Goal: Task Accomplishment & Management: Use online tool/utility

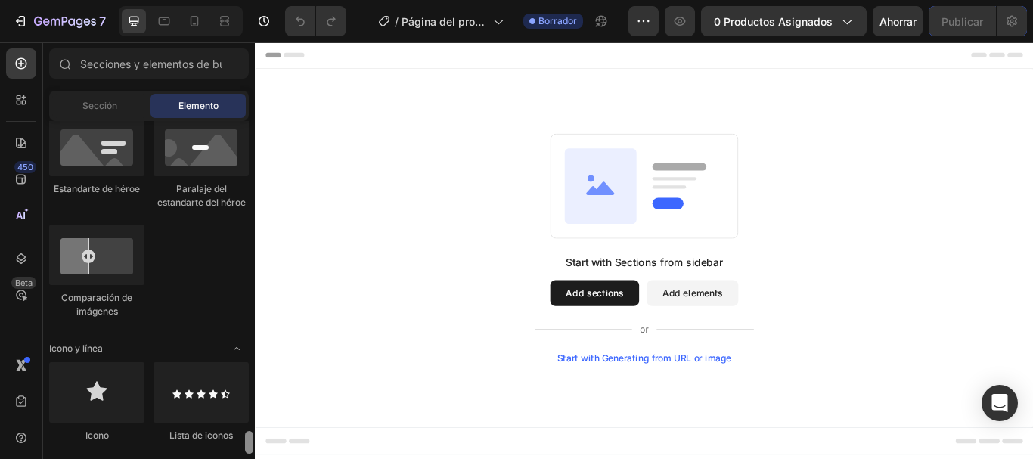
scroll to position [1128, 0]
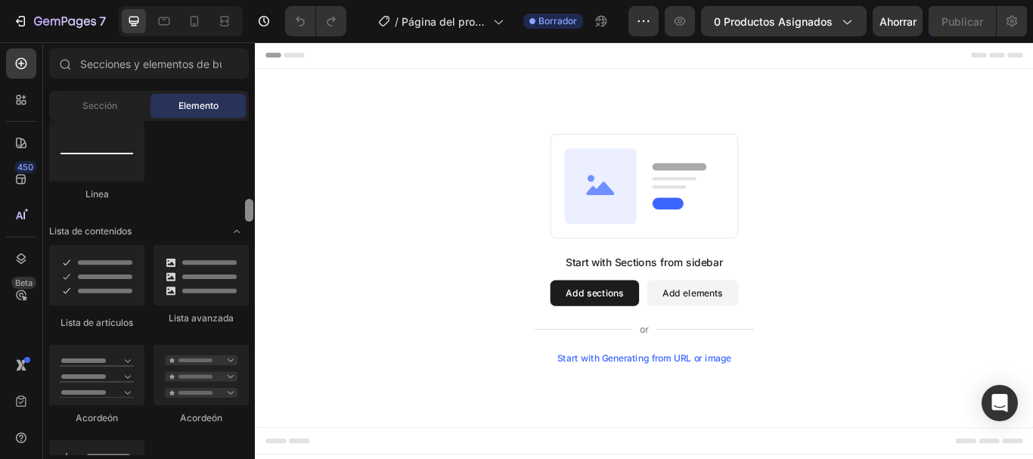
drag, startPoint x: 505, startPoint y: 197, endPoint x: 465, endPoint y: 143, distance: 67.6
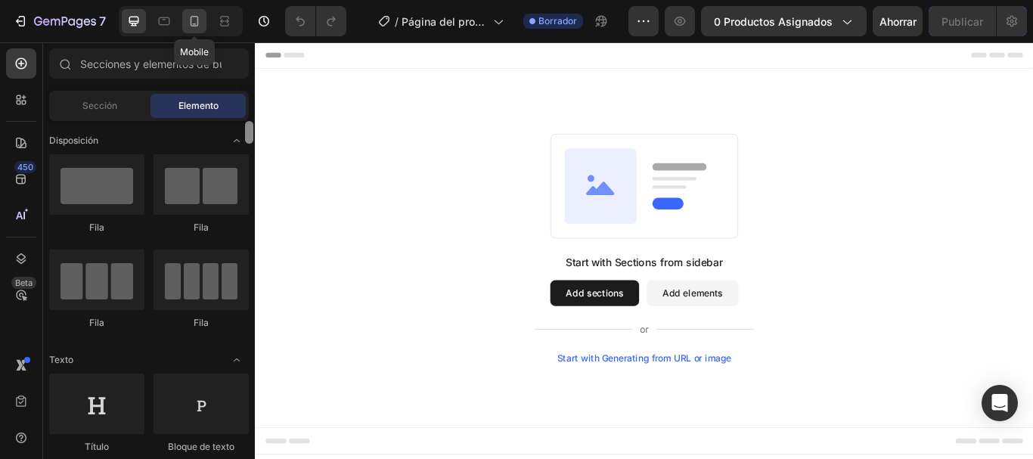
click at [191, 26] on icon at bounding box center [194, 21] width 15 height 15
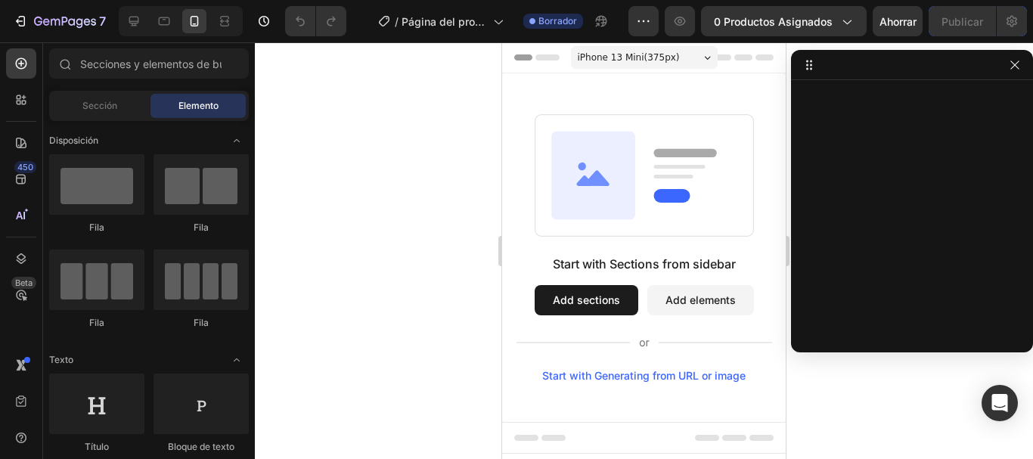
drag, startPoint x: 928, startPoint y: 59, endPoint x: 960, endPoint y: 62, distance: 31.9
click at [603, 304] on button "Add sections" at bounding box center [587, 300] width 104 height 30
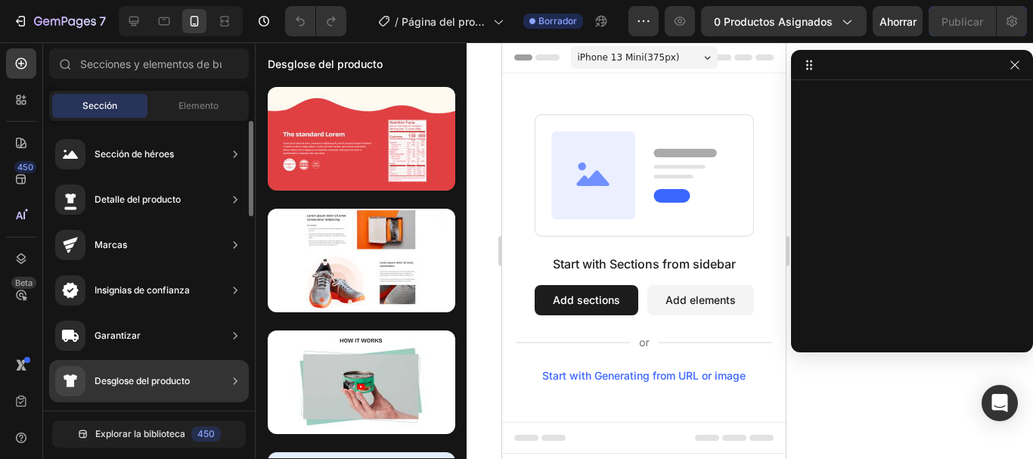
scroll to position [76, 0]
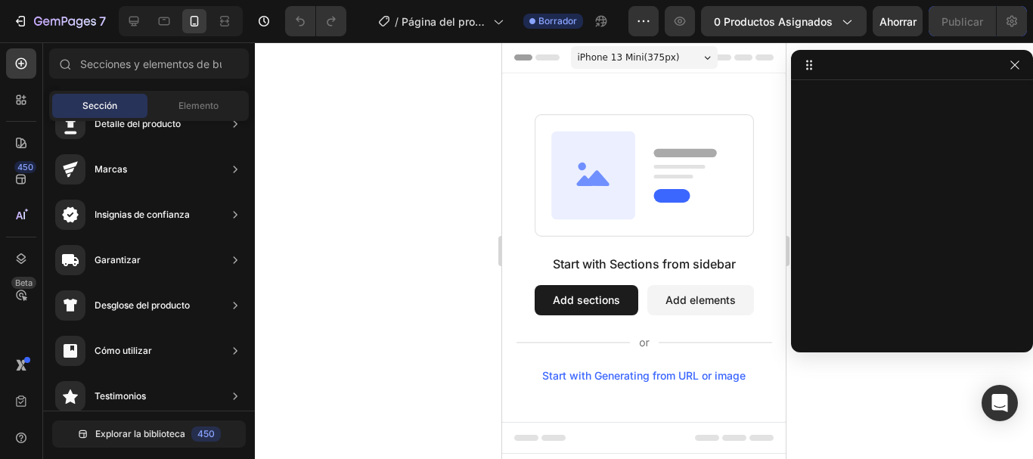
click at [703, 295] on button "Add elements" at bounding box center [700, 300] width 107 height 30
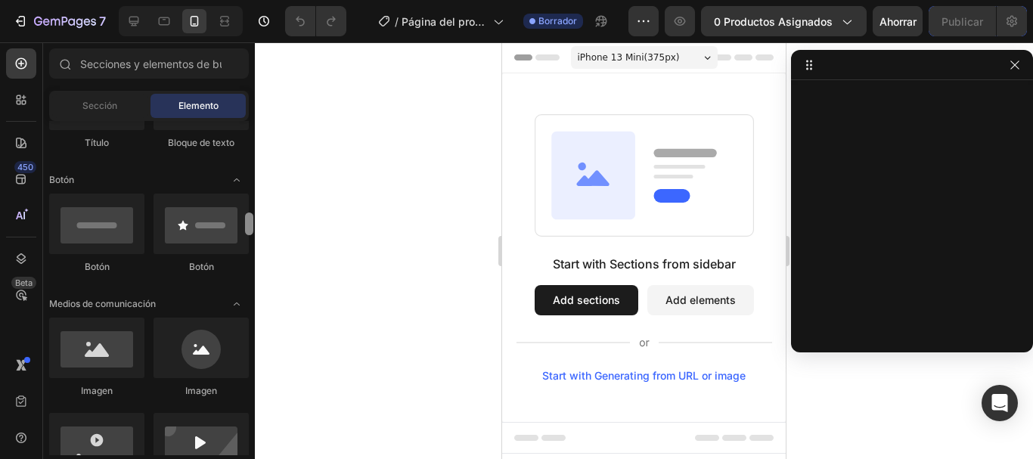
scroll to position [380, 0]
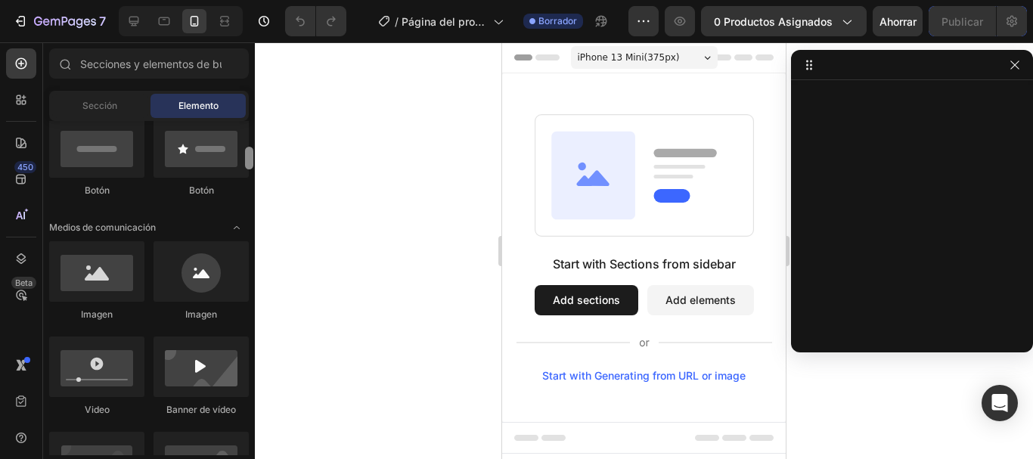
drag, startPoint x: 248, startPoint y: 136, endPoint x: 248, endPoint y: 163, distance: 26.5
click at [248, 163] on div at bounding box center [249, 158] width 8 height 23
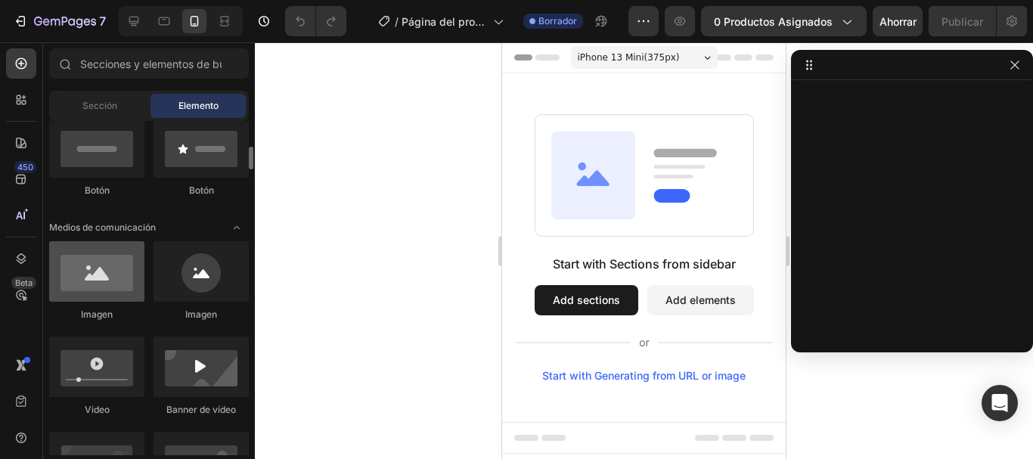
click at [96, 276] on div at bounding box center [96, 271] width 95 height 61
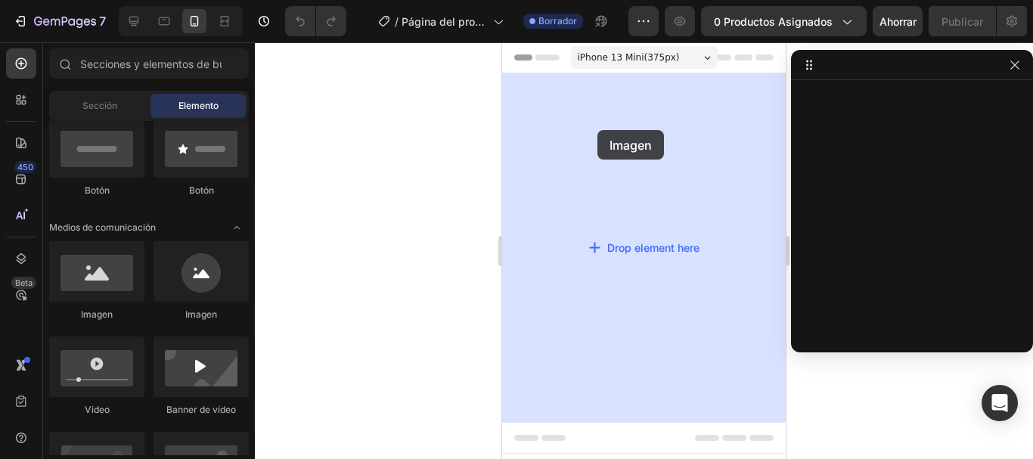
drag, startPoint x: 600, startPoint y: 318, endPoint x: 598, endPoint y: 130, distance: 188.3
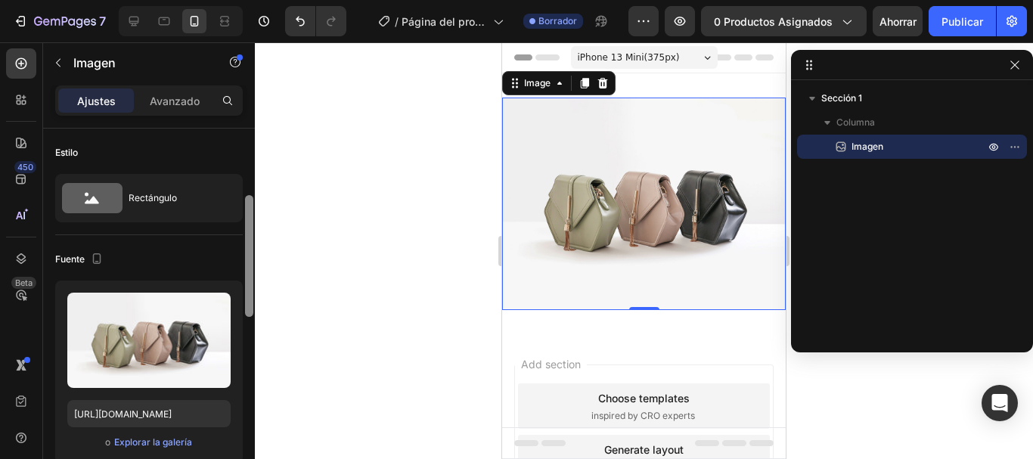
scroll to position [57, 0]
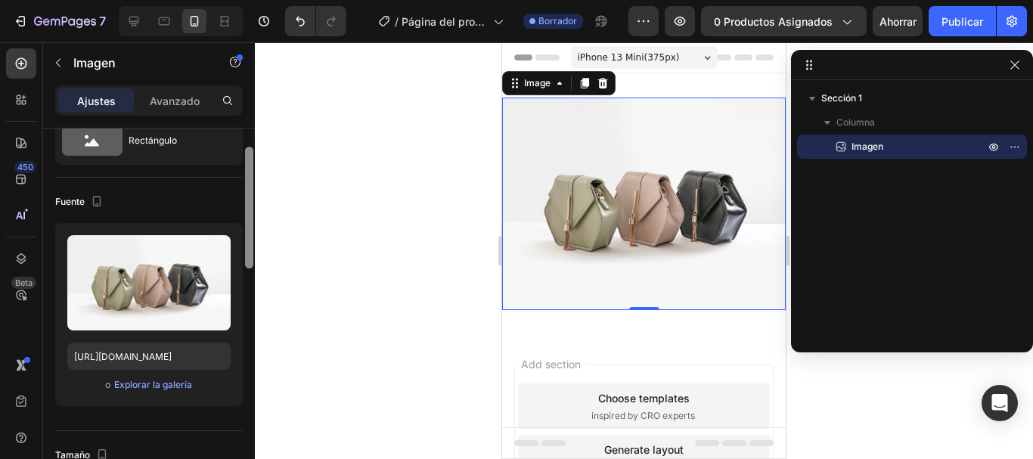
drag, startPoint x: 252, startPoint y: 237, endPoint x: 249, endPoint y: 256, distance: 19.1
click at [249, 256] on div at bounding box center [249, 208] width 8 height 122
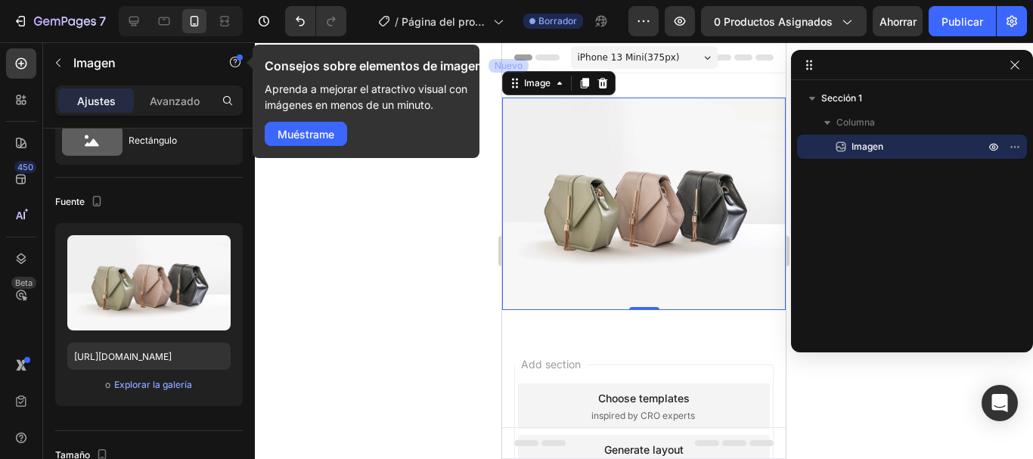
click at [588, 135] on img at bounding box center [644, 204] width 284 height 213
click at [517, 85] on icon at bounding box center [515, 83] width 12 height 12
click at [440, 218] on div at bounding box center [644, 250] width 778 height 417
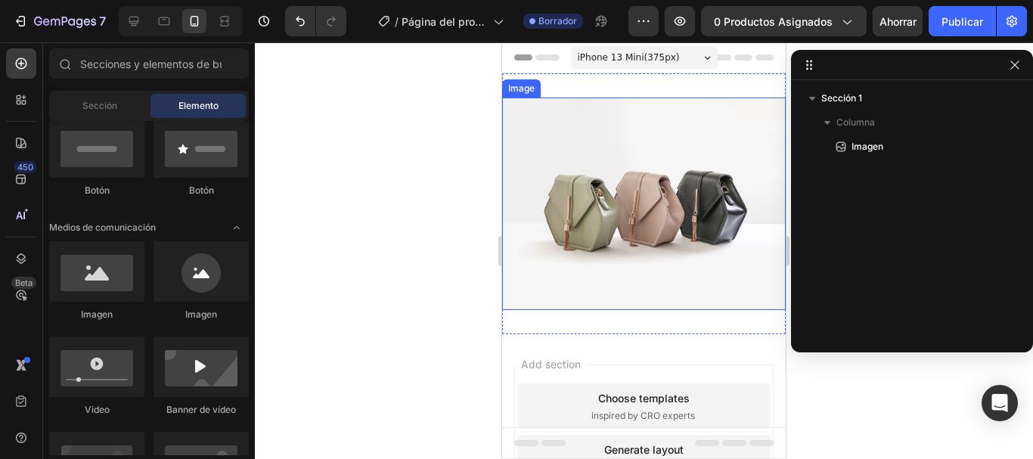
click at [617, 211] on img at bounding box center [644, 204] width 284 height 213
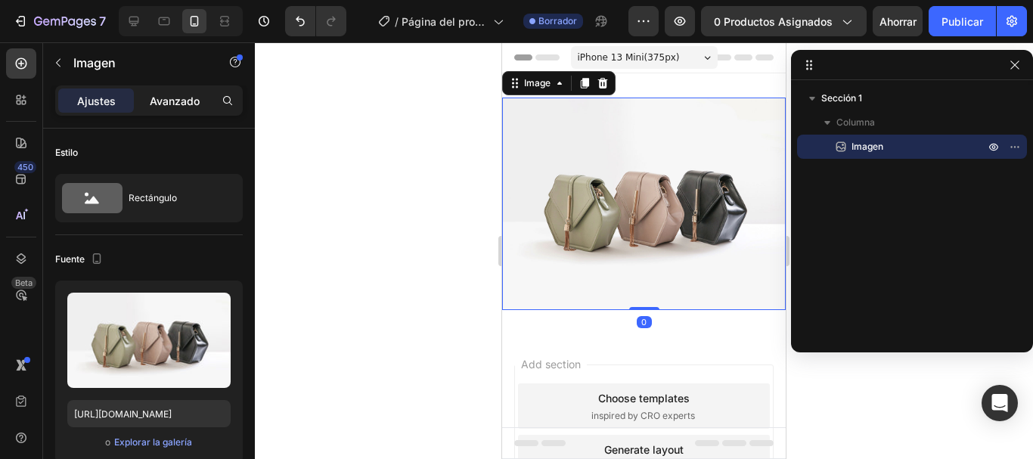
click at [192, 102] on font "Avanzado" at bounding box center [175, 101] width 50 height 13
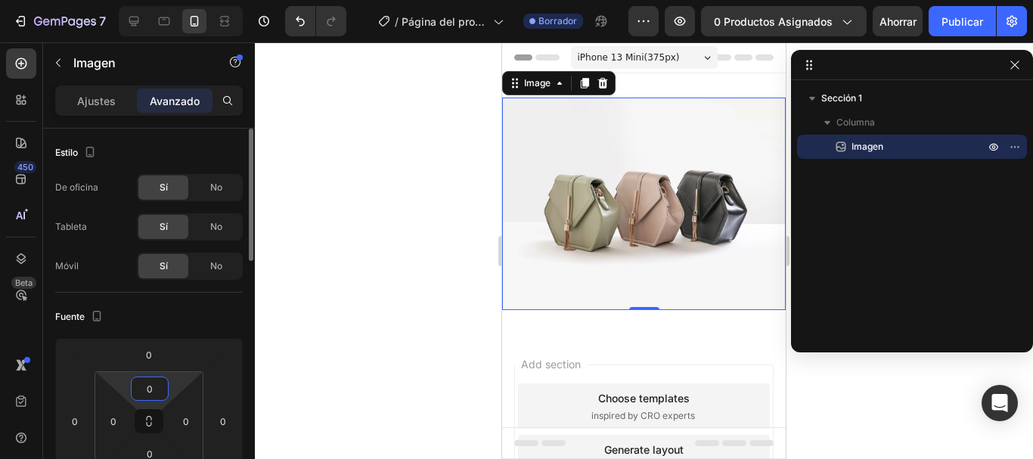
drag, startPoint x: 144, startPoint y: 386, endPoint x: 149, endPoint y: 374, distance: 12.2
click at [149, 374] on div "0 0 0 0" at bounding box center [149, 421] width 109 height 100
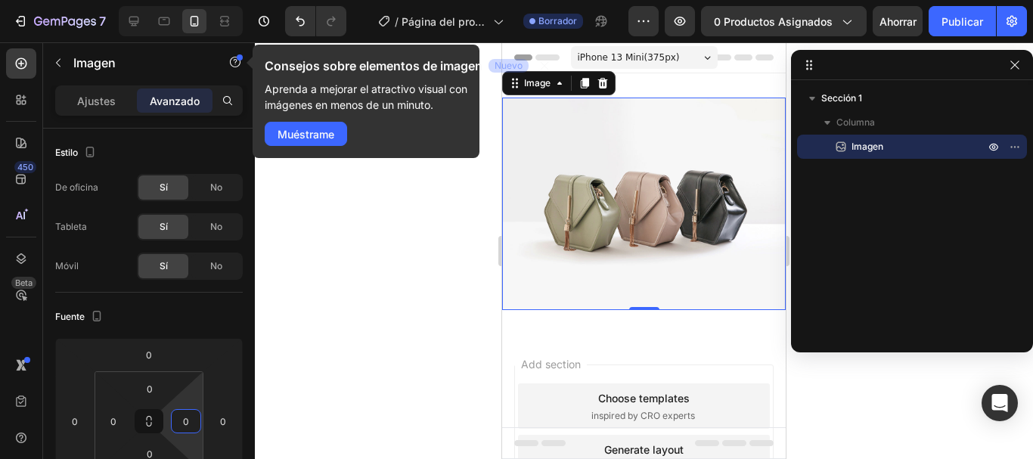
type input "6"
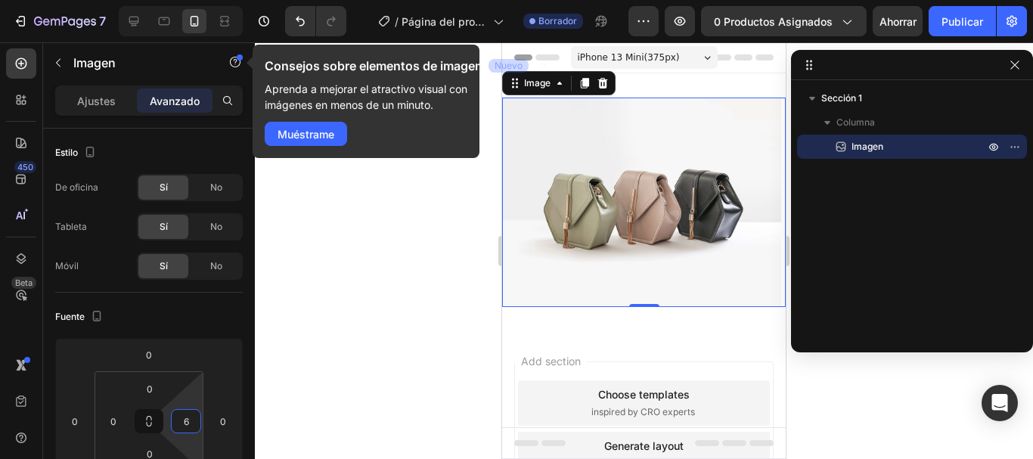
click at [168, 0] on html "7 / Página del producto - [DATE][PERSON_NAME] 11:25:19 Borrador Avance 0 produc…" at bounding box center [516, 0] width 1033 height 0
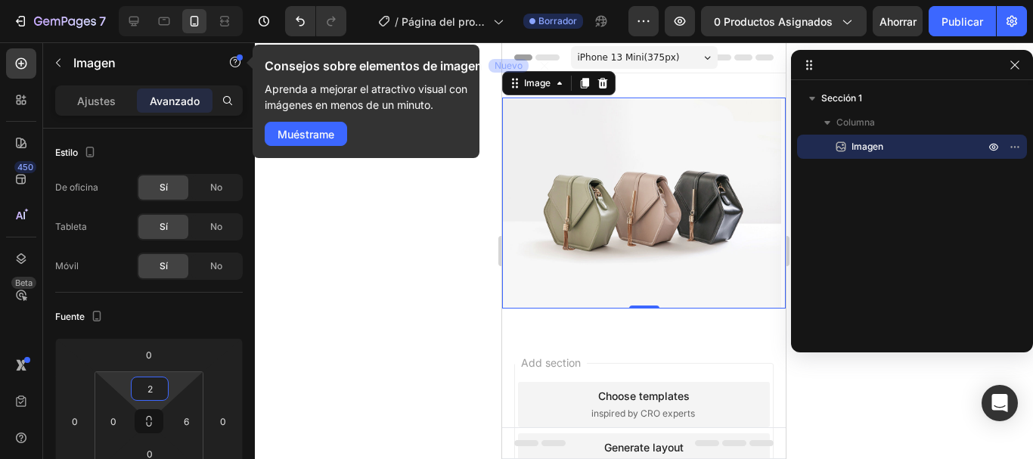
type input "0"
drag, startPoint x: 155, startPoint y: 406, endPoint x: 159, endPoint y: 421, distance: 14.9
click at [159, 0] on html "7 / Página del producto - [DATE][PERSON_NAME] 11:25:19 Borrador Avance 0 produc…" at bounding box center [516, 0] width 1033 height 0
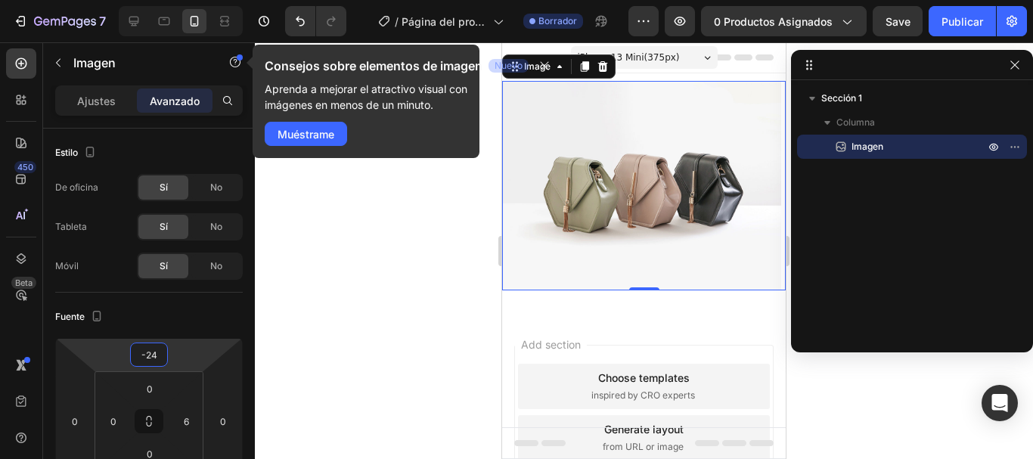
type input "-28"
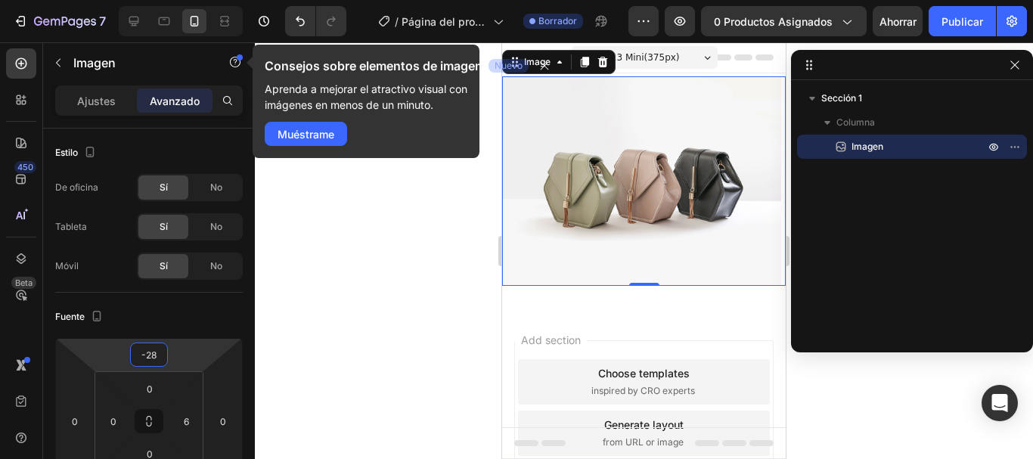
drag, startPoint x: 175, startPoint y: 363, endPoint x: 175, endPoint y: 374, distance: 10.6
click at [175, 0] on html "7 / Página del producto - [DATE][PERSON_NAME] 11:25:19 Borrador Avance 0 produc…" at bounding box center [516, 0] width 1033 height 0
click at [98, 107] on p "Ajustes" at bounding box center [96, 101] width 39 height 16
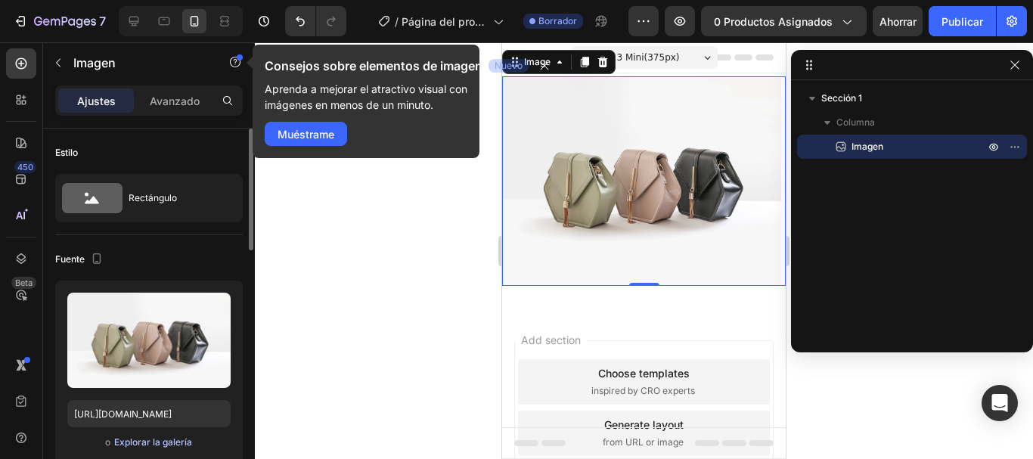
click at [156, 443] on font "Explorar la galería" at bounding box center [153, 441] width 78 height 11
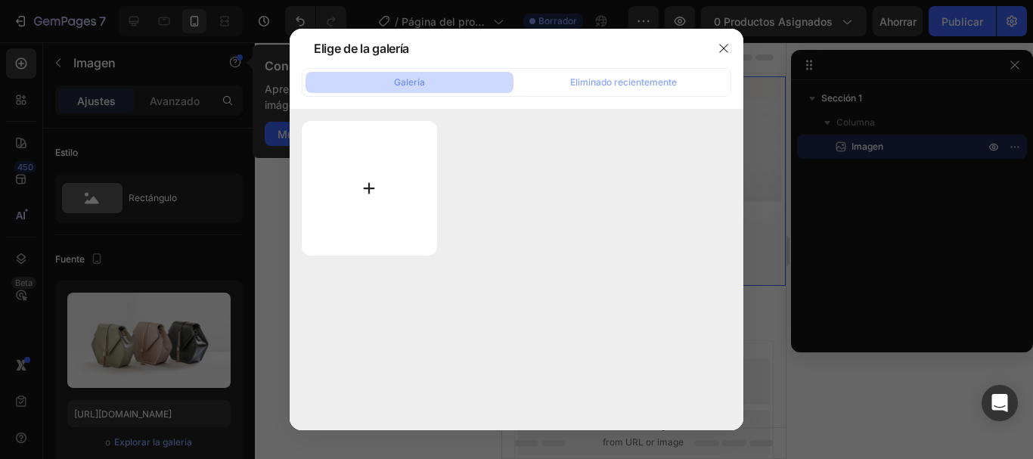
click at [369, 193] on input "file" at bounding box center [369, 188] width 135 height 135
type input "C:\fakepath\1.jpg"
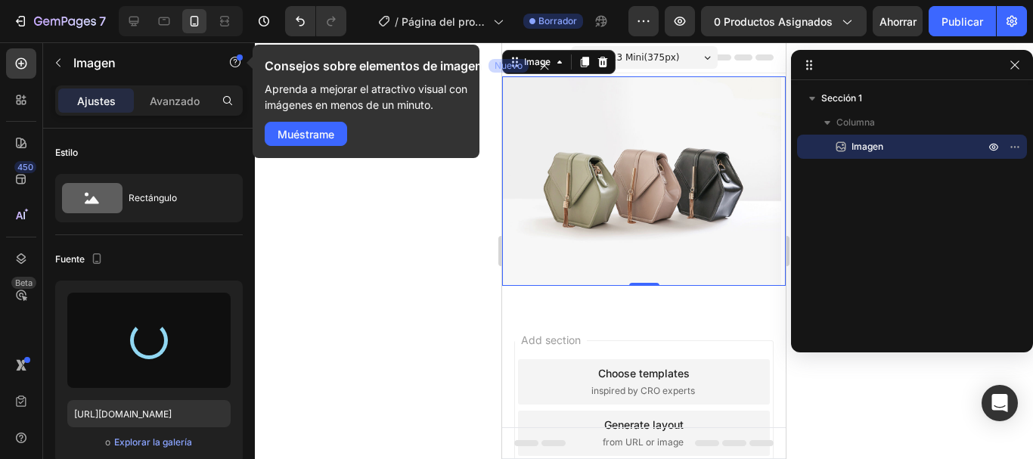
type input "[URL][DOMAIN_NAME]"
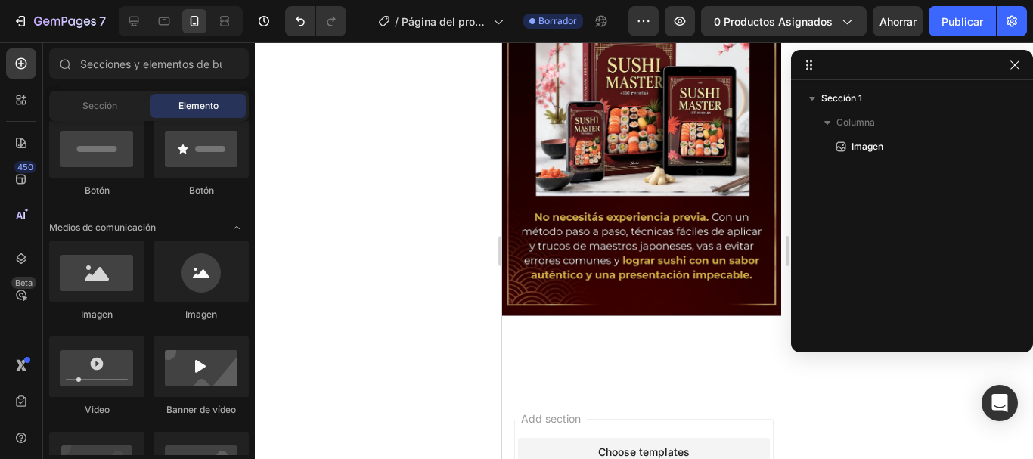
scroll to position [224, 0]
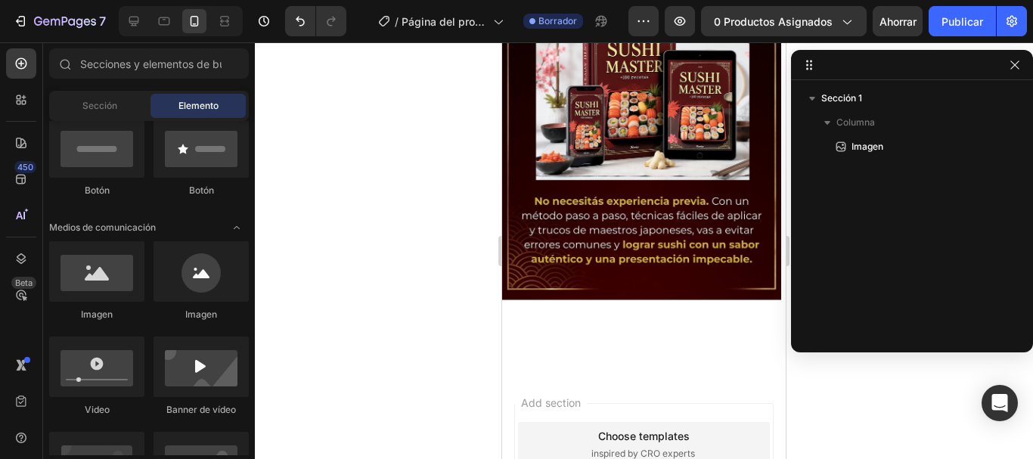
drag, startPoint x: 776, startPoint y: 169, endPoint x: 1293, endPoint y: 315, distance: 536.6
click at [665, 273] on img at bounding box center [641, 101] width 279 height 496
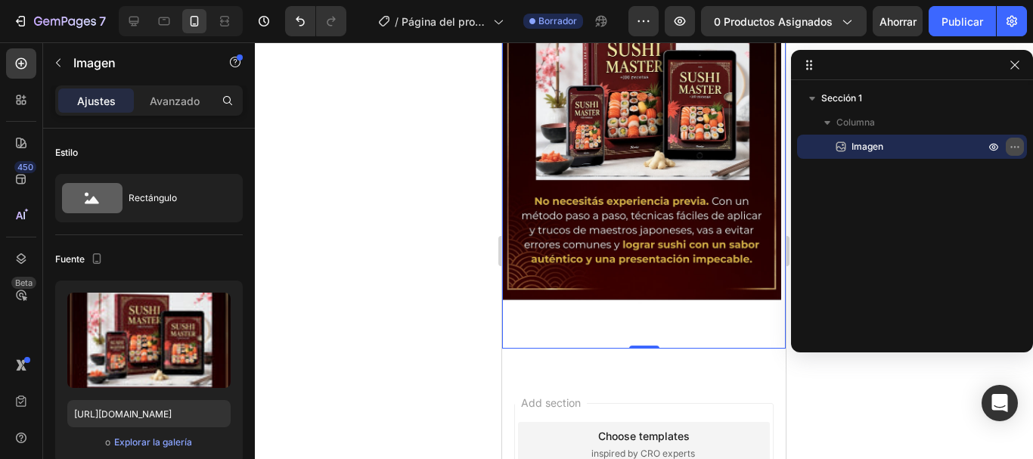
click at [1017, 150] on icon "button" at bounding box center [1015, 147] width 12 height 12
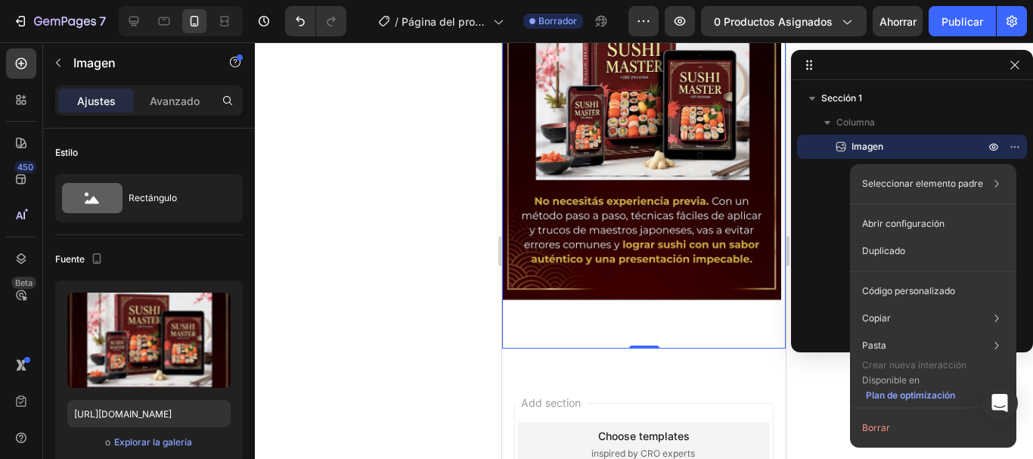
click at [390, 132] on div at bounding box center [644, 250] width 778 height 417
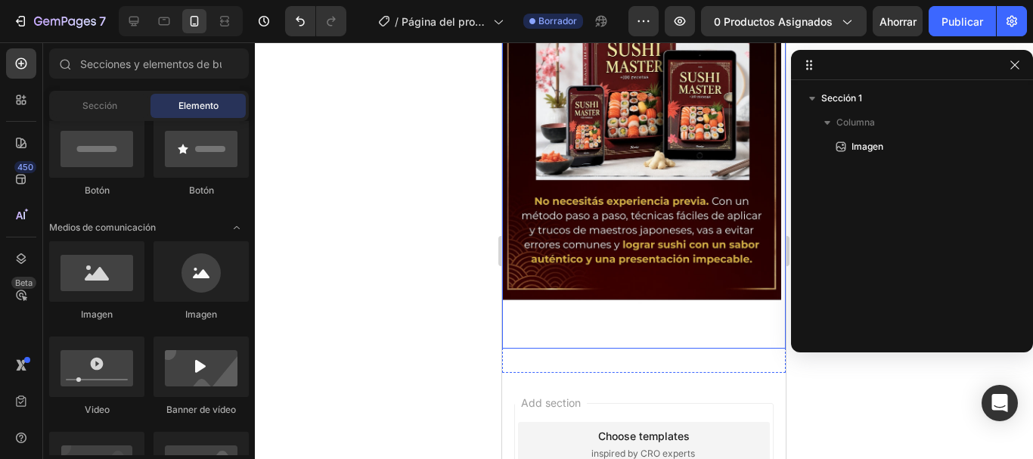
click at [650, 225] on img at bounding box center [641, 101] width 279 height 496
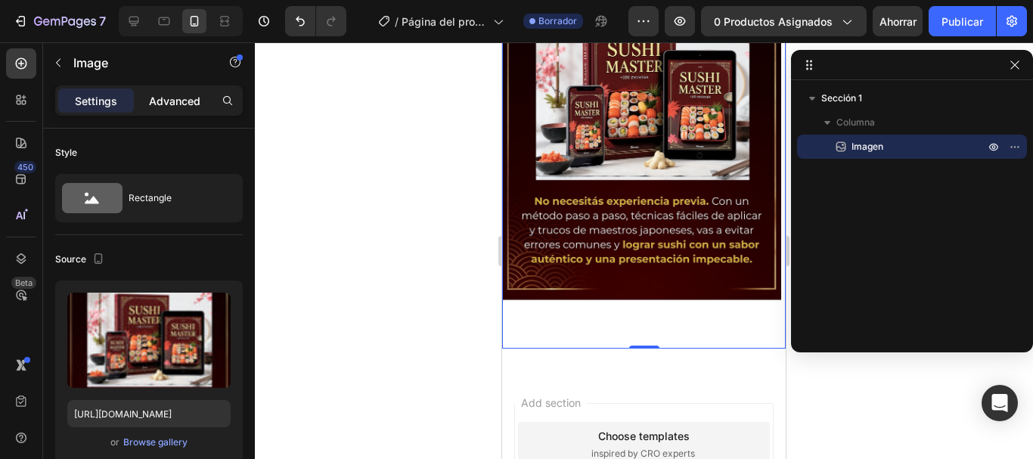
click at [173, 109] on div "Advanced" at bounding box center [175, 100] width 76 height 24
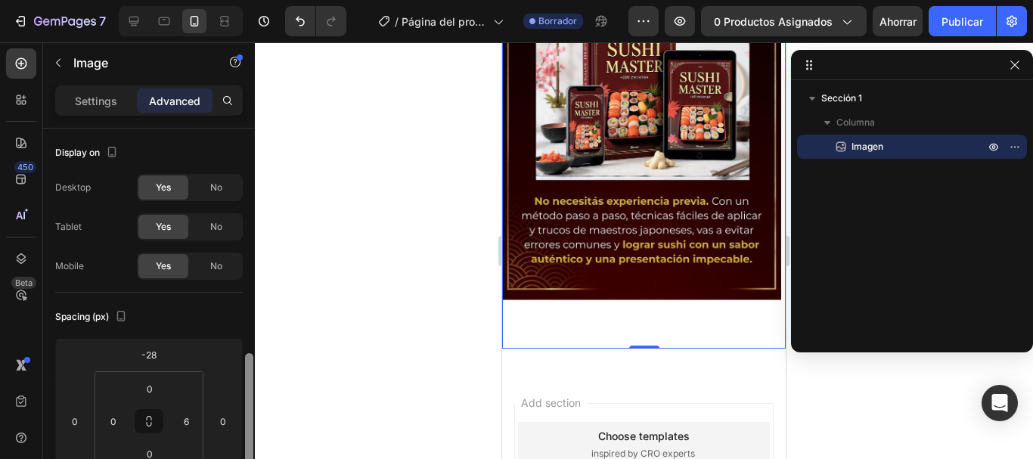
scroll to position [185, 0]
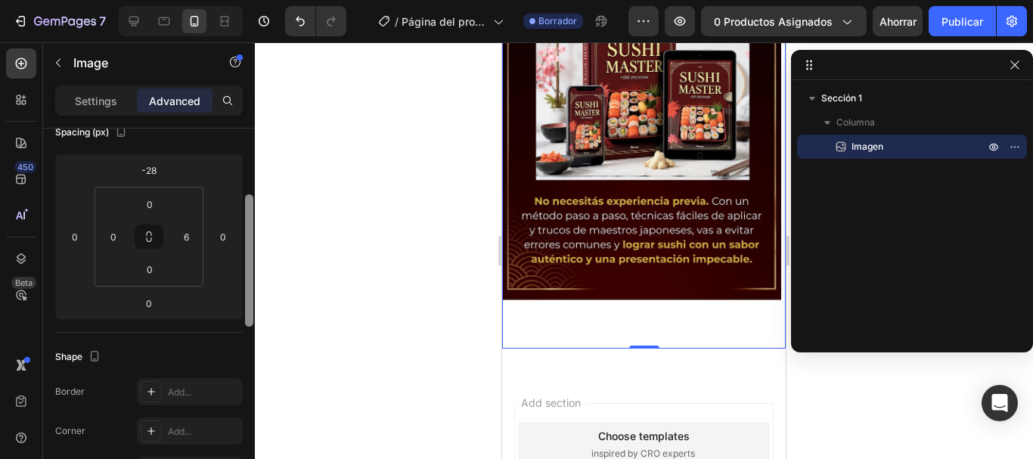
drag, startPoint x: 252, startPoint y: 243, endPoint x: 255, endPoint y: 309, distance: 65.9
click at [255, 0] on div "7 / Página del producto - [DATE][PERSON_NAME] 11:25:19 Borrador Avance 0 produc…" at bounding box center [516, 0] width 1033 height 0
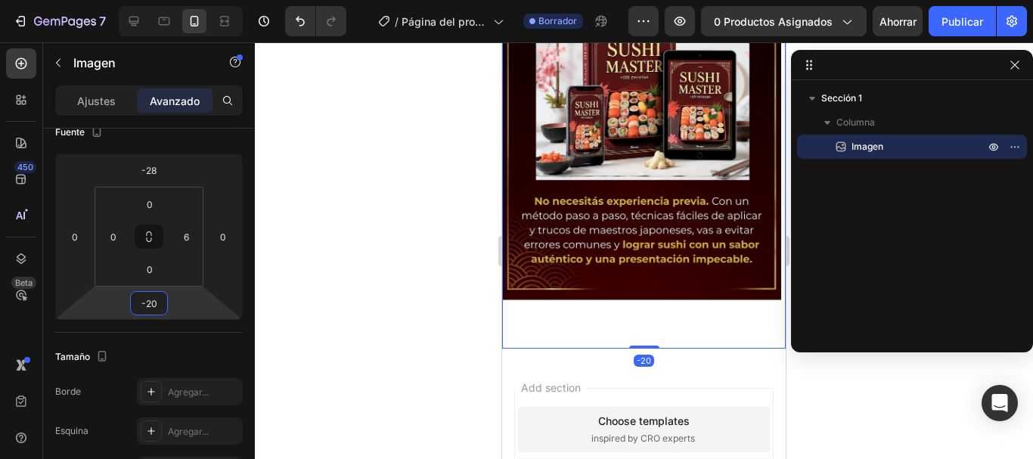
drag, startPoint x: 153, startPoint y: 319, endPoint x: 166, endPoint y: 327, distance: 15.6
click at [166, 0] on html "7 / Página del producto - [DATE][PERSON_NAME] 11:25:19 Borrador Avance 0 produc…" at bounding box center [516, 0] width 1033 height 0
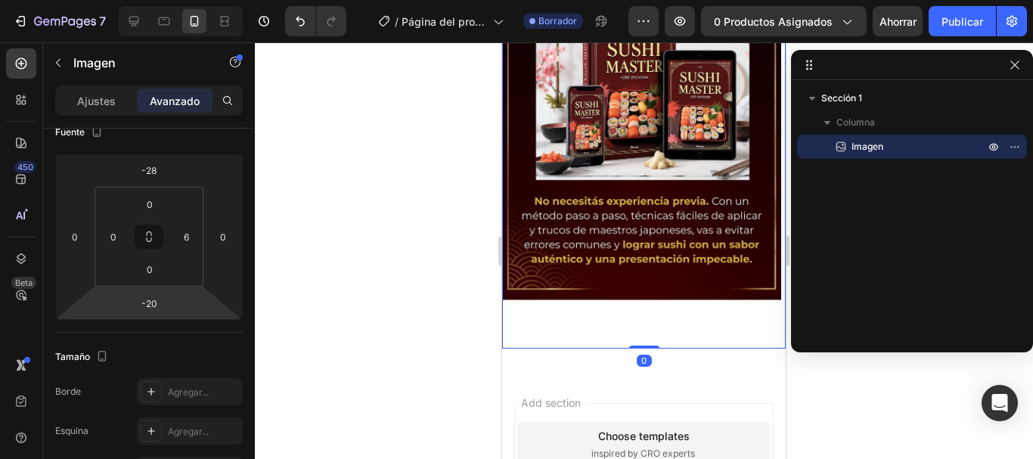
drag, startPoint x: 650, startPoint y: 327, endPoint x: 650, endPoint y: 297, distance: 29.5
click at [650, 297] on div "Image 0" at bounding box center [644, 101] width 284 height 496
type input "0"
drag, startPoint x: 634, startPoint y: 324, endPoint x: 634, endPoint y: 303, distance: 21.9
click at [634, 303] on div "Image 0" at bounding box center [644, 101] width 284 height 496
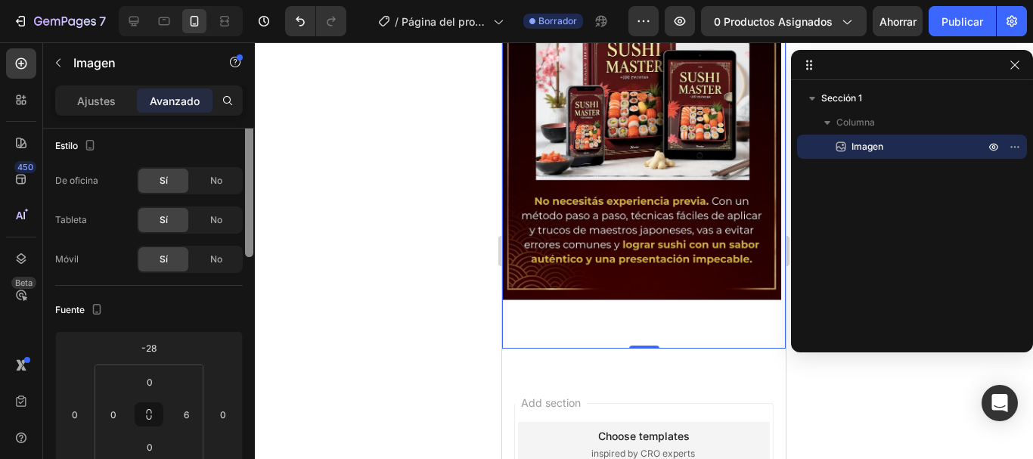
scroll to position [0, 0]
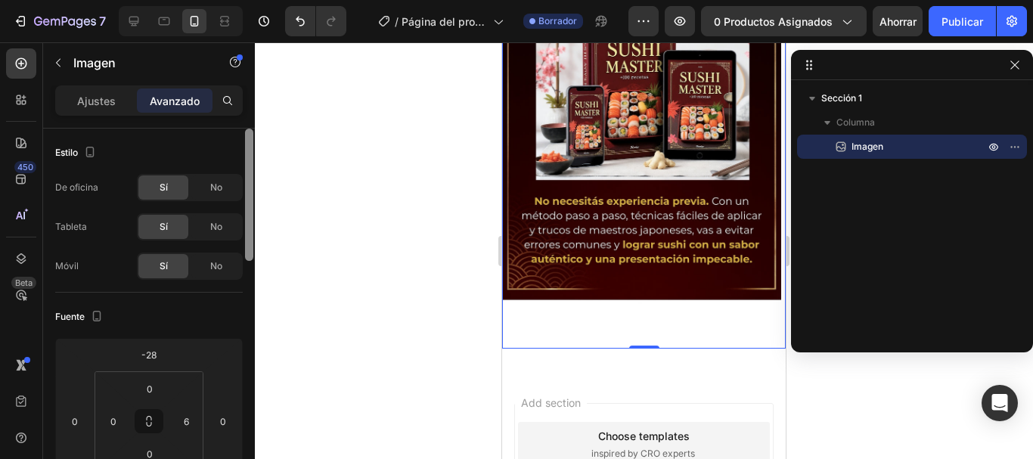
drag, startPoint x: 245, startPoint y: 284, endPoint x: 251, endPoint y: 193, distance: 91.0
click at [251, 193] on div at bounding box center [249, 195] width 8 height 132
click at [78, 98] on font "Ajustes" at bounding box center [96, 101] width 39 height 13
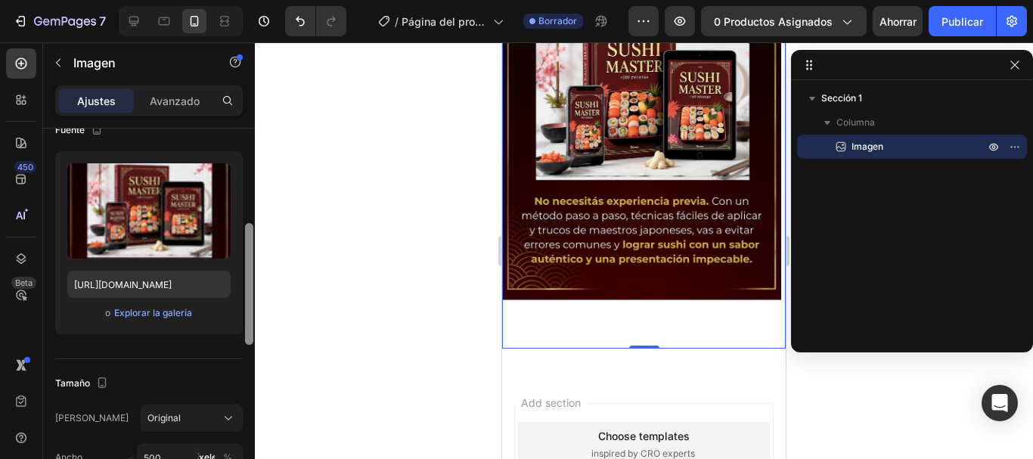
scroll to position [178, 0]
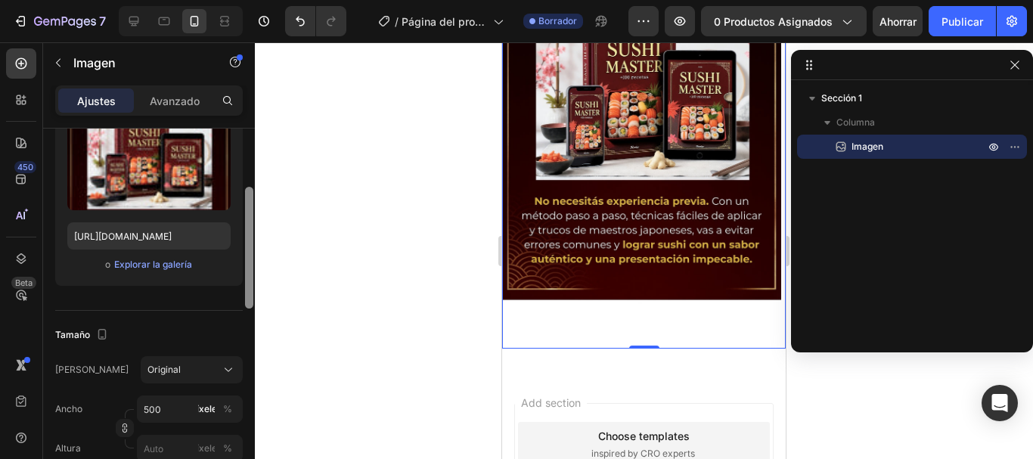
drag, startPoint x: 250, startPoint y: 234, endPoint x: 281, endPoint y: 293, distance: 65.6
click at [281, 0] on div "7 / Página del producto - [DATE][PERSON_NAME] 11:25:19 Borrador Avance 0 produc…" at bounding box center [516, 0] width 1033 height 0
click at [214, 366] on div "Original" at bounding box center [182, 370] width 70 height 14
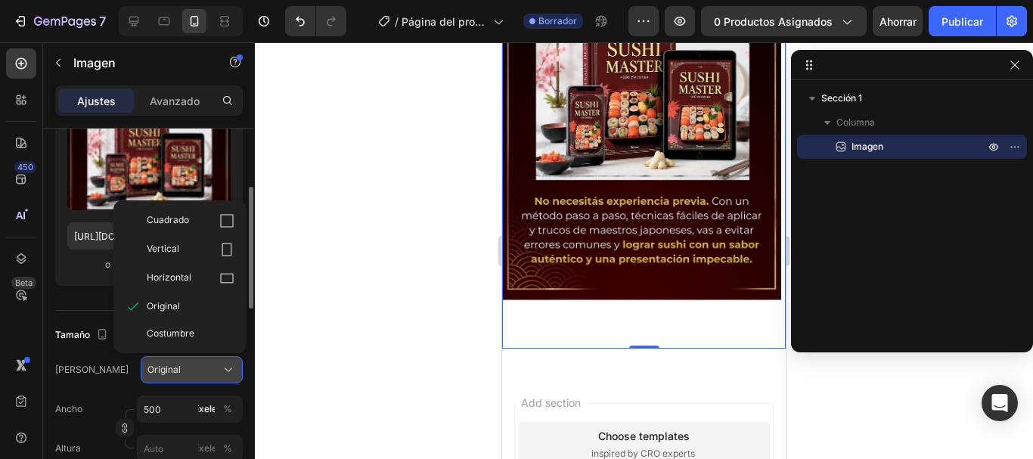
click at [219, 366] on div "Original" at bounding box center [191, 369] width 88 height 15
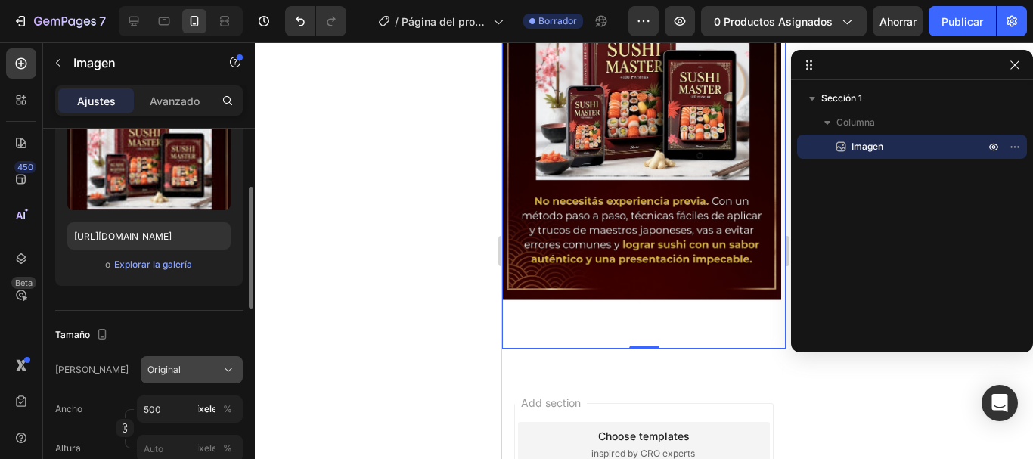
click at [219, 366] on div "Original" at bounding box center [191, 369] width 88 height 15
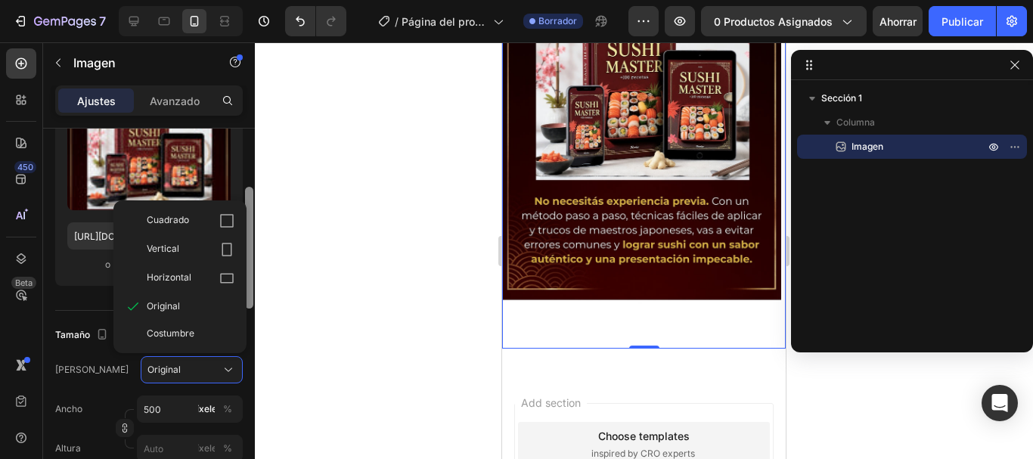
click at [244, 273] on div at bounding box center [249, 316] width 11 height 374
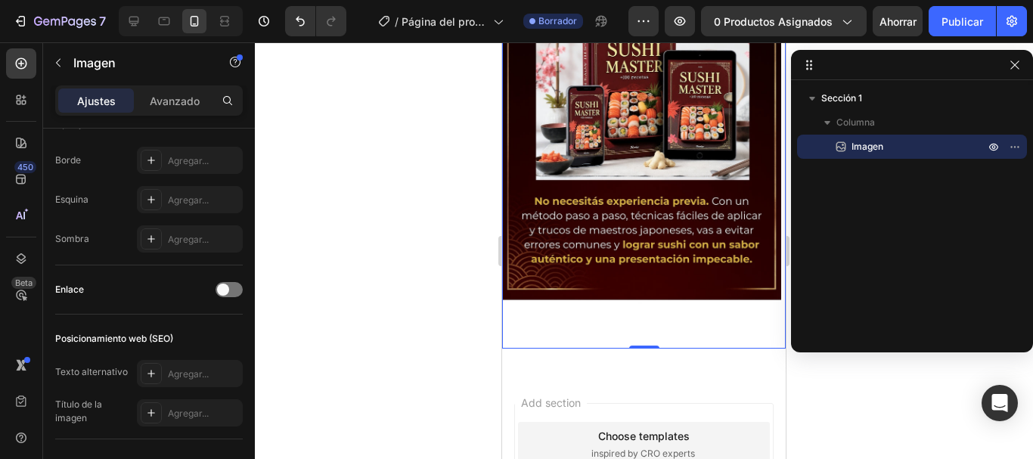
click at [587, 214] on img at bounding box center [641, 101] width 279 height 496
click at [586, 213] on img at bounding box center [641, 101] width 279 height 496
click at [585, 213] on img at bounding box center [641, 101] width 279 height 496
click at [643, 24] on icon "button" at bounding box center [643, 21] width 15 height 15
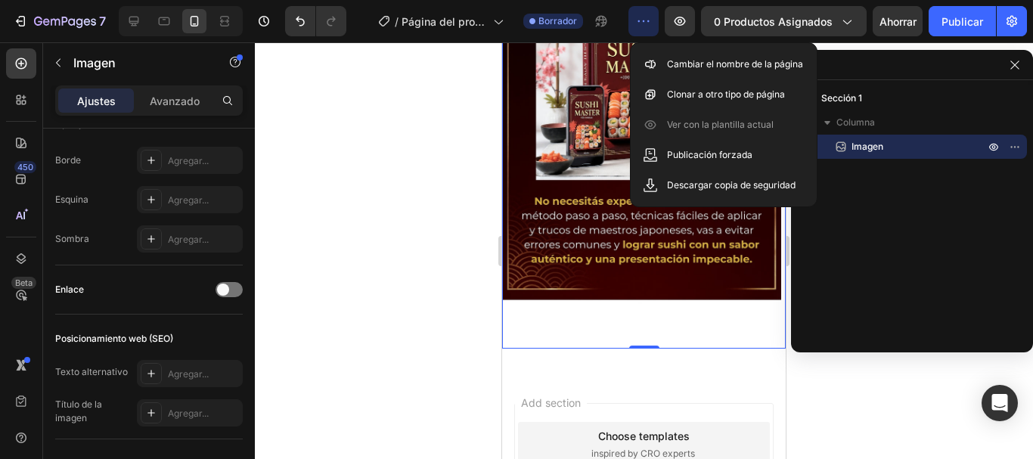
click at [394, 214] on div at bounding box center [644, 250] width 778 height 417
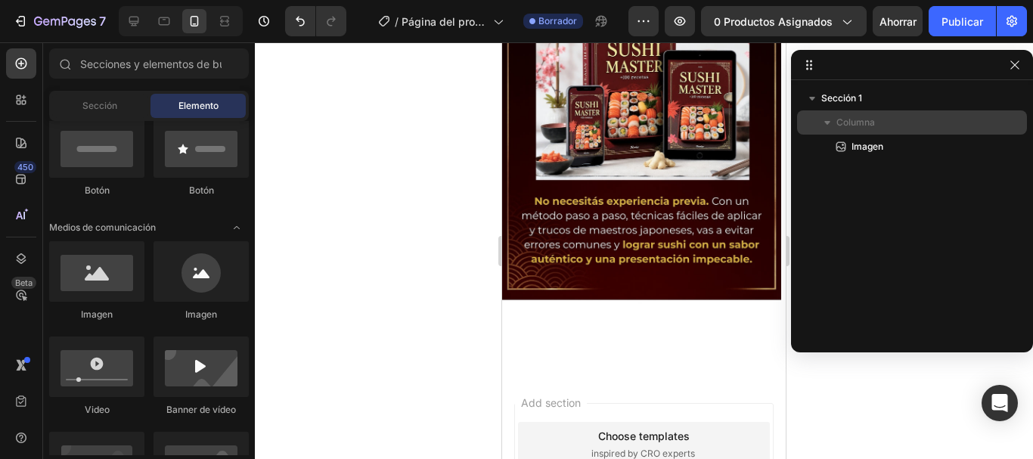
click at [848, 122] on font "Columna" at bounding box center [856, 121] width 39 height 11
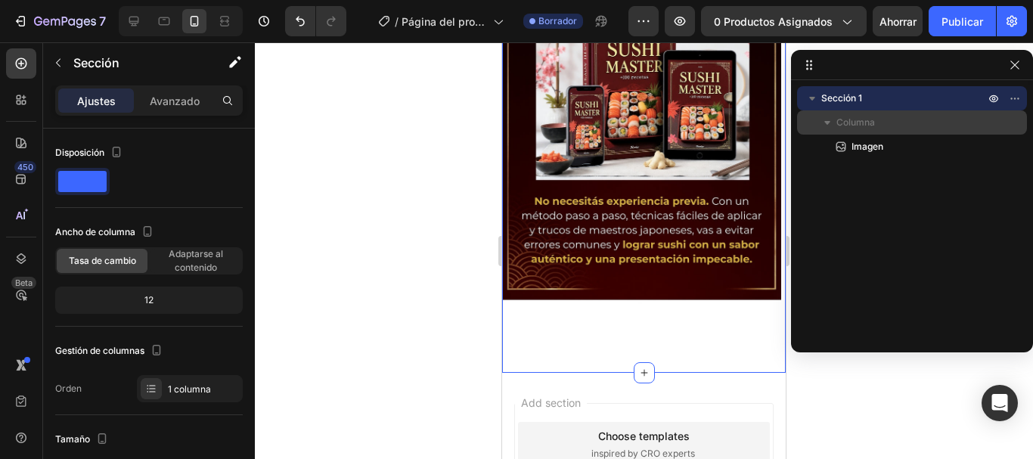
click at [824, 126] on icon "button" at bounding box center [827, 122] width 15 height 15
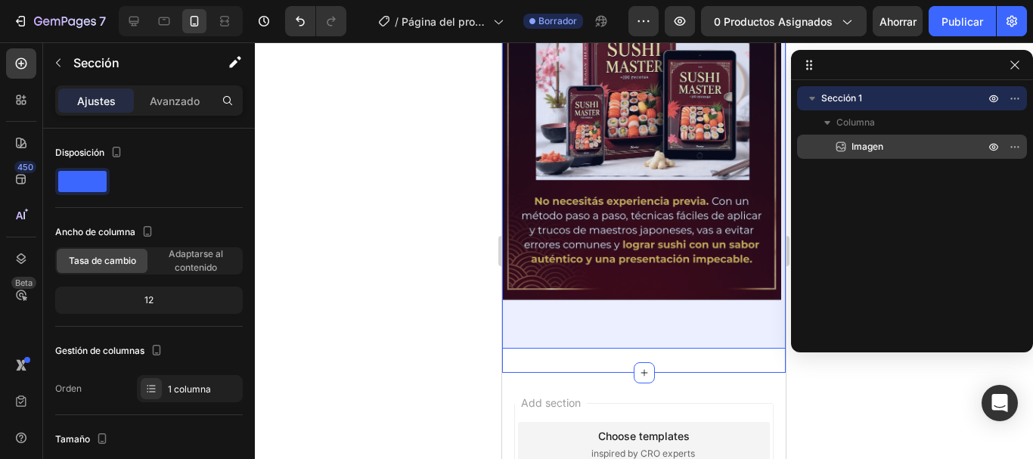
click at [855, 150] on font "Imagen" at bounding box center [868, 146] width 32 height 11
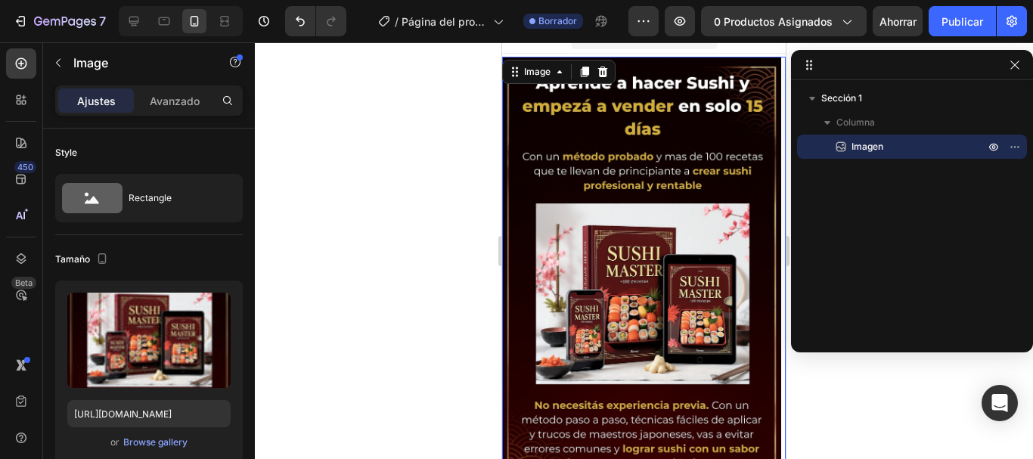
scroll to position [0, 0]
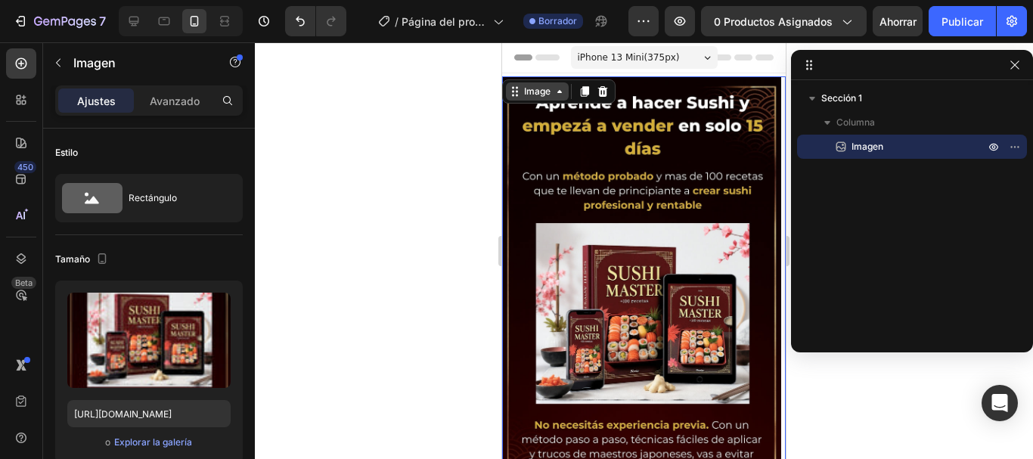
click at [550, 95] on div "Image" at bounding box center [537, 92] width 33 height 14
click at [554, 95] on icon at bounding box center [560, 91] width 12 height 12
click at [395, 141] on div at bounding box center [644, 250] width 778 height 417
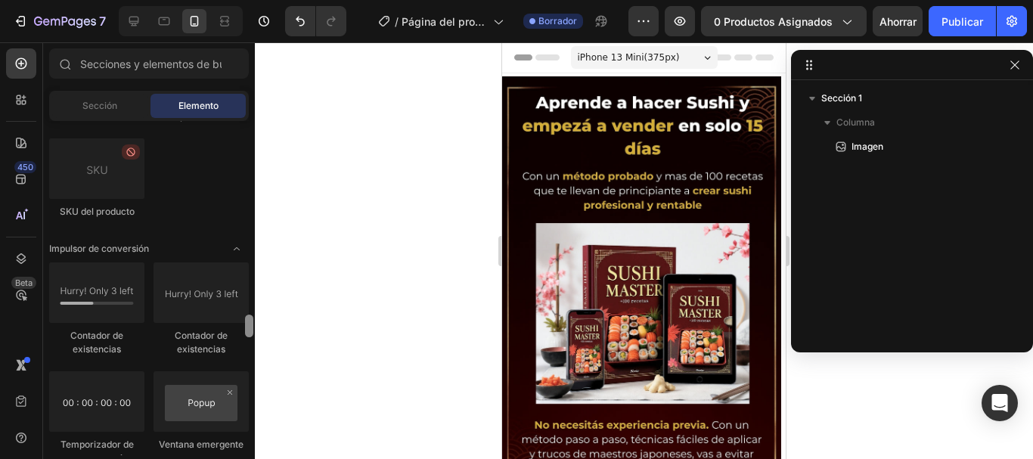
scroll to position [3139, 0]
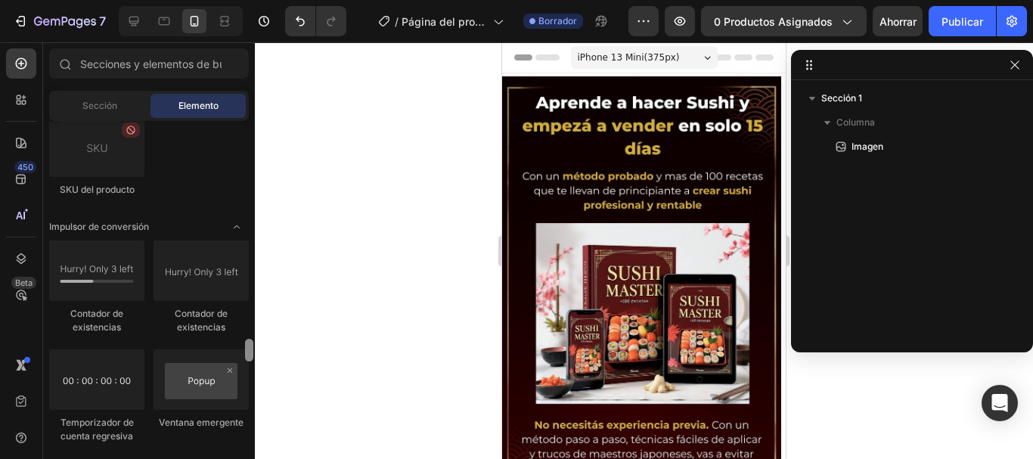
drag, startPoint x: 250, startPoint y: 194, endPoint x: 253, endPoint y: 354, distance: 160.4
click at [253, 354] on div at bounding box center [249, 288] width 11 height 334
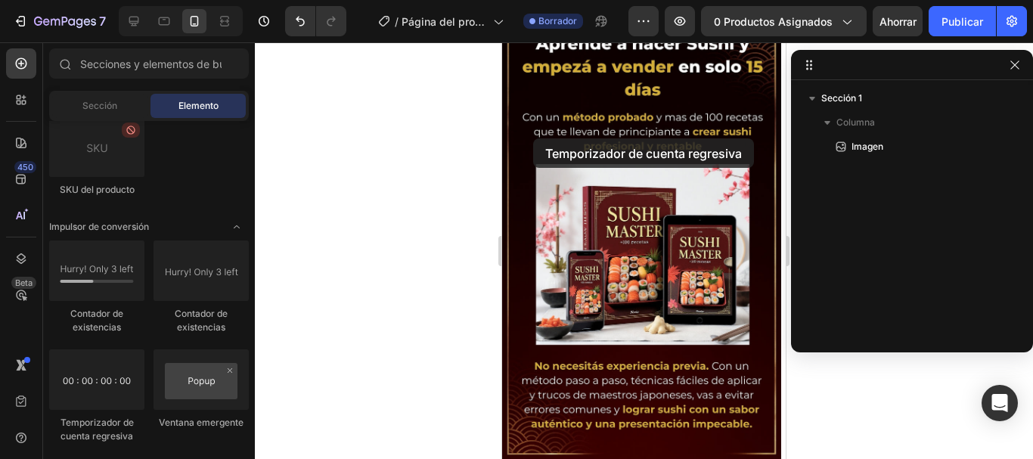
scroll to position [0, 0]
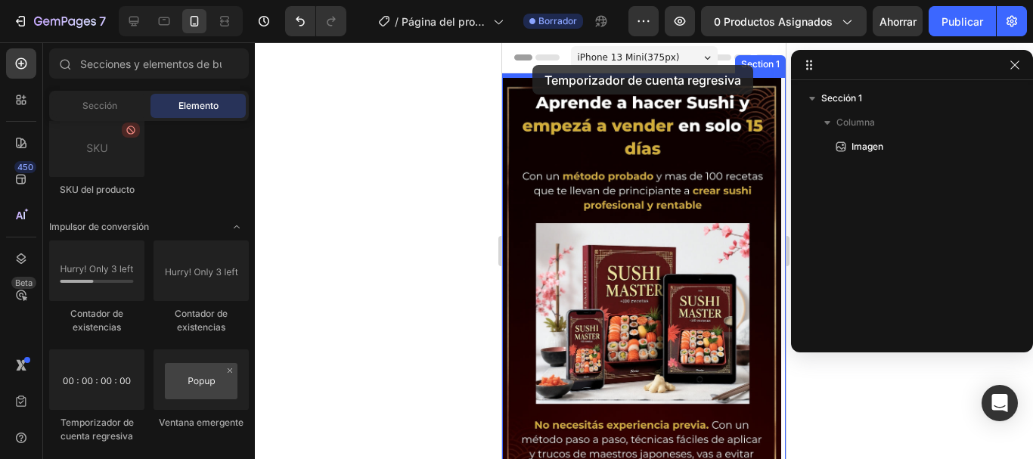
drag, startPoint x: 601, startPoint y: 429, endPoint x: 532, endPoint y: 65, distance: 370.1
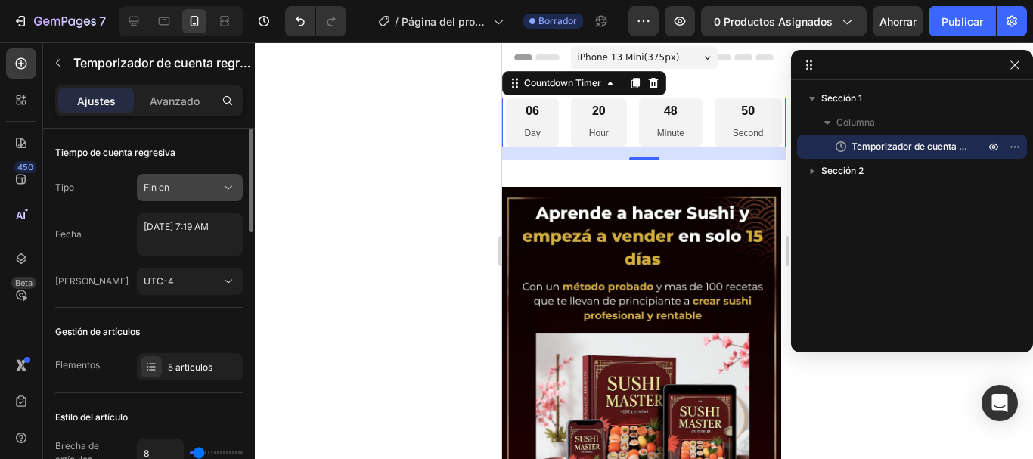
click at [207, 189] on div "Fin en" at bounding box center [182, 188] width 77 height 14
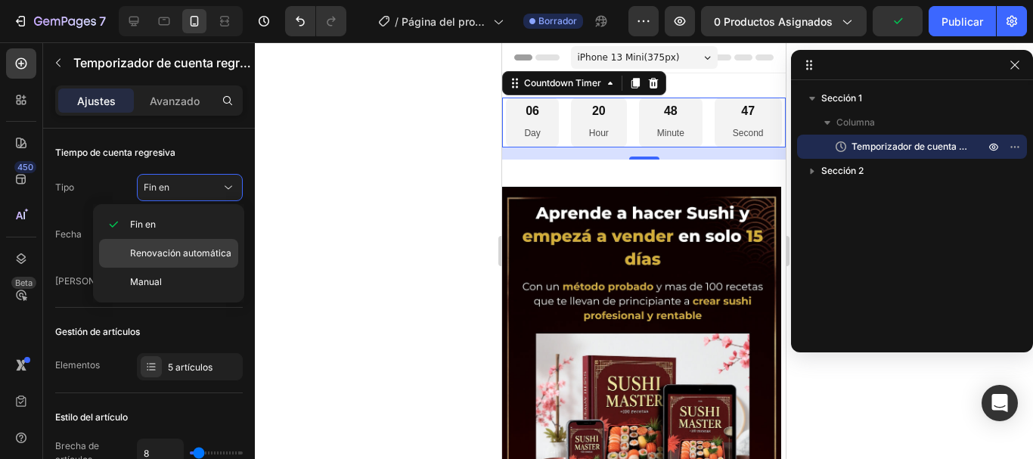
click at [197, 253] on font "Renovación automática" at bounding box center [180, 252] width 101 height 11
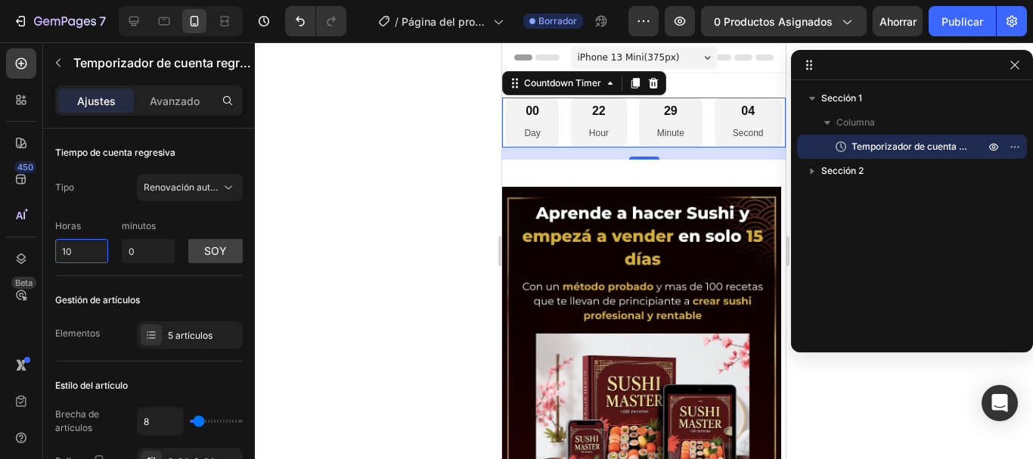
drag, startPoint x: 92, startPoint y: 250, endPoint x: 0, endPoint y: 251, distance: 92.3
click at [0, 251] on div "450 Beta Secciones(18) Elementos(84) Sección Elemento Sección de héroes Detalle…" at bounding box center [127, 250] width 255 height 417
type input "0"
click at [144, 251] on input "0" at bounding box center [148, 251] width 53 height 24
type input "0"
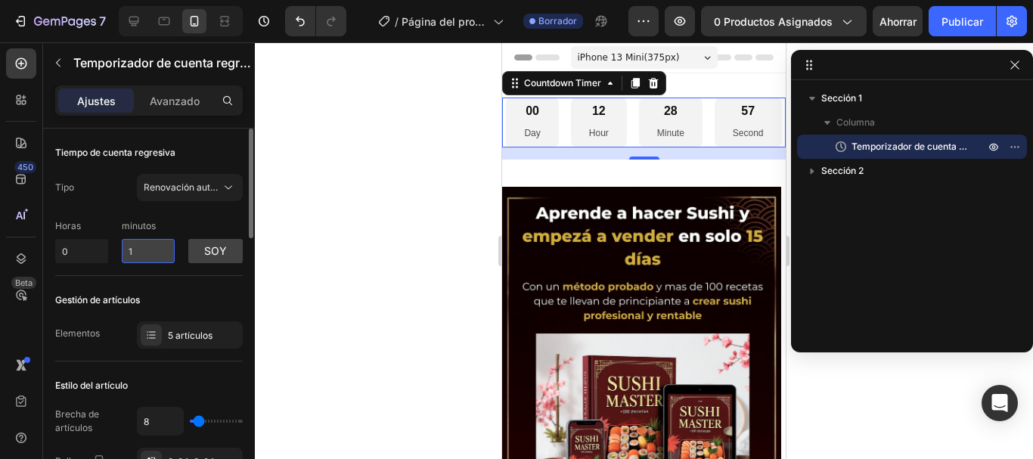
type input "15"
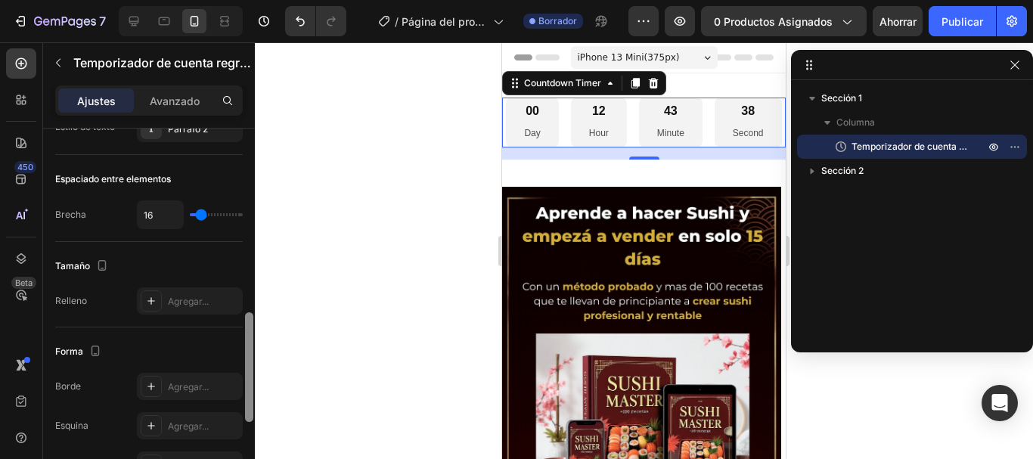
scroll to position [620, 0]
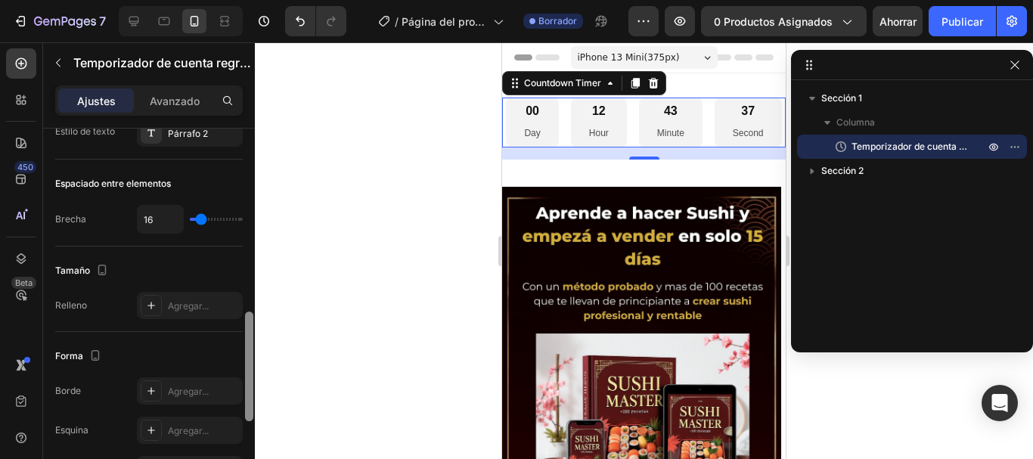
drag, startPoint x: 253, startPoint y: 210, endPoint x: 264, endPoint y: 393, distance: 183.4
click at [264, 0] on div "7 / Página del producto - [DATE][PERSON_NAME] 11:25:19 Borrador Avance 0 produc…" at bounding box center [516, 0] width 1033 height 0
click at [332, 284] on div at bounding box center [644, 250] width 778 height 417
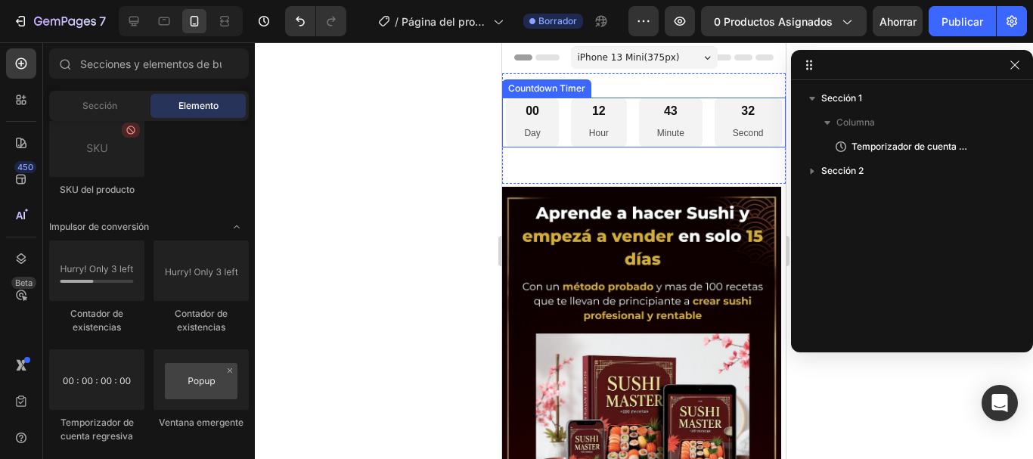
click at [539, 147] on div "00 Day 12 Hour 43 Minute 32 Second" at bounding box center [643, 123] width 275 height 50
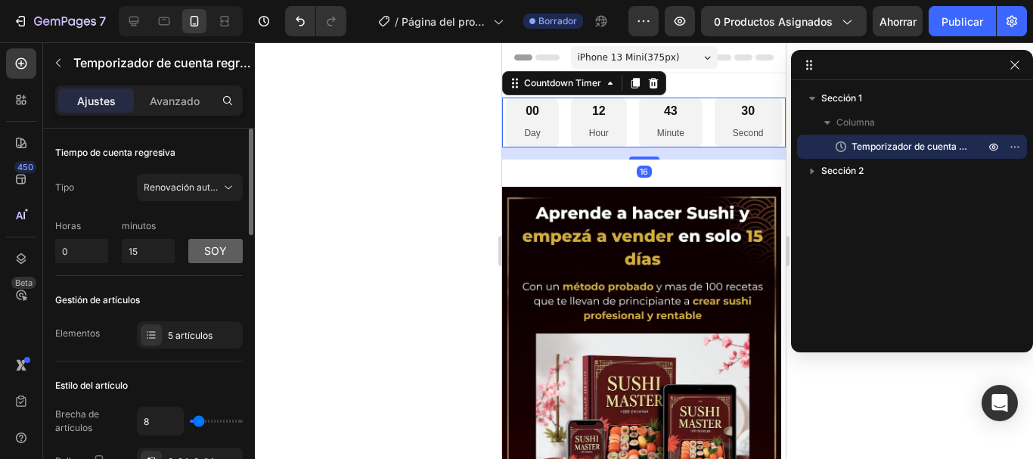
click at [223, 248] on font "soy" at bounding box center [215, 250] width 23 height 13
click at [226, 251] on button "p.m" at bounding box center [215, 251] width 54 height 24
click at [187, 105] on font "Avanzado" at bounding box center [175, 101] width 50 height 13
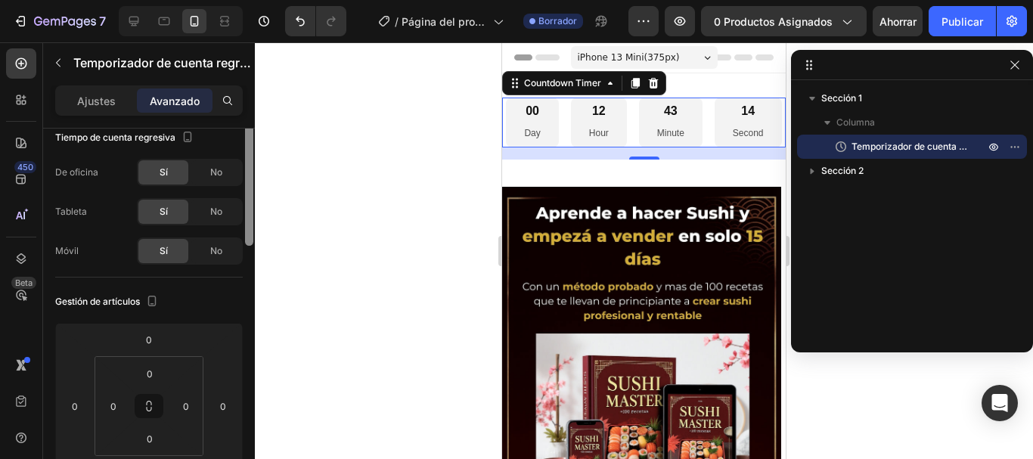
scroll to position [0, 0]
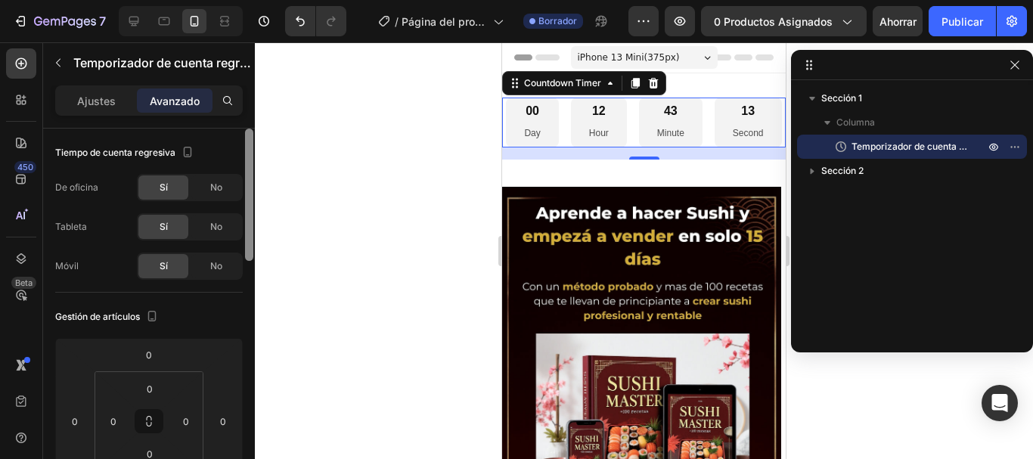
drag, startPoint x: 250, startPoint y: 194, endPoint x: 283, endPoint y: 166, distance: 42.9
click at [283, 0] on div "7 / Página del producto - [DATE][PERSON_NAME] 11:25:19 Borrador Avance 0 produc…" at bounding box center [516, 0] width 1033 height 0
click at [101, 101] on font "Ajustes" at bounding box center [96, 101] width 39 height 13
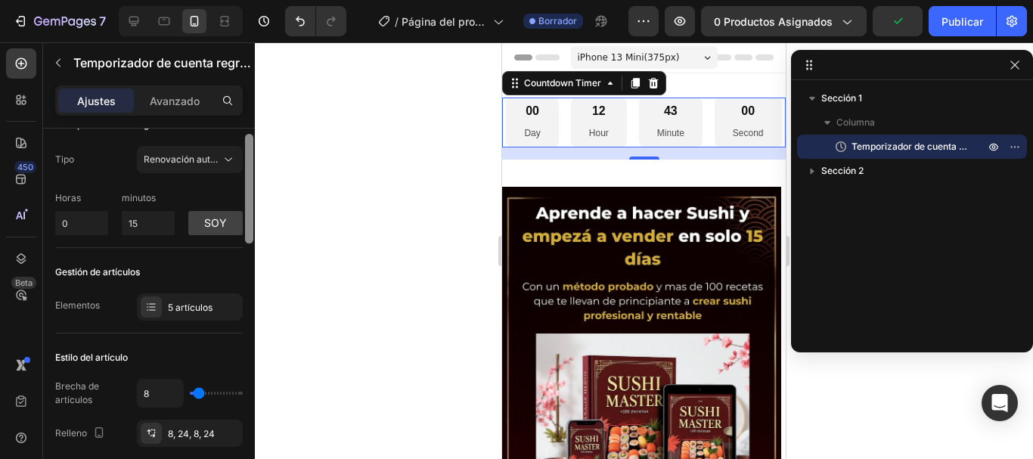
scroll to position [61, 0]
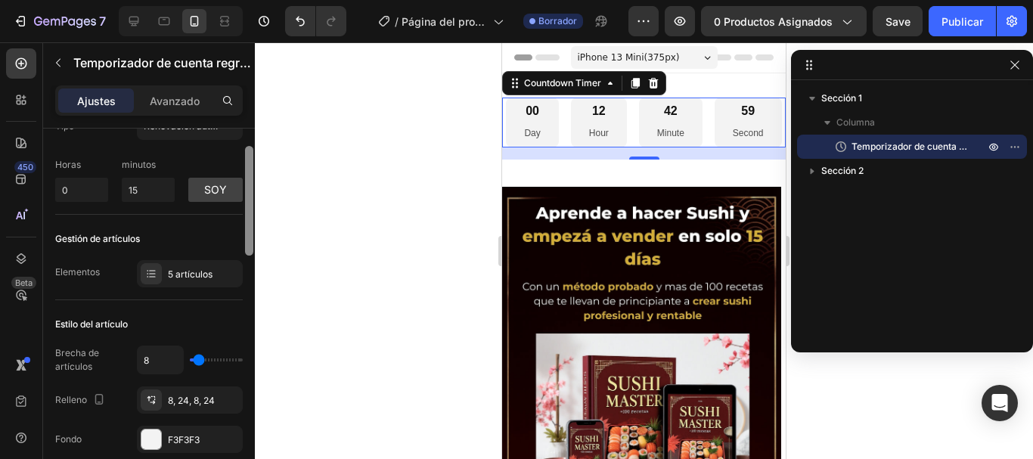
drag, startPoint x: 251, startPoint y: 213, endPoint x: 253, endPoint y: 227, distance: 13.8
click at [253, 227] on div at bounding box center [249, 316] width 11 height 374
click at [158, 274] on div at bounding box center [151, 273] width 21 height 21
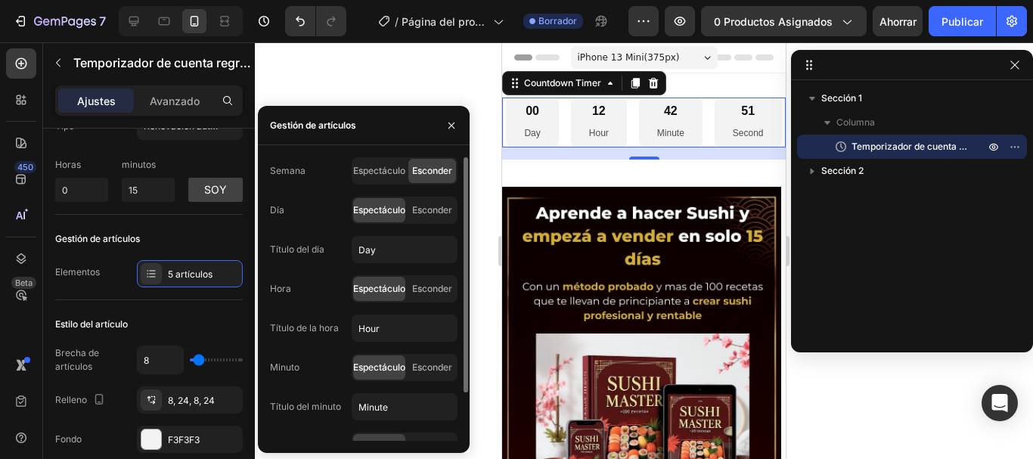
click at [424, 175] on font "Esconder" at bounding box center [432, 170] width 40 height 11
click at [386, 172] on font "Espectáculo" at bounding box center [379, 170] width 52 height 11
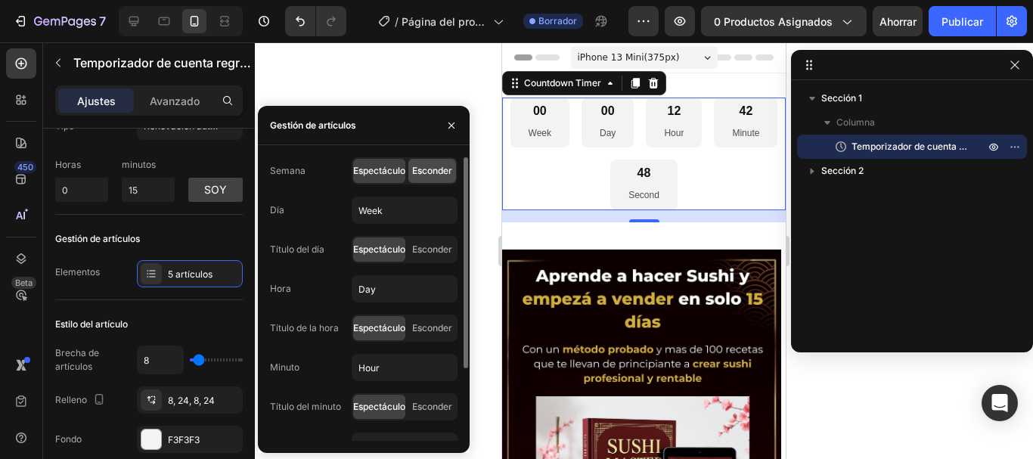
click at [425, 172] on font "Esconder" at bounding box center [432, 170] width 40 height 11
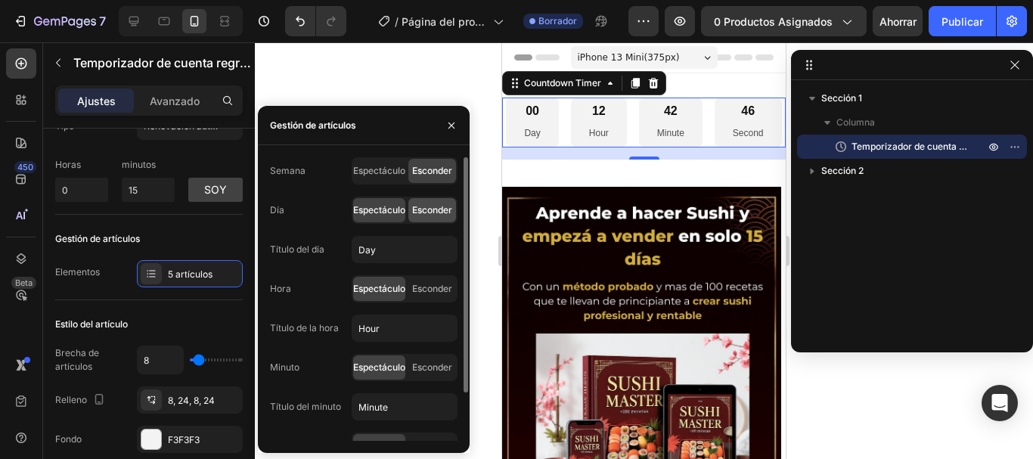
click at [416, 212] on font "Esconder" at bounding box center [432, 209] width 40 height 11
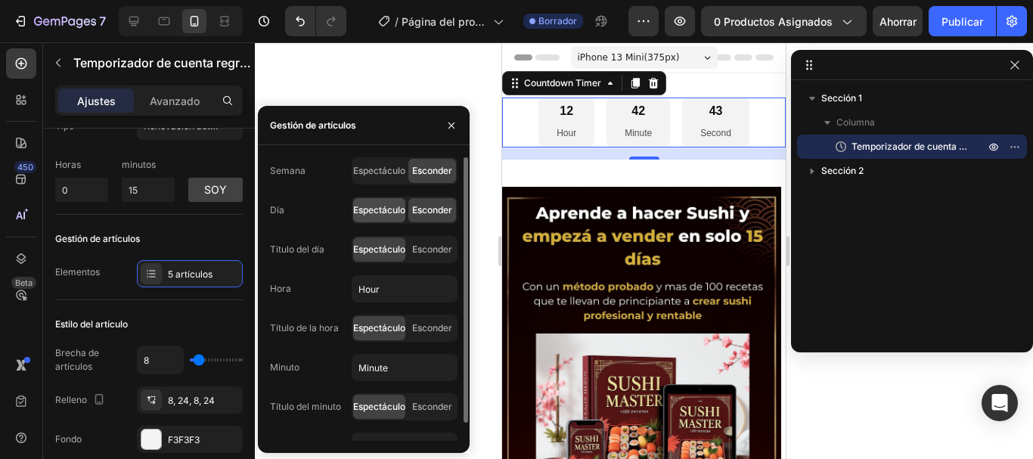
click at [384, 214] on font "Espectáculo" at bounding box center [379, 209] width 52 height 11
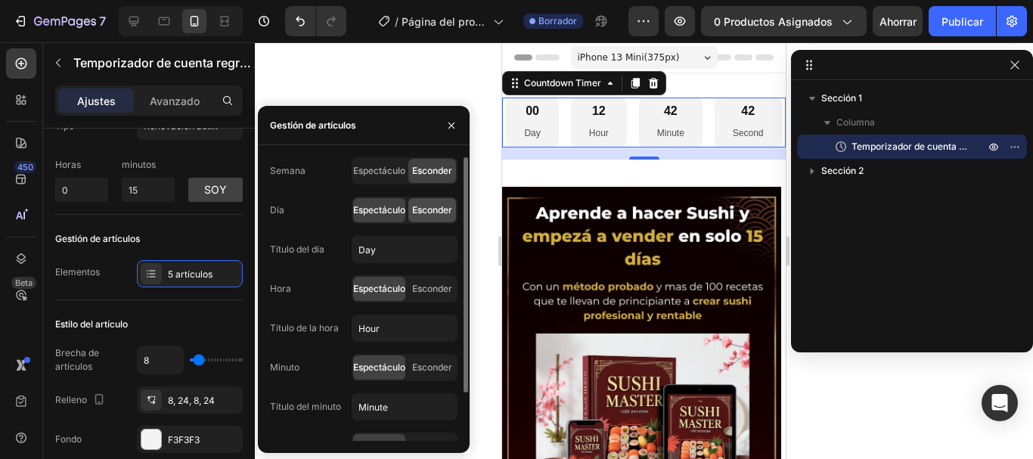
click at [424, 214] on font "Esconder" at bounding box center [432, 209] width 40 height 11
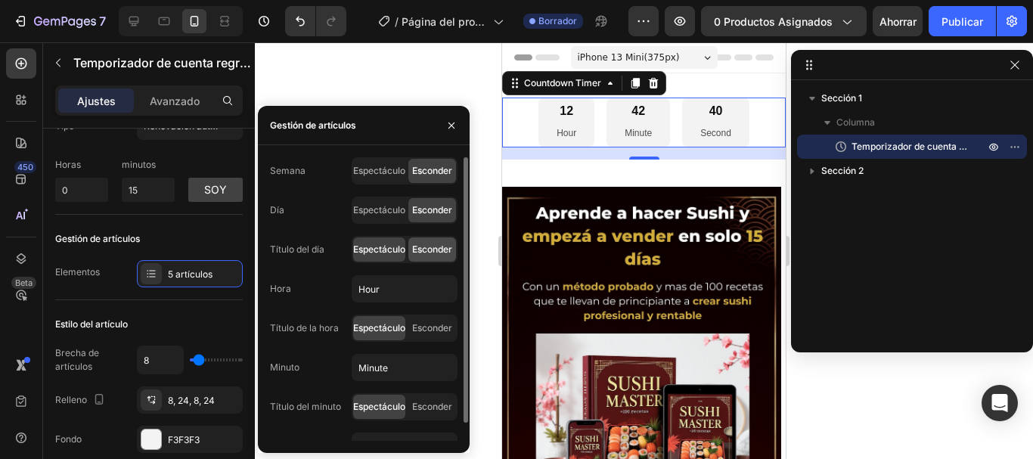
click at [425, 248] on font "Esconder" at bounding box center [432, 249] width 40 height 11
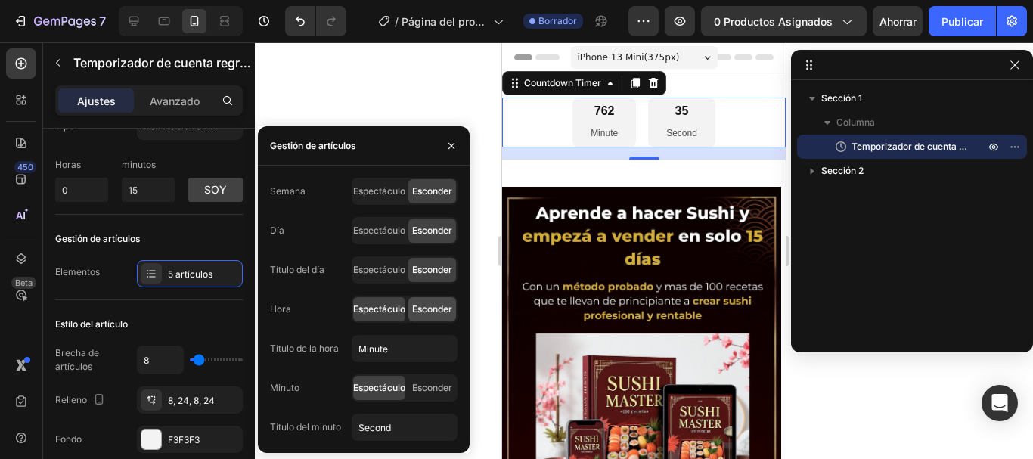
click at [424, 308] on font "Esconder" at bounding box center [432, 308] width 40 height 11
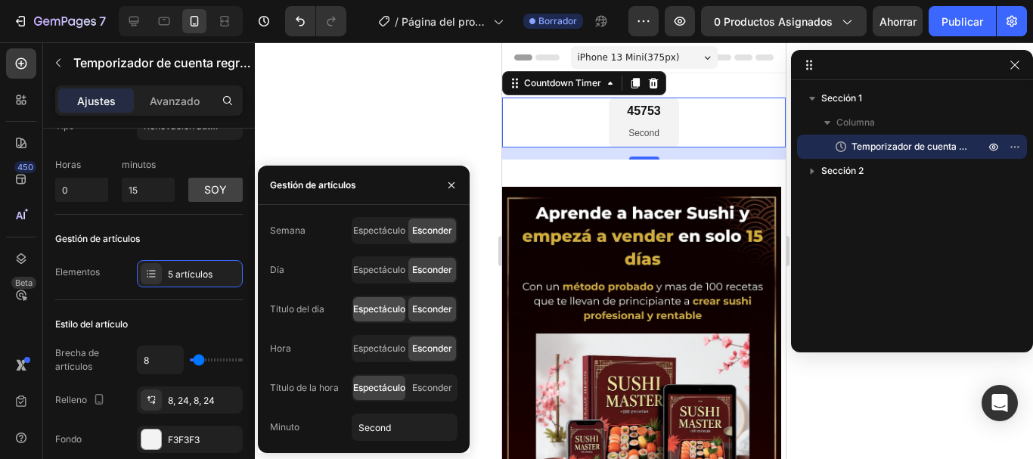
click at [388, 310] on font "Espectáculo" at bounding box center [379, 308] width 52 height 11
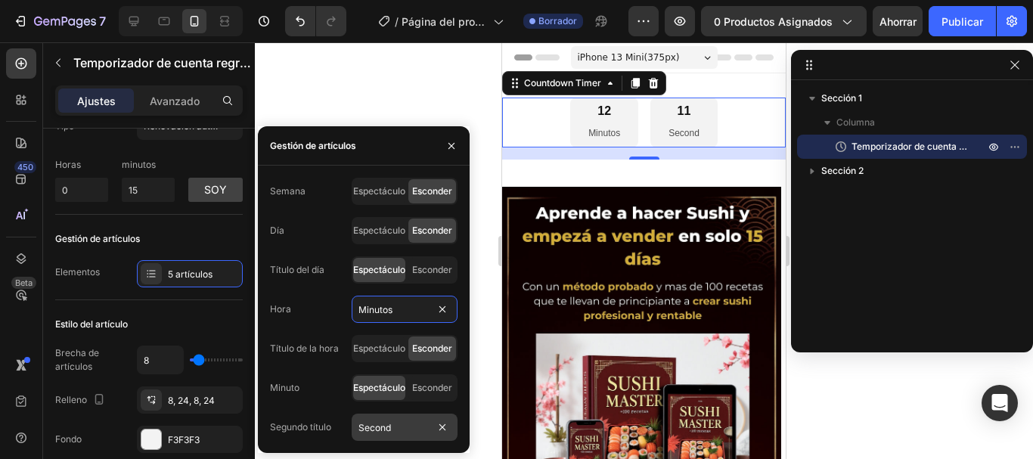
type input "Minutos"
click at [398, 430] on input "Second" at bounding box center [405, 427] width 106 height 27
type input "Segundos"
click at [322, 331] on div "Semana Espectáculo Esconder Día Espectáculo Esconder Título del día Espectáculo…" at bounding box center [364, 309] width 188 height 263
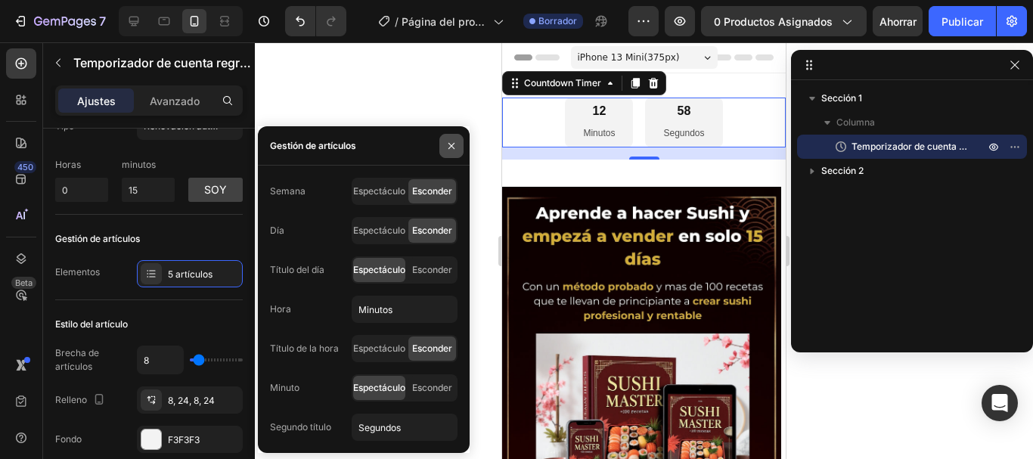
click at [457, 145] on icon "button" at bounding box center [451, 146] width 12 height 12
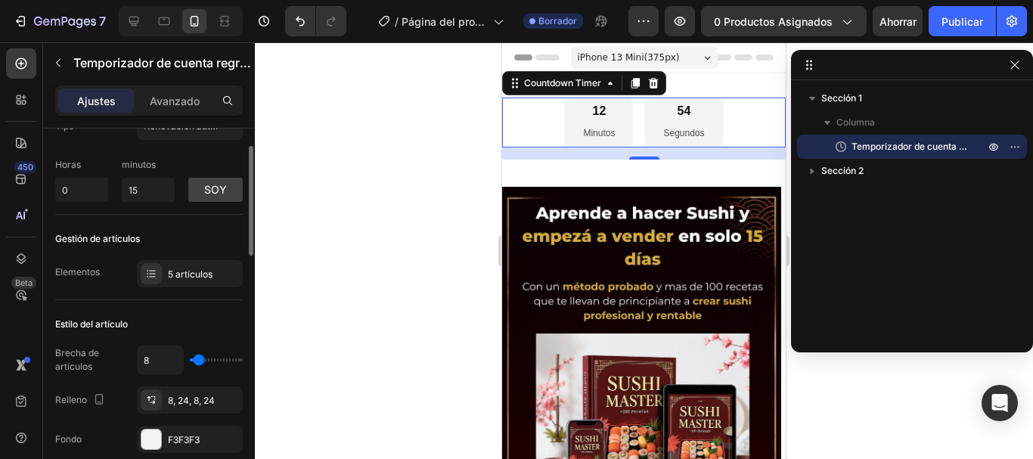
type input "24"
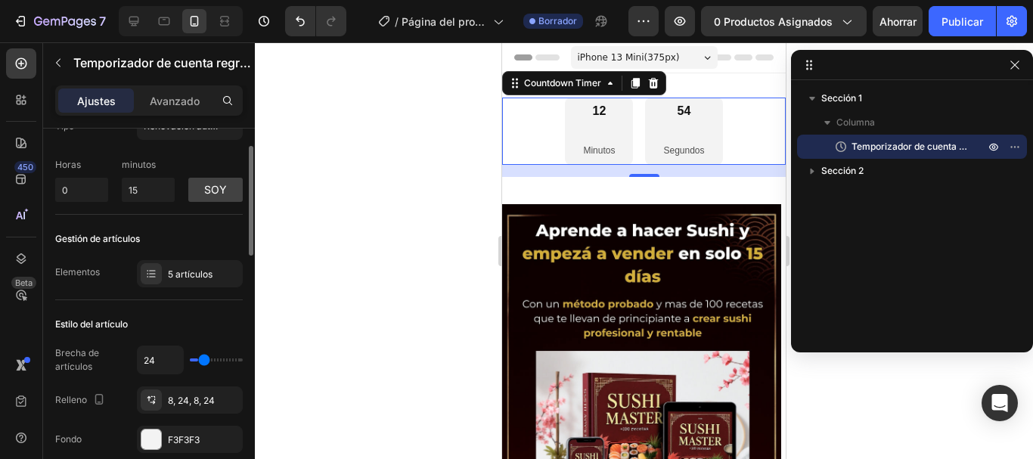
type input "33"
type input "51"
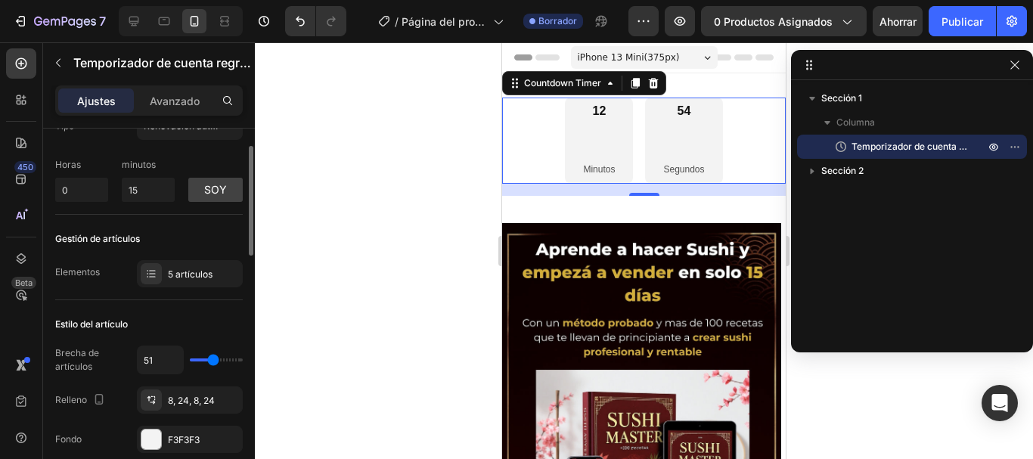
type input "56"
type input "53"
type input "29"
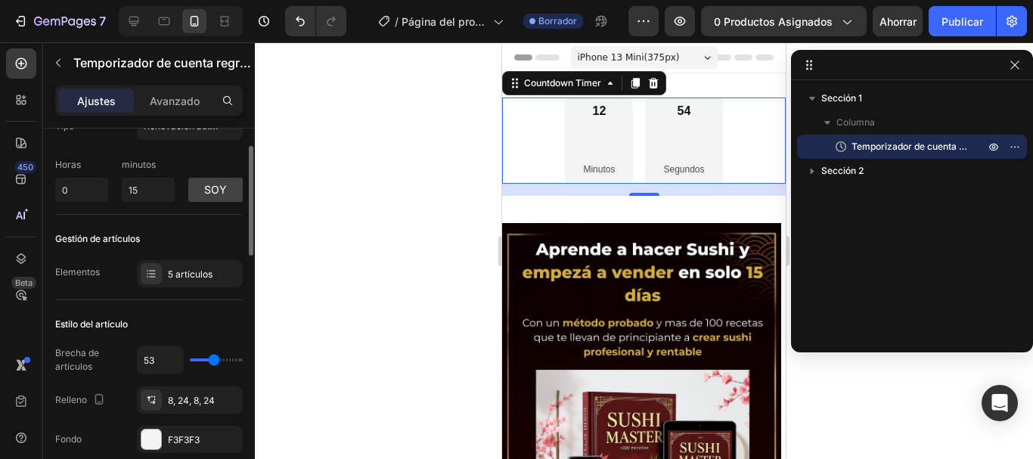
type input "29"
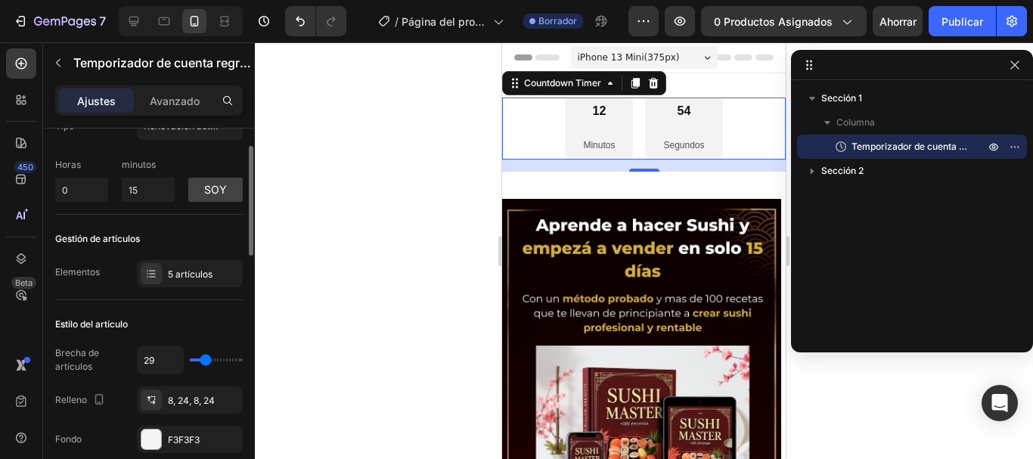
type input "24"
type input "22"
type input "18"
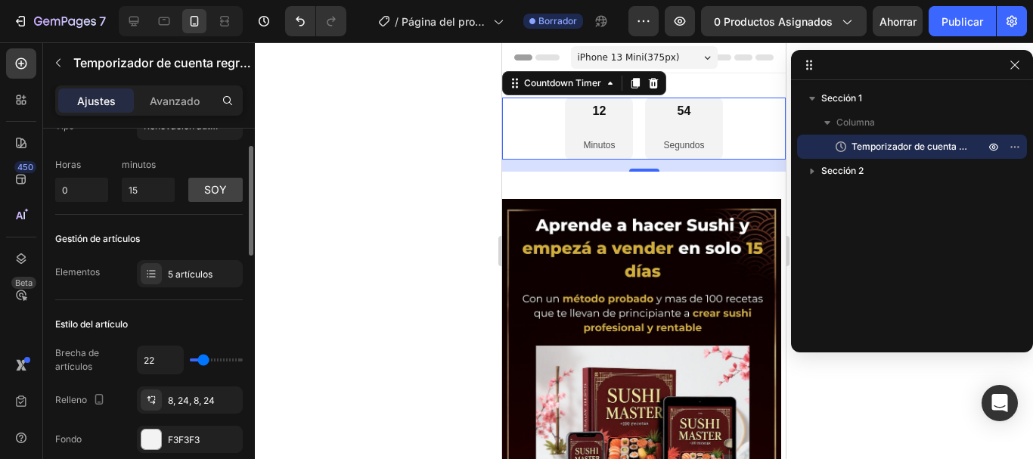
type input "18"
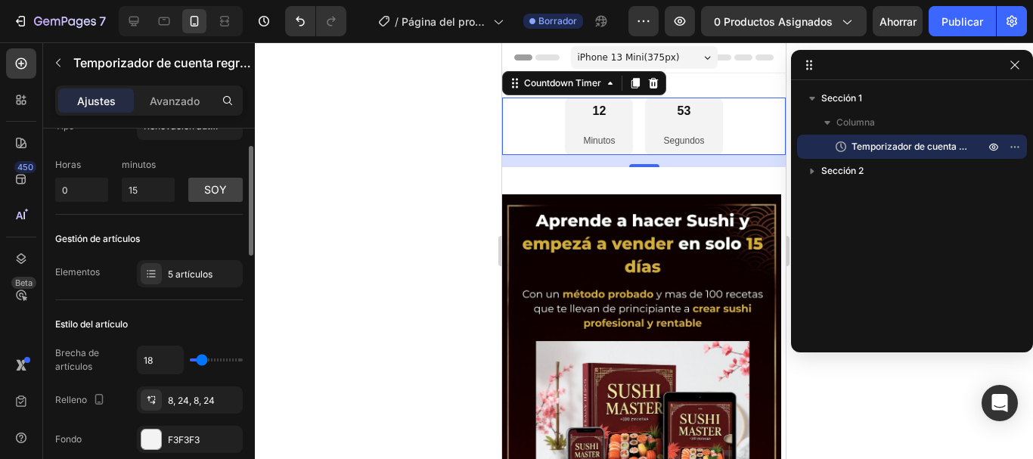
type input "16"
type input "11"
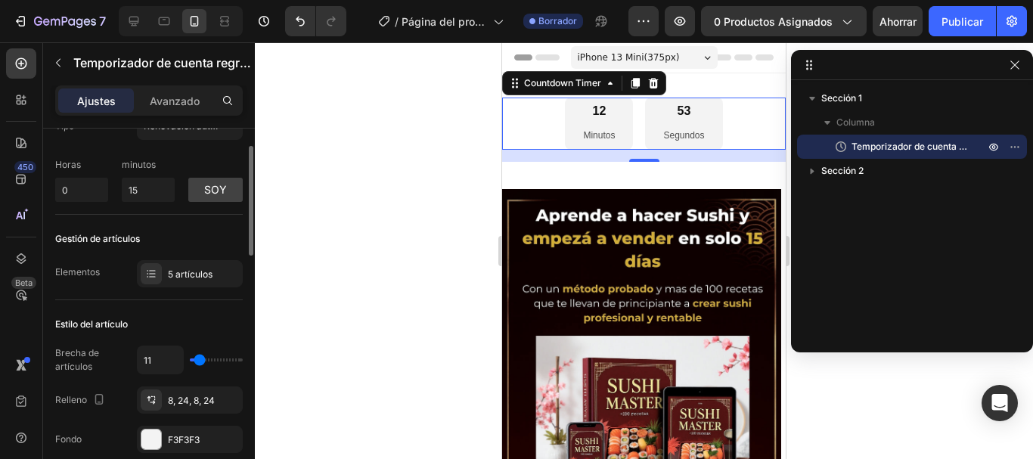
type input "7"
type input "4"
type input "2"
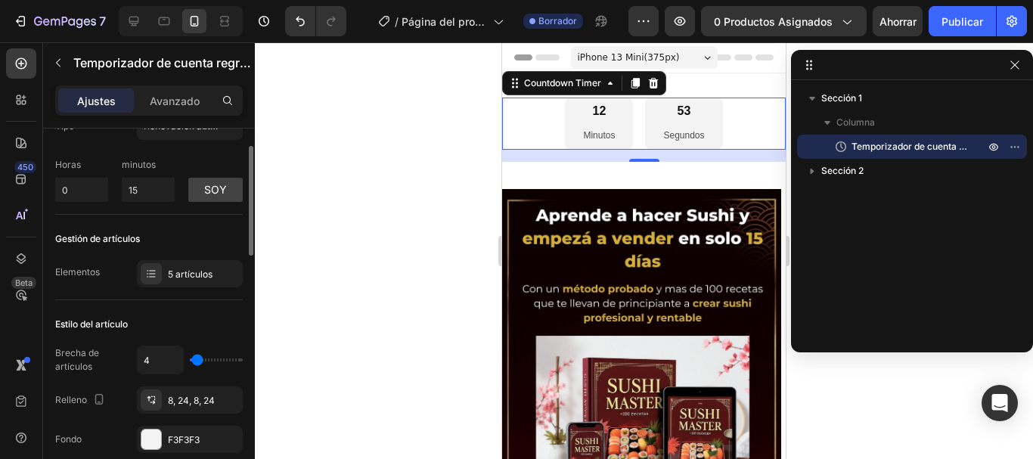
type input "2"
type input "0"
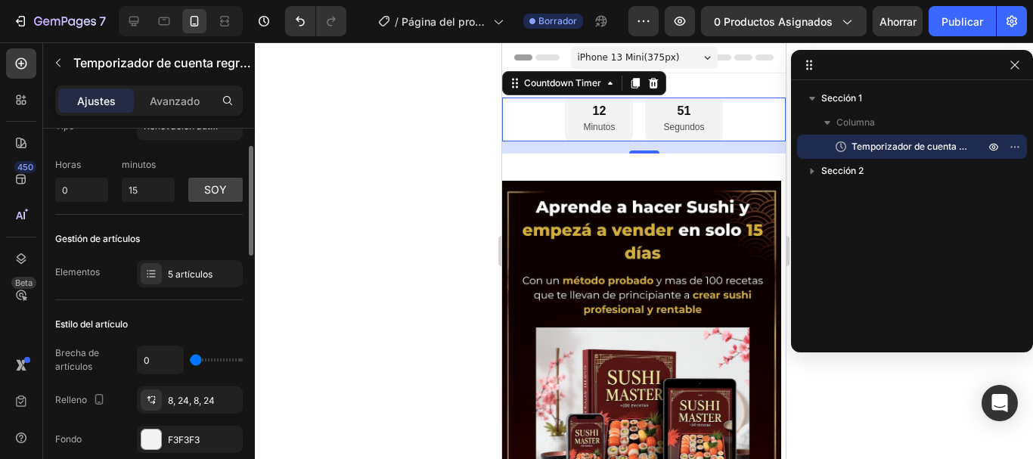
drag, startPoint x: 203, startPoint y: 362, endPoint x: 186, endPoint y: 364, distance: 17.5
type input "0"
click at [190, 362] on input "range" at bounding box center [216, 360] width 53 height 3
click at [185, 405] on font "8, 24, 8, 24" at bounding box center [191, 400] width 47 height 11
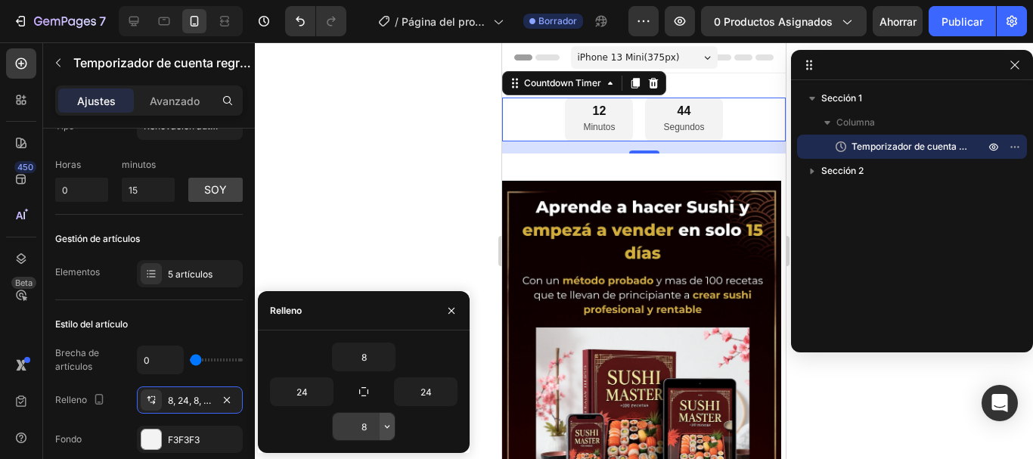
click at [385, 427] on icon "button" at bounding box center [387, 427] width 12 height 12
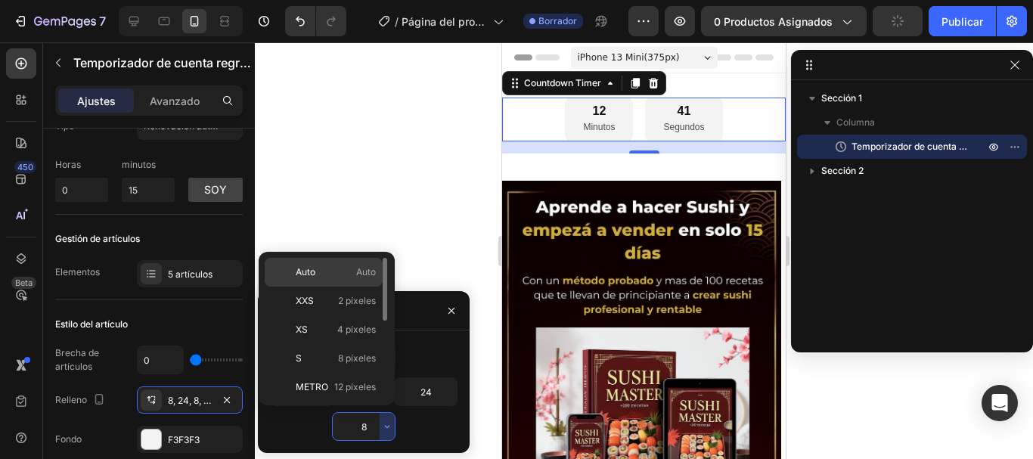
click at [340, 287] on div "Auto Auto" at bounding box center [324, 301] width 118 height 29
type input "Auto"
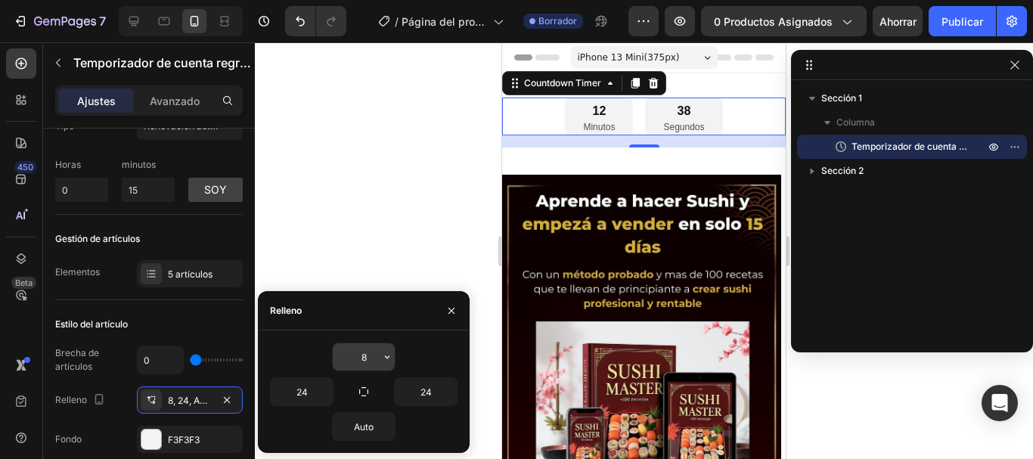
click at [356, 357] on input "8" at bounding box center [364, 356] width 62 height 27
click at [386, 354] on icon "button" at bounding box center [387, 357] width 12 height 12
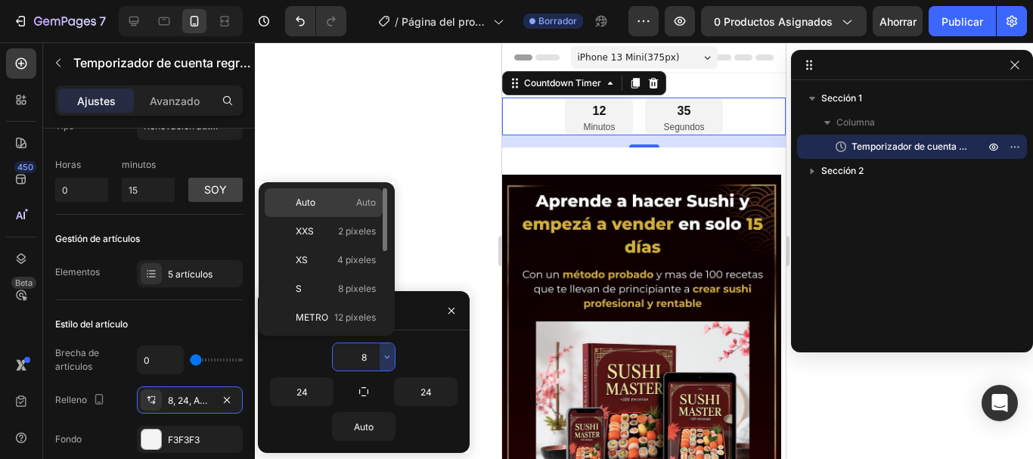
click at [354, 203] on p "Auto Auto" at bounding box center [336, 203] width 80 height 14
type input "Auto"
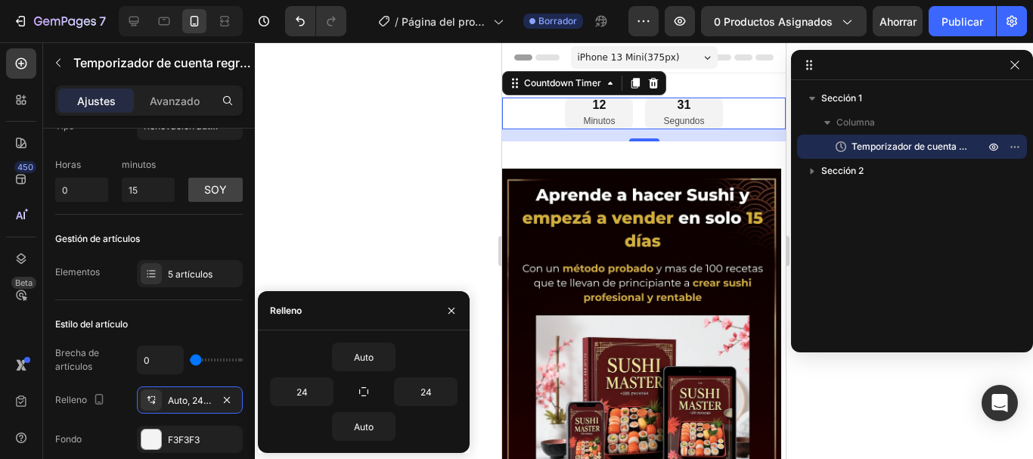
click at [388, 217] on div at bounding box center [644, 250] width 778 height 417
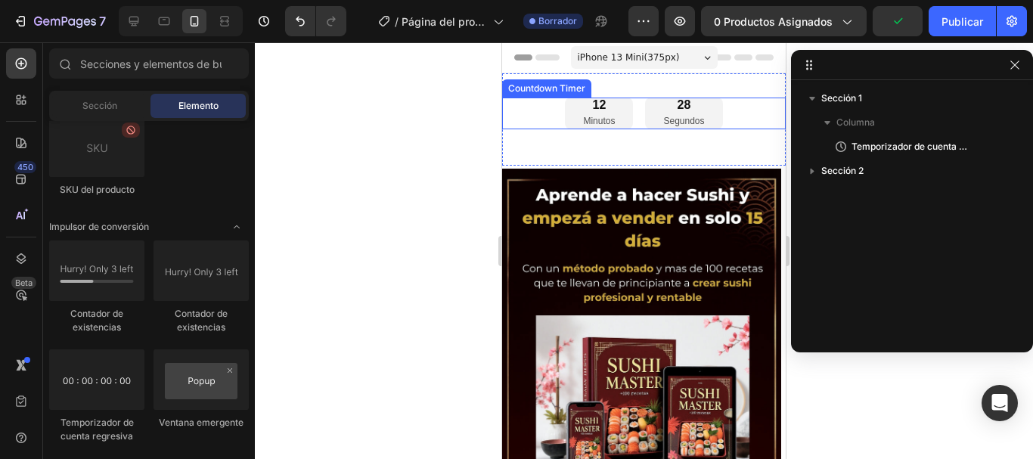
click at [538, 113] on div "12 Minutos 28 Segundos" at bounding box center [644, 114] width 284 height 32
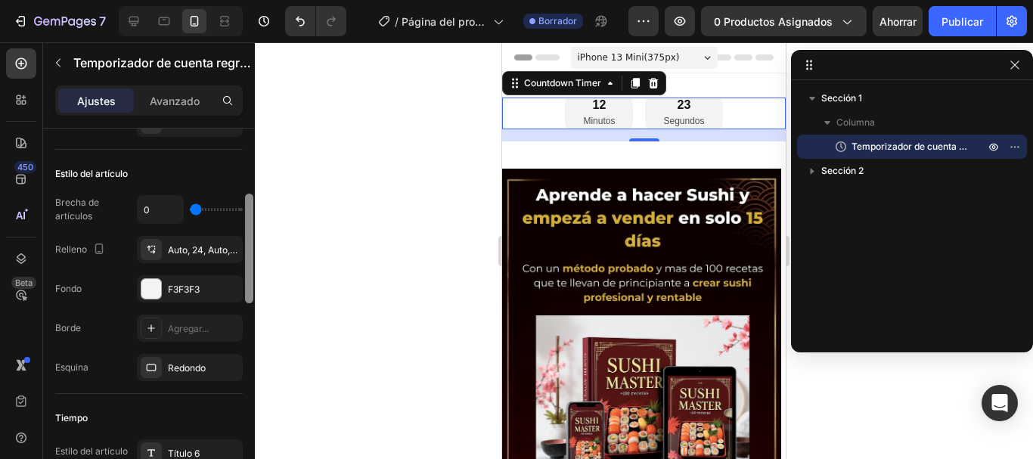
scroll to position [214, 0]
drag, startPoint x: 250, startPoint y: 223, endPoint x: 252, endPoint y: 284, distance: 61.3
click at [252, 284] on div at bounding box center [249, 246] width 8 height 110
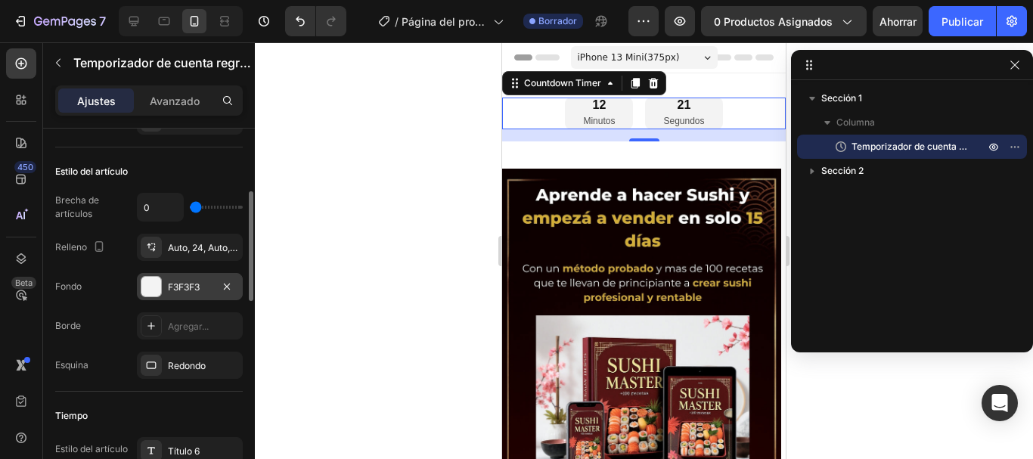
click at [153, 291] on div at bounding box center [151, 287] width 20 height 20
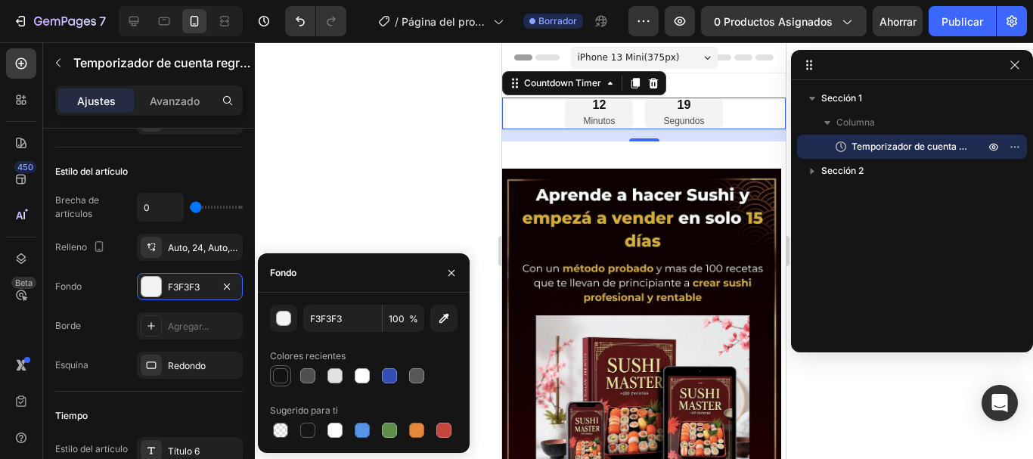
click at [282, 377] on div at bounding box center [280, 375] width 15 height 15
type input "121212"
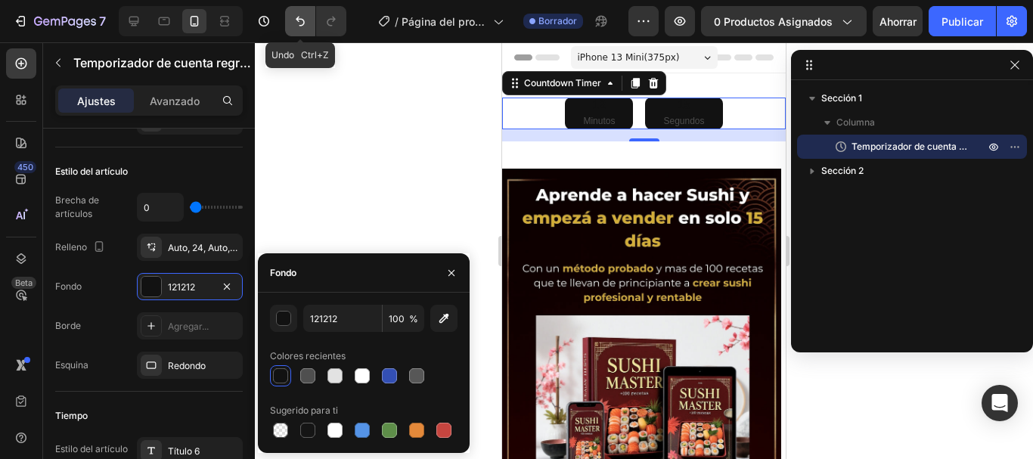
click at [293, 29] on button "Deshacer/Rehacer" at bounding box center [300, 21] width 30 height 30
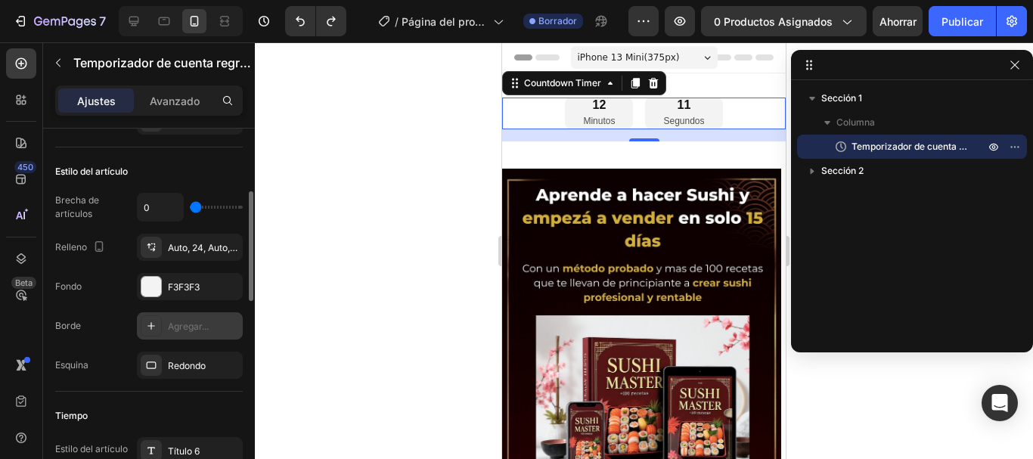
click at [207, 324] on font "Agregar..." at bounding box center [188, 326] width 41 height 11
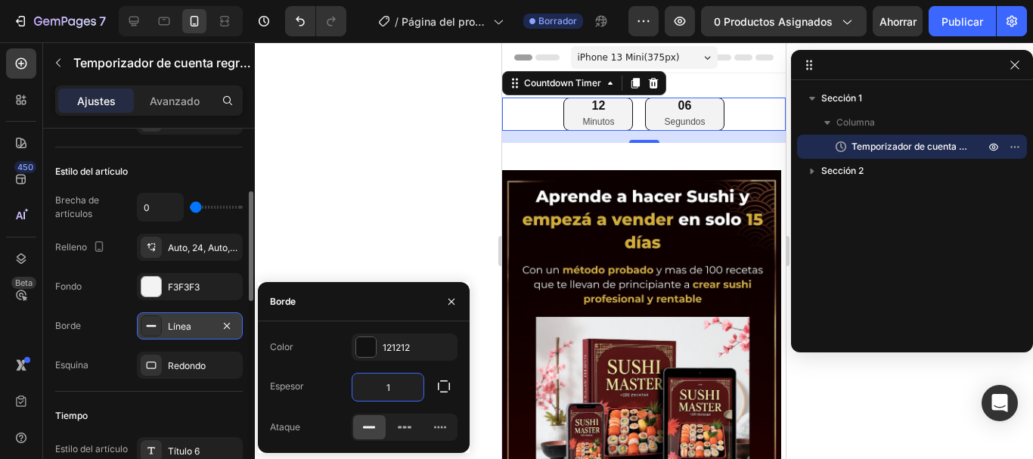
click at [400, 390] on input "1" at bounding box center [387, 387] width 71 height 27
click at [408, 422] on icon at bounding box center [404, 427] width 15 height 15
click at [370, 423] on icon at bounding box center [369, 427] width 15 height 15
click at [292, 19] on button "Deshacer/Rehacer" at bounding box center [300, 21] width 30 height 30
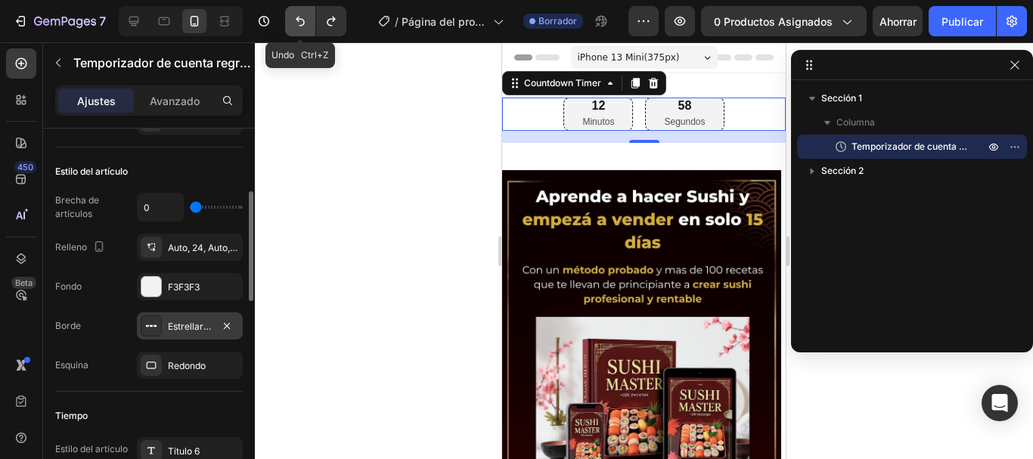
click at [293, 19] on icon "Deshacer/Rehacer" at bounding box center [300, 21] width 15 height 15
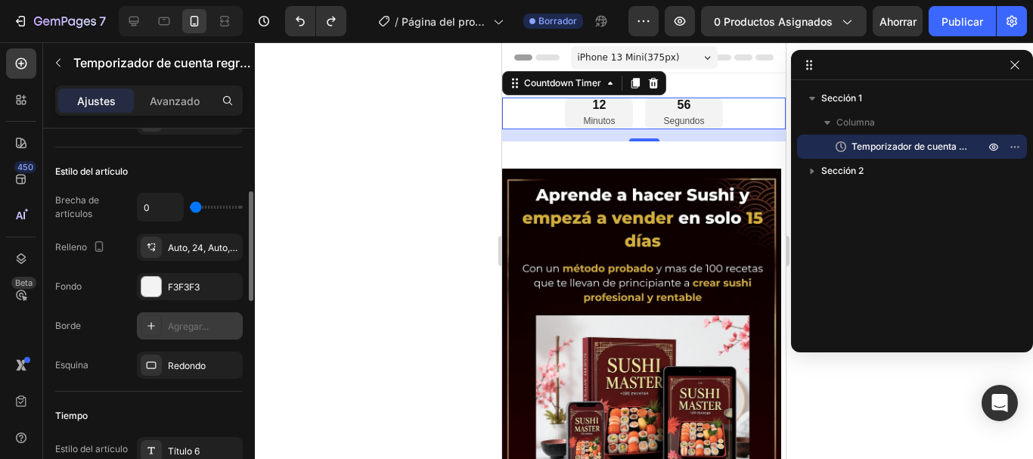
click at [365, 203] on div at bounding box center [644, 250] width 778 height 417
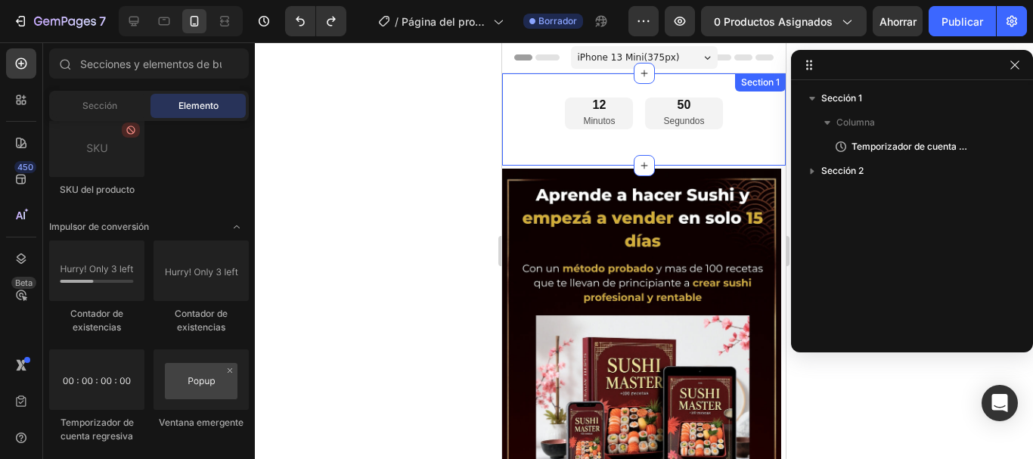
click at [535, 138] on div "12 Minutos 50 Segundos Countdown Timer" at bounding box center [644, 120] width 284 height 44
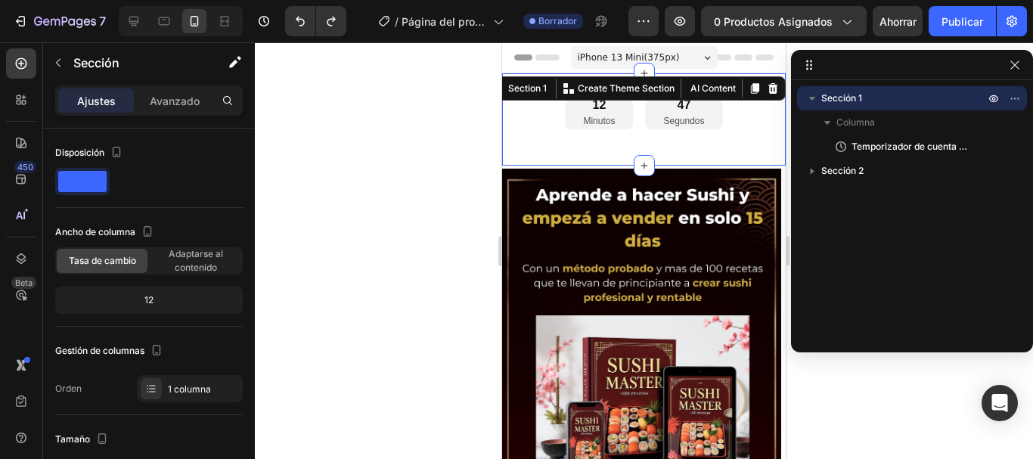
click at [554, 141] on div "12 Minutos 47 Segundos Countdown Timer" at bounding box center [644, 120] width 284 height 44
click at [430, 143] on div at bounding box center [644, 250] width 778 height 417
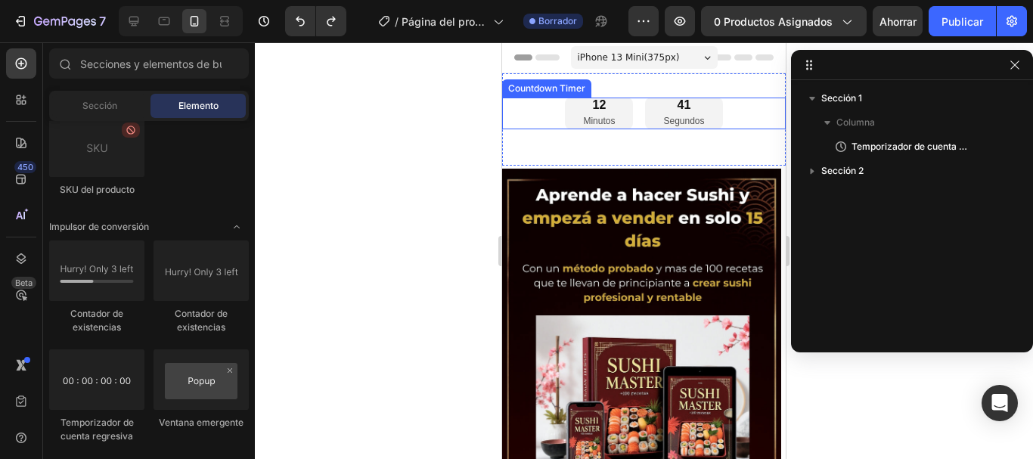
click at [645, 107] on div "41 Segundos" at bounding box center [683, 114] width 77 height 32
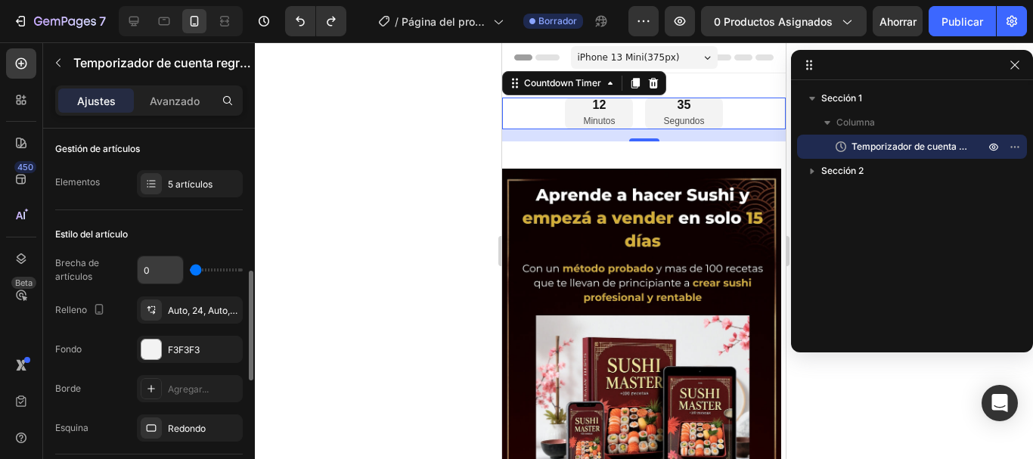
scroll to position [227, 0]
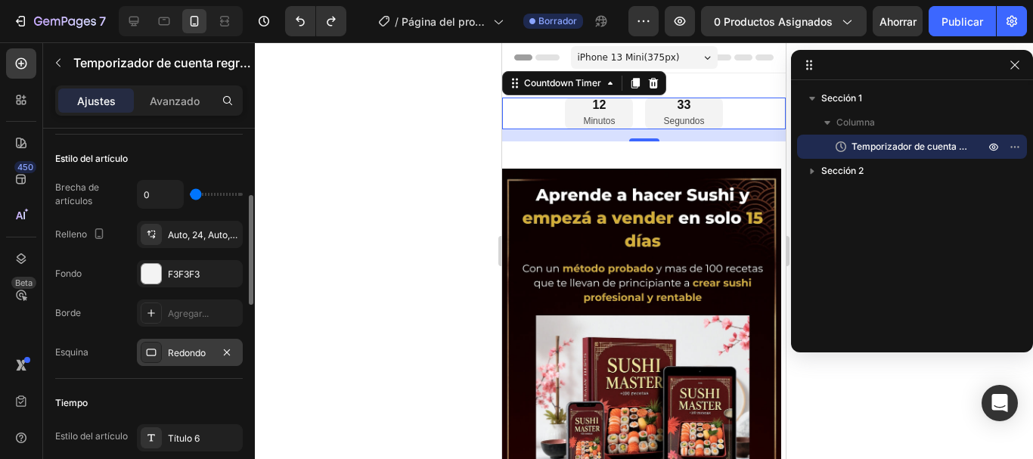
click at [171, 355] on font "Redondo" at bounding box center [187, 352] width 38 height 11
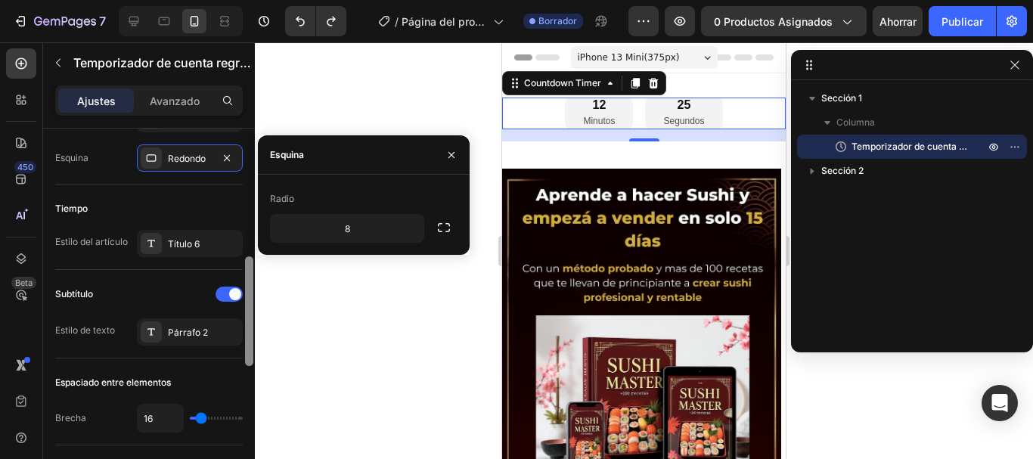
scroll to position [424, 0]
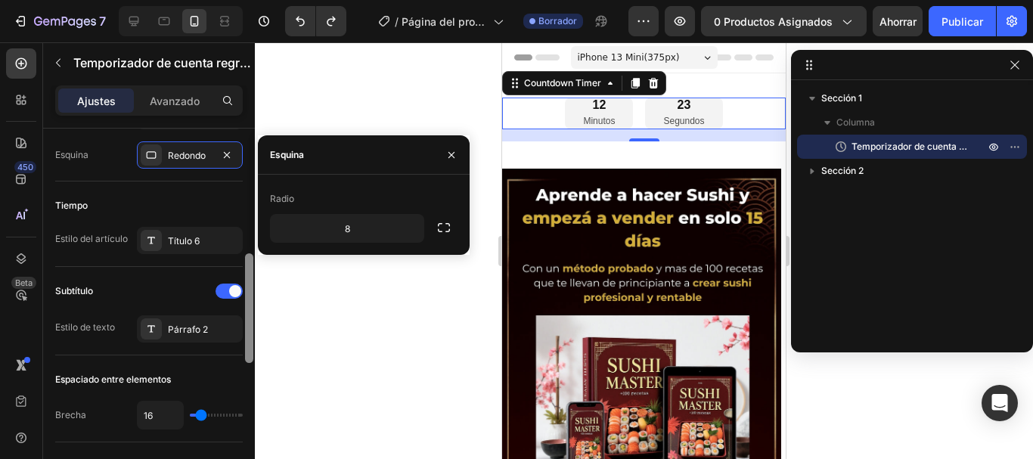
drag, startPoint x: 250, startPoint y: 294, endPoint x: 248, endPoint y: 352, distance: 58.3
click at [248, 352] on div at bounding box center [249, 308] width 8 height 110
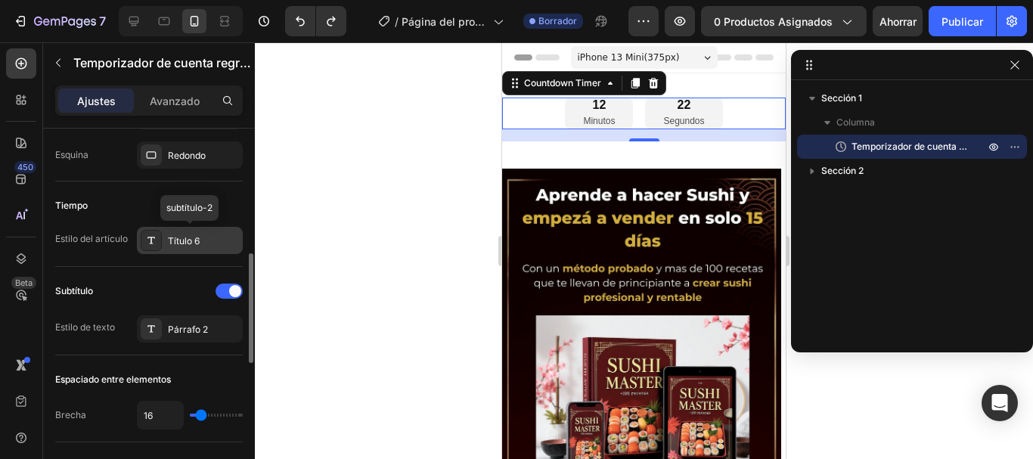
click at [166, 247] on div "Título 6" at bounding box center [190, 240] width 106 height 27
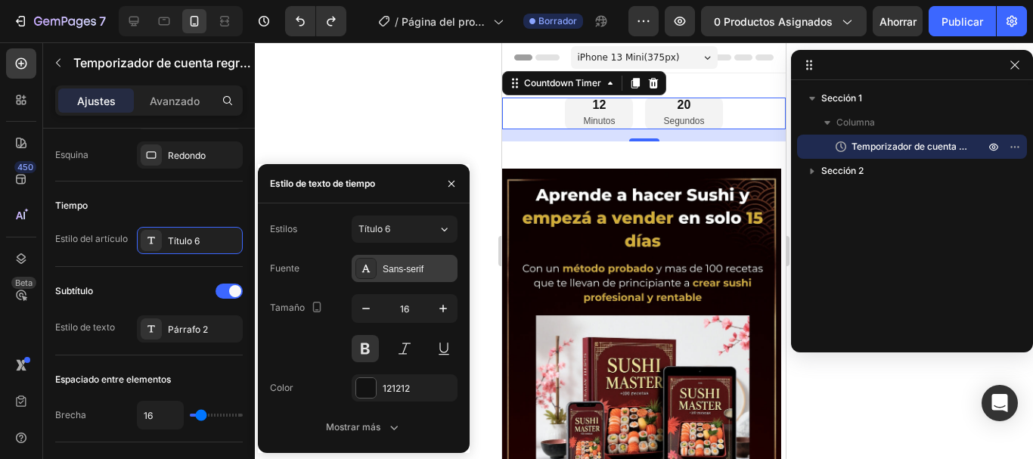
click at [391, 270] on font "Sans-serif" at bounding box center [403, 269] width 41 height 11
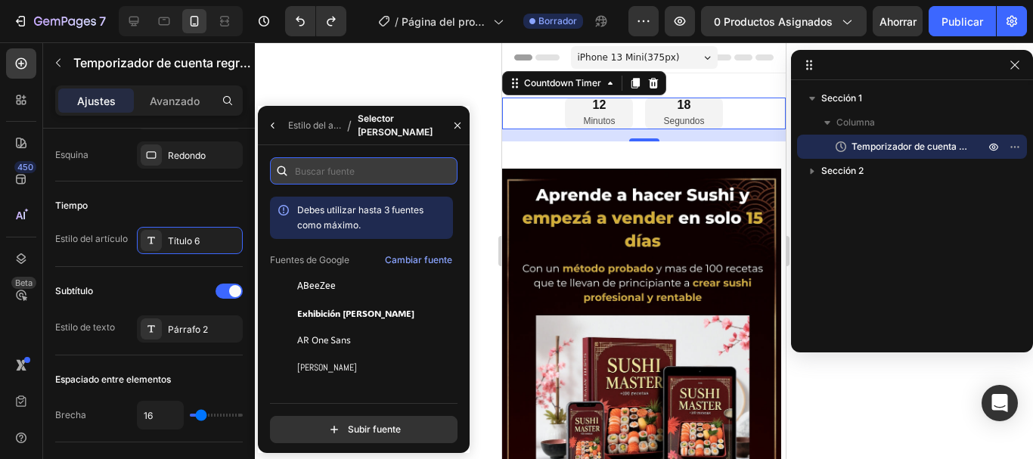
click at [376, 174] on input "text" at bounding box center [364, 170] width 188 height 27
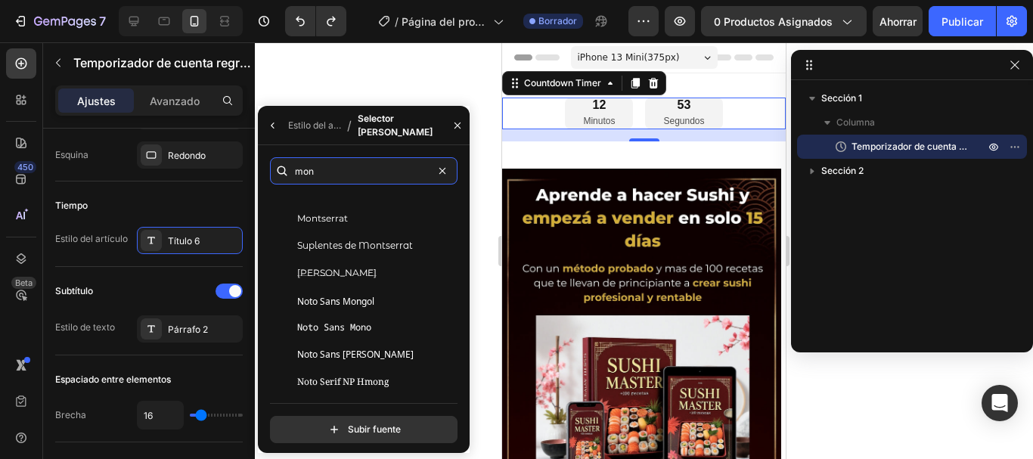
scroll to position [989, 0]
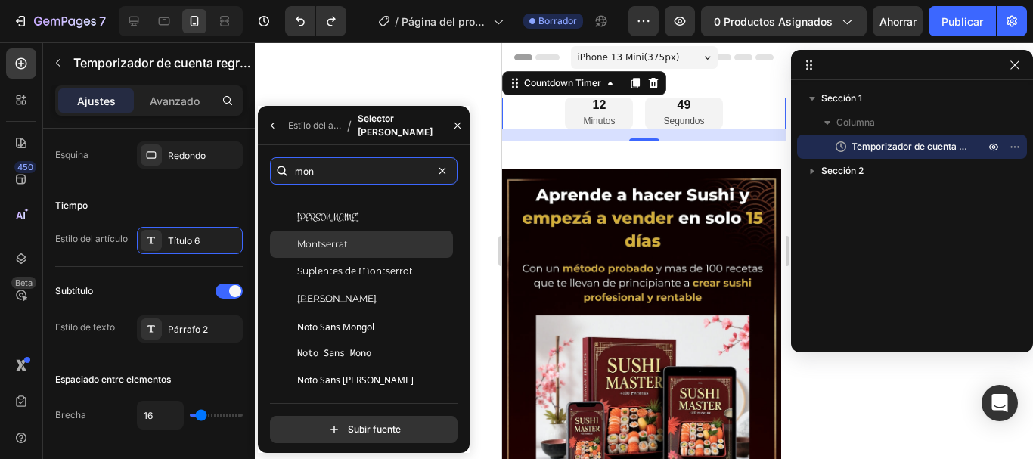
type input "mon"
click at [331, 244] on font "Montserrat" at bounding box center [322, 243] width 51 height 11
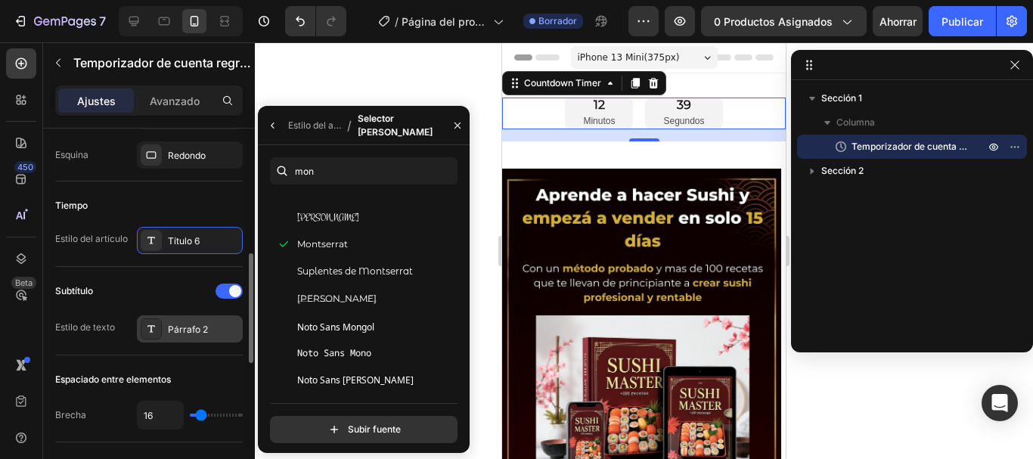
click at [192, 327] on font "Párrafo 2" at bounding box center [188, 329] width 40 height 11
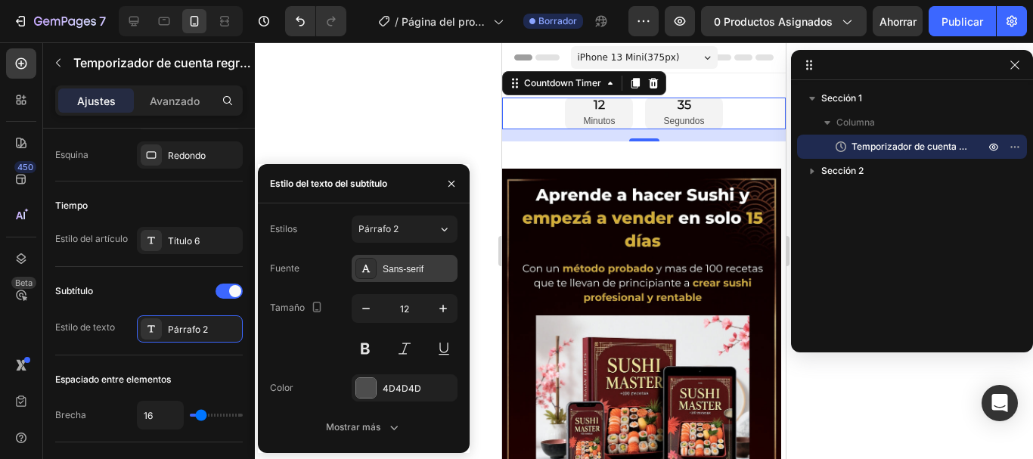
click at [402, 268] on font "Sans-serif" at bounding box center [403, 269] width 41 height 11
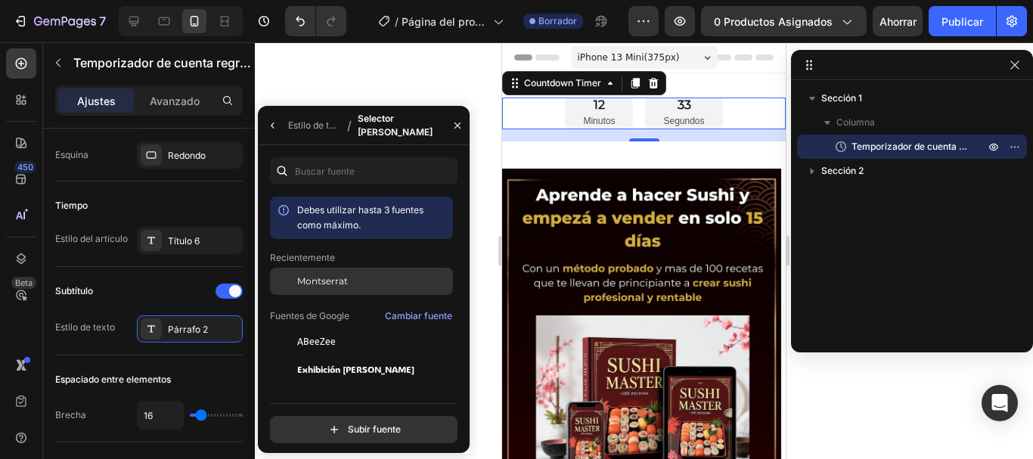
click at [0, 0] on div "Montserrat" at bounding box center [0, 0] width 0 height 0
click at [454, 84] on div at bounding box center [644, 250] width 778 height 417
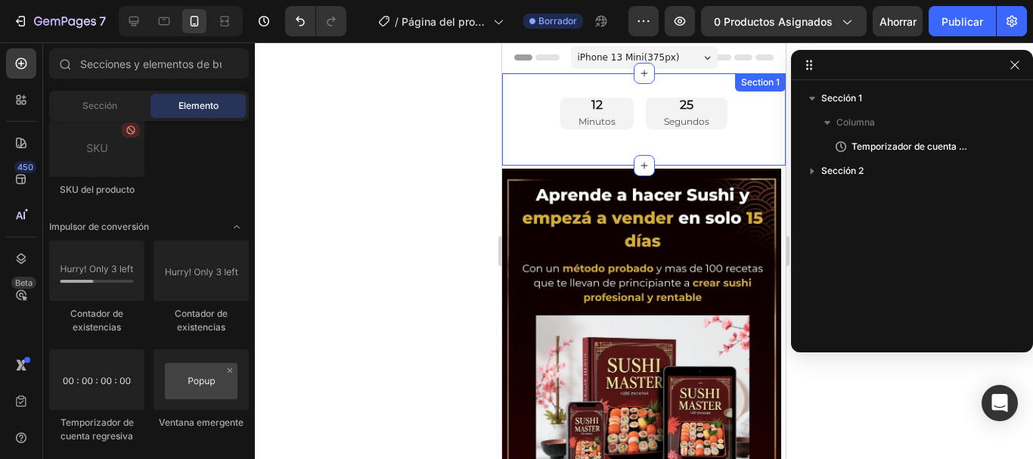
click at [604, 149] on div "12 Minutos 25 Segundos Countdown Timer Section 1" at bounding box center [644, 119] width 284 height 92
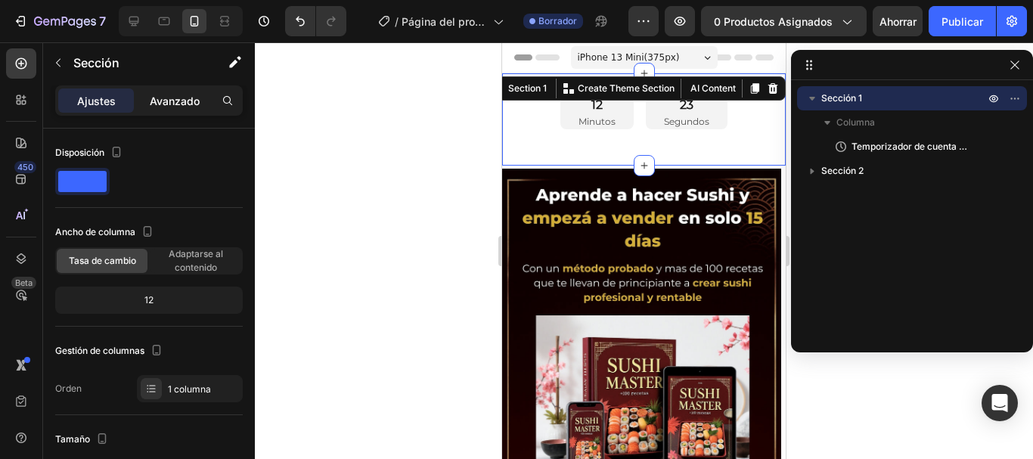
click at [198, 105] on font "Avanzado" at bounding box center [175, 101] width 50 height 13
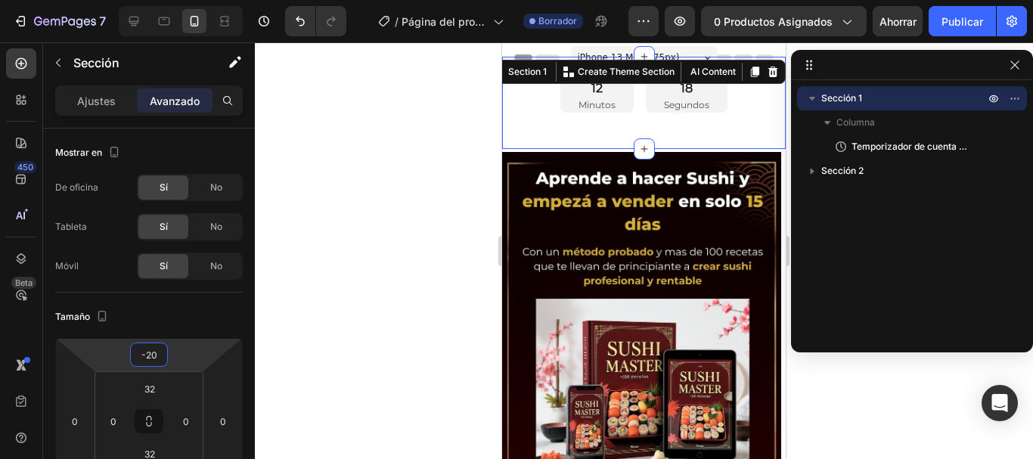
type input "-16"
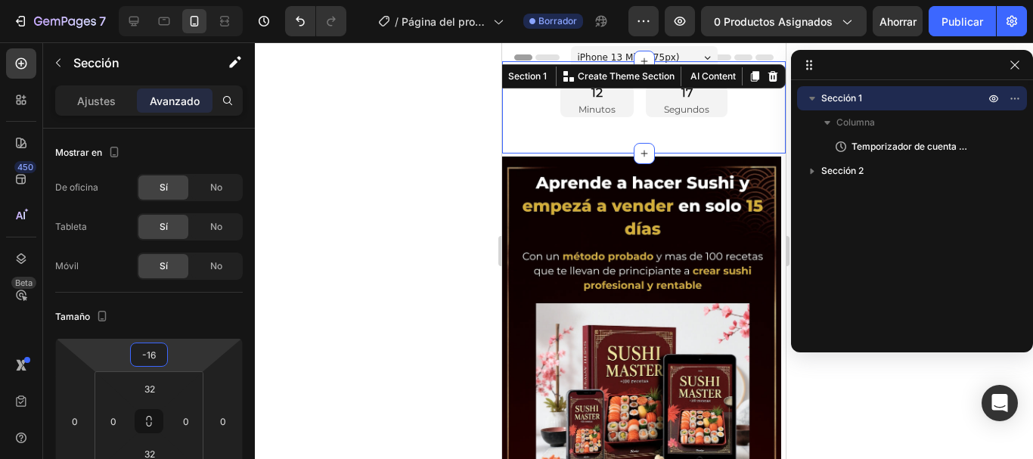
drag, startPoint x: 164, startPoint y: 367, endPoint x: 172, endPoint y: 373, distance: 9.7
click at [172, 0] on html "7 / Página del producto - [DATE][PERSON_NAME] 11:25:19 Borrador Avance 0 produc…" at bounding box center [516, 0] width 1033 height 0
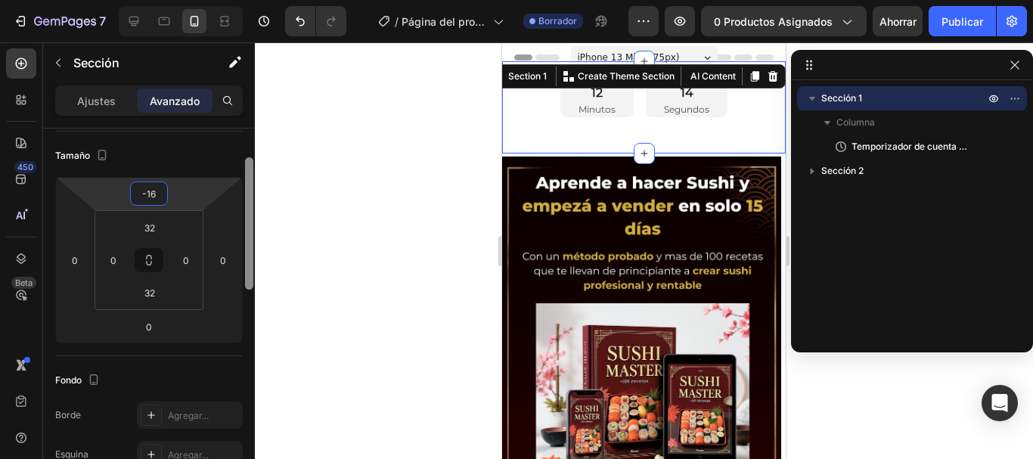
scroll to position [163, 0]
drag, startPoint x: 247, startPoint y: 253, endPoint x: 252, endPoint y: 312, distance: 58.4
click at [252, 312] on div at bounding box center [249, 253] width 8 height 132
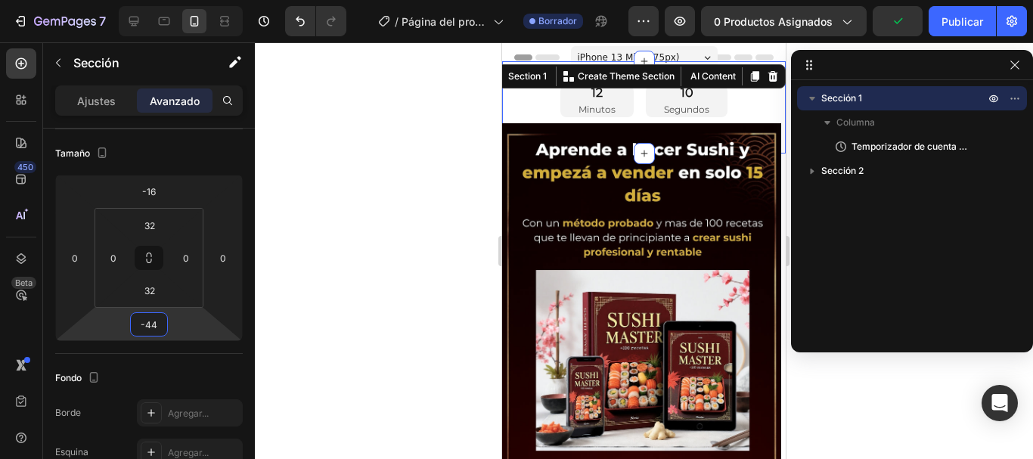
type input "-46"
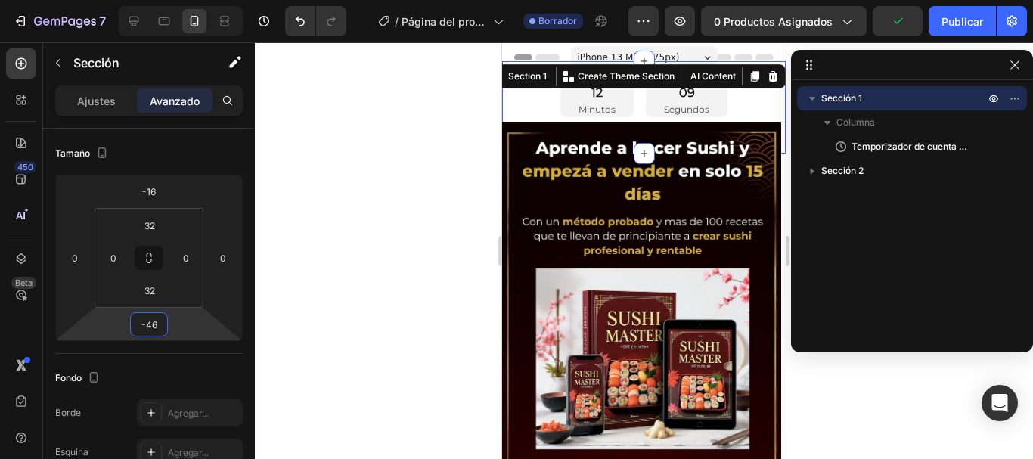
drag, startPoint x: 177, startPoint y: 337, endPoint x: 176, endPoint y: 354, distance: 17.4
click at [176, 0] on html "7 / Página del producto - [DATE][PERSON_NAME] 11:25:19 Borrador Avance 0 produc…" at bounding box center [516, 0] width 1033 height 0
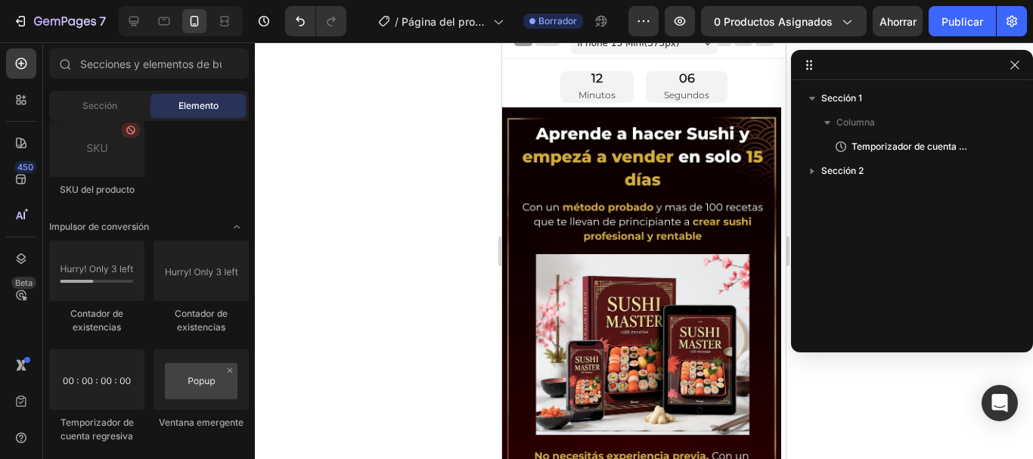
scroll to position [0, 0]
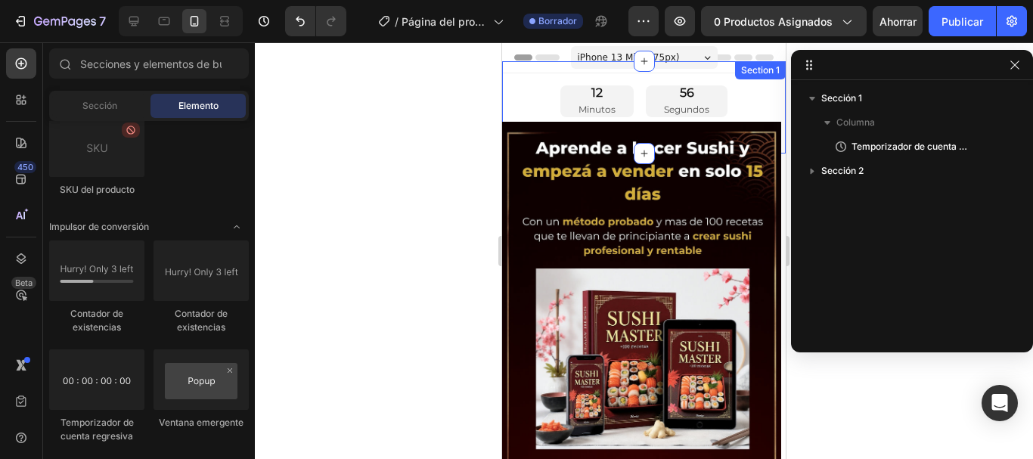
click at [619, 80] on div "12 Minutos 56 Segundos Countdown Timer Section 1" at bounding box center [644, 107] width 284 height 92
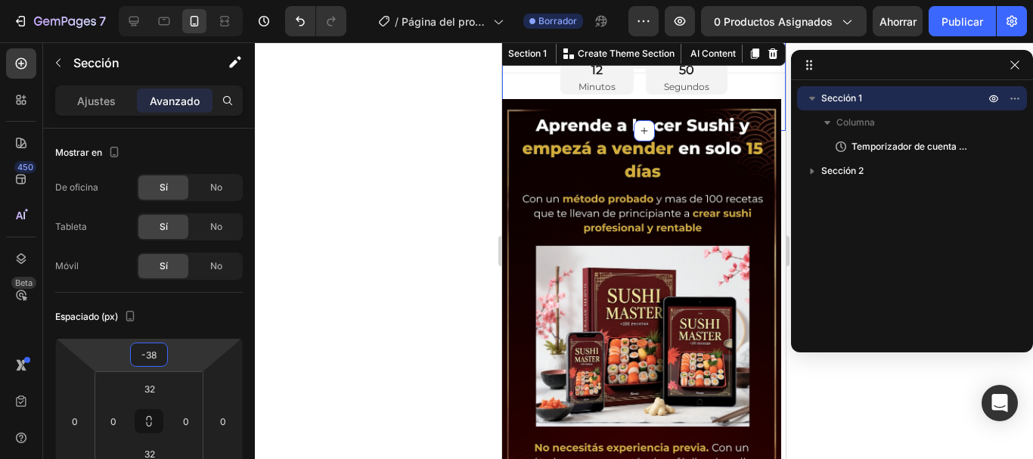
type input "-46"
drag, startPoint x: 178, startPoint y: 355, endPoint x: 181, endPoint y: 366, distance: 11.6
click at [181, 0] on html "7 / Página del producto - [DATE][PERSON_NAME] 11:25:19 Borrador Avance 0 produc…" at bounding box center [516, 0] width 1033 height 0
click at [337, 274] on div at bounding box center [644, 250] width 778 height 417
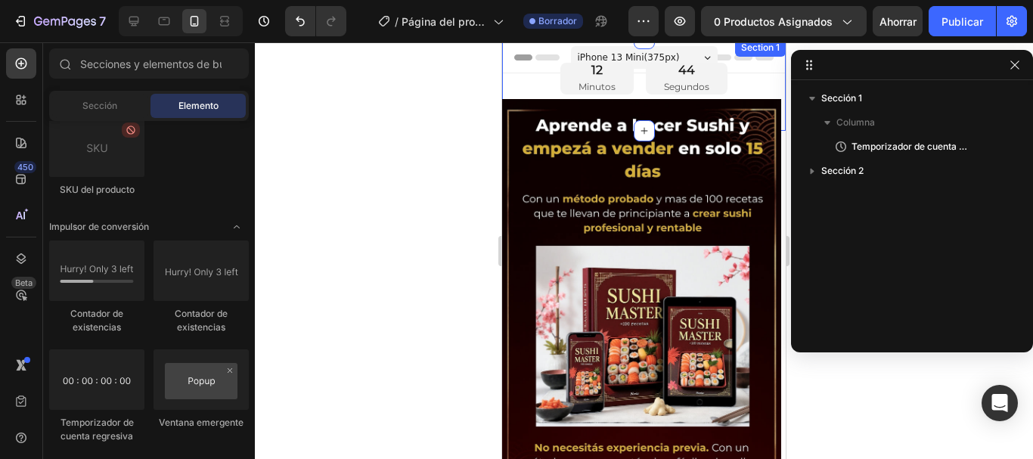
click at [530, 58] on div "12 Minutos 44 Segundos Countdown Timer Section 1" at bounding box center [644, 85] width 284 height 92
click at [529, 57] on div "12 Minutos 40 Segundos Countdown Timer Section 1" at bounding box center [644, 85] width 284 height 92
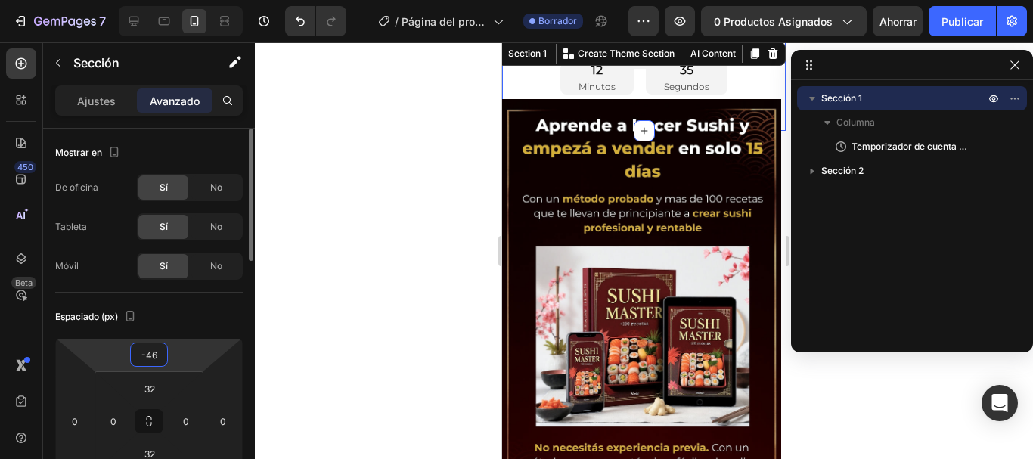
drag, startPoint x: 159, startPoint y: 349, endPoint x: 163, endPoint y: 365, distance: 15.8
click at [163, 365] on div "-46" at bounding box center [149, 355] width 38 height 24
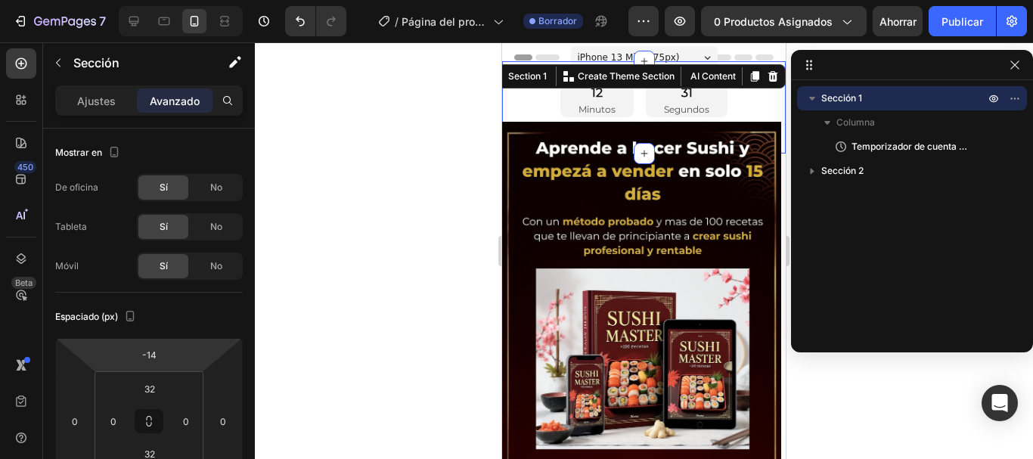
type input "-12"
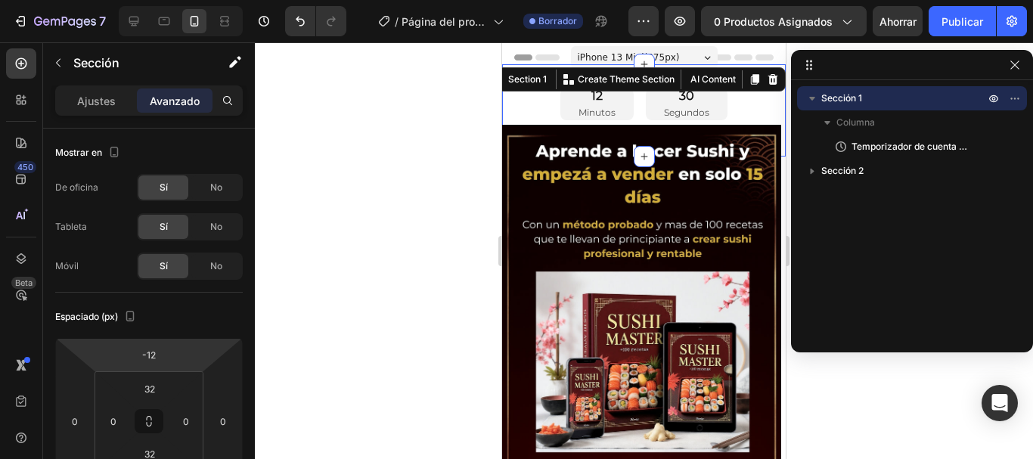
drag, startPoint x: 180, startPoint y: 363, endPoint x: 190, endPoint y: 341, distance: 24.0
click at [190, 0] on html "7 / Página del producto - [DATE][PERSON_NAME] 11:25:19 Borrador Avance 0 produc…" at bounding box center [516, 0] width 1033 height 0
click at [364, 296] on div at bounding box center [644, 250] width 778 height 417
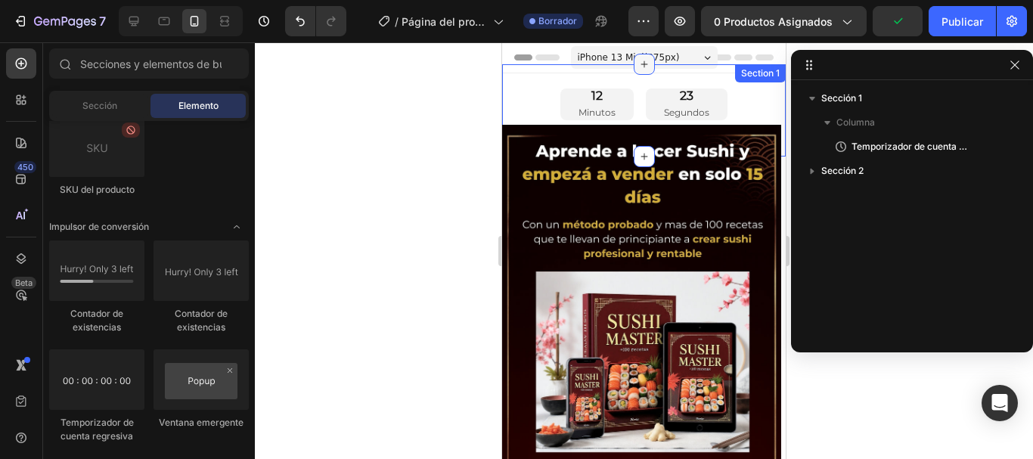
click at [641, 67] on icon at bounding box center [644, 64] width 7 height 7
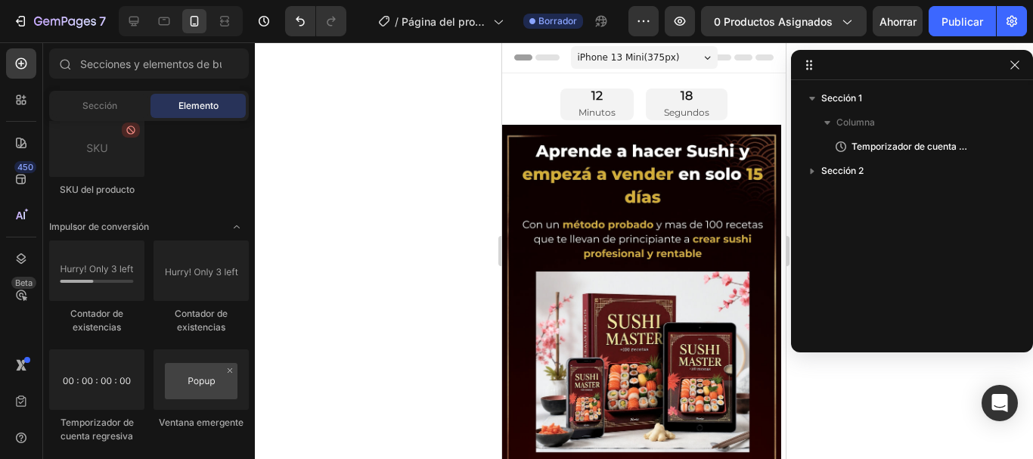
click at [383, 202] on div at bounding box center [644, 250] width 778 height 417
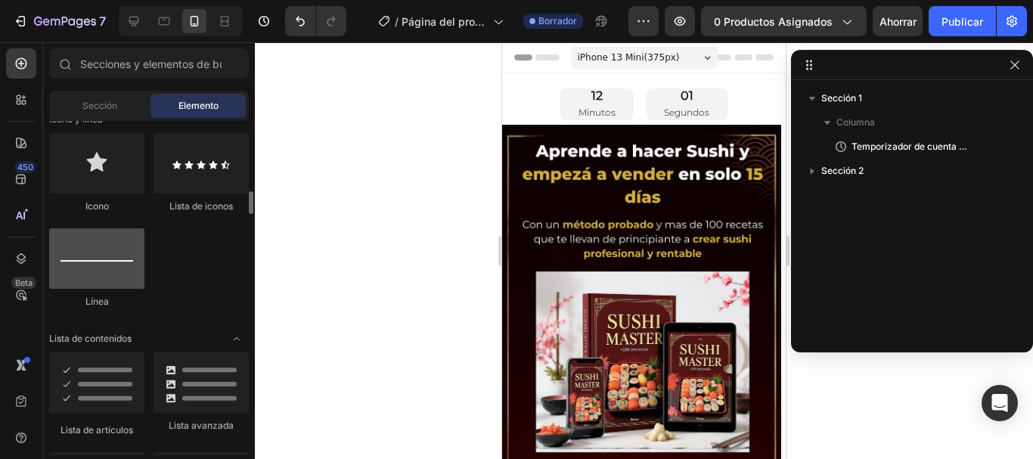
click at [118, 267] on div at bounding box center [96, 258] width 95 height 61
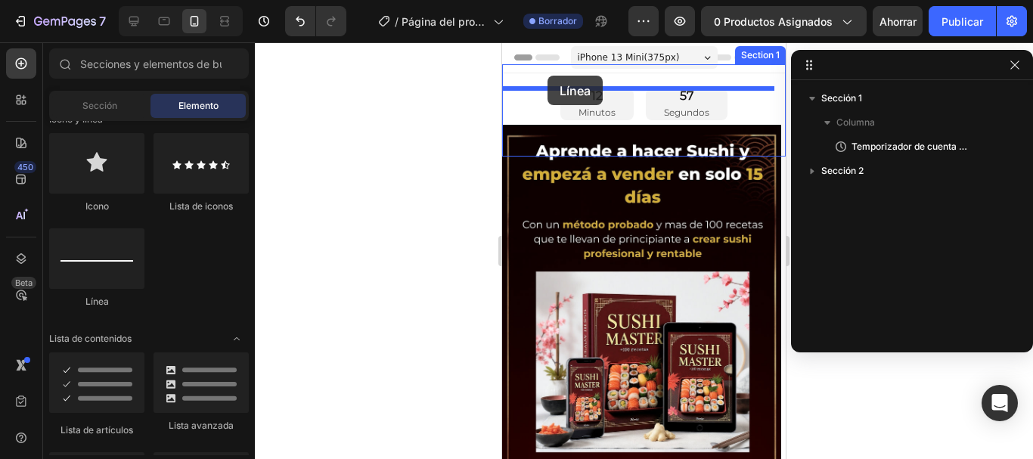
drag, startPoint x: 619, startPoint y: 312, endPoint x: 548, endPoint y: 76, distance: 246.7
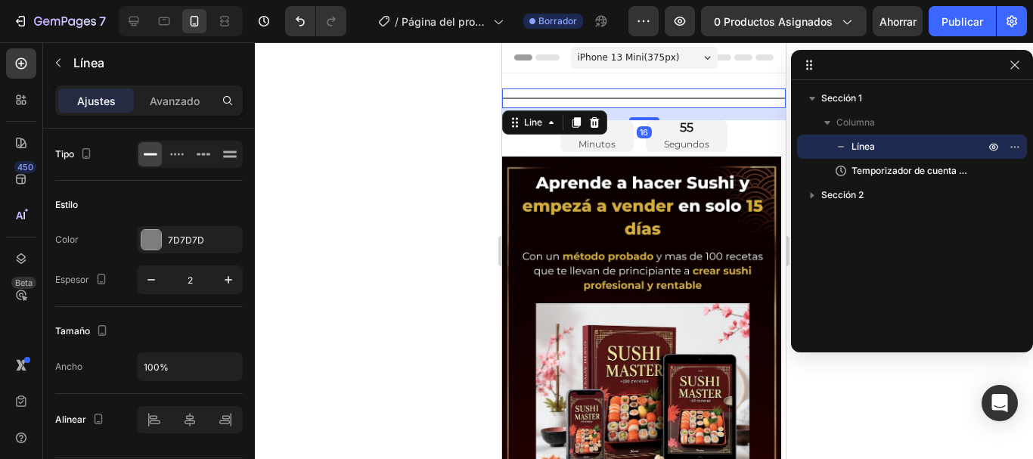
click at [368, 113] on div at bounding box center [644, 250] width 778 height 417
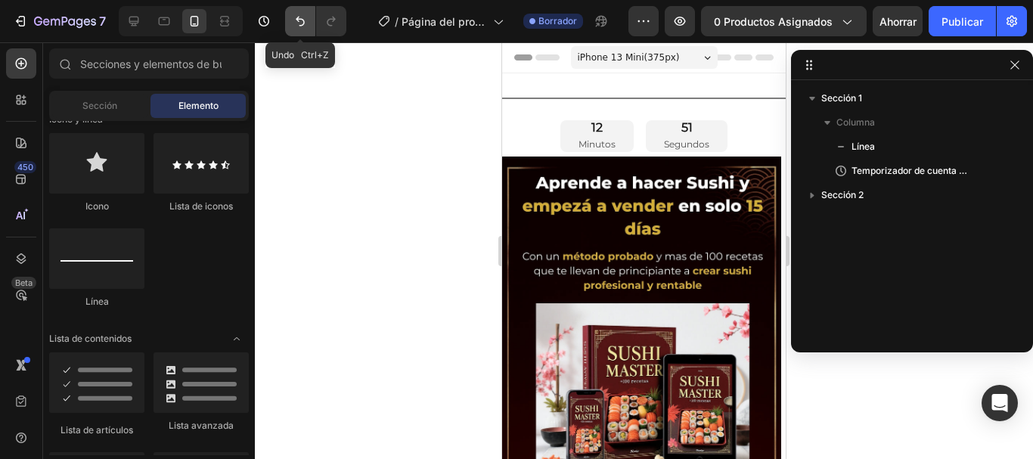
click at [294, 24] on icon "Deshacer/Rehacer" at bounding box center [300, 21] width 15 height 15
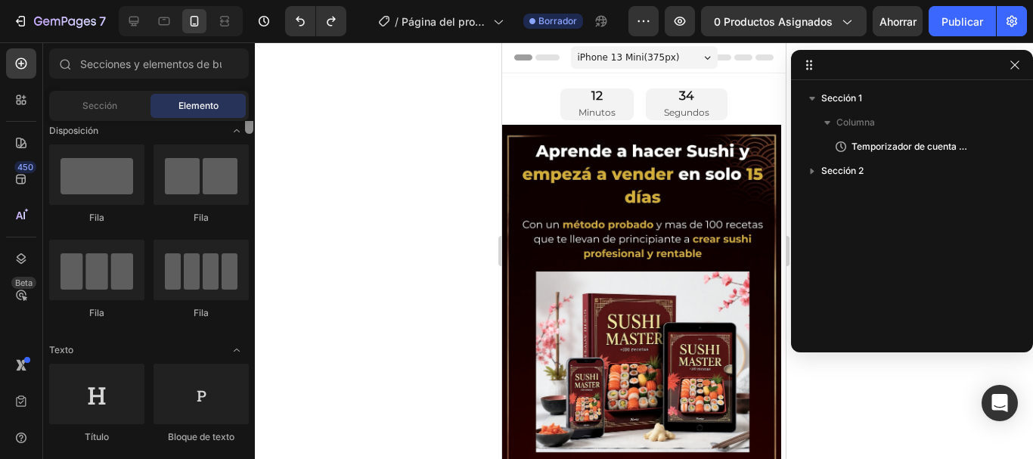
scroll to position [0, 0]
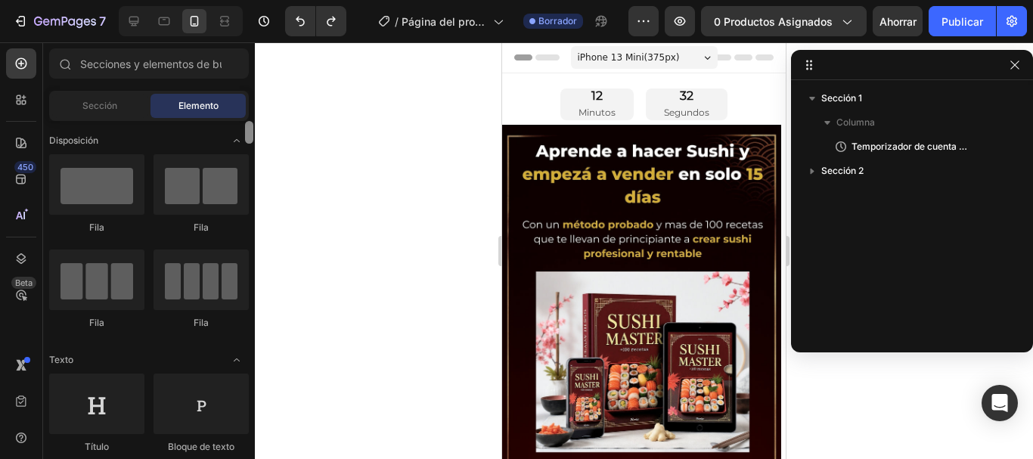
drag, startPoint x: 253, startPoint y: 206, endPoint x: 247, endPoint y: 116, distance: 90.9
click at [247, 116] on div "Secciones(18) Elementos(84) Sección Elemento Sección de héroes Detalle del prod…" at bounding box center [149, 251] width 212 height 407
click at [96, 112] on span "Sección" at bounding box center [99, 106] width 35 height 14
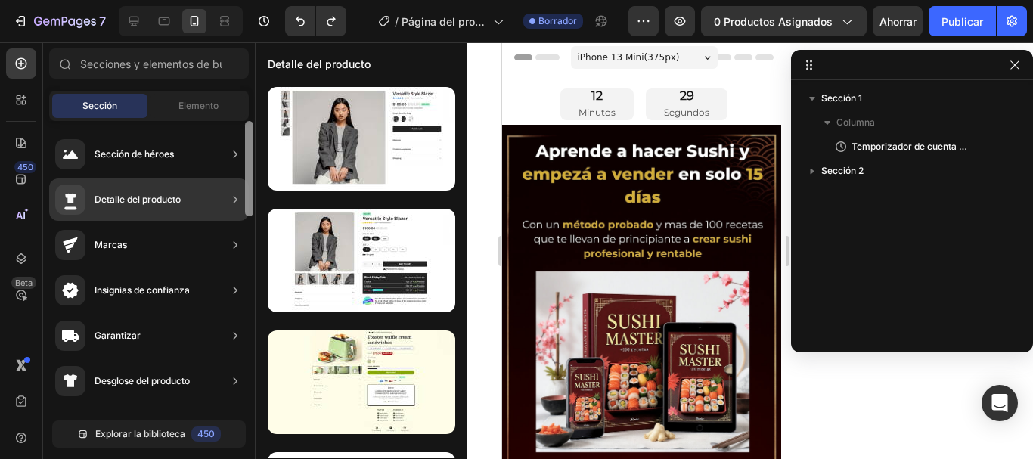
drag, startPoint x: 248, startPoint y: 176, endPoint x: 248, endPoint y: 123, distance: 53.7
click at [248, 123] on div at bounding box center [249, 168] width 8 height 95
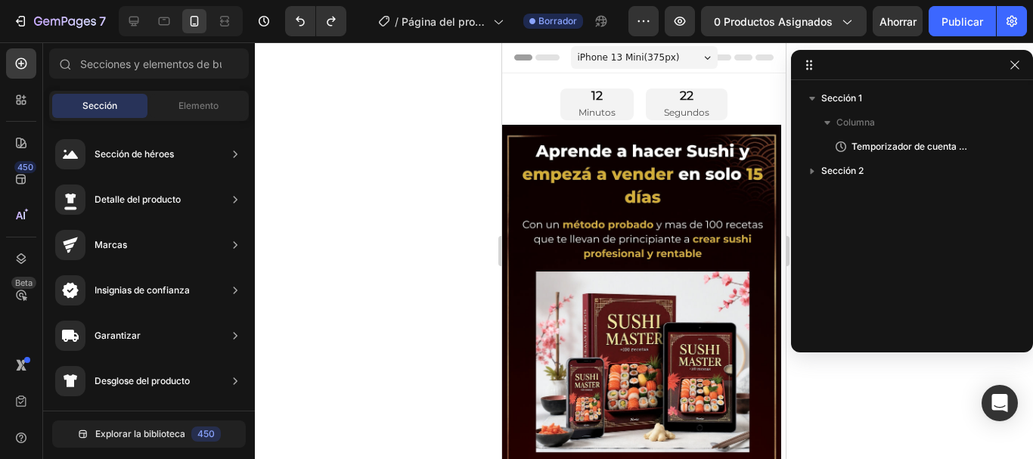
drag, startPoint x: 461, startPoint y: 167, endPoint x: 470, endPoint y: 244, distance: 76.8
click at [470, 0] on div "7 / Página del producto - [DATE][PERSON_NAME] 11:25:19 Borrador Avance 0 produc…" at bounding box center [516, 0] width 1033 height 0
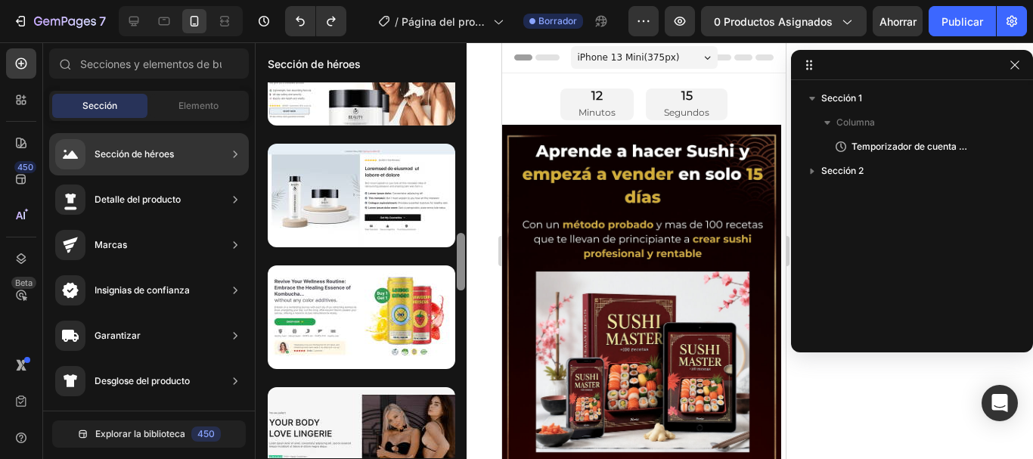
scroll to position [939, 0]
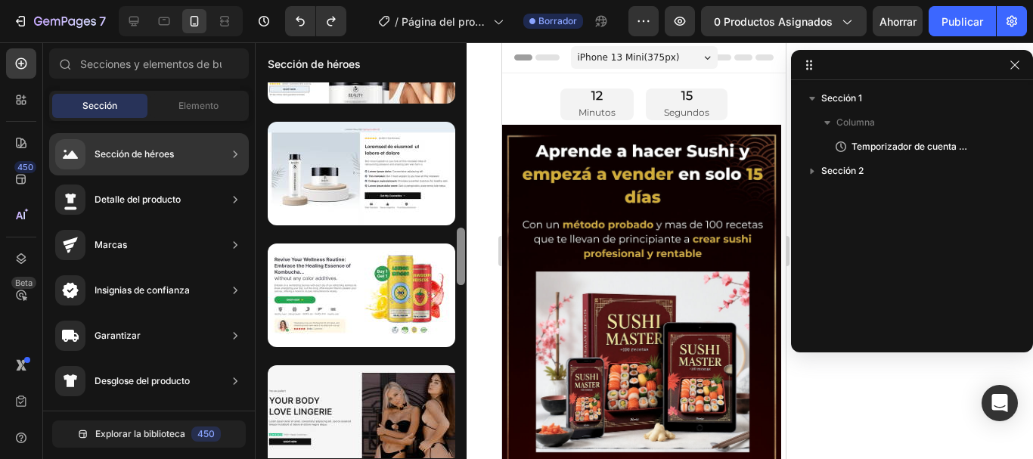
drag, startPoint x: 461, startPoint y: 181, endPoint x: 457, endPoint y: 423, distance: 242.1
click at [457, 423] on div at bounding box center [460, 270] width 11 height 376
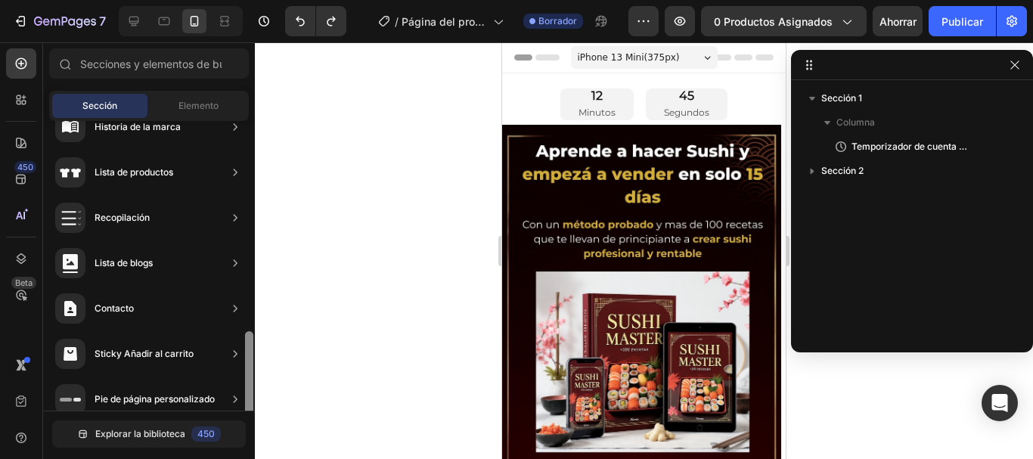
scroll to position [588, 0]
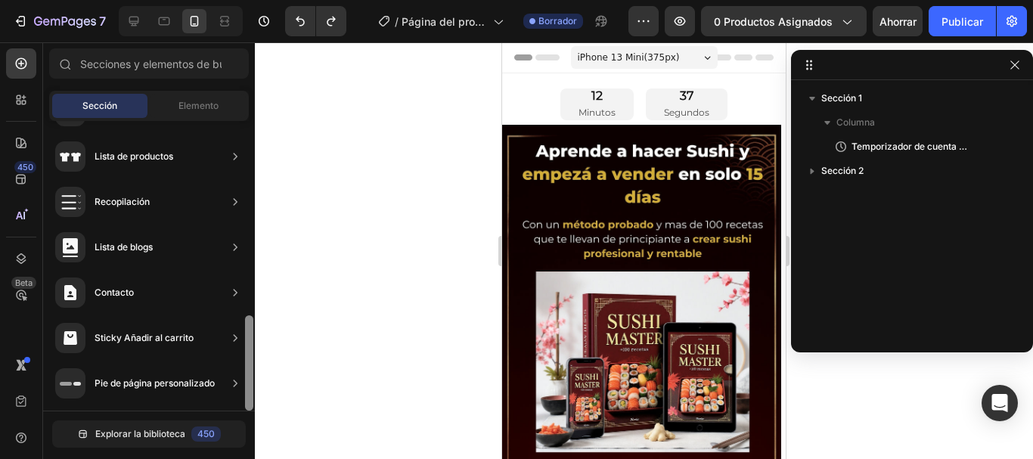
drag, startPoint x: 252, startPoint y: 204, endPoint x: 253, endPoint y: 417, distance: 213.3
click at [253, 417] on div "Sección de héroes Detalle del producto Marcas Insignias de confianza Garantizar…" at bounding box center [149, 289] width 212 height 336
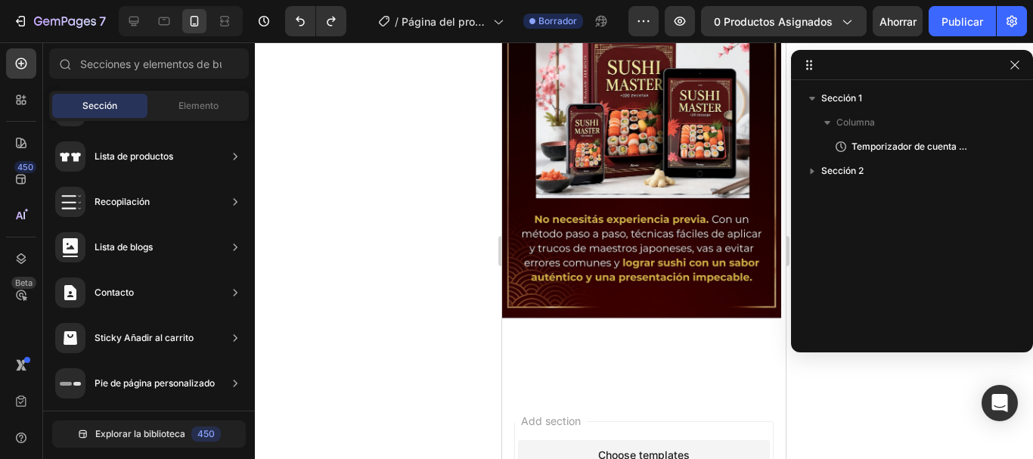
scroll to position [274, 0]
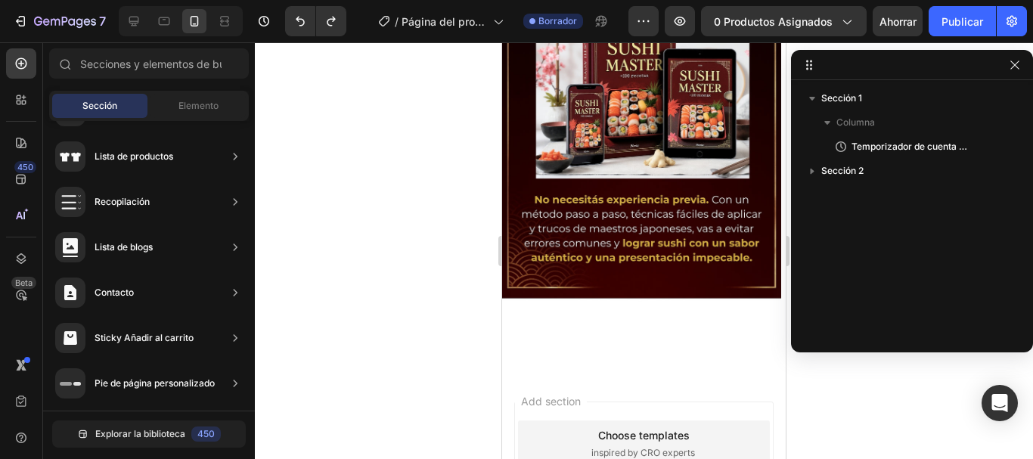
drag, startPoint x: 778, startPoint y: 163, endPoint x: 1298, endPoint y: 324, distance: 544.5
click at [638, 365] on icon at bounding box center [644, 371] width 12 height 12
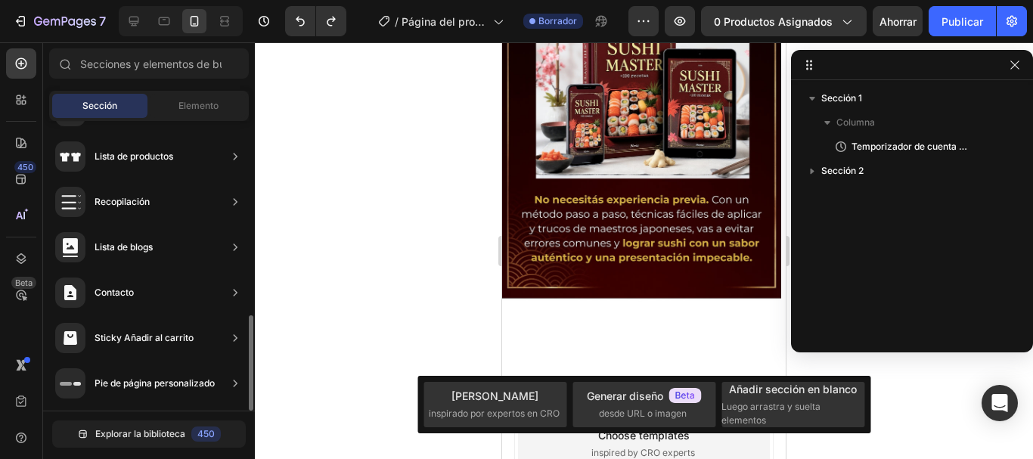
scroll to position [224, 0]
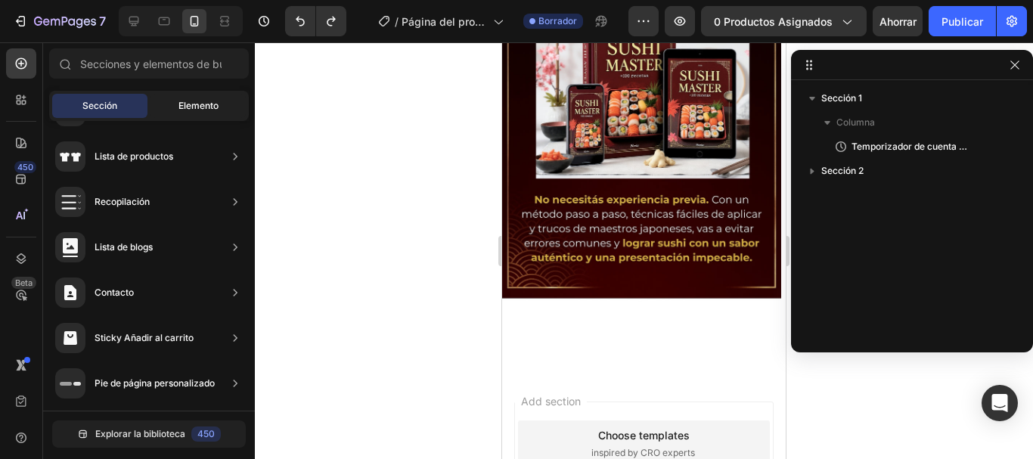
click at [188, 107] on font "Elemento" at bounding box center [198, 105] width 40 height 11
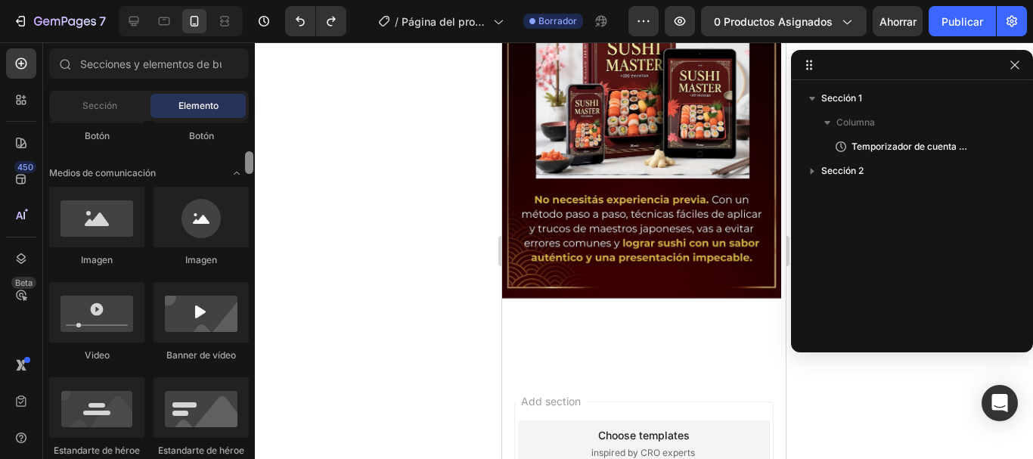
scroll to position [457, 0]
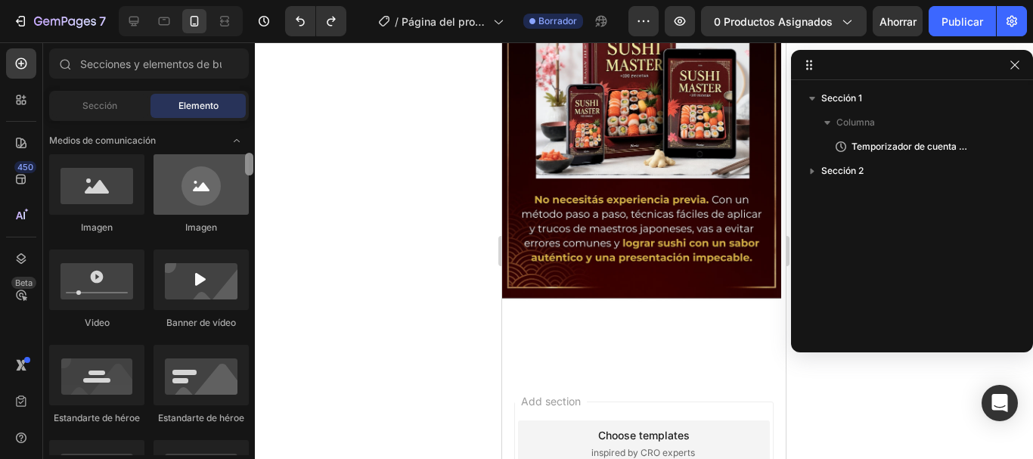
drag, startPoint x: 249, startPoint y: 139, endPoint x: 237, endPoint y: 203, distance: 65.4
click at [266, 0] on div "7 / Página del producto - [DATE][PERSON_NAME] 11:25:19 Borrador Avance 0 produc…" at bounding box center [516, 0] width 1033 height 0
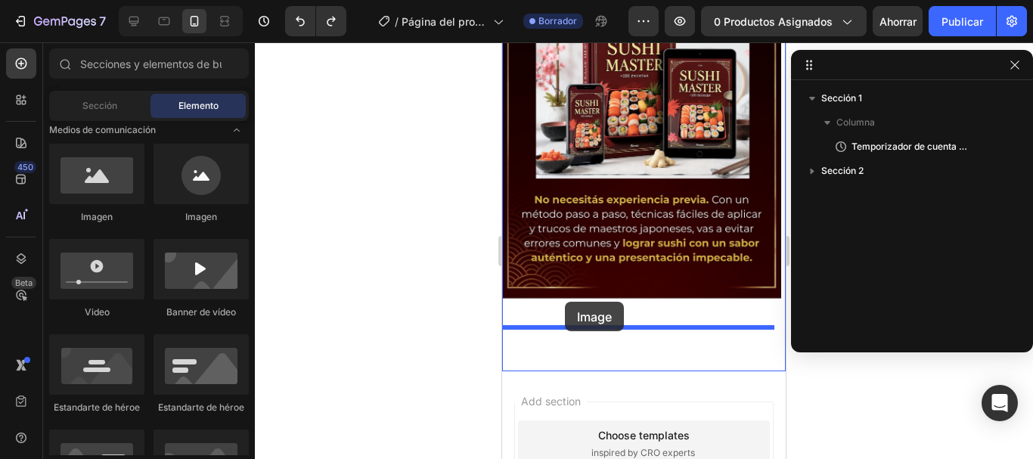
drag, startPoint x: 716, startPoint y: 224, endPoint x: 565, endPoint y: 302, distance: 170.1
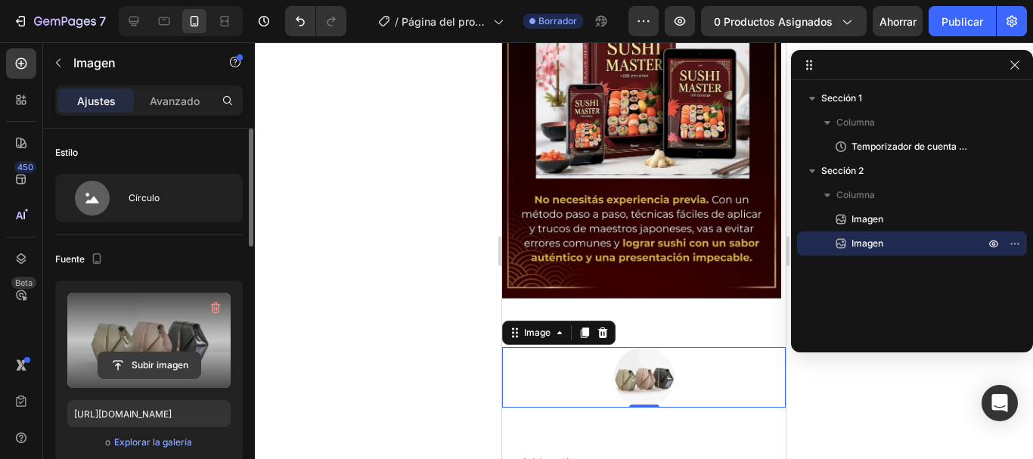
click at [151, 362] on input "file" at bounding box center [149, 365] width 102 height 26
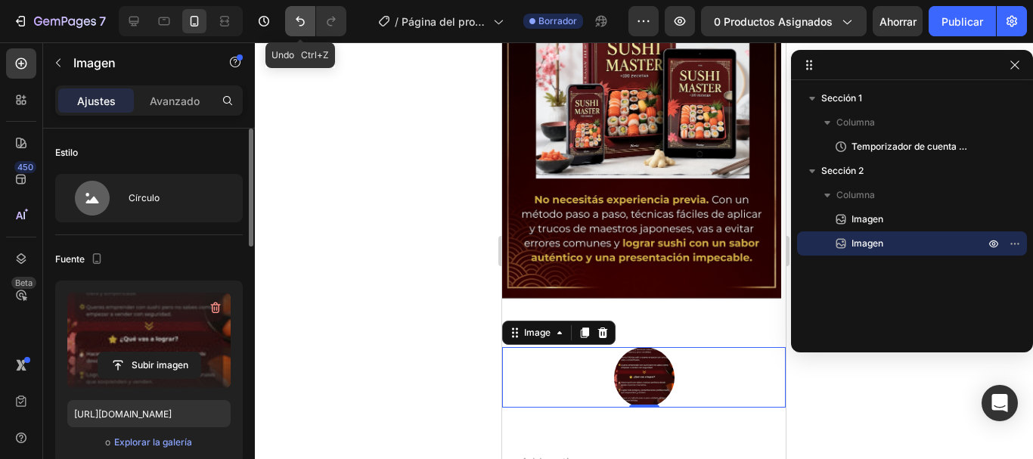
click at [298, 19] on icon "Deshacer/Rehacer" at bounding box center [300, 22] width 9 height 10
click at [300, 19] on icon "Deshacer/Rehacer" at bounding box center [300, 22] width 9 height 10
type input "[URL][DOMAIN_NAME]"
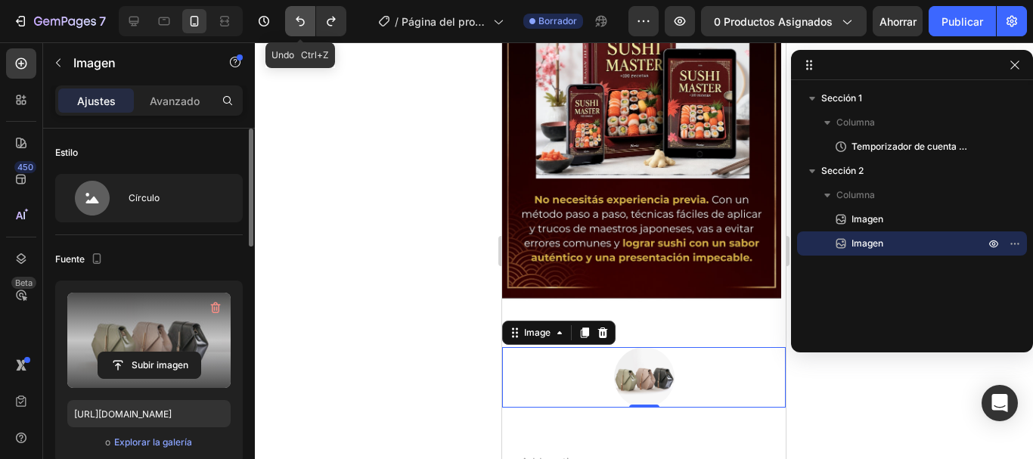
click at [303, 19] on icon "Deshacer/Rehacer" at bounding box center [300, 22] width 9 height 10
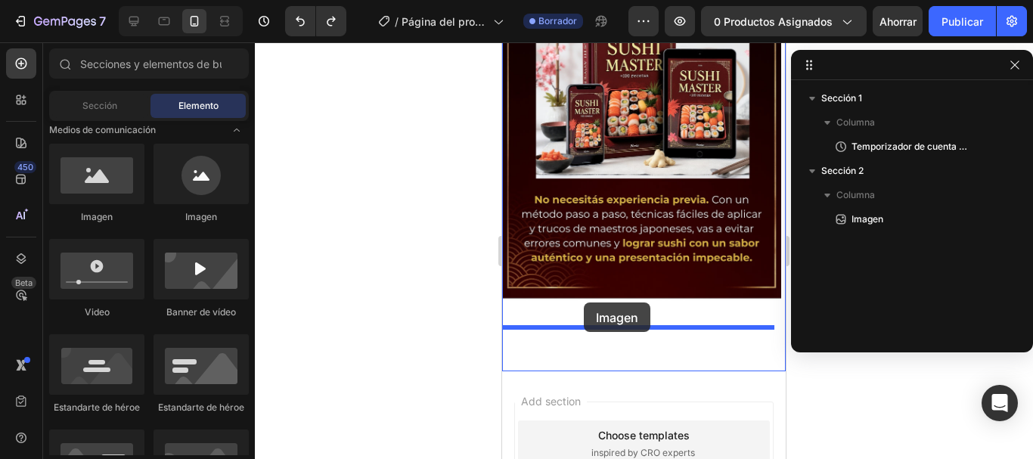
drag, startPoint x: 621, startPoint y: 222, endPoint x: 584, endPoint y: 303, distance: 89.0
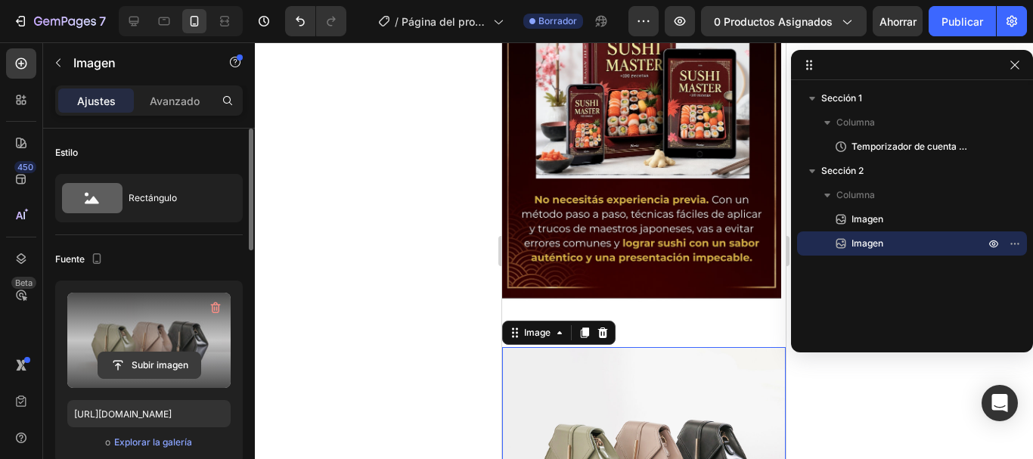
click at [152, 359] on input "file" at bounding box center [149, 365] width 102 height 26
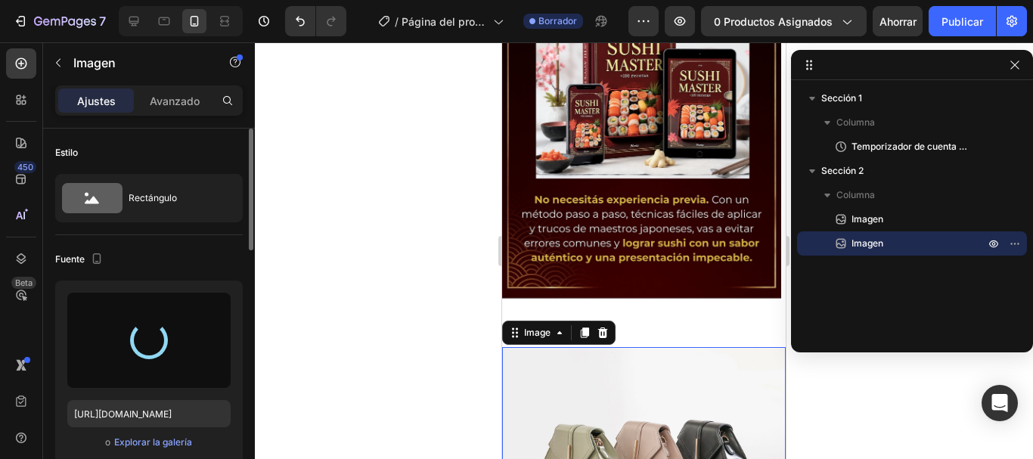
type input "[URL][DOMAIN_NAME]"
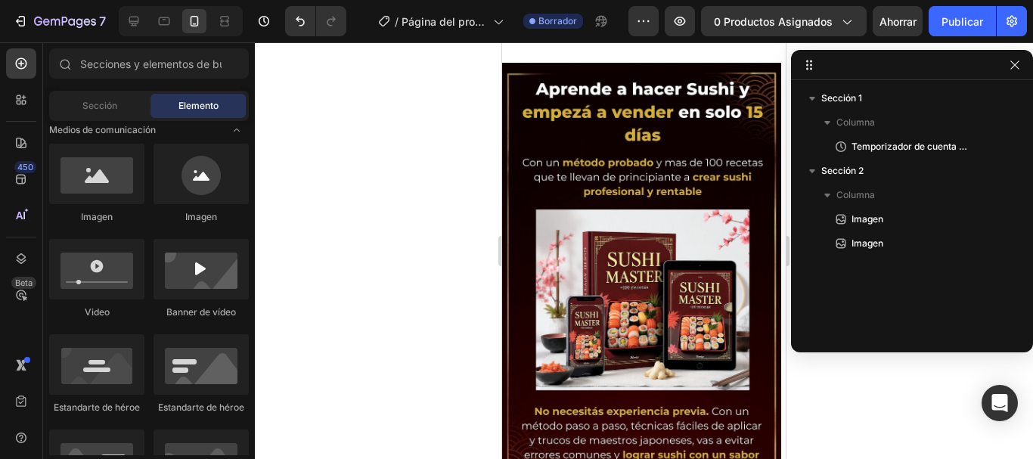
scroll to position [0, 0]
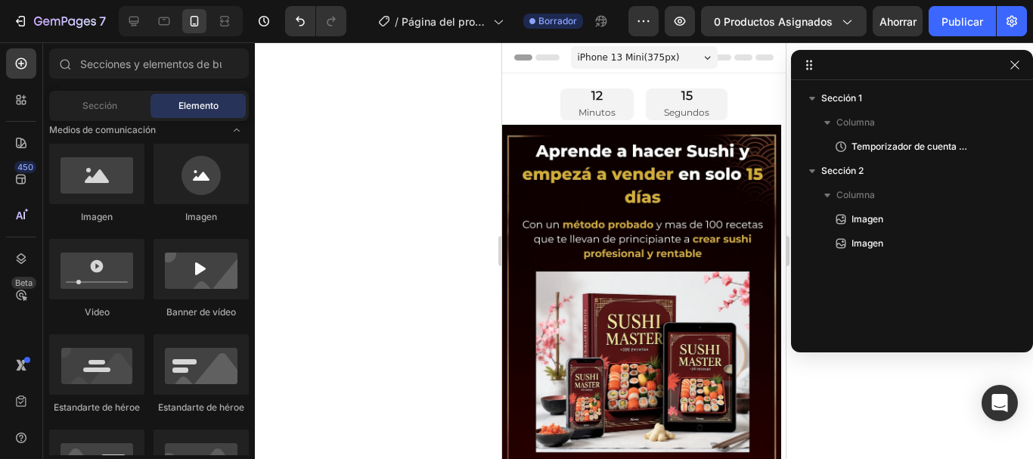
drag, startPoint x: 779, startPoint y: 290, endPoint x: 1288, endPoint y: 85, distance: 548.7
click at [803, 21] on font "0 productos asignados" at bounding box center [773, 21] width 119 height 13
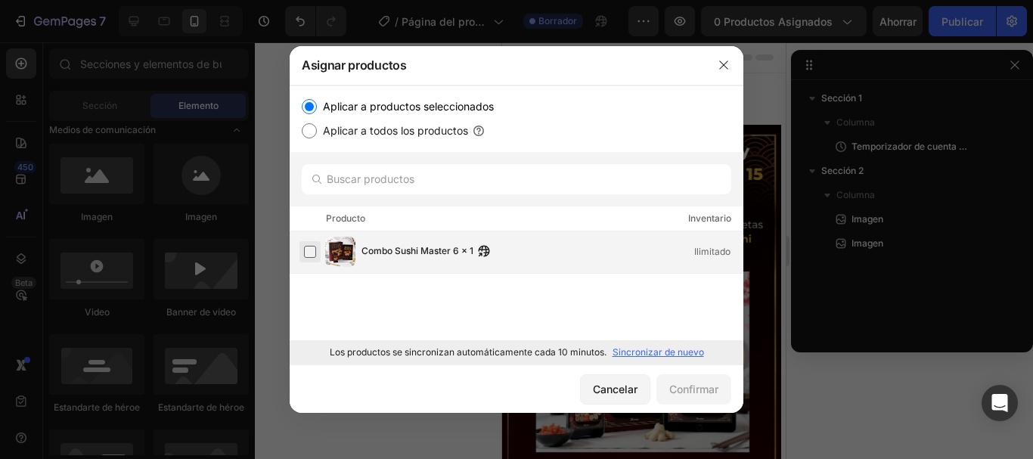
click at [311, 252] on label at bounding box center [310, 252] width 12 height 12
click at [669, 388] on font "Confirmar" at bounding box center [693, 389] width 49 height 13
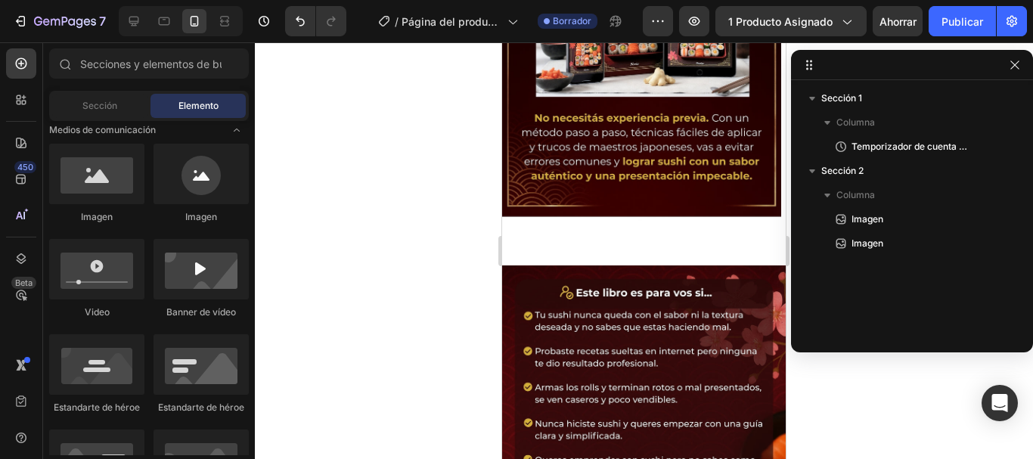
scroll to position [359, 0]
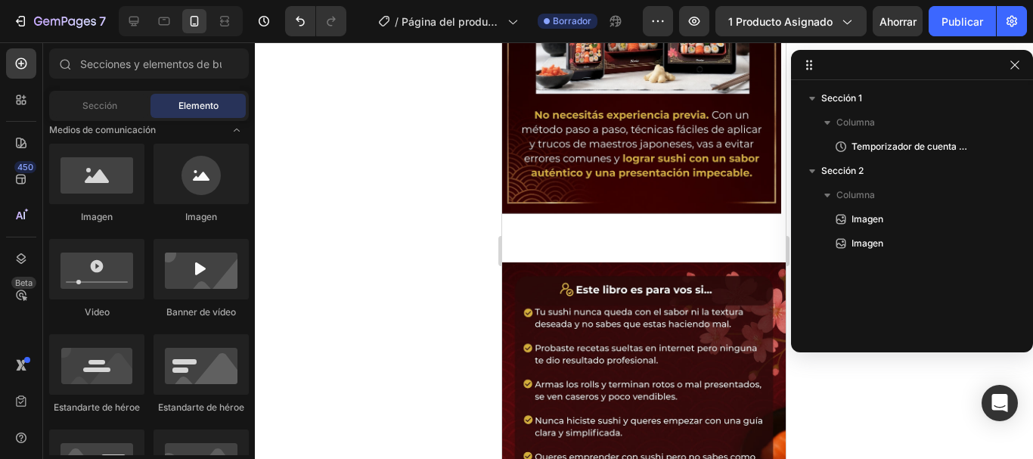
drag, startPoint x: 784, startPoint y: 150, endPoint x: 1305, endPoint y: 293, distance: 540.6
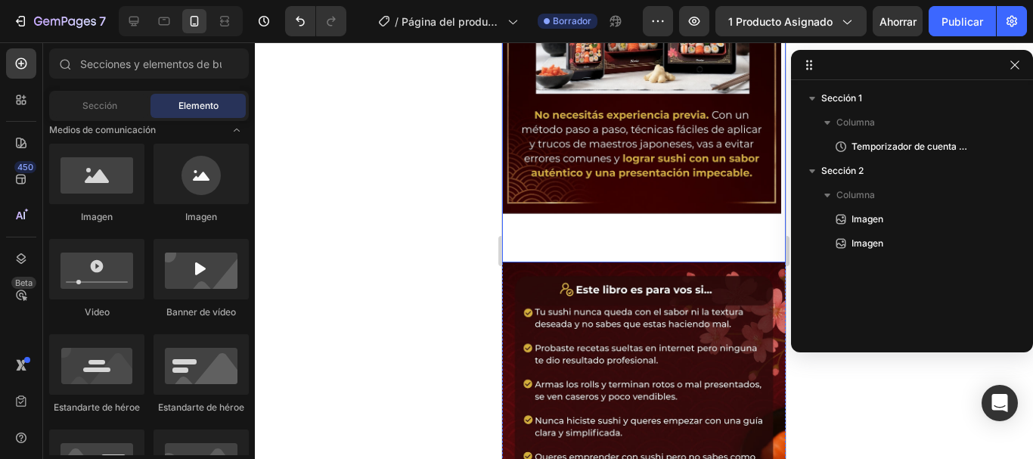
click at [612, 210] on img at bounding box center [641, 14] width 279 height 496
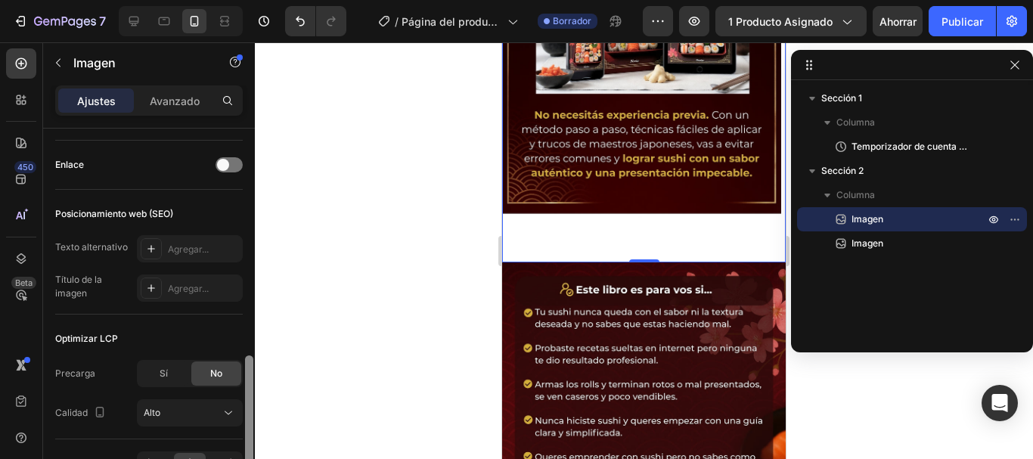
scroll to position [681, 0]
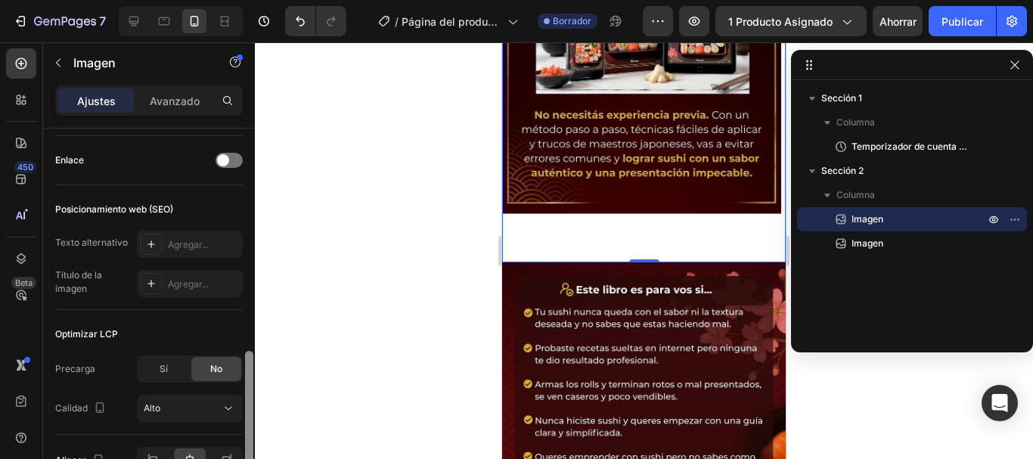
drag, startPoint x: 249, startPoint y: 219, endPoint x: 253, endPoint y: 427, distance: 208.8
click at [253, 427] on div at bounding box center [249, 316] width 11 height 374
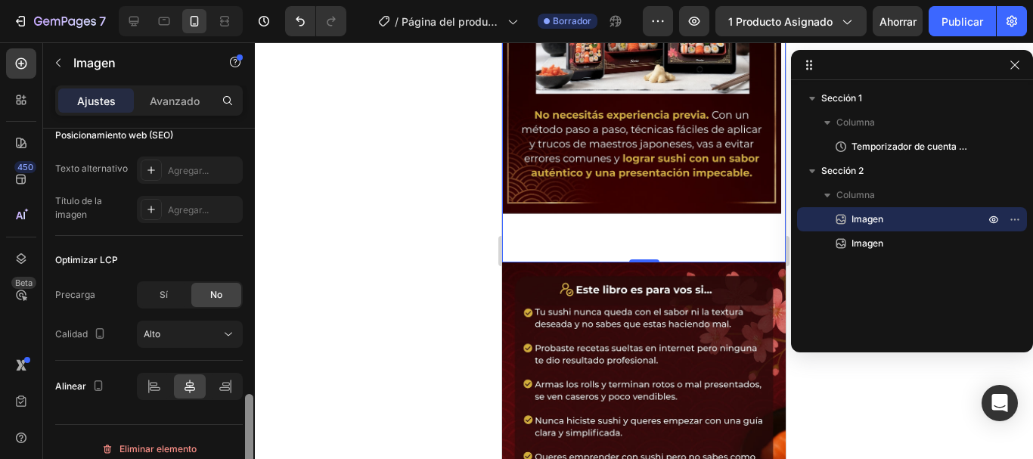
scroll to position [768, 0]
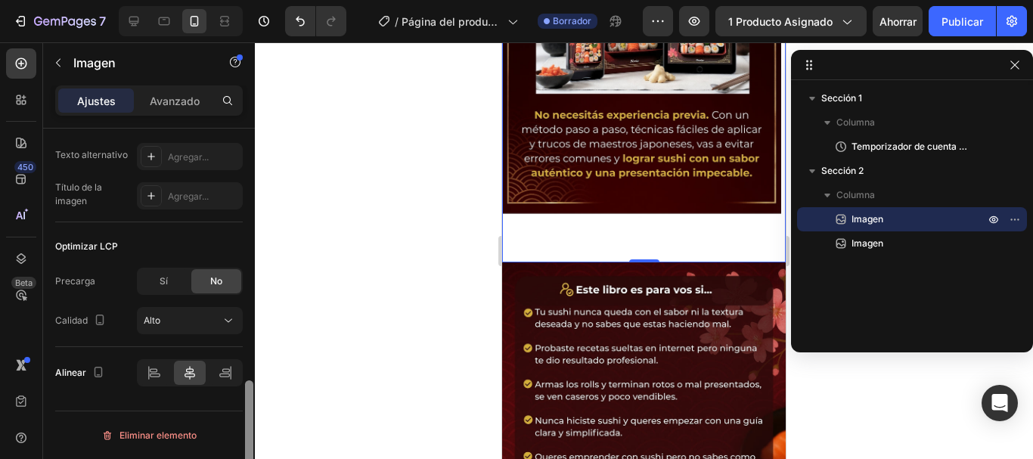
drag, startPoint x: 251, startPoint y: 381, endPoint x: 256, endPoint y: 416, distance: 35.1
click at [256, 0] on div "7 / Página del producto - [DATE][PERSON_NAME] 11:25:19 Borrador Avance 1 produc…" at bounding box center [516, 0] width 1033 height 0
click at [197, 285] on div "No" at bounding box center [216, 281] width 50 height 24
click at [177, 286] on div "Sí" at bounding box center [163, 281] width 50 height 24
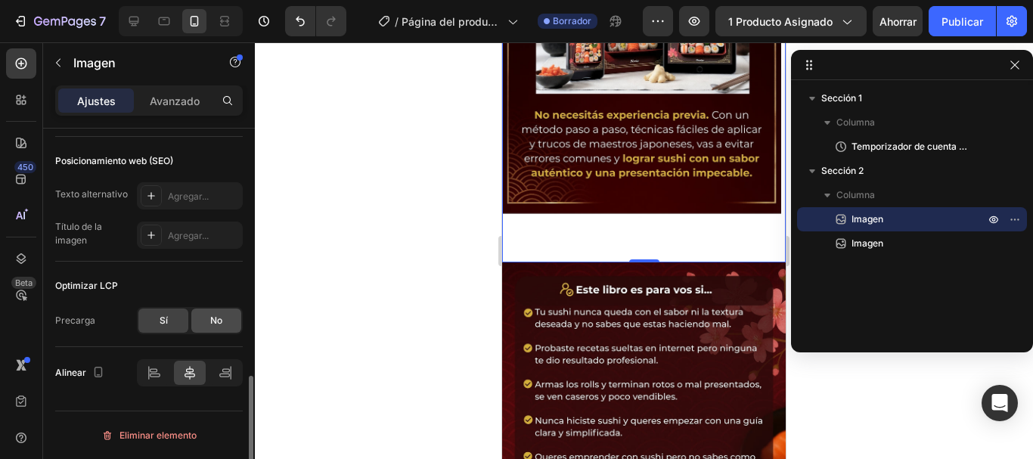
click at [201, 321] on div "No" at bounding box center [216, 321] width 50 height 24
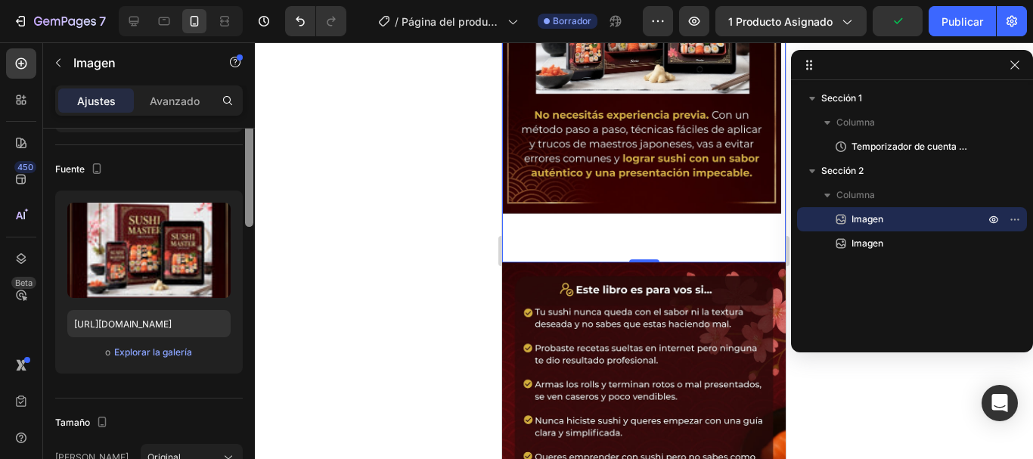
scroll to position [0, 0]
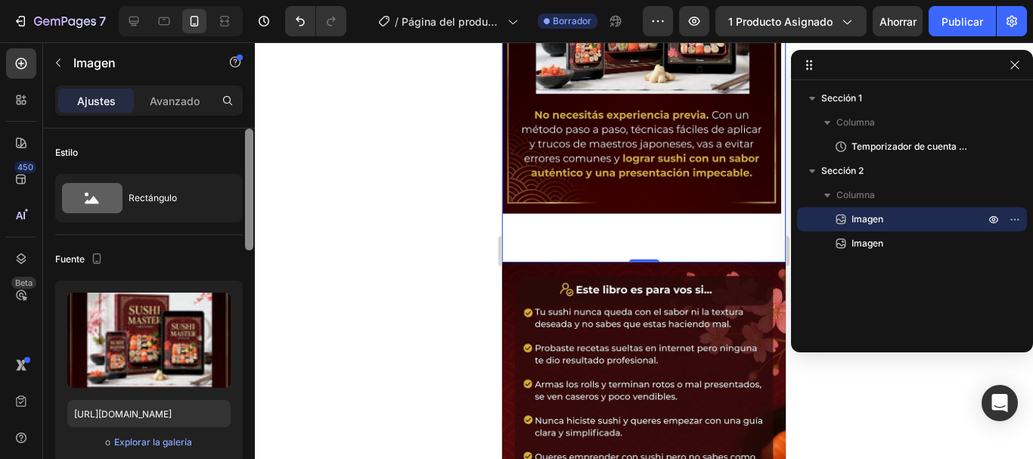
drag, startPoint x: 250, startPoint y: 394, endPoint x: 287, endPoint y: 133, distance: 263.6
click at [287, 0] on div "7 / Página del producto - [DATE][PERSON_NAME] 11:25:19 Borrador Avance 1 produc…" at bounding box center [516, 0] width 1033 height 0
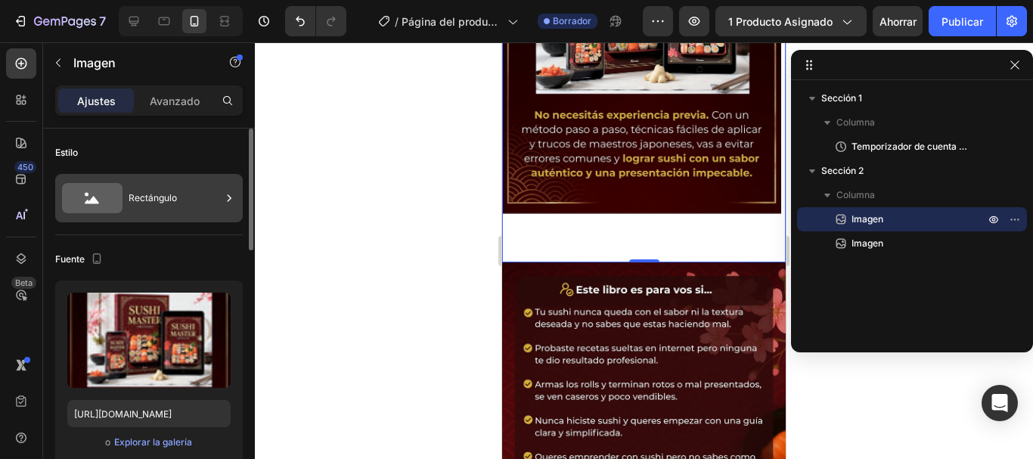
click at [172, 198] on font "Rectángulo" at bounding box center [153, 197] width 48 height 11
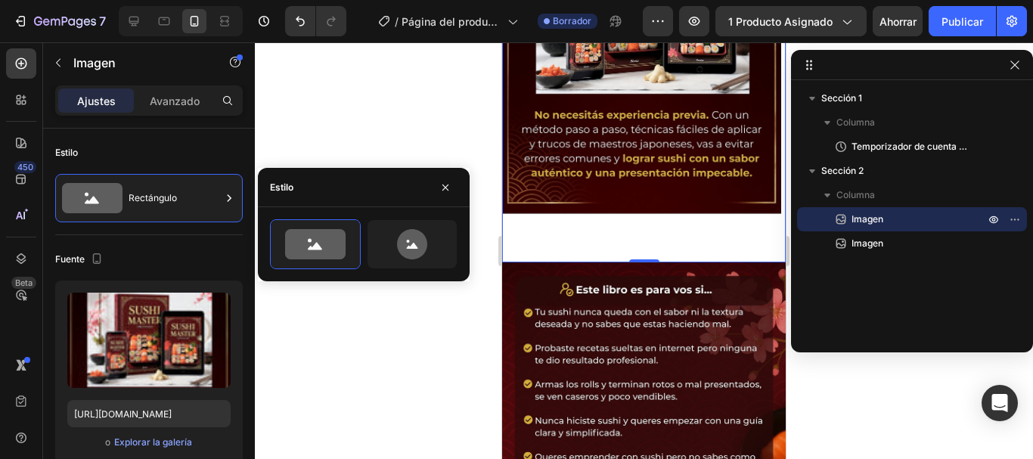
click at [290, 135] on div at bounding box center [644, 250] width 778 height 417
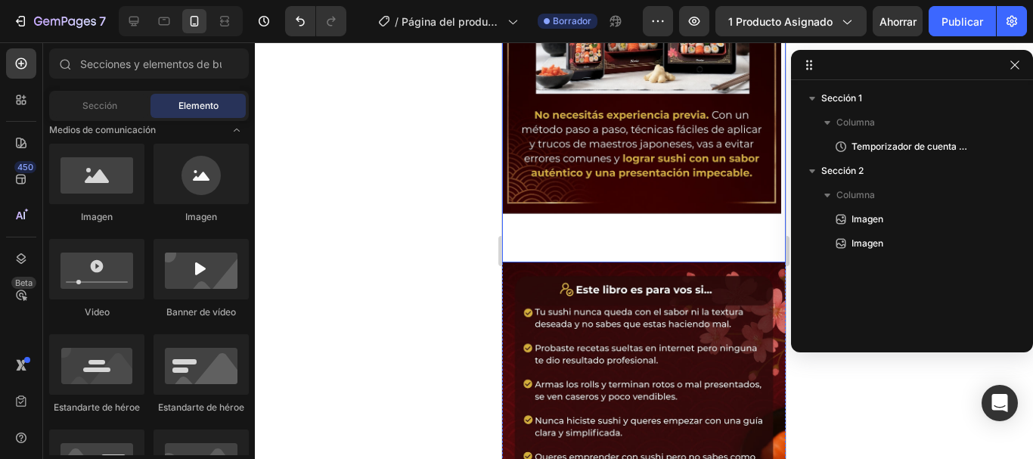
click at [583, 154] on img at bounding box center [641, 14] width 279 height 496
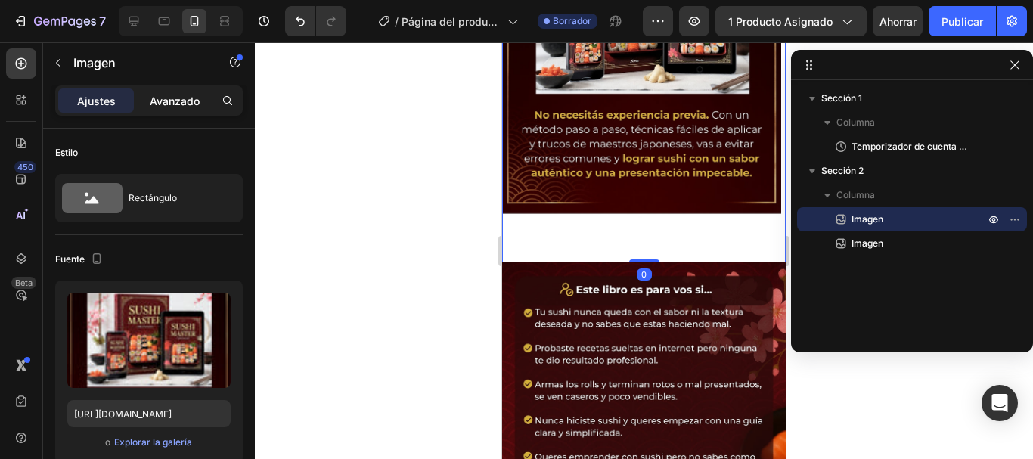
click at [204, 101] on div "Avanzado" at bounding box center [175, 100] width 76 height 24
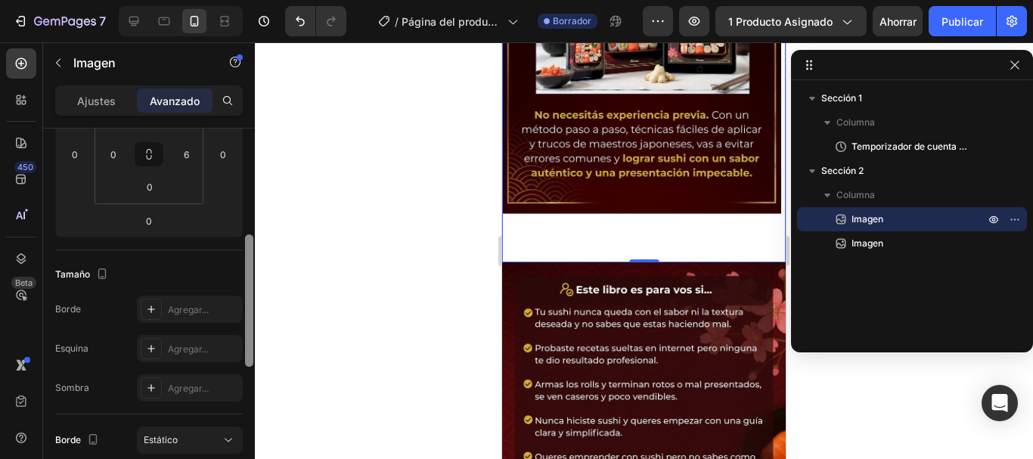
scroll to position [275, 0]
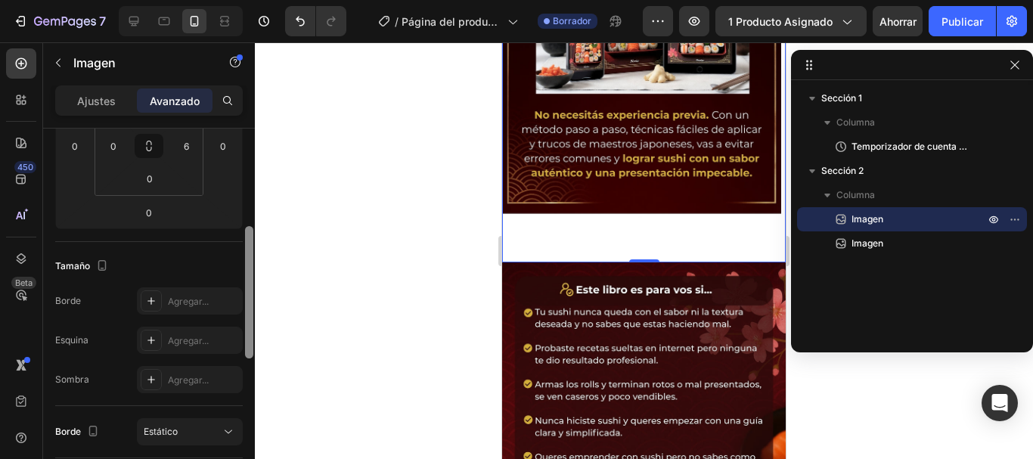
drag, startPoint x: 248, startPoint y: 201, endPoint x: 246, endPoint y: 300, distance: 98.3
click at [246, 300] on div at bounding box center [249, 292] width 8 height 132
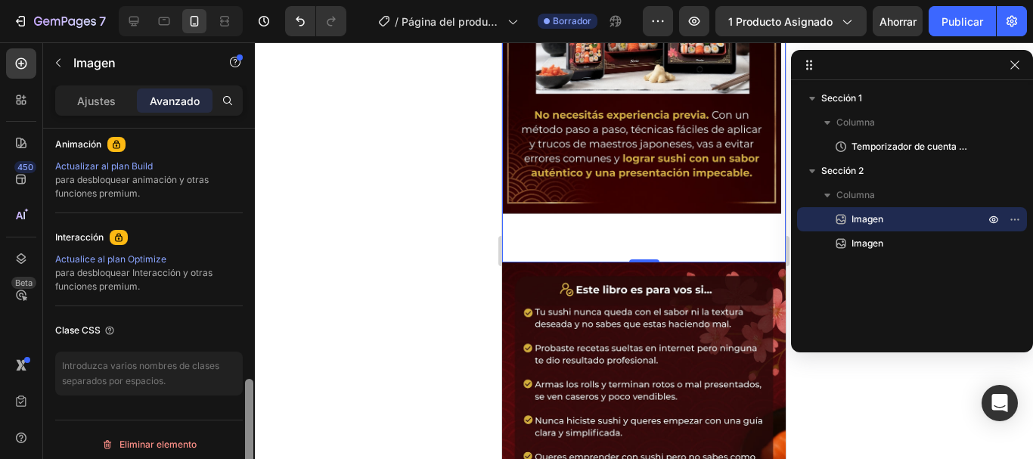
scroll to position [676, 0]
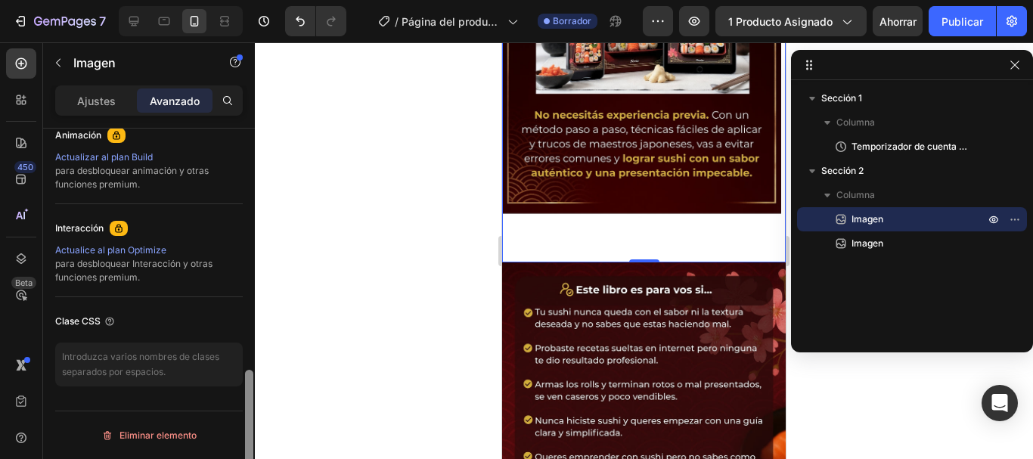
drag, startPoint x: 249, startPoint y: 303, endPoint x: 254, endPoint y: 463, distance: 159.7
click at [254, 0] on html "7 / Página del producto - [DATE][PERSON_NAME] 11:25:19 Borrador Avance 1 produc…" at bounding box center [516, 0] width 1033 height 0
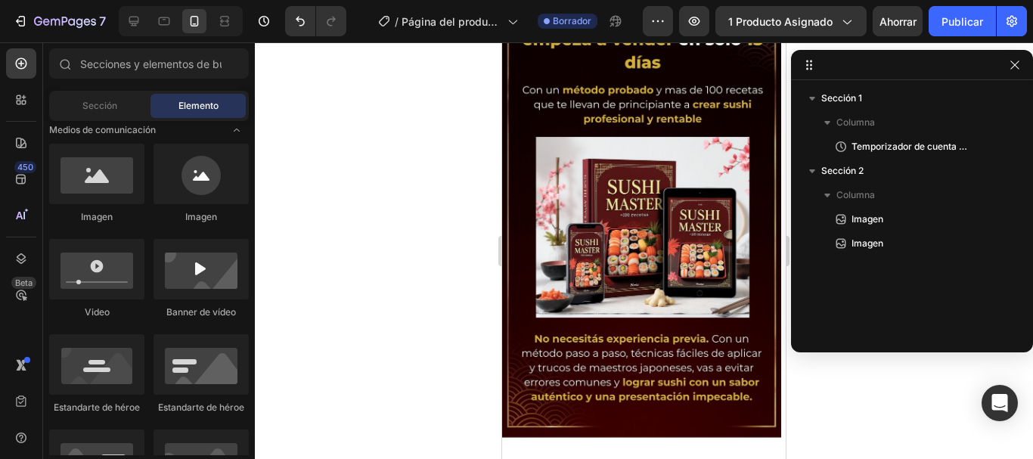
scroll to position [0, 0]
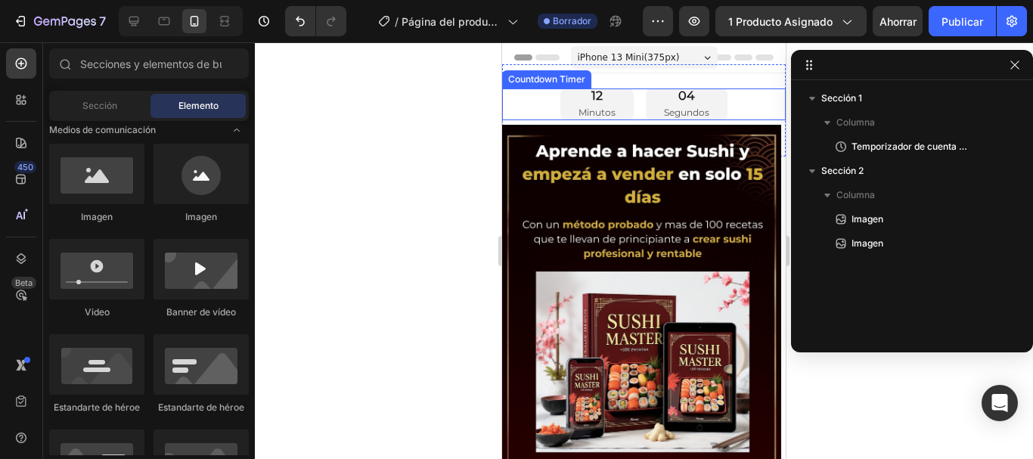
click at [735, 101] on div "12 Minutos 04 Segundos" at bounding box center [644, 104] width 284 height 32
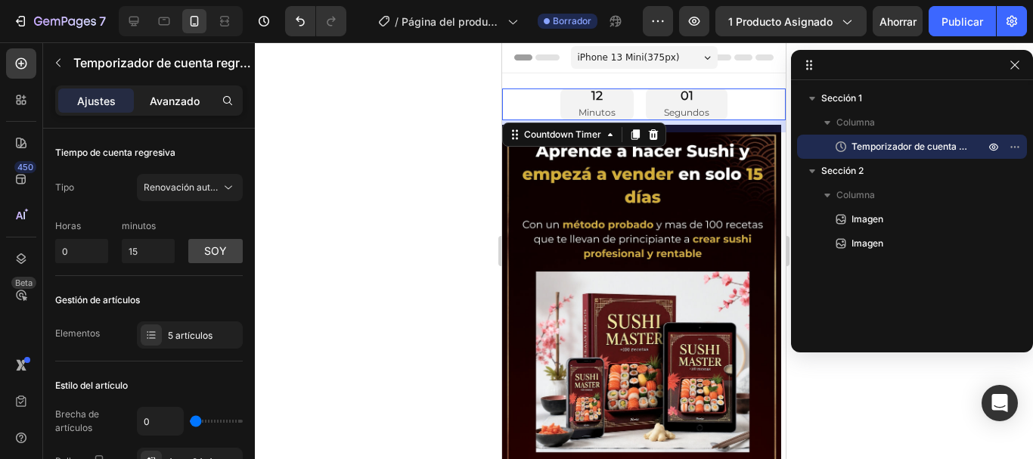
click at [194, 104] on font "Avanzado" at bounding box center [175, 101] width 50 height 13
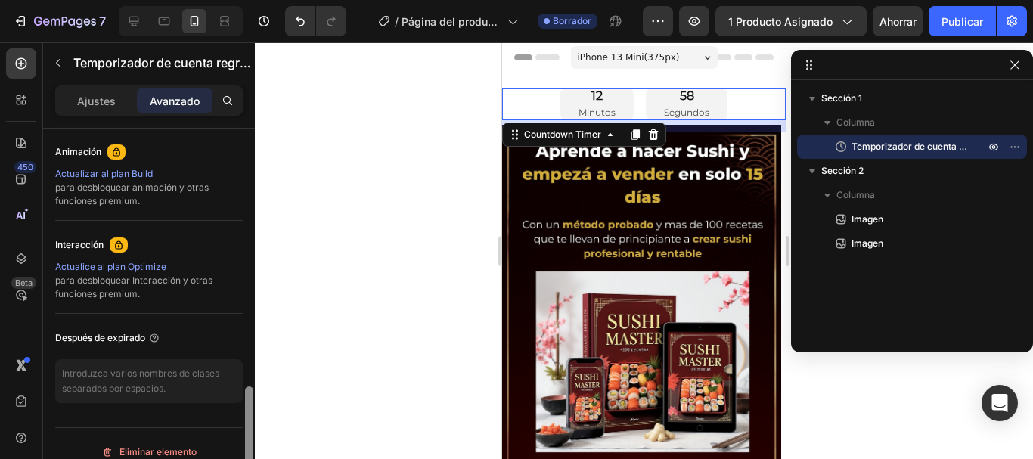
scroll to position [676, 0]
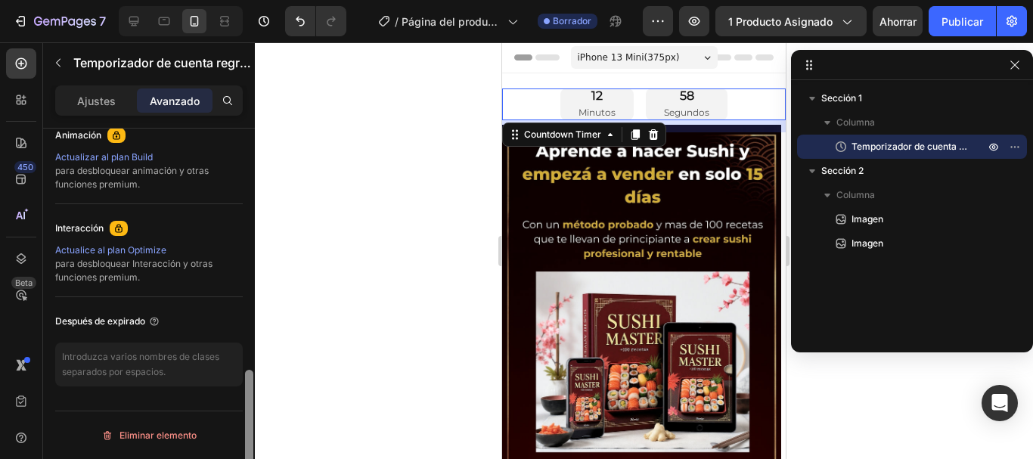
drag, startPoint x: 255, startPoint y: 235, endPoint x: 268, endPoint y: 465, distance: 230.3
click at [268, 0] on html "7 / Página del producto - [DATE][PERSON_NAME] 11:25:19 Borrador Avance 1 produc…" at bounding box center [516, 0] width 1033 height 0
click at [197, 373] on textarea at bounding box center [149, 365] width 188 height 44
paste textarea "#countdown-bar { display: flex; justify-content: center; align-items: center; g…"
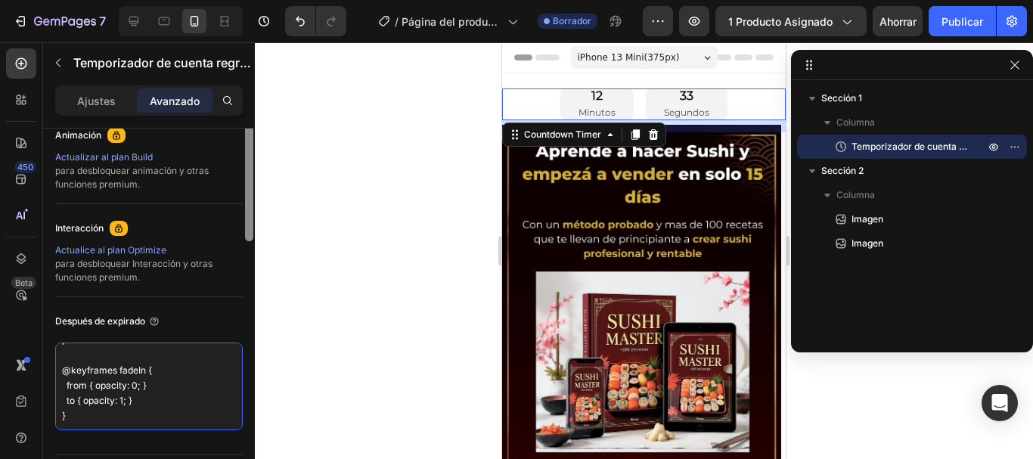
scroll to position [493, 0]
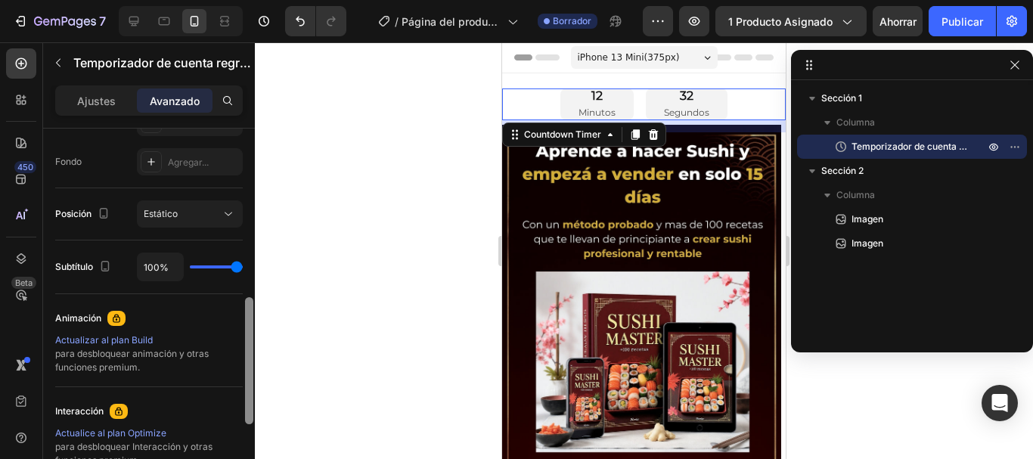
type textarea "#countdown-bar { display: flex; justify-content: center; align-items: center; g…"
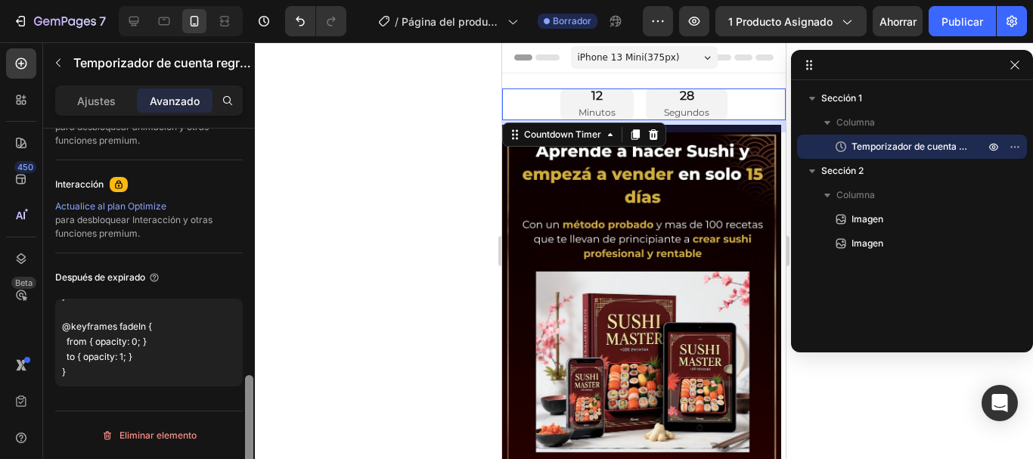
click at [250, 371] on div at bounding box center [249, 316] width 11 height 374
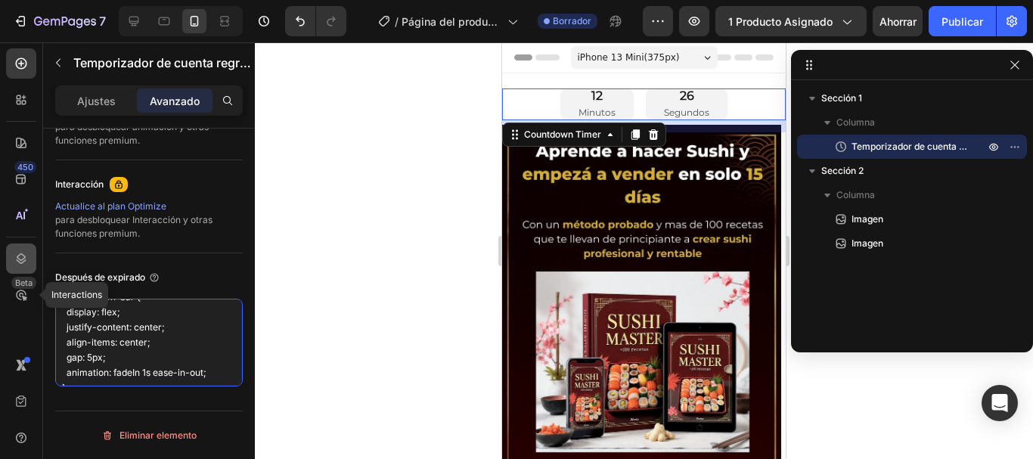
scroll to position [0, 0]
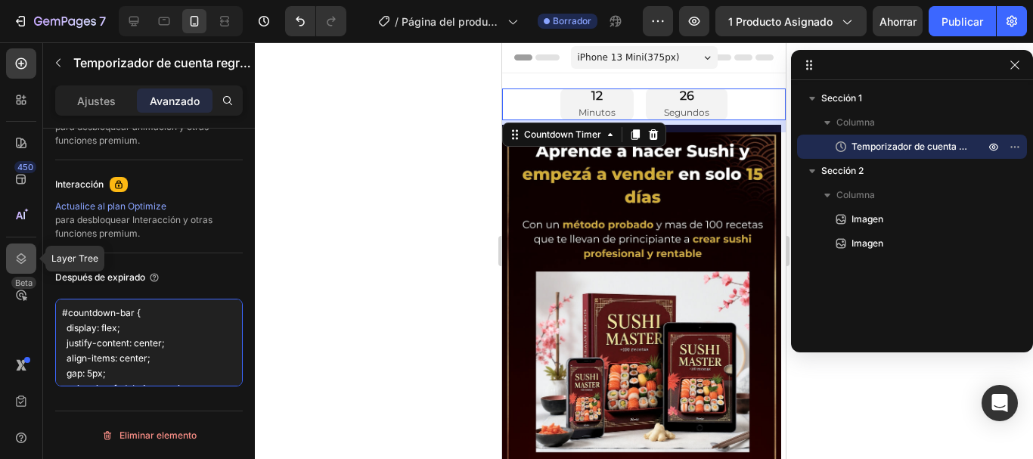
drag, startPoint x: 178, startPoint y: 377, endPoint x: 21, endPoint y: 265, distance: 193.5
click at [21, 265] on div "450 Layer Tree Beta Secciones(18) Elementos(84) Sección Elemento Sección de hér…" at bounding box center [127, 250] width 255 height 417
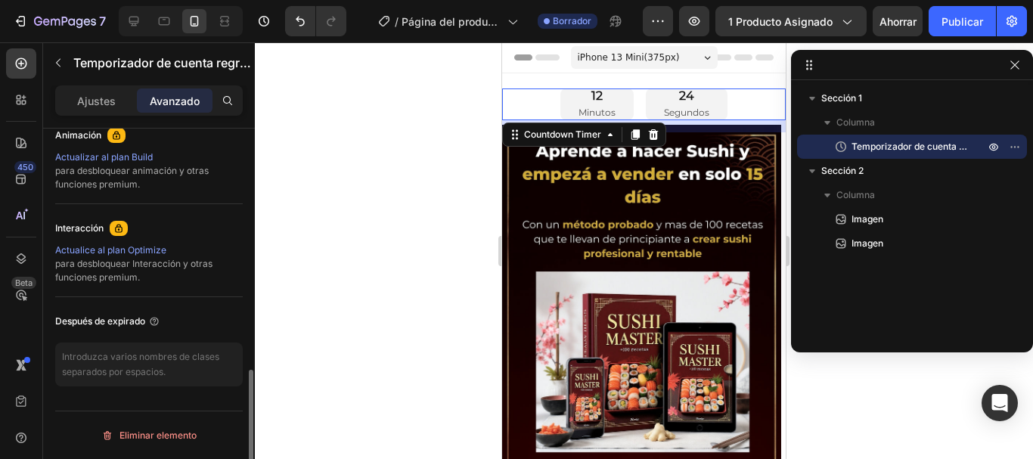
scroll to position [676, 0]
click at [371, 185] on div at bounding box center [644, 250] width 778 height 417
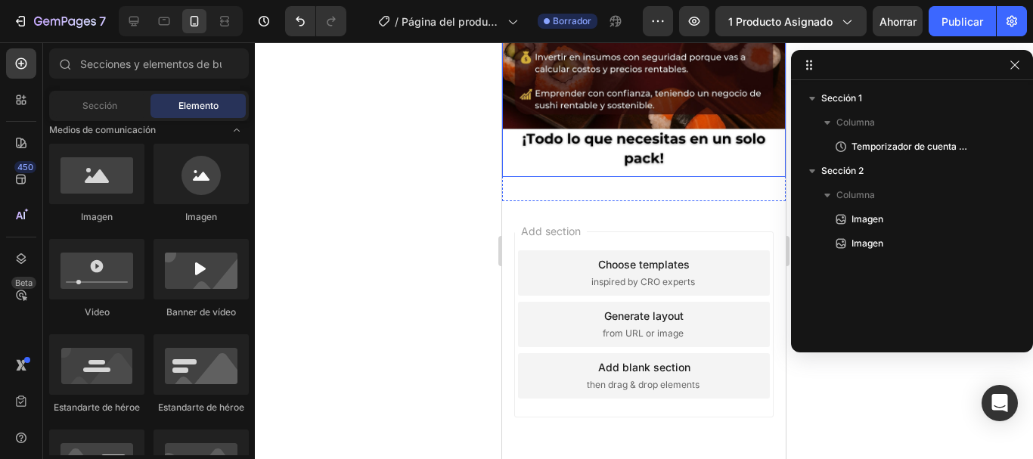
scroll to position [970, 0]
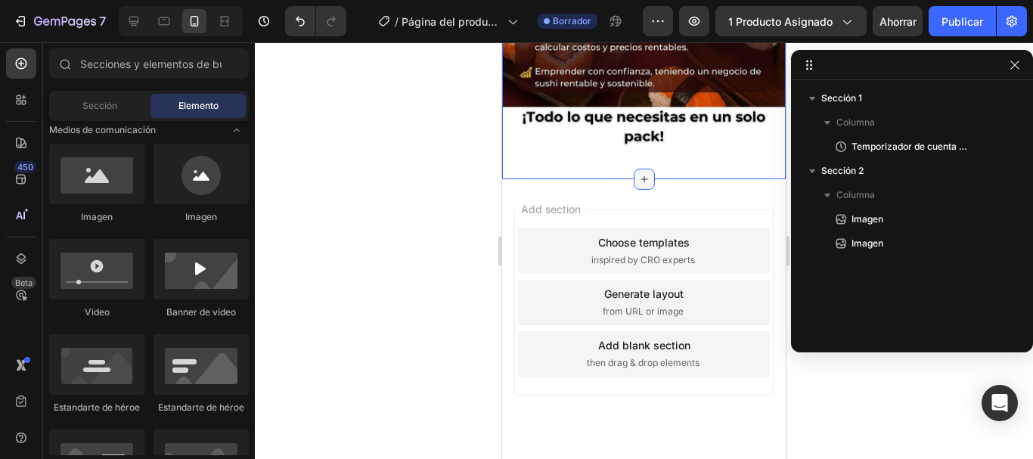
click at [638, 173] on icon at bounding box center [644, 179] width 12 height 12
click at [1021, 69] on button "button" at bounding box center [1015, 65] width 18 height 18
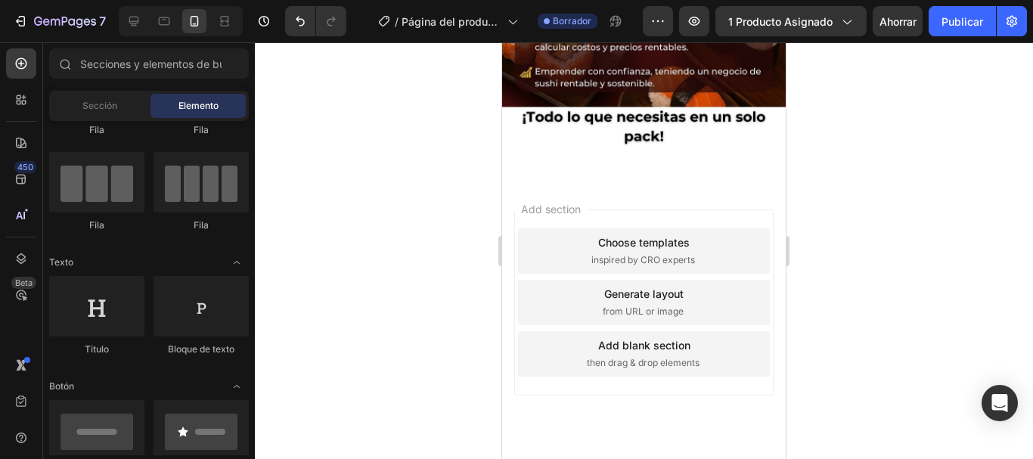
scroll to position [0, 0]
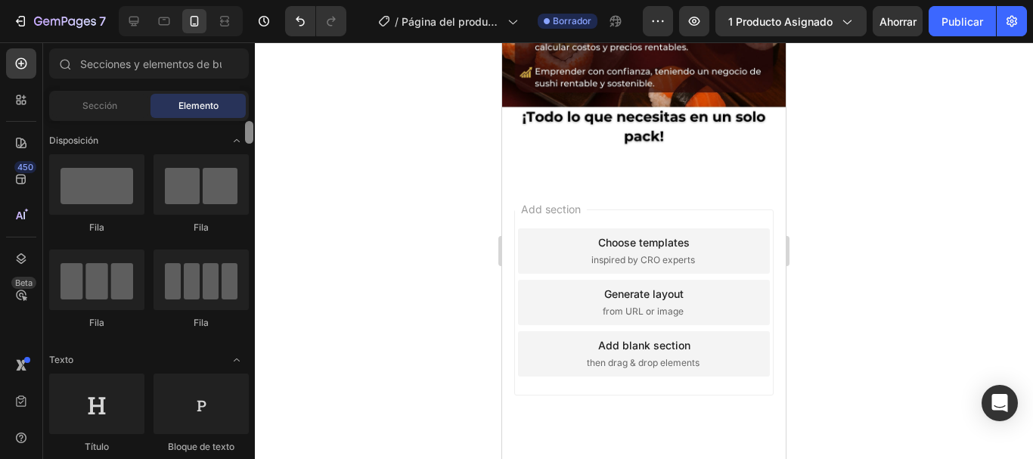
drag, startPoint x: 251, startPoint y: 169, endPoint x: 250, endPoint y: 126, distance: 43.9
click at [250, 126] on div at bounding box center [249, 132] width 8 height 23
click at [104, 110] on font "Sección" at bounding box center [99, 105] width 35 height 11
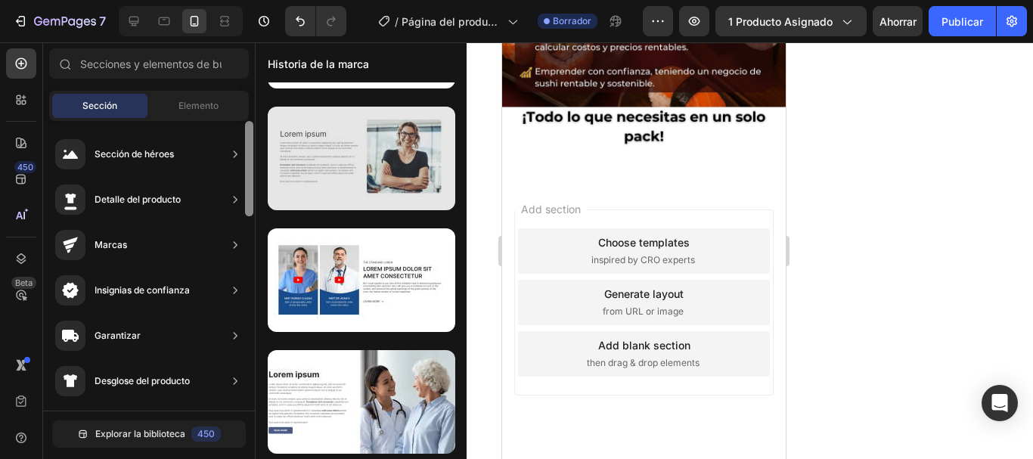
drag, startPoint x: 248, startPoint y: 343, endPoint x: 277, endPoint y: 122, distance: 222.7
click at [255, 122] on div "450 Beta Secciones(18) Elementos(84) Sección Elemento Sección de héroes Detalle…" at bounding box center [127, 250] width 255 height 417
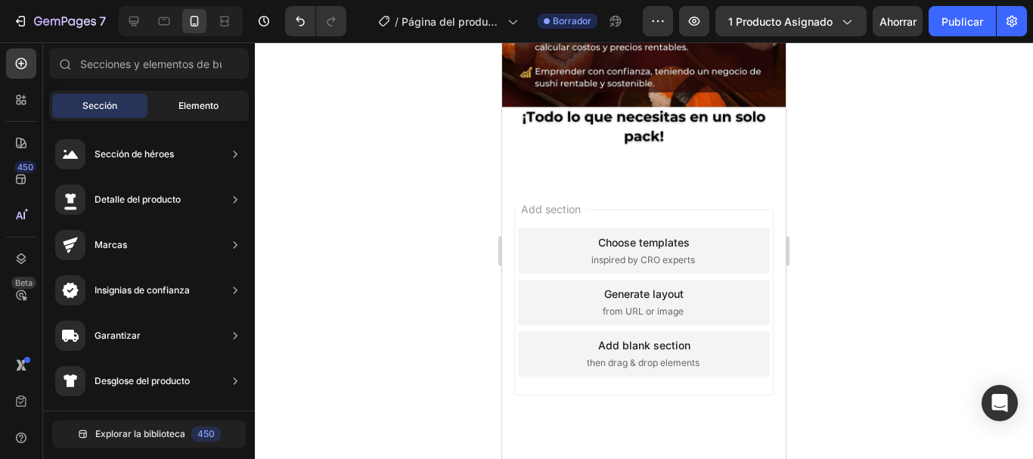
click at [177, 113] on div "Elemento" at bounding box center [198, 106] width 95 height 24
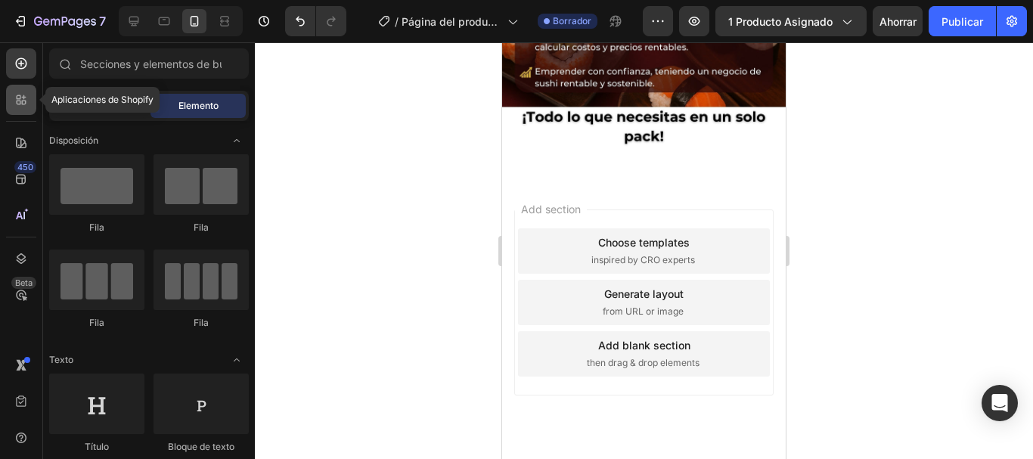
click at [25, 104] on icon at bounding box center [24, 103] width 5 height 5
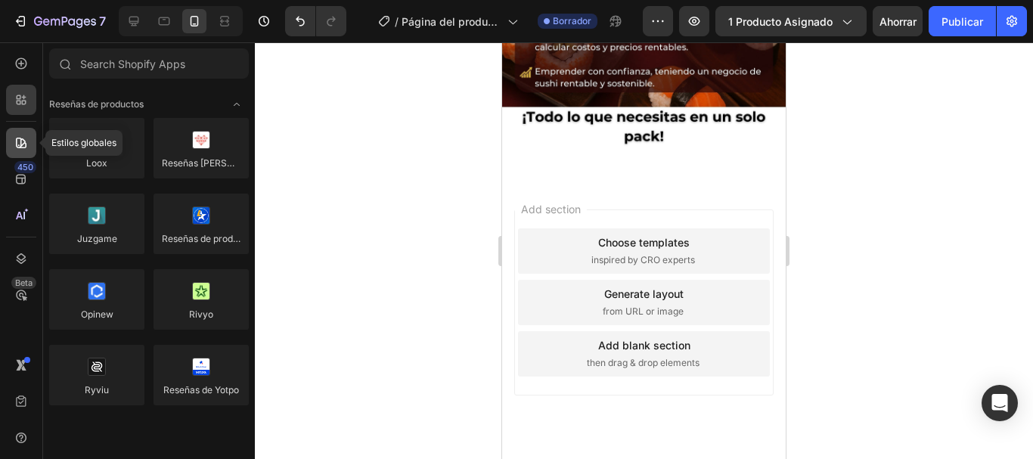
click at [26, 141] on icon at bounding box center [21, 142] width 15 height 15
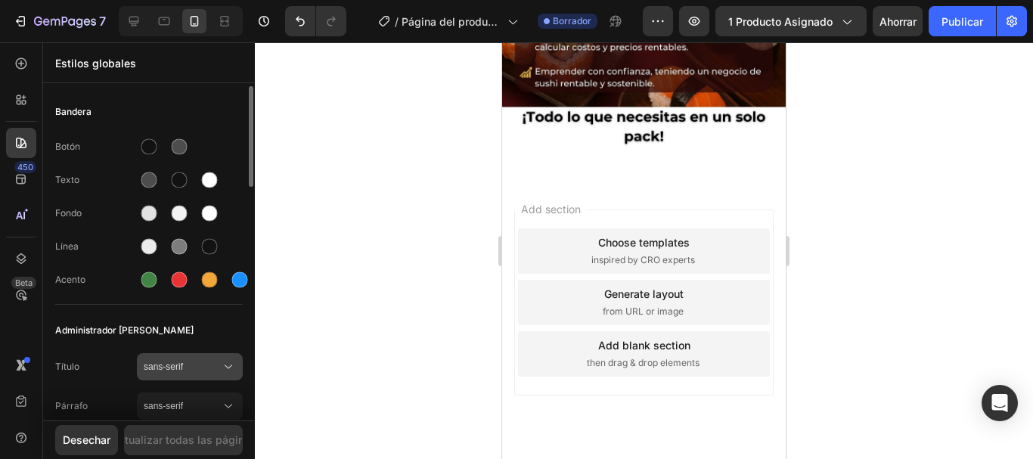
click at [175, 374] on div "sans-serif" at bounding box center [190, 366] width 92 height 15
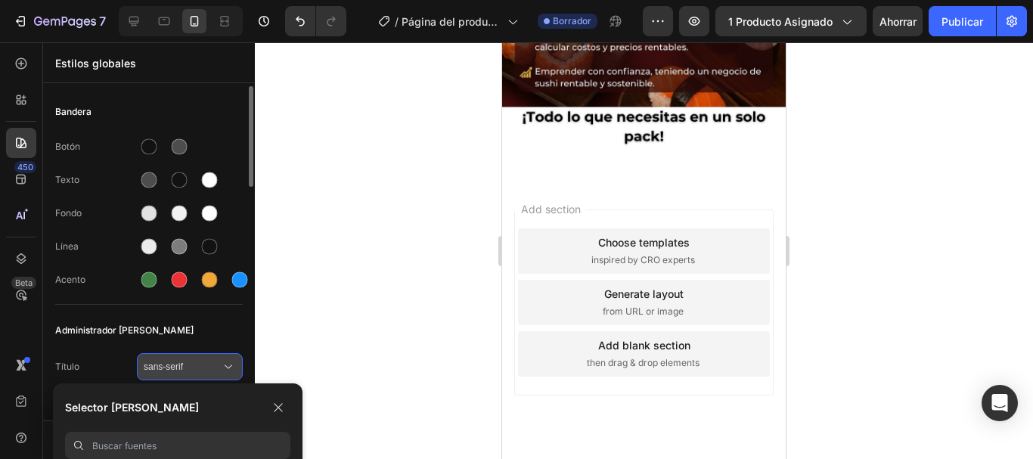
click at [176, 374] on button "sans-serif" at bounding box center [190, 366] width 106 height 27
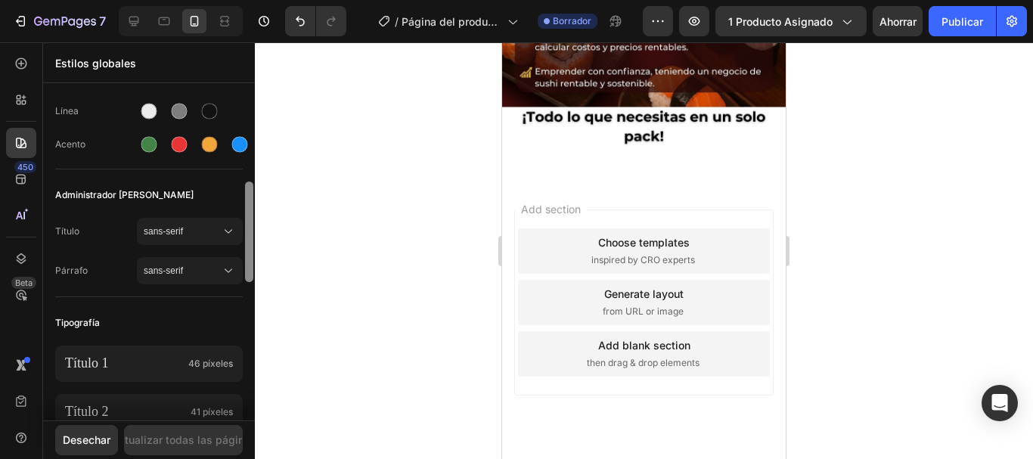
scroll to position [178, 0]
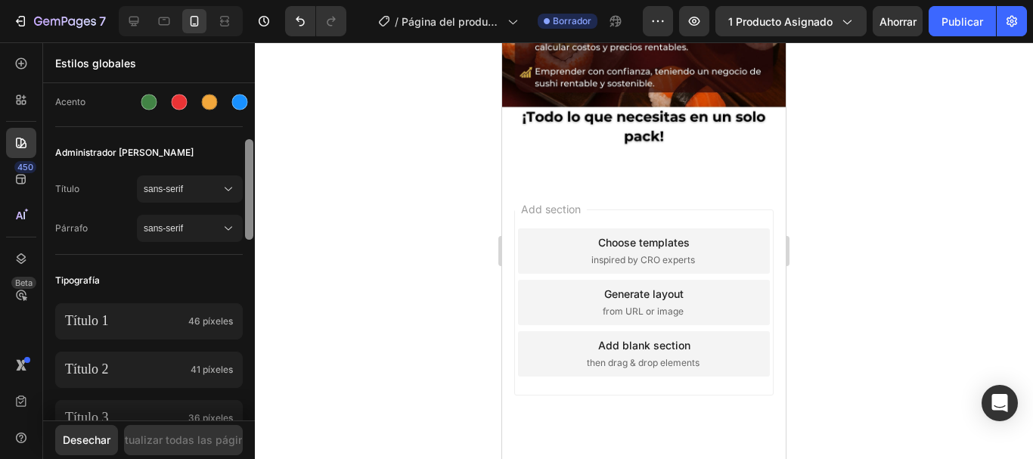
drag, startPoint x: 253, startPoint y: 172, endPoint x: 254, endPoint y: 226, distance: 53.7
click at [254, 226] on div at bounding box center [249, 253] width 11 height 334
click at [186, 194] on span "sans-serif" at bounding box center [182, 189] width 77 height 14
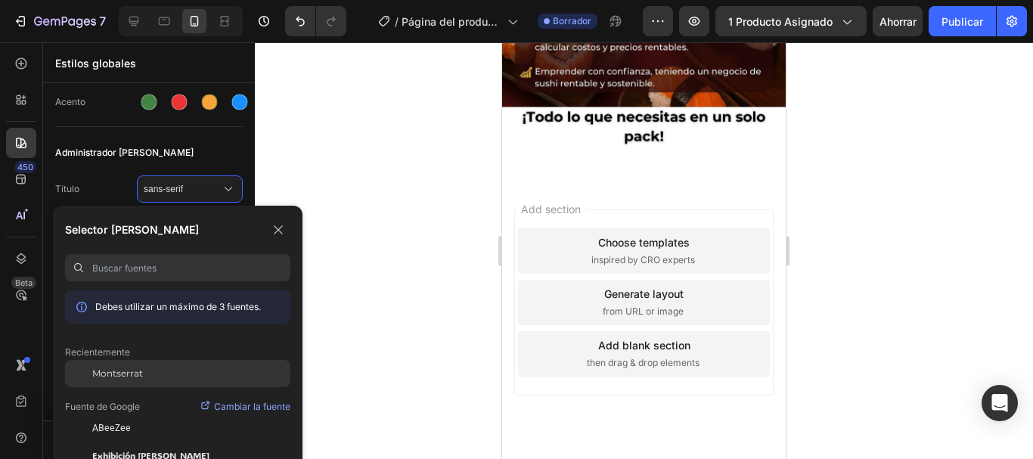
click at [137, 374] on font "Montserrat" at bounding box center [117, 373] width 51 height 11
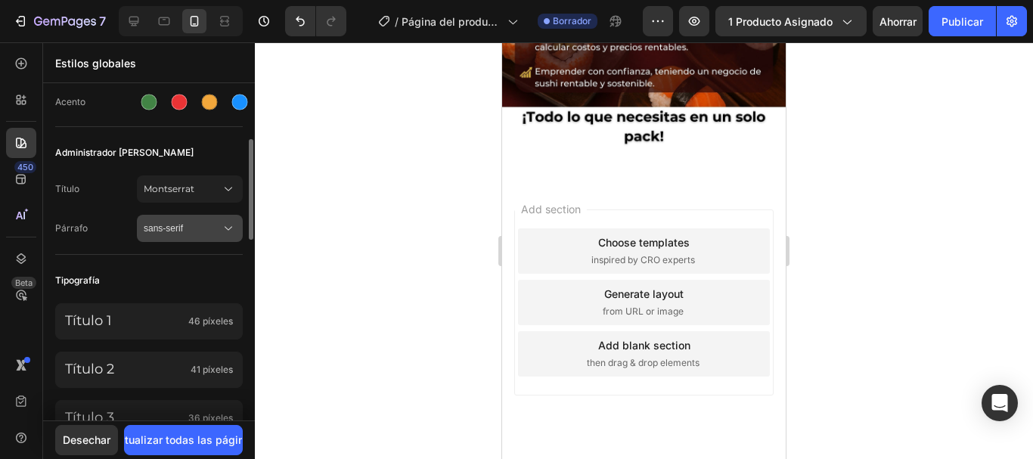
click at [188, 231] on span "sans-serif" at bounding box center [182, 229] width 77 height 14
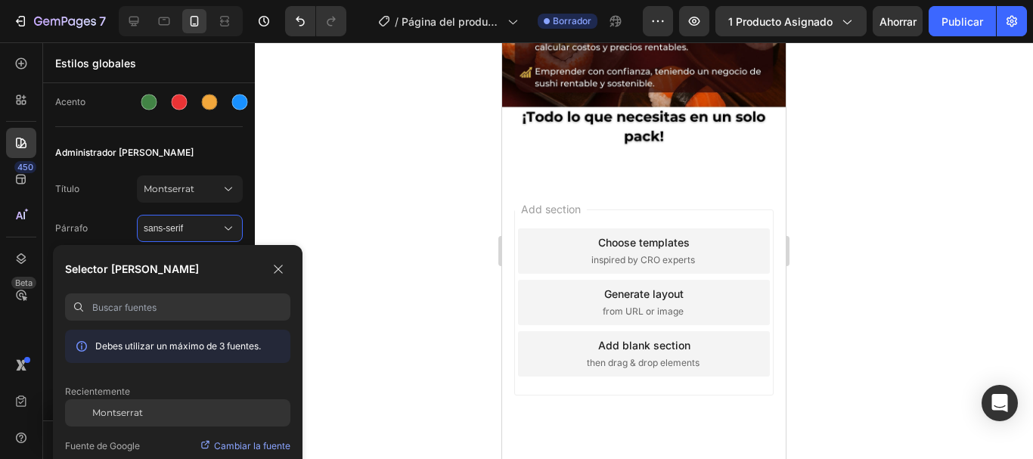
click at [120, 411] on font "Montserrat" at bounding box center [117, 412] width 51 height 11
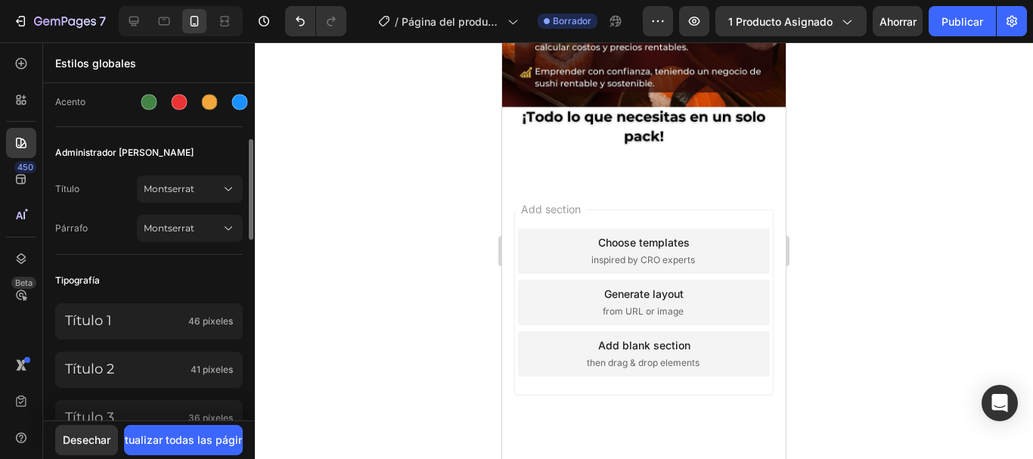
click at [208, 152] on div "Administrador [PERSON_NAME]" at bounding box center [149, 152] width 188 height 27
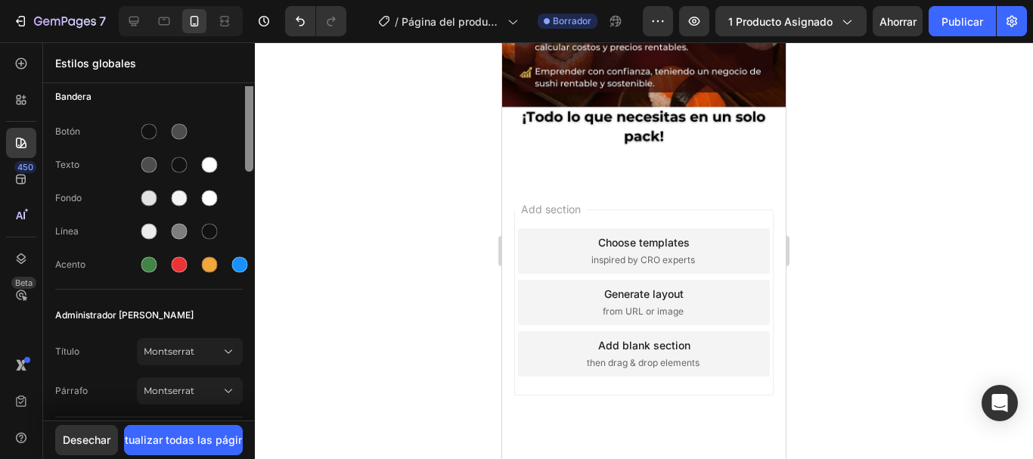
scroll to position [0, 0]
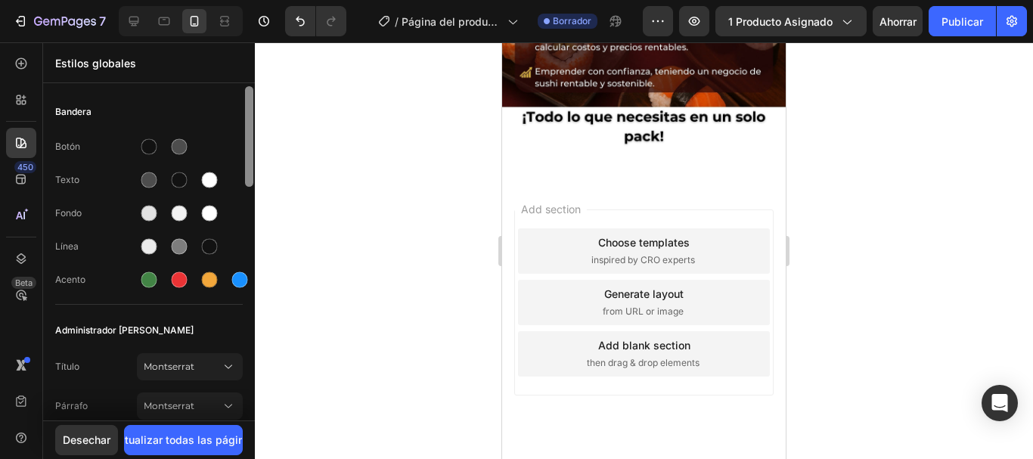
drag, startPoint x: 253, startPoint y: 179, endPoint x: 205, endPoint y: 108, distance: 85.6
click at [254, 109] on div at bounding box center [249, 253] width 11 height 334
click at [23, 175] on icon at bounding box center [21, 180] width 10 height 10
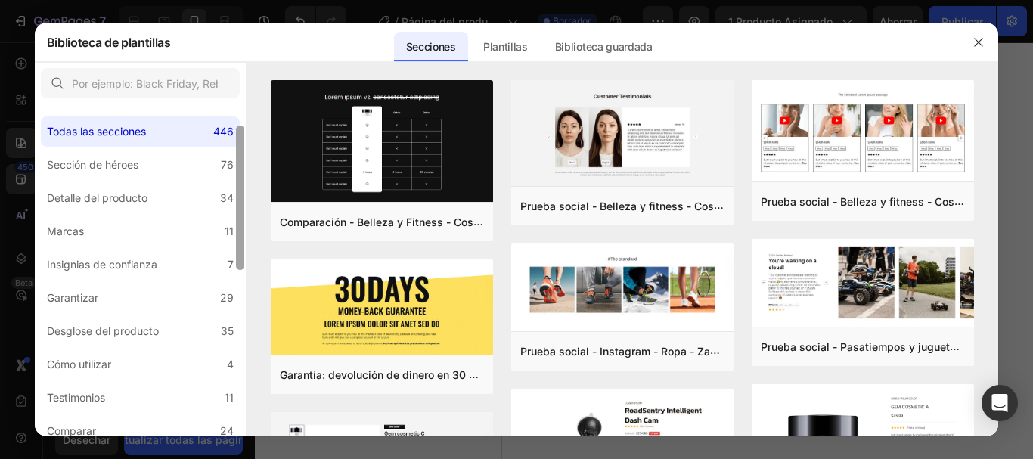
scroll to position [25, 0]
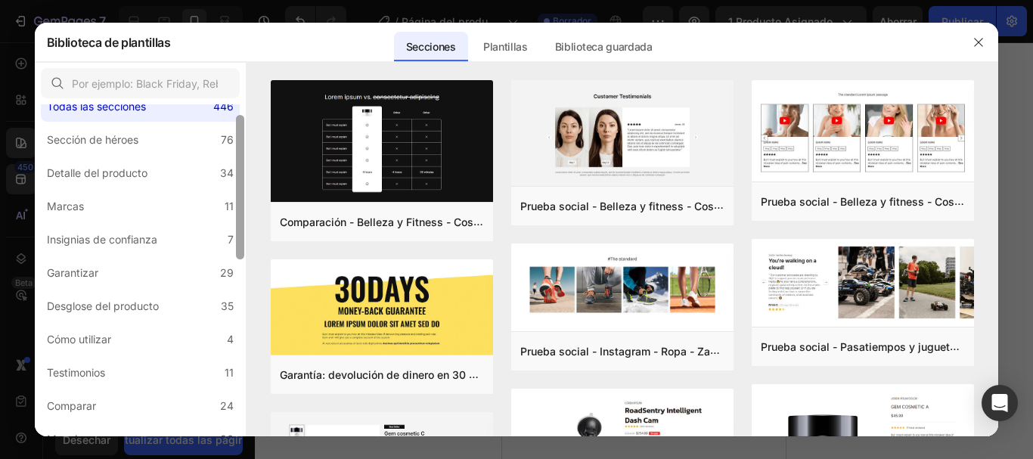
drag, startPoint x: 239, startPoint y: 175, endPoint x: 238, endPoint y: 186, distance: 11.4
click at [238, 186] on div at bounding box center [240, 187] width 8 height 144
click at [129, 138] on font "Sección de héroes" at bounding box center [93, 139] width 92 height 13
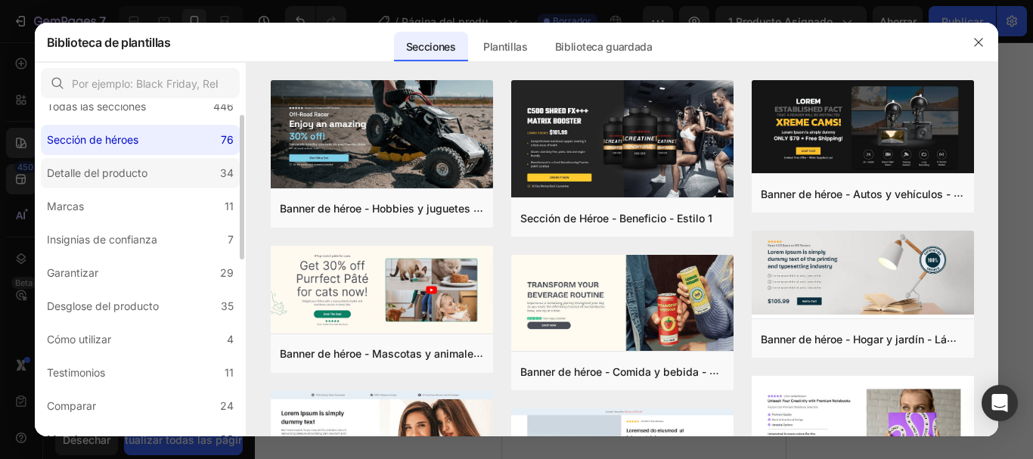
click at [129, 172] on font "Detalle del producto" at bounding box center [97, 172] width 101 height 13
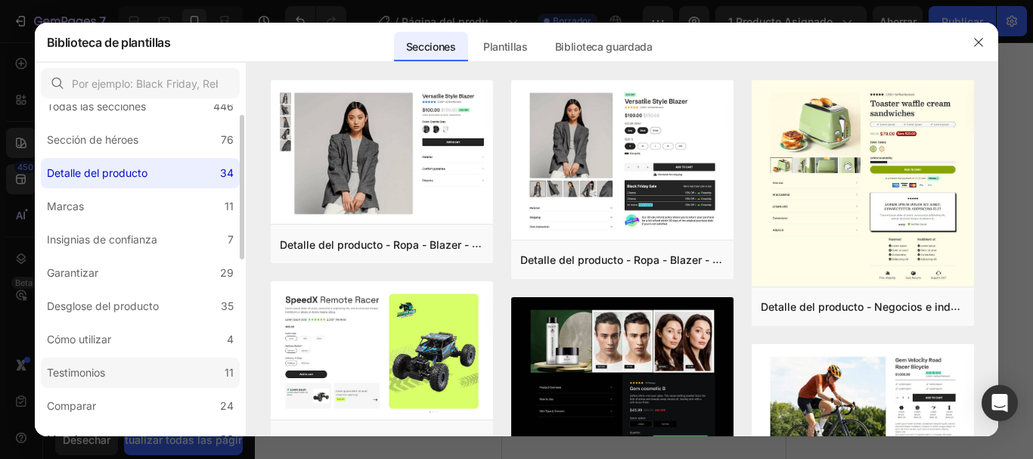
click at [149, 372] on label "Testimonios 11" at bounding box center [140, 373] width 199 height 30
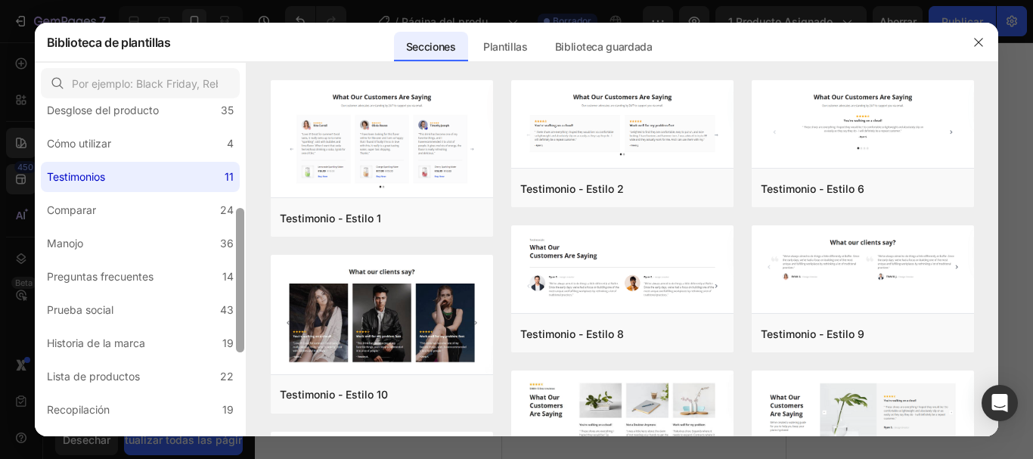
scroll to position [229, 0]
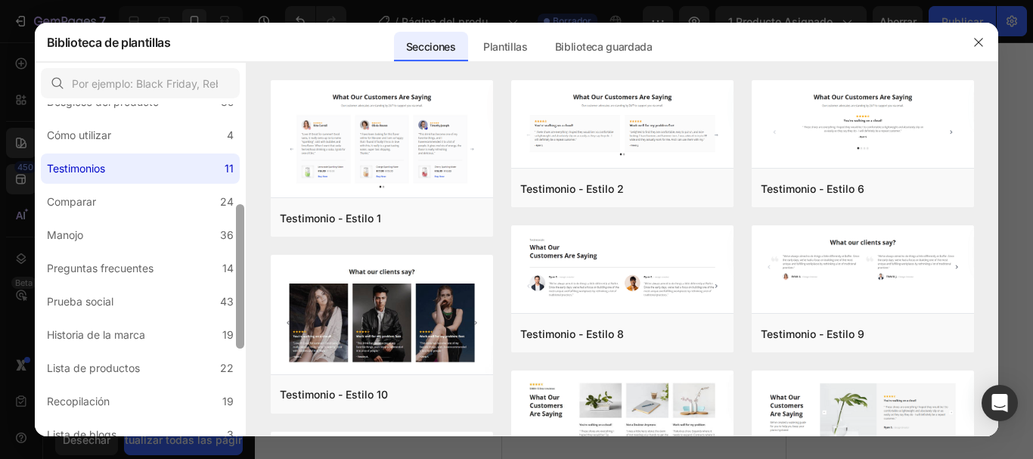
drag, startPoint x: 241, startPoint y: 221, endPoint x: 241, endPoint y: 310, distance: 89.3
click at [241, 310] on div at bounding box center [240, 276] width 8 height 144
click at [127, 210] on label "Comparar 24" at bounding box center [140, 202] width 199 height 30
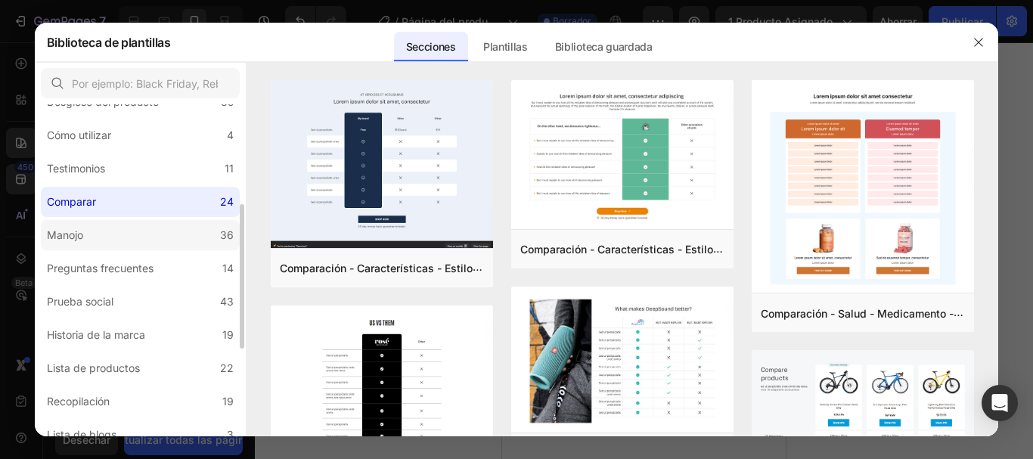
click at [96, 236] on label "Manojo 36" at bounding box center [140, 235] width 199 height 30
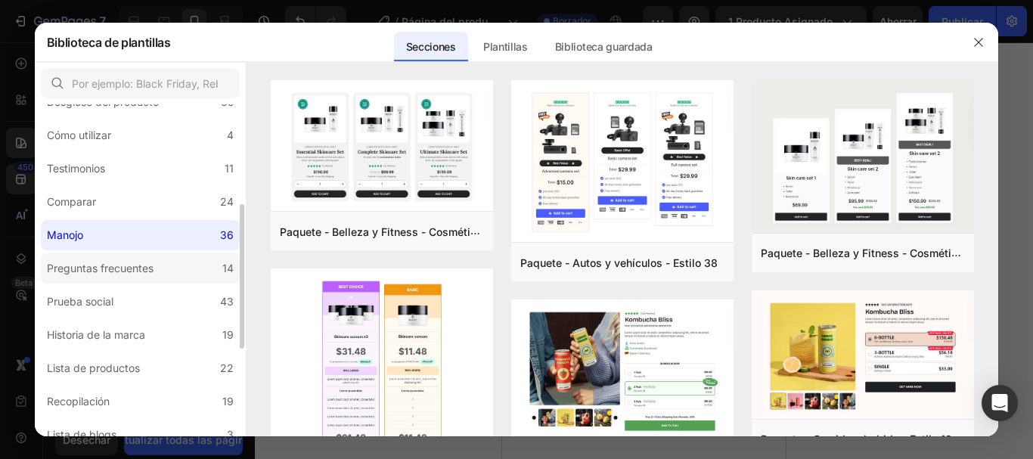
click at [102, 265] on font "Preguntas frecuentes" at bounding box center [100, 268] width 107 height 13
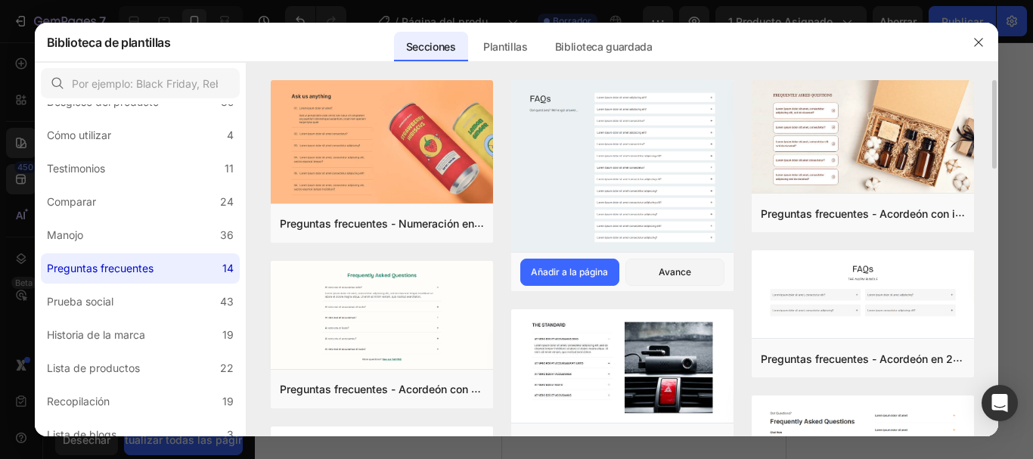
click at [573, 176] on img at bounding box center [622, 167] width 222 height 175
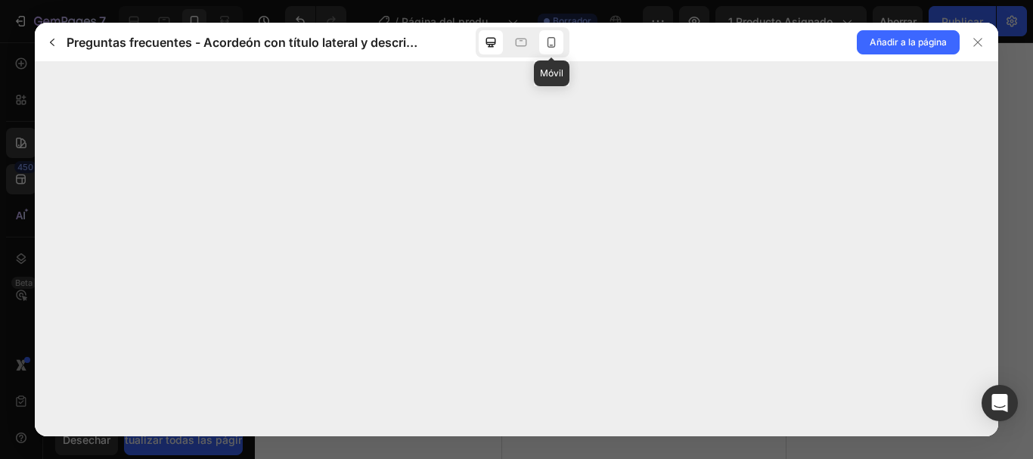
click at [547, 48] on icon at bounding box center [551, 42] width 15 height 15
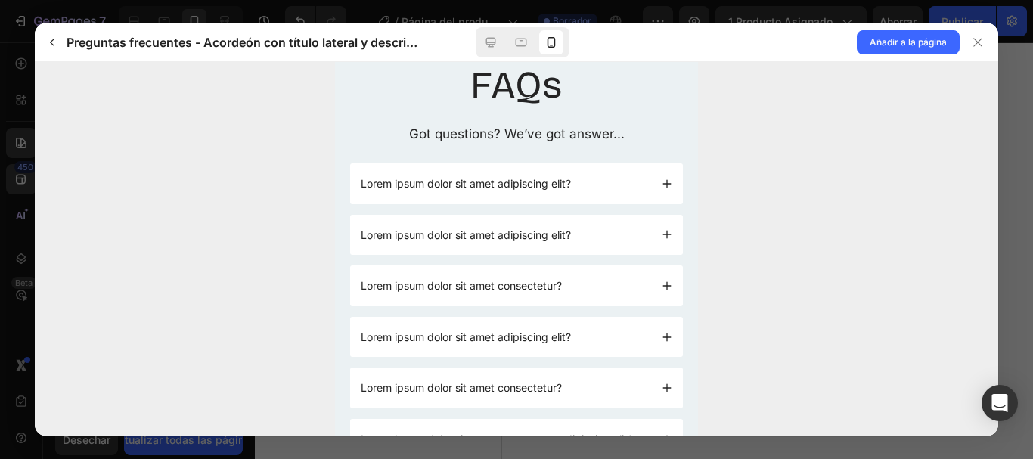
scroll to position [0, 0]
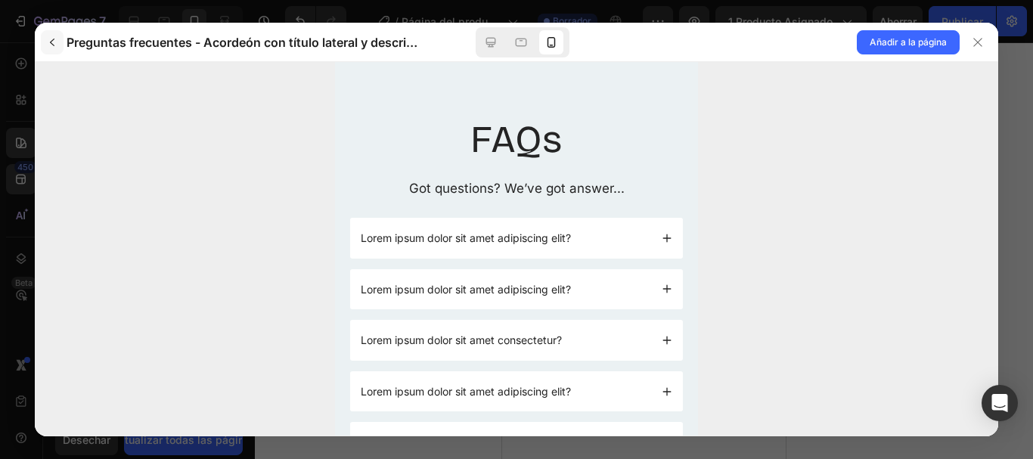
click at [50, 42] on icon "button" at bounding box center [52, 43] width 5 height 8
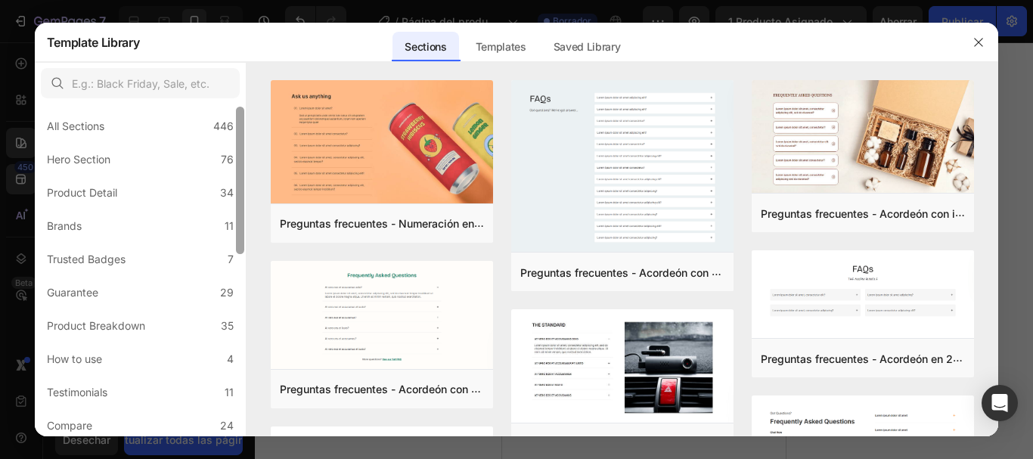
scroll to position [8, 0]
click at [244, 194] on div at bounding box center [240, 180] width 8 height 147
drag, startPoint x: 997, startPoint y: 132, endPoint x: 996, endPoint y: 150, distance: 17.4
click at [996, 150] on div "Preguntas frecuentes - Numeración en acordeón Añadir a la página Avance Pregunt…" at bounding box center [623, 257] width 753 height 355
drag, startPoint x: 995, startPoint y: 152, endPoint x: 997, endPoint y: 172, distance: 20.5
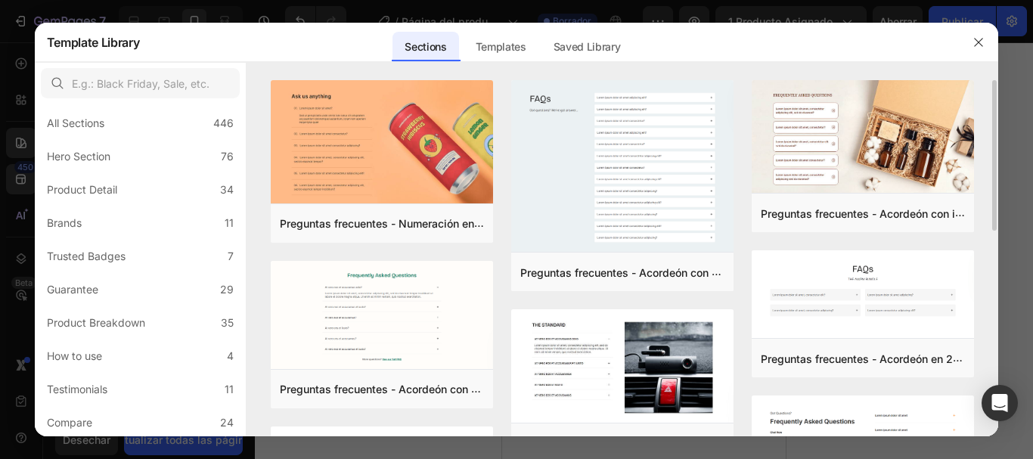
click at [997, 172] on div "Preguntas frecuentes - Numeración en acordeón Añadir a la página Avance Pregunt…" at bounding box center [623, 257] width 753 height 355
drag, startPoint x: 995, startPoint y: 183, endPoint x: 995, endPoint y: 197, distance: 14.4
click at [995, 197] on div "Preguntas frecuentes - Numeración en acordeón Añadir a la página Avance Pregunt…" at bounding box center [623, 257] width 753 height 355
click at [994, 203] on div "Preguntas frecuentes - Numeración en acordeón Añadir a la página Avance Pregunt…" at bounding box center [623, 257] width 753 height 355
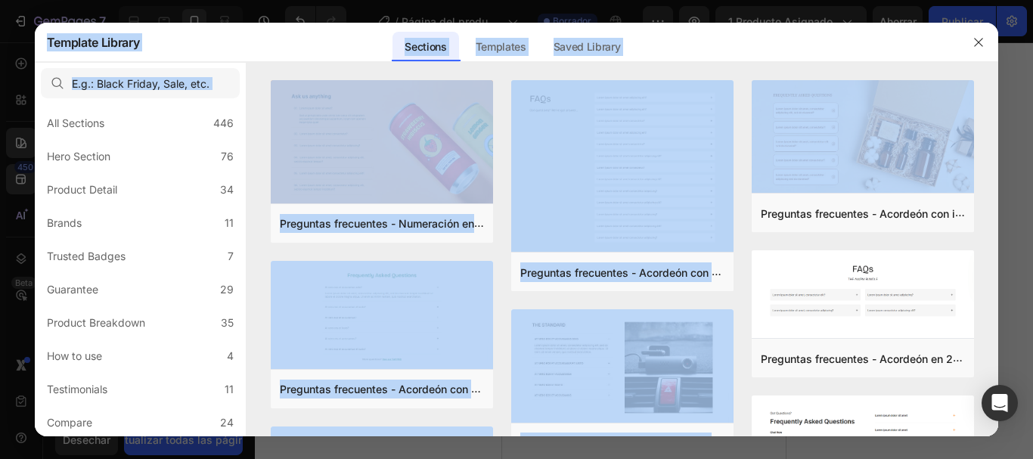
drag, startPoint x: 995, startPoint y: 207, endPoint x: 999, endPoint y: 226, distance: 19.4
click at [999, 226] on div "Template Library Sections Templates Existing pages Saved Library Templates Save…" at bounding box center [516, 229] width 1033 height 459
click at [743, 46] on div "Sections Templates Existing pages Saved Library Templates Saved Library" at bounding box center [511, 42] width 745 height 39
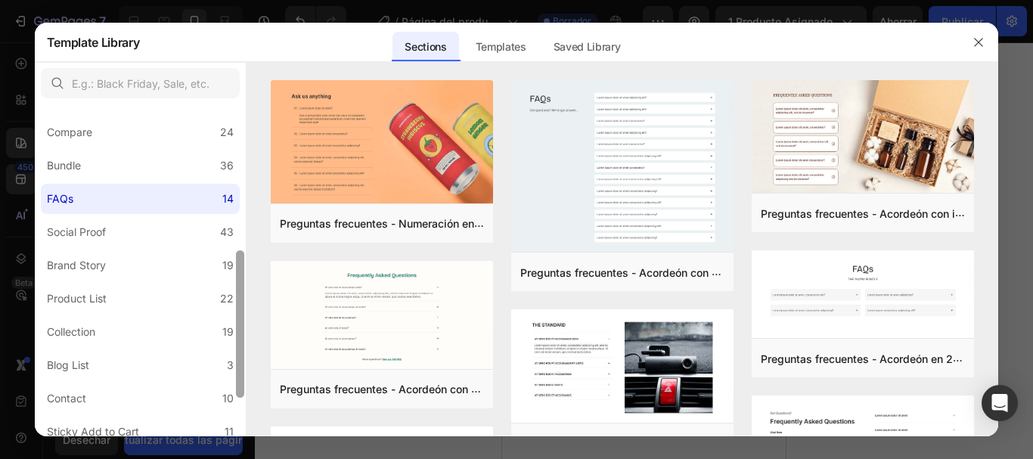
scroll to position [309, 0]
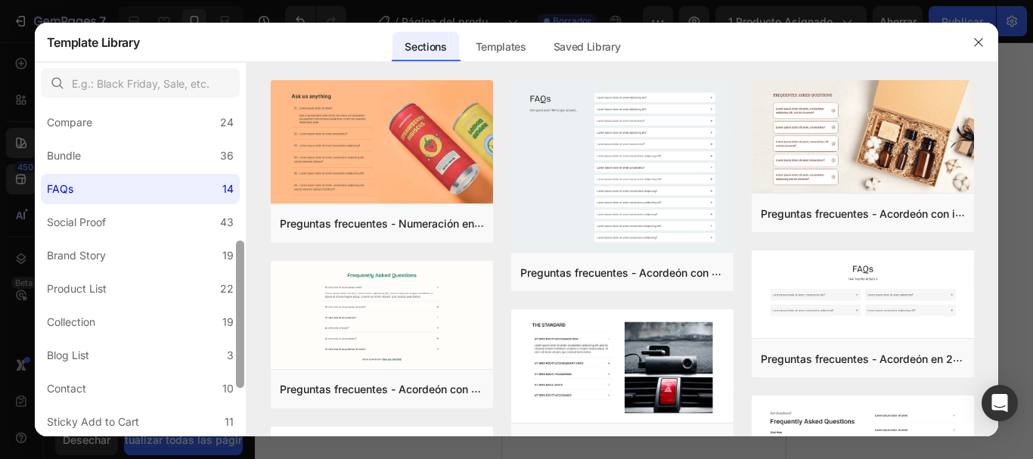
drag, startPoint x: 240, startPoint y: 188, endPoint x: 237, endPoint y: 322, distance: 134.6
click at [237, 322] on div at bounding box center [240, 314] width 8 height 147
click at [102, 228] on div "Social Proof" at bounding box center [76, 222] width 59 height 18
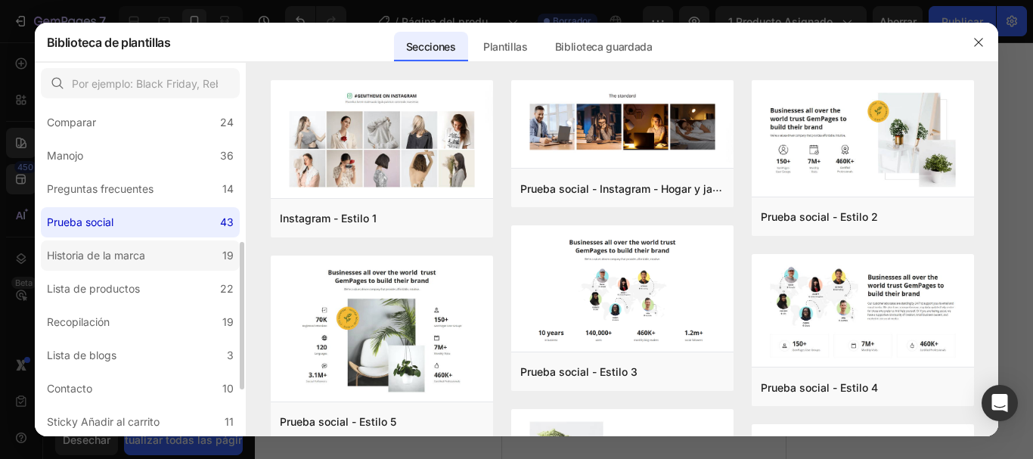
click at [156, 259] on label "Historia de la marca 19" at bounding box center [140, 256] width 199 height 30
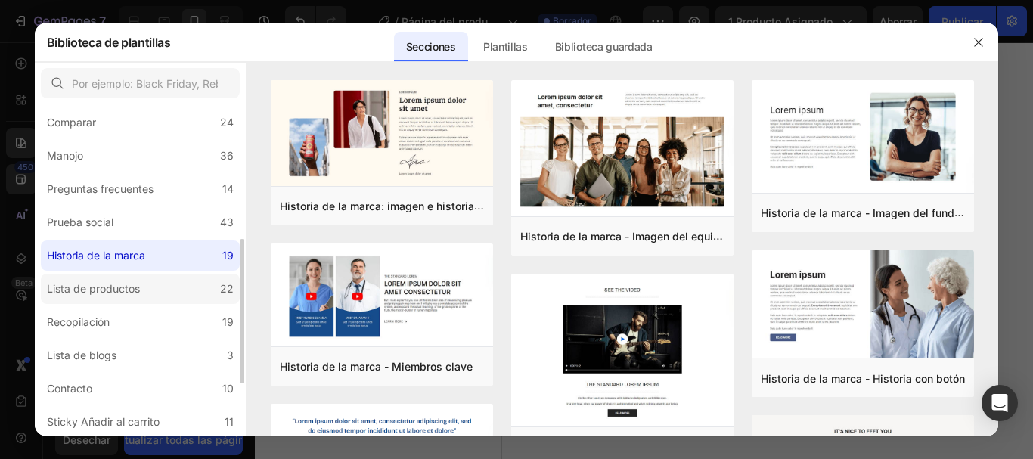
click at [116, 289] on font "Lista de productos" at bounding box center [93, 288] width 93 height 13
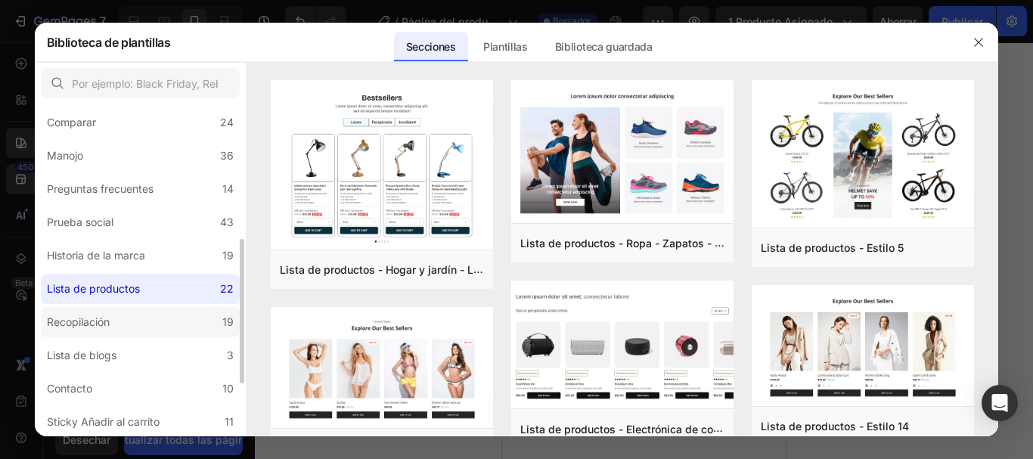
click at [102, 320] on font "Recopilación" at bounding box center [78, 321] width 63 height 13
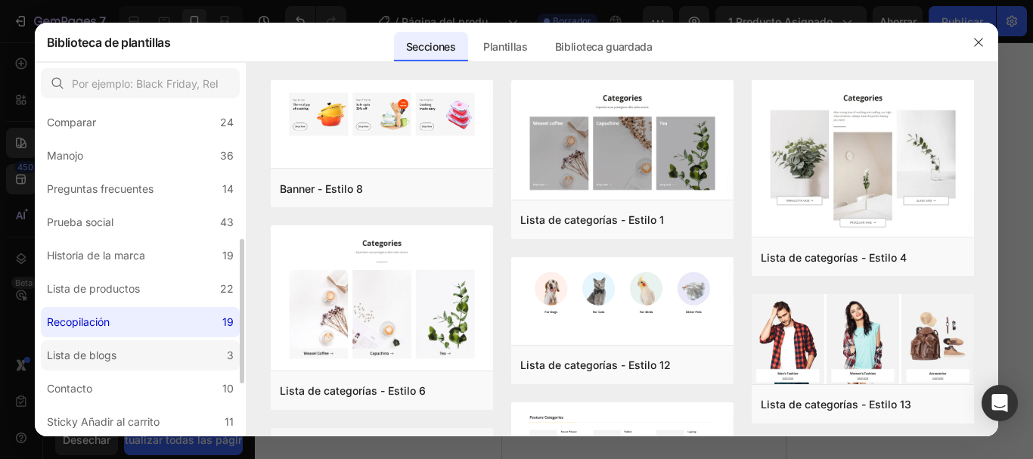
click at [96, 356] on font "Lista de blogs" at bounding box center [82, 355] width 70 height 13
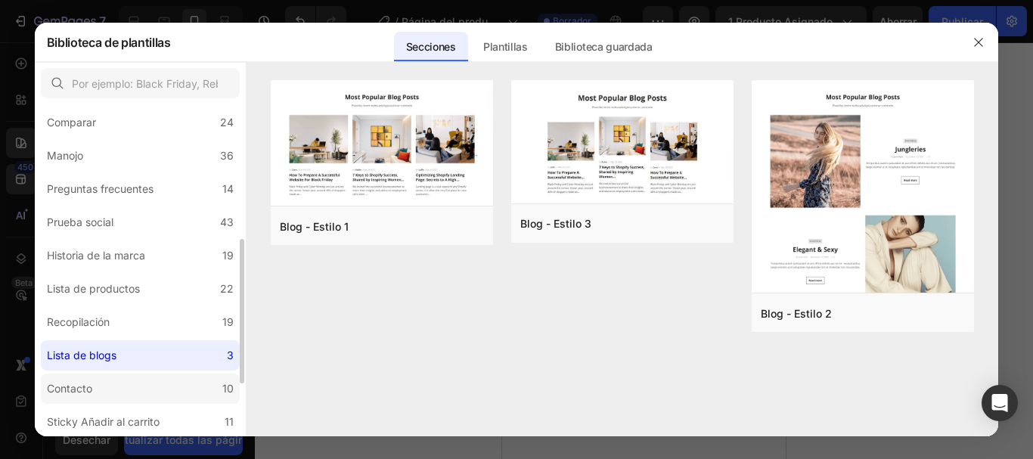
click at [95, 391] on div "Contacto" at bounding box center [72, 389] width 51 height 18
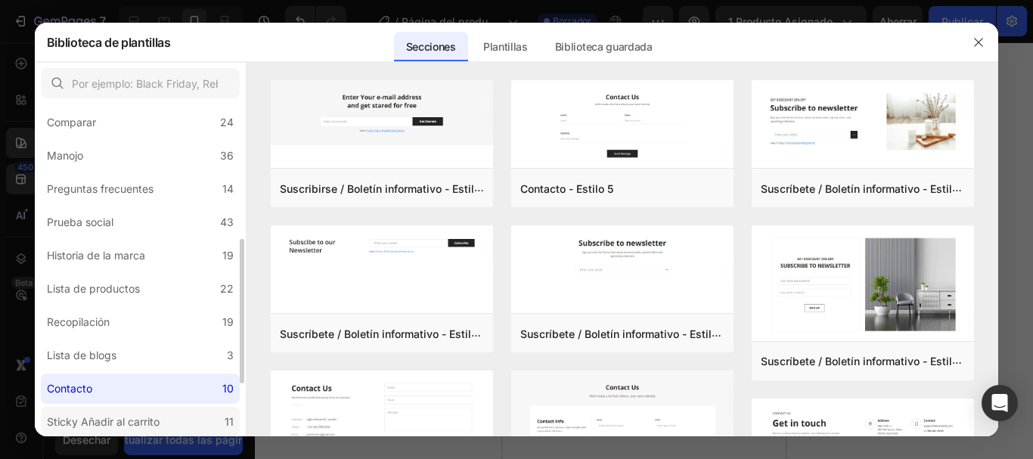
click at [97, 424] on font "Sticky Añadir al carrito" at bounding box center [103, 421] width 113 height 13
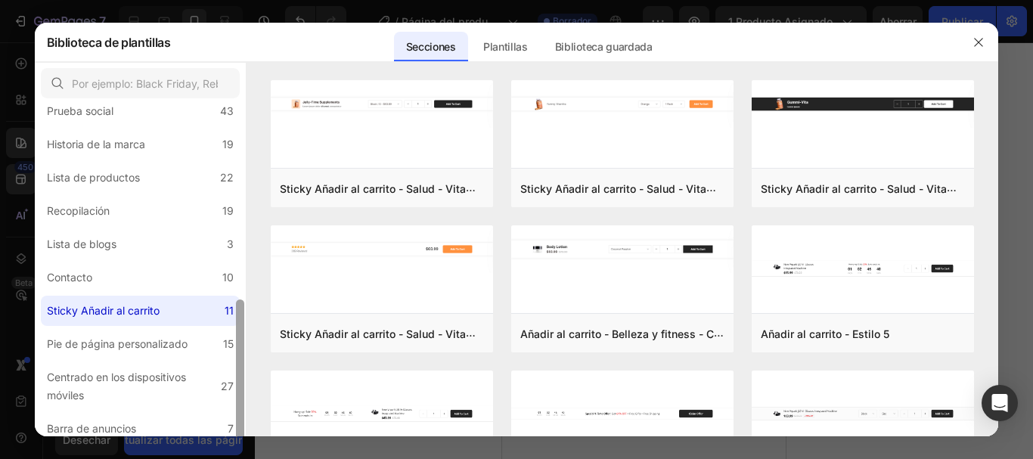
scroll to position [428, 0]
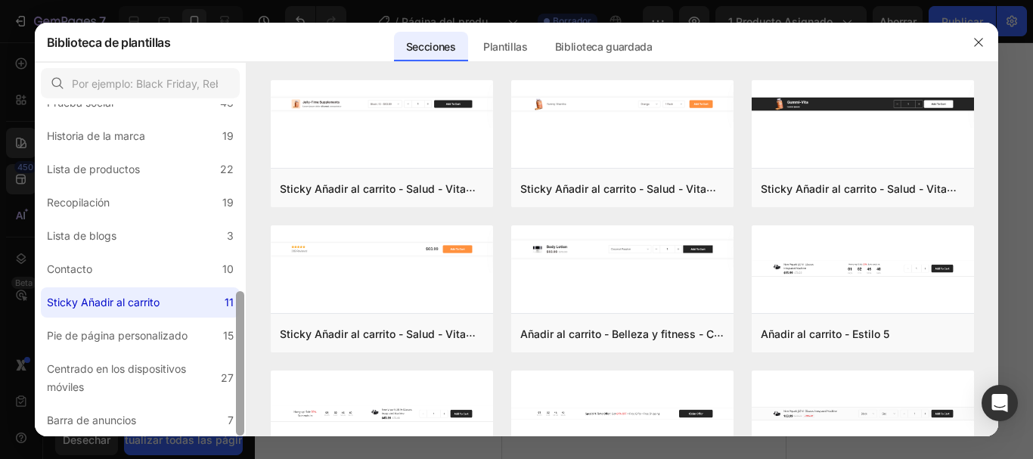
drag, startPoint x: 241, startPoint y: 355, endPoint x: 237, endPoint y: 426, distance: 71.2
click at [237, 426] on div at bounding box center [240, 363] width 8 height 144
click at [138, 422] on div "Barra de anuncios" at bounding box center [94, 420] width 95 height 18
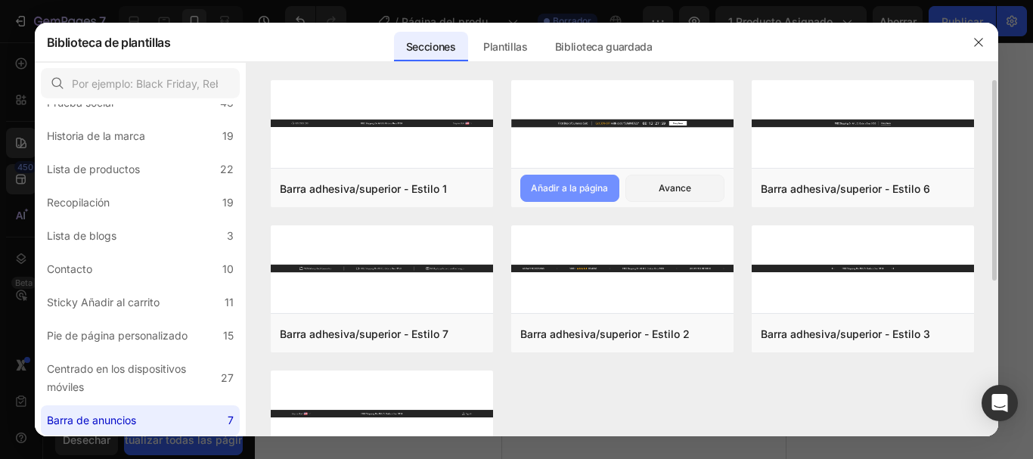
click at [560, 188] on font "Añadir a la página" at bounding box center [569, 187] width 77 height 11
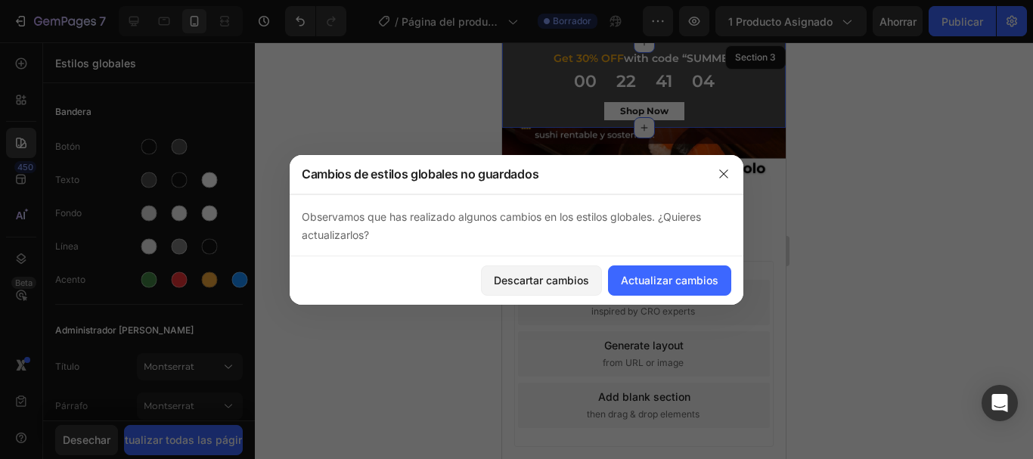
scroll to position [889, 0]
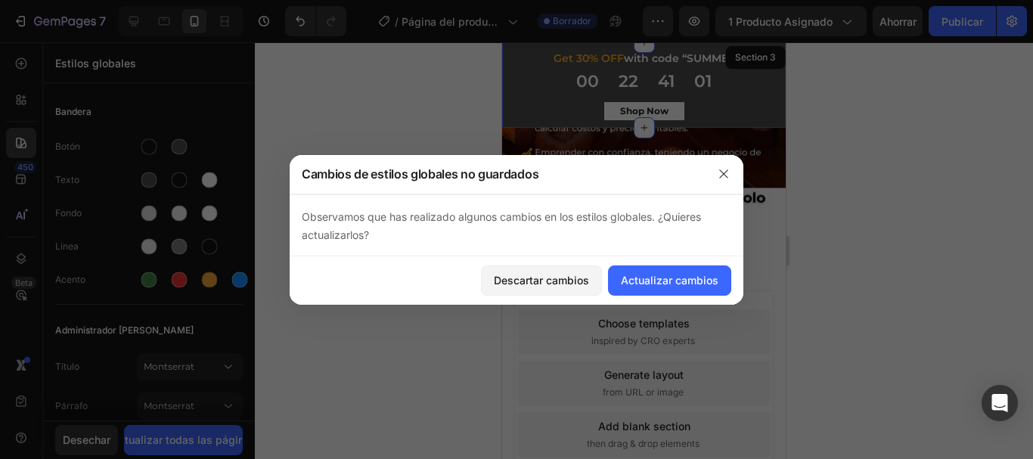
drag, startPoint x: 778, startPoint y: 332, endPoint x: 1258, endPoint y: 349, distance: 479.8
click at [682, 285] on font "Actualizar cambios" at bounding box center [670, 280] width 98 height 13
click at [689, 288] on button "Actualizar cambios" at bounding box center [669, 280] width 123 height 30
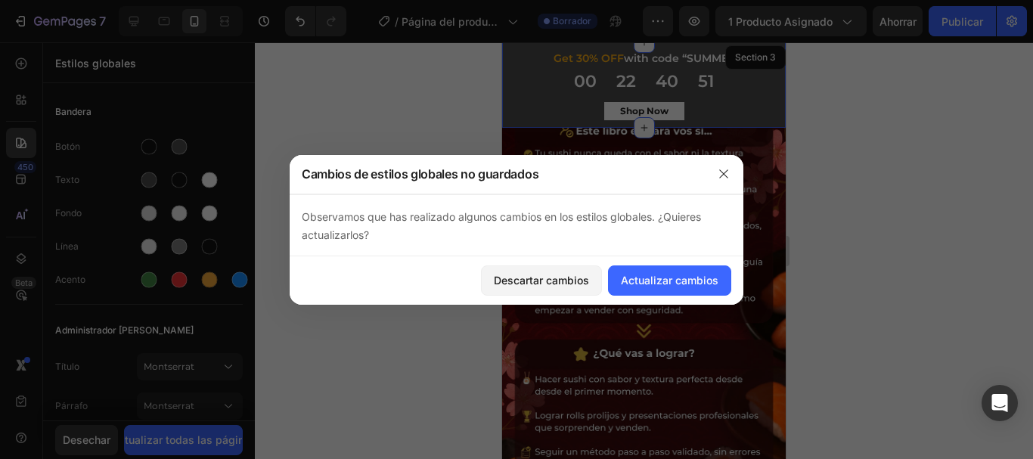
scroll to position [464, 0]
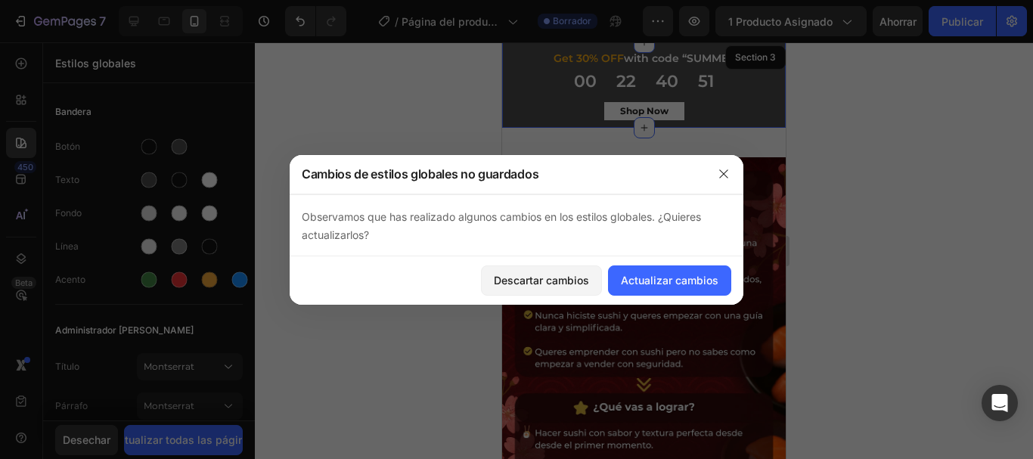
drag, startPoint x: 779, startPoint y: 344, endPoint x: 1270, endPoint y: 261, distance: 497.9
click at [726, 182] on button "button" at bounding box center [724, 174] width 24 height 24
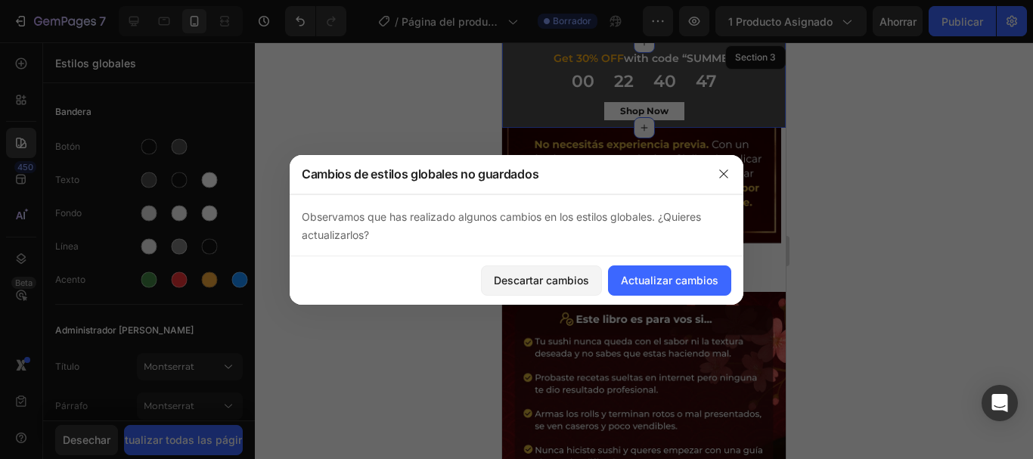
scroll to position [245, 0]
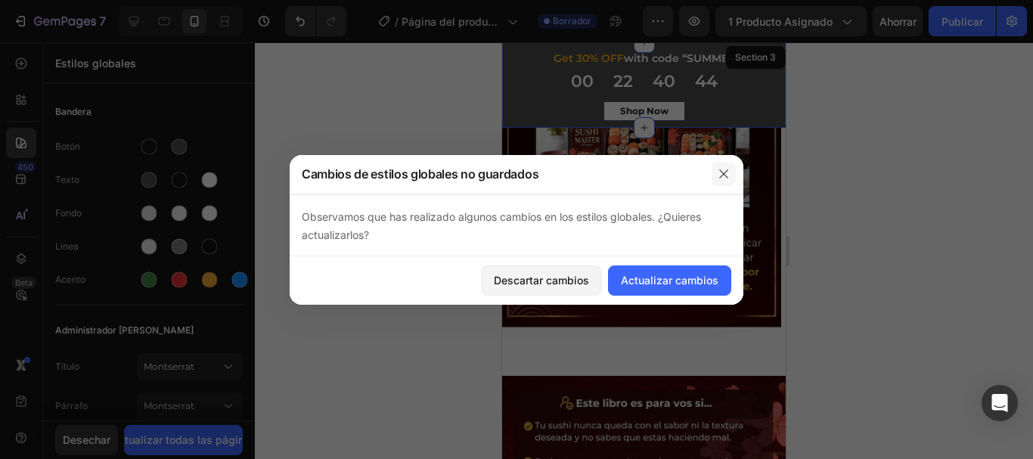
click at [734, 177] on button "button" at bounding box center [724, 174] width 24 height 24
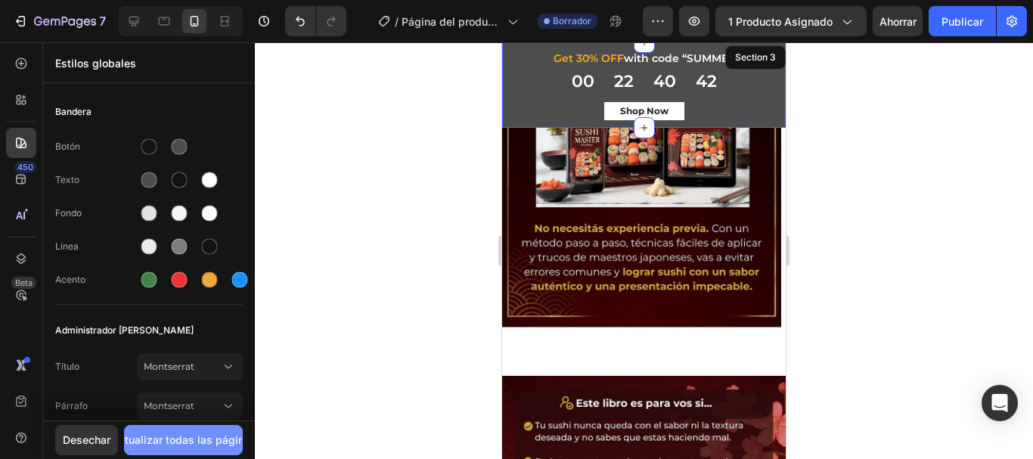
click at [200, 439] on font "Actualizar todas las páginas" at bounding box center [183, 439] width 145 height 13
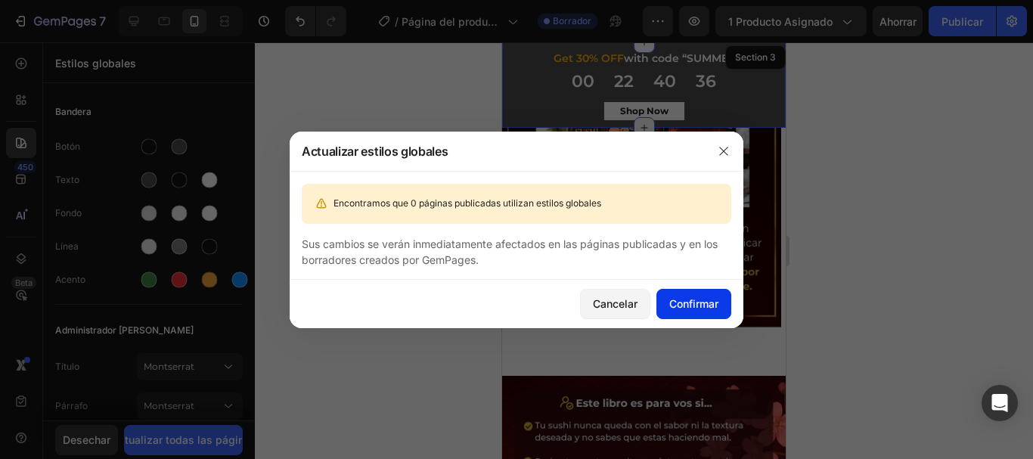
click at [678, 301] on font "Confirmar" at bounding box center [693, 303] width 49 height 13
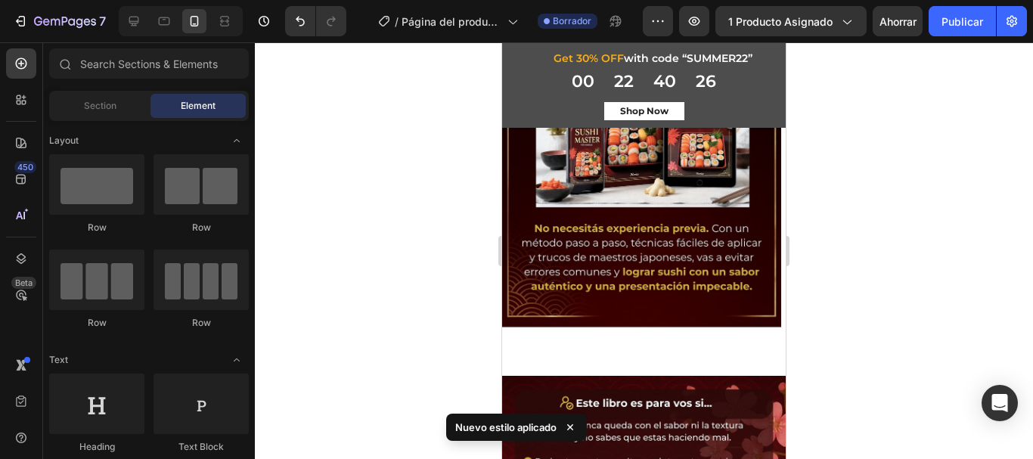
scroll to position [0, 0]
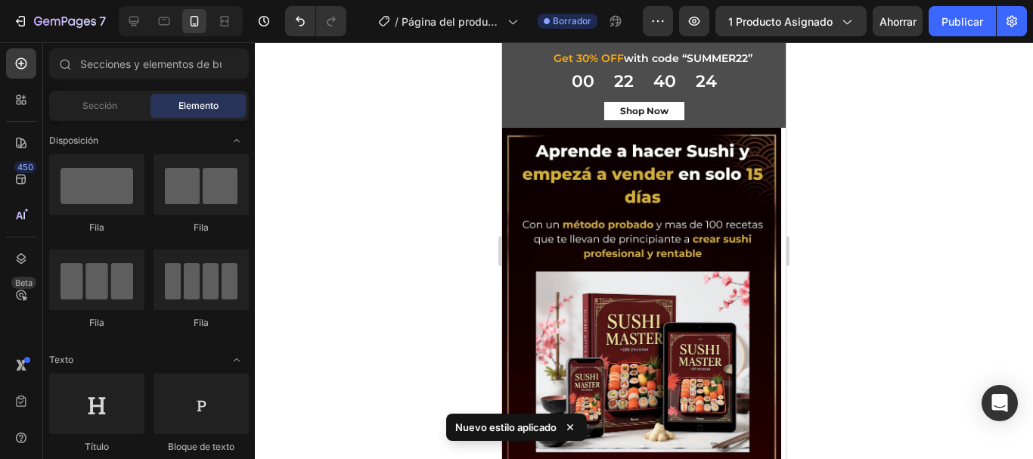
drag, startPoint x: 781, startPoint y: 206, endPoint x: 1290, endPoint y: 112, distance: 517.6
drag, startPoint x: 778, startPoint y: 139, endPoint x: 1295, endPoint y: 133, distance: 516.6
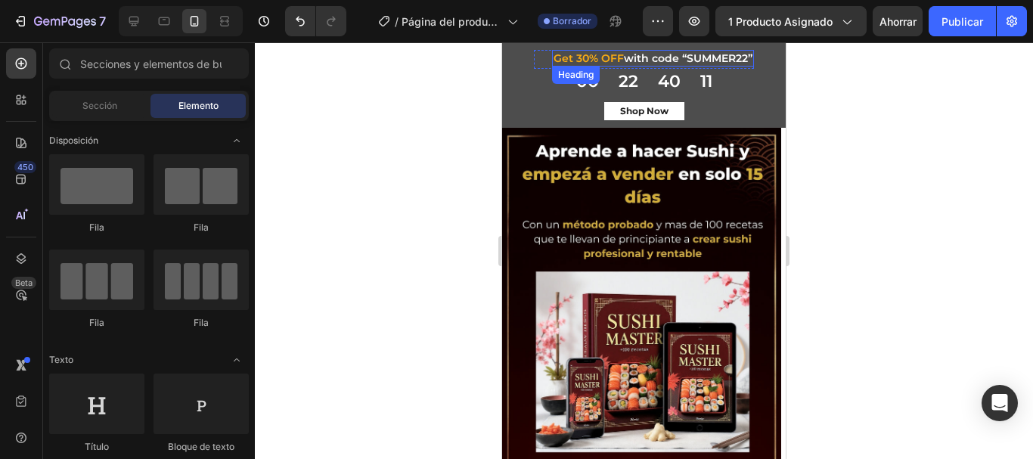
click at [678, 57] on p "Get 30% OFF with code “SUMMER22”" at bounding box center [653, 58] width 199 height 14
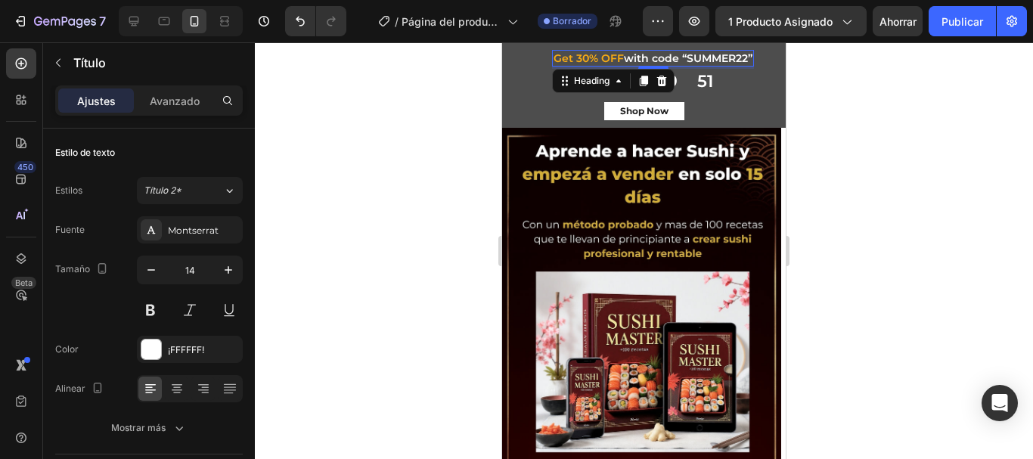
click at [566, 57] on span "Get 30% OFF" at bounding box center [589, 58] width 70 height 14
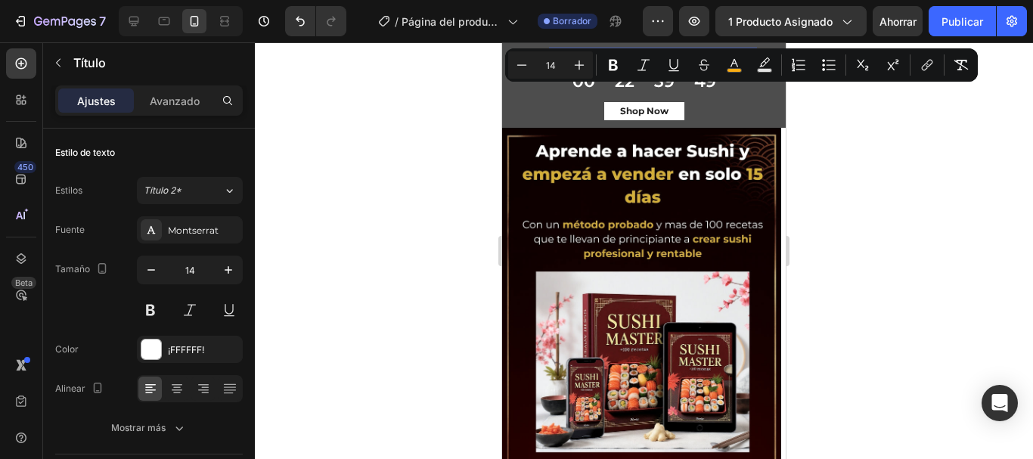
click at [858, 160] on div at bounding box center [644, 250] width 778 height 417
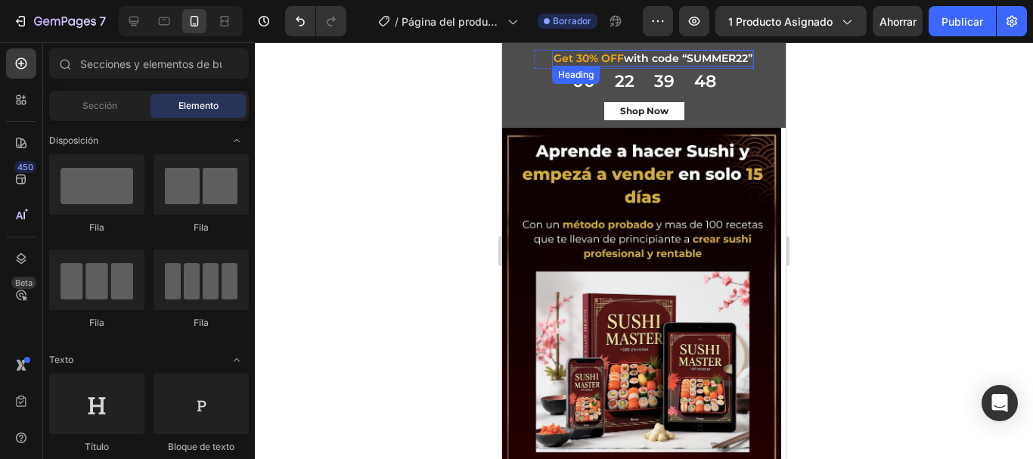
click at [574, 59] on span "Get 30% OFF" at bounding box center [589, 58] width 70 height 14
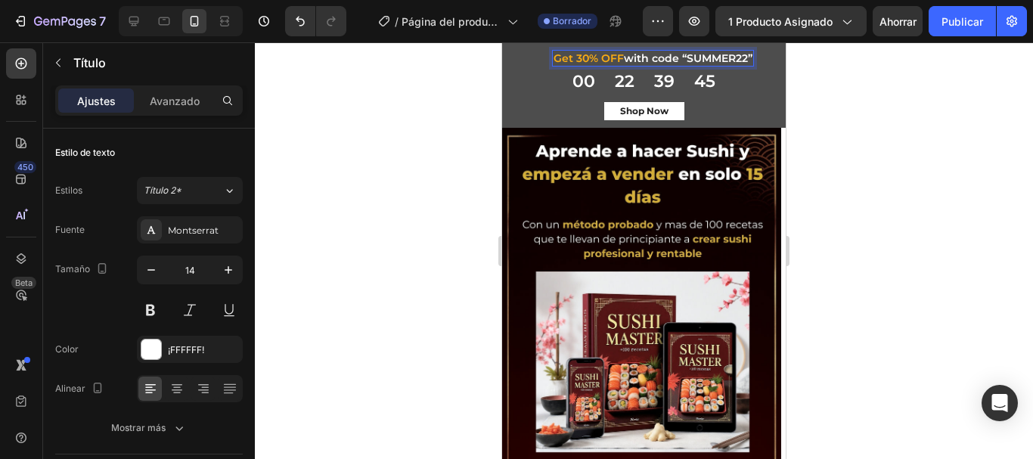
click at [579, 57] on span "Get 30% OFF" at bounding box center [589, 58] width 70 height 14
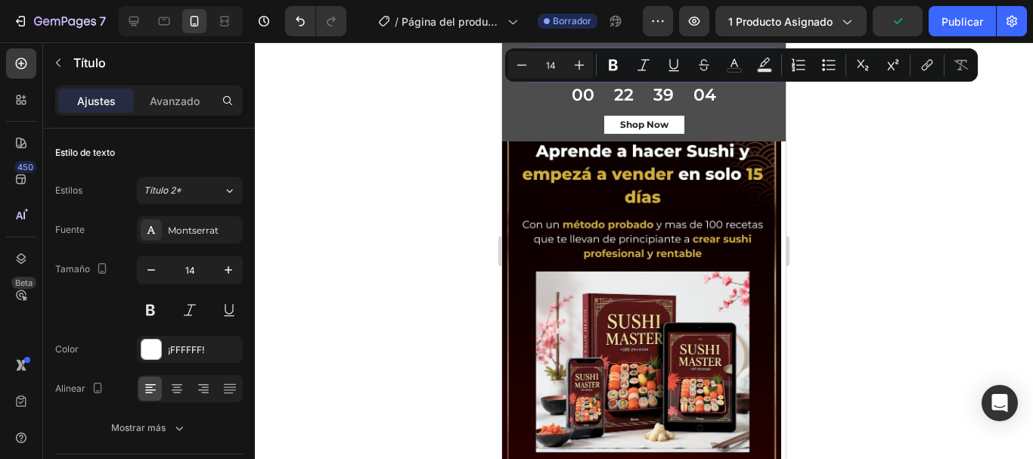
drag, startPoint x: 705, startPoint y: 71, endPoint x: 571, endPoint y: 76, distance: 133.9
click at [571, 76] on p "Solo por [DATE] 50% OFF + Bonos de regalowith code “SUMMER22”" at bounding box center [653, 64] width 240 height 27
click at [882, 166] on div at bounding box center [644, 250] width 778 height 417
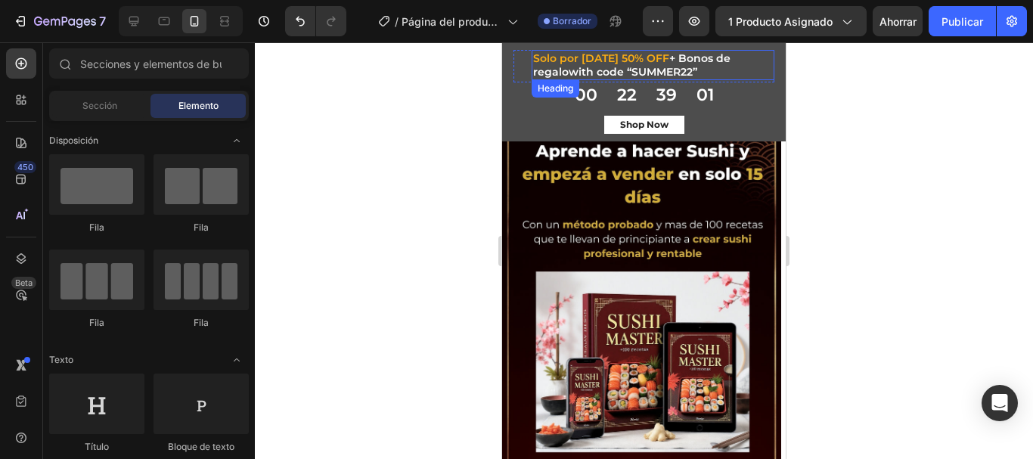
click at [699, 73] on p "⁠⁠⁠⁠⁠⁠⁠ Solo por [DATE] 50% OFF + Bonos de regalowith code “SUMMER22”" at bounding box center [653, 64] width 240 height 27
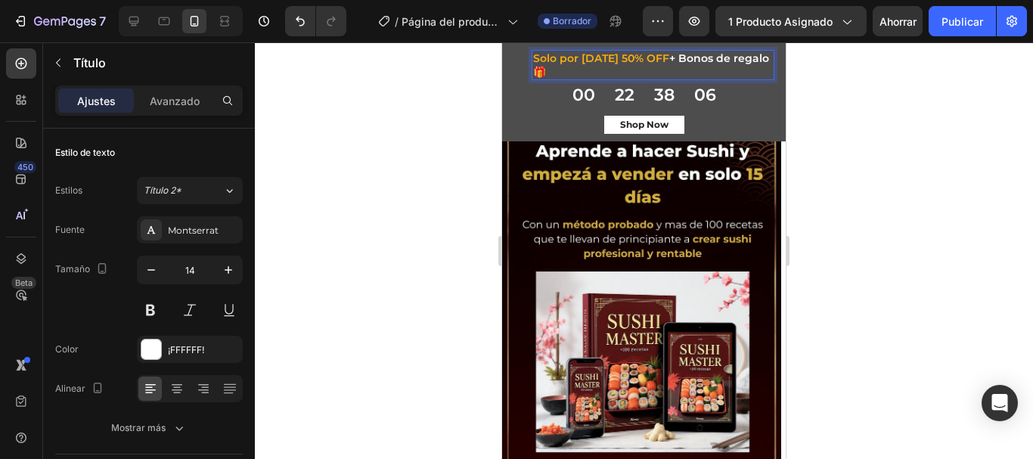
click at [663, 70] on p "Solo por [DATE] 50% OFF + Bonos de regalo🎁" at bounding box center [653, 64] width 240 height 27
click at [836, 126] on div at bounding box center [644, 250] width 778 height 417
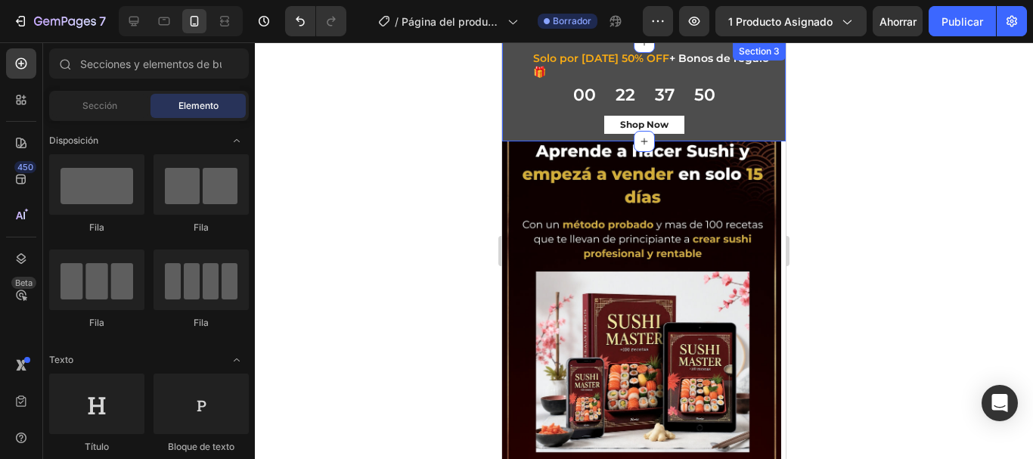
click at [768, 106] on div "[DATE] Sale Heading Row ⁠⁠⁠⁠⁠⁠⁠ Solo por [DATE] 50% OFF + Bonos de regalo🎁 Head…" at bounding box center [644, 91] width 284 height 99
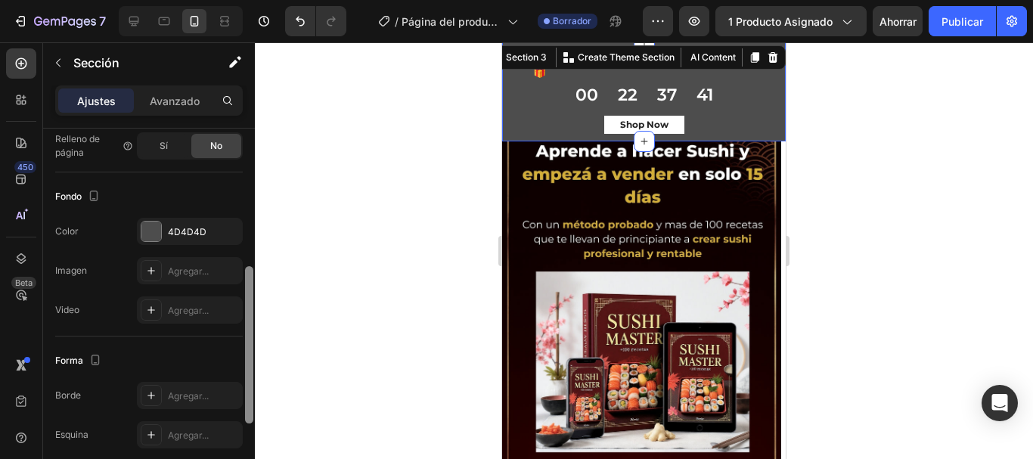
scroll to position [371, 0]
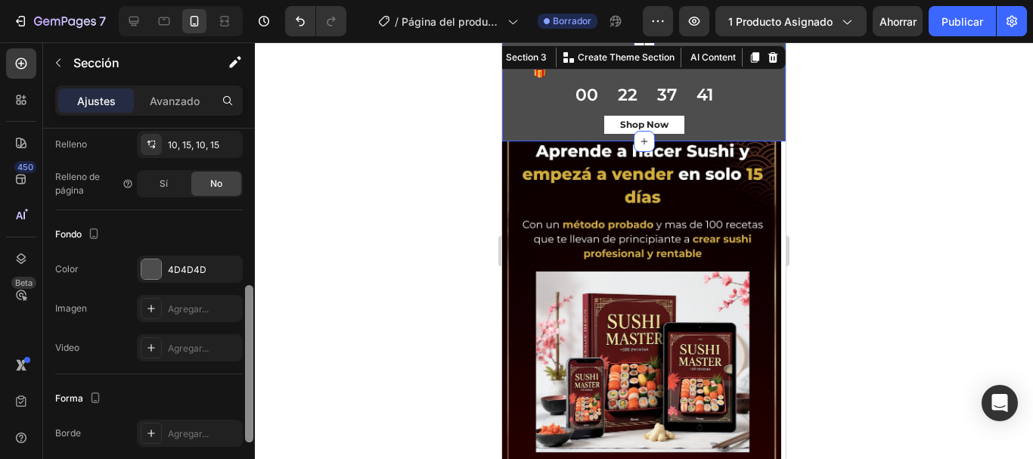
drag, startPoint x: 251, startPoint y: 194, endPoint x: 257, endPoint y: 351, distance: 157.4
click at [257, 0] on div "7 / Página del producto - [DATE][PERSON_NAME] 11:25:19 Borrador Avance 1 produc…" at bounding box center [516, 0] width 1033 height 0
click at [156, 273] on div at bounding box center [151, 269] width 20 height 20
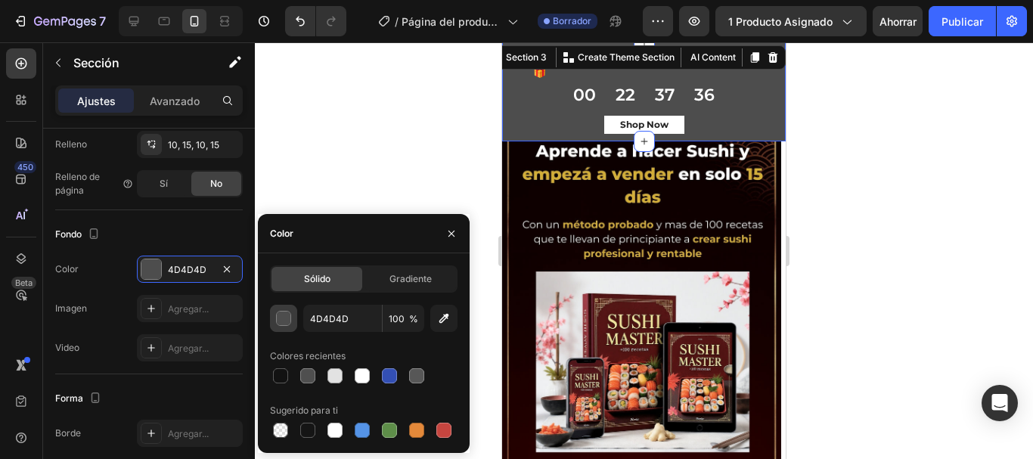
click at [278, 314] on div "button" at bounding box center [284, 319] width 15 height 15
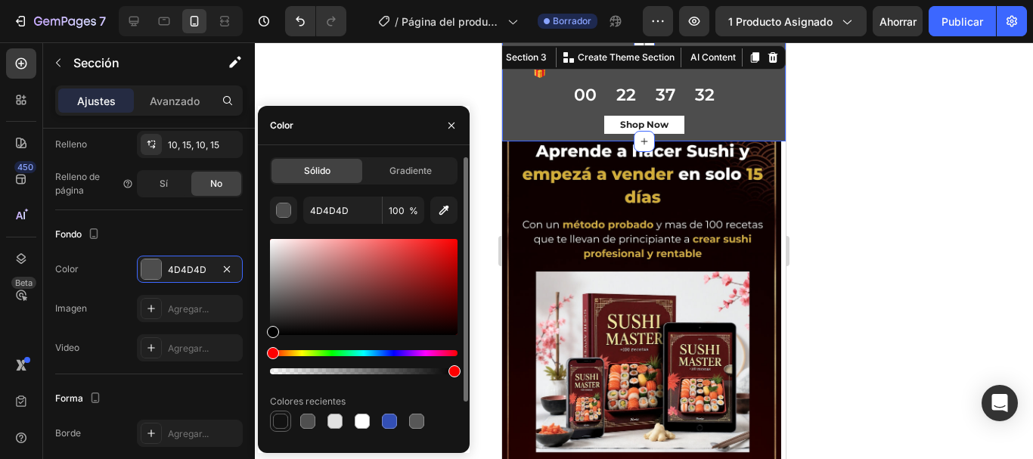
click at [281, 417] on div at bounding box center [280, 421] width 15 height 15
type input "121212"
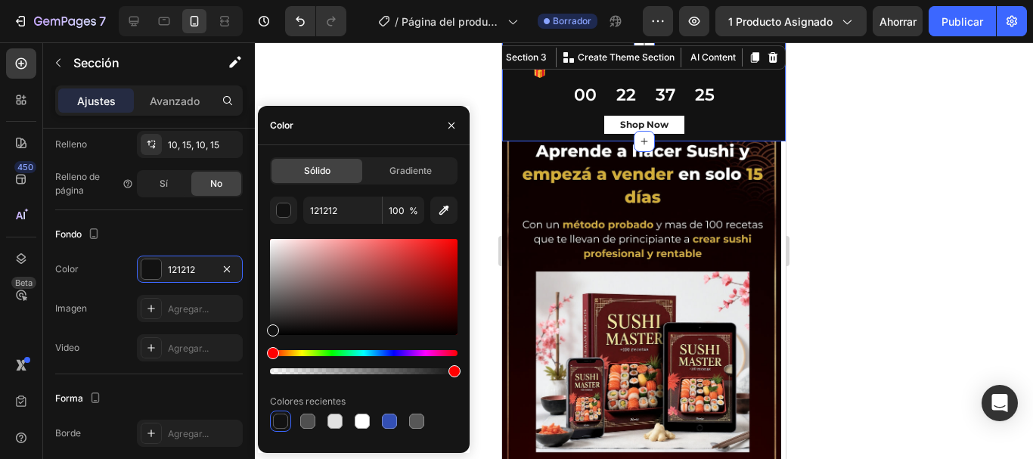
click at [821, 241] on div at bounding box center [644, 250] width 778 height 417
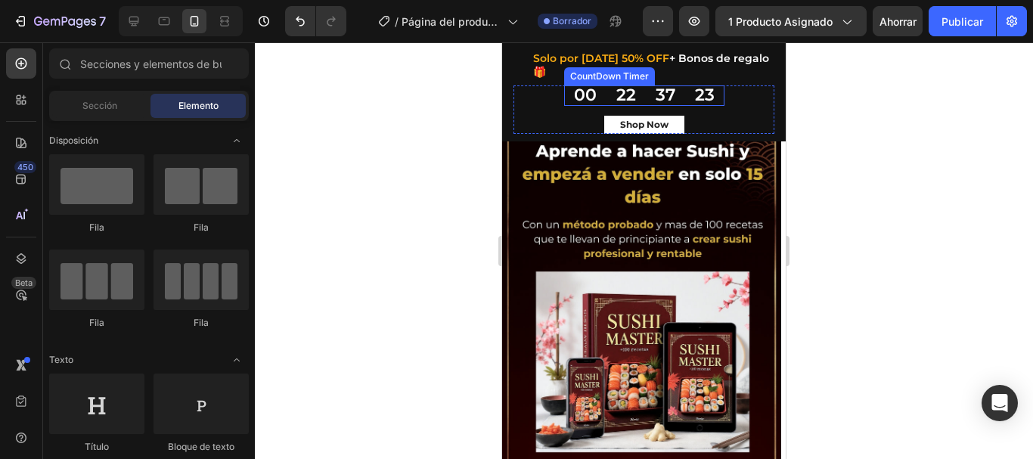
click at [656, 89] on div "37" at bounding box center [666, 95] width 20 height 20
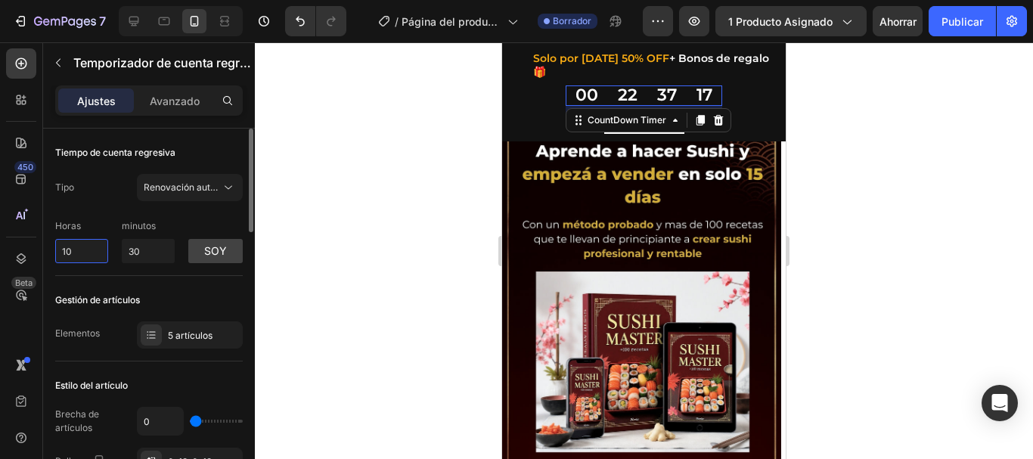
drag, startPoint x: 88, startPoint y: 249, endPoint x: 51, endPoint y: 252, distance: 37.2
type input "0"
click at [203, 227] on div "soy" at bounding box center [215, 241] width 54 height 43
click at [150, 339] on icon at bounding box center [151, 335] width 12 height 12
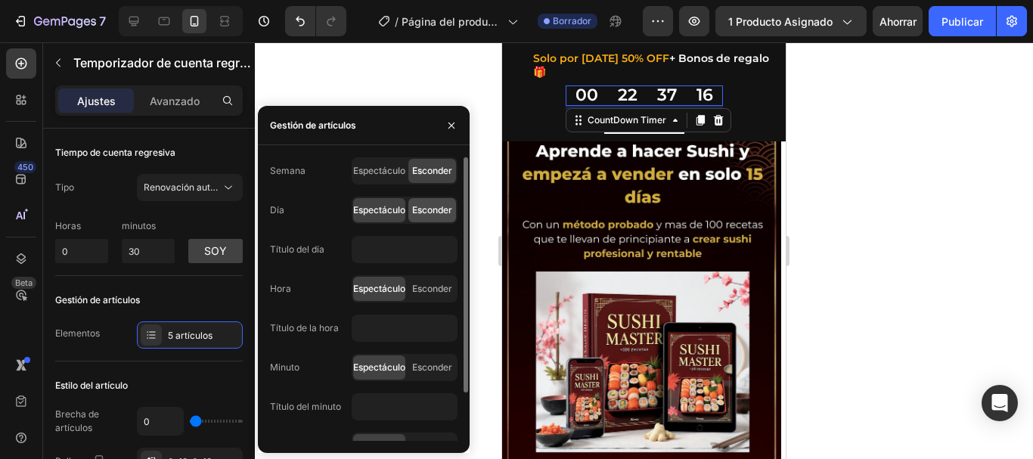
click at [430, 215] on span "Esconder" at bounding box center [432, 210] width 40 height 14
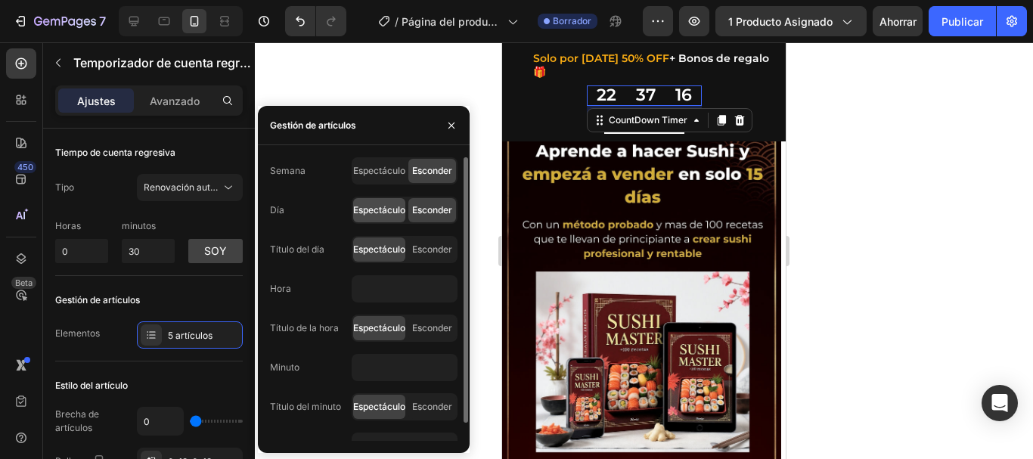
click at [389, 212] on font "Espectáculo" at bounding box center [379, 209] width 52 height 11
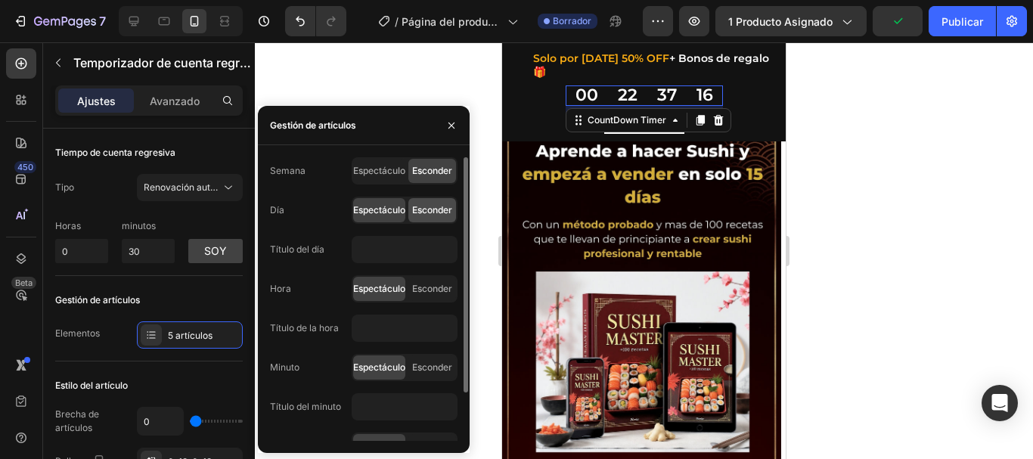
click at [421, 211] on font "Esconder" at bounding box center [432, 209] width 40 height 11
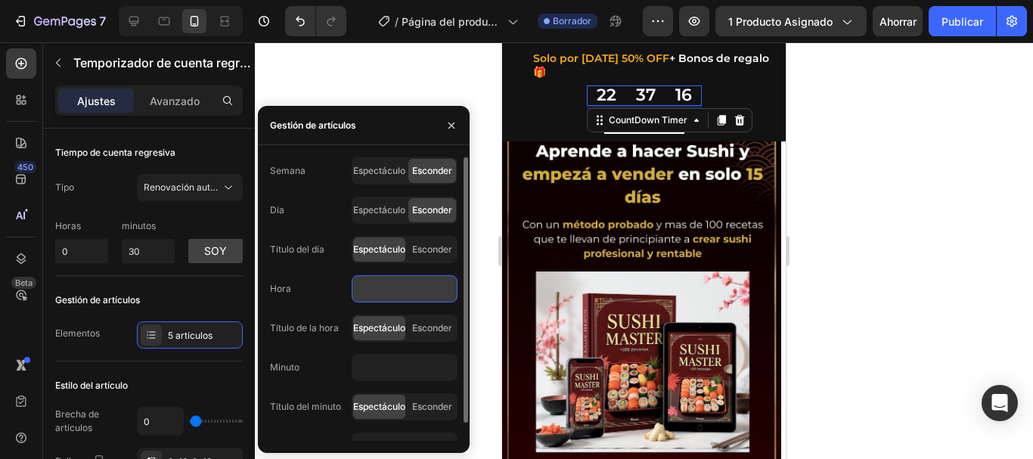
click at [365, 292] on input "text" at bounding box center [405, 288] width 106 height 27
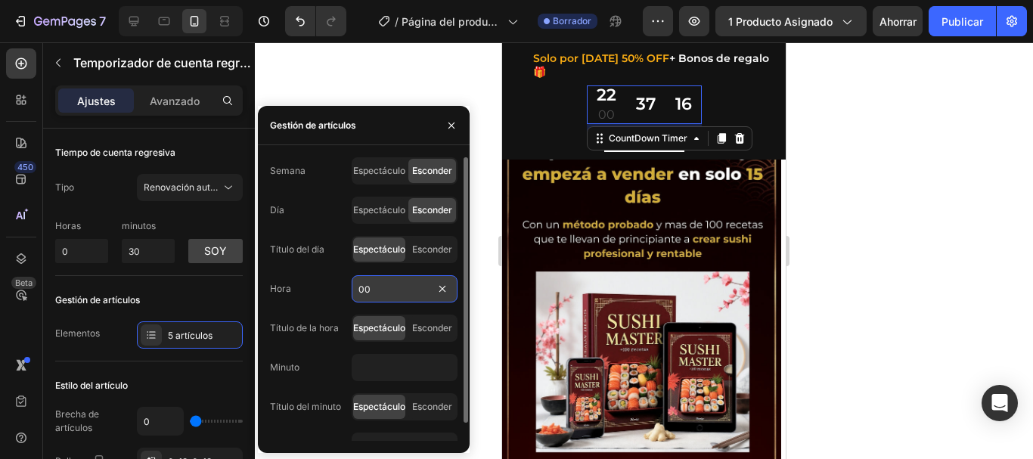
type input "0"
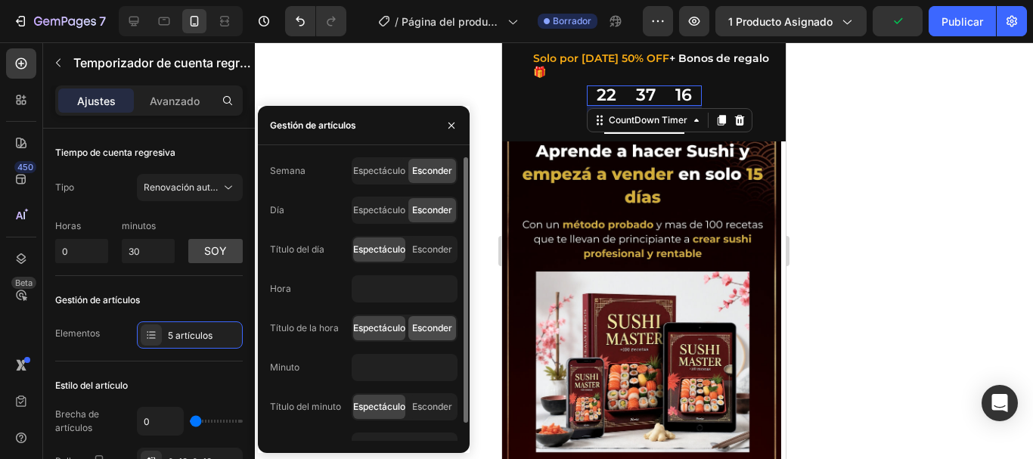
click at [421, 330] on font "Esconder" at bounding box center [432, 327] width 40 height 11
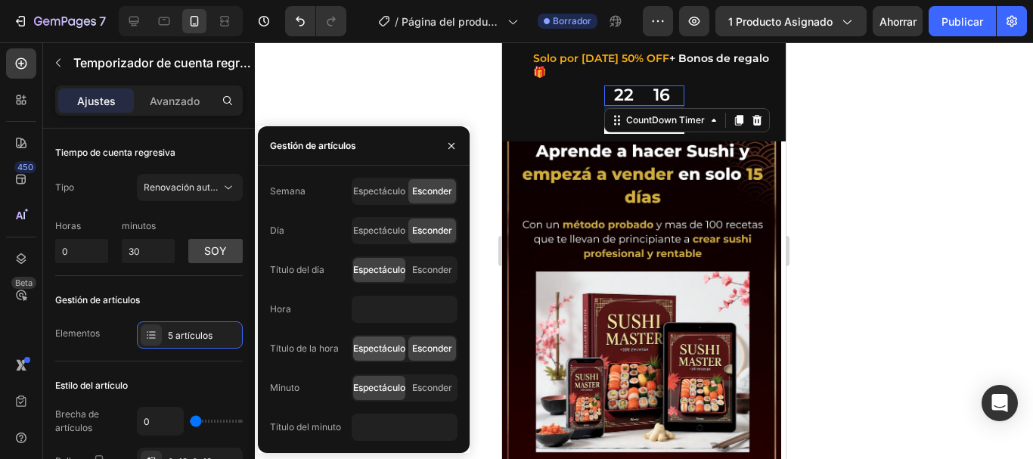
click at [377, 348] on font "Espectáculo" at bounding box center [379, 348] width 52 height 11
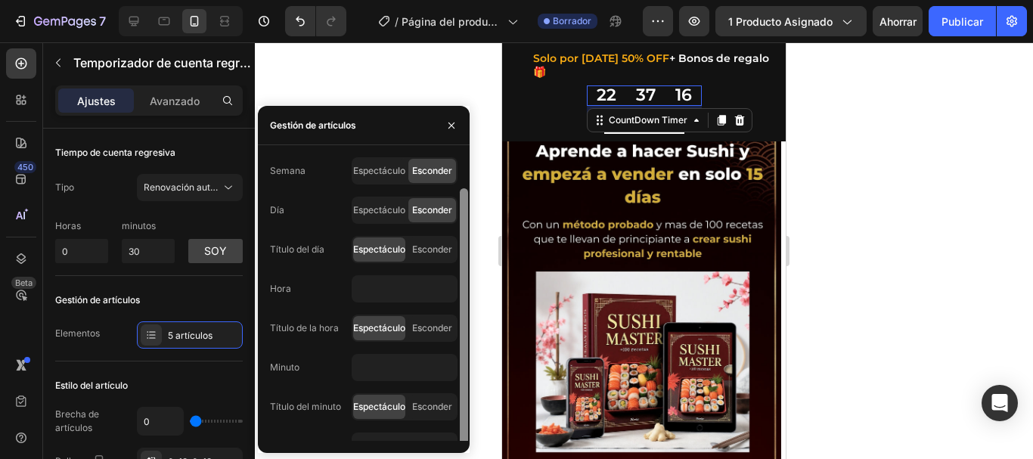
scroll to position [19, 0]
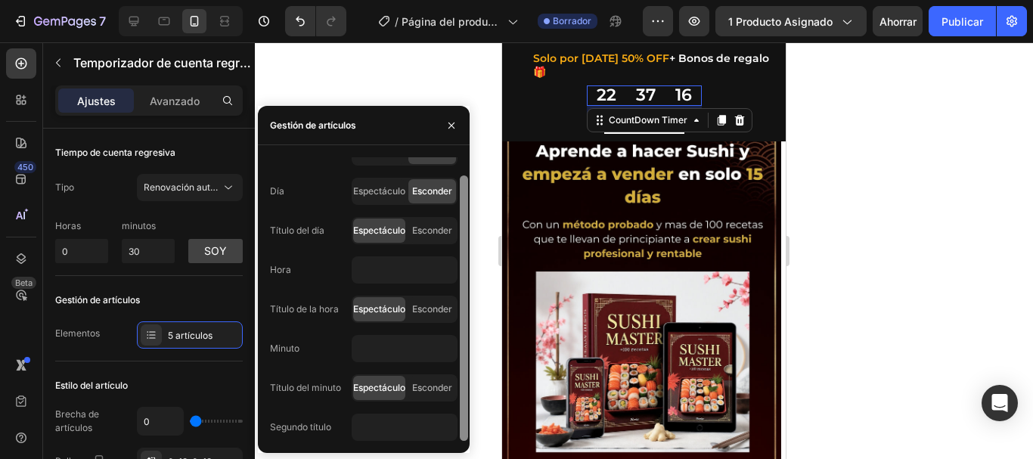
drag, startPoint x: 462, startPoint y: 332, endPoint x: 464, endPoint y: 381, distance: 49.2
click at [464, 381] on div at bounding box center [464, 307] width 8 height 265
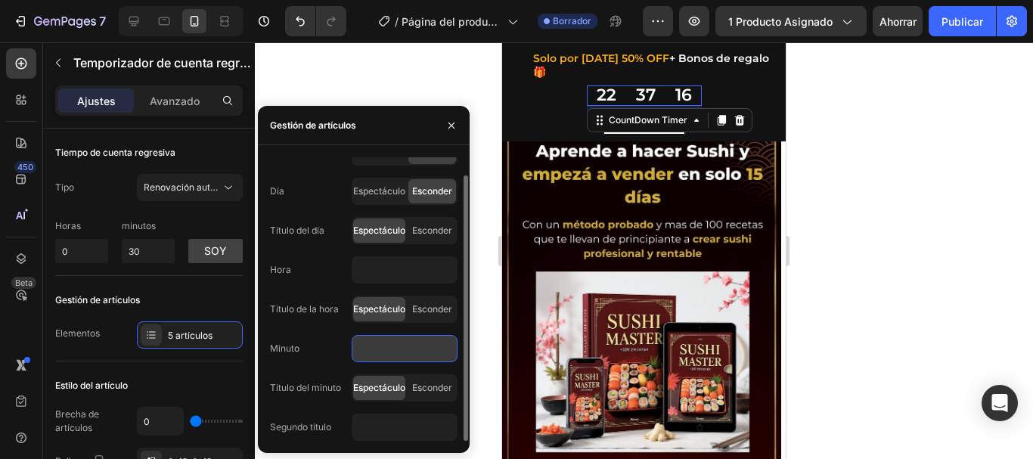
click at [377, 350] on input "text" at bounding box center [405, 348] width 106 height 27
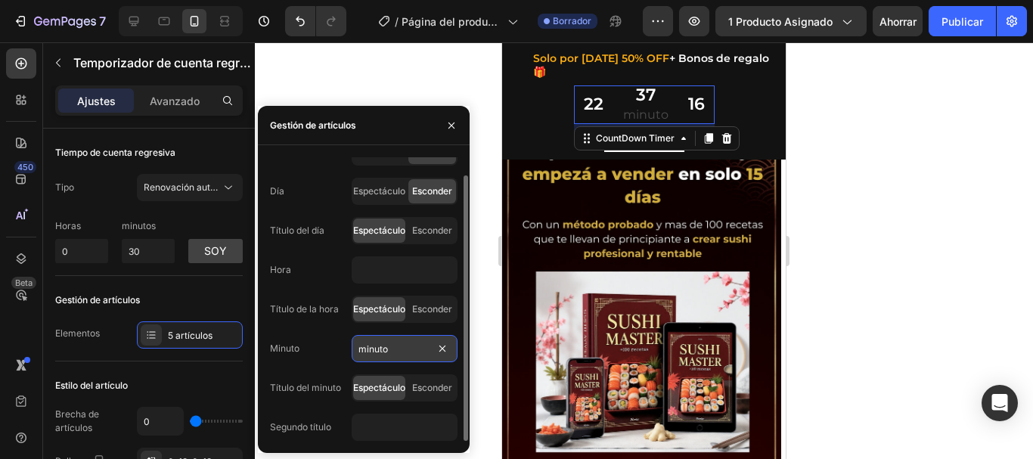
type input "minutos"
click at [326, 269] on div "Hora" at bounding box center [364, 269] width 188 height 27
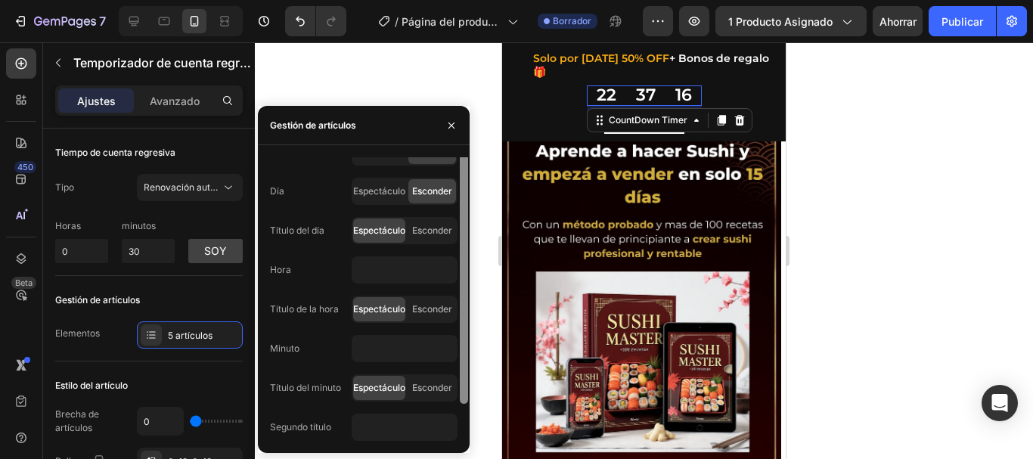
scroll to position [0, 0]
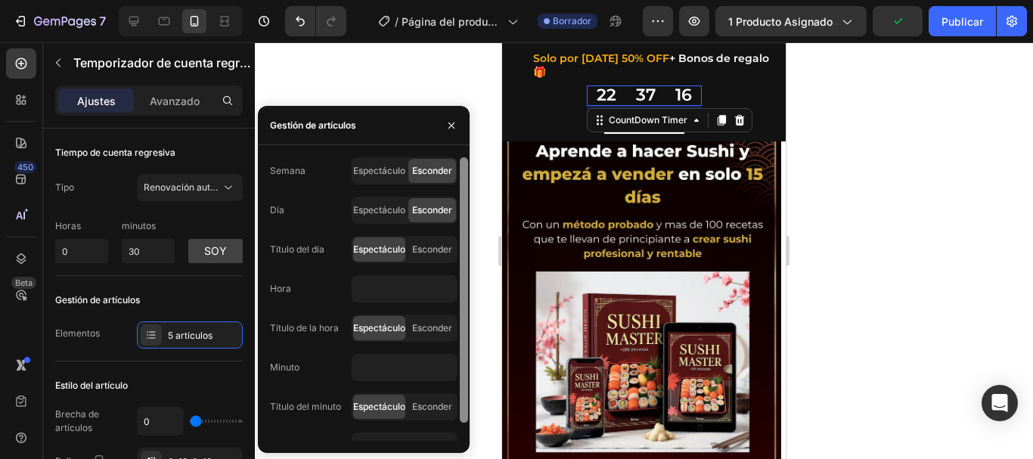
drag, startPoint x: 464, startPoint y: 280, endPoint x: 458, endPoint y: 249, distance: 31.5
click at [458, 249] on div at bounding box center [463, 299] width 11 height 284
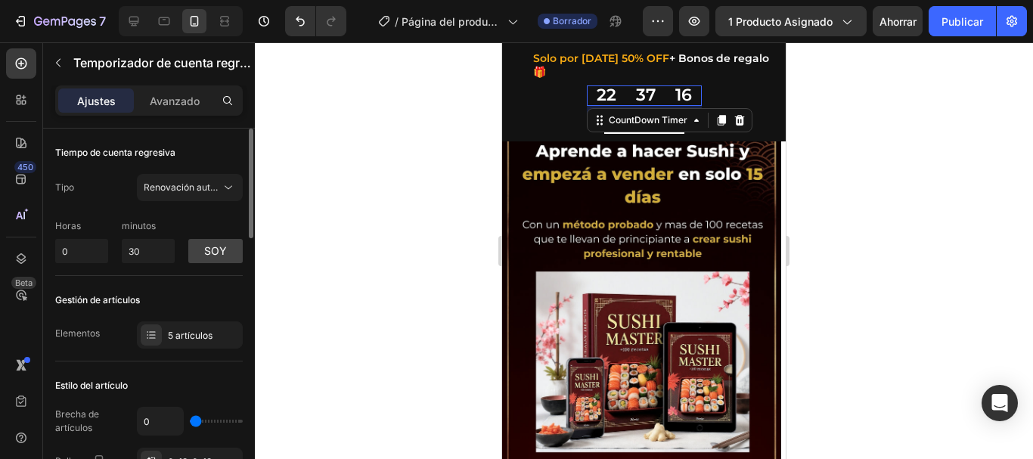
click at [190, 295] on div "Gestión de artículos" at bounding box center [149, 300] width 188 height 24
click at [219, 193] on span "Renovación automática" at bounding box center [182, 188] width 77 height 14
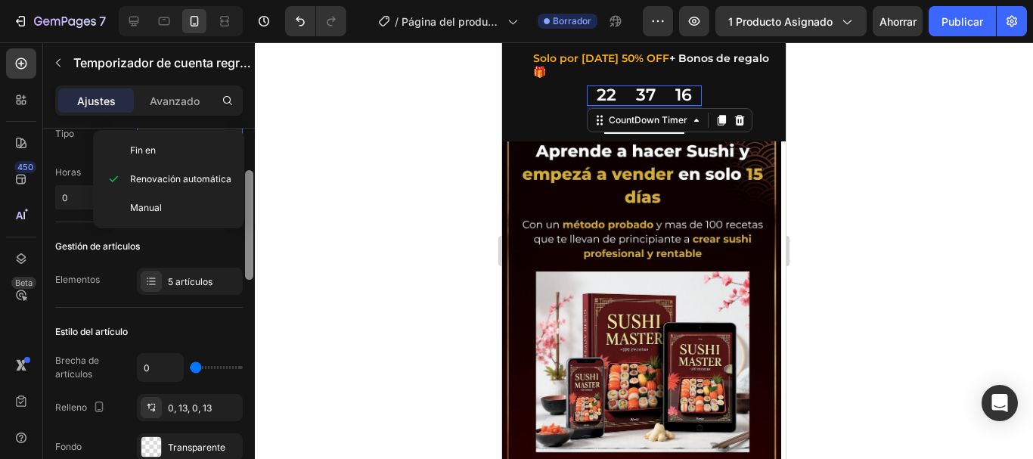
scroll to position [74, 0]
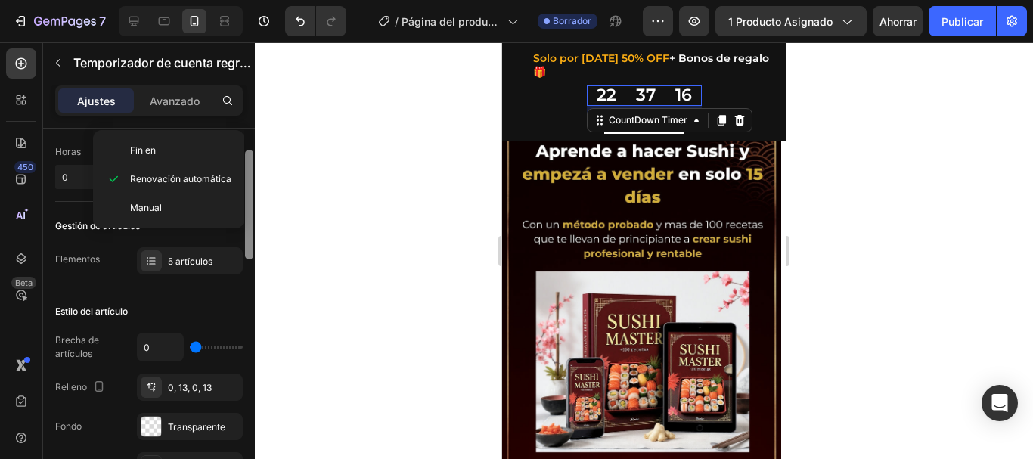
drag, startPoint x: 247, startPoint y: 188, endPoint x: 247, endPoint y: 210, distance: 21.9
click at [247, 210] on div at bounding box center [249, 205] width 8 height 110
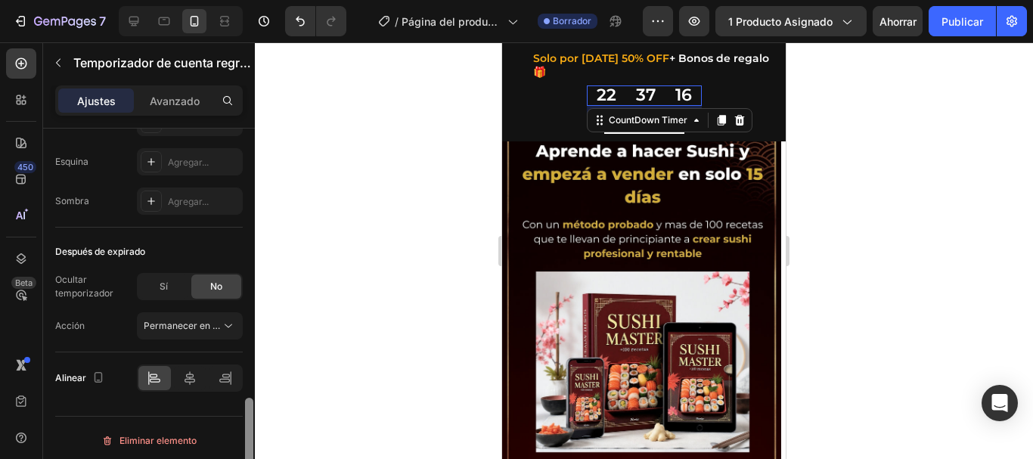
scroll to position [894, 0]
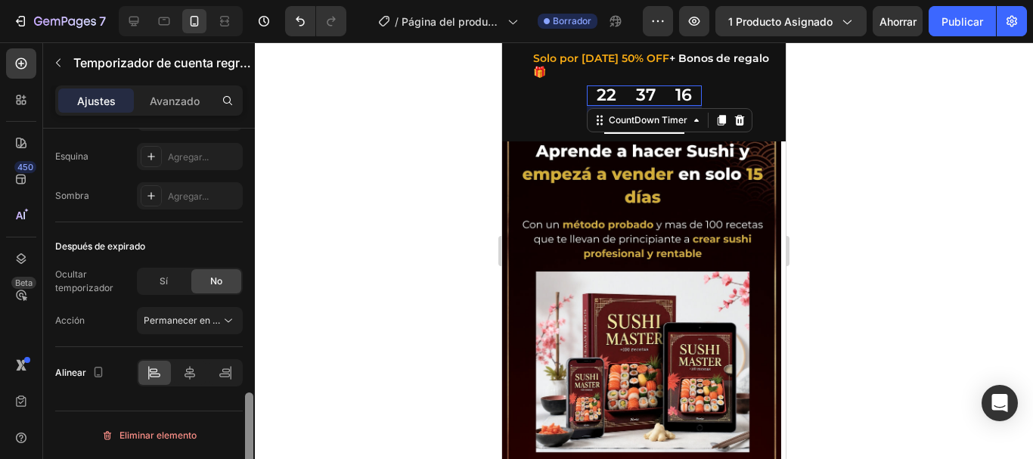
drag, startPoint x: 249, startPoint y: 236, endPoint x: 275, endPoint y: 480, distance: 245.0
click at [275, 0] on html "7 / Página del producto - [DATE][PERSON_NAME] 11:25:19 Borrador Avance 1 produc…" at bounding box center [516, 0] width 1033 height 0
click at [192, 377] on icon at bounding box center [189, 372] width 15 height 15
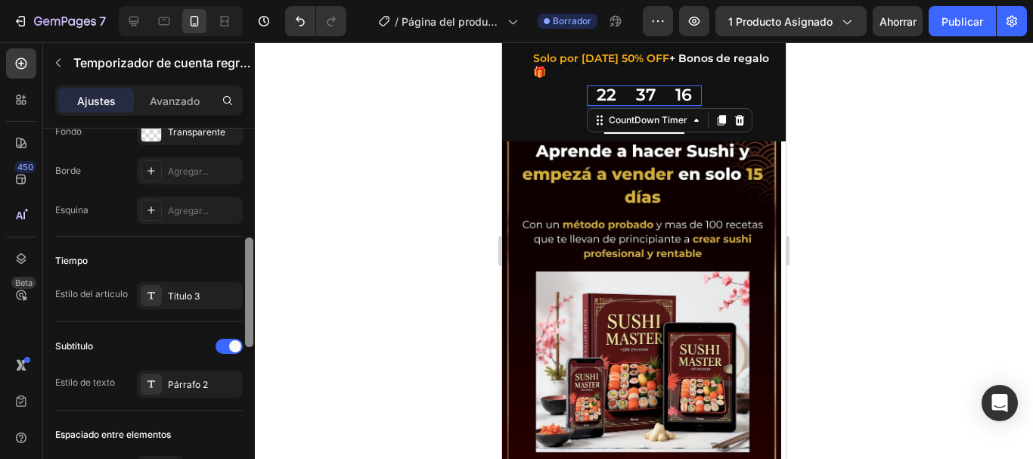
scroll to position [349, 0]
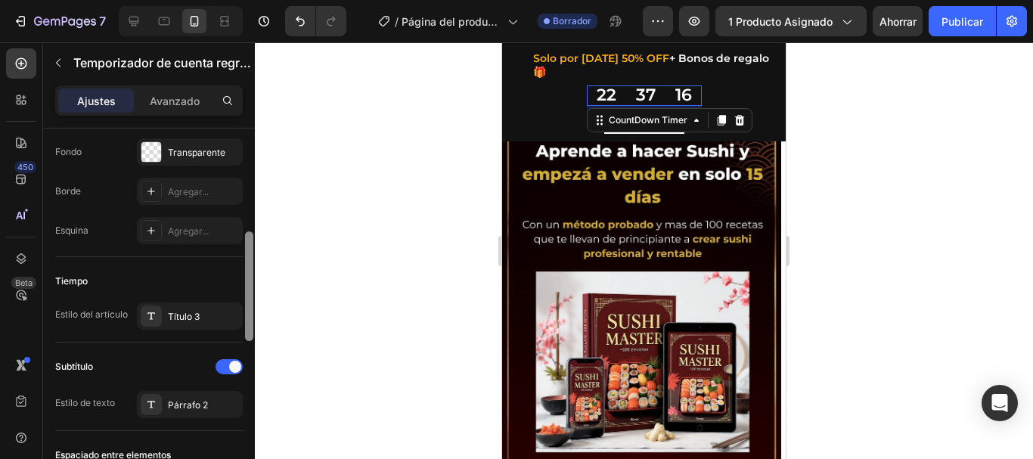
drag, startPoint x: 250, startPoint y: 414, endPoint x: 267, endPoint y: 253, distance: 162.0
click at [267, 0] on div "7 / Página del producto - [DATE][PERSON_NAME] 11:25:19 Borrador Avance 1 produc…" at bounding box center [516, 0] width 1033 height 0
click at [382, 156] on div at bounding box center [644, 250] width 778 height 417
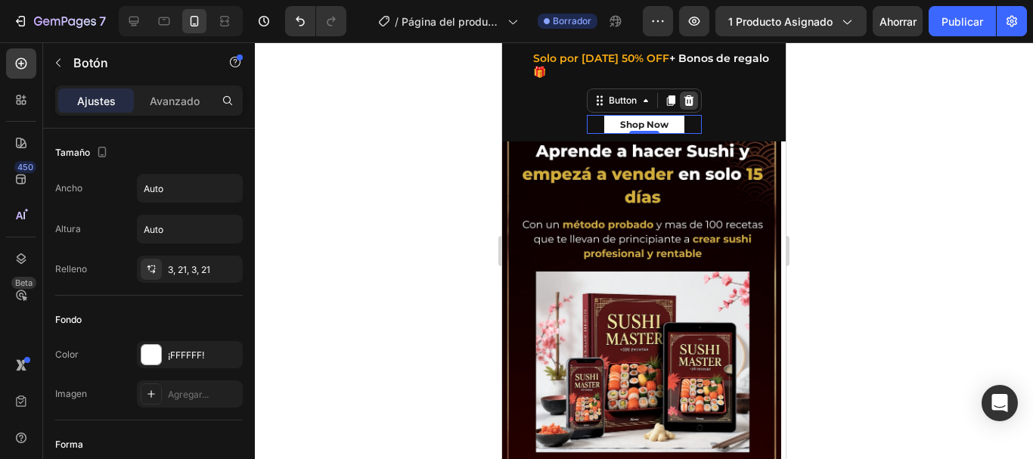
click at [684, 104] on icon at bounding box center [689, 100] width 10 height 11
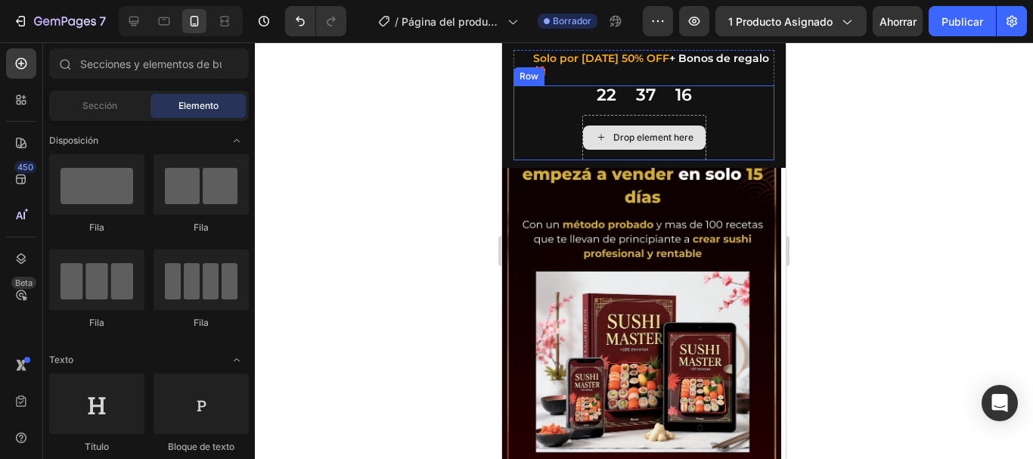
click at [681, 118] on div "Drop element here" at bounding box center [644, 137] width 124 height 45
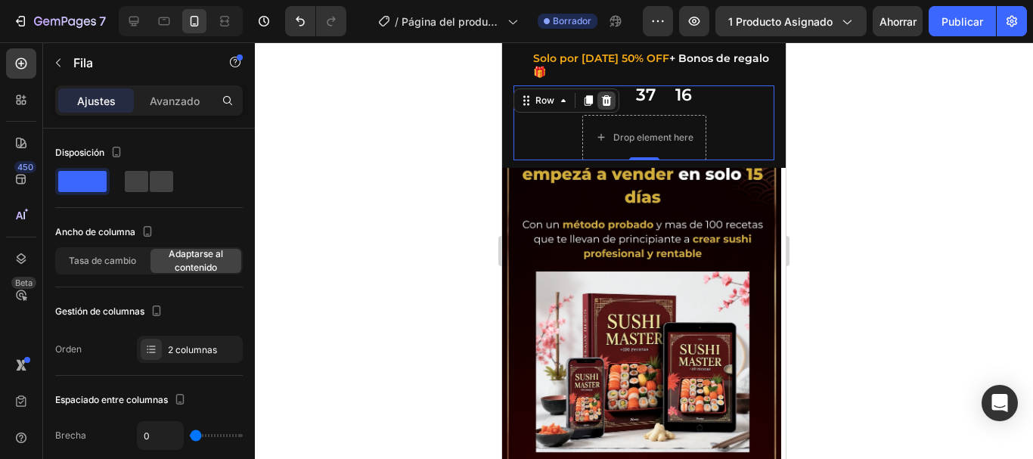
click at [608, 102] on icon at bounding box center [607, 101] width 12 height 12
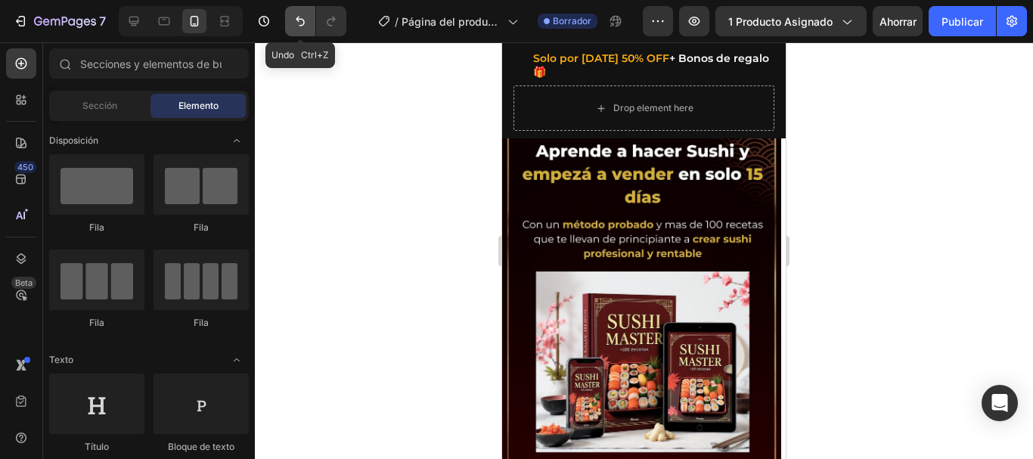
click at [306, 24] on icon "Deshacer/Rehacer" at bounding box center [300, 21] width 15 height 15
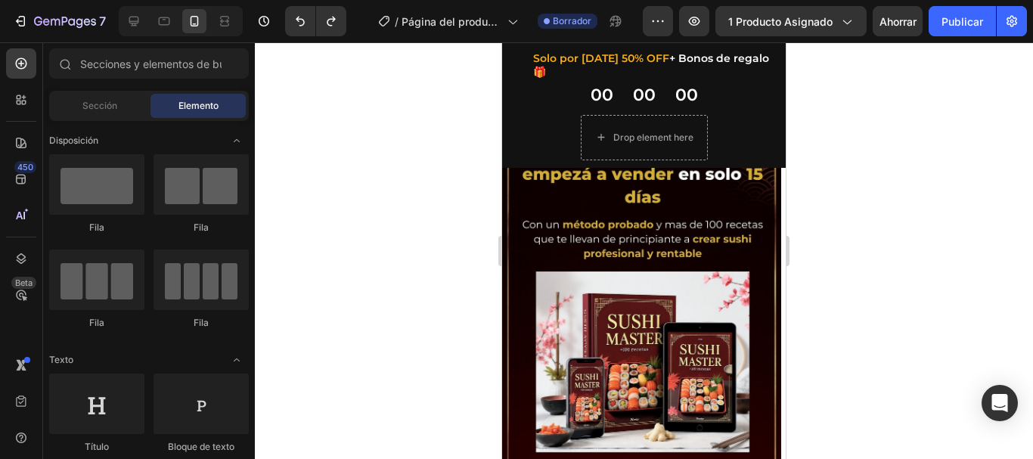
click at [476, 133] on div at bounding box center [644, 250] width 778 height 417
click at [852, 189] on div at bounding box center [644, 250] width 778 height 417
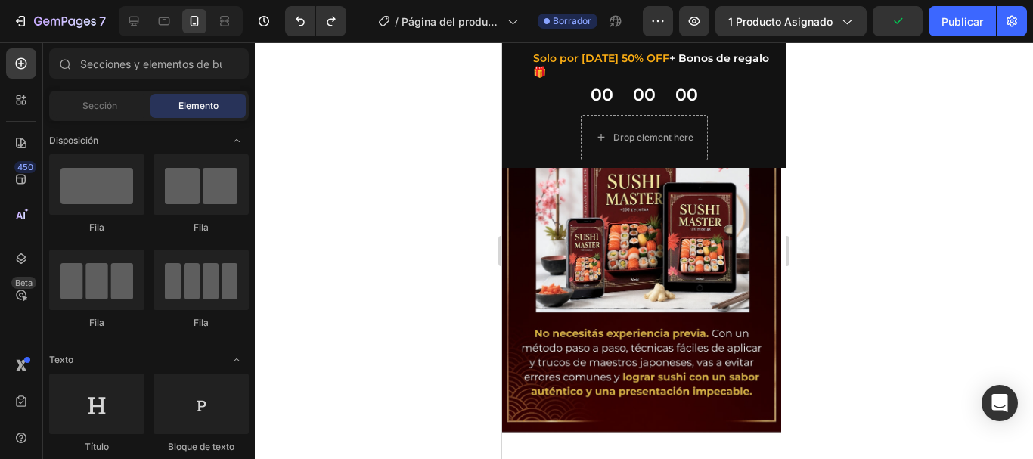
scroll to position [0, 0]
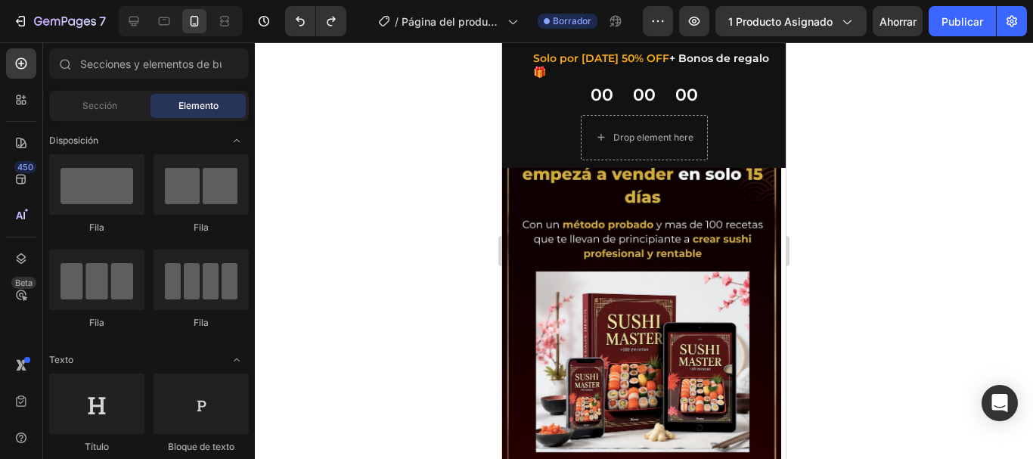
drag, startPoint x: 777, startPoint y: 147, endPoint x: 1302, endPoint y: 130, distance: 525.2
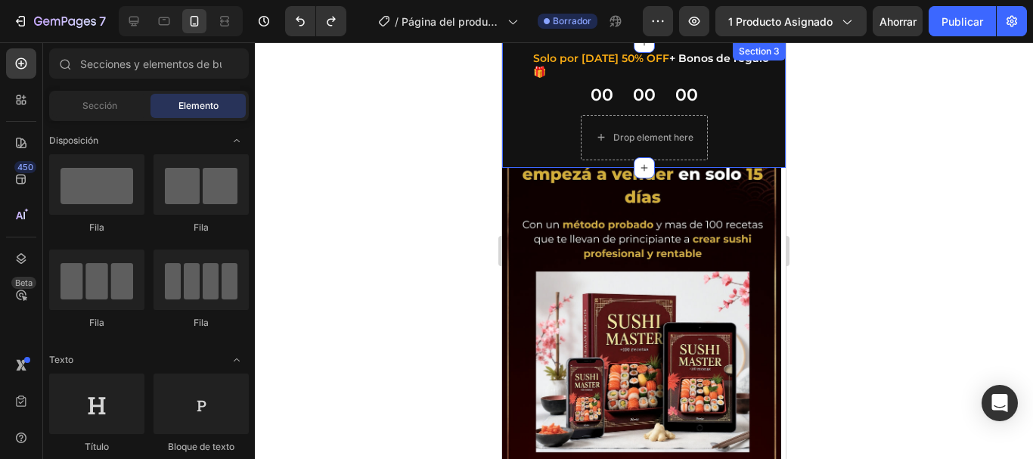
click at [764, 88] on div "[DATE] Sale Heading Row ⁠⁠⁠⁠⁠⁠⁠ Solo por [DATE] 50% OFF + Bonos de regalo🎁 Head…" at bounding box center [644, 105] width 284 height 126
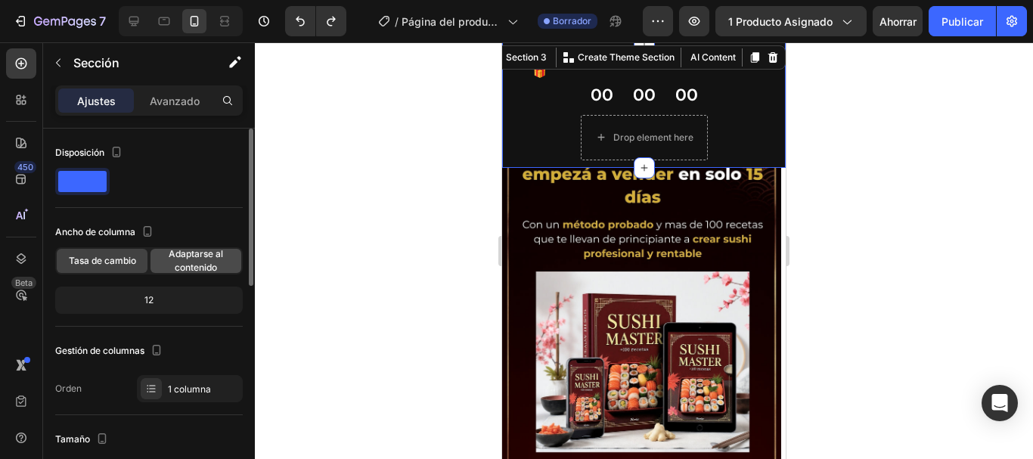
click at [210, 266] on font "Adaptarse al contenido" at bounding box center [196, 260] width 54 height 25
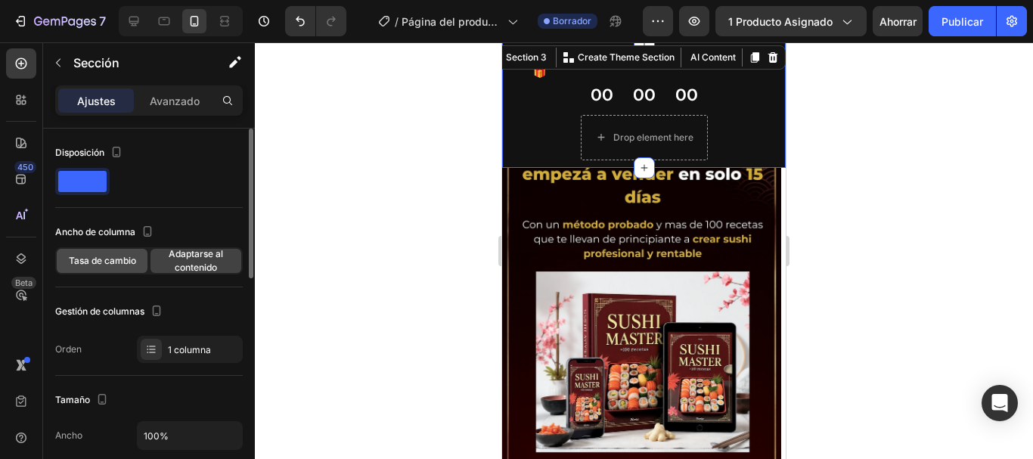
click at [116, 267] on span "Tasa de cambio" at bounding box center [102, 261] width 67 height 14
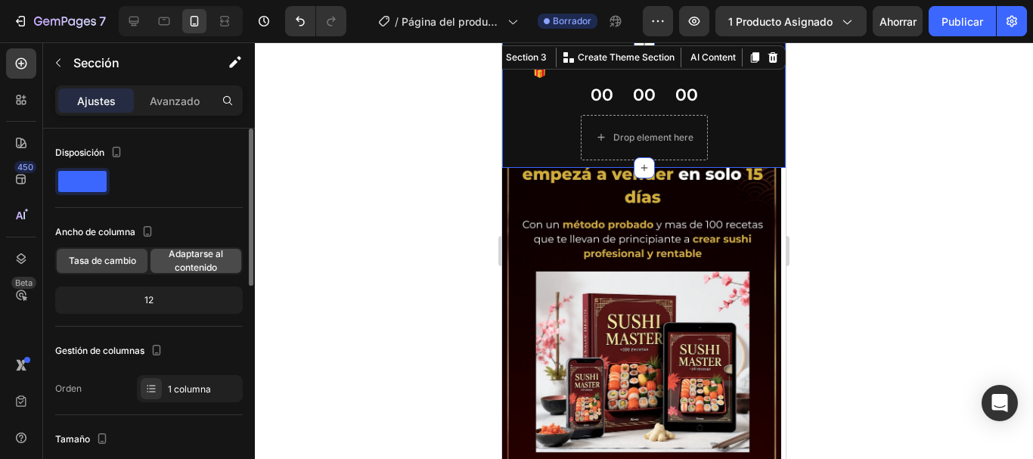
click at [171, 266] on span "Adaptarse al contenido" at bounding box center [196, 260] width 91 height 27
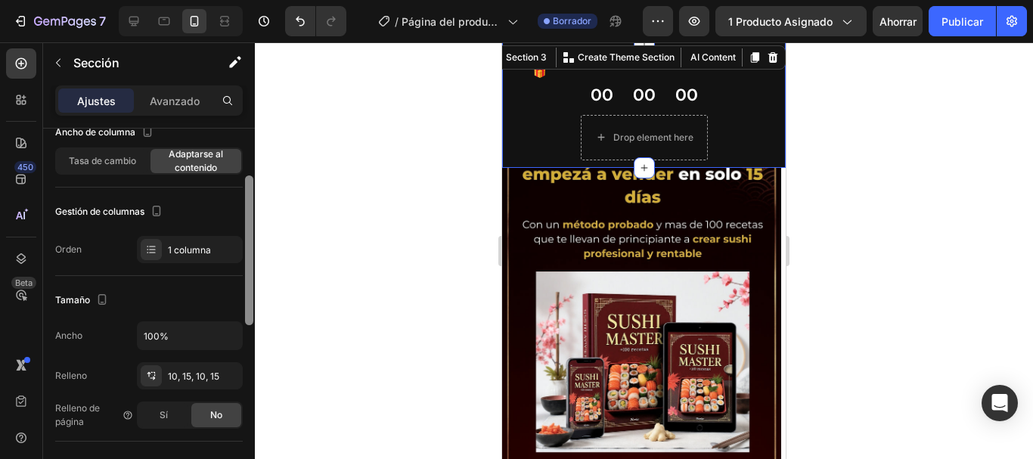
scroll to position [105, 0]
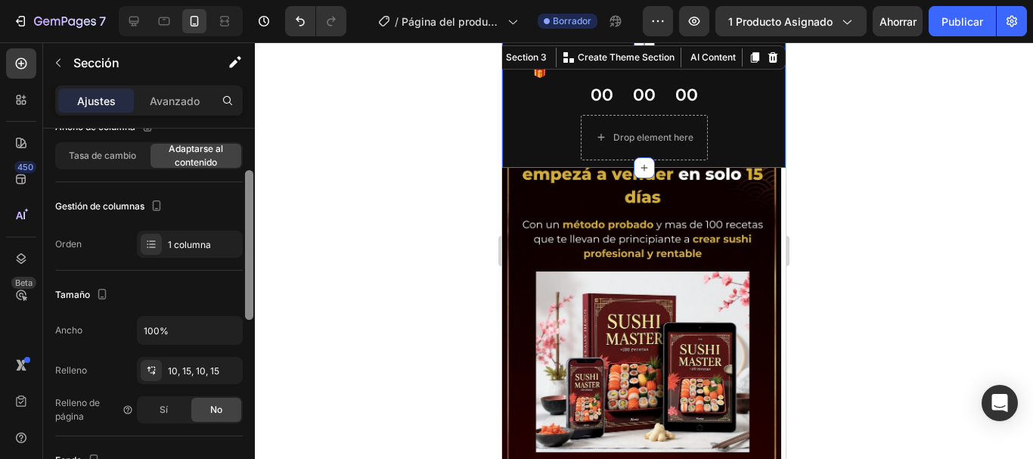
drag, startPoint x: 250, startPoint y: 265, endPoint x: 256, endPoint y: 307, distance: 42.7
click at [256, 0] on div "7 / Página del producto - [DATE][PERSON_NAME] 11:25:19 Borrador Avance 1 produc…" at bounding box center [516, 0] width 1033 height 0
click at [207, 323] on input "100%" at bounding box center [190, 330] width 104 height 27
click at [229, 327] on icon "button" at bounding box center [228, 330] width 15 height 15
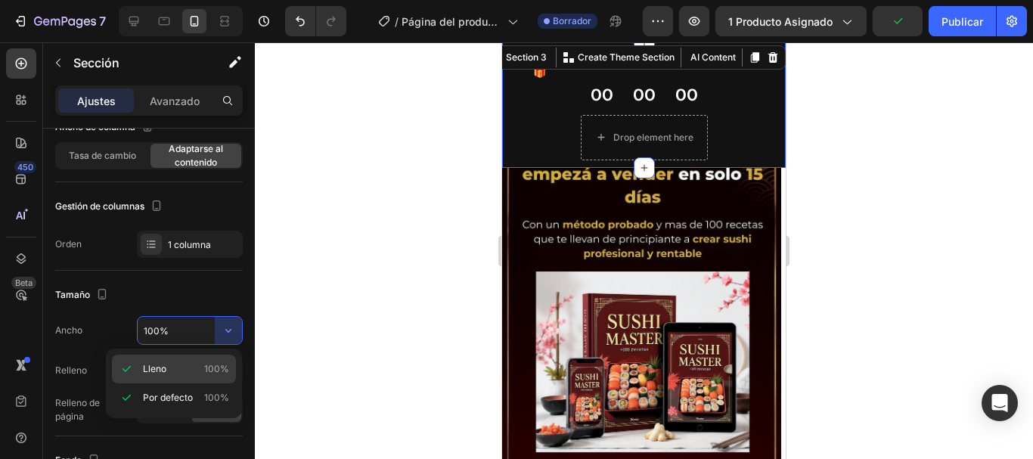
click at [129, 370] on icon at bounding box center [126, 369] width 15 height 15
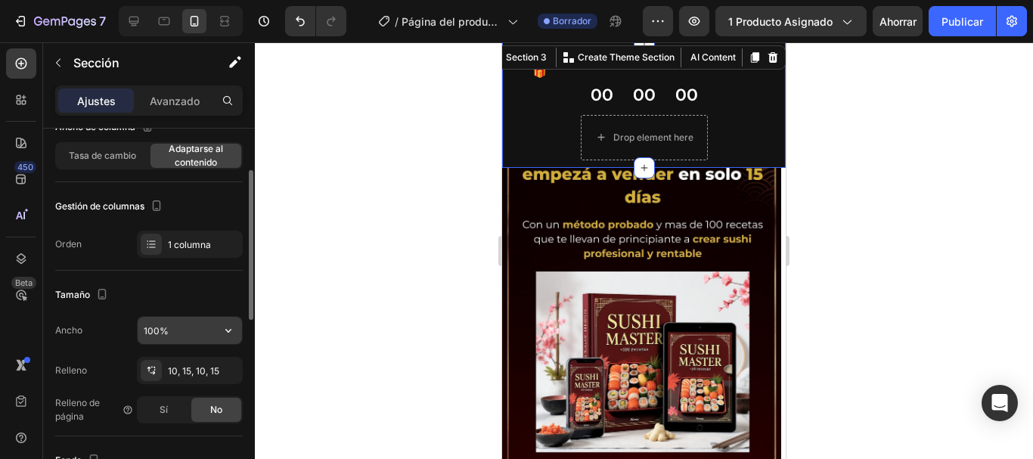
click at [163, 341] on input "100%" at bounding box center [190, 330] width 104 height 27
click at [224, 335] on icon "button" at bounding box center [228, 330] width 15 height 15
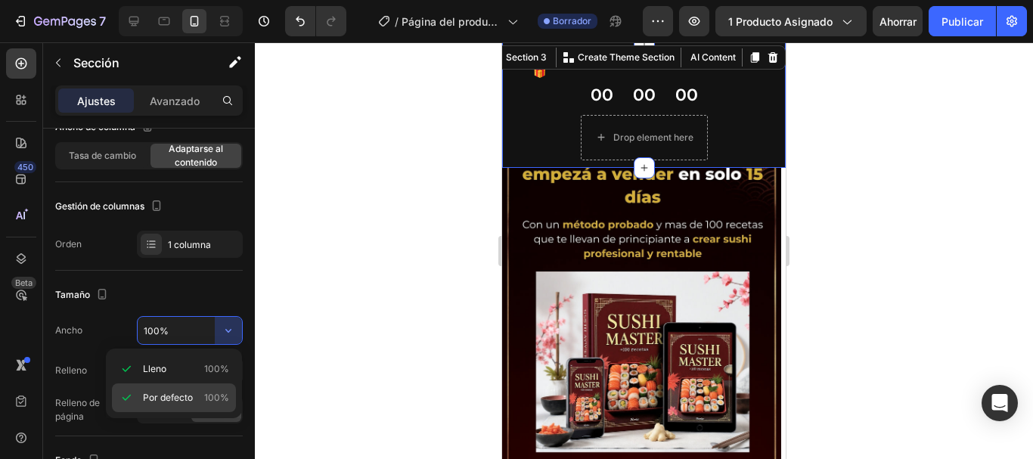
click at [203, 395] on p "Por defecto 100%" at bounding box center [186, 398] width 86 height 14
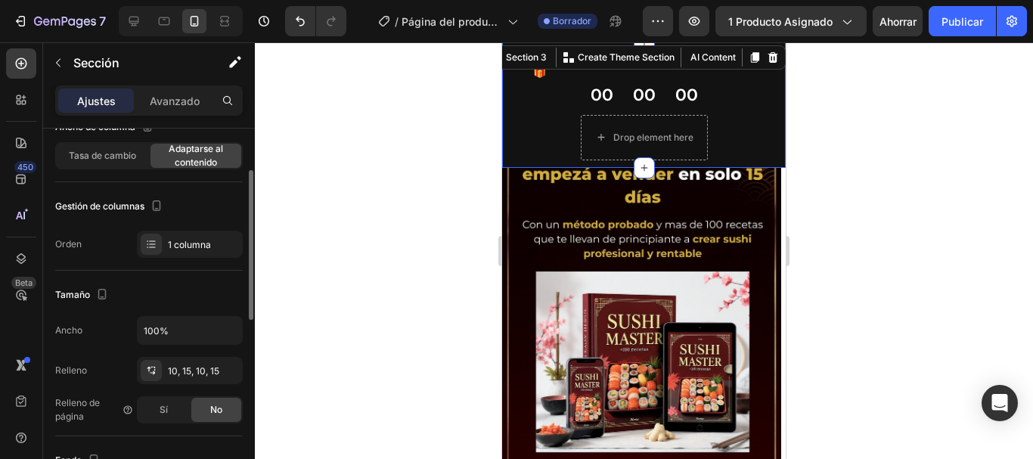
click at [220, 297] on div "Tamaño" at bounding box center [149, 295] width 188 height 24
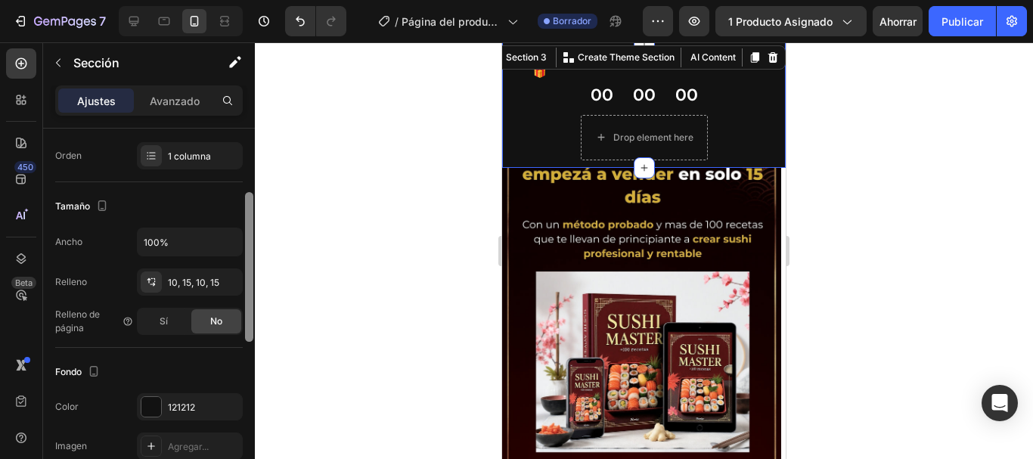
scroll to position [197, 0]
drag, startPoint x: 253, startPoint y: 301, endPoint x: 253, endPoint y: 332, distance: 31.0
click at [253, 332] on div at bounding box center [249, 283] width 8 height 150
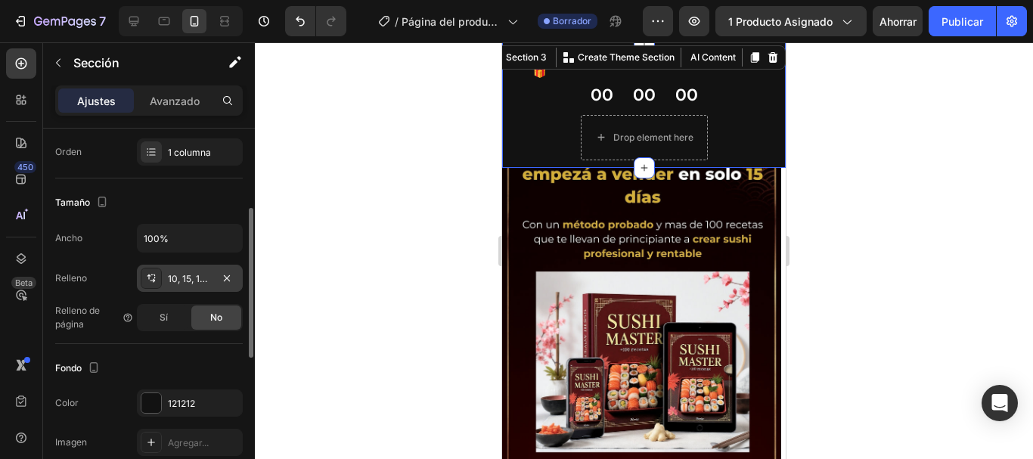
click at [197, 282] on font "10, 15, 10, 15" at bounding box center [193, 278] width 51 height 11
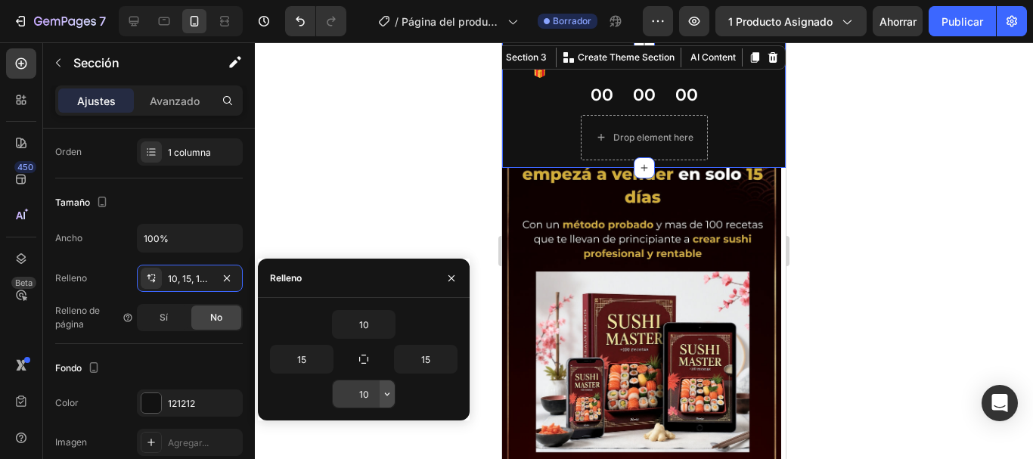
click at [384, 396] on icon "button" at bounding box center [387, 394] width 12 height 12
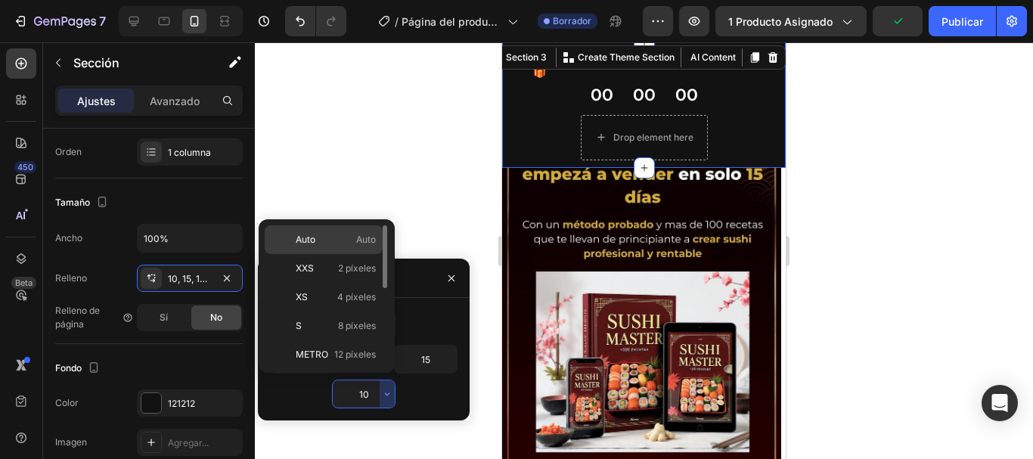
click at [352, 241] on p "Auto Auto" at bounding box center [336, 240] width 80 height 14
type input "Auto"
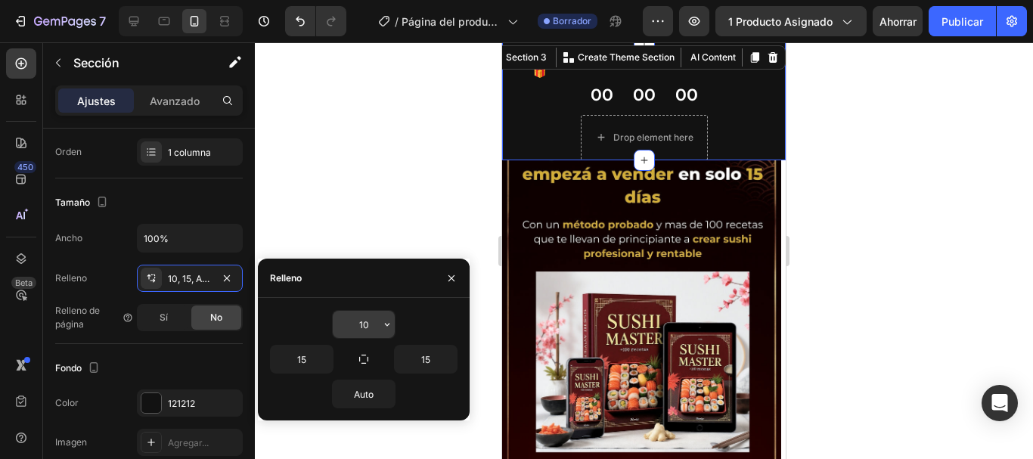
click at [355, 324] on input "10" at bounding box center [364, 324] width 62 height 27
click at [390, 325] on icon "button" at bounding box center [387, 324] width 12 height 12
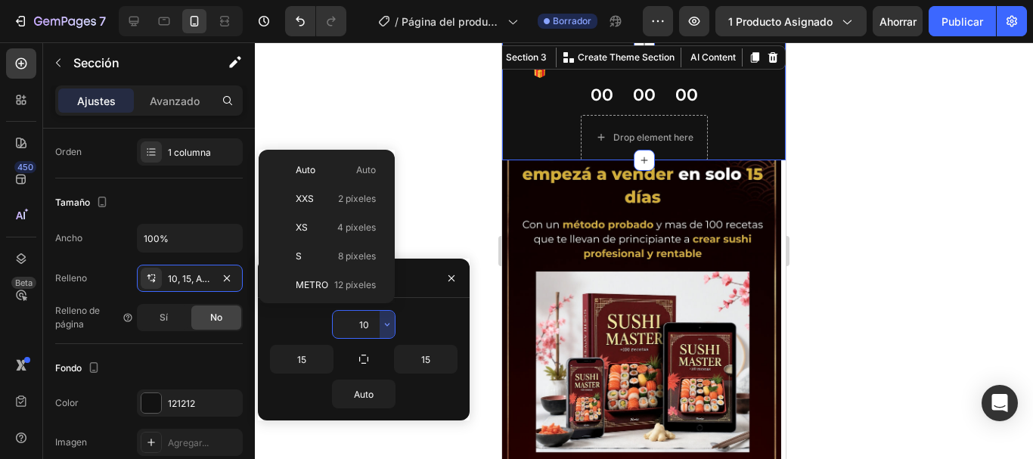
click at [361, 242] on div "XS 4 píxeles" at bounding box center [324, 256] width 118 height 29
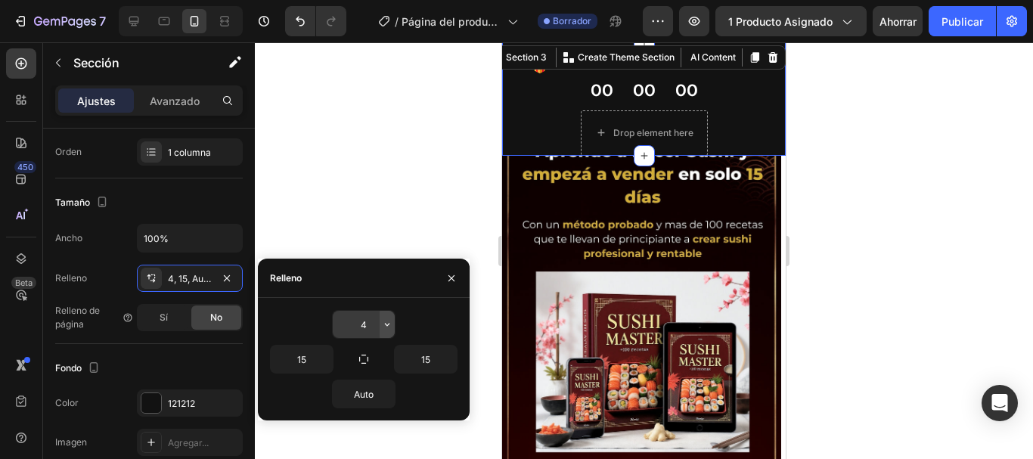
click at [387, 327] on icon "button" at bounding box center [387, 324] width 12 height 12
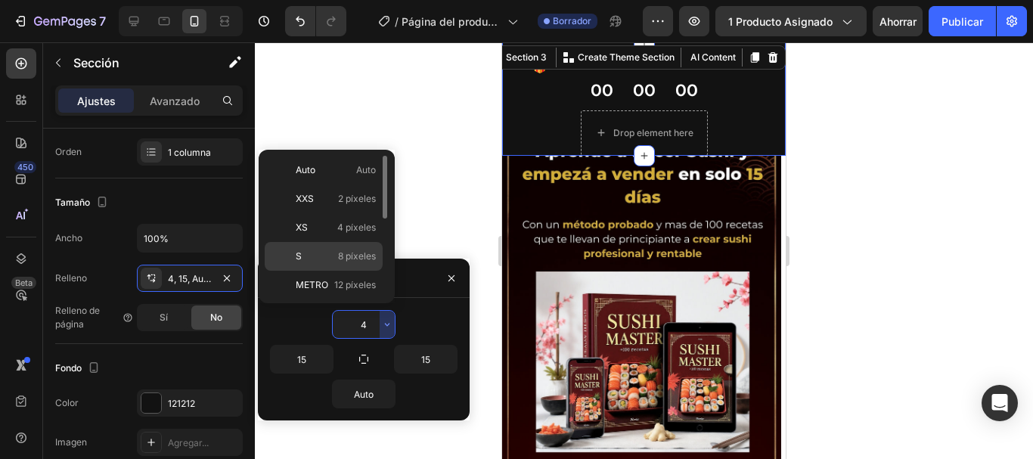
click at [347, 271] on div "S 8 píxeles" at bounding box center [324, 285] width 118 height 29
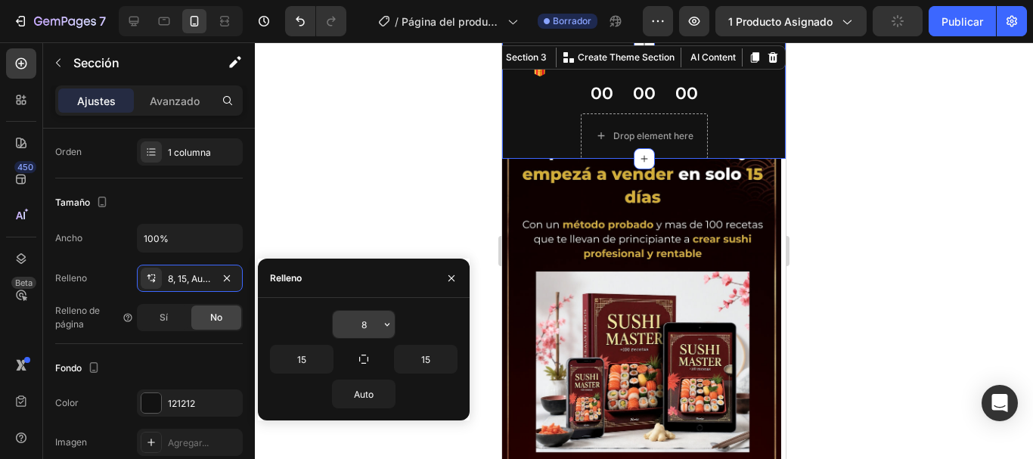
click at [376, 326] on input "8" at bounding box center [364, 324] width 62 height 27
click at [387, 326] on icon "button" at bounding box center [387, 324] width 5 height 3
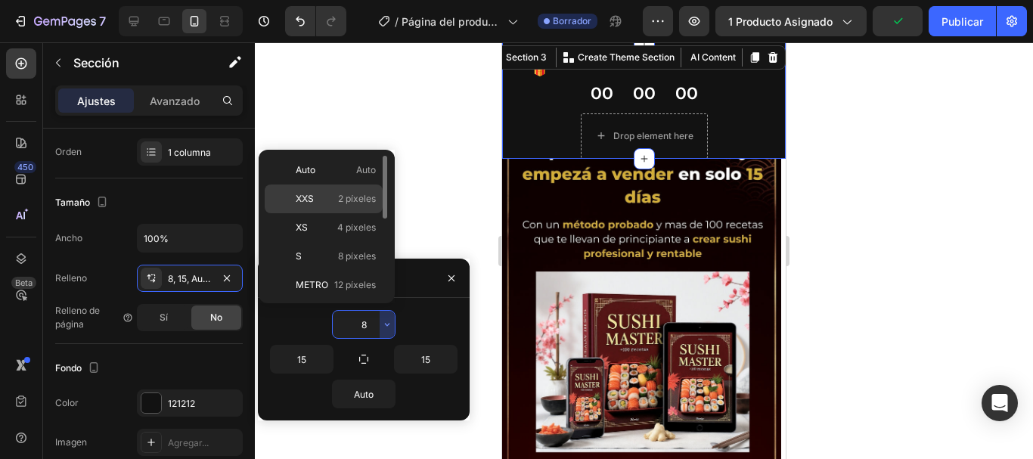
click at [352, 198] on font "2 píxeles" at bounding box center [357, 198] width 38 height 11
type input "2"
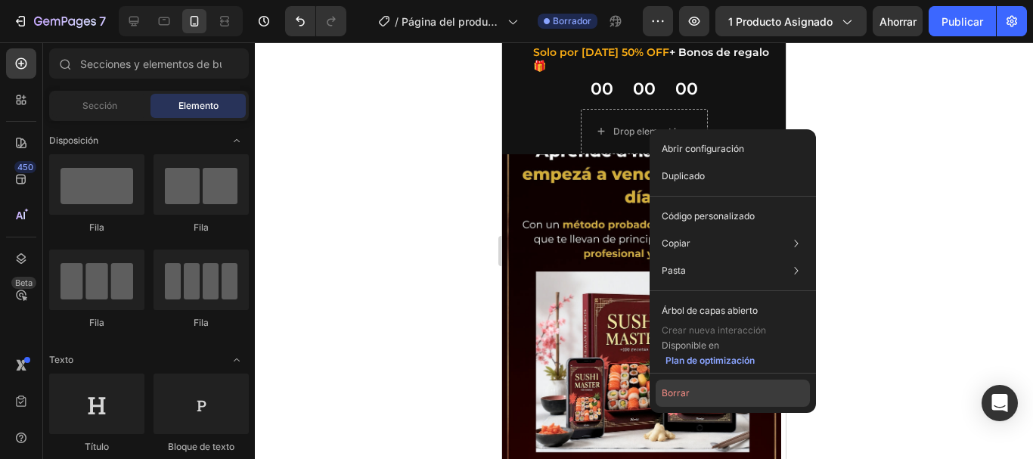
click at [681, 396] on font "Borrar" at bounding box center [676, 392] width 28 height 11
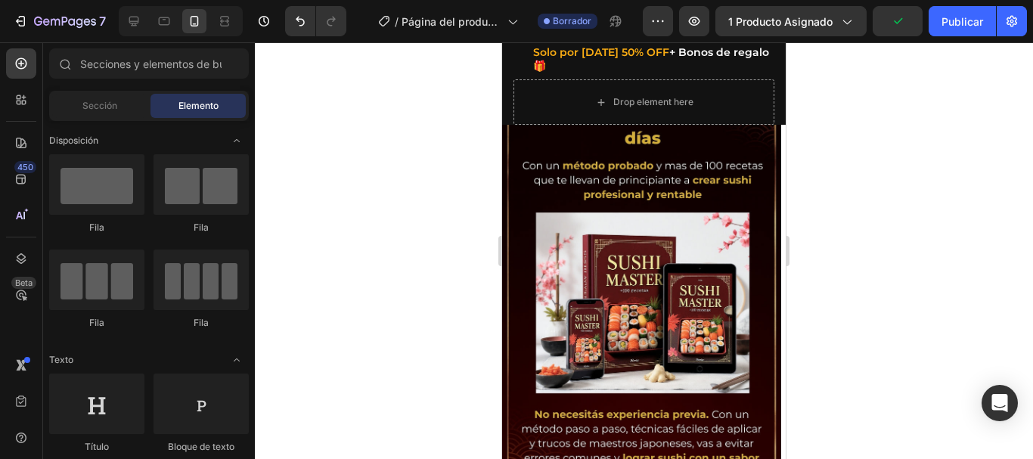
scroll to position [0, 0]
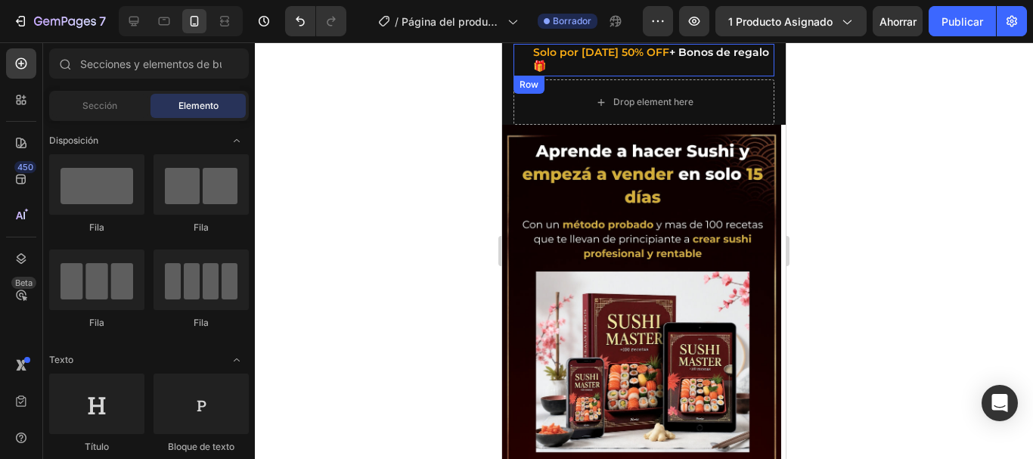
click at [519, 61] on div "⁠⁠⁠⁠⁠⁠⁠ Solo por [DATE] 50% OFF + Bonos de regalo🎁 Heading Row" at bounding box center [644, 60] width 261 height 33
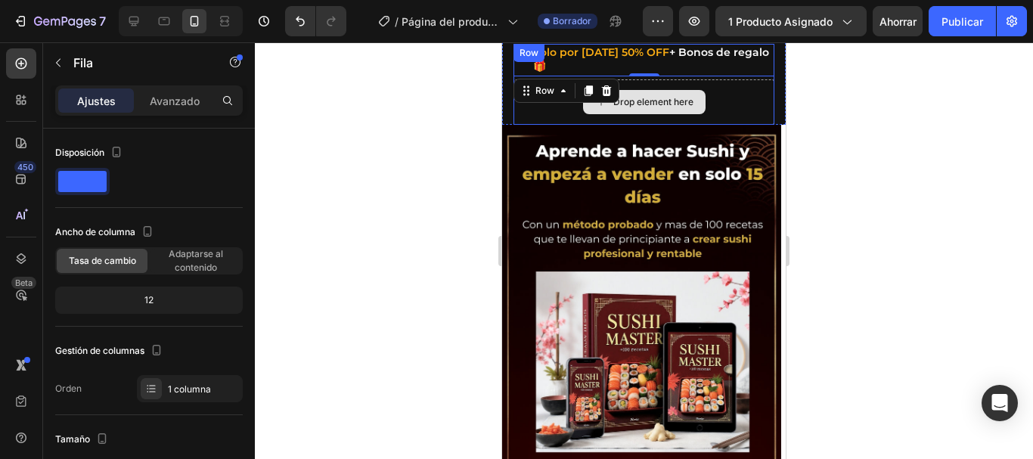
click at [740, 105] on div "Drop element here" at bounding box center [644, 101] width 261 height 45
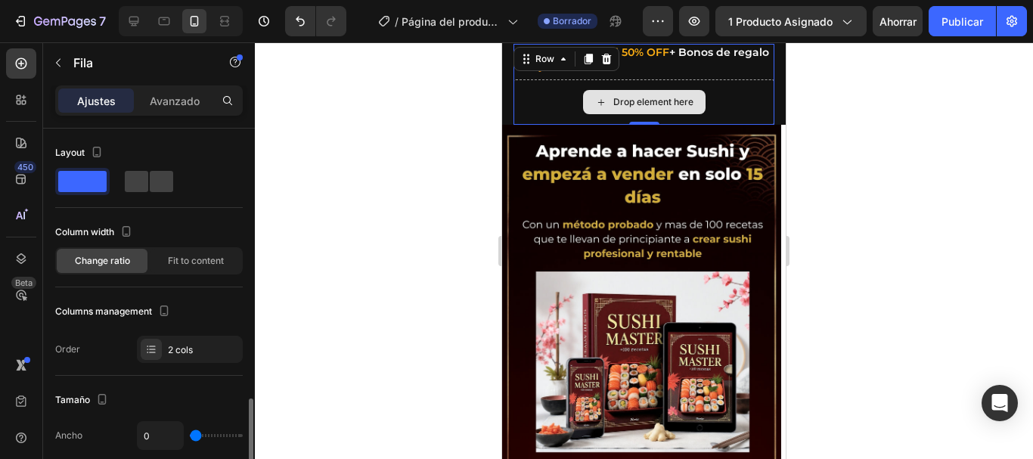
scroll to position [197, 0]
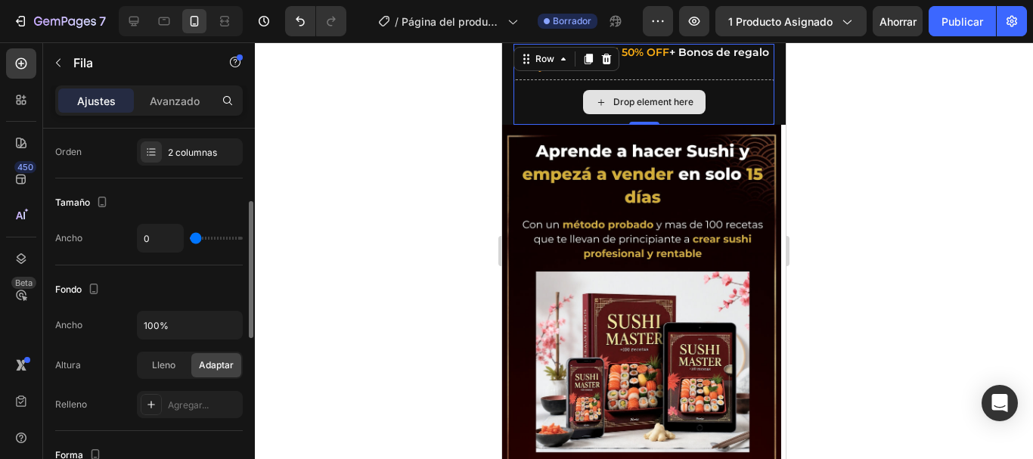
click at [740, 105] on div "Drop element here" at bounding box center [644, 101] width 261 height 45
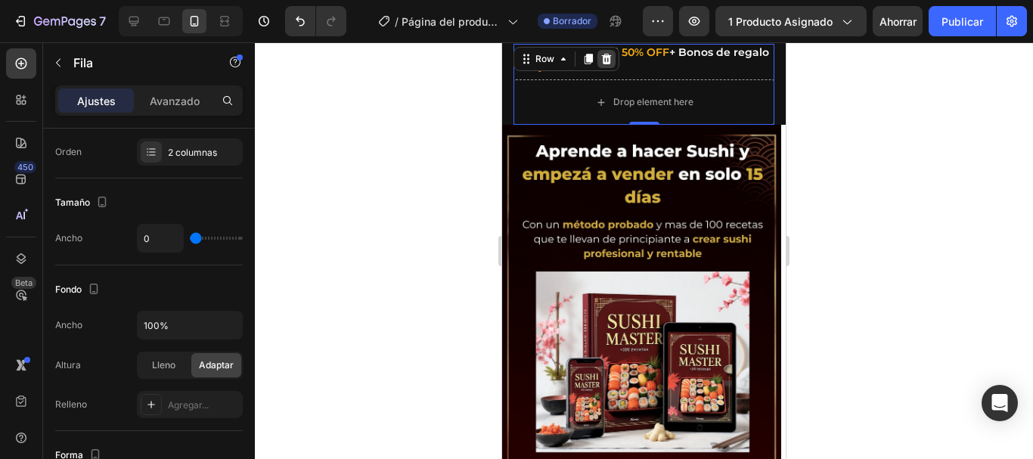
click at [609, 63] on icon at bounding box center [607, 59] width 10 height 11
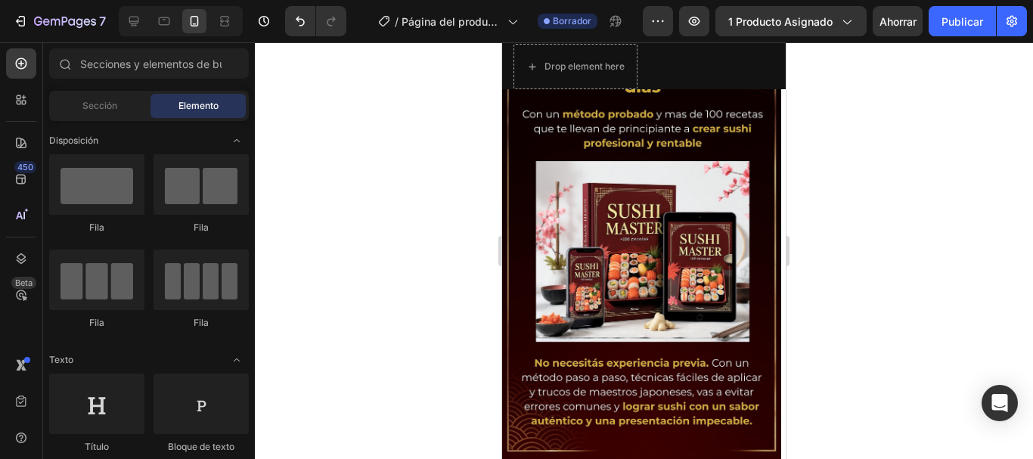
scroll to position [0, 0]
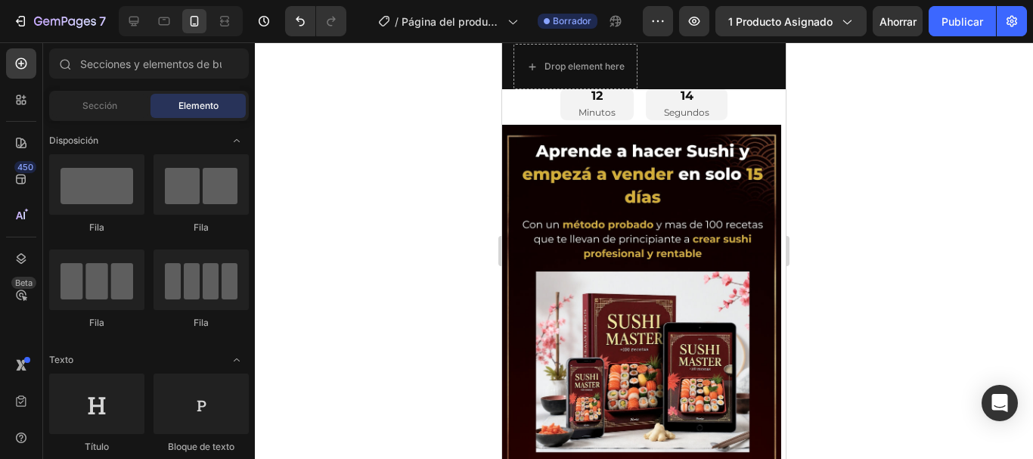
drag, startPoint x: 779, startPoint y: 92, endPoint x: 1263, endPoint y: 74, distance: 484.4
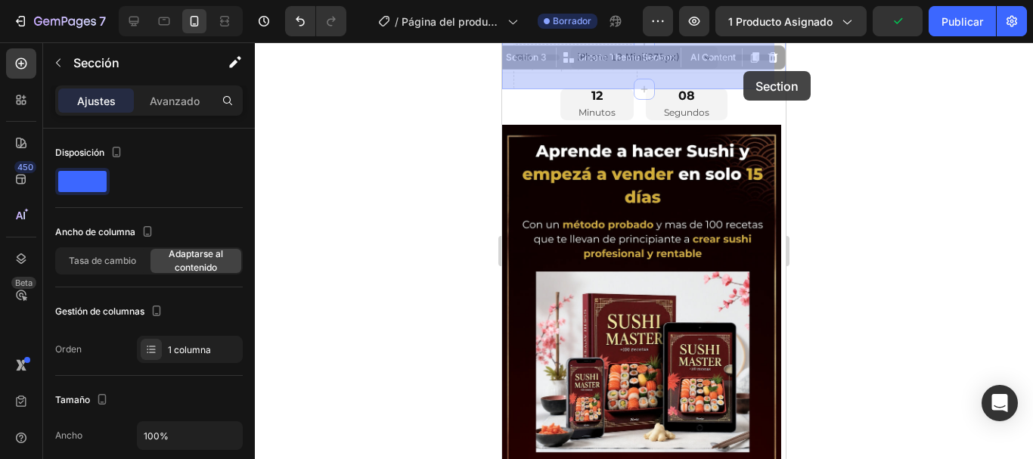
drag, startPoint x: 743, startPoint y: 55, endPoint x: 743, endPoint y: 70, distance: 14.4
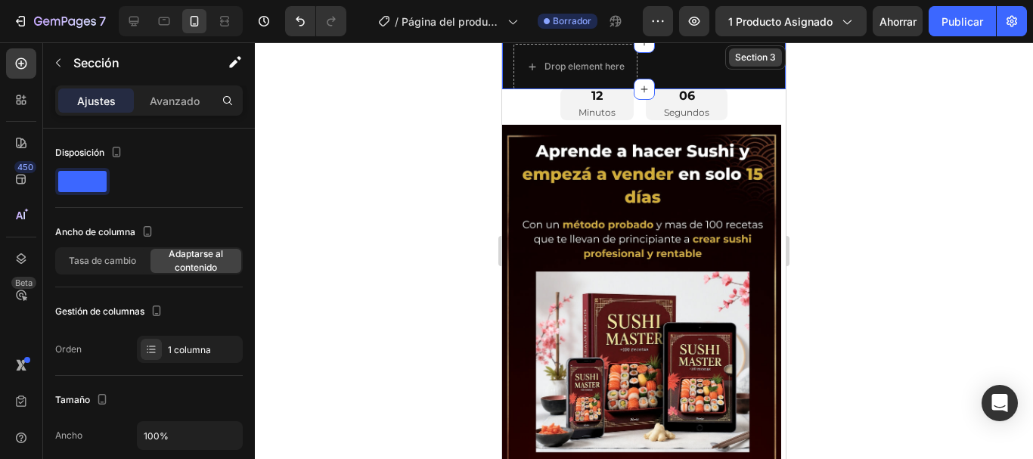
click at [757, 64] on div "Section 3" at bounding box center [755, 58] width 47 height 14
click at [764, 61] on div "Section 3" at bounding box center [755, 58] width 47 height 14
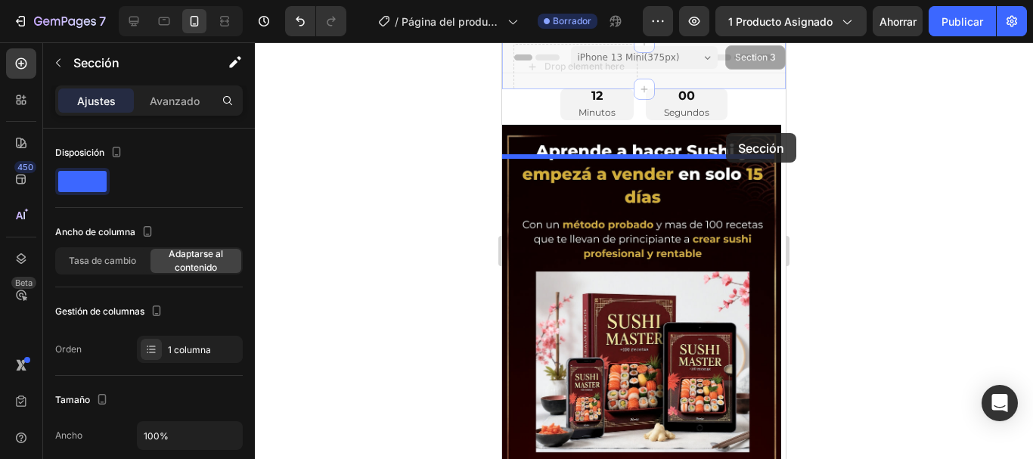
drag, startPoint x: 756, startPoint y: 61, endPoint x: 726, endPoint y: 133, distance: 78.7
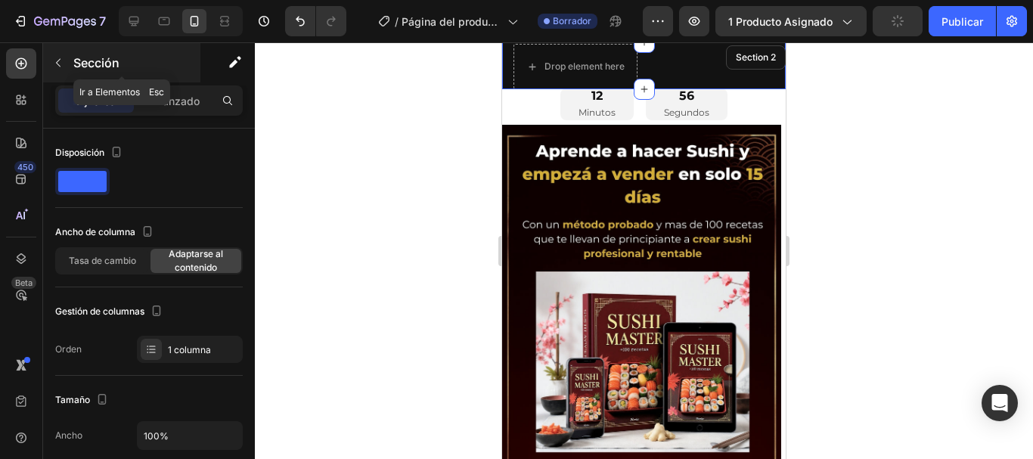
click at [59, 70] on button "button" at bounding box center [58, 63] width 24 height 24
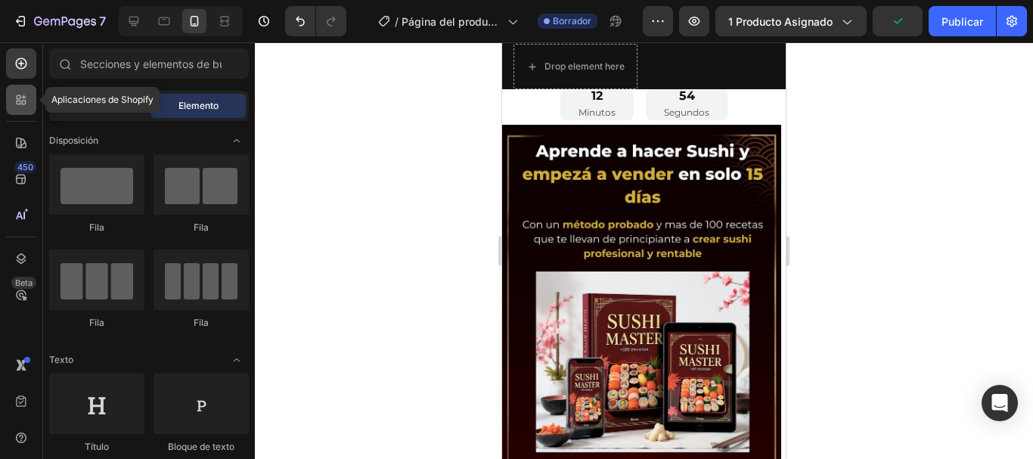
click at [21, 104] on icon at bounding box center [21, 99] width 15 height 15
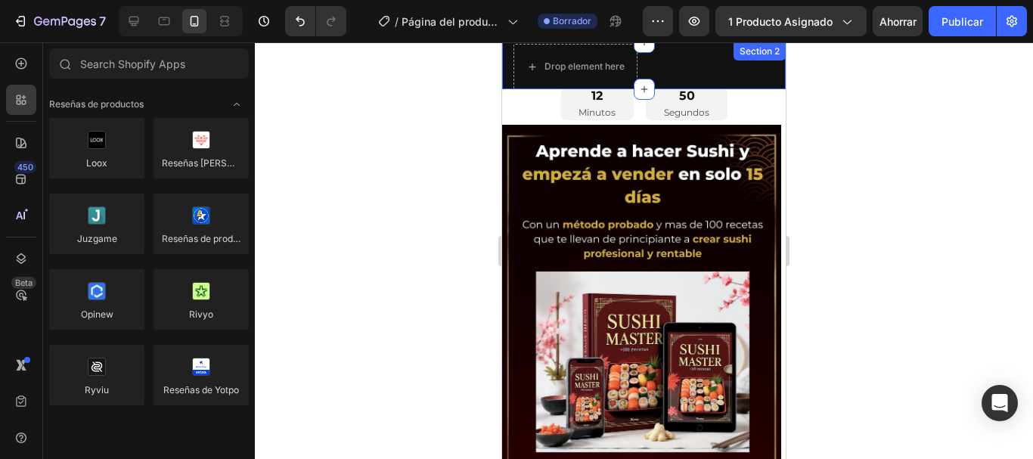
click at [697, 66] on div "Drop element here Section 2" at bounding box center [644, 65] width 284 height 47
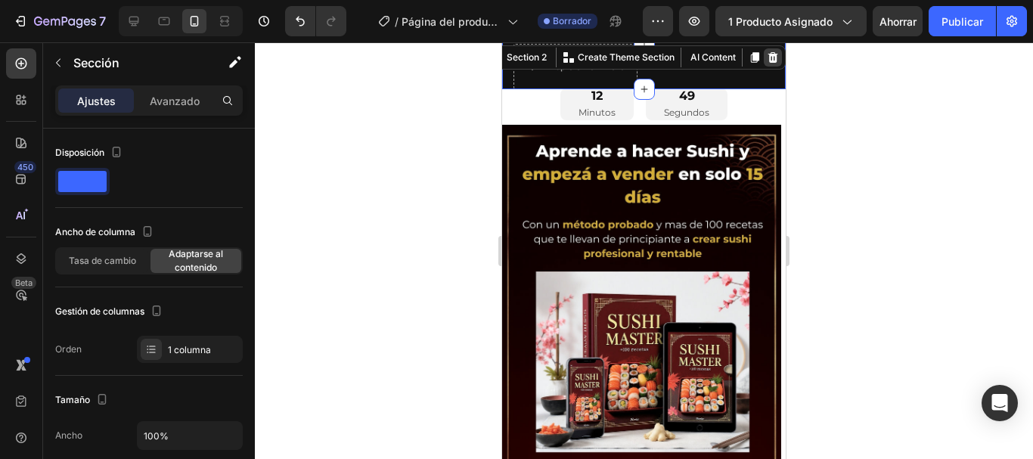
click at [767, 61] on icon at bounding box center [773, 57] width 12 height 12
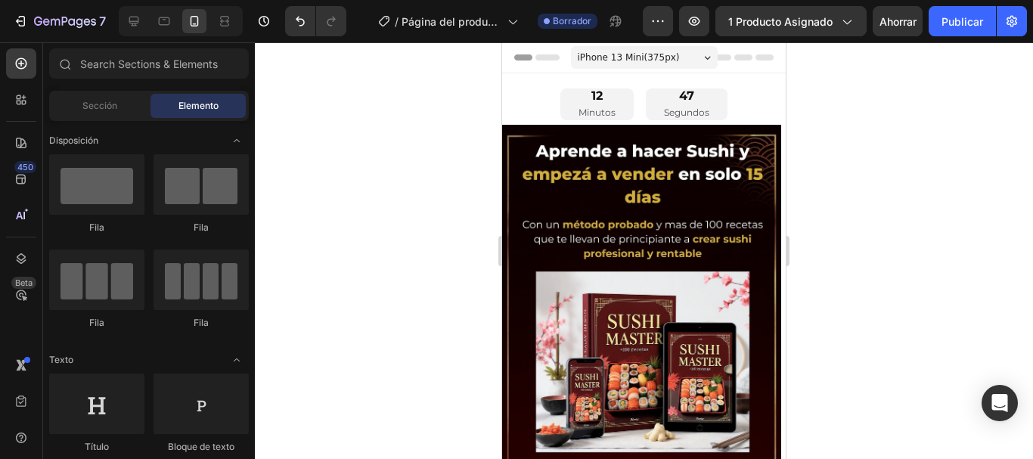
click at [933, 135] on div at bounding box center [644, 250] width 778 height 417
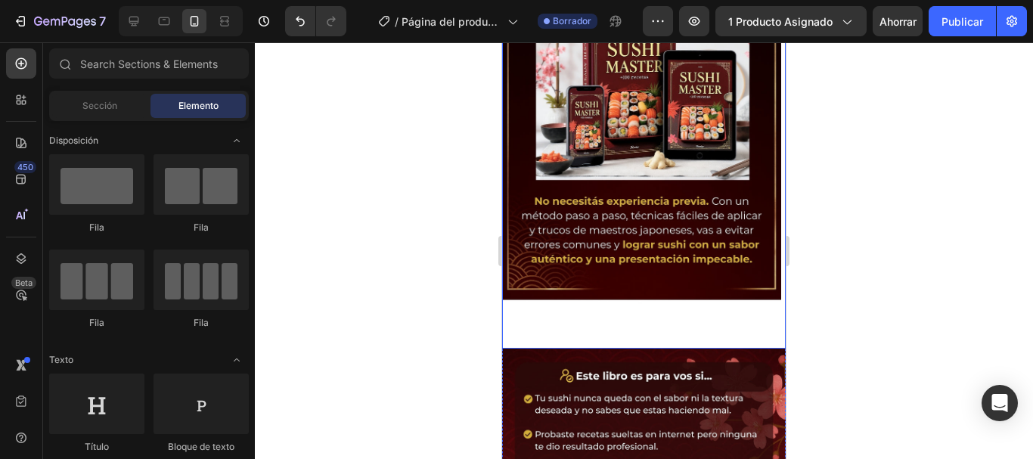
scroll to position [278, 0]
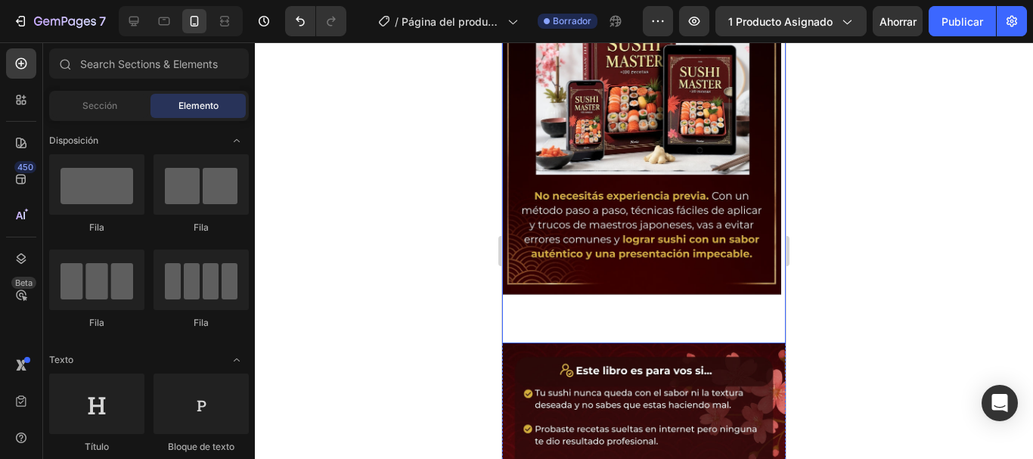
click at [629, 299] on img at bounding box center [641, 95] width 279 height 496
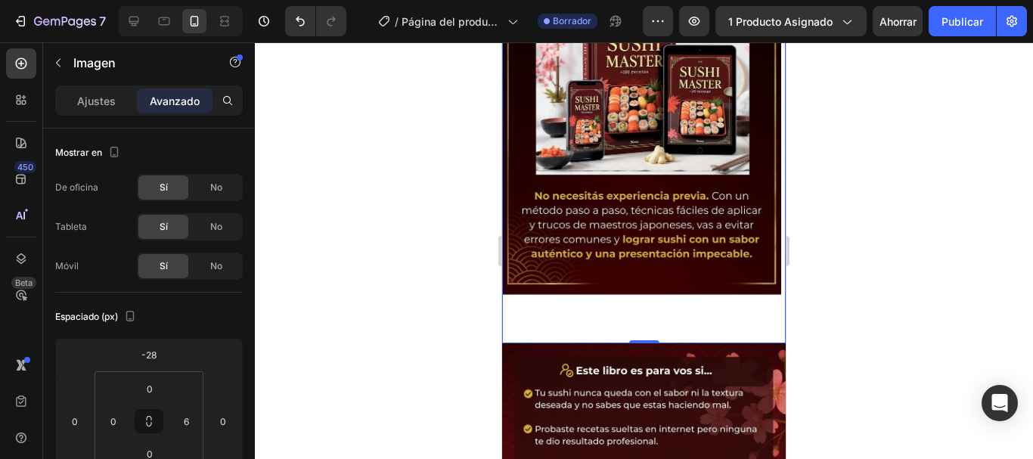
click at [553, 145] on img at bounding box center [641, 95] width 279 height 496
click at [572, 144] on img at bounding box center [641, 95] width 279 height 496
click at [102, 93] on p "Ajustes" at bounding box center [96, 101] width 39 height 16
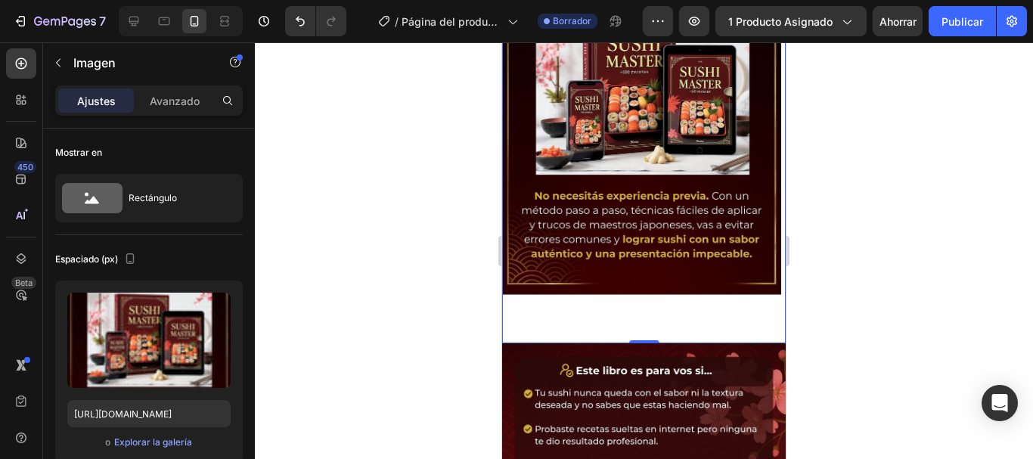
click at [579, 181] on img at bounding box center [641, 95] width 279 height 496
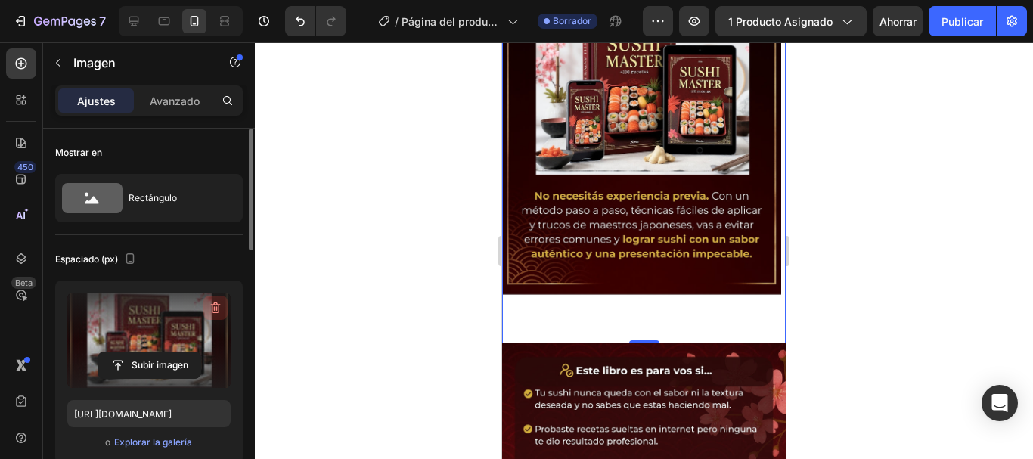
click at [219, 309] on icon "button" at bounding box center [216, 308] width 10 height 11
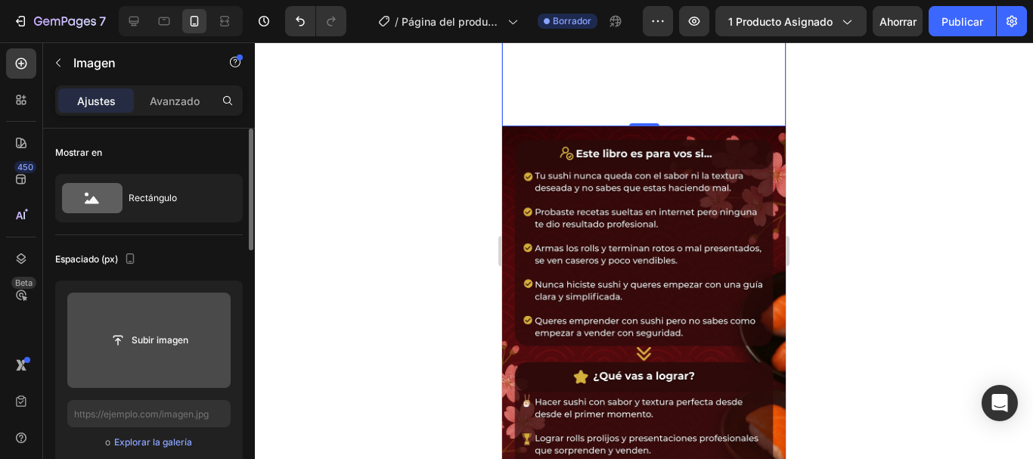
click at [163, 342] on input "file" at bounding box center [149, 340] width 102 height 26
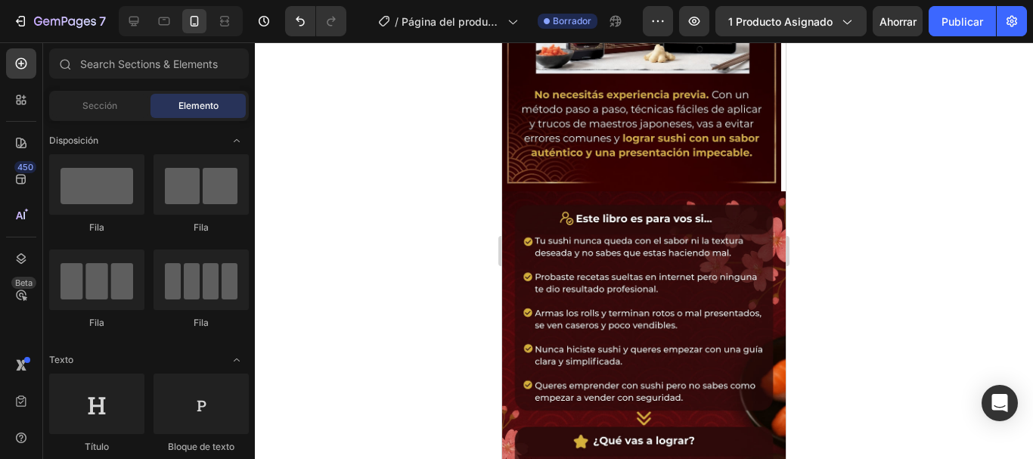
scroll to position [382, 0]
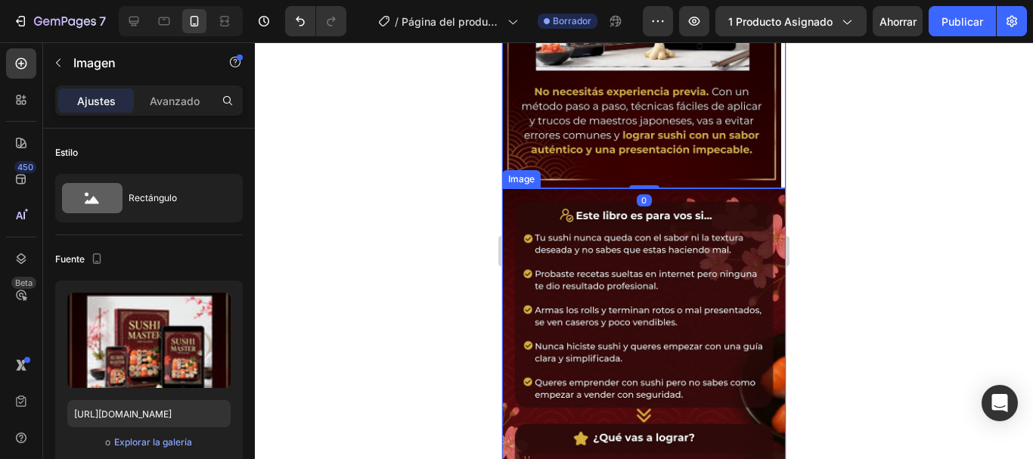
click at [743, 214] on img at bounding box center [644, 440] width 284 height 504
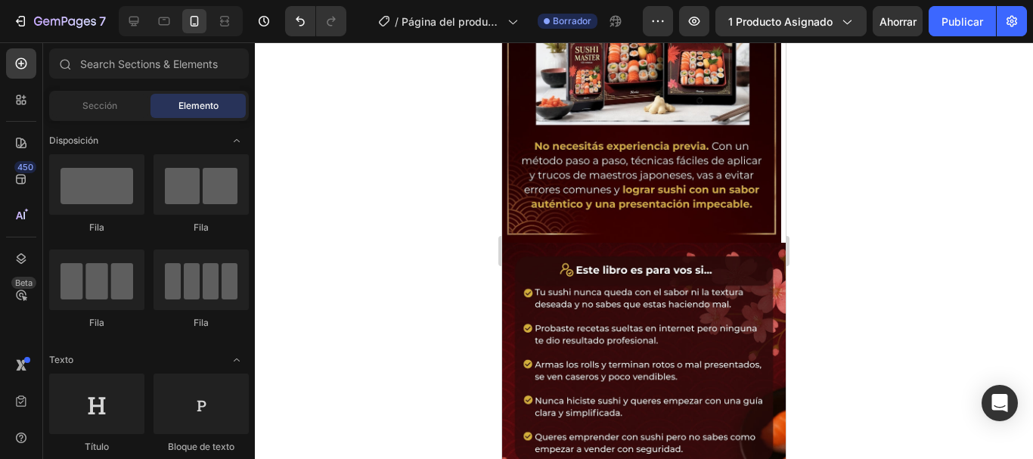
scroll to position [346, 0]
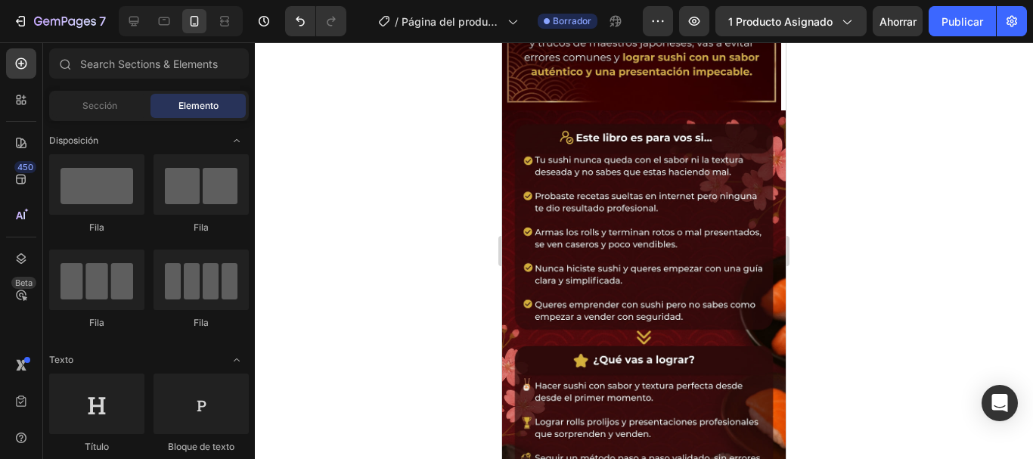
drag, startPoint x: 778, startPoint y: 216, endPoint x: 1290, endPoint y: 293, distance: 517.7
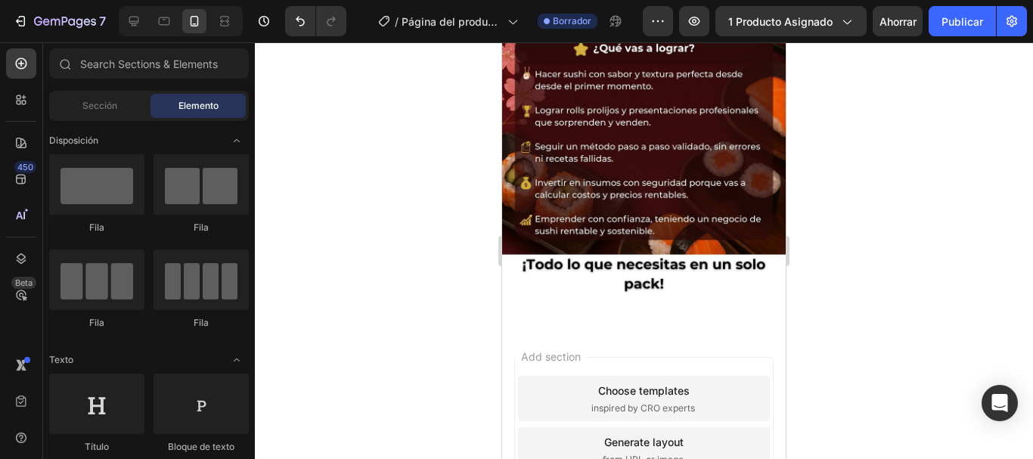
scroll to position [790, 0]
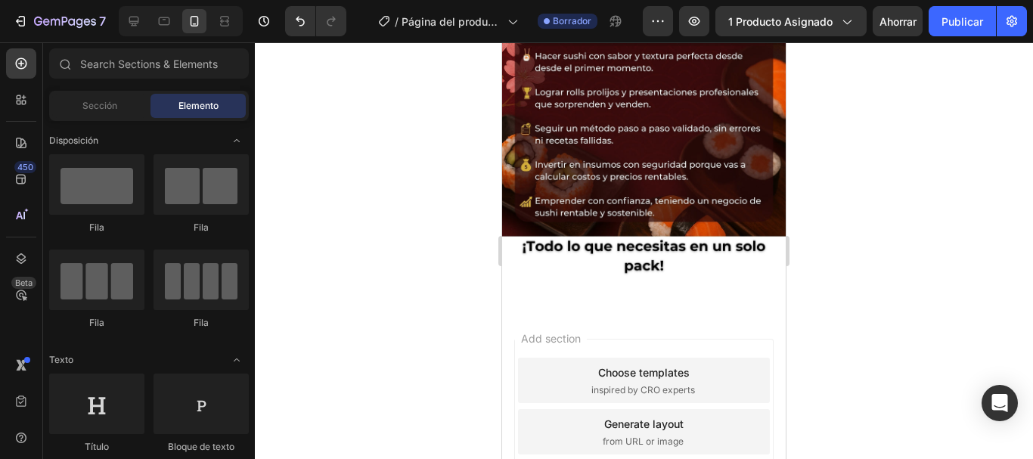
drag, startPoint x: 779, startPoint y: 284, endPoint x: 1290, endPoint y: 411, distance: 526.1
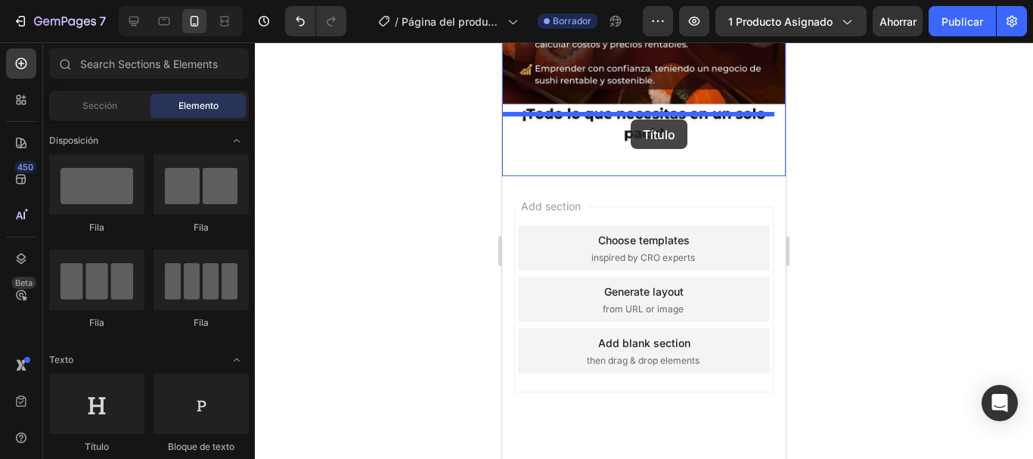
drag, startPoint x: 611, startPoint y: 451, endPoint x: 631, endPoint y: 120, distance: 331.9
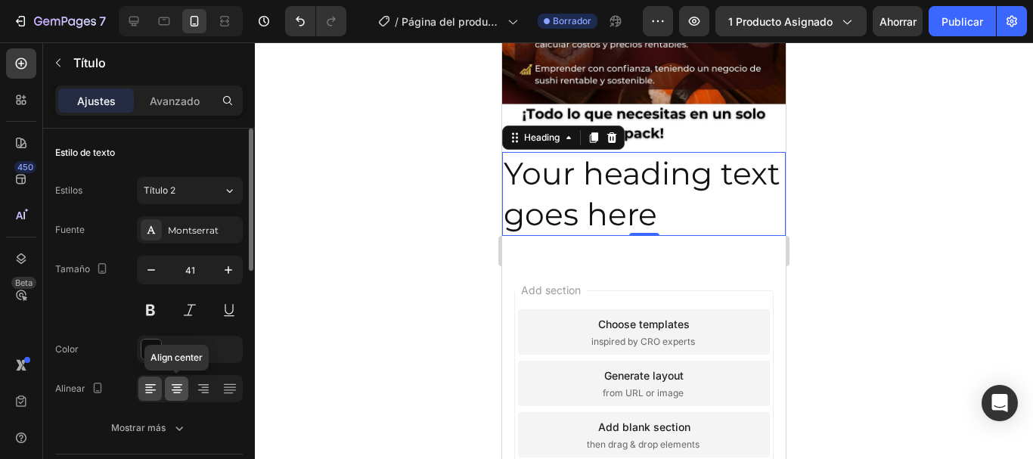
click at [180, 390] on icon at bounding box center [177, 391] width 11 height 2
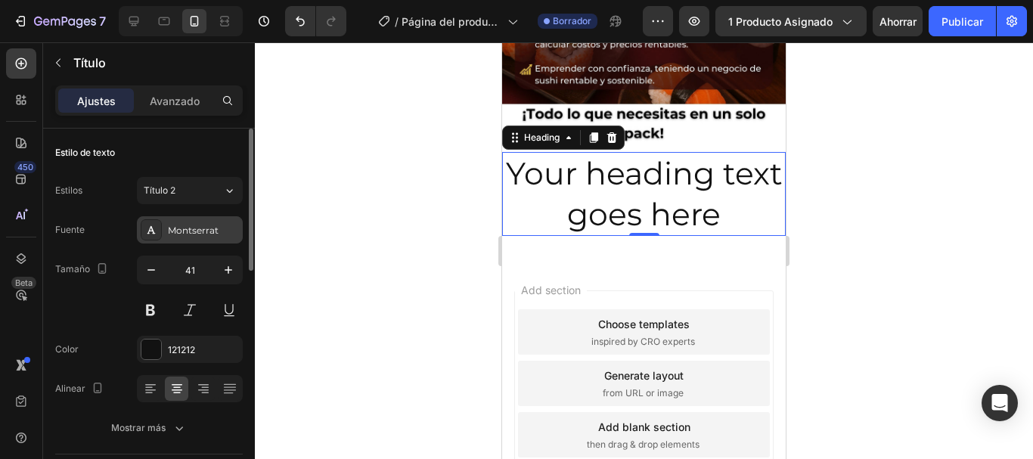
click at [211, 226] on font "Montserrat" at bounding box center [193, 230] width 51 height 11
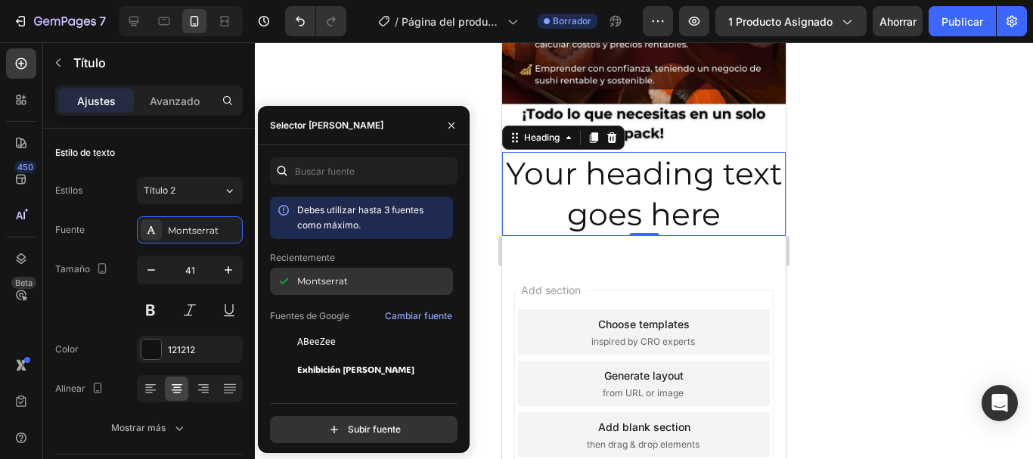
click at [332, 278] on font "Montserrat" at bounding box center [322, 280] width 51 height 11
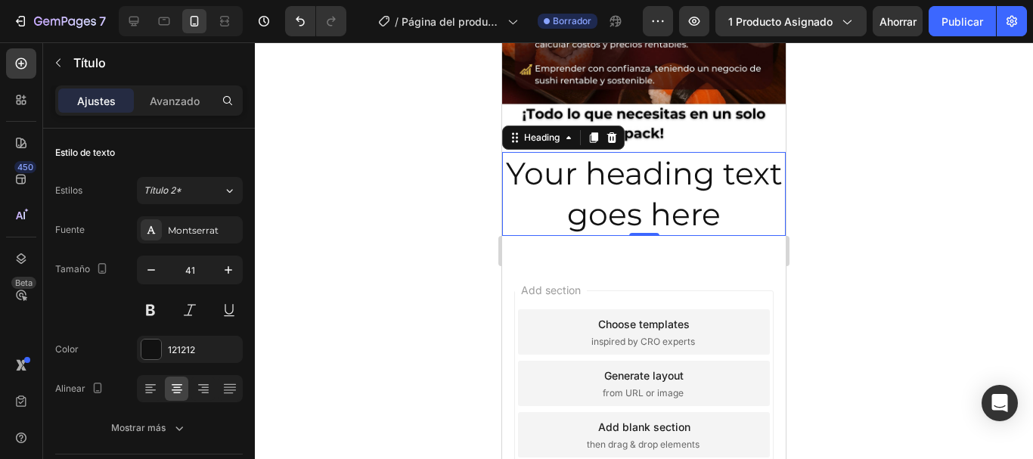
click at [877, 210] on div at bounding box center [644, 250] width 778 height 417
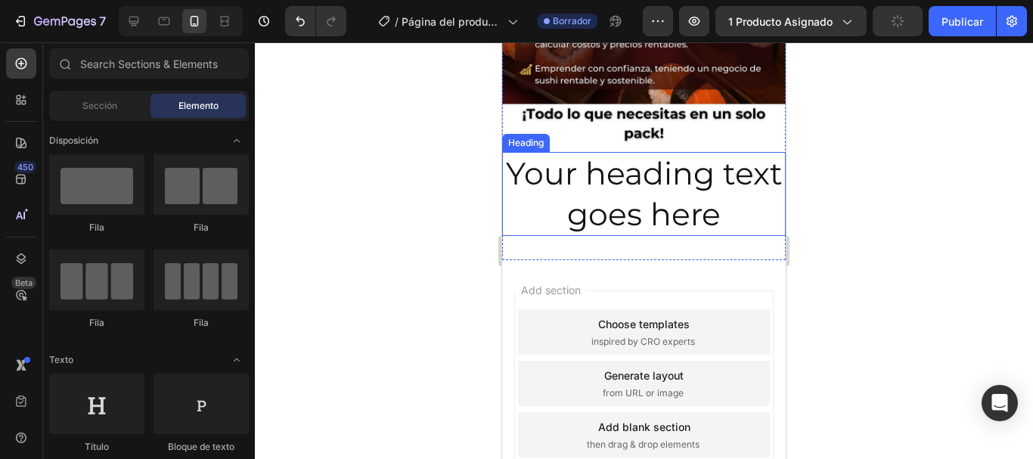
click at [653, 152] on h2 "Your heading text goes here" at bounding box center [644, 194] width 284 height 84
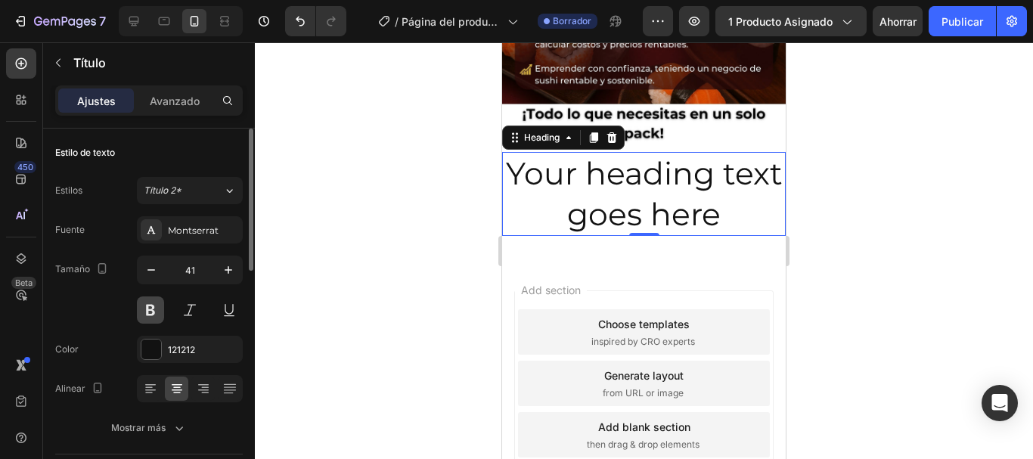
click at [155, 312] on button at bounding box center [150, 309] width 27 height 27
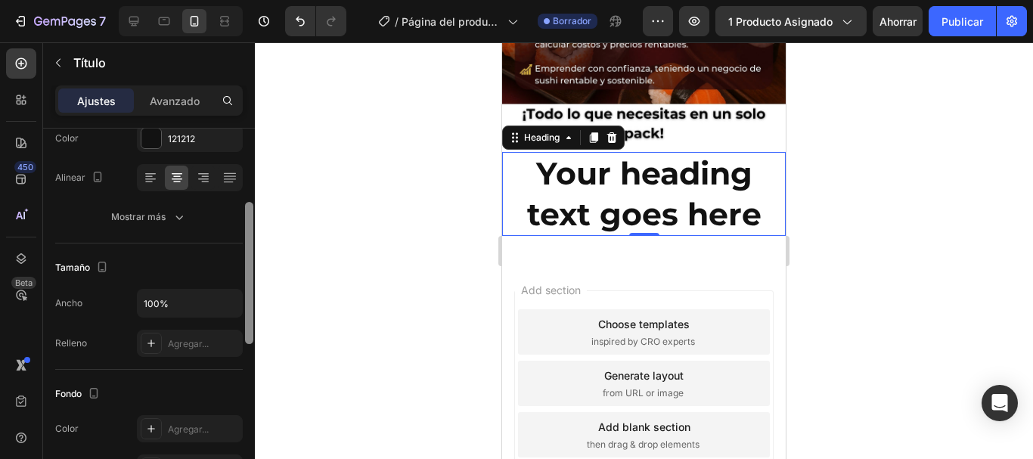
scroll to position [205, 0]
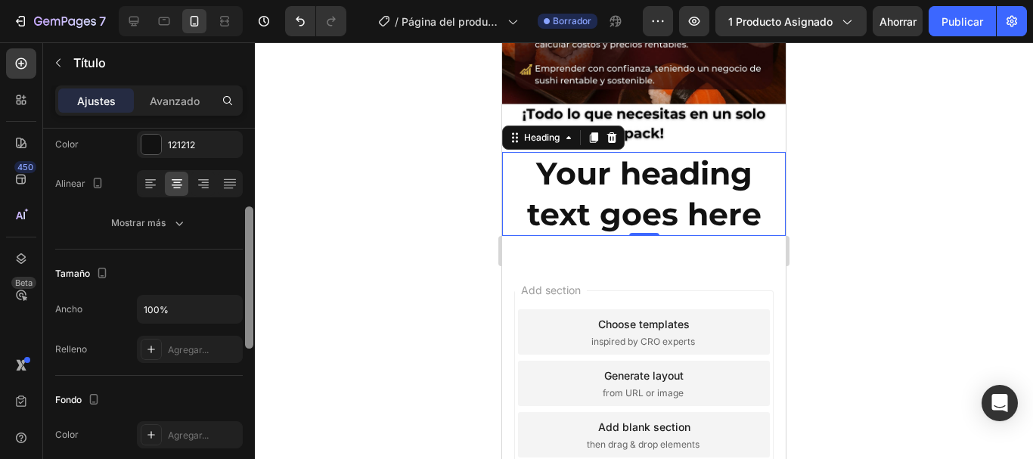
drag, startPoint x: 251, startPoint y: 251, endPoint x: 261, endPoint y: 329, distance: 78.5
click at [261, 0] on div "7 / Página del producto - [DATE][PERSON_NAME] 11:25:19 Borrador Avance 1 produc…" at bounding box center [516, 0] width 1033 height 0
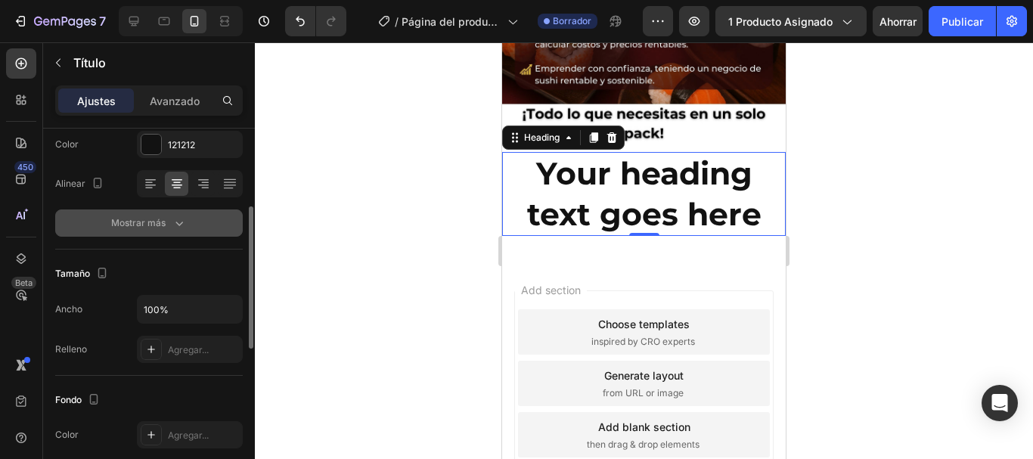
click at [170, 227] on div "Mostrar más" at bounding box center [149, 223] width 76 height 15
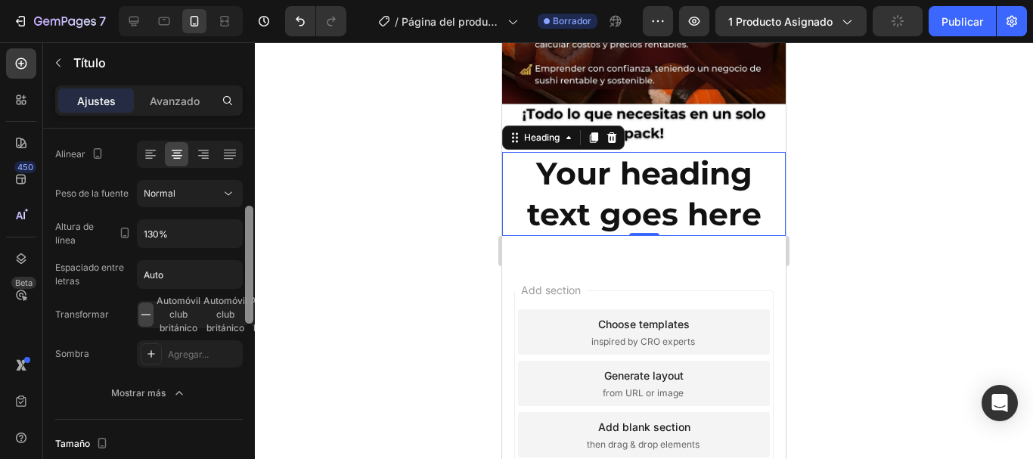
scroll to position [237, 0]
drag, startPoint x: 250, startPoint y: 233, endPoint x: 253, endPoint y: 245, distance: 12.5
click at [253, 245] on div at bounding box center [249, 262] width 8 height 118
click at [232, 196] on icon at bounding box center [228, 191] width 15 height 15
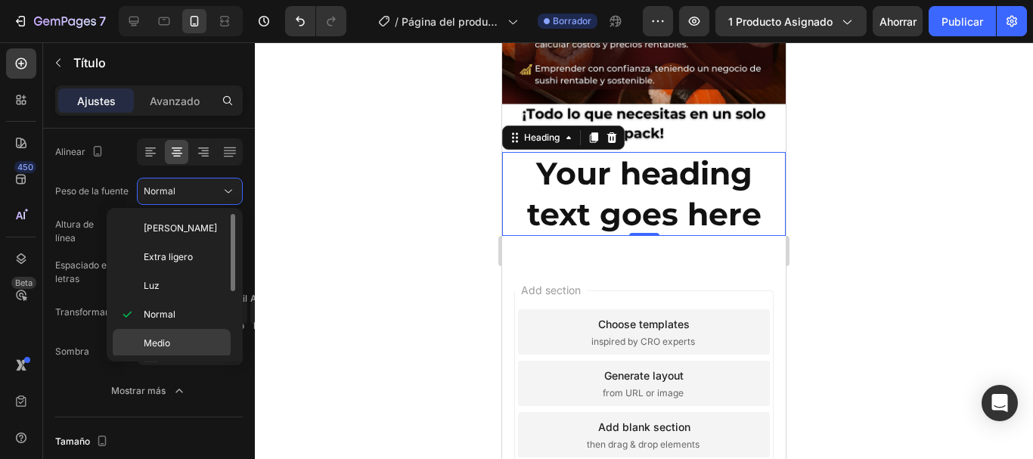
click at [159, 337] on span "Medio" at bounding box center [157, 344] width 26 height 14
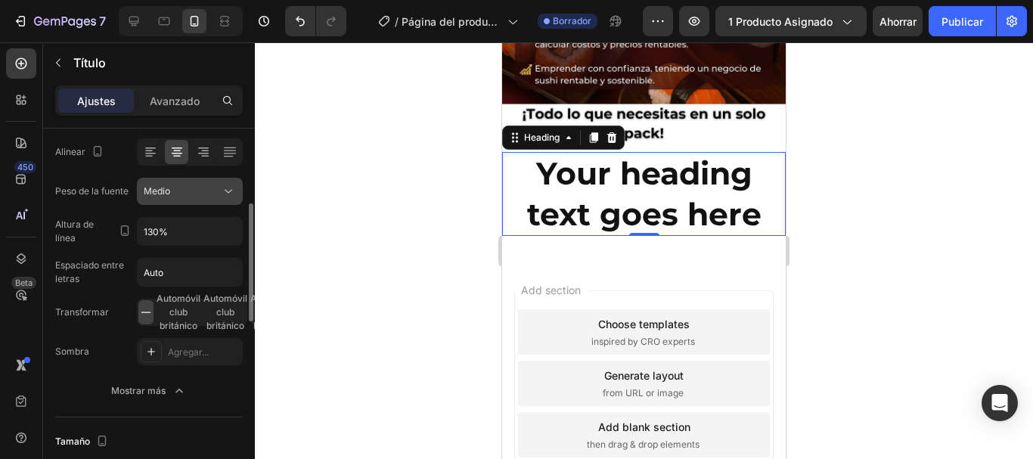
click at [210, 197] on div "Medio" at bounding box center [182, 192] width 77 height 14
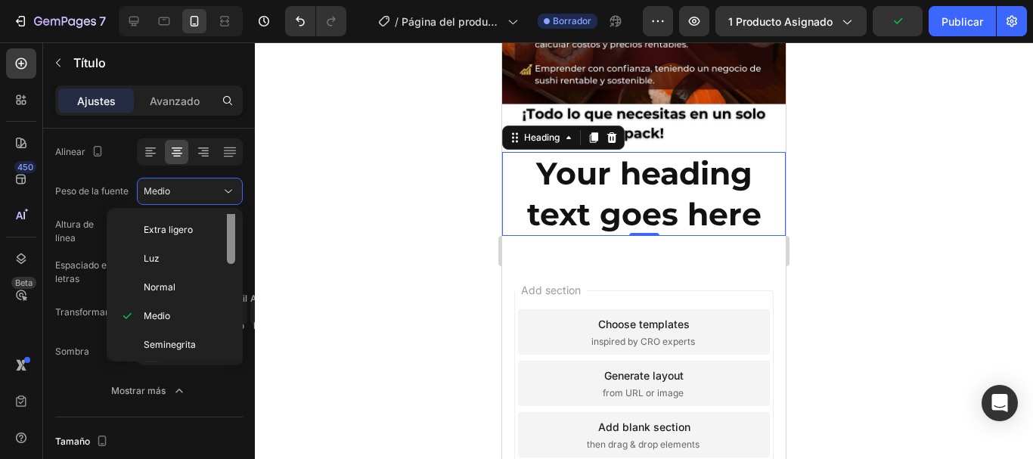
scroll to position [0, 0]
drag, startPoint x: 231, startPoint y: 241, endPoint x: 232, endPoint y: 230, distance: 11.4
click at [232, 233] on div at bounding box center [231, 252] width 8 height 77
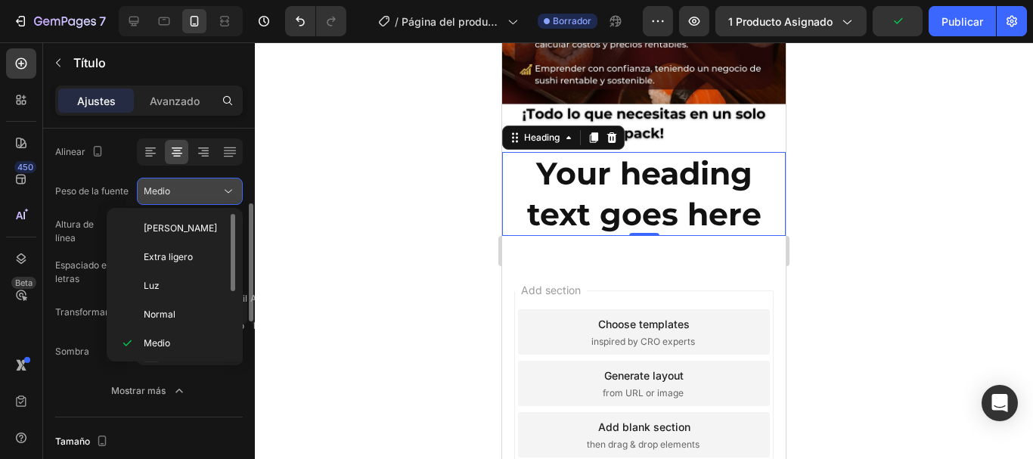
click at [227, 192] on icon at bounding box center [228, 191] width 15 height 15
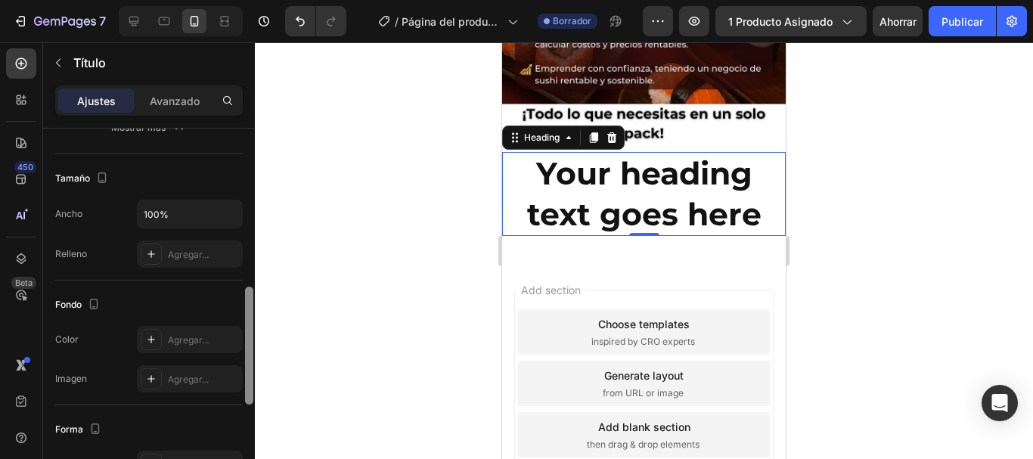
scroll to position [507, 0]
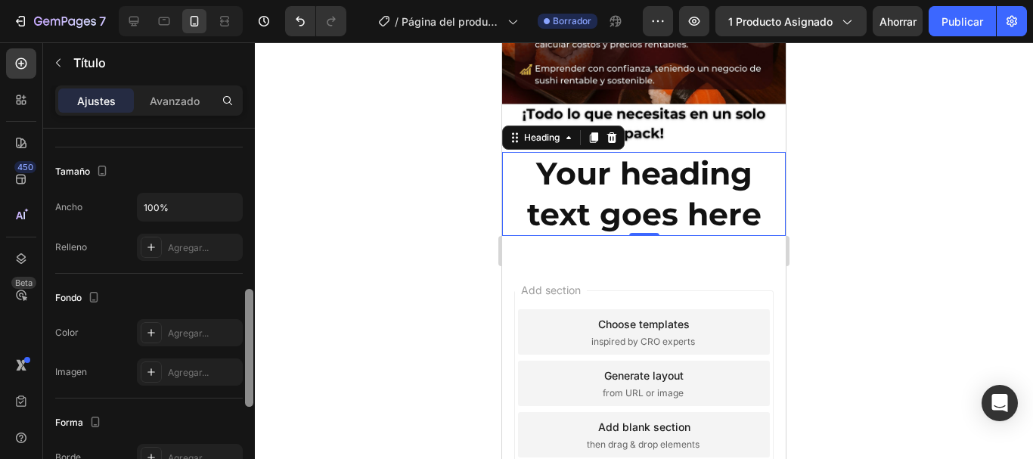
drag, startPoint x: 250, startPoint y: 256, endPoint x: 259, endPoint y: 341, distance: 85.9
click at [259, 0] on div "7 / Página del producto - [DATE][PERSON_NAME] 11:25:19 Borrador Avance 1 produc…" at bounding box center [516, 0] width 1033 height 0
click at [160, 329] on div at bounding box center [151, 332] width 21 height 21
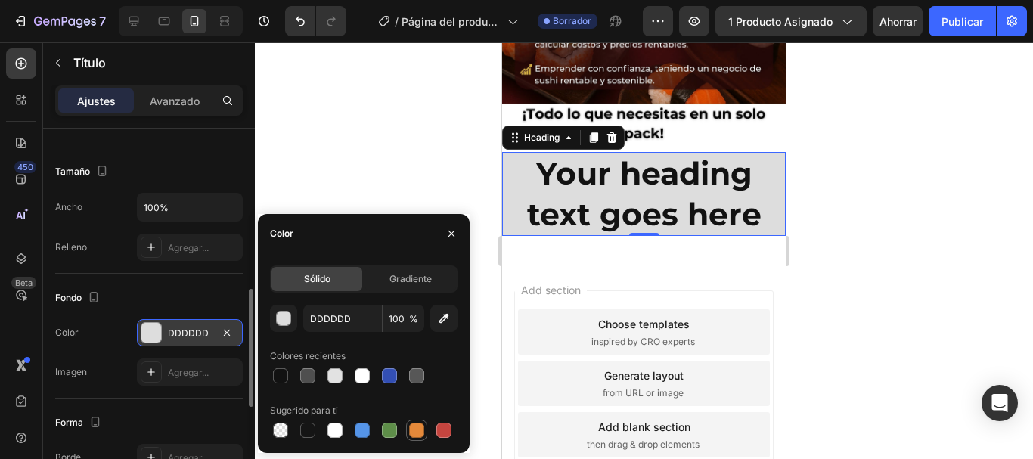
click at [423, 426] on div at bounding box center [416, 430] width 15 height 15
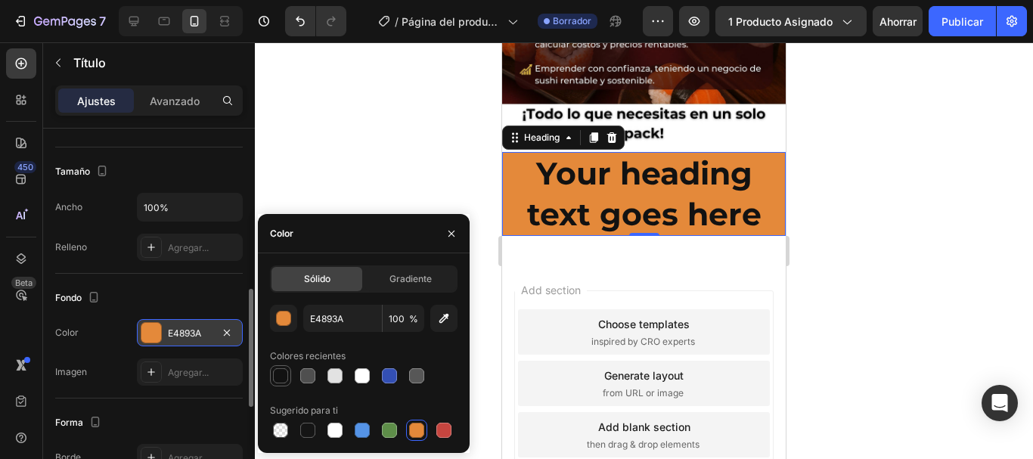
click at [285, 375] on div at bounding box center [280, 375] width 15 height 15
type input "121212"
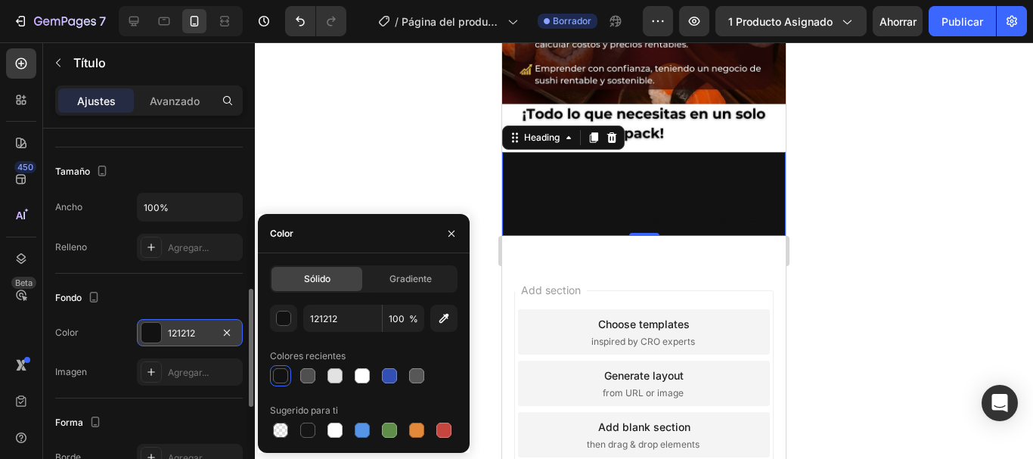
click at [321, 169] on div at bounding box center [644, 250] width 778 height 417
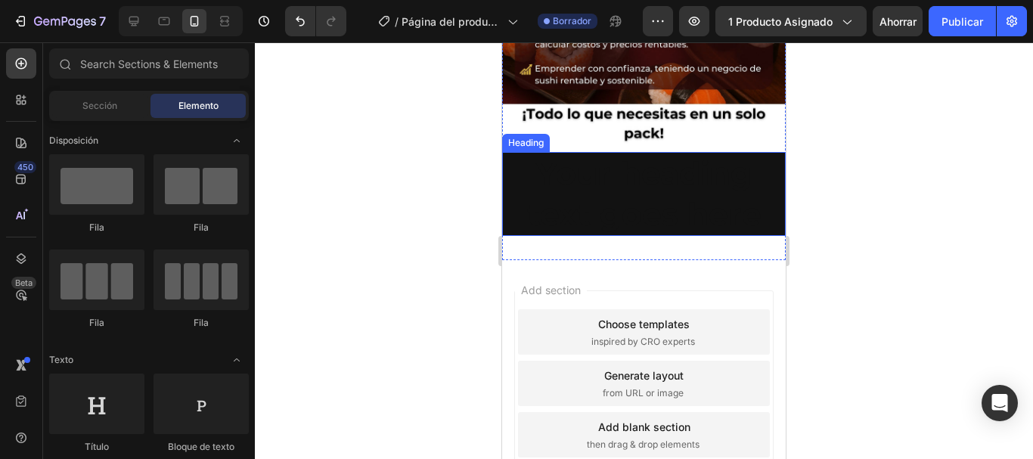
click at [561, 157] on h2 "Your heading text goes here" at bounding box center [644, 194] width 284 height 84
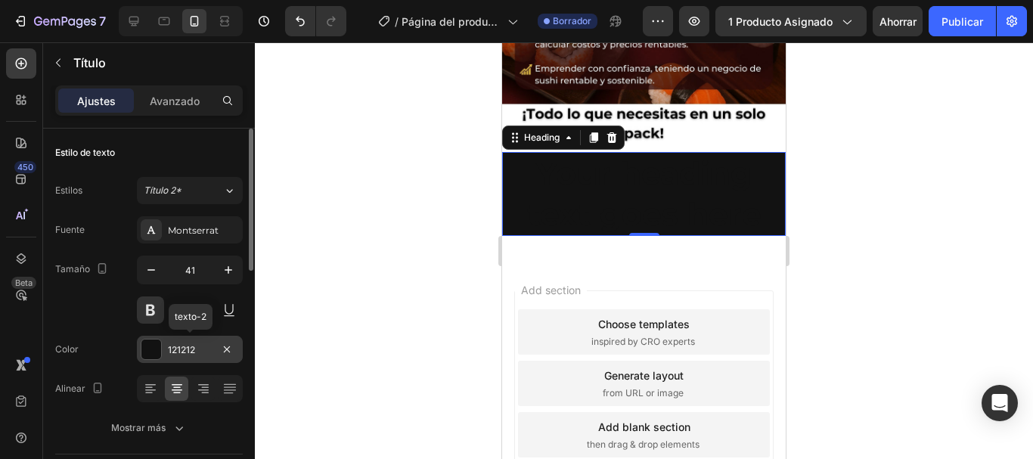
click at [152, 347] on div at bounding box center [151, 350] width 20 height 20
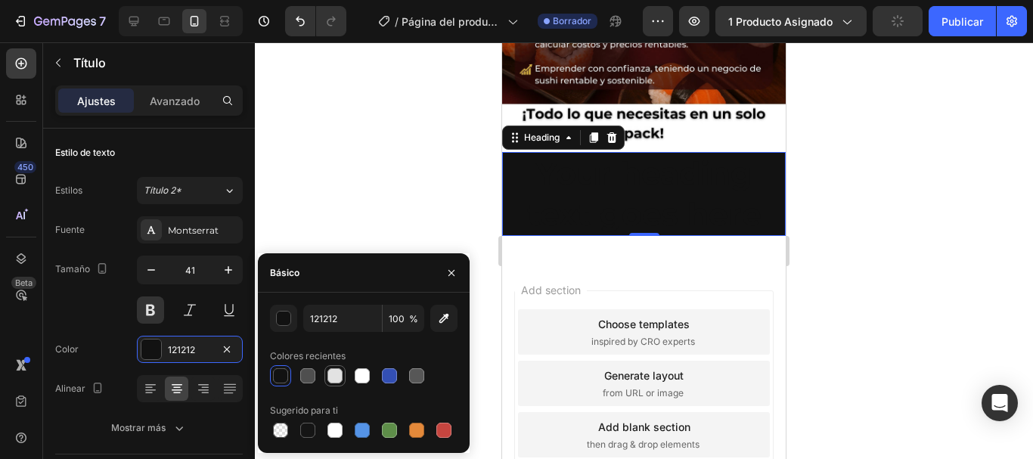
click at [339, 380] on div at bounding box center [334, 375] width 15 height 15
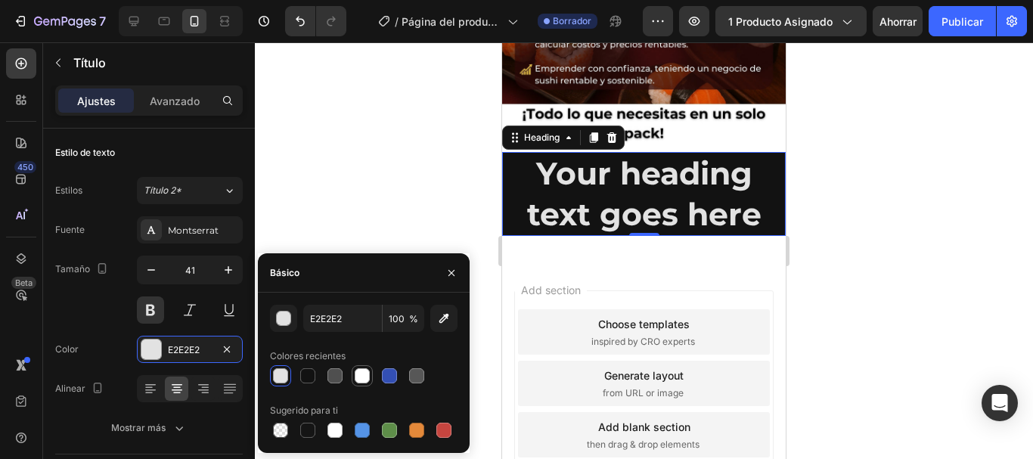
click at [362, 380] on div at bounding box center [362, 375] width 15 height 15
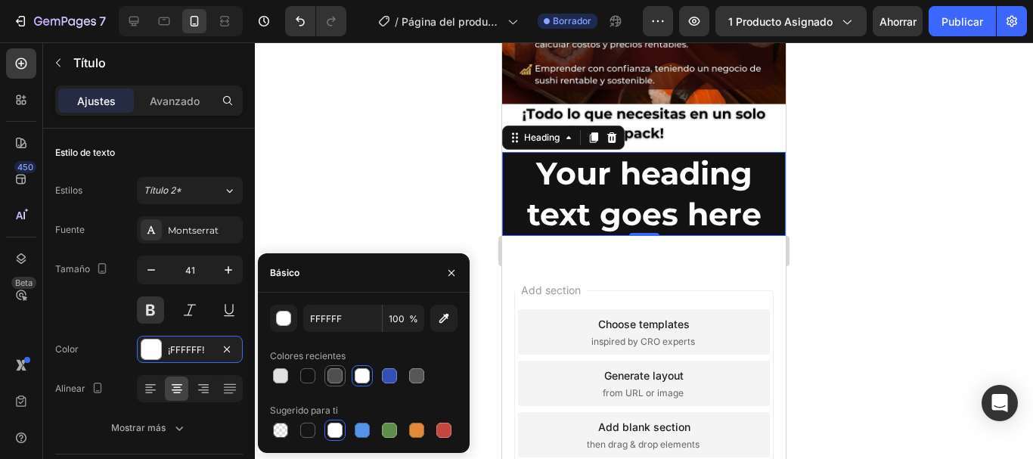
click at [338, 379] on div at bounding box center [334, 375] width 15 height 15
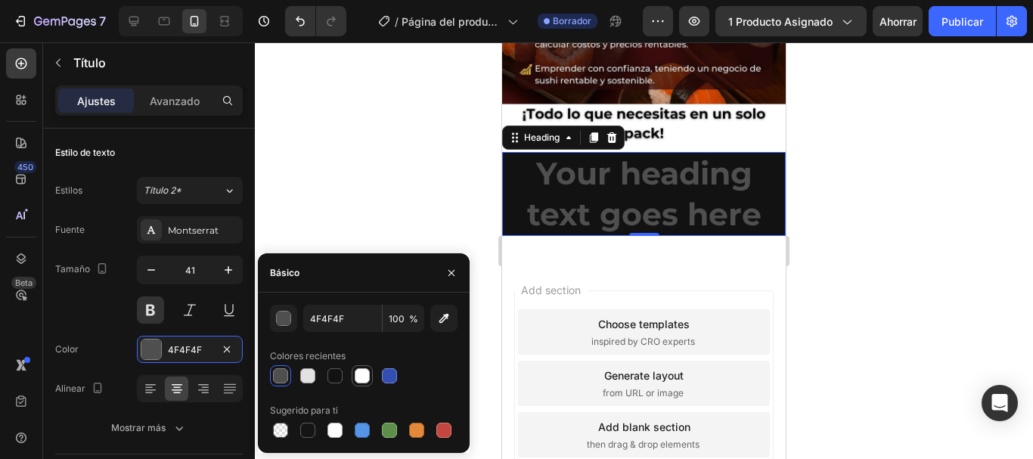
click at [356, 380] on div at bounding box center [362, 375] width 15 height 15
type input "FFFFFF"
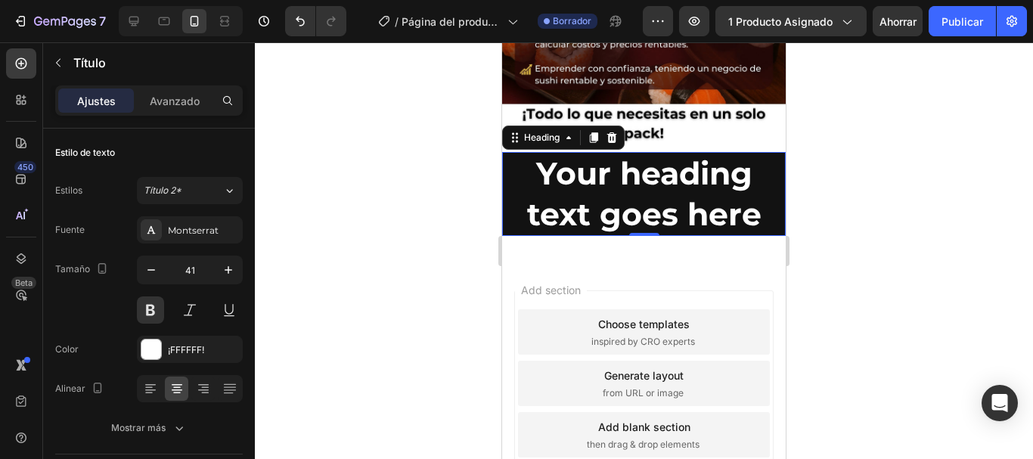
click at [362, 208] on div at bounding box center [644, 250] width 778 height 417
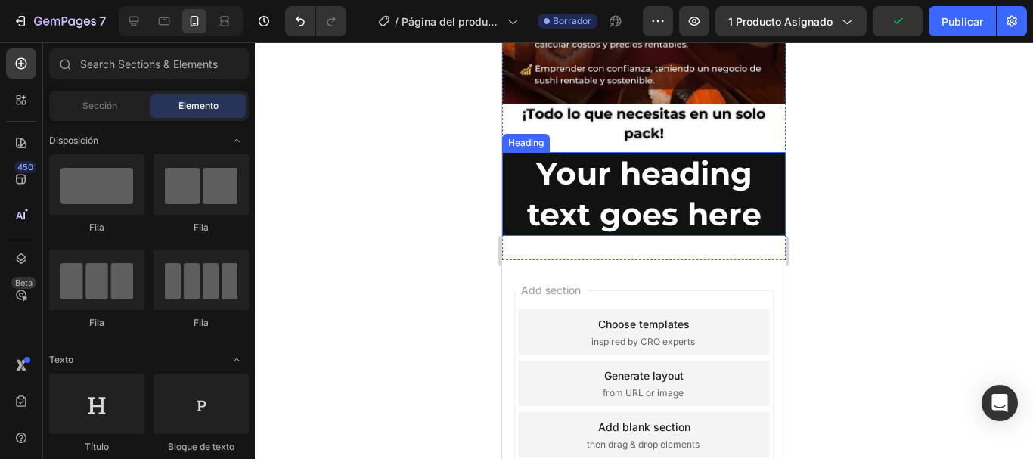
click at [533, 156] on h2 "Your heading text goes here" at bounding box center [644, 194] width 284 height 84
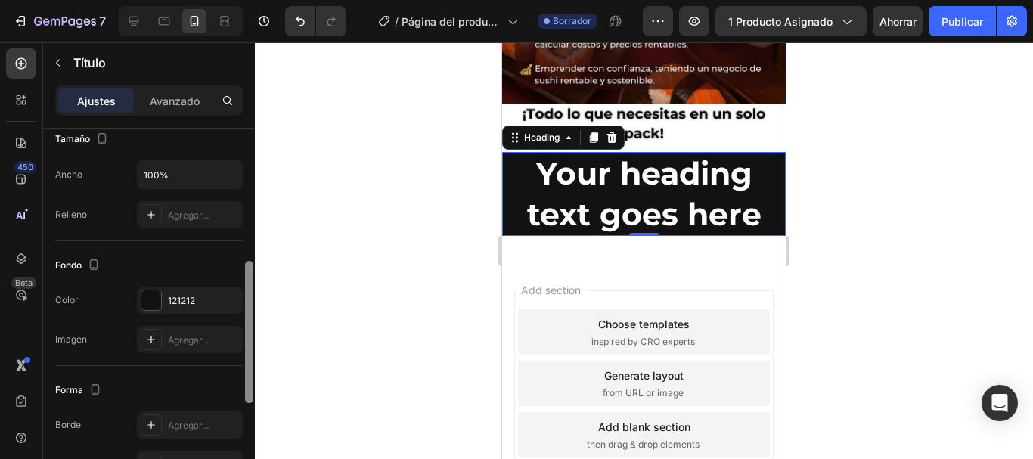
scroll to position [342, 0]
drag, startPoint x: 245, startPoint y: 256, endPoint x: 264, endPoint y: 386, distance: 131.5
click at [264, 0] on div "7 / Página del producto - [DATE][PERSON_NAME] 11:25:19 Borrador Avance 1 produc…" at bounding box center [516, 0] width 1033 height 0
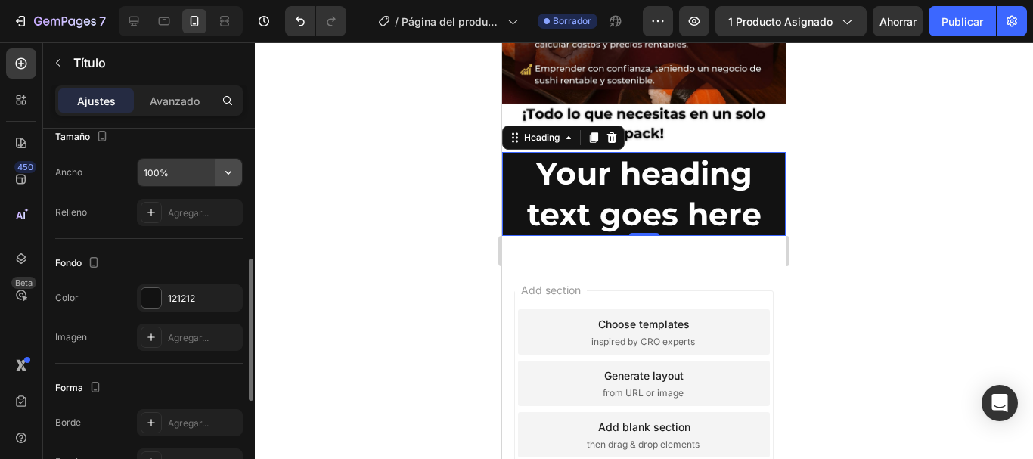
click at [223, 180] on button "button" at bounding box center [228, 172] width 27 height 27
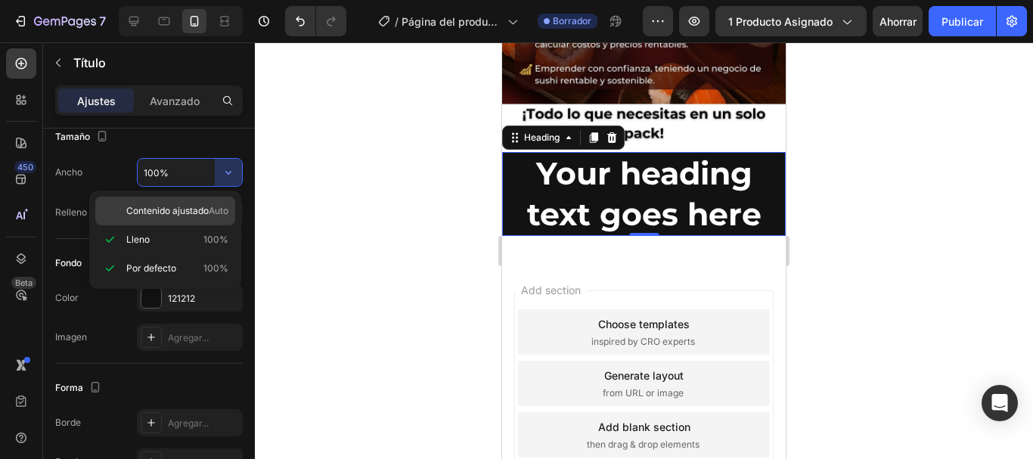
click at [188, 212] on font "Contenido ajustado" at bounding box center [167, 210] width 82 height 11
type input "Auto"
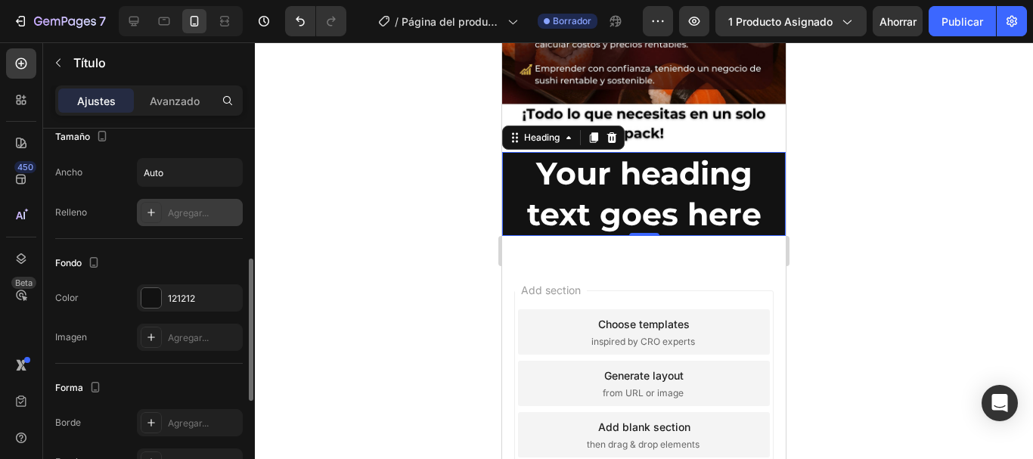
click at [188, 214] on font "Agregar..." at bounding box center [188, 212] width 41 height 11
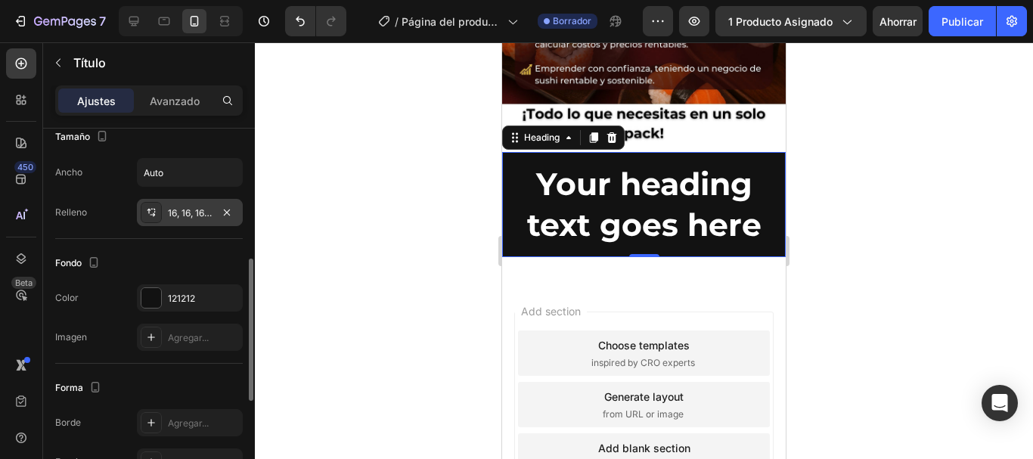
click at [331, 171] on div at bounding box center [644, 250] width 778 height 417
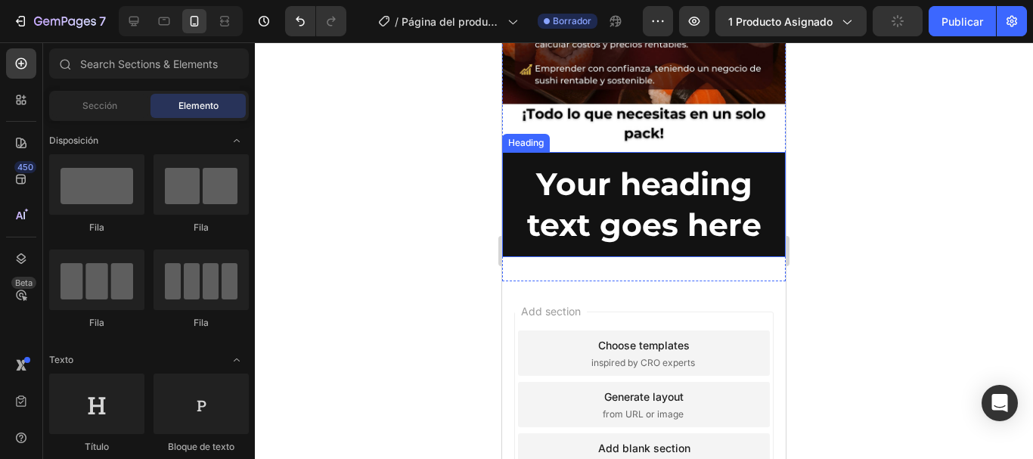
drag, startPoint x: 545, startPoint y: 188, endPoint x: 529, endPoint y: 195, distance: 16.9
click at [545, 187] on h2 "Your heading text goes here" at bounding box center [644, 204] width 284 height 105
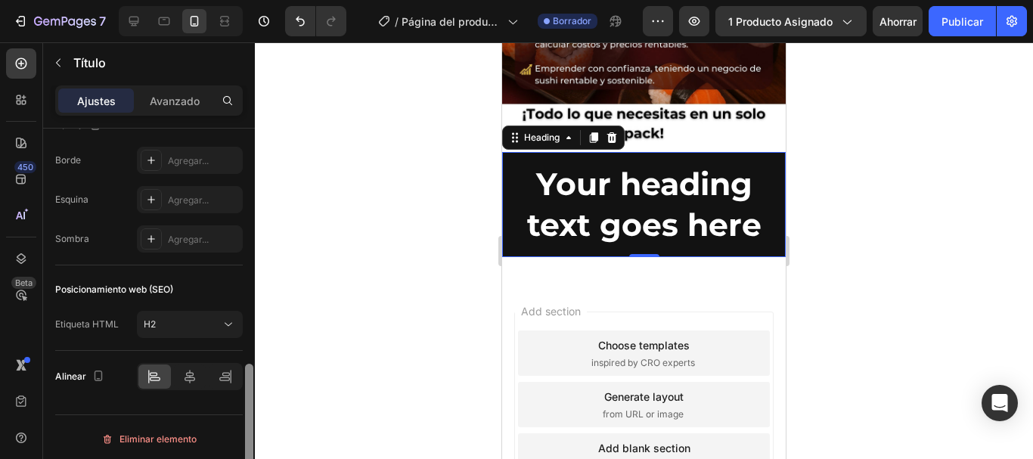
scroll to position [608, 0]
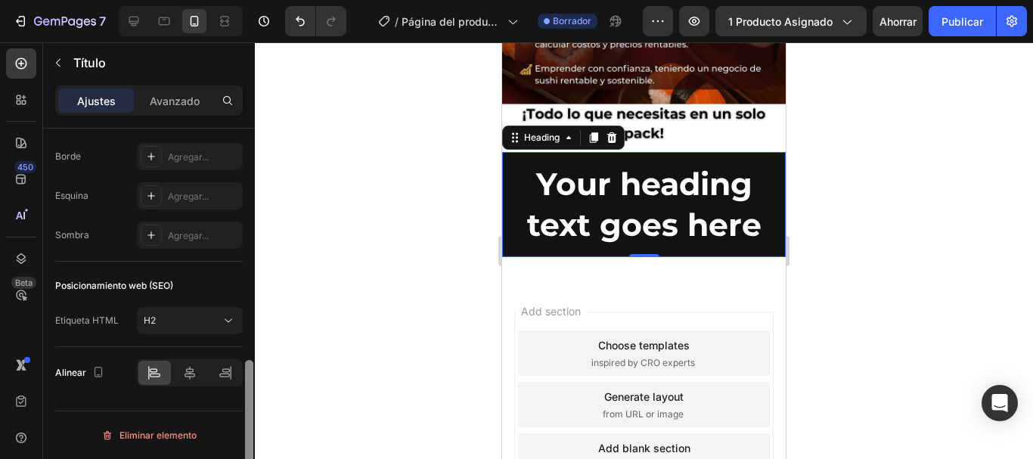
drag, startPoint x: 249, startPoint y: 212, endPoint x: 246, endPoint y: 448, distance: 236.0
click at [246, 448] on div at bounding box center [249, 431] width 8 height 142
click at [190, 379] on icon at bounding box center [190, 373] width 11 height 14
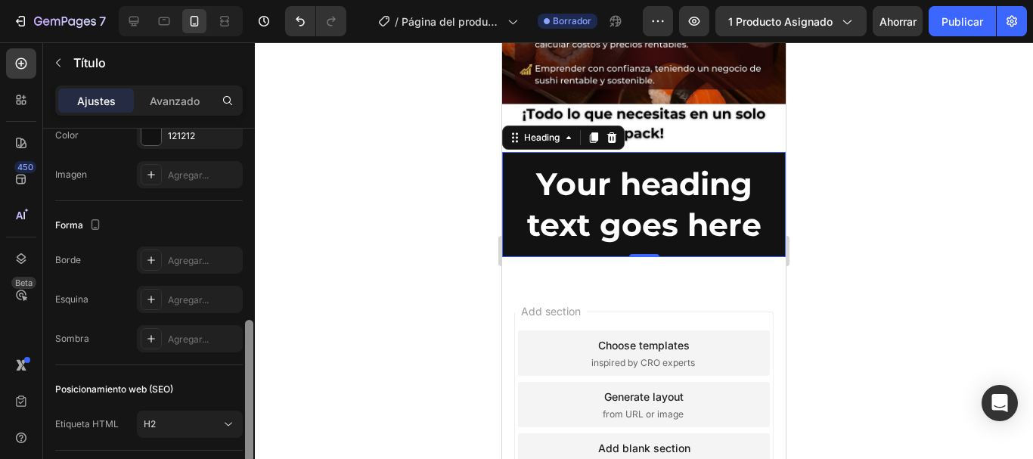
scroll to position [501, 0]
drag, startPoint x: 250, startPoint y: 390, endPoint x: 260, endPoint y: 349, distance: 42.2
click at [260, 0] on div "7 / Página del producto - [DATE][PERSON_NAME] 11:25:19 Borrador Avance 1 produc…" at bounding box center [516, 0] width 1033 height 0
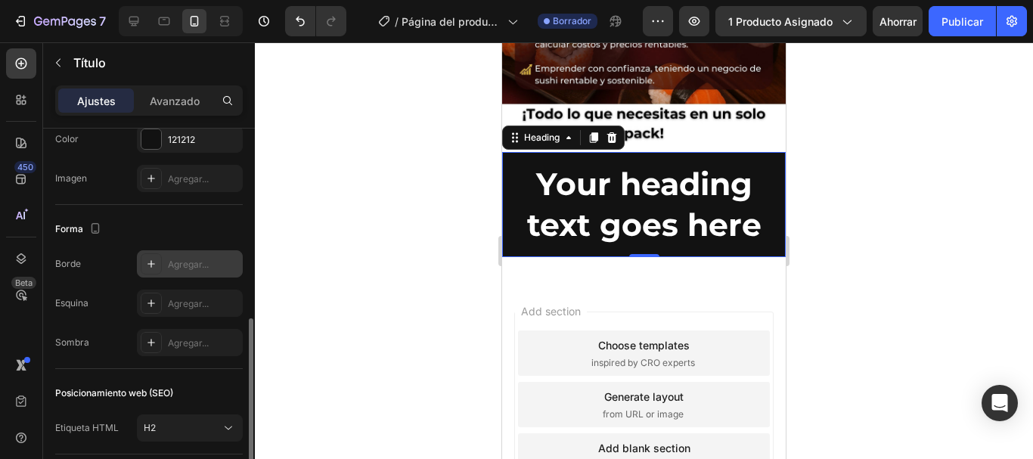
click at [156, 267] on icon at bounding box center [151, 264] width 12 height 12
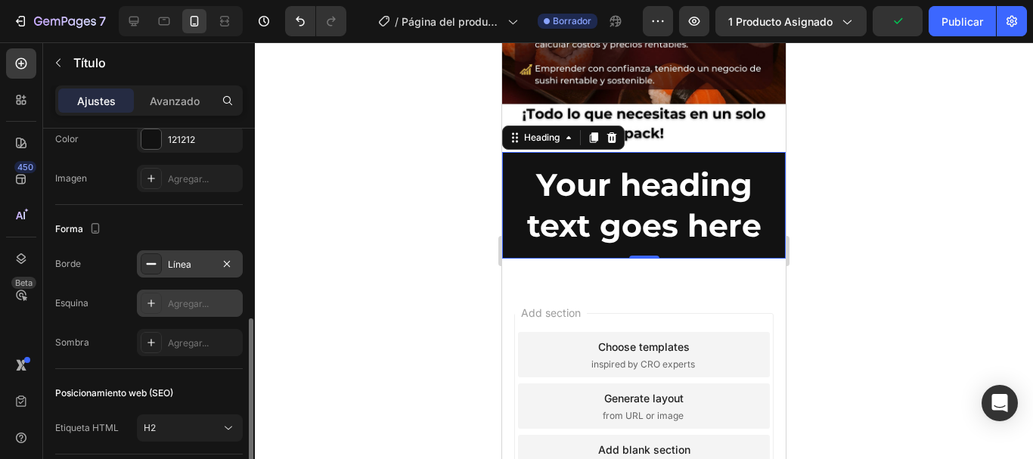
click at [153, 301] on icon at bounding box center [151, 303] width 12 height 12
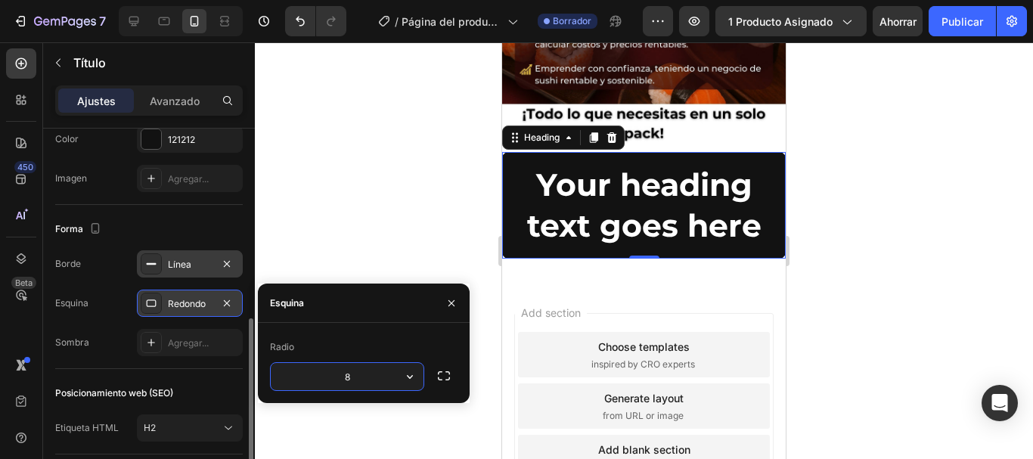
click at [362, 376] on input "8" at bounding box center [347, 376] width 153 height 27
drag, startPoint x: 362, startPoint y: 376, endPoint x: 339, endPoint y: 376, distance: 23.4
click at [339, 376] on input "8" at bounding box center [347, 376] width 153 height 27
type input "12"
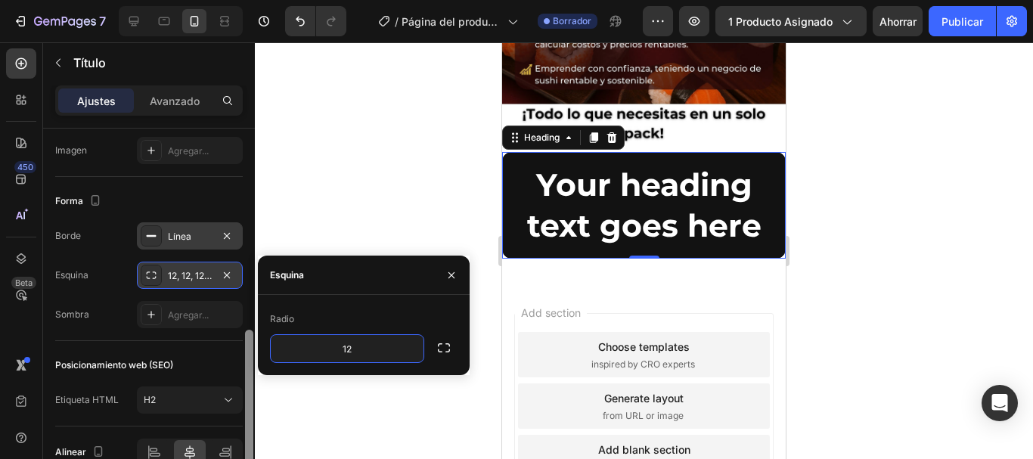
scroll to position [536, 0]
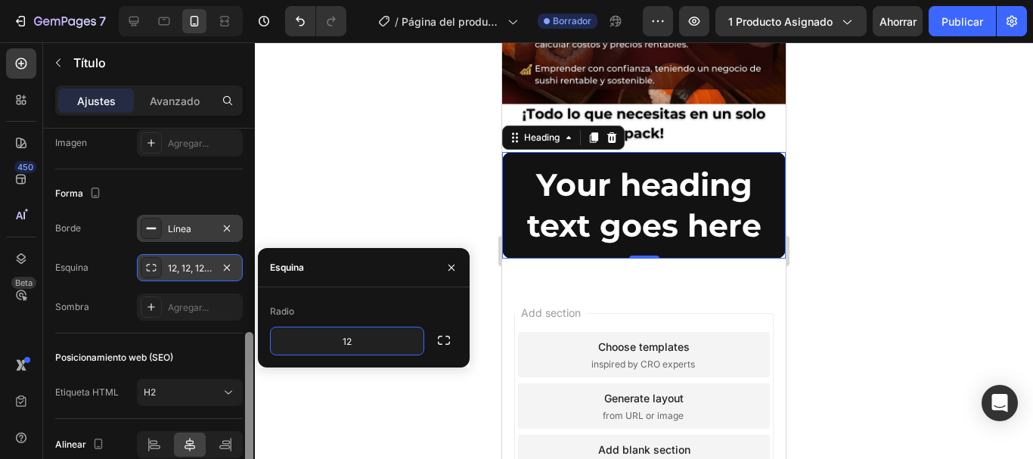
drag, startPoint x: 248, startPoint y: 333, endPoint x: 246, endPoint y: 346, distance: 13.8
click at [246, 346] on div at bounding box center [249, 403] width 8 height 142
click at [151, 311] on icon at bounding box center [151, 307] width 12 height 12
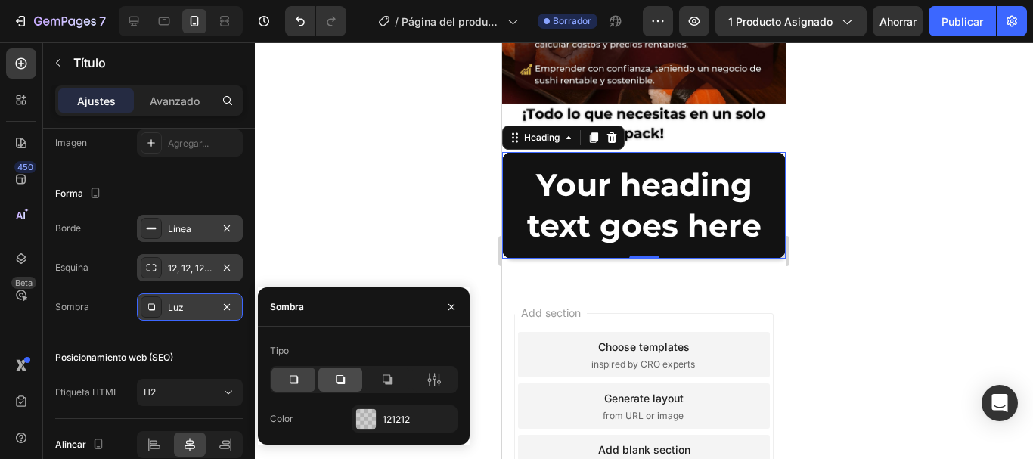
click at [331, 380] on div at bounding box center [340, 380] width 44 height 24
click at [385, 382] on icon at bounding box center [388, 380] width 10 height 10
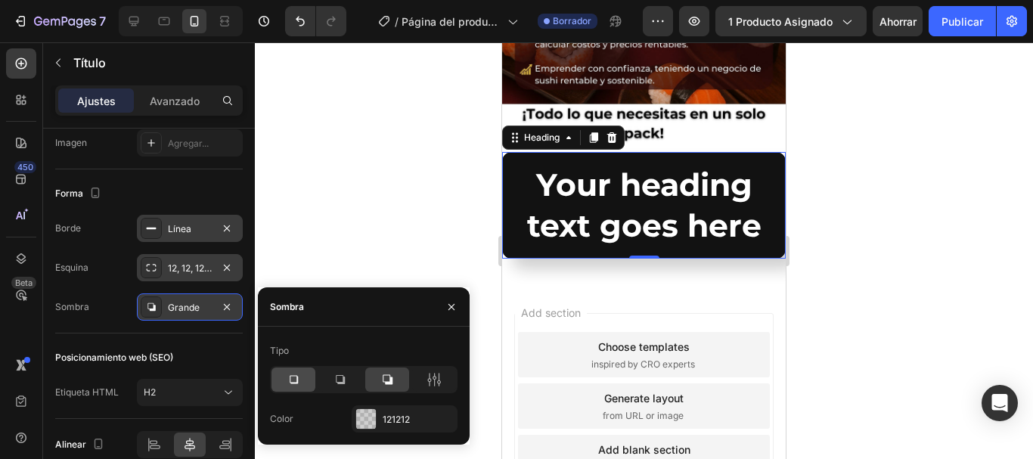
click at [288, 377] on icon at bounding box center [293, 379] width 15 height 15
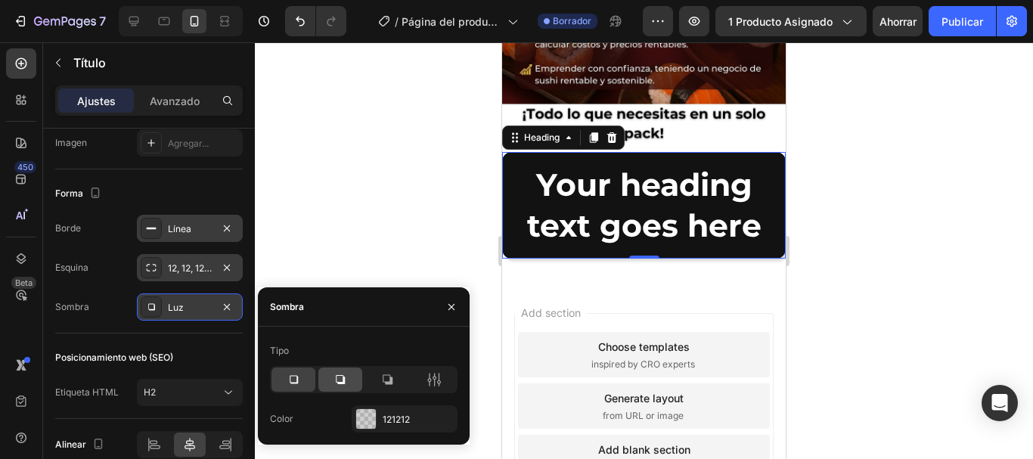
click at [347, 380] on icon at bounding box center [340, 379] width 15 height 15
click at [427, 239] on div at bounding box center [644, 250] width 778 height 417
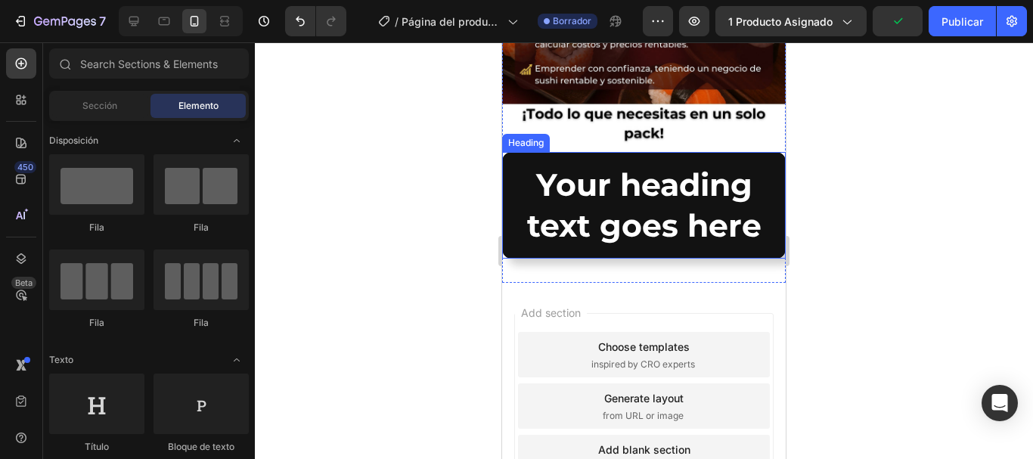
click at [653, 169] on h2 "Your heading text goes here" at bounding box center [644, 205] width 284 height 107
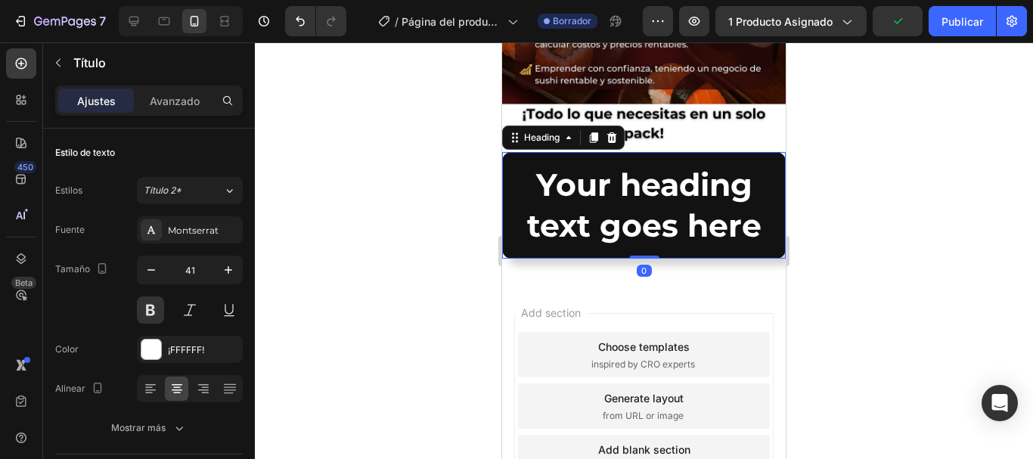
click at [753, 193] on h2 "Your heading text goes here" at bounding box center [644, 205] width 284 height 107
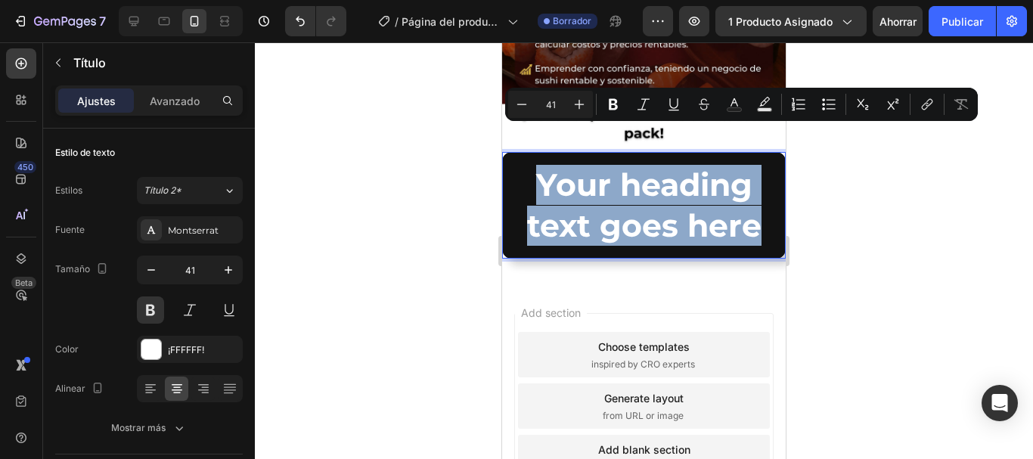
drag, startPoint x: 752, startPoint y: 185, endPoint x: 534, endPoint y: 141, distance: 222.2
click at [534, 165] on p "Your heading text goes here" at bounding box center [644, 205] width 258 height 81
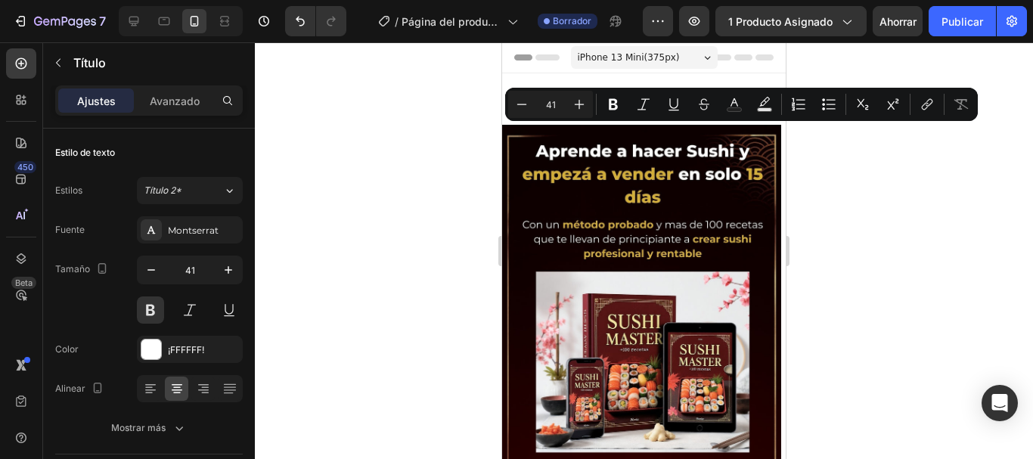
scroll to position [922, 0]
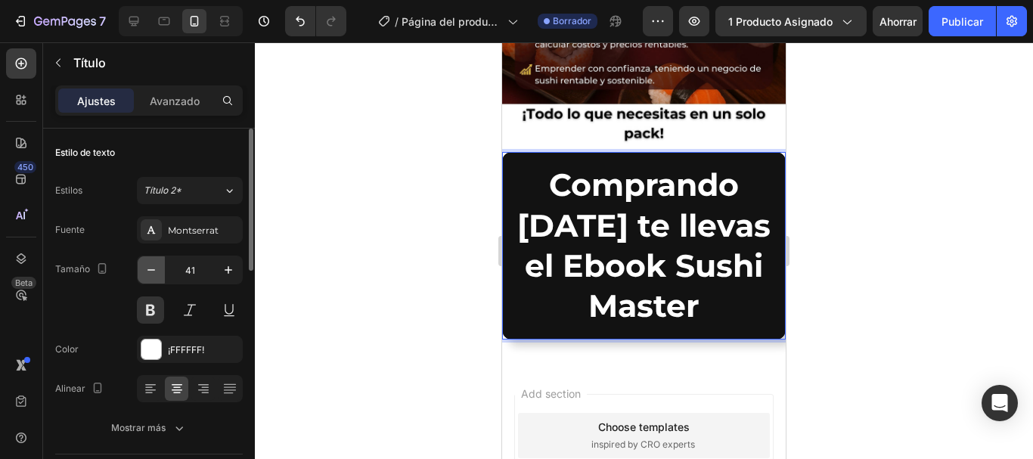
click at [157, 275] on icon "button" at bounding box center [151, 269] width 15 height 15
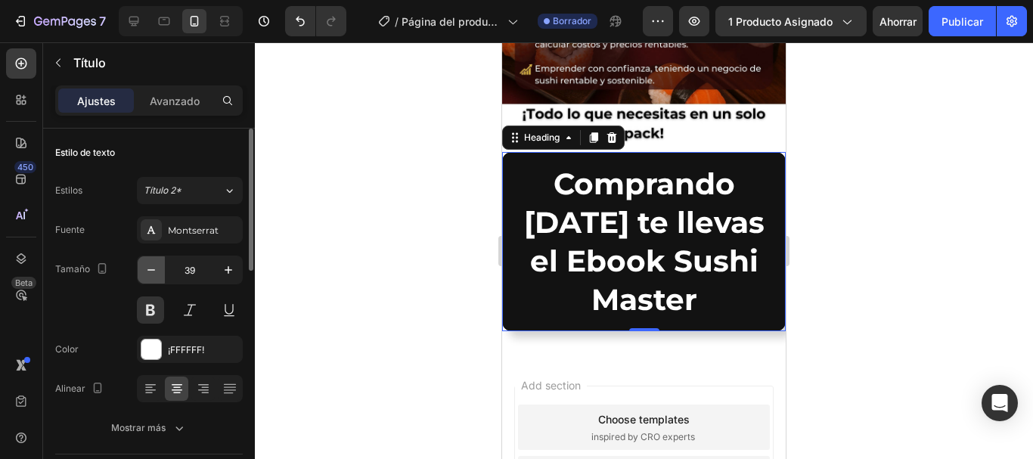
click at [157, 275] on icon "button" at bounding box center [151, 269] width 15 height 15
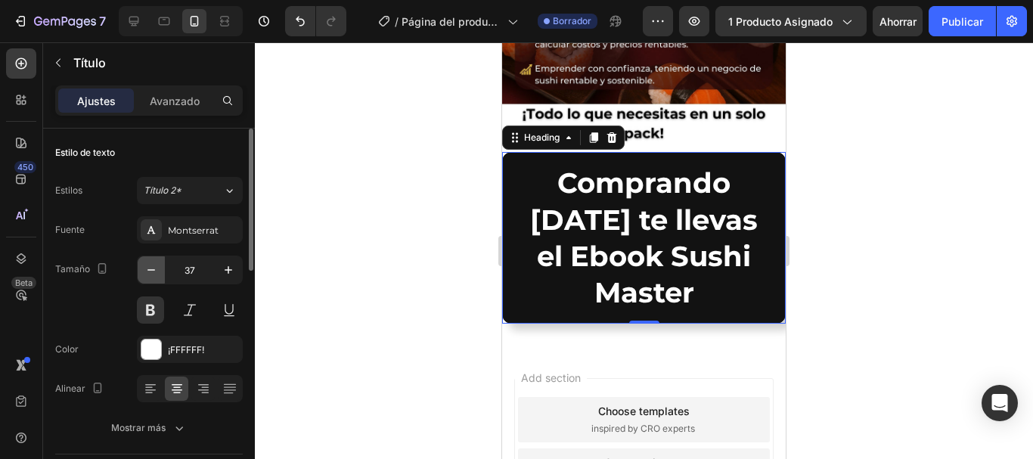
click at [157, 275] on icon "button" at bounding box center [151, 269] width 15 height 15
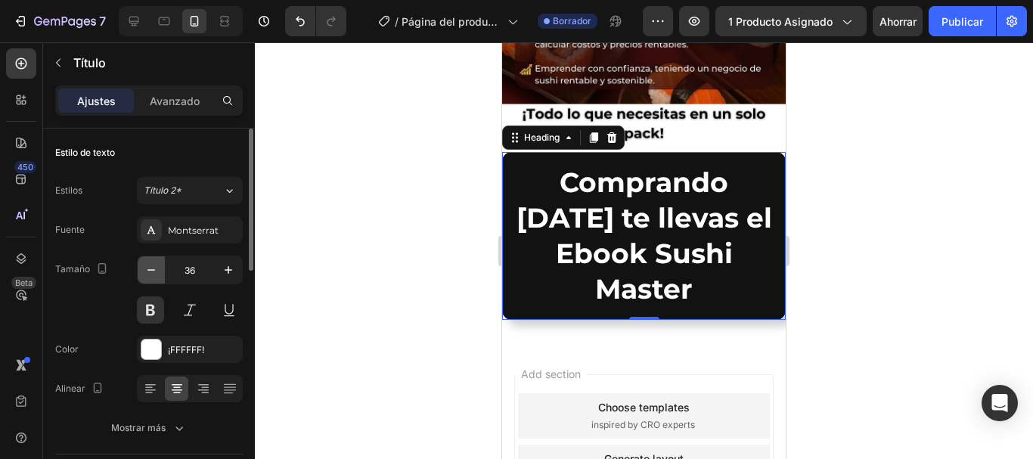
click at [157, 274] on icon "button" at bounding box center [151, 269] width 15 height 15
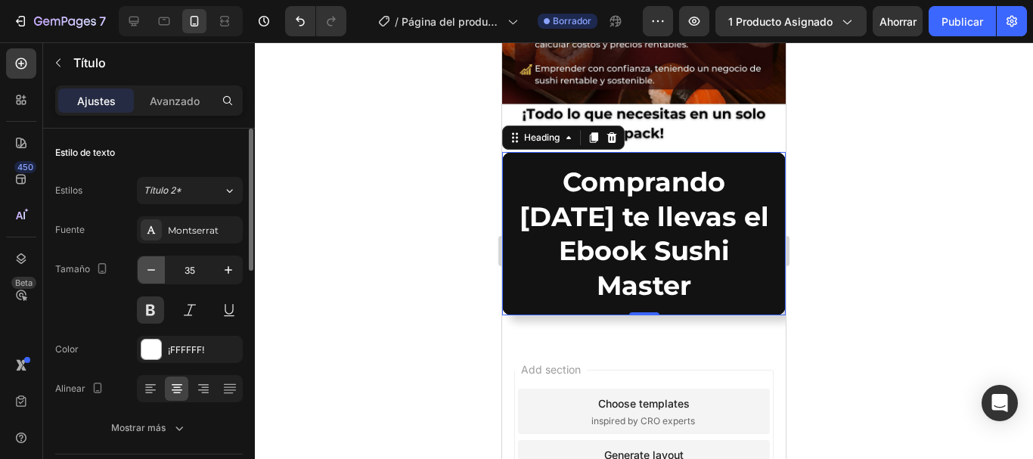
click at [157, 274] on icon "button" at bounding box center [151, 269] width 15 height 15
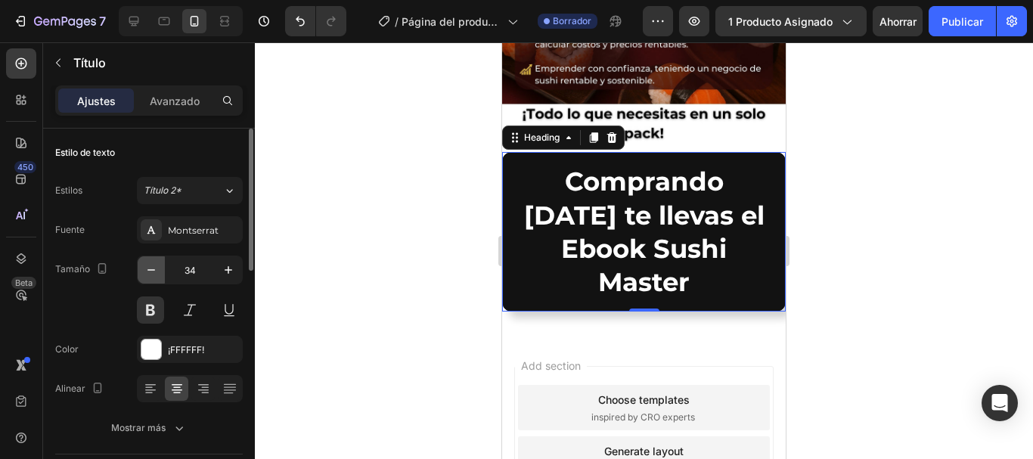
click at [157, 274] on icon "button" at bounding box center [151, 269] width 15 height 15
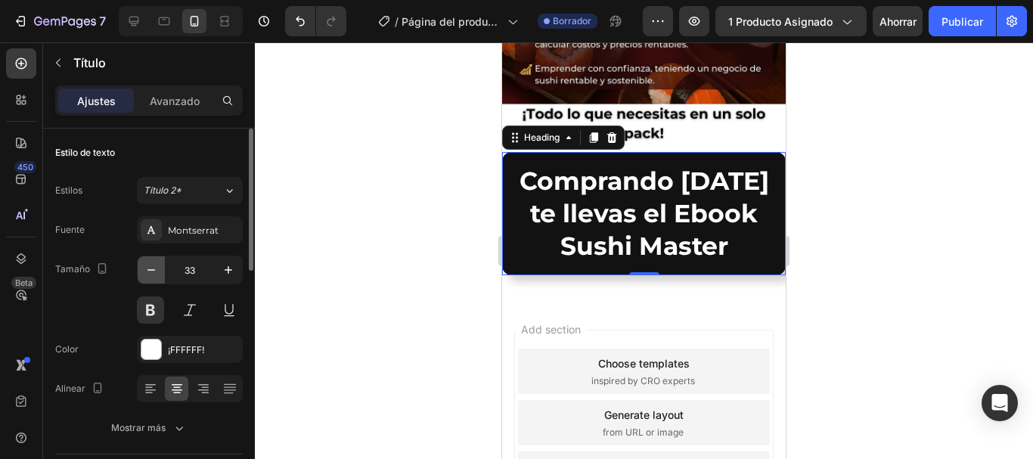
click at [157, 274] on icon "button" at bounding box center [151, 269] width 15 height 15
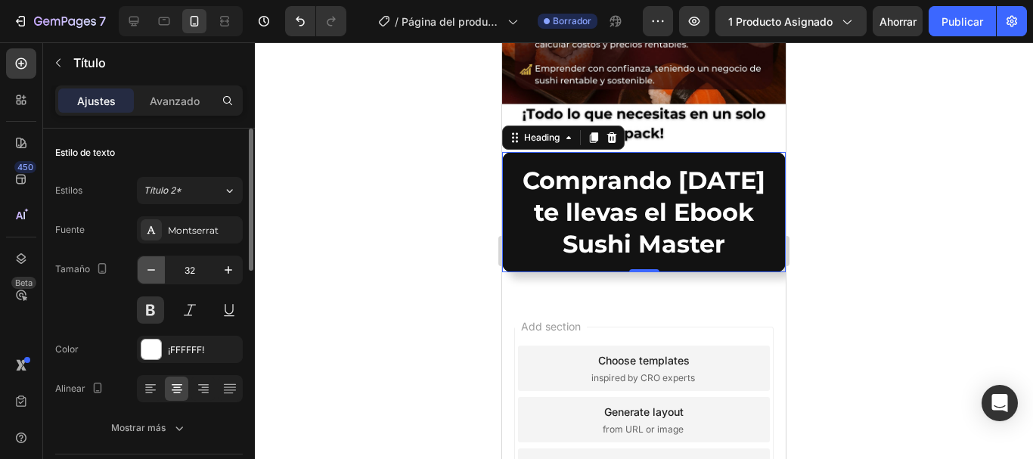
click at [158, 274] on icon "button" at bounding box center [151, 269] width 15 height 15
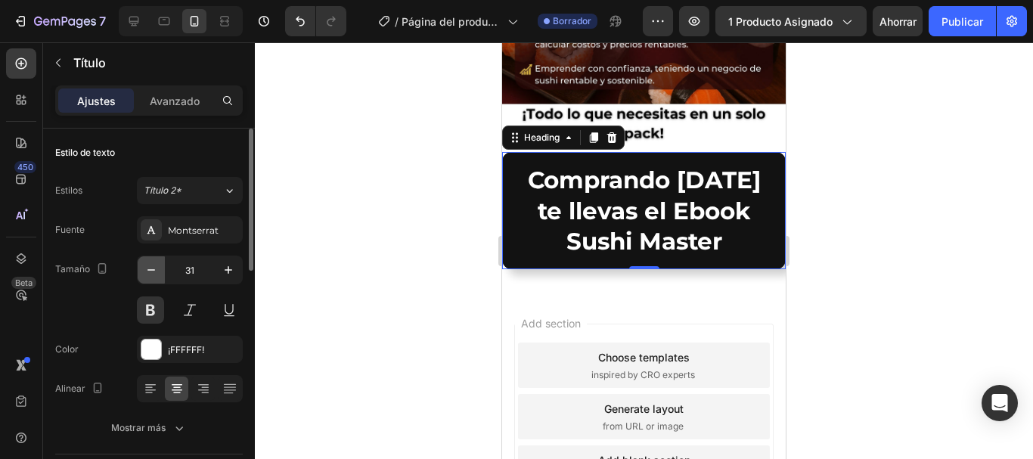
click at [158, 274] on icon "button" at bounding box center [151, 269] width 15 height 15
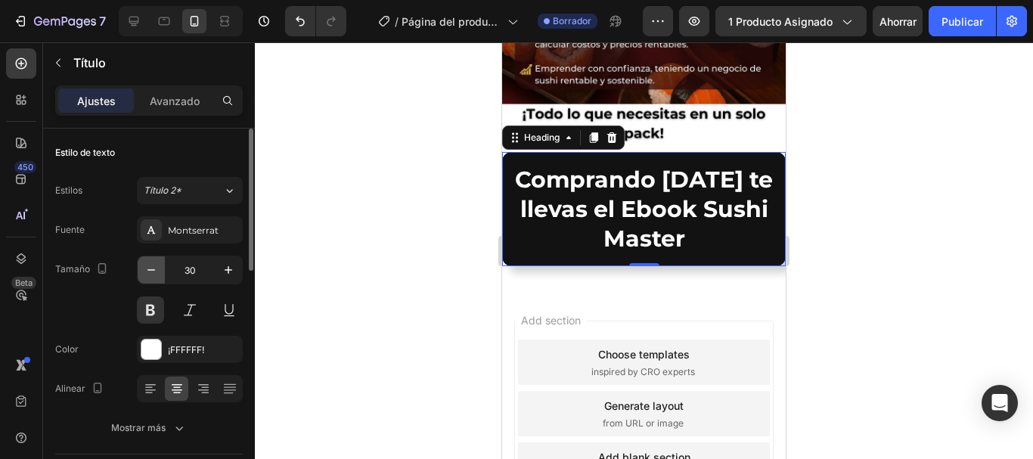
click at [158, 274] on icon "button" at bounding box center [151, 269] width 15 height 15
click at [158, 275] on icon "button" at bounding box center [151, 269] width 15 height 15
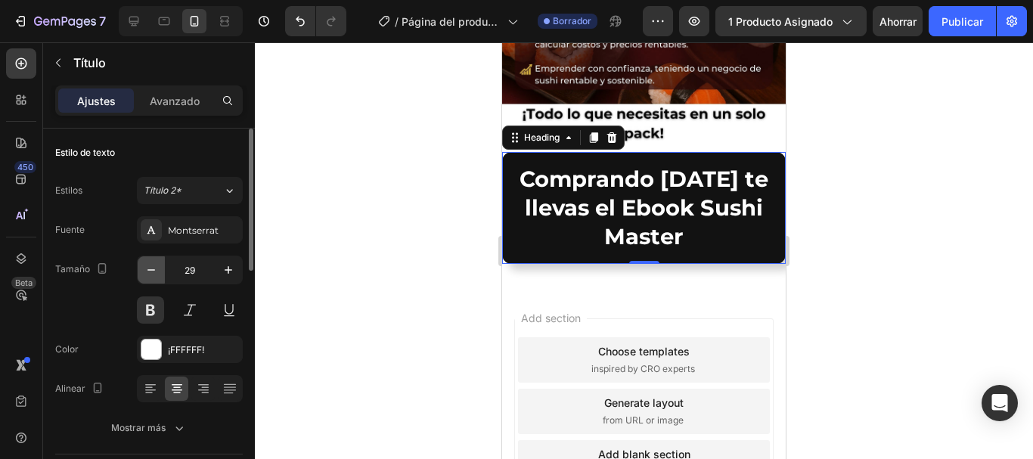
click at [158, 275] on icon "button" at bounding box center [151, 269] width 15 height 15
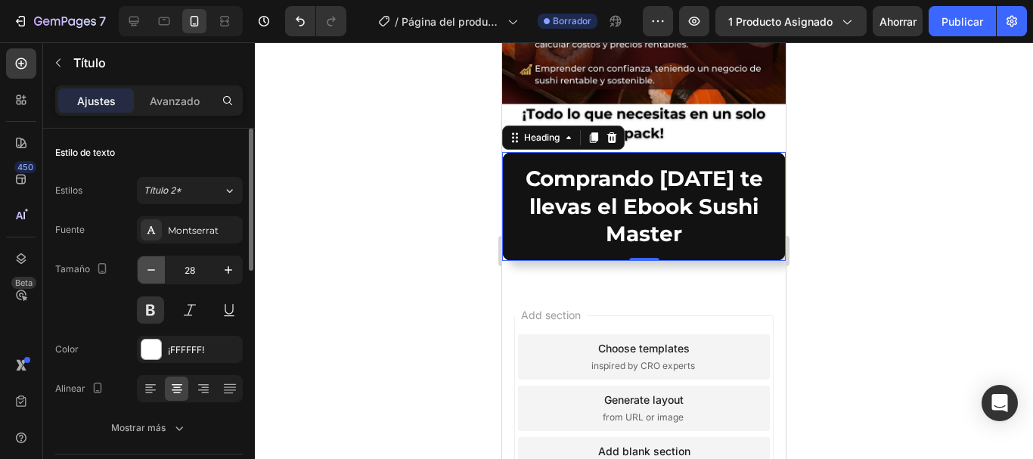
click at [160, 275] on button "button" at bounding box center [151, 269] width 27 height 27
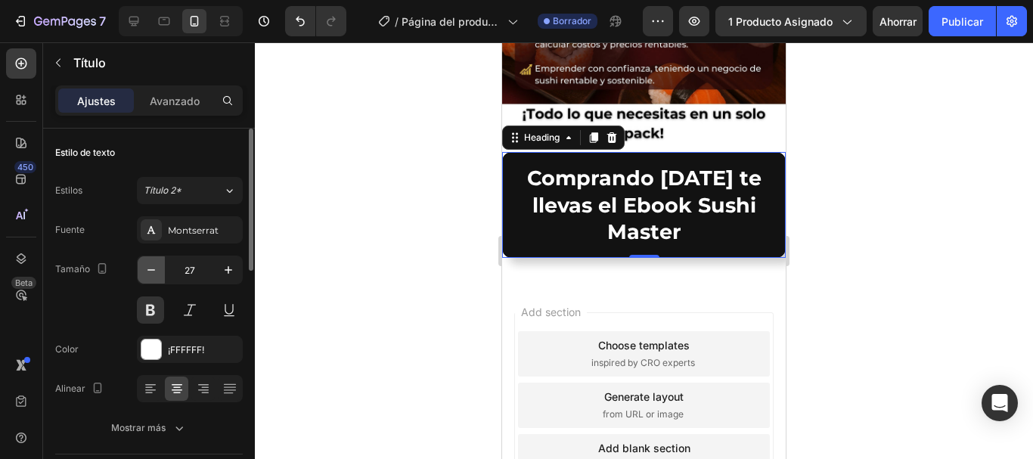
click at [160, 275] on button "button" at bounding box center [151, 269] width 27 height 27
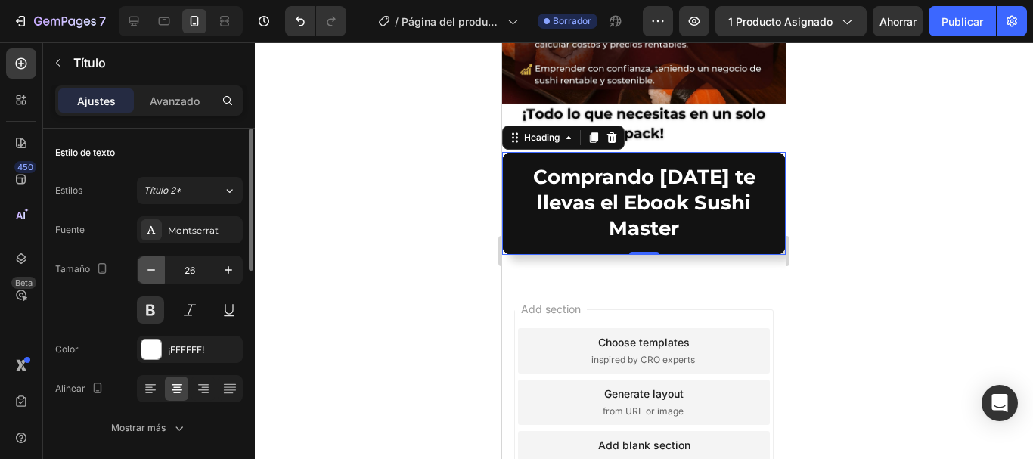
click at [161, 275] on button "button" at bounding box center [151, 269] width 27 height 27
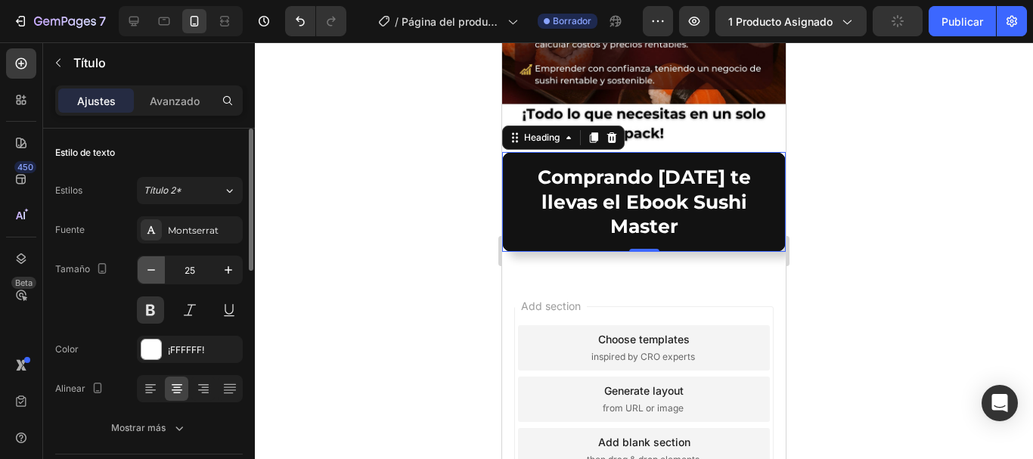
click at [162, 275] on button "button" at bounding box center [151, 269] width 27 height 27
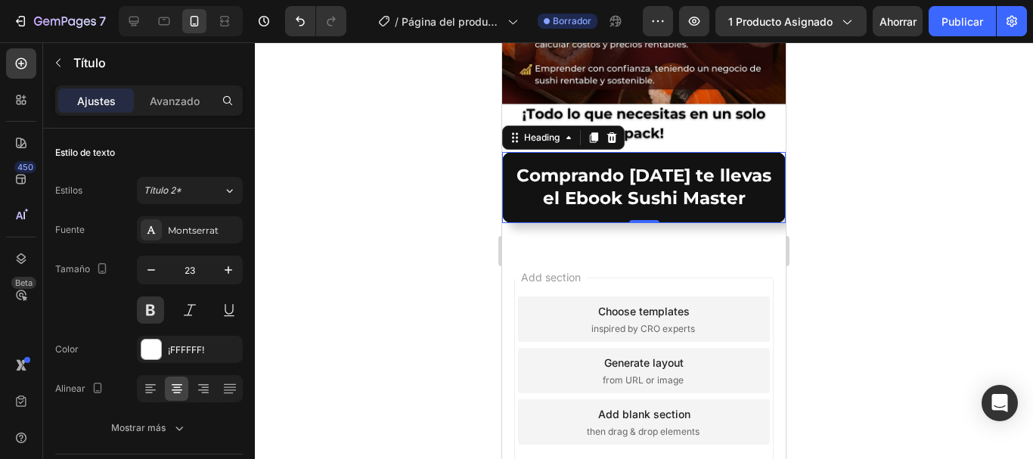
click at [735, 165] on p "Comprando hoy te llevas el Ebook Sushi Master" at bounding box center [644, 187] width 258 height 45
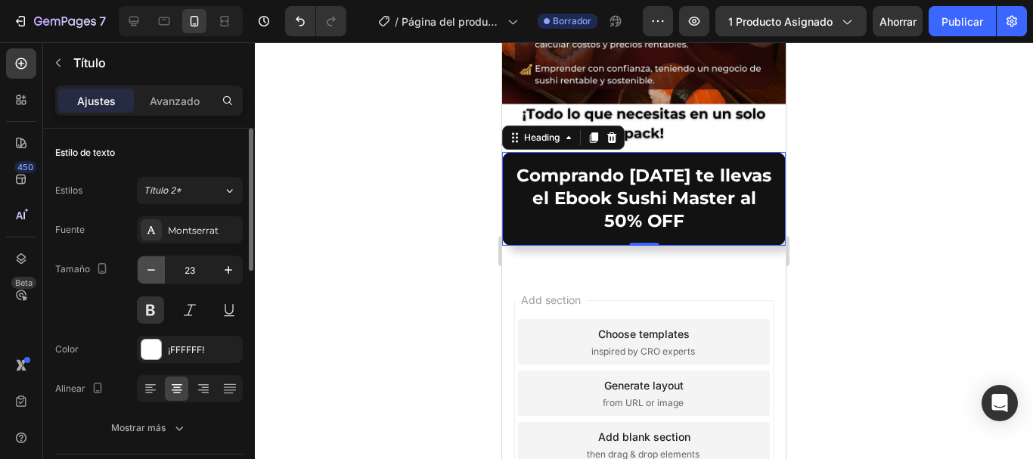
click at [152, 275] on icon "button" at bounding box center [151, 269] width 15 height 15
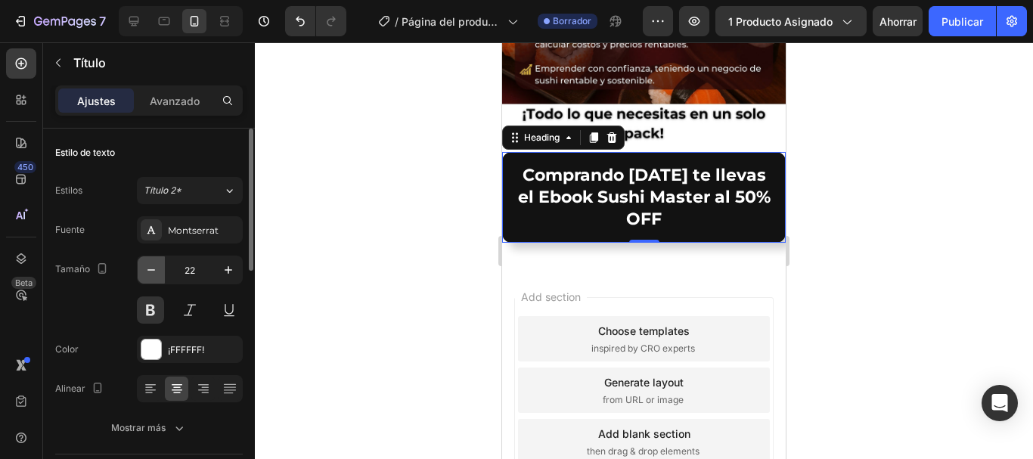
click at [152, 275] on icon "button" at bounding box center [151, 269] width 15 height 15
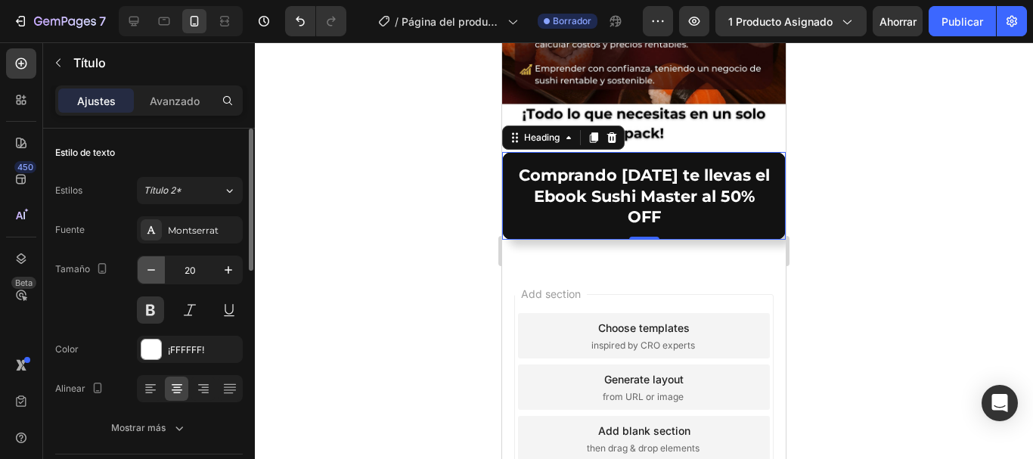
click at [152, 275] on icon "button" at bounding box center [151, 269] width 15 height 15
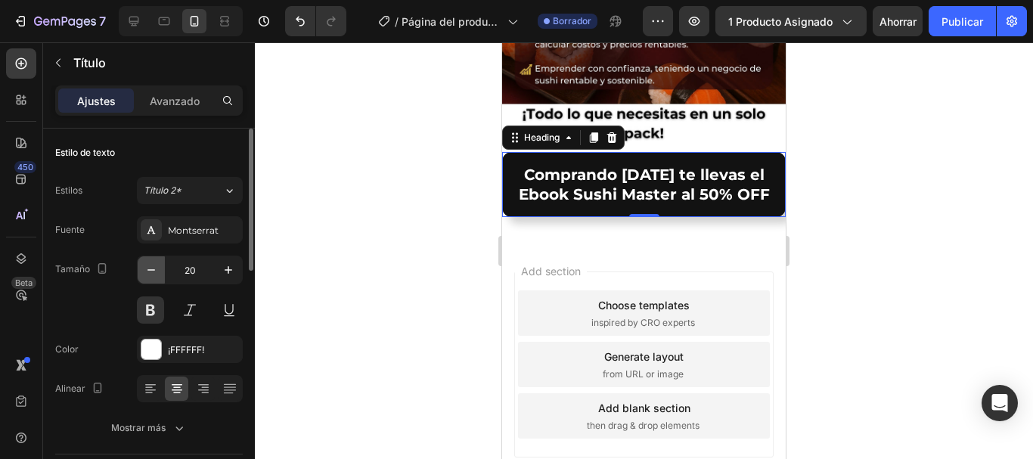
click at [152, 275] on icon "button" at bounding box center [151, 269] width 15 height 15
type input "19"
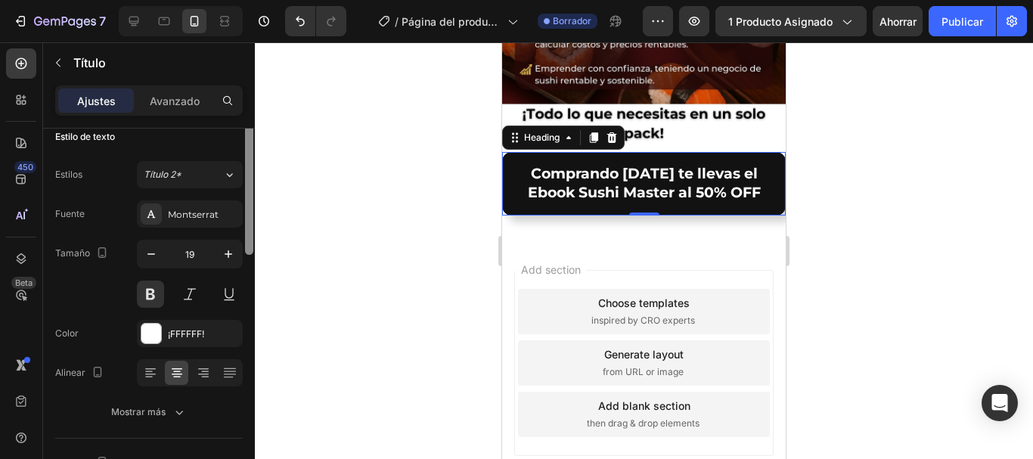
scroll to position [0, 0]
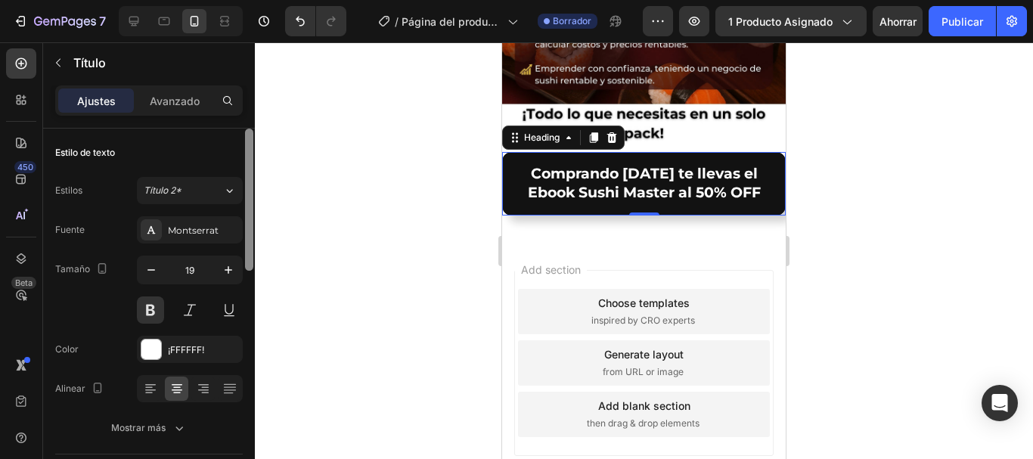
drag, startPoint x: 247, startPoint y: 234, endPoint x: 262, endPoint y: 191, distance: 45.7
click at [262, 0] on div "7 / Página del producto - [DATE][PERSON_NAME] 11:25:19 Borrador Avance 1 produc…" at bounding box center [516, 0] width 1033 height 0
click at [228, 190] on icon at bounding box center [229, 190] width 13 height 15
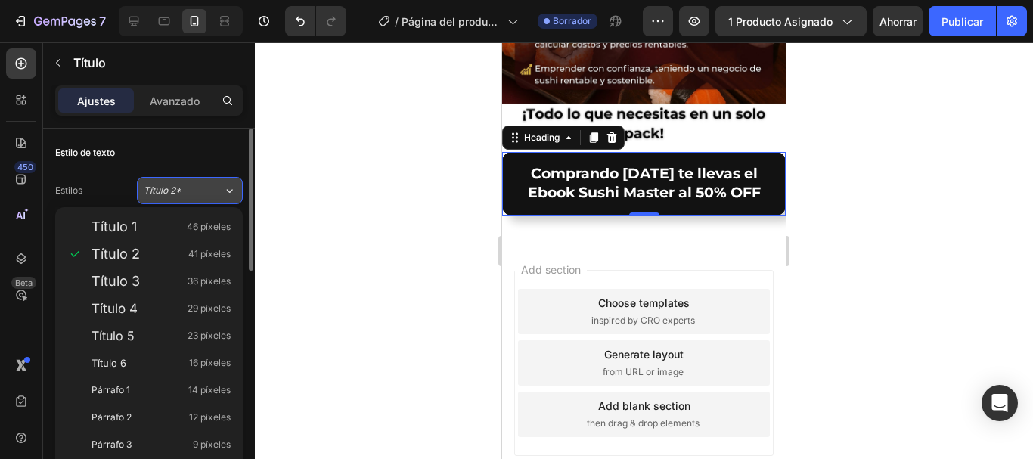
click at [229, 190] on icon at bounding box center [229, 190] width 13 height 15
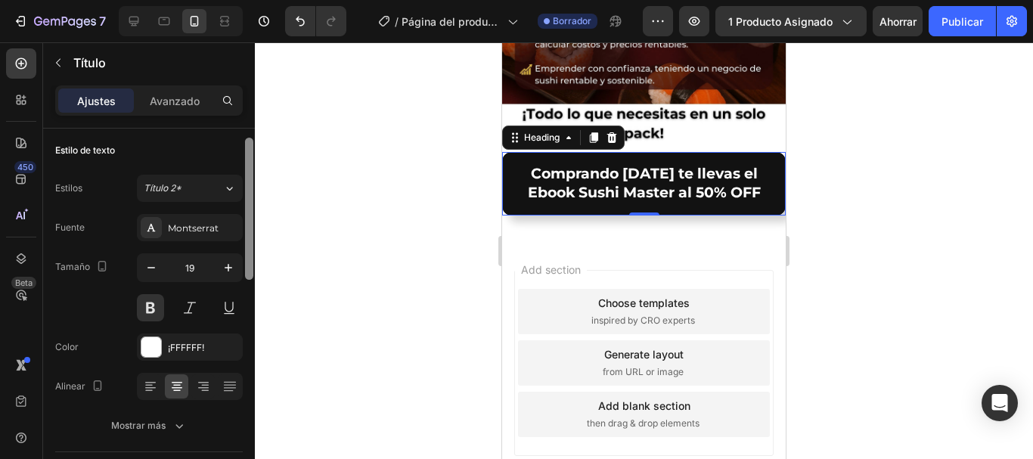
scroll to position [8, 0]
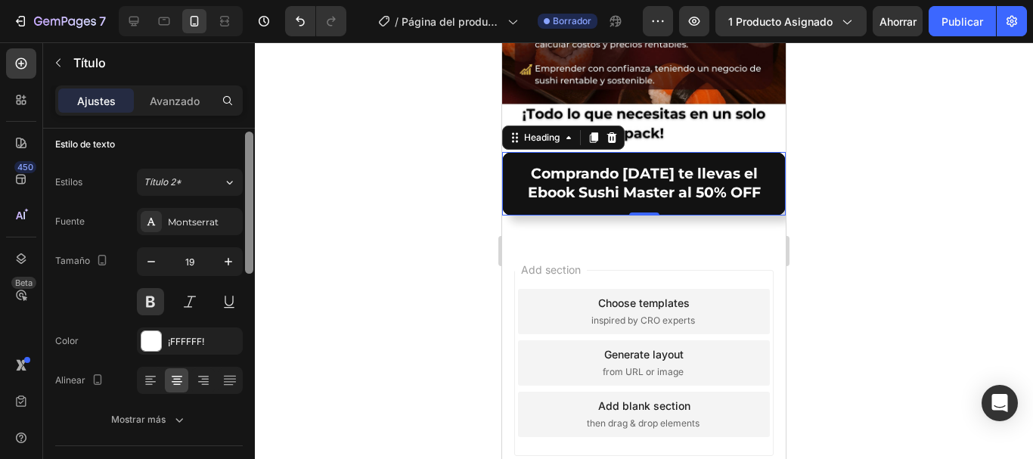
click at [249, 190] on div at bounding box center [249, 203] width 8 height 142
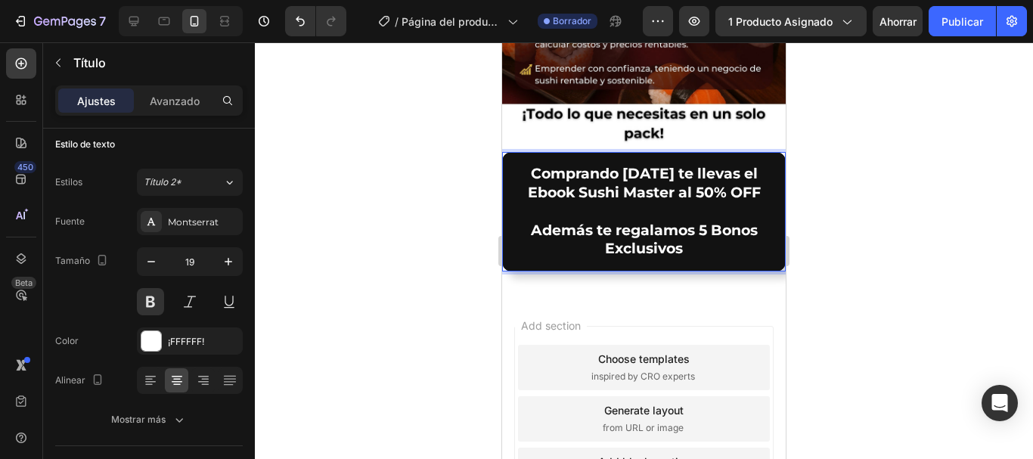
click at [688, 191] on p "Comprando hoy te llevas el Ebook Sushi Master al 50% OFF Además te regalamos 5 …" at bounding box center [644, 212] width 258 height 94
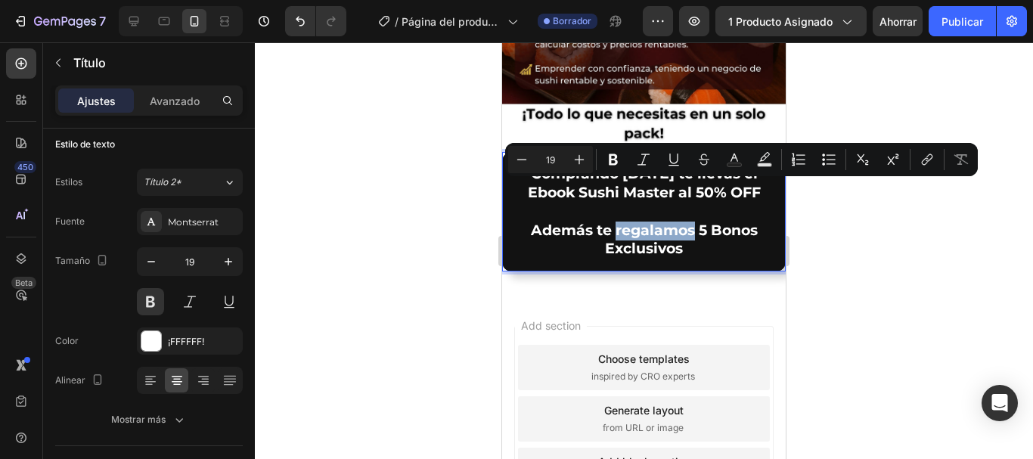
drag, startPoint x: 688, startPoint y: 191, endPoint x: 608, endPoint y: 198, distance: 80.5
click at [608, 198] on p "Comprando hoy te llevas el Ebook Sushi Master al 50% OFF Además te regalamos 5 …" at bounding box center [644, 212] width 258 height 94
click at [673, 163] on icon "Editor contextual toolbar" at bounding box center [673, 159] width 15 height 15
click at [765, 166] on rect "Barra de herramientas contextual del editor" at bounding box center [765, 165] width 14 height 4
type input "000000"
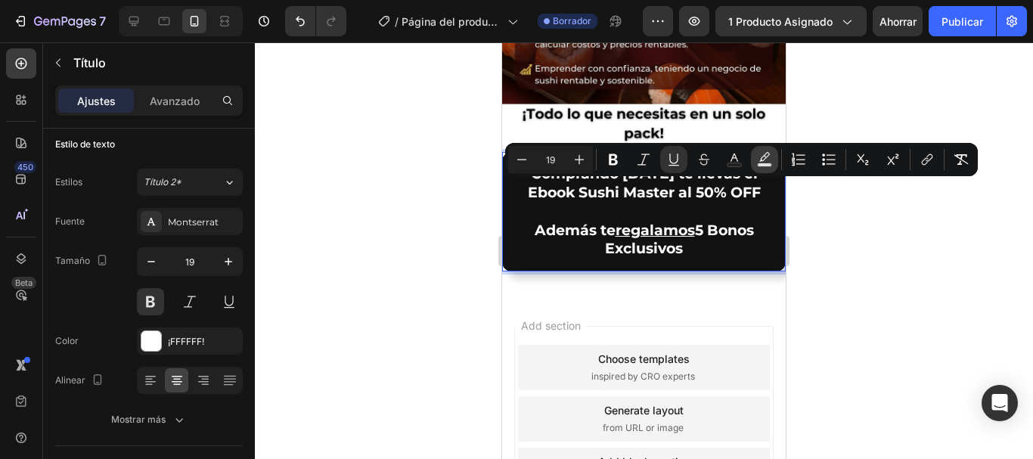
type input "77"
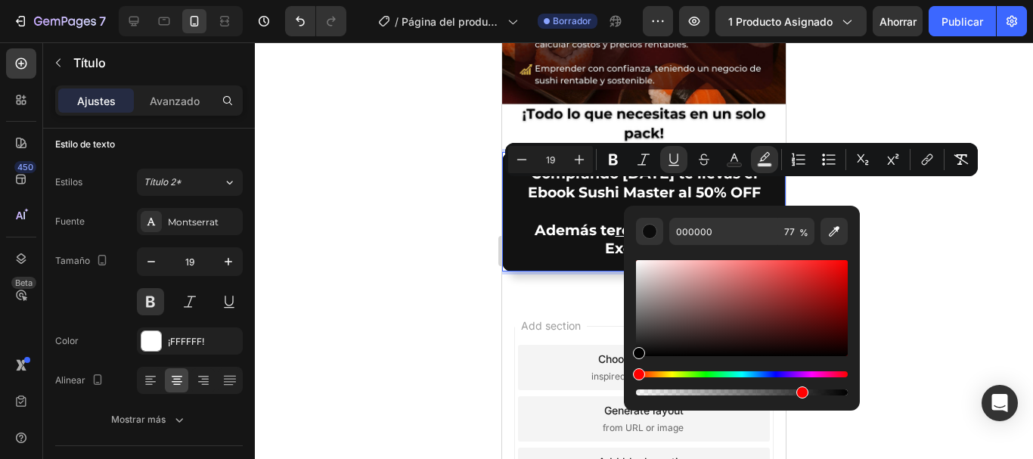
click at [712, 292] on div "Barra de herramientas contextual del editor" at bounding box center [742, 308] width 212 height 96
type input "A86B6B"
click at [524, 296] on div "Add section Choose templates inspired by CRO experts Generate layout from URL o…" at bounding box center [644, 440] width 284 height 289
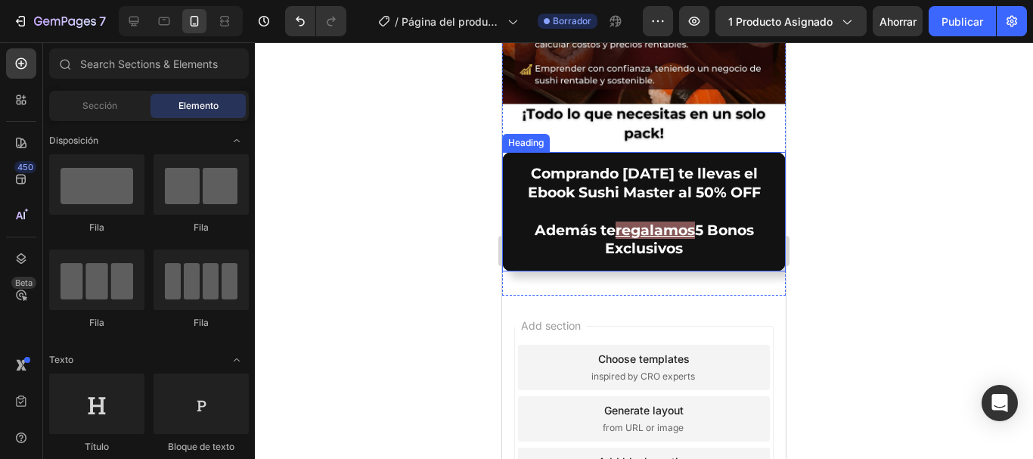
click at [686, 222] on u "regalamos" at bounding box center [655, 230] width 79 height 17
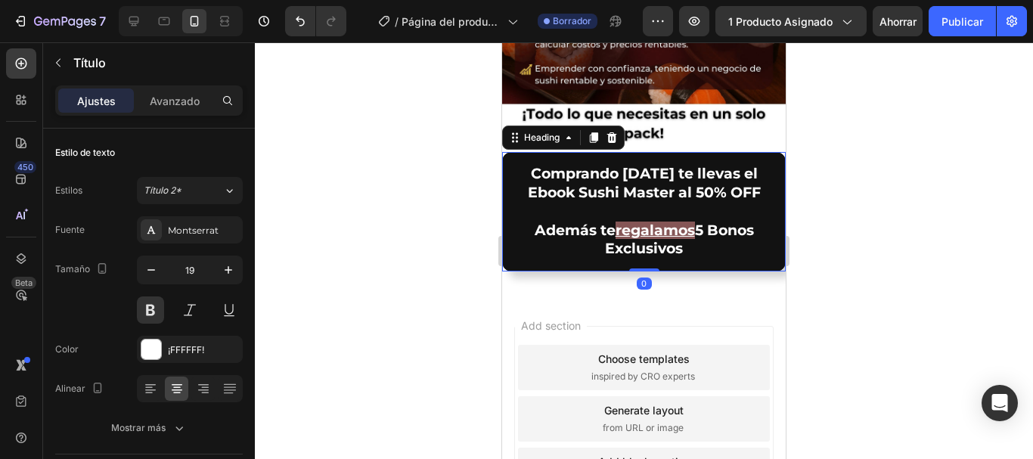
click at [689, 193] on p "Comprando hoy te llevas el Ebook Sushi Master al 50% OFF Además te regalamos 5 …" at bounding box center [644, 212] width 258 height 94
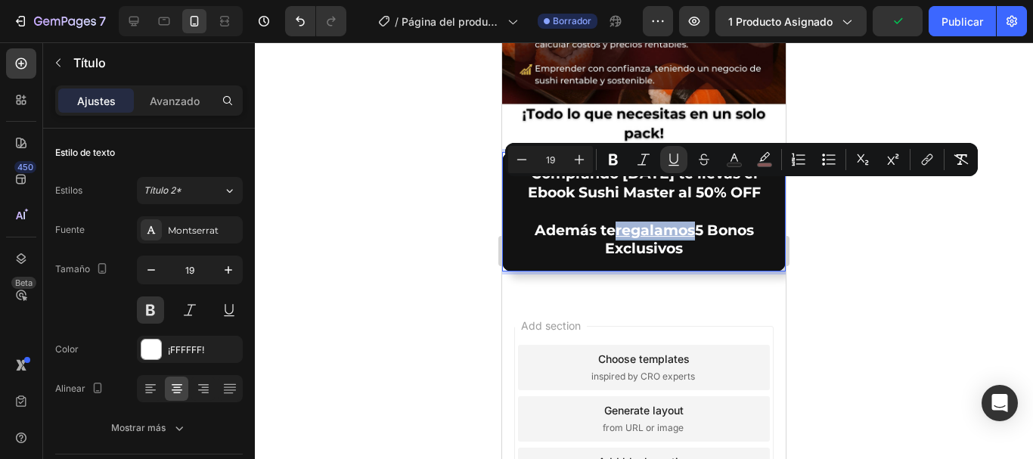
drag, startPoint x: 688, startPoint y: 193, endPoint x: 610, endPoint y: 192, distance: 78.7
click at [610, 192] on p "Comprando hoy te llevas el Ebook Sushi Master al 50% OFF Además te regalamos 5 …" at bounding box center [644, 212] width 258 height 94
click at [669, 163] on icon "Barra de herramientas contextual del editor" at bounding box center [673, 159] width 15 height 15
click at [712, 232] on h2 "Comprando hoy te llevas el Ebook Sushi Master al 50% OFF Además te regalamos 5 …" at bounding box center [644, 212] width 284 height 120
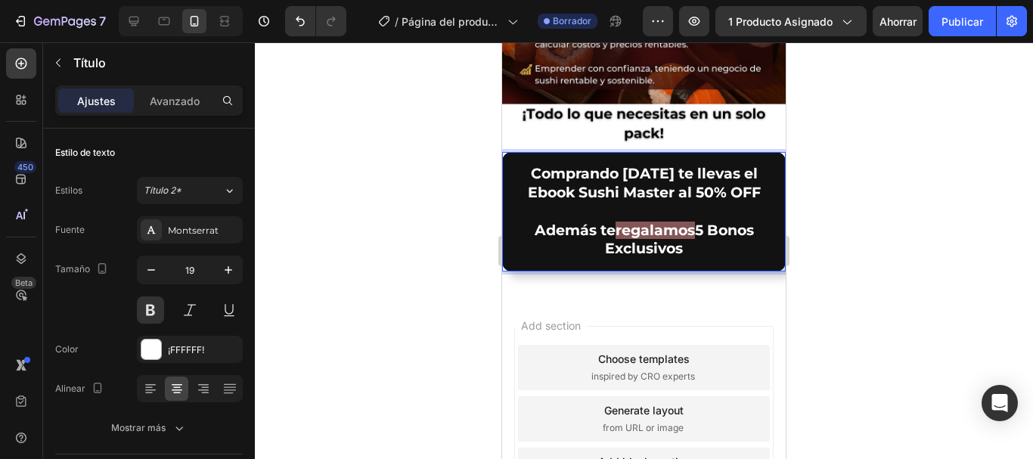
click at [532, 165] on p "Comprando hoy te llevas el Ebook Sushi Master al 50% OFF Además te regalamos 5 …" at bounding box center [644, 212] width 258 height 94
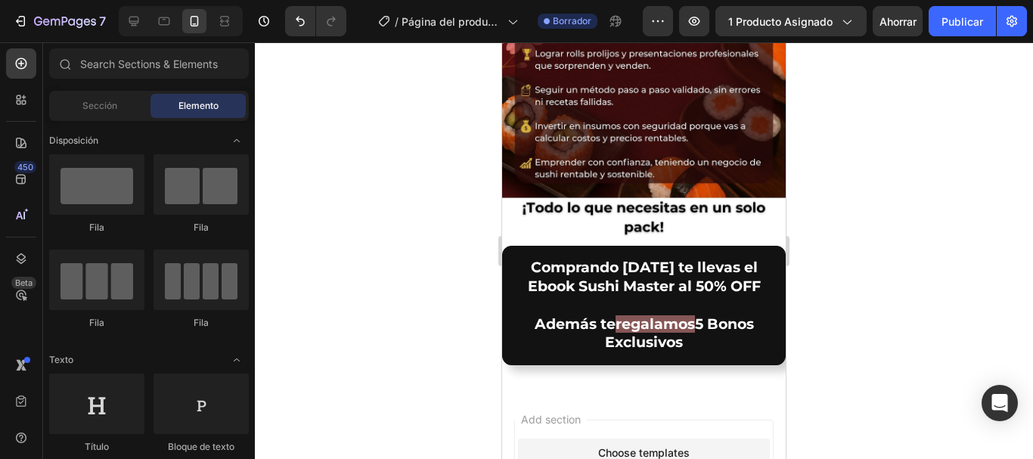
scroll to position [862, 0]
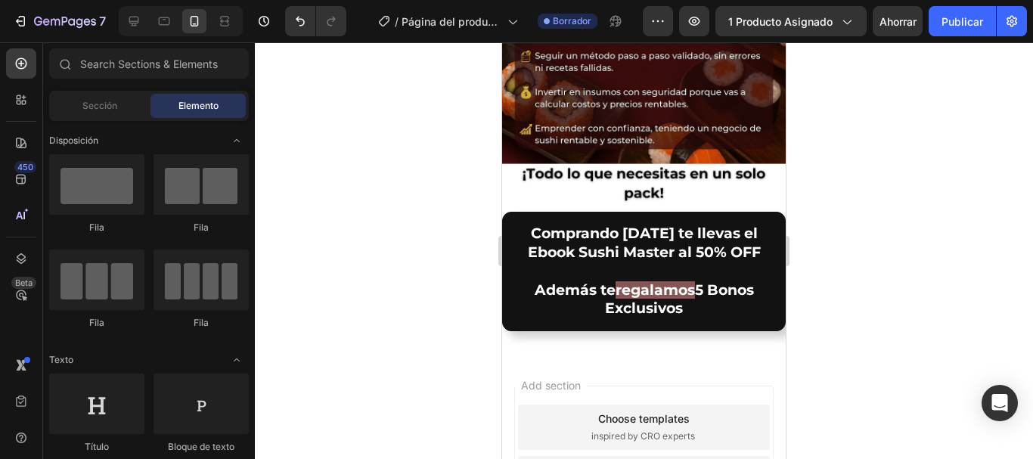
drag, startPoint x: 778, startPoint y: 352, endPoint x: 1304, endPoint y: 378, distance: 527.0
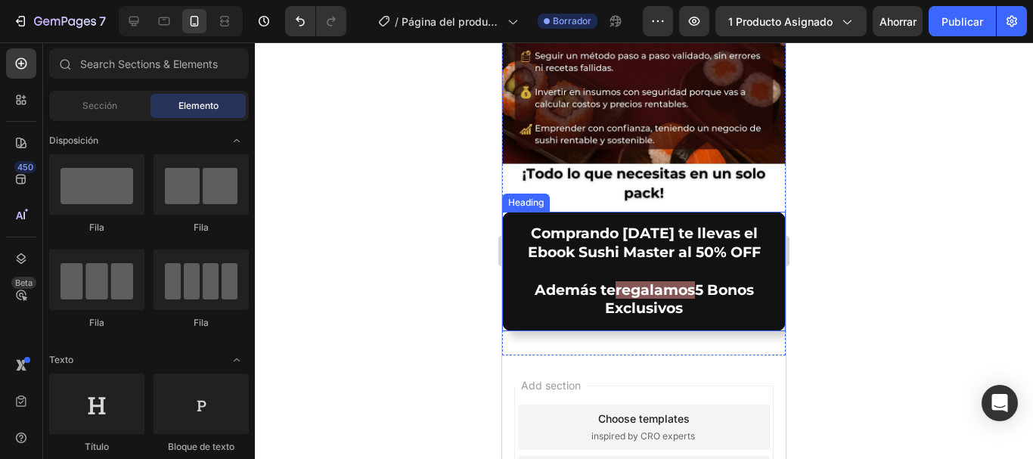
click at [531, 225] on p "Comprando hoy te llevas el Ebook Sushi Master al 50% OFF Además te regalamos 5 …" at bounding box center [644, 272] width 258 height 94
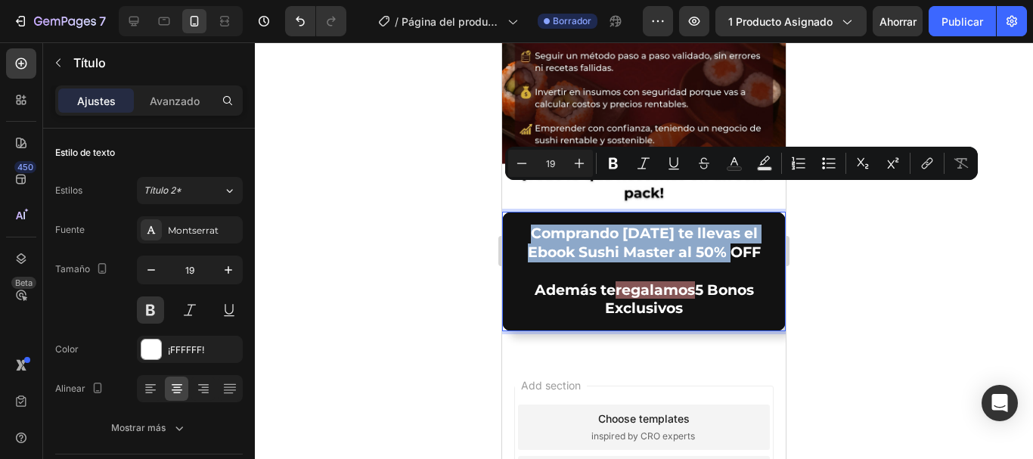
drag, startPoint x: 537, startPoint y: 194, endPoint x: 756, endPoint y: 218, distance: 219.8
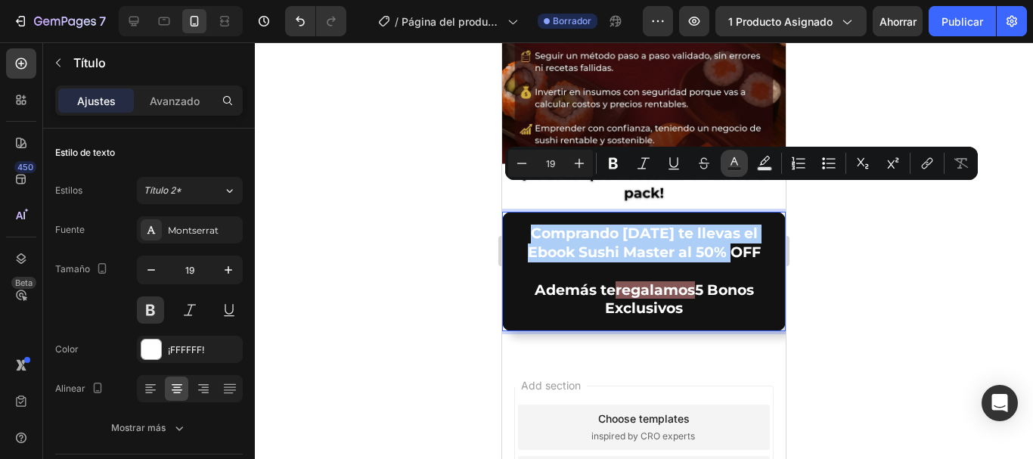
click at [741, 168] on rect "Editor contextual toolbar" at bounding box center [735, 169] width 14 height 4
type input "FFFFFF"
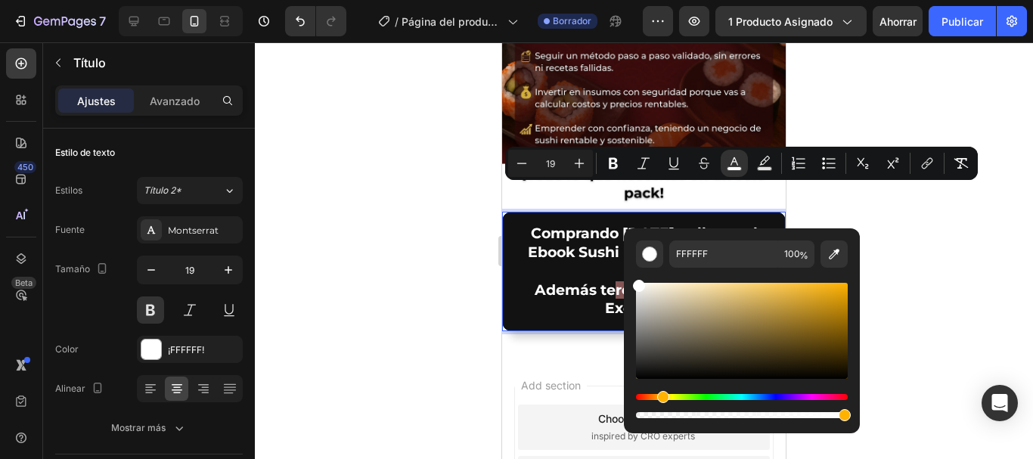
drag, startPoint x: 640, startPoint y: 397, endPoint x: 661, endPoint y: 397, distance: 21.2
click at [661, 397] on div "Matiz" at bounding box center [663, 397] width 12 height 12
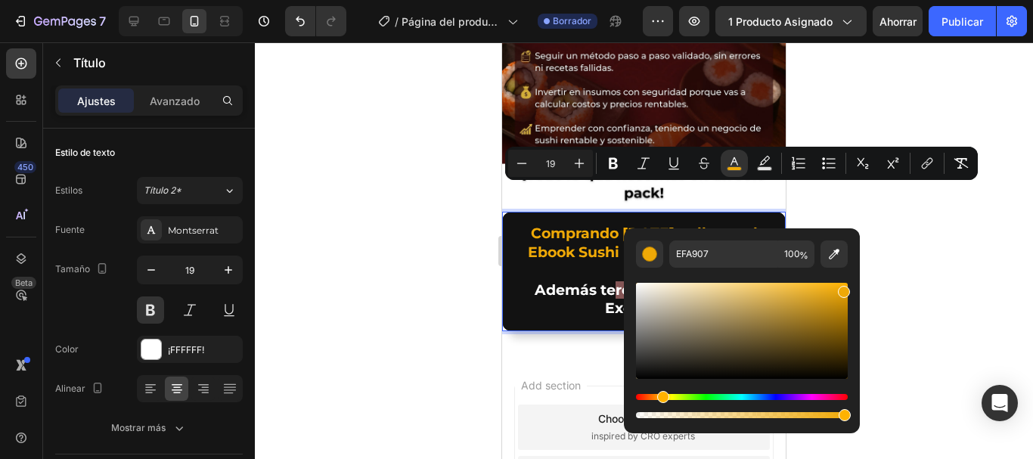
drag, startPoint x: 638, startPoint y: 286, endPoint x: 842, endPoint y: 288, distance: 204.2
click at [842, 288] on div "Editor contextual toolbar" at bounding box center [844, 292] width 12 height 12
type input "F7AE04"
click at [844, 285] on div "Editor contextual toolbar" at bounding box center [845, 288] width 12 height 12
click at [923, 277] on div at bounding box center [644, 250] width 778 height 417
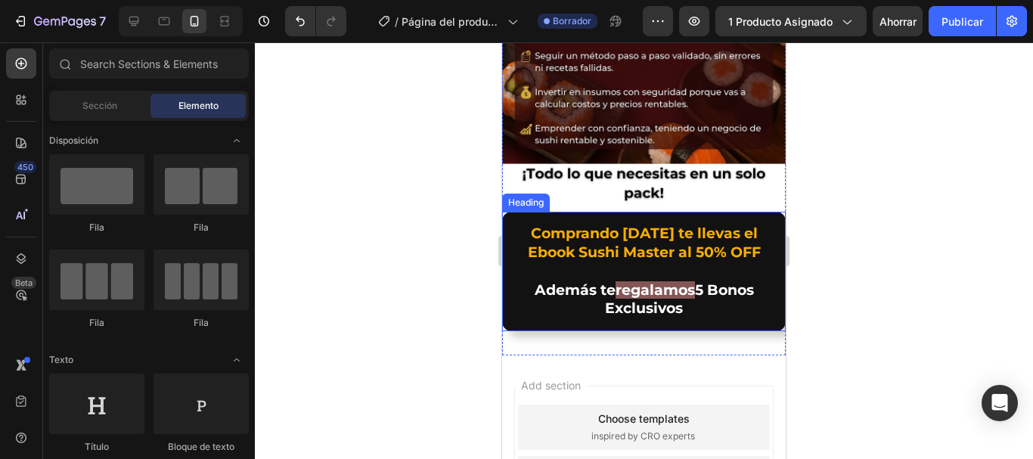
click at [692, 270] on p "⁠⁠⁠⁠⁠⁠⁠ Comprando hoy te llevas el Ebook Sushi Master al 50% OFF Además te rega…" at bounding box center [644, 272] width 258 height 94
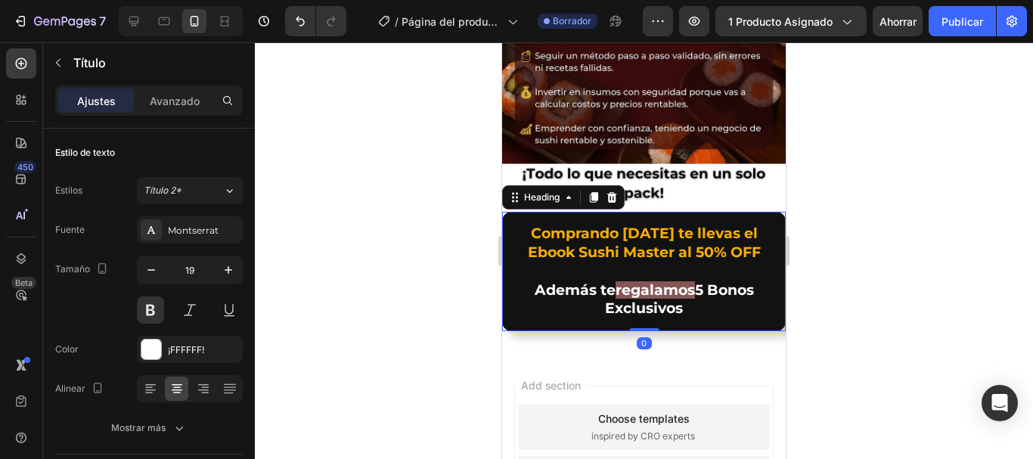
click at [684, 272] on p "Comprando hoy te llevas el Ebook Sushi Master al 50% OFF Además te regalamos 5 …" at bounding box center [644, 272] width 258 height 94
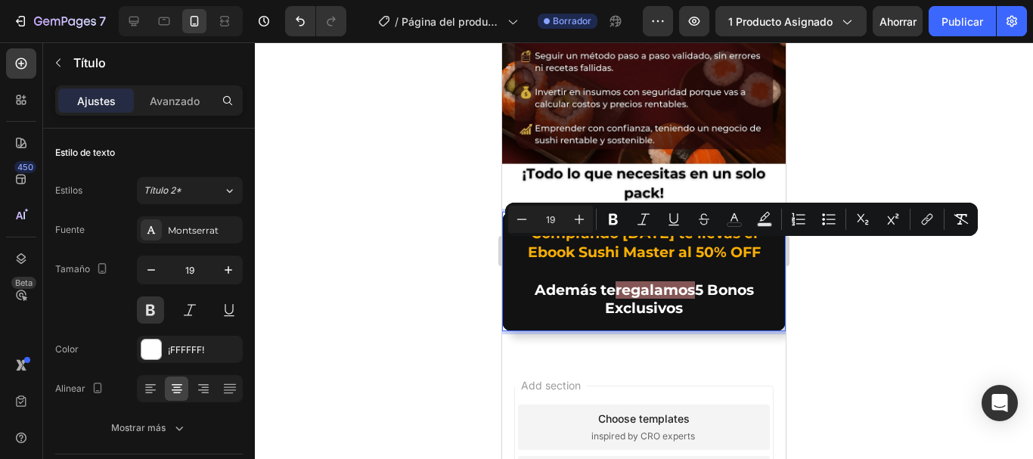
drag, startPoint x: 683, startPoint y: 272, endPoint x: 524, endPoint y: 252, distance: 160.1
click at [524, 252] on p "Comprando hoy te llevas el Ebook Sushi Master al 50% OFF Además te regalamos 5 …" at bounding box center [644, 272] width 258 height 94
click at [635, 221] on button "Italic" at bounding box center [643, 219] width 27 height 27
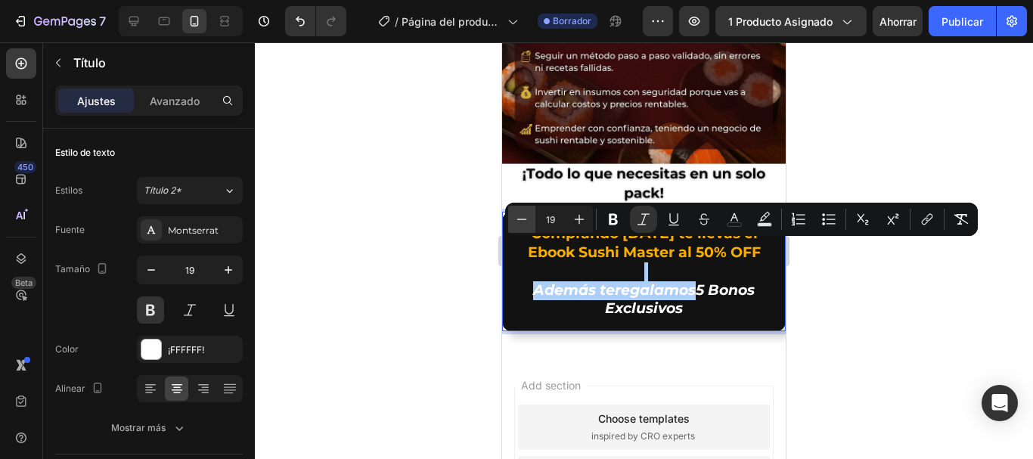
click at [523, 222] on icon "Editor contextual toolbar" at bounding box center [521, 219] width 15 height 15
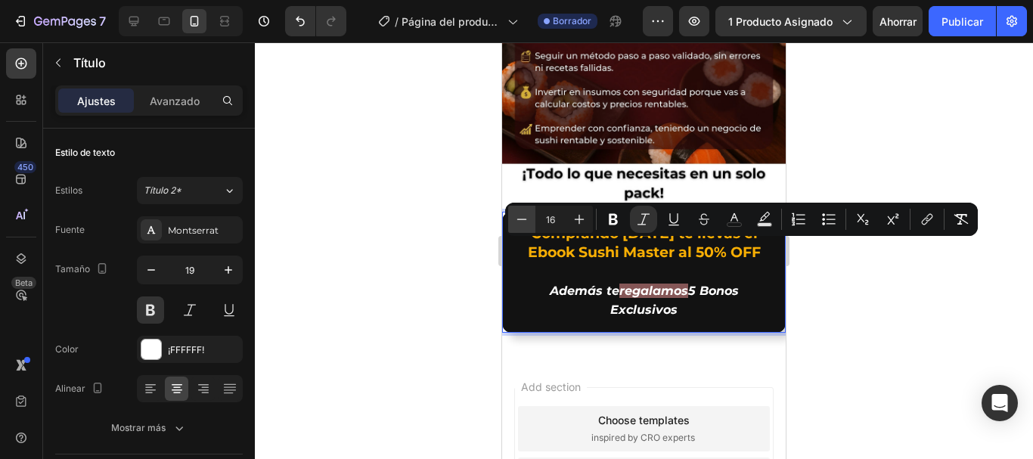
click at [523, 222] on icon "Editor contextual toolbar" at bounding box center [521, 219] width 15 height 15
type input "15"
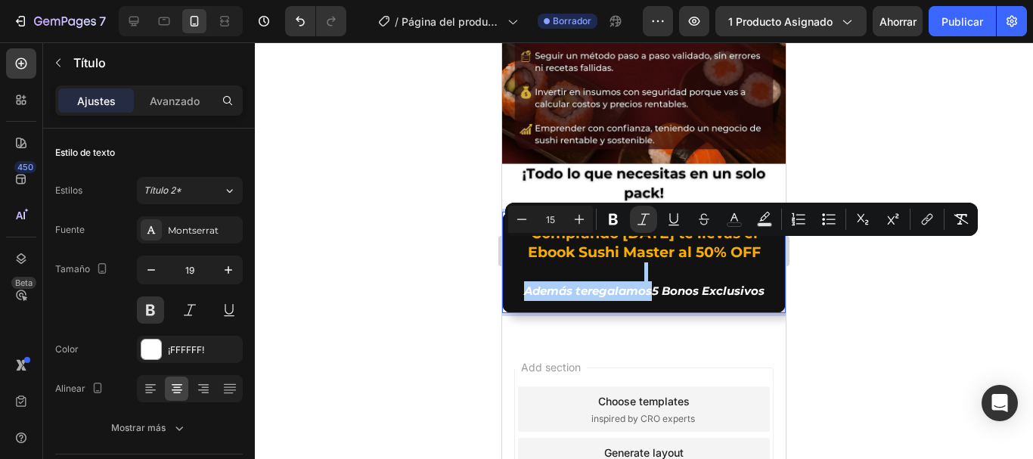
click at [877, 287] on div at bounding box center [644, 250] width 778 height 417
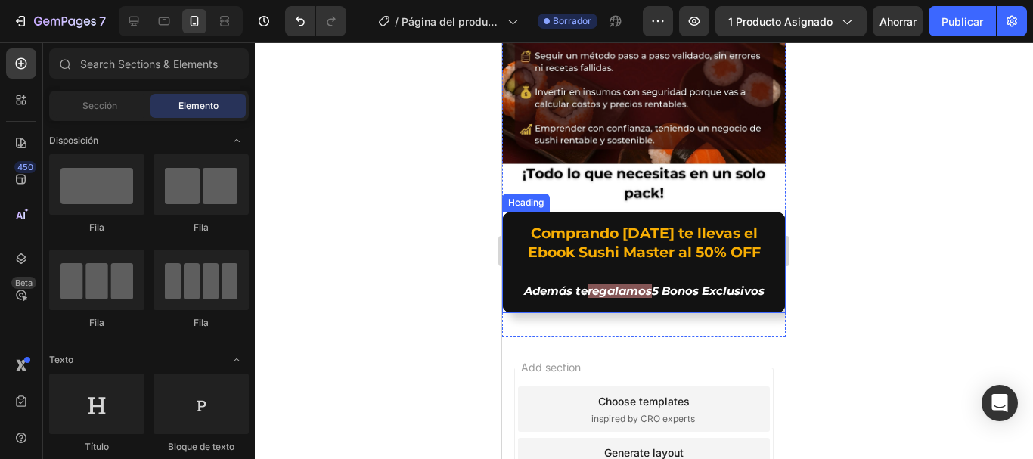
click at [517, 249] on p "⁠⁠⁠⁠⁠⁠⁠ Comprando hoy te llevas el Ebook Sushi Master al 50% OFF Además te rega…" at bounding box center [644, 263] width 258 height 76
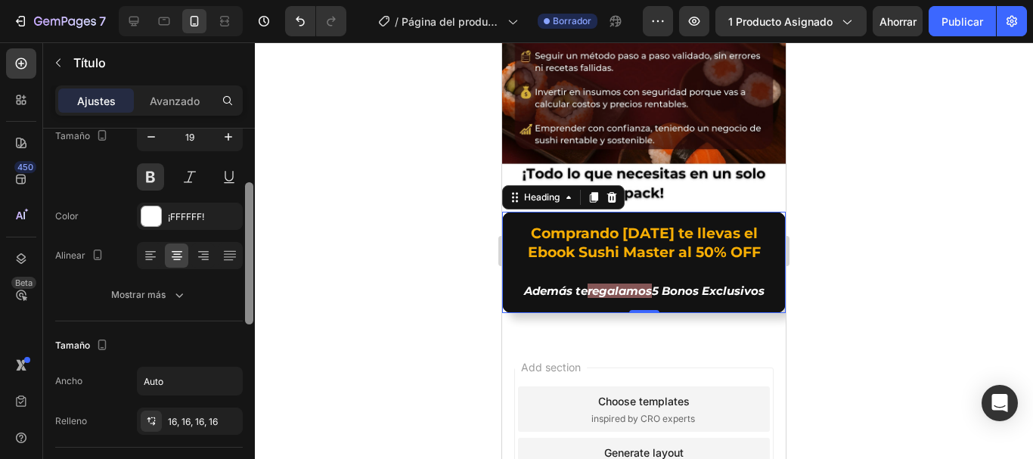
drag, startPoint x: 248, startPoint y: 253, endPoint x: 265, endPoint y: 296, distance: 46.5
click at [267, 0] on div "7 / Página del producto - [DATE][PERSON_NAME] 11:25:19 Borrador Avance 1 produc…" at bounding box center [516, 0] width 1033 height 0
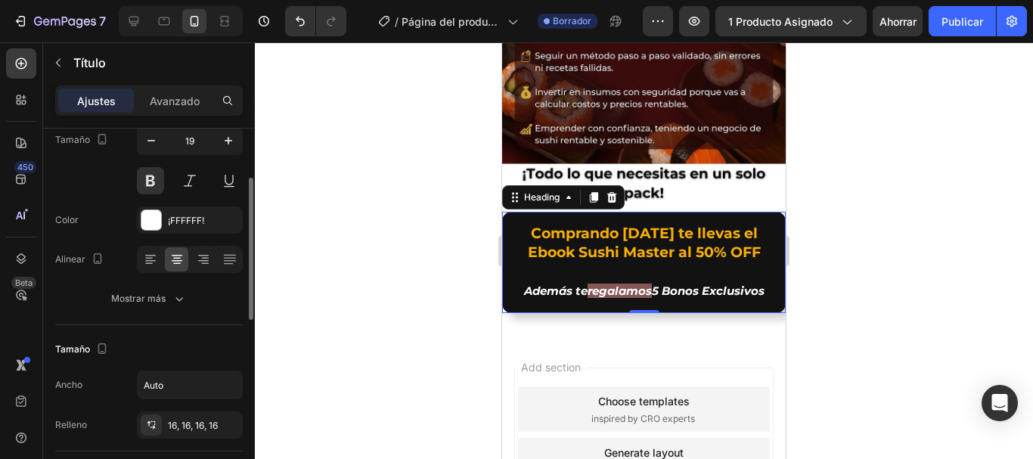
drag, startPoint x: 168, startPoint y: 97, endPoint x: 256, endPoint y: 188, distance: 126.8
click at [168, 96] on font "Avanzado" at bounding box center [175, 101] width 50 height 13
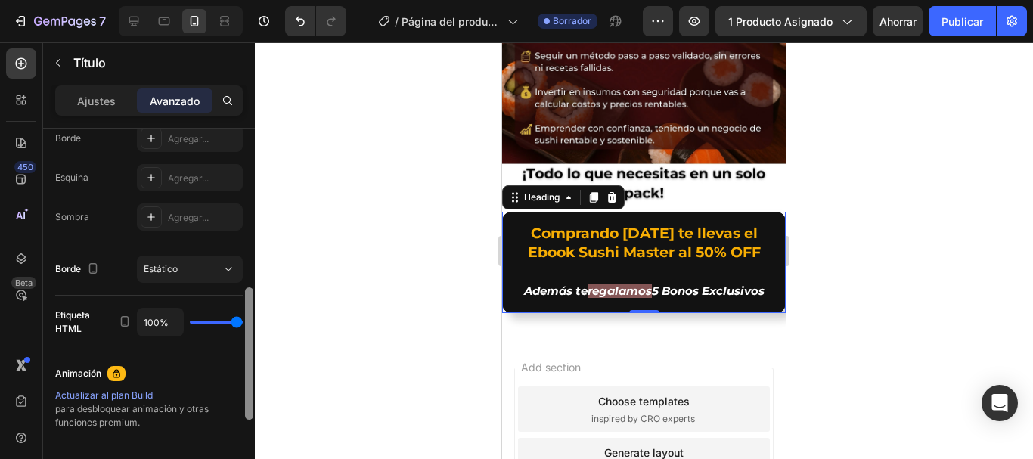
scroll to position [440, 0]
drag, startPoint x: 247, startPoint y: 216, endPoint x: 275, endPoint y: 346, distance: 133.1
click at [275, 0] on div "7 / Página del producto - [DATE][PERSON_NAME] 11:25:19 Borrador Avance 1 produc…" at bounding box center [516, 0] width 1033 height 0
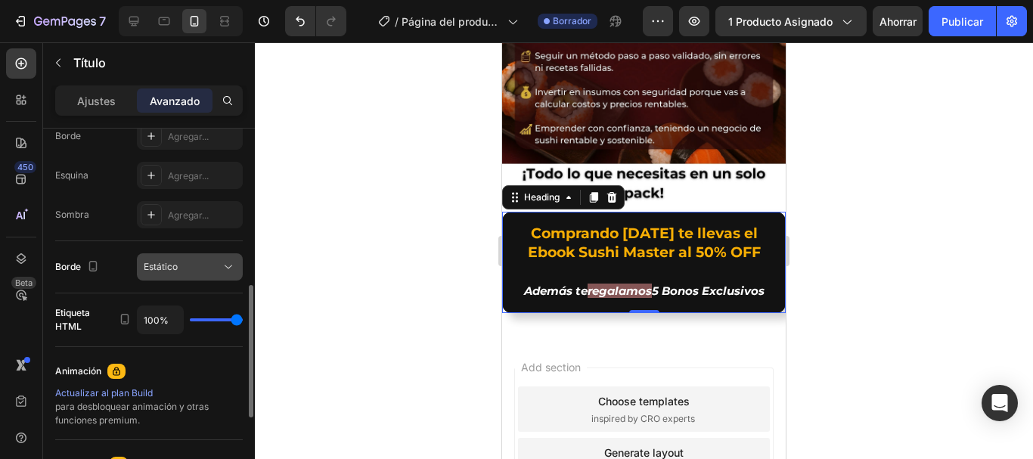
click at [227, 267] on icon at bounding box center [229, 267] width 8 height 4
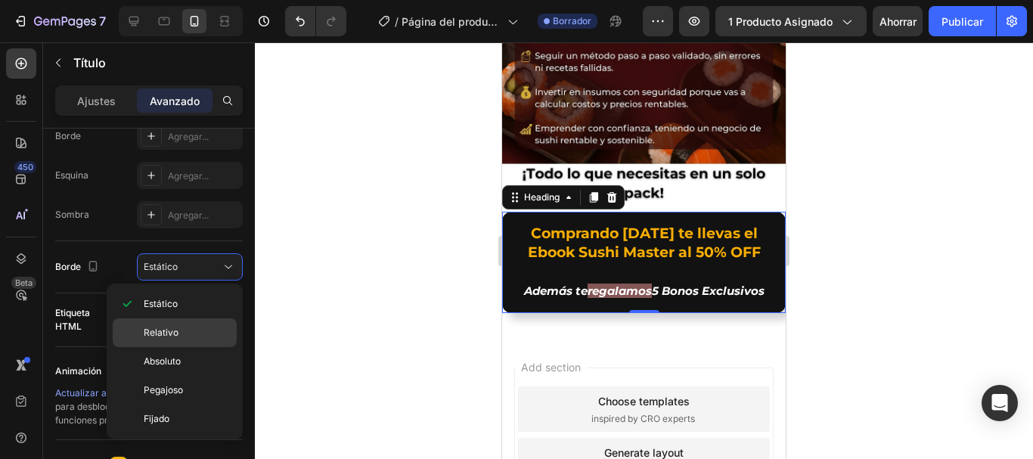
click at [178, 331] on p "Relativo" at bounding box center [187, 333] width 86 height 14
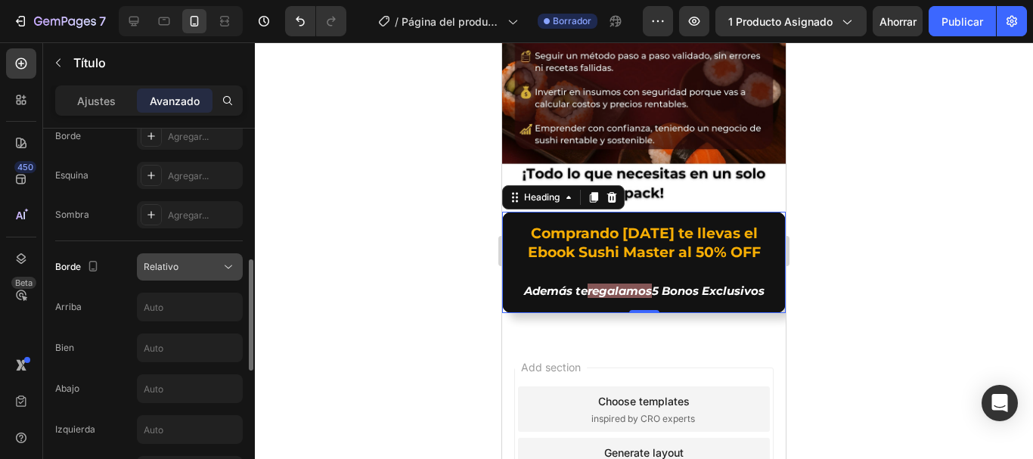
click at [230, 269] on icon at bounding box center [228, 266] width 15 height 15
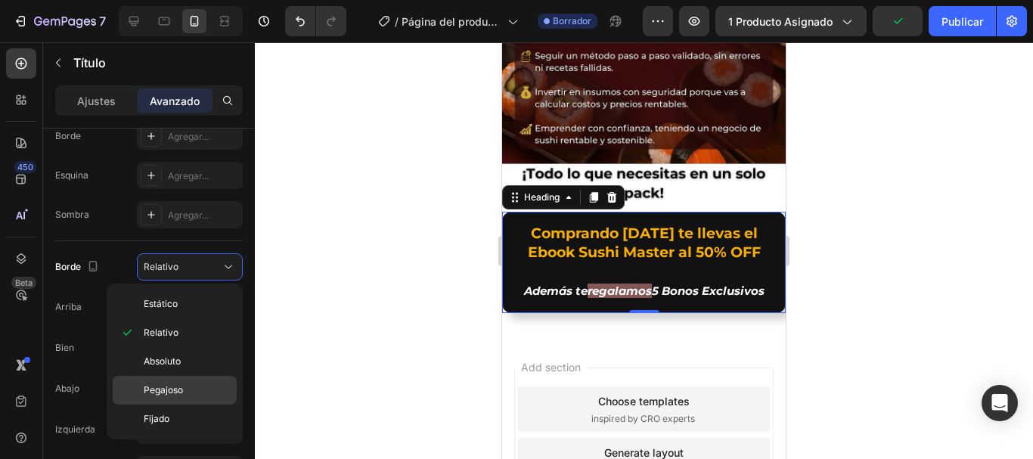
click at [167, 385] on font "Pegajoso" at bounding box center [163, 389] width 39 height 11
type input "0"
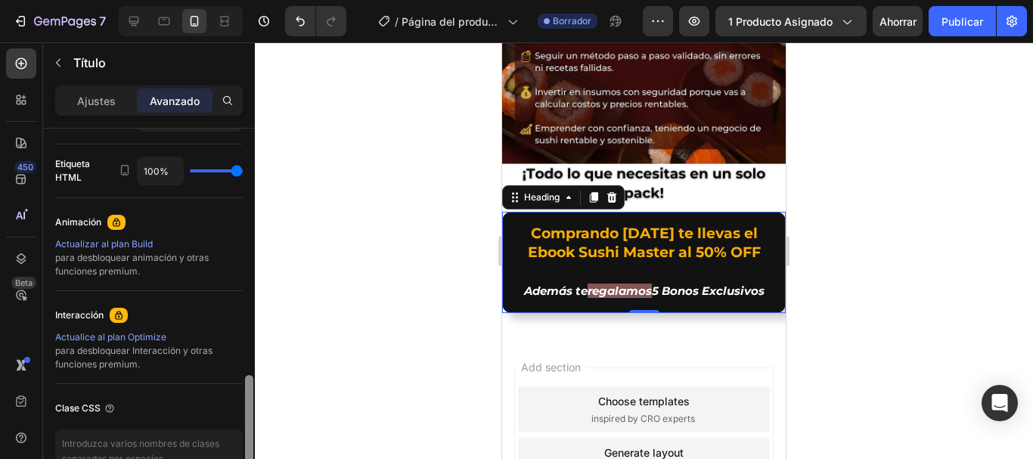
scroll to position [800, 0]
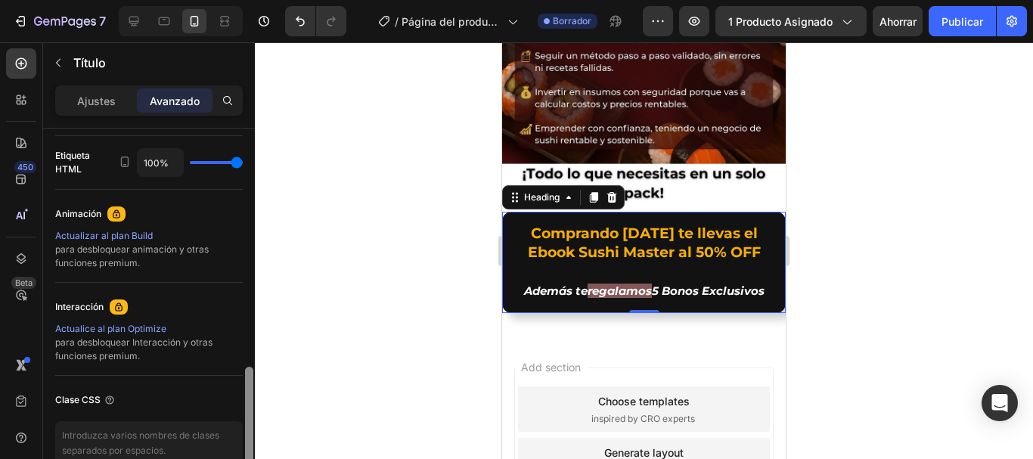
drag, startPoint x: 251, startPoint y: 327, endPoint x: 256, endPoint y: 390, distance: 63.7
click at [256, 0] on div "7 / Página del producto - [DATE][PERSON_NAME] 11:25:19 Borrador Avance 1 produc…" at bounding box center [516, 0] width 1033 height 0
click at [97, 233] on font "Actualizar al plan Build" at bounding box center [104, 235] width 98 height 11
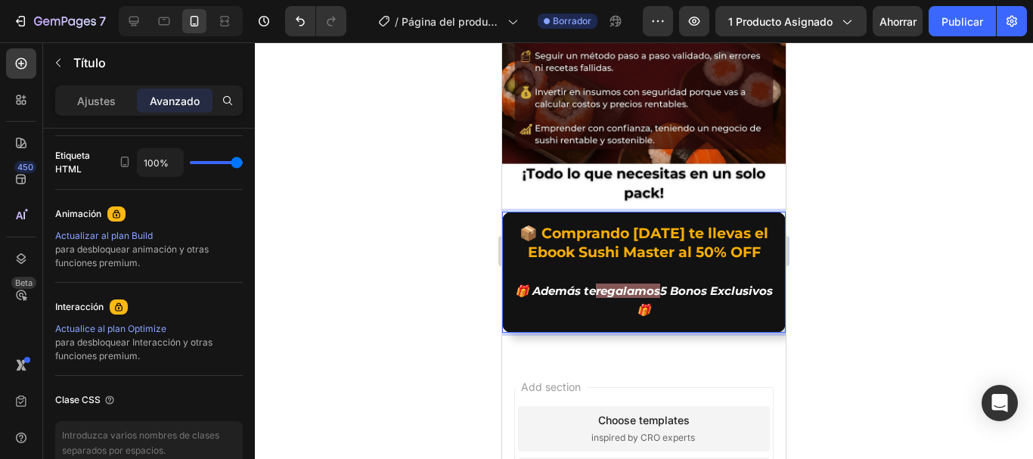
click at [753, 238] on p "📦 Comprando hoy te llevas el Ebook Sushi Master al 50% OFF 🎁 Además te regalamo…" at bounding box center [644, 272] width 258 height 95
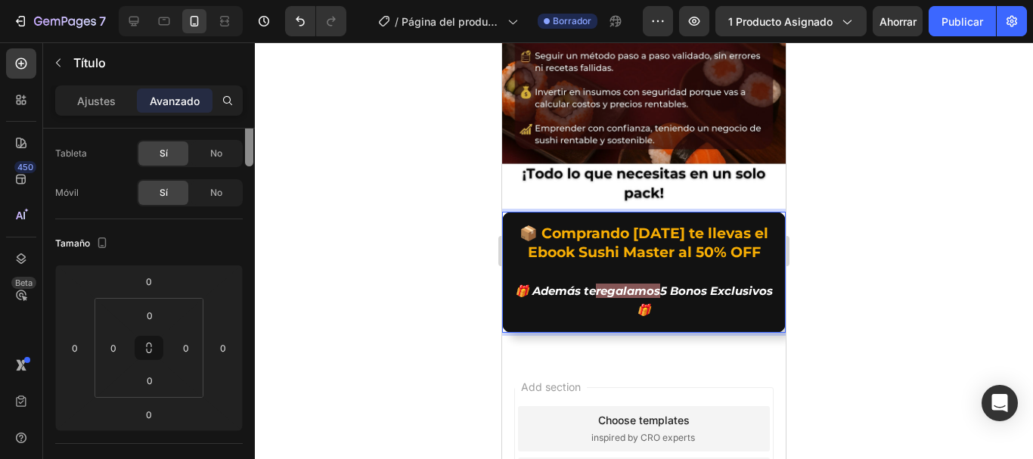
scroll to position [0, 0]
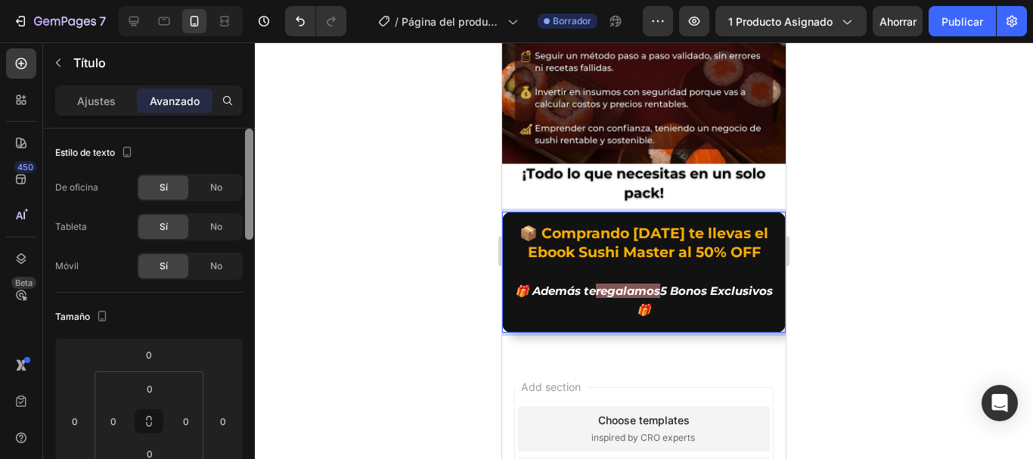
drag, startPoint x: 249, startPoint y: 381, endPoint x: 256, endPoint y: 98, distance: 283.0
click at [256, 0] on div "7 / Página del producto - [DATE][PERSON_NAME] 11:25:19 Borrador Avance 1 produc…" at bounding box center [516, 0] width 1033 height 0
click at [77, 89] on div "Ajustes" at bounding box center [96, 100] width 76 height 24
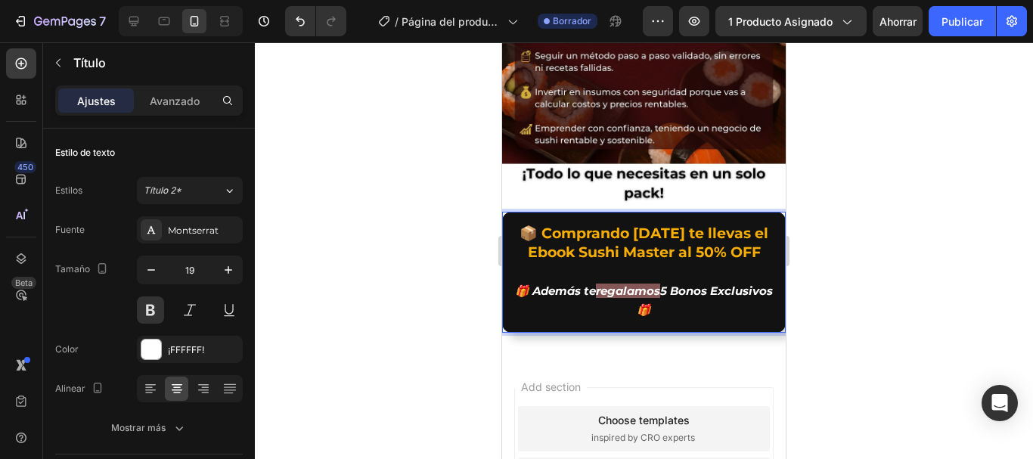
click at [764, 274] on h2 "📦 Comprando hoy te llevas el Ebook Sushi Master al 50% OFF 🎁 Además te regalamo…" at bounding box center [644, 272] width 284 height 121
click at [768, 275] on h2 "📦 Comprando hoy te llevas el Ebook Sushi Master al 50% OFF 🎁 Además te regalamo…" at bounding box center [644, 272] width 284 height 121
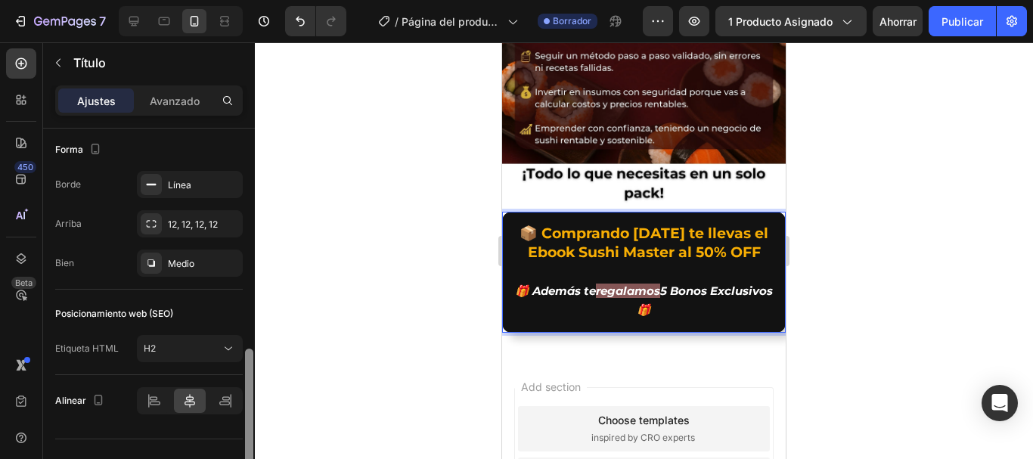
scroll to position [598, 0]
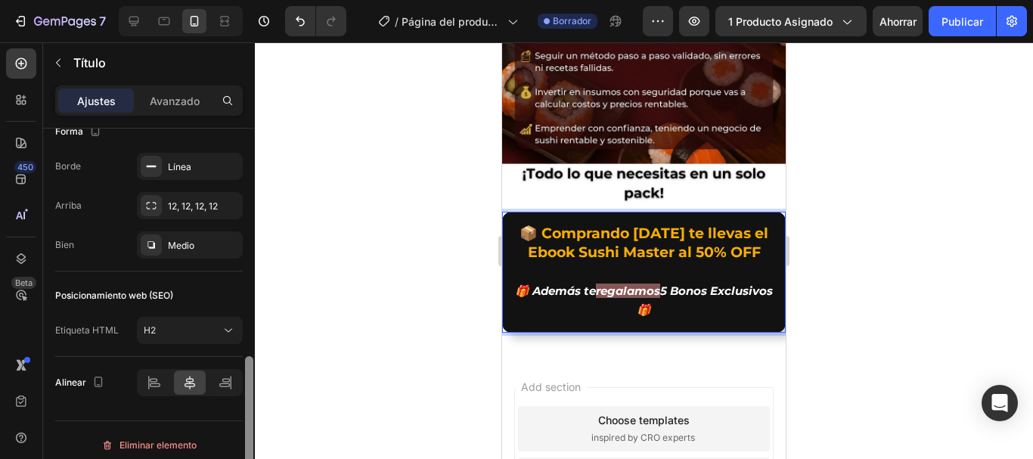
drag, startPoint x: 253, startPoint y: 261, endPoint x: 278, endPoint y: 489, distance: 229.1
click at [278, 0] on html "7 / Página del producto - [DATE][PERSON_NAME] 11:25:19 Borrador Avance 1 produc…" at bounding box center [516, 0] width 1033 height 0
click at [359, 343] on div at bounding box center [644, 250] width 778 height 417
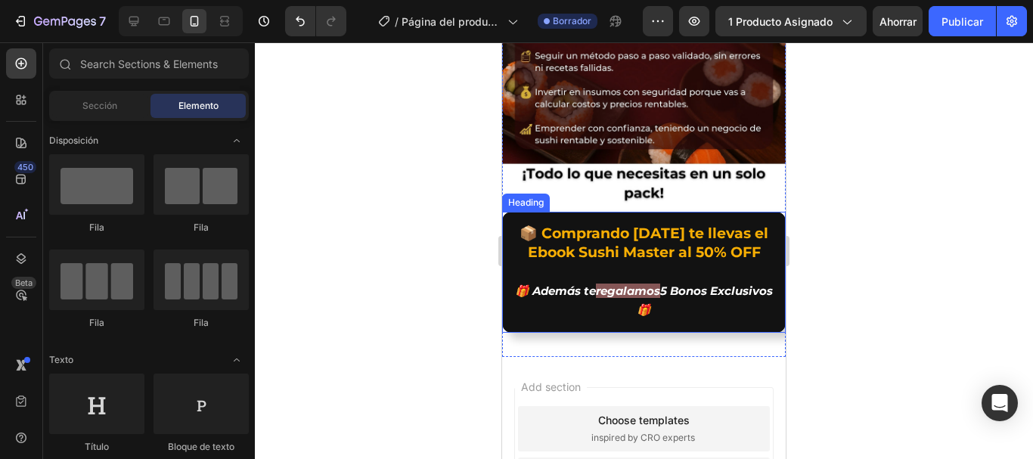
click at [660, 284] on icon "regalamos" at bounding box center [628, 291] width 64 height 14
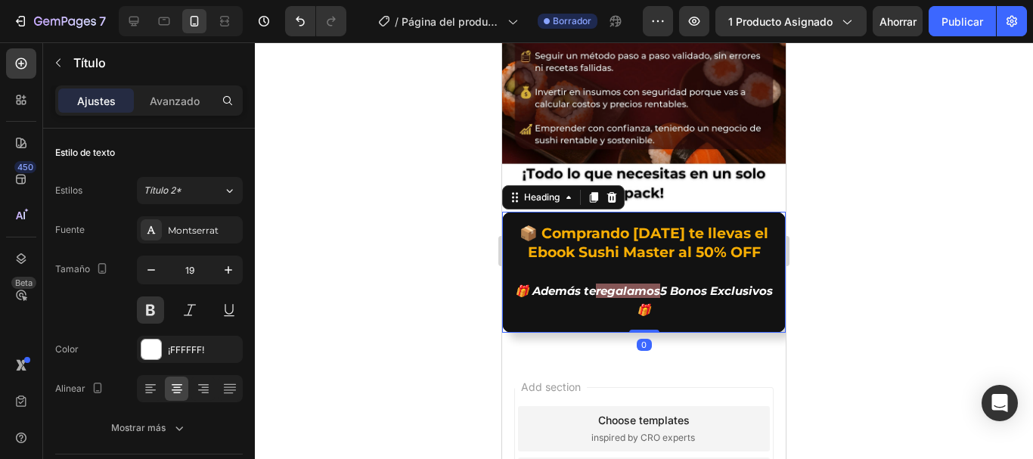
click at [660, 284] on icon "regalamos" at bounding box center [628, 291] width 64 height 14
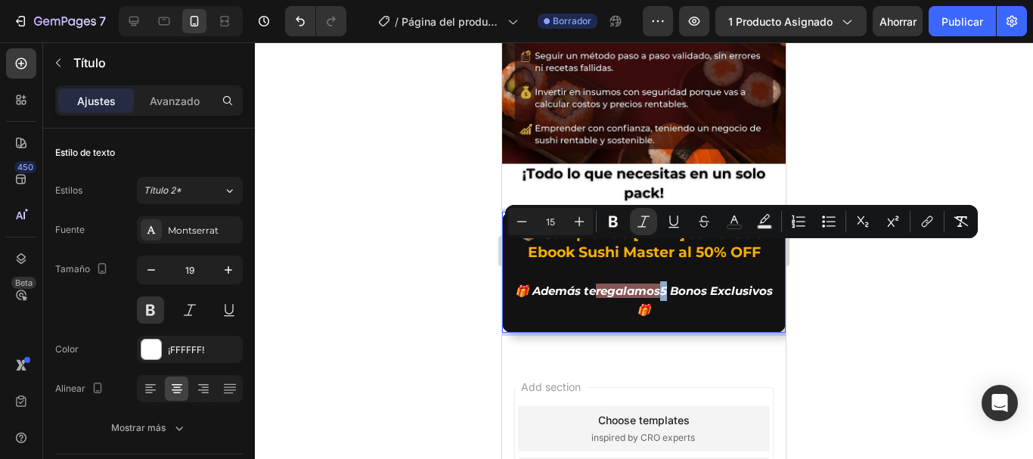
click at [660, 284] on icon "regalamos" at bounding box center [628, 291] width 64 height 14
drag, startPoint x: 688, startPoint y: 253, endPoint x: 624, endPoint y: 253, distance: 64.3
click at [624, 253] on p "📦 Comprando hoy te llevas el Ebook Sushi Master al 50% OFF 🎁 Además te regalamo…" at bounding box center [644, 272] width 258 height 95
click at [764, 226] on rect "Editor contextual toolbar" at bounding box center [765, 227] width 14 height 4
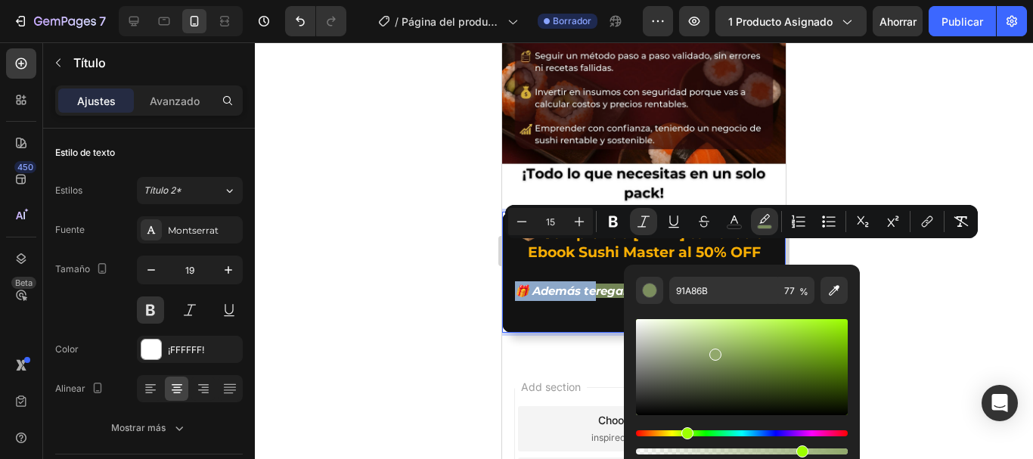
drag, startPoint x: 641, startPoint y: 436, endPoint x: 684, endPoint y: 437, distance: 43.1
click at [684, 437] on div "Matiz" at bounding box center [687, 433] width 12 height 12
drag, startPoint x: 716, startPoint y: 357, endPoint x: 774, endPoint y: 334, distance: 61.8
click at [774, 334] on div "Editor contextual toolbar" at bounding box center [777, 338] width 12 height 12
type input "A0D64A"
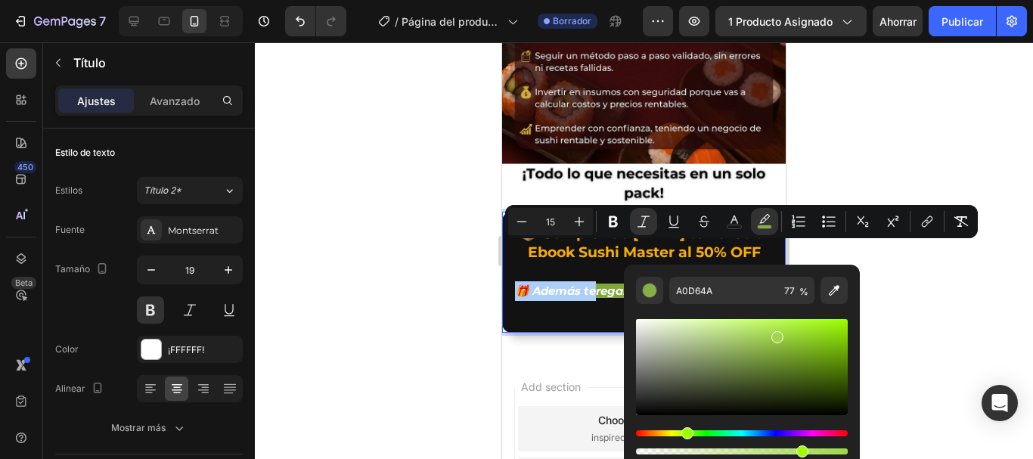
click at [399, 346] on div at bounding box center [644, 250] width 778 height 417
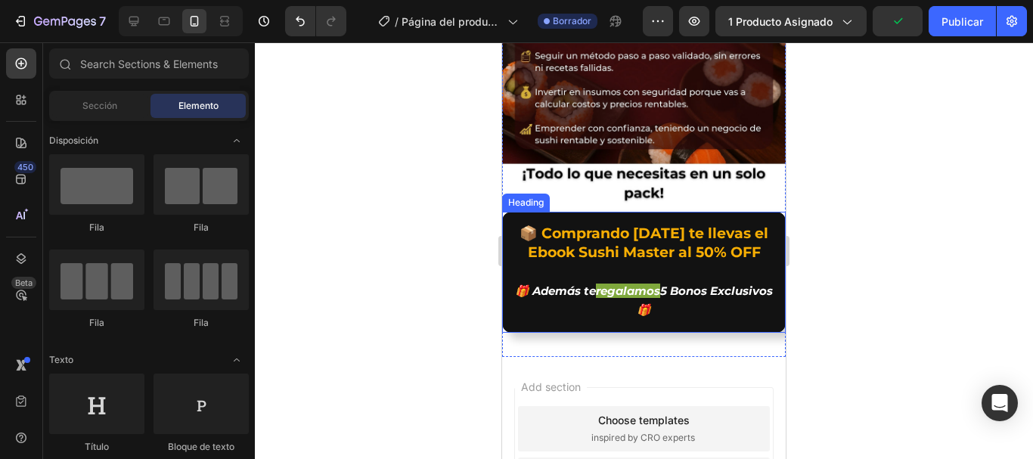
click at [529, 269] on p "⁠⁠⁠⁠⁠⁠⁠ 📦 Comprando hoy te llevas el Ebook Sushi Master al 50% OFF 🎁 Además te …" at bounding box center [644, 272] width 258 height 95
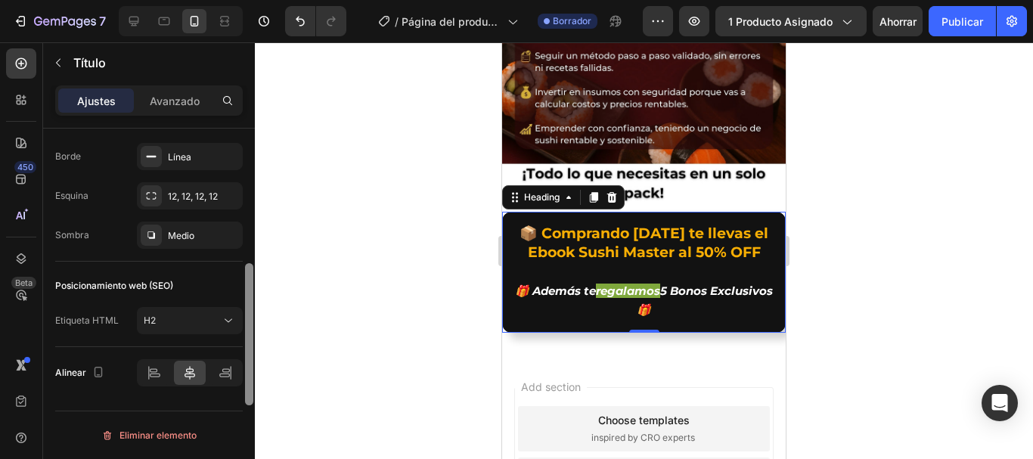
scroll to position [439, 0]
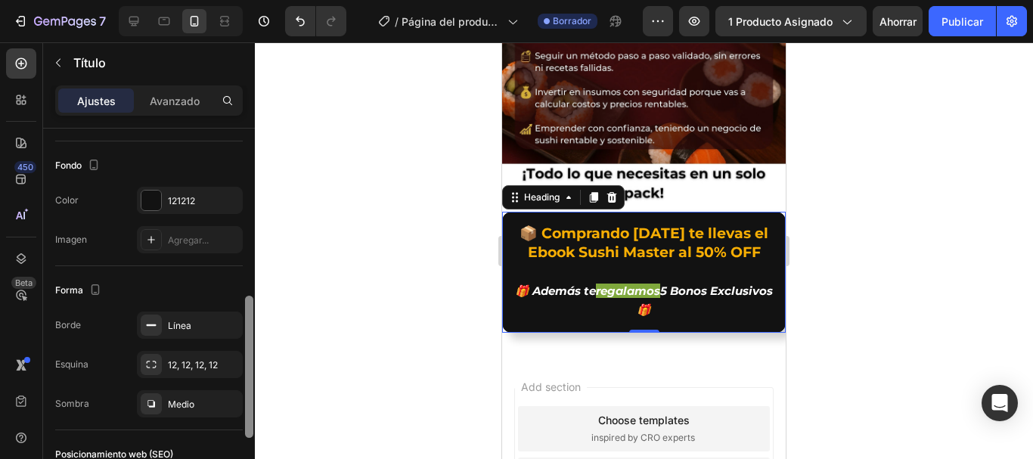
drag, startPoint x: 250, startPoint y: 245, endPoint x: 293, endPoint y: 412, distance: 172.8
click at [293, 0] on div "7 / Página del producto - [DATE][PERSON_NAME] 11:25:19 Borrador Avance 1 produc…" at bounding box center [516, 0] width 1033 height 0
click at [177, 102] on font "Avanzado" at bounding box center [175, 101] width 50 height 13
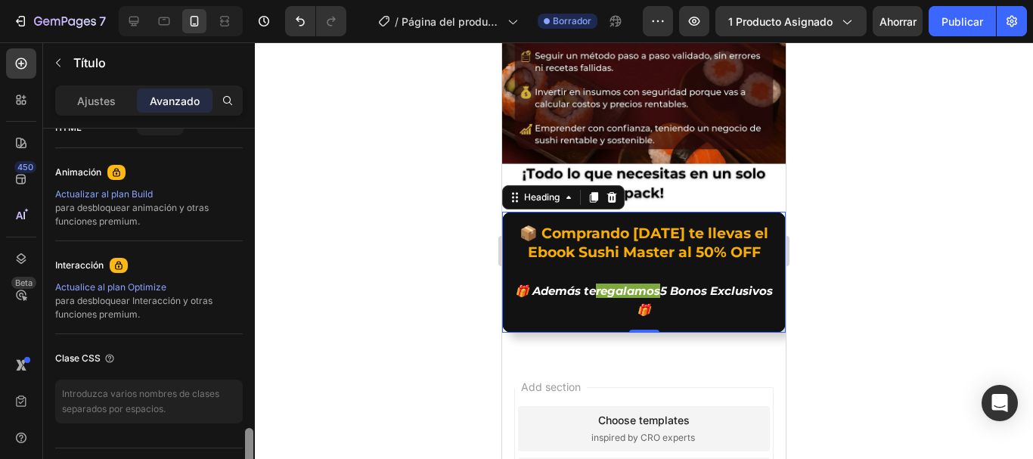
scroll to position [879, 0]
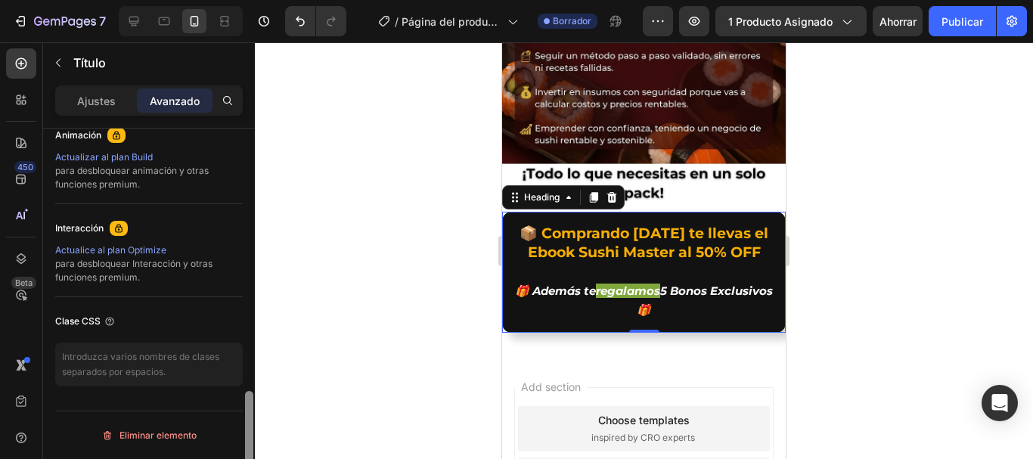
drag, startPoint x: 251, startPoint y: 294, endPoint x: 266, endPoint y: 443, distance: 149.8
click at [266, 0] on div "7 / Página del producto - [DATE][PERSON_NAME] 11:25:19 Borrador Avance 1 produc…" at bounding box center [516, 0] width 1033 height 0
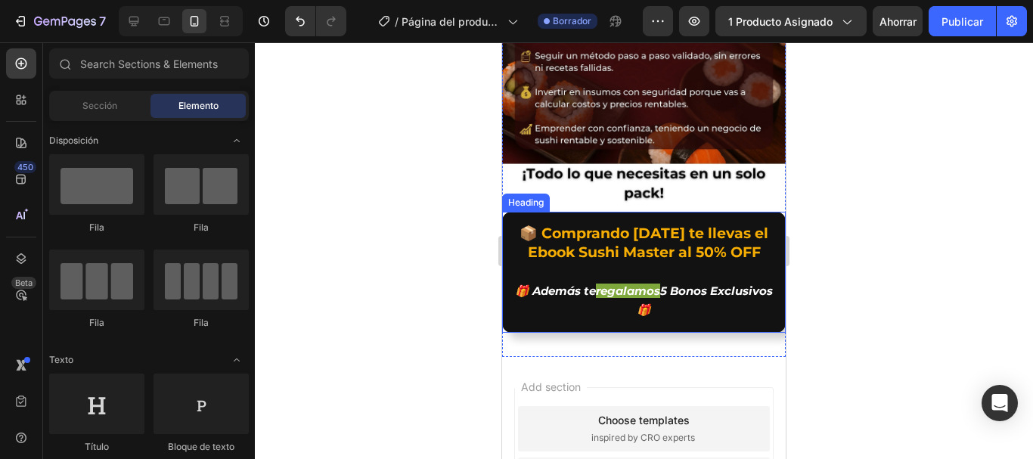
drag, startPoint x: 643, startPoint y: 284, endPoint x: 650, endPoint y: 287, distance: 7.9
click at [643, 284] on h2 "📦 Comprando hoy te llevas el Ebook Sushi Master al 50% OFF 🎁 Además te regalamo…" at bounding box center [644, 272] width 284 height 121
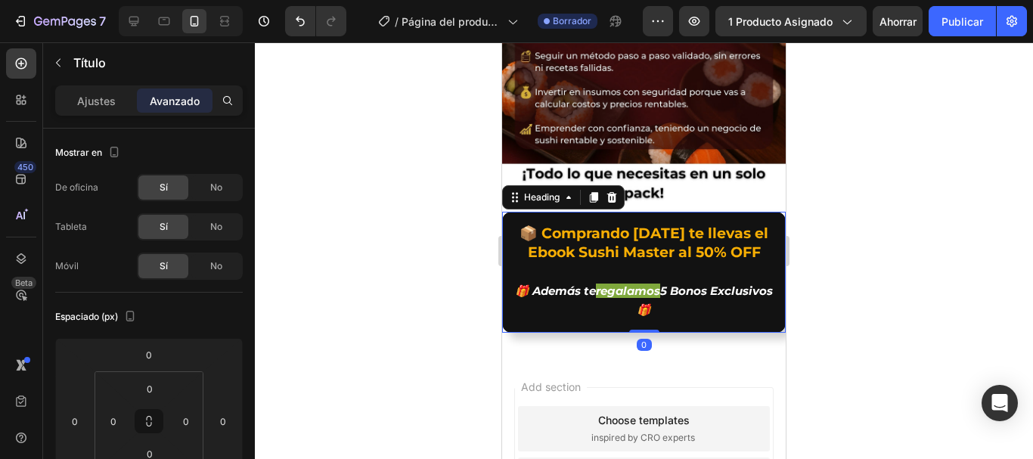
drag, startPoint x: 639, startPoint y: 291, endPoint x: 638, endPoint y: 281, distance: 10.7
click at [638, 281] on div "📦 Comprando hoy te llevas el Ebook Sushi Master al 50% OFF 🎁 Además te regalamo…" at bounding box center [644, 272] width 284 height 121
drag, startPoint x: 638, startPoint y: 293, endPoint x: 639, endPoint y: 286, distance: 7.6
click at [639, 286] on div "📦 Comprando hoy te llevas el Ebook Sushi Master al 50% OFF 🎁 Además te regalamo…" at bounding box center [644, 272] width 284 height 121
click at [542, 191] on div "Heading" at bounding box center [542, 198] width 42 height 14
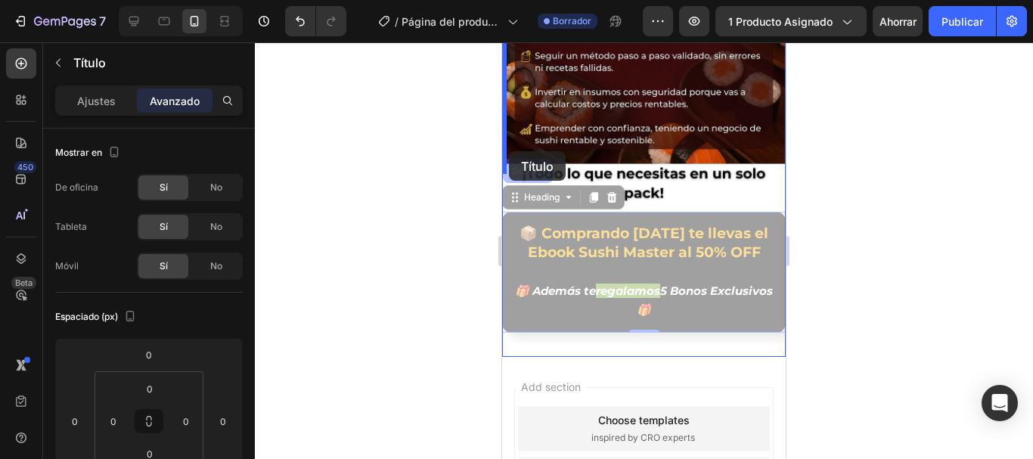
drag, startPoint x: 514, startPoint y: 163, endPoint x: 509, endPoint y: 151, distance: 12.2
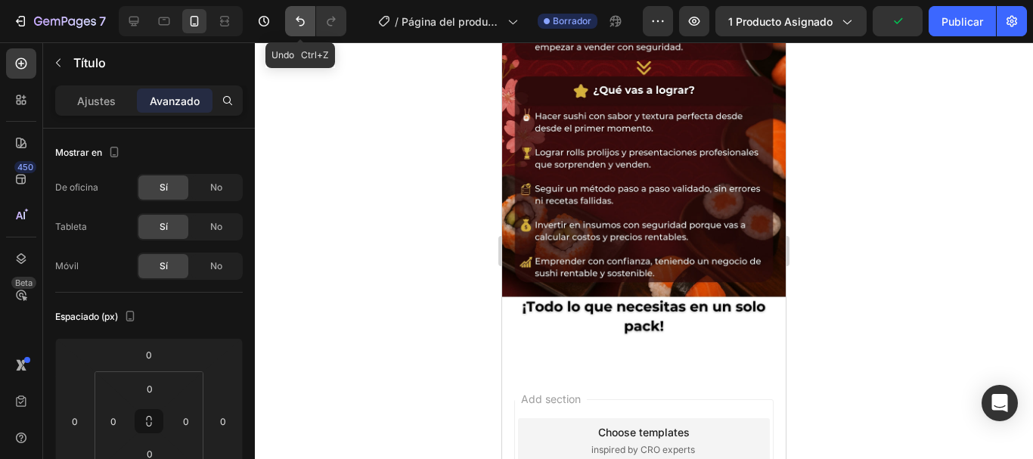
click at [304, 26] on icon "Deshacer/Rehacer" at bounding box center [300, 21] width 15 height 15
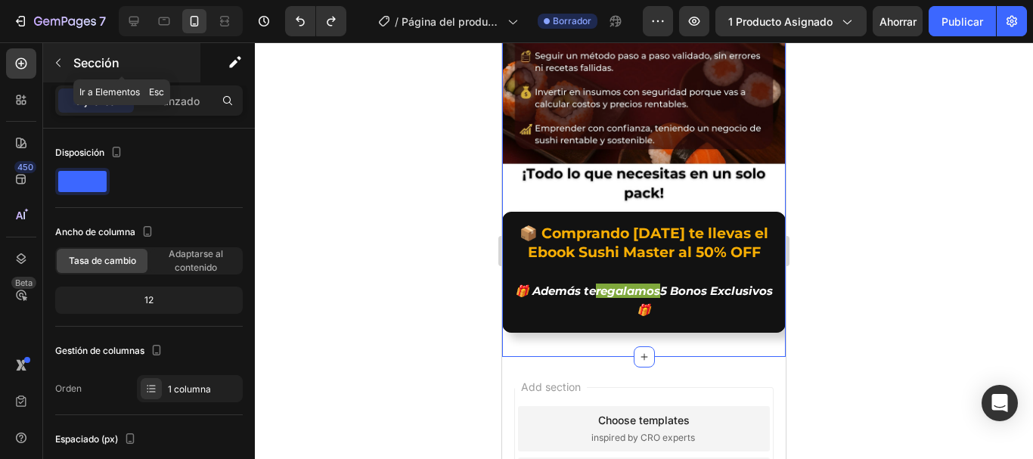
click at [57, 60] on icon "button" at bounding box center [58, 63] width 12 height 12
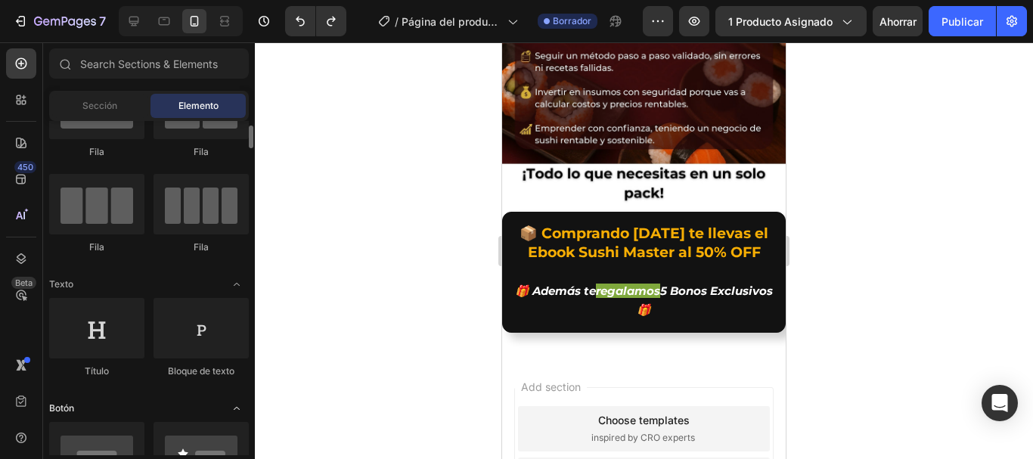
scroll to position [227, 0]
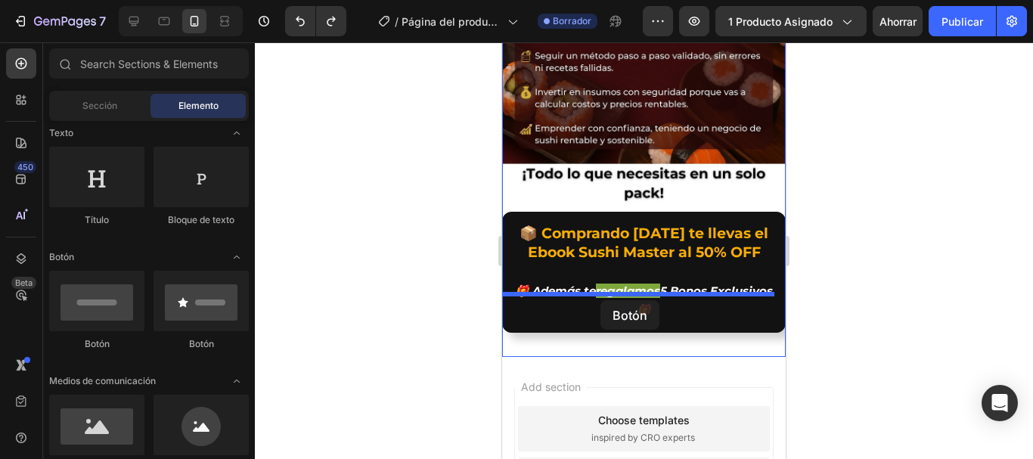
drag, startPoint x: 606, startPoint y: 343, endPoint x: 601, endPoint y: 300, distance: 43.4
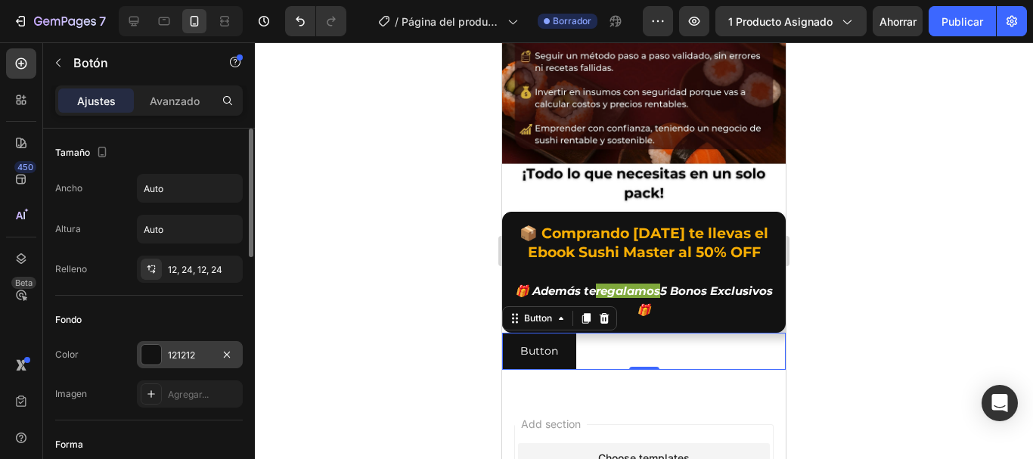
click at [152, 351] on div at bounding box center [151, 355] width 20 height 20
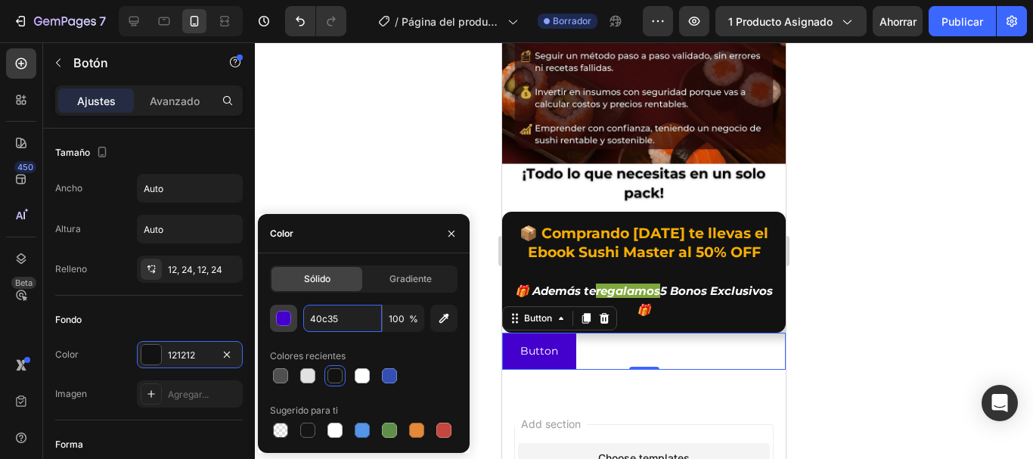
type input "40c350"
click at [618, 333] on div "Button Button 0" at bounding box center [644, 351] width 284 height 37
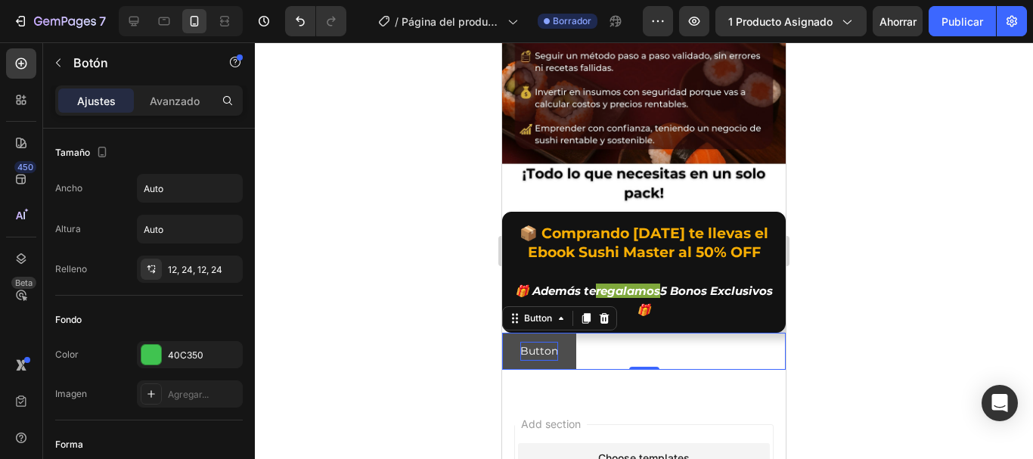
click at [551, 342] on p "Button" at bounding box center [539, 351] width 38 height 19
click at [566, 333] on button "Button" at bounding box center [539, 351] width 74 height 37
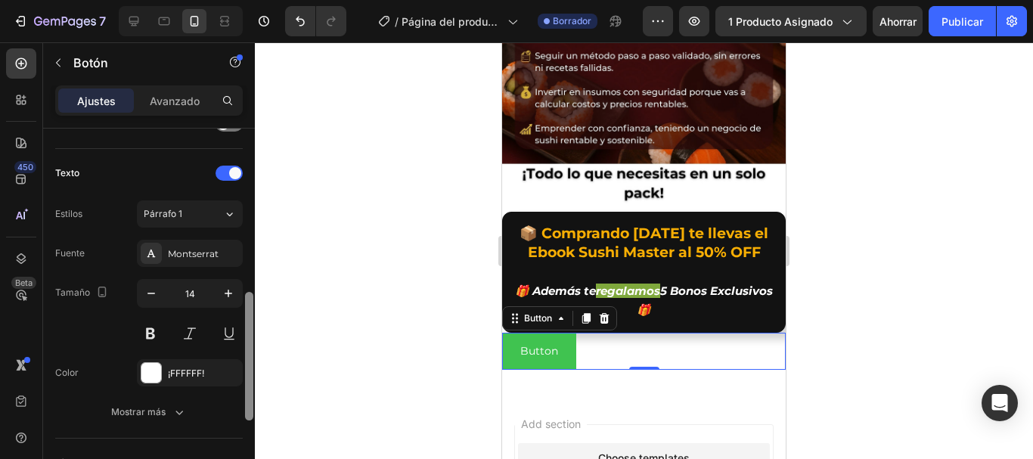
scroll to position [483, 0]
drag, startPoint x: 247, startPoint y: 195, endPoint x: 267, endPoint y: 362, distance: 167.6
click at [267, 0] on div "7 / Página del producto - [DATE][PERSON_NAME] 11:25:19 Borrador Avance 1 produc…" at bounding box center [516, 0] width 1033 height 0
click at [157, 340] on button at bounding box center [150, 335] width 27 height 27
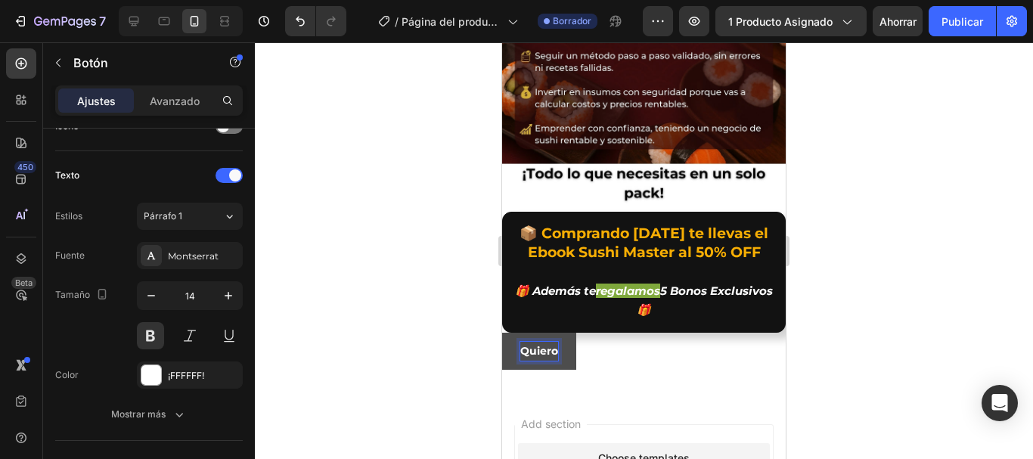
click at [502, 333] on button "Quiero" at bounding box center [539, 351] width 74 height 37
click at [502, 333] on button "Quiero mi" at bounding box center [548, 351] width 92 height 37
click at [502, 333] on button "Quiero mi Pack" at bounding box center [563, 351] width 122 height 37
click at [406, 326] on div at bounding box center [644, 250] width 778 height 417
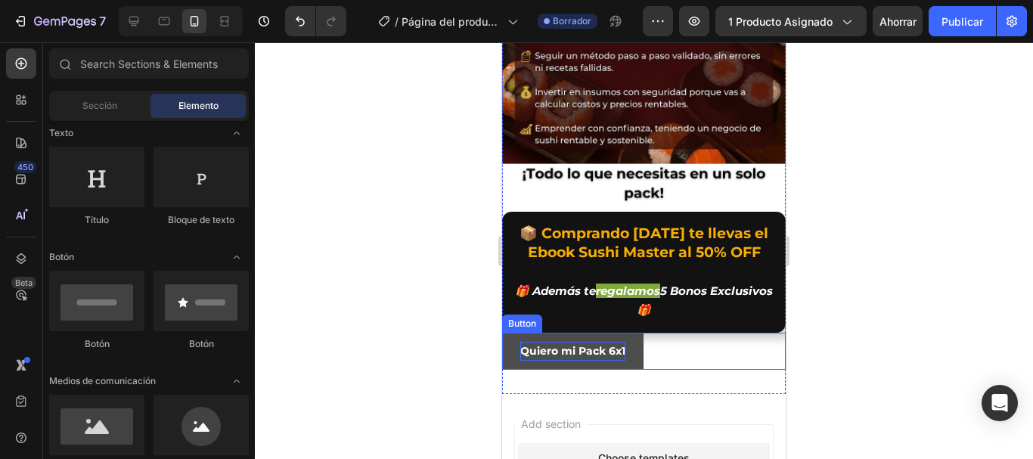
click at [638, 333] on button "Quiero mi Pack 6x1" at bounding box center [572, 351] width 141 height 37
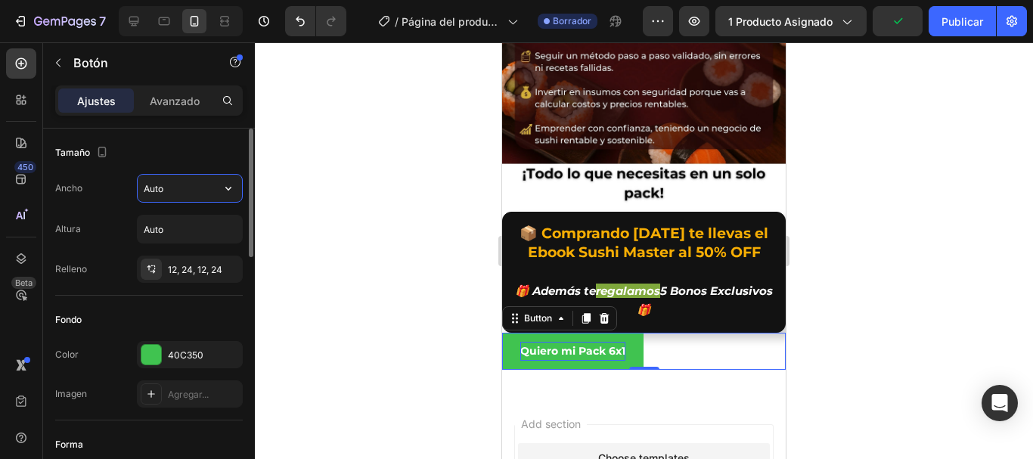
click at [188, 196] on input "Auto" at bounding box center [190, 188] width 104 height 27
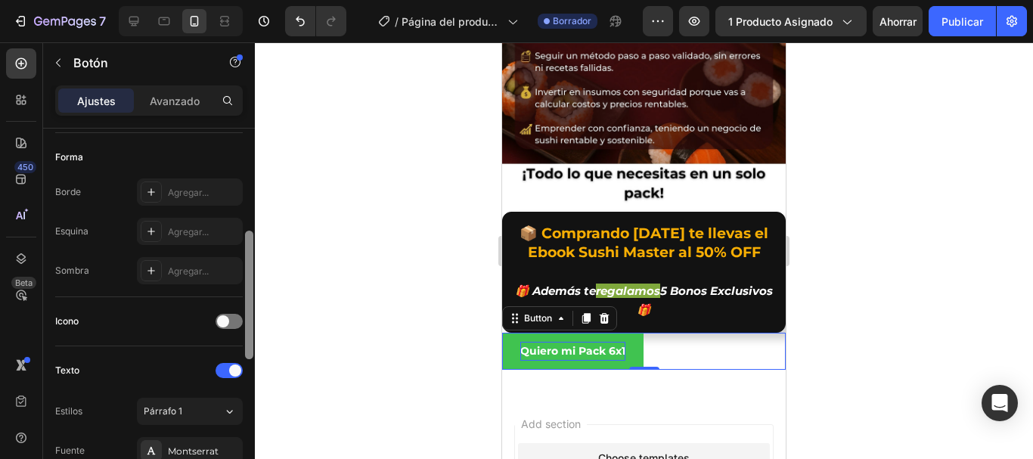
scroll to position [290, 0]
drag, startPoint x: 252, startPoint y: 244, endPoint x: 263, endPoint y: 344, distance: 100.5
click at [263, 0] on div "7 / Página del producto - [DATE][PERSON_NAME] 11:25:19 Borrador Avance 1 produc…" at bounding box center [516, 0] width 1033 height 0
click at [222, 322] on span at bounding box center [223, 319] width 12 height 12
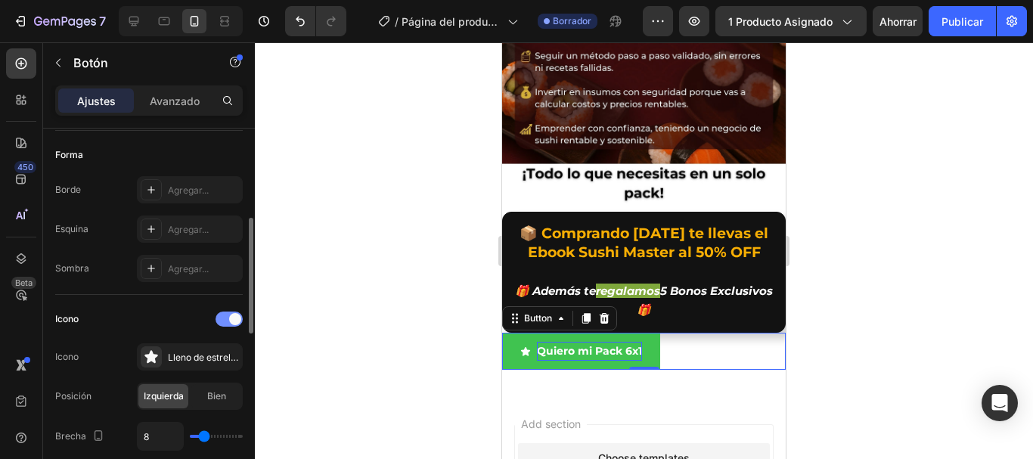
click at [223, 321] on div at bounding box center [229, 319] width 27 height 15
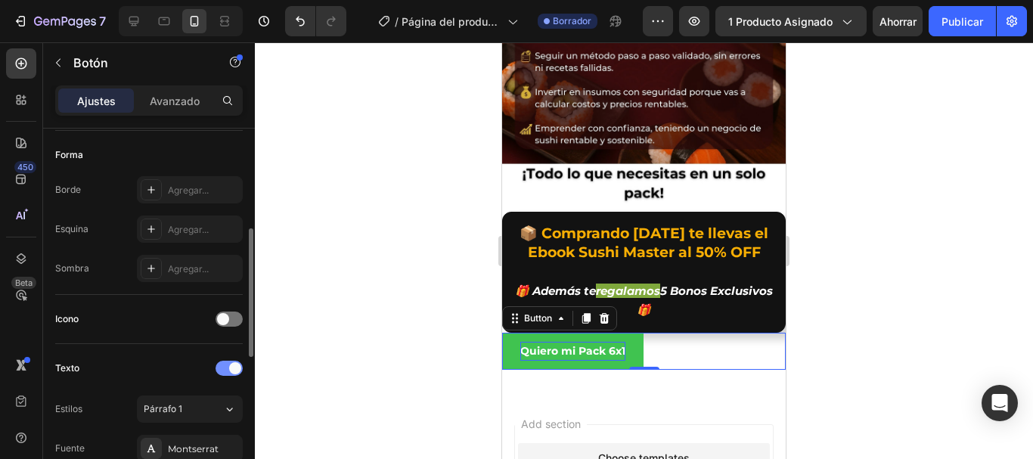
click at [234, 371] on span at bounding box center [235, 368] width 12 height 12
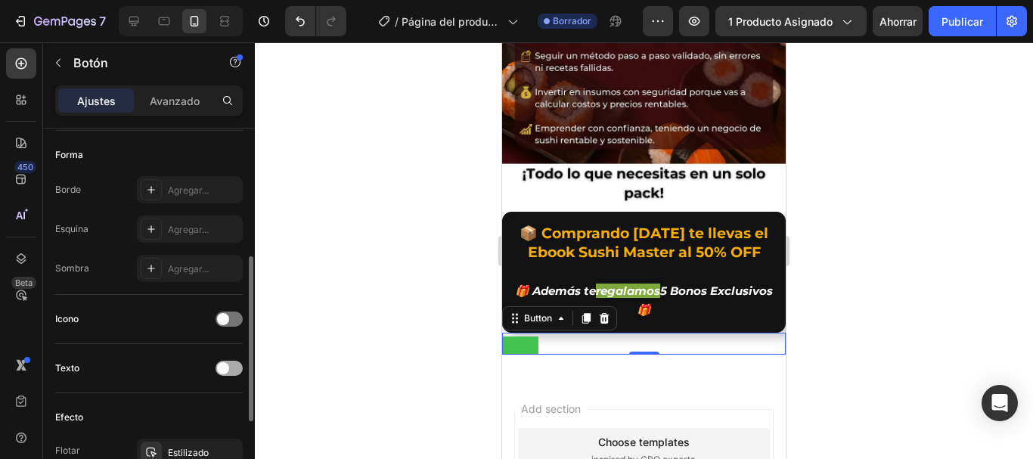
click at [234, 371] on div at bounding box center [229, 368] width 27 height 15
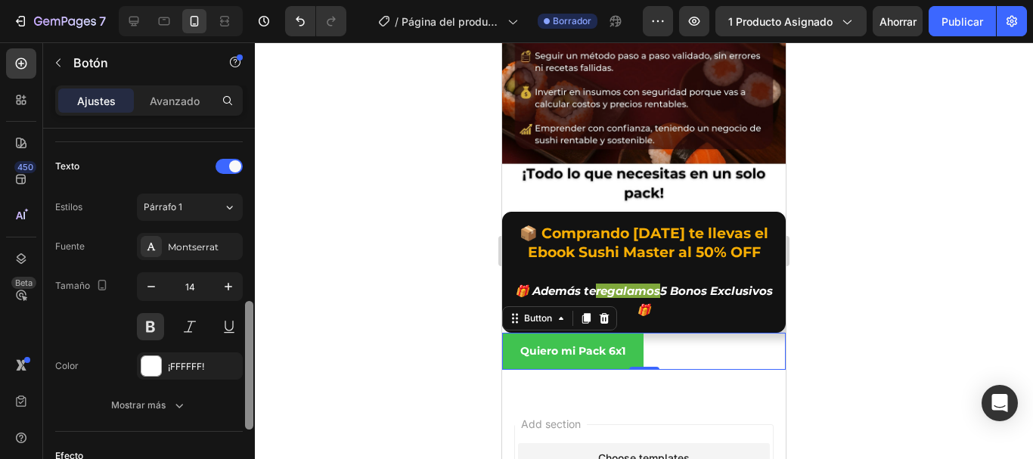
scroll to position [494, 0]
drag, startPoint x: 253, startPoint y: 333, endPoint x: 256, endPoint y: 403, distance: 70.4
click at [256, 0] on div "7 / Página del producto - [DATE][PERSON_NAME] 11:25:19 Borrador Avance 1 produc…" at bounding box center [516, 0] width 1033 height 0
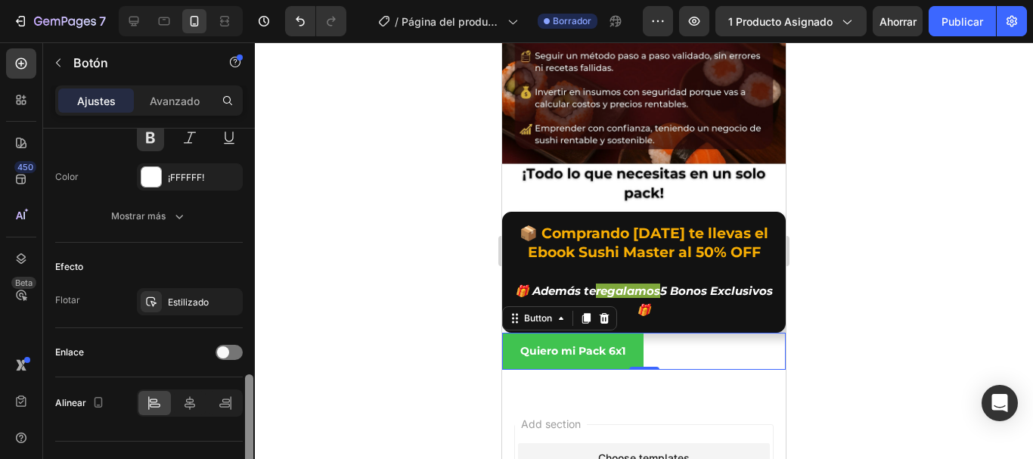
scroll to position [694, 0]
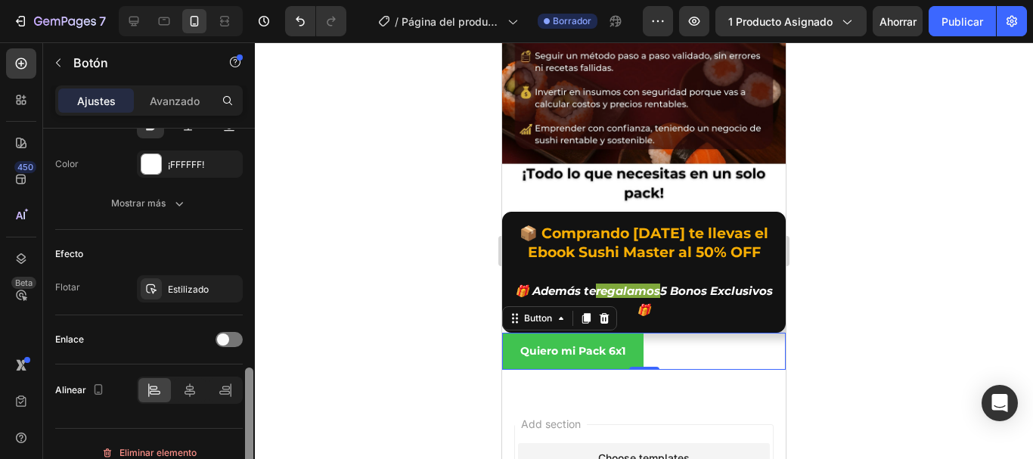
drag, startPoint x: 250, startPoint y: 309, endPoint x: 258, endPoint y: 377, distance: 69.3
click at [258, 0] on div "7 / Página del producto - [DATE][PERSON_NAME] 11:25:19 Borrador Avance 1 produc…" at bounding box center [516, 0] width 1033 height 0
click at [191, 396] on icon at bounding box center [189, 390] width 15 height 15
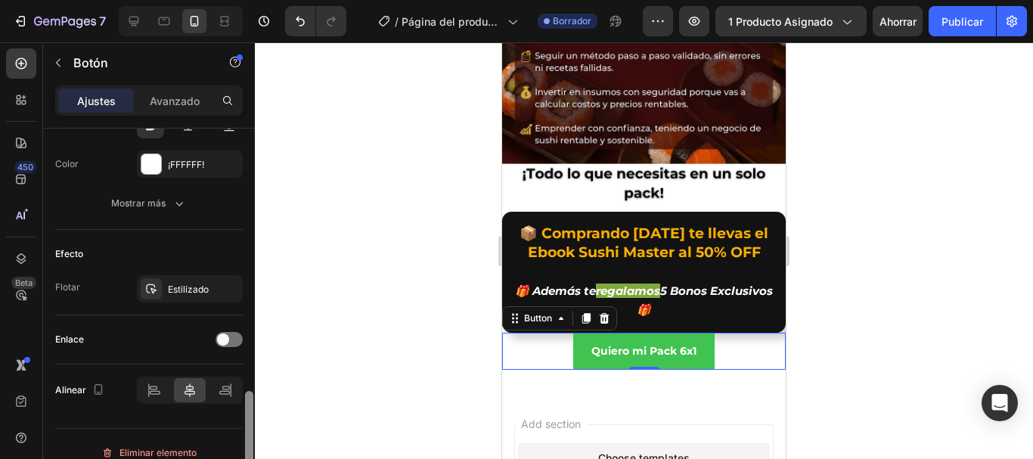
scroll to position [711, 0]
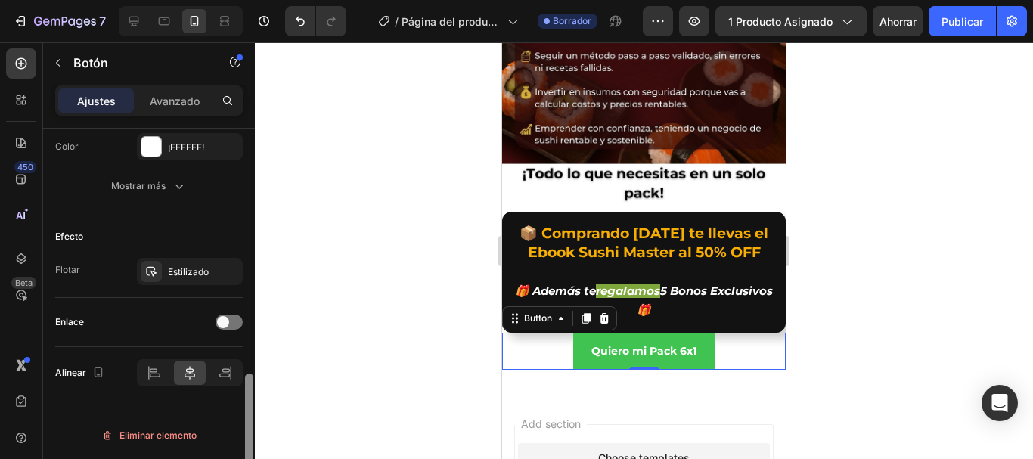
drag, startPoint x: 249, startPoint y: 383, endPoint x: 249, endPoint y: 399, distance: 16.6
click at [249, 399] on div at bounding box center [249, 438] width 8 height 129
click at [226, 324] on span at bounding box center [223, 322] width 12 height 12
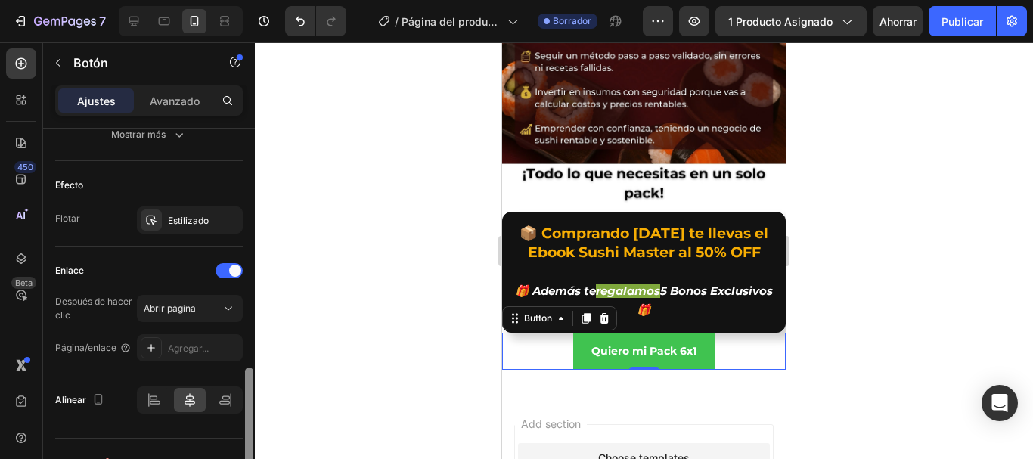
scroll to position [768, 0]
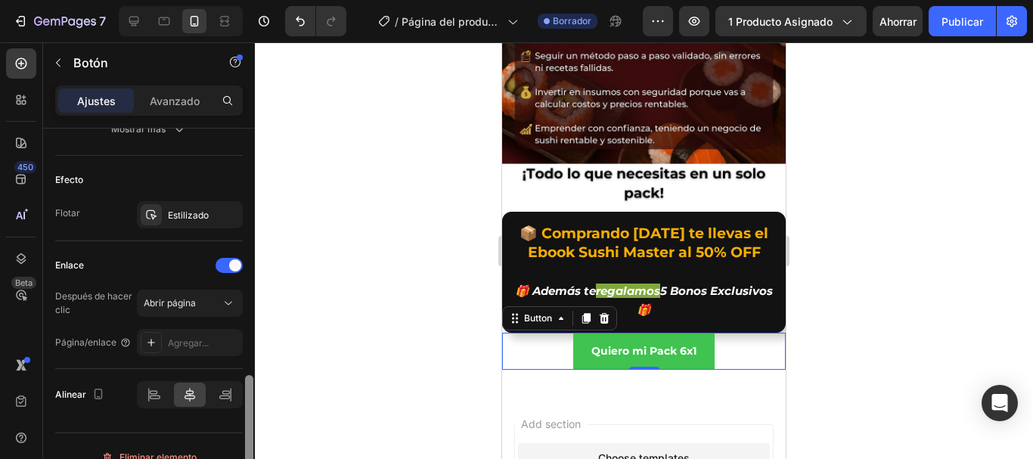
drag, startPoint x: 247, startPoint y: 384, endPoint x: 252, endPoint y: 402, distance: 18.9
click at [252, 402] on div at bounding box center [249, 435] width 8 height 120
click at [219, 306] on div "Abrir página" at bounding box center [182, 303] width 77 height 14
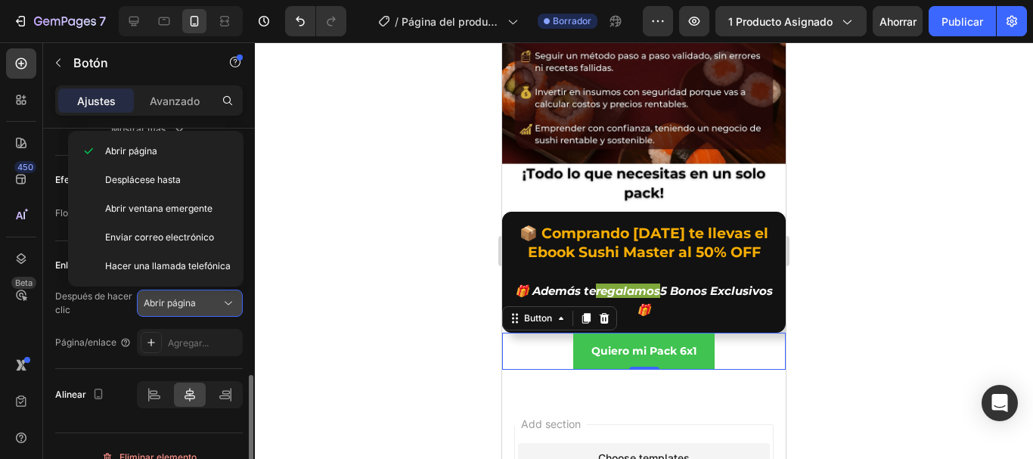
click at [218, 306] on div "Abrir página" at bounding box center [182, 303] width 77 height 14
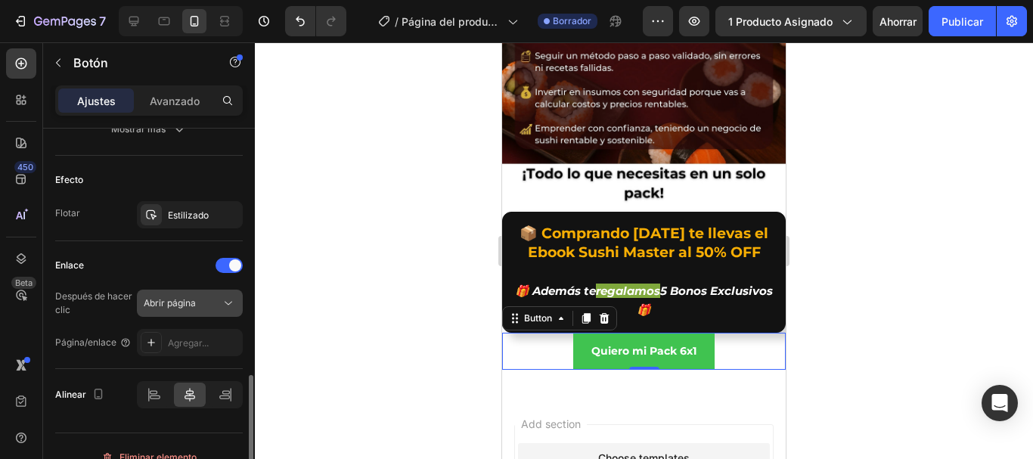
click at [222, 305] on icon at bounding box center [228, 303] width 15 height 15
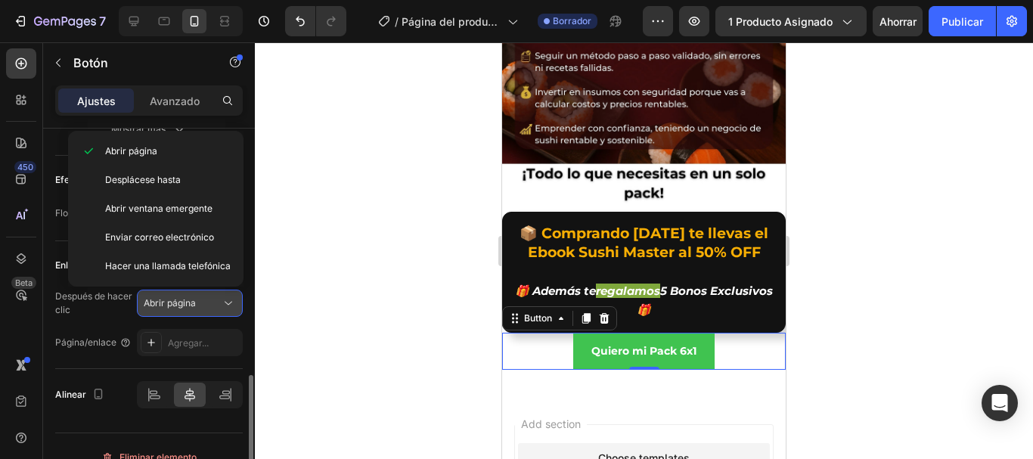
click at [232, 301] on icon at bounding box center [228, 303] width 15 height 15
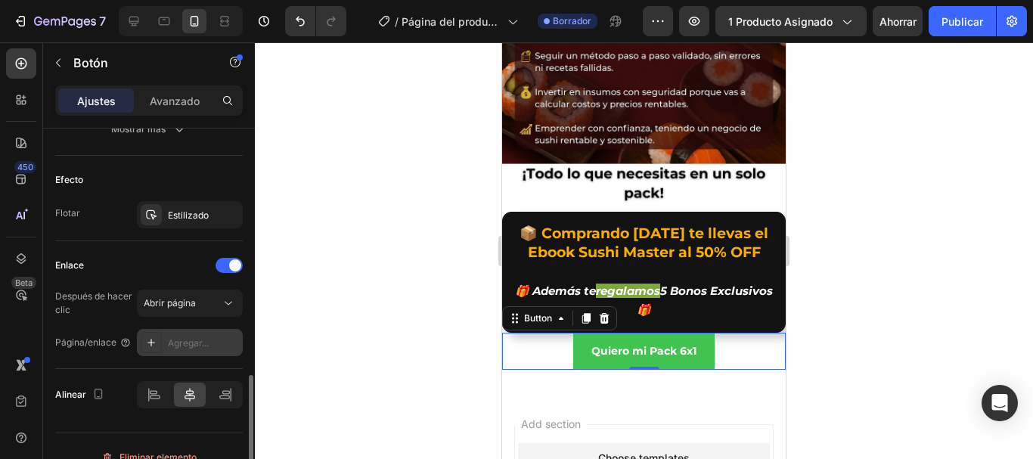
click at [182, 343] on font "Agregar..." at bounding box center [188, 342] width 41 height 11
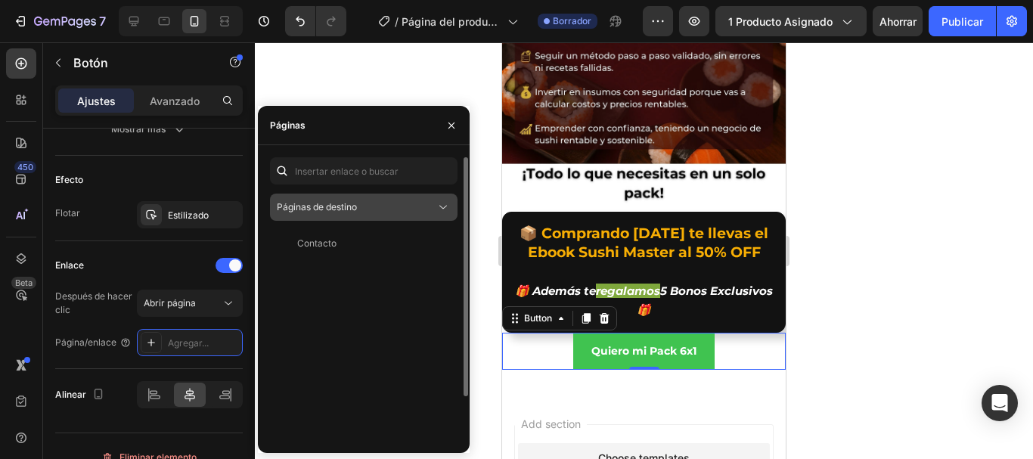
click at [436, 210] on icon at bounding box center [443, 207] width 15 height 15
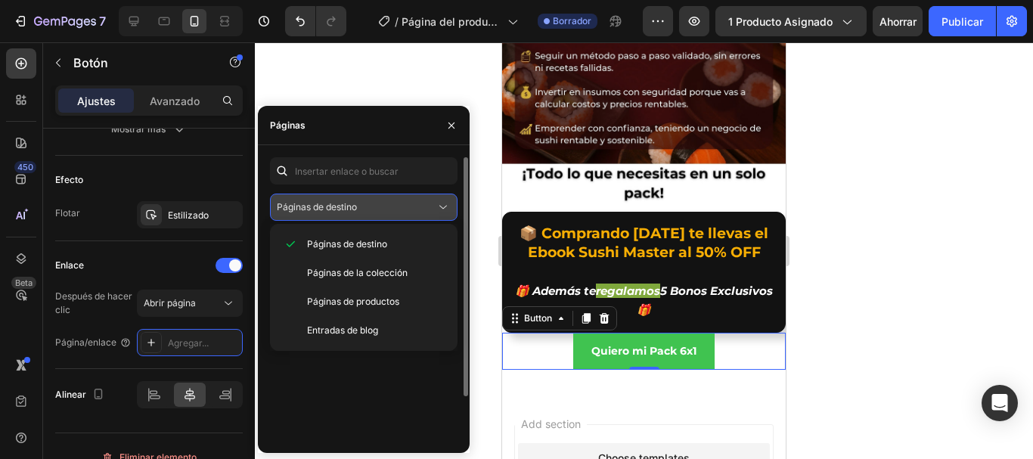
click at [441, 205] on icon at bounding box center [443, 207] width 15 height 15
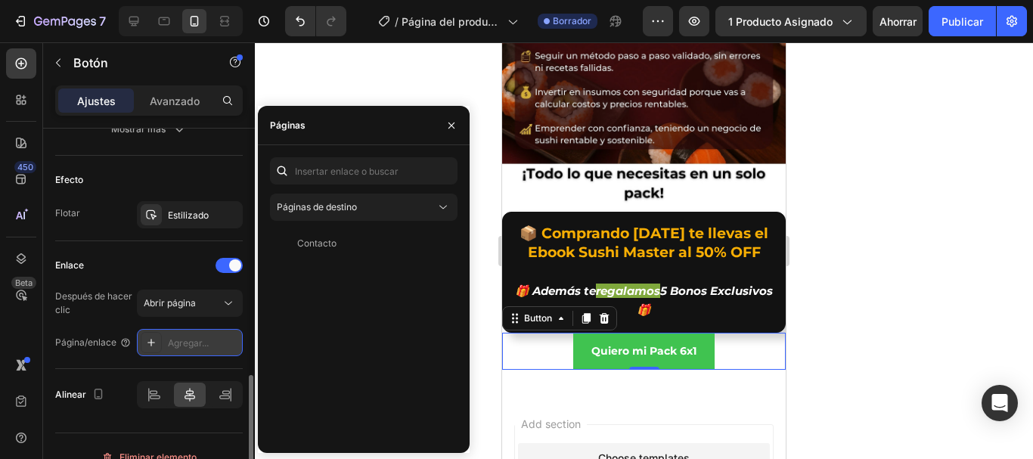
click at [185, 342] on font "Agregar..." at bounding box center [188, 342] width 41 height 11
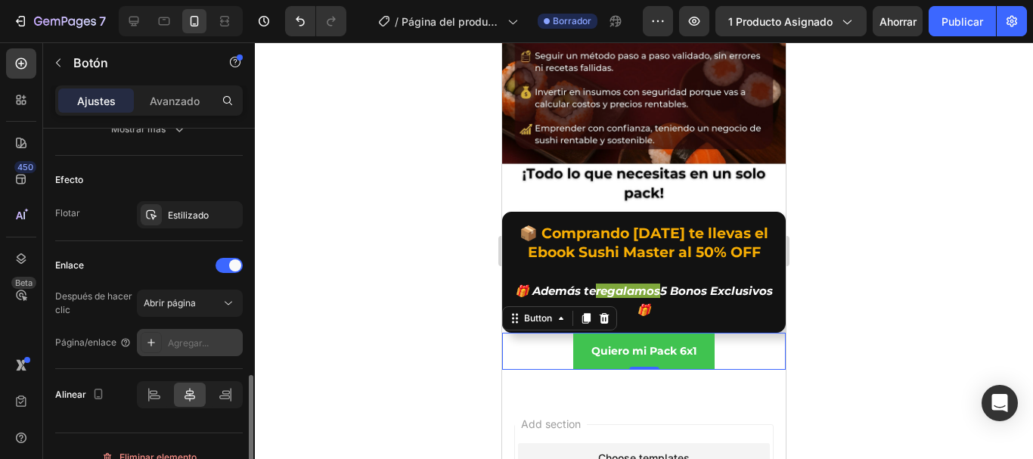
click at [185, 342] on font "Agregar..." at bounding box center [188, 342] width 41 height 11
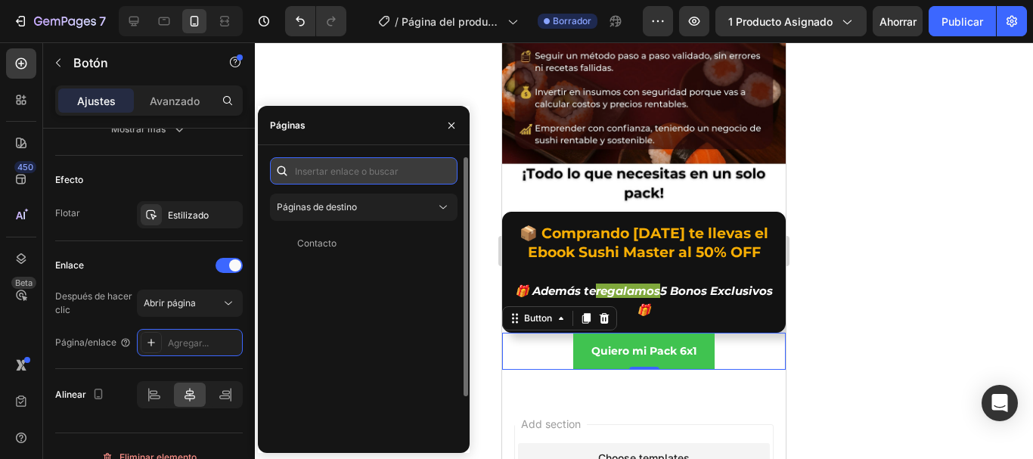
paste input "https://sushi.habilidadesbrillantes.com/cart"
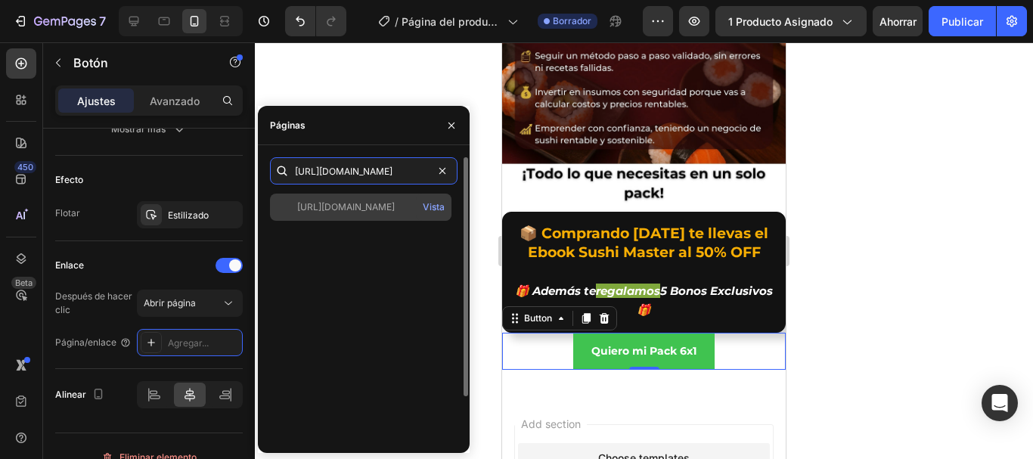
type input "https://sushi.habilidadesbrillantes.com/cart"
click at [394, 203] on font "https://sushi.habilidadesbrillantes.com/cart" at bounding box center [346, 206] width 98 height 11
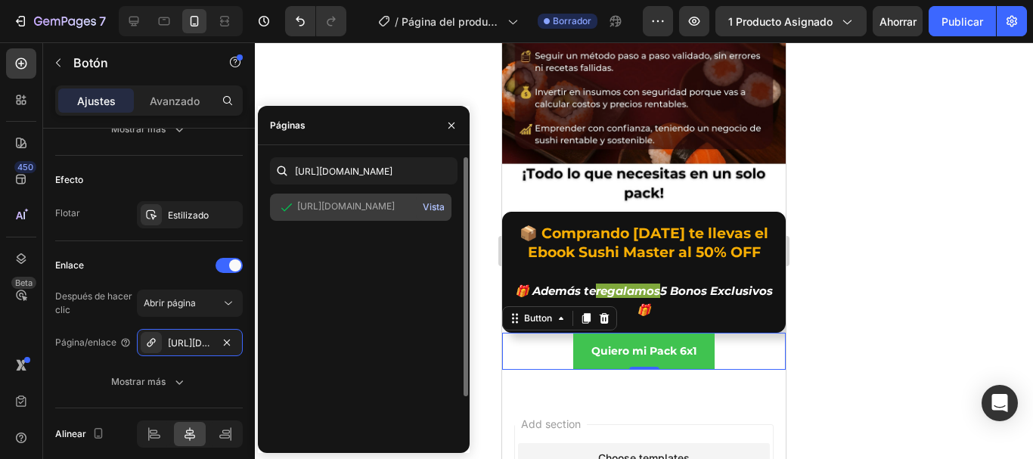
click at [431, 207] on font "Vista" at bounding box center [434, 206] width 22 height 11
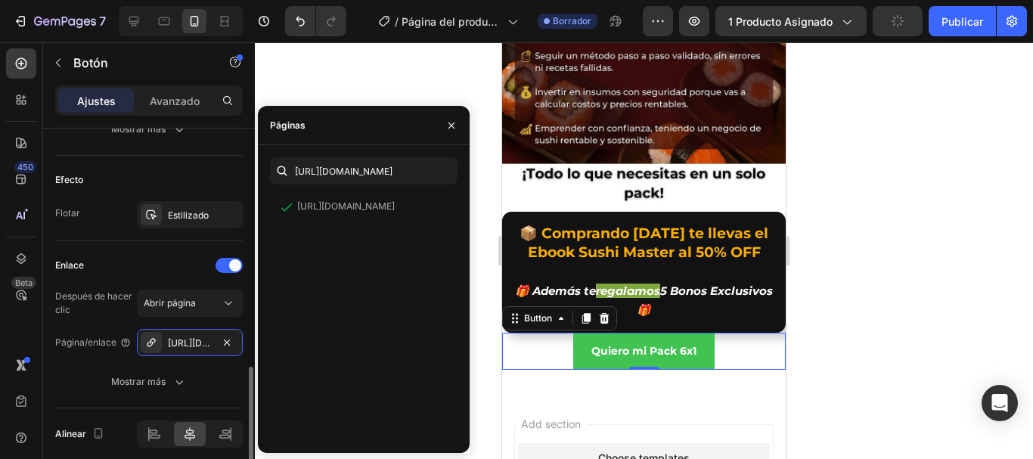
click at [157, 259] on div "Enlace" at bounding box center [149, 265] width 188 height 24
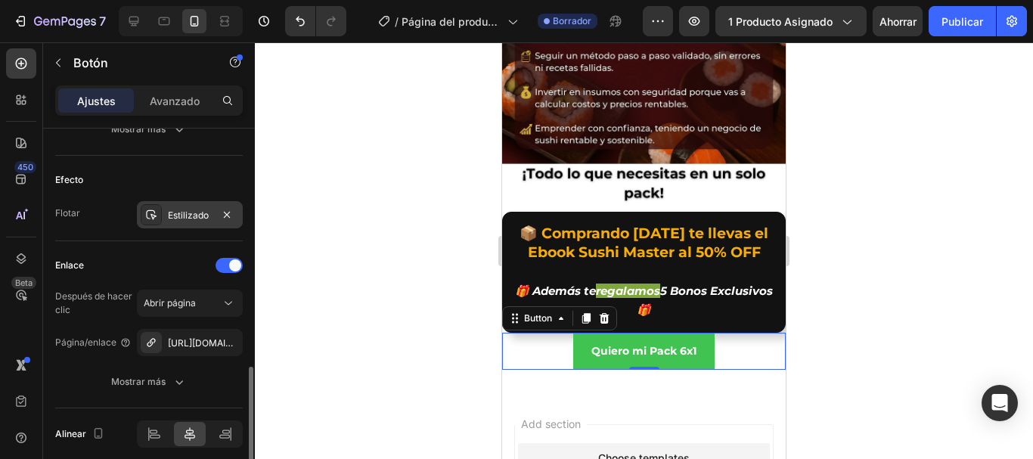
click at [170, 210] on font "Estilizado" at bounding box center [188, 215] width 41 height 11
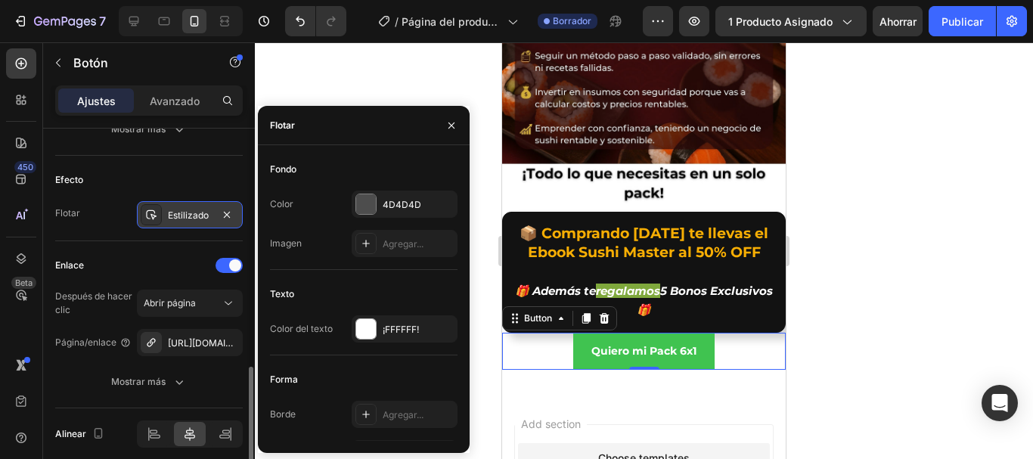
click at [186, 210] on font "Estilizado" at bounding box center [188, 215] width 41 height 11
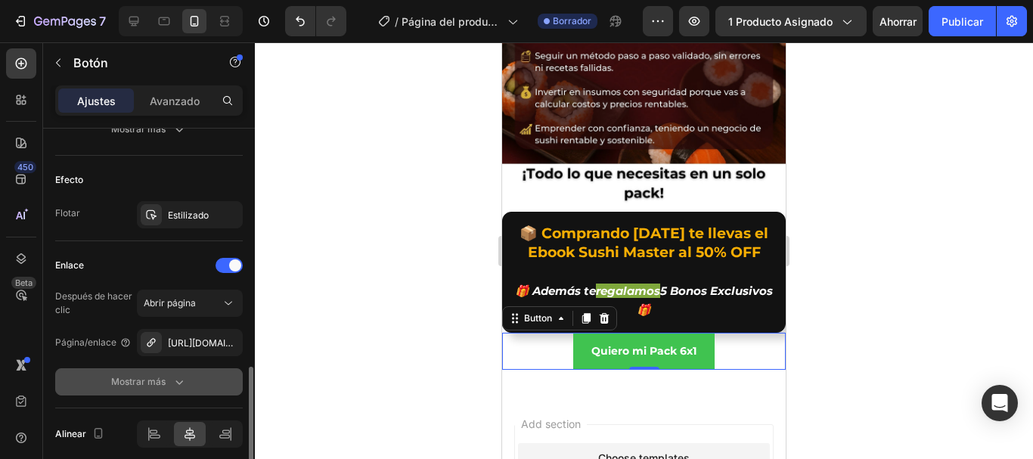
click at [169, 387] on div "Mostrar más" at bounding box center [149, 381] width 76 height 15
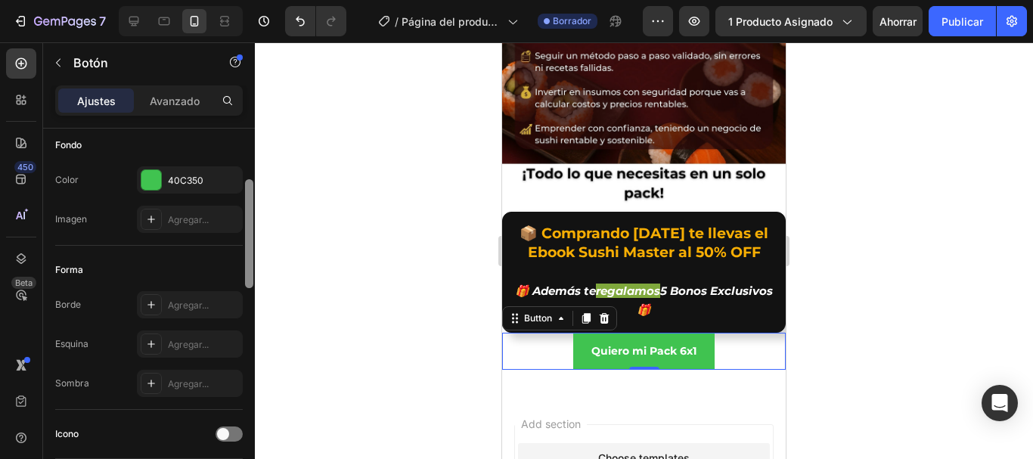
scroll to position [169, 0]
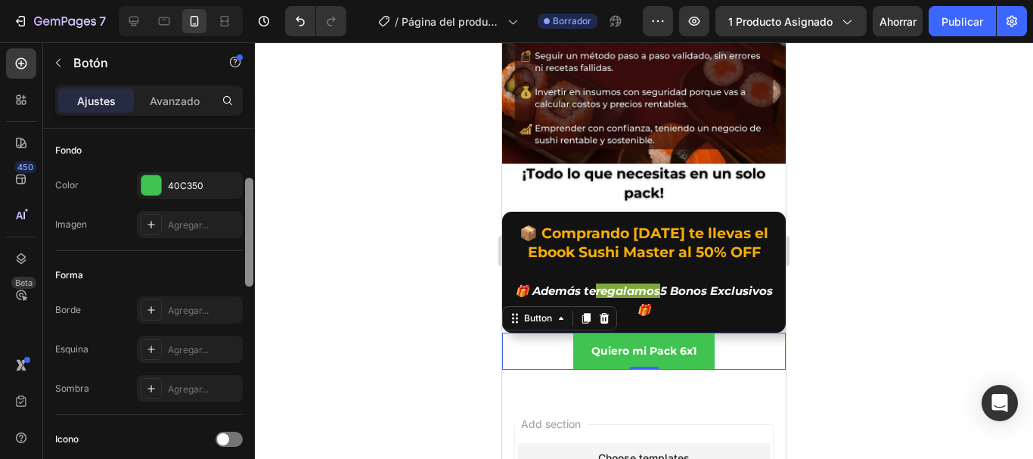
drag, startPoint x: 250, startPoint y: 386, endPoint x: 280, endPoint y: 200, distance: 188.5
click at [280, 0] on div "7 / Página del producto - [DATE][PERSON_NAME] 11:25:19 Borrador Avance 1 produc…" at bounding box center [516, 0] width 1033 height 0
click at [172, 353] on font "Agregar..." at bounding box center [188, 349] width 41 height 11
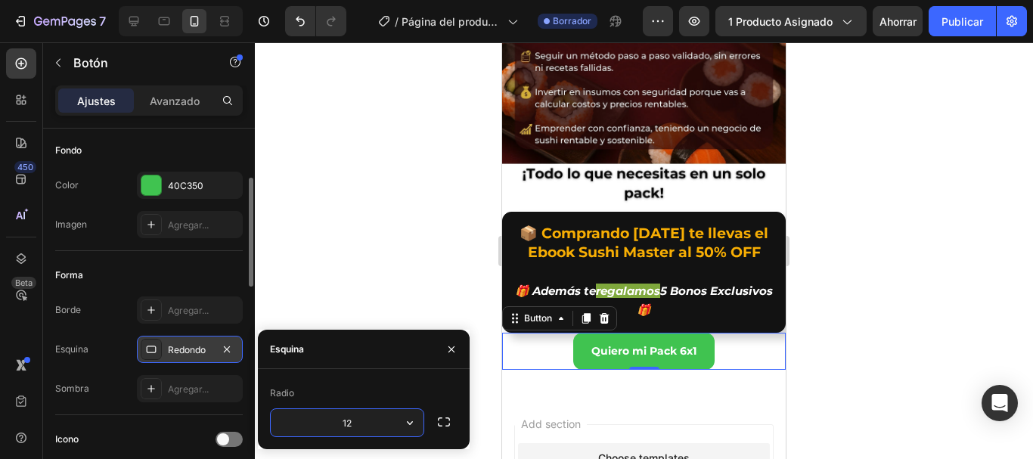
type input "12"
click at [170, 392] on font "Agregar..." at bounding box center [188, 388] width 41 height 11
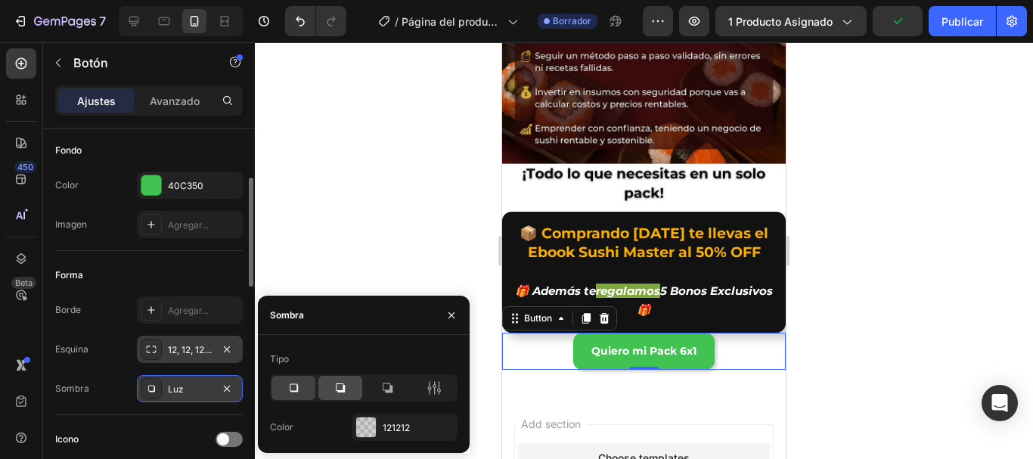
click at [340, 392] on icon at bounding box center [340, 387] width 9 height 9
click at [380, 390] on icon at bounding box center [387, 387] width 15 height 15
click at [300, 390] on icon at bounding box center [293, 387] width 15 height 15
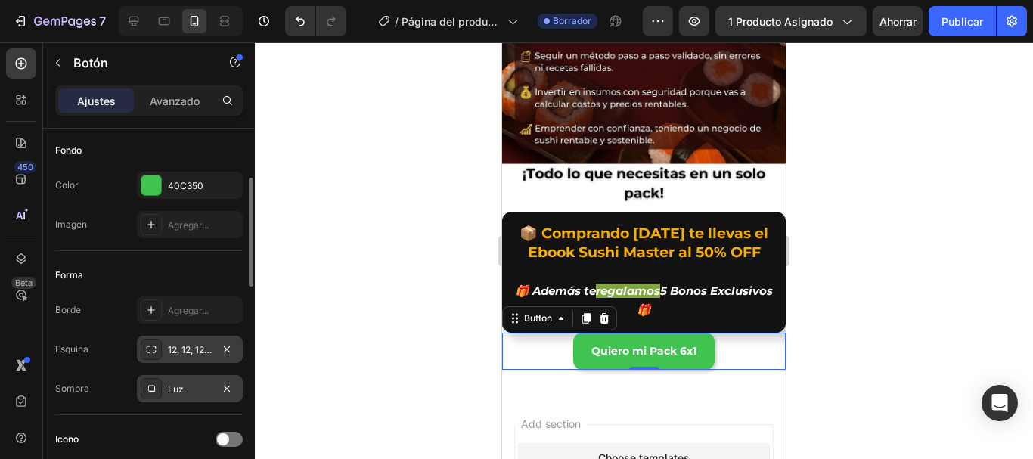
click at [343, 182] on div at bounding box center [644, 250] width 778 height 417
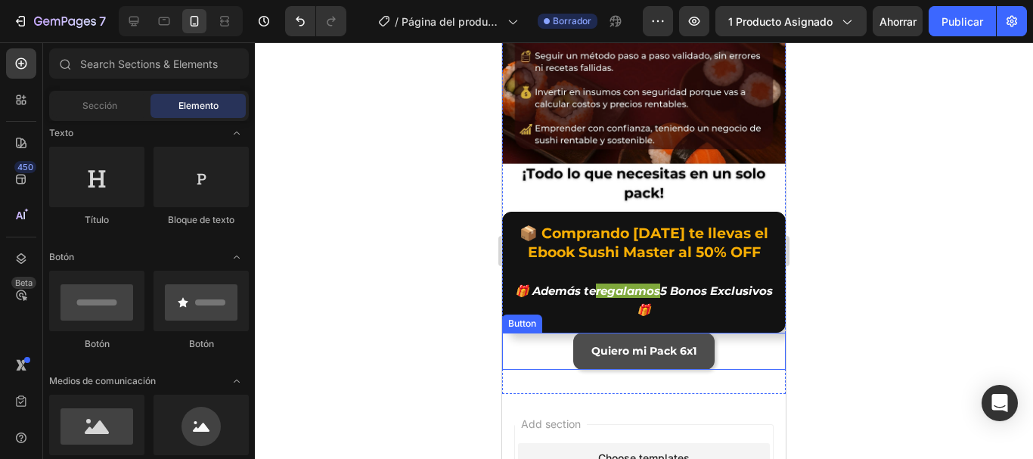
click at [575, 333] on link "Quiero mi Pack 6x1" at bounding box center [643, 351] width 141 height 37
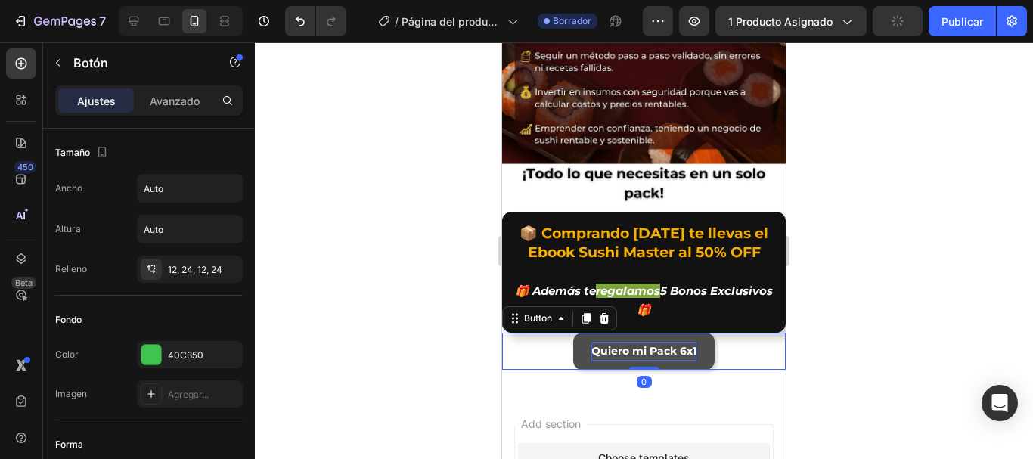
click at [616, 342] on p "Quiero mi Pack 6x1" at bounding box center [643, 351] width 105 height 19
click at [626, 342] on p "Quiero mi Pack 6x1" at bounding box center [643, 351] width 105 height 19
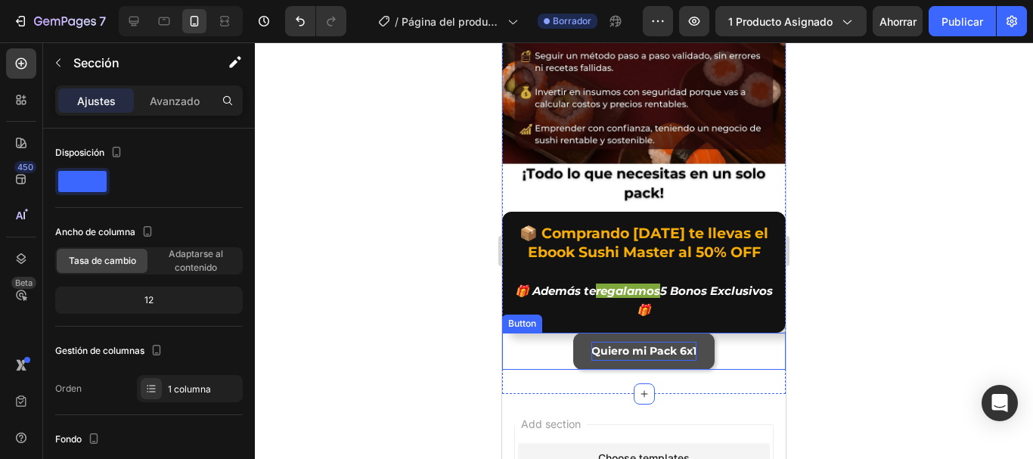
click at [668, 342] on p "Quiero mi Pack 6x1" at bounding box center [643, 351] width 105 height 19
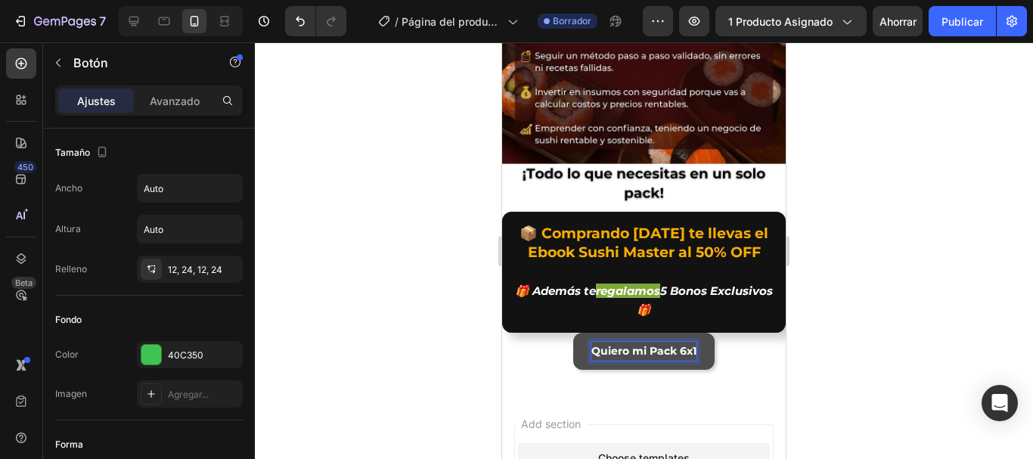
click at [668, 342] on p "Quiero mi Pack 6x1" at bounding box center [643, 351] width 105 height 19
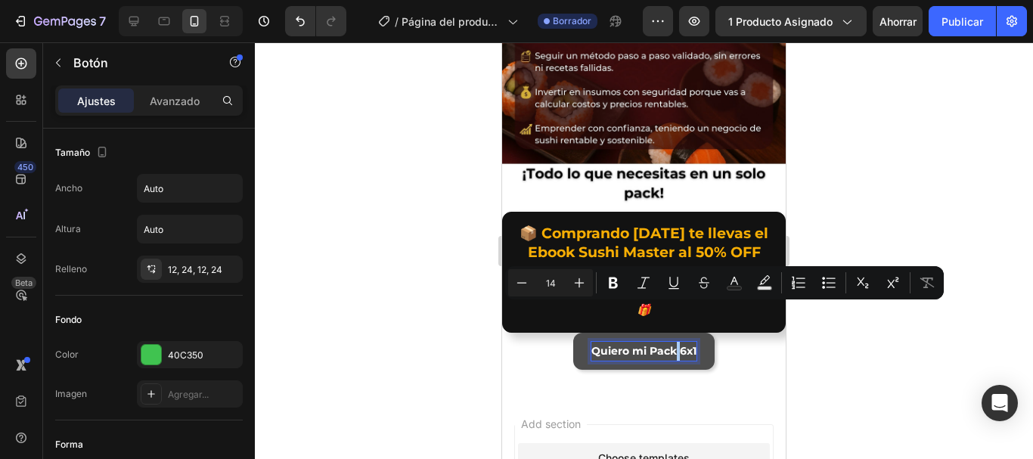
click at [344, 297] on div at bounding box center [644, 250] width 778 height 417
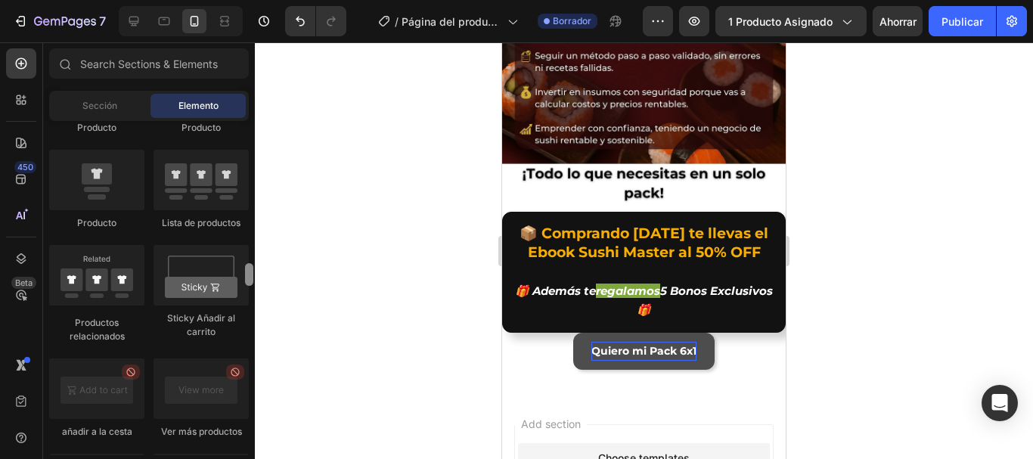
scroll to position [2064, 0]
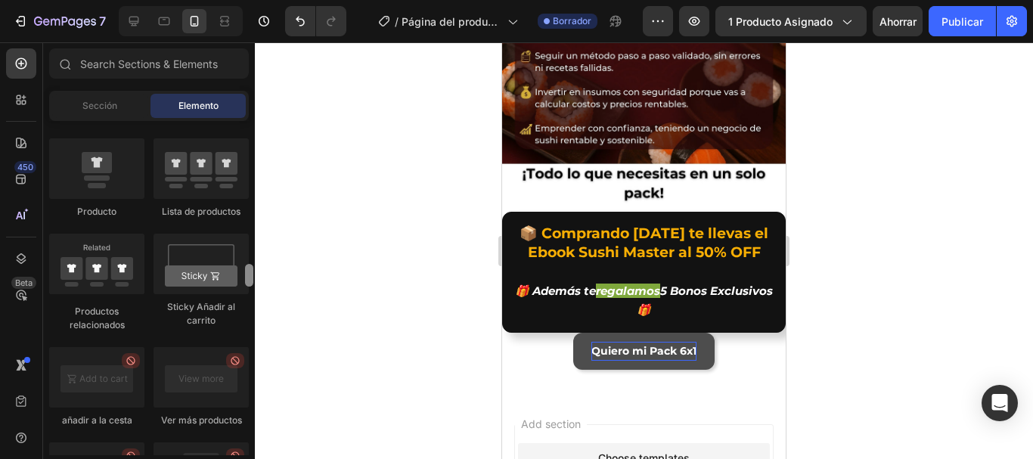
drag, startPoint x: 250, startPoint y: 154, endPoint x: 263, endPoint y: 276, distance: 123.3
click at [263, 0] on div "7 / Página del producto - [DATE][PERSON_NAME] 11:25:19 Borrador Avance 1 produc…" at bounding box center [516, 0] width 1033 height 0
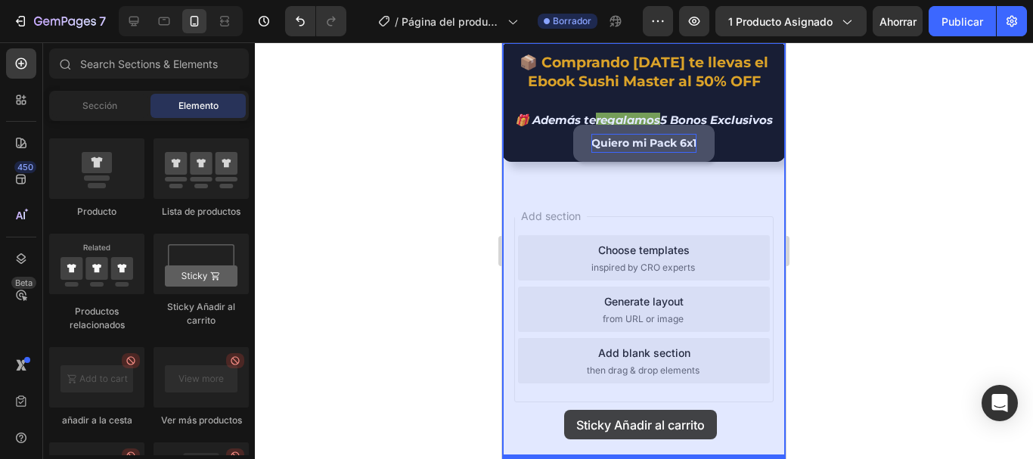
scroll to position [1080, 0]
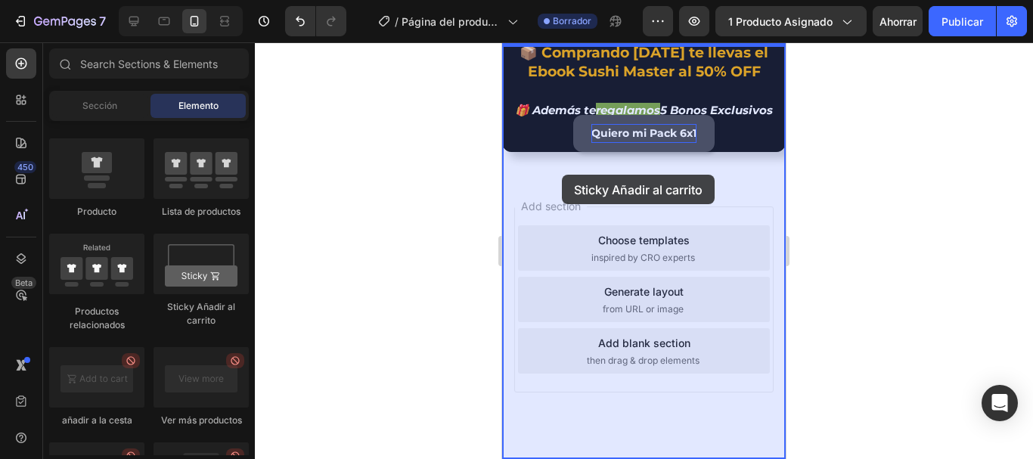
drag, startPoint x: 697, startPoint y: 326, endPoint x: 562, endPoint y: 175, distance: 203.0
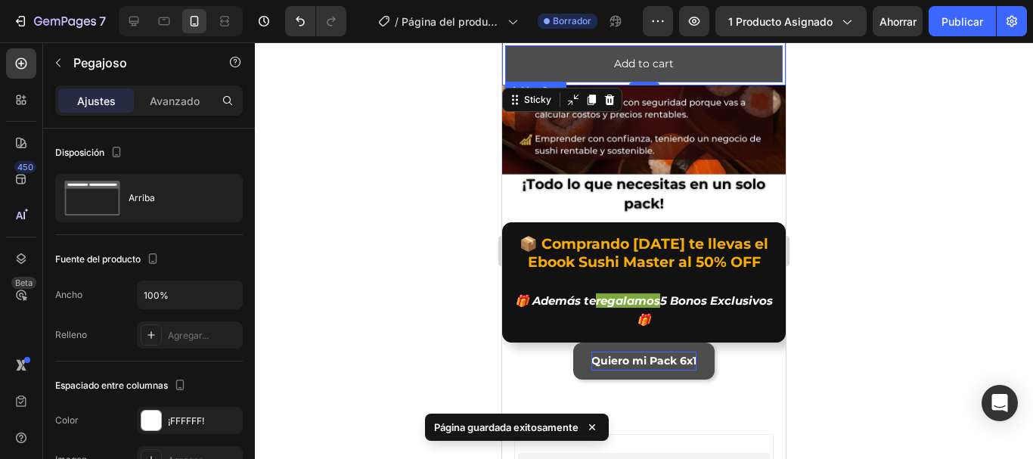
scroll to position [896, 0]
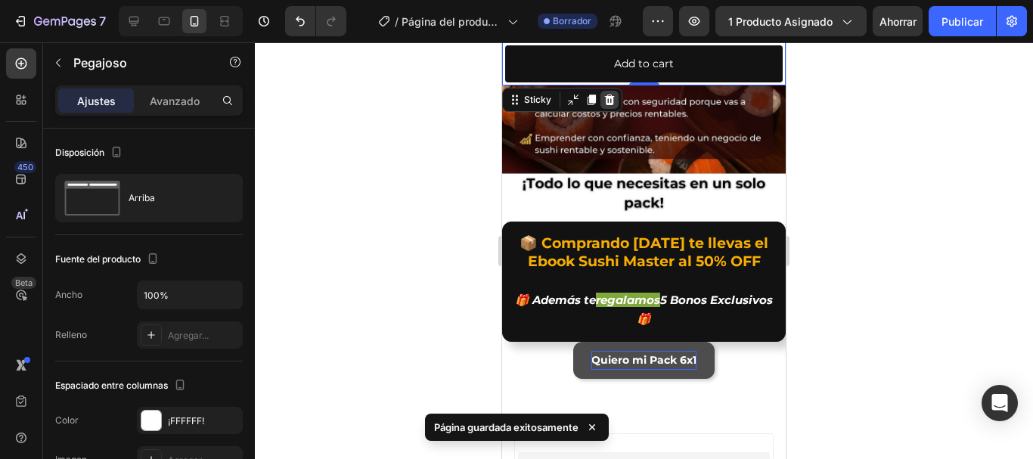
click at [608, 99] on icon at bounding box center [610, 100] width 12 height 12
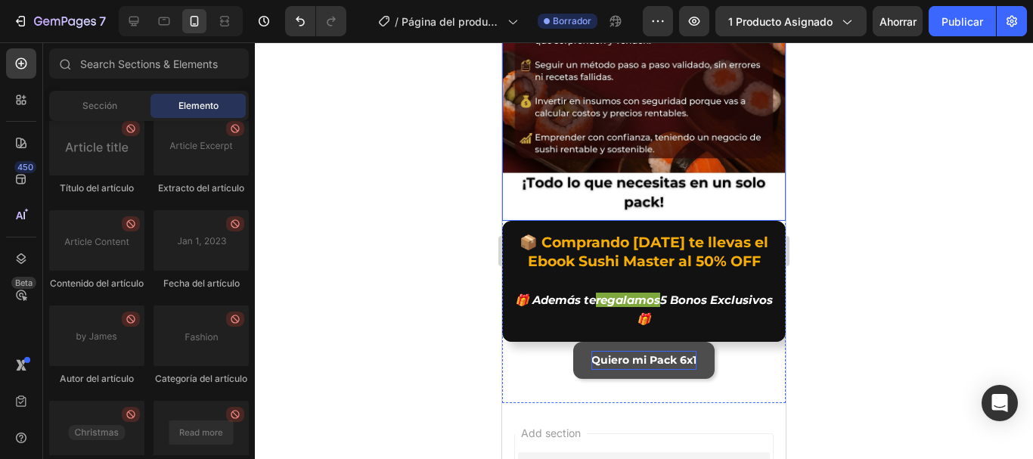
scroll to position [4326, 0]
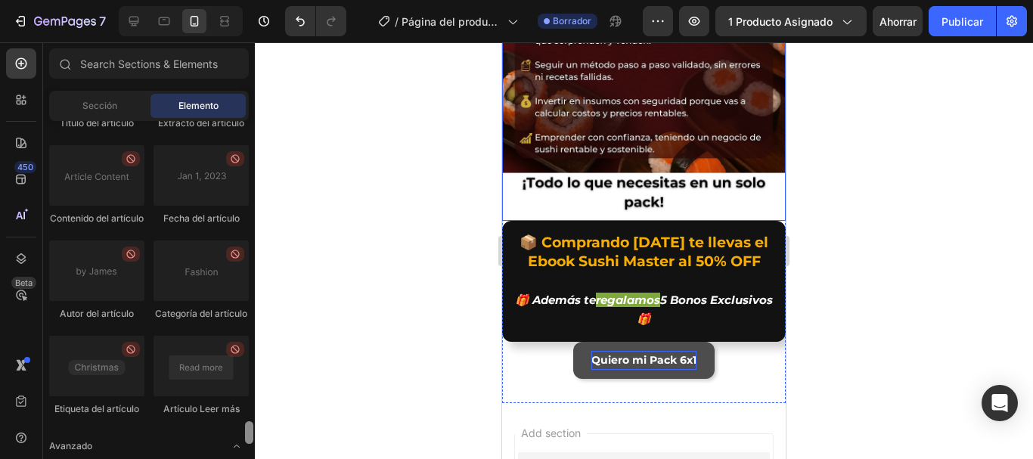
drag, startPoint x: 250, startPoint y: 269, endPoint x: 253, endPoint y: 437, distance: 167.9
click at [253, 437] on div at bounding box center [249, 288] width 11 height 334
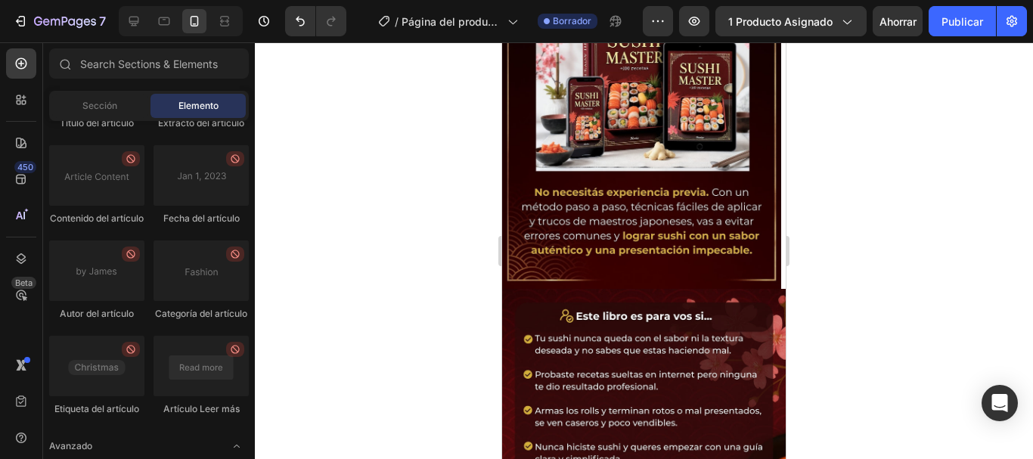
scroll to position [287, 0]
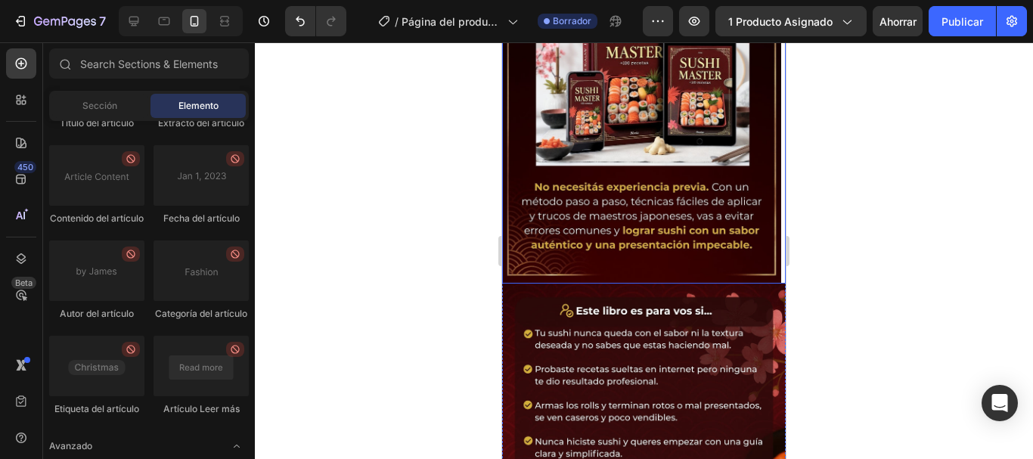
click at [730, 236] on img at bounding box center [641, 60] width 279 height 445
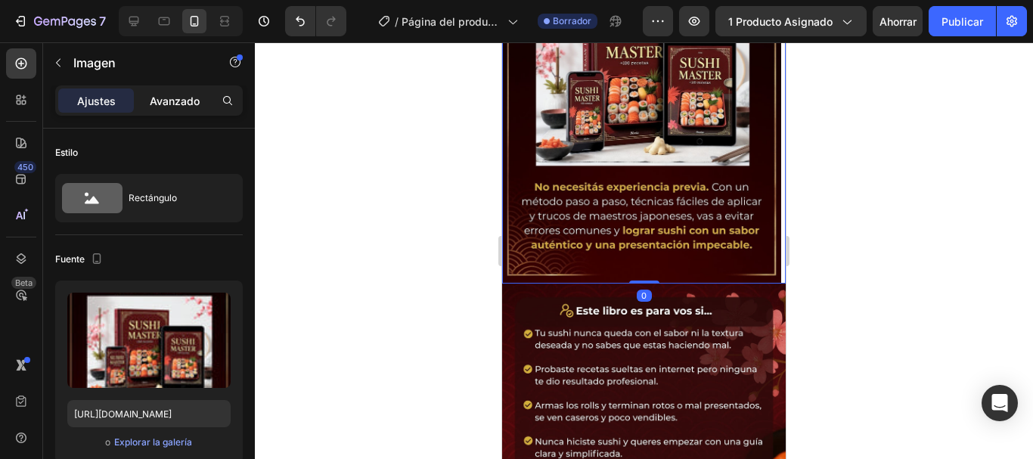
click at [183, 111] on div "Avanzado" at bounding box center [175, 100] width 76 height 24
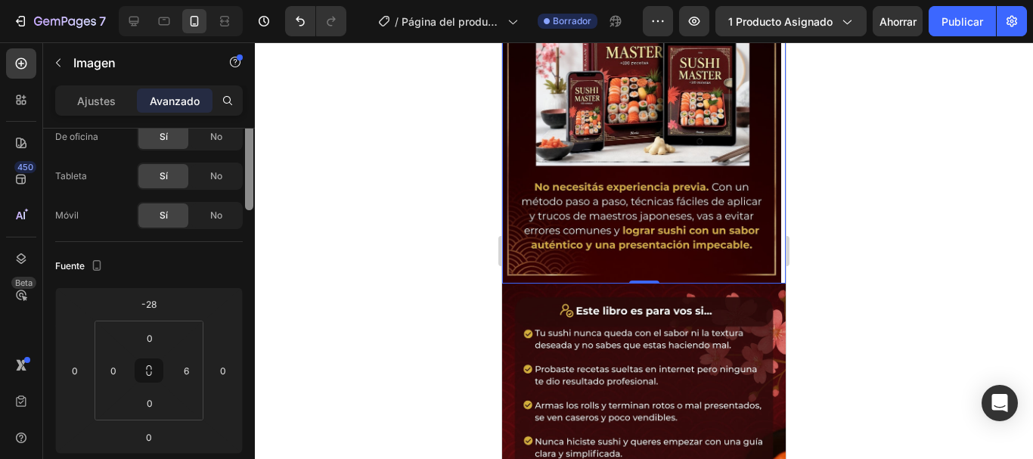
scroll to position [0, 0]
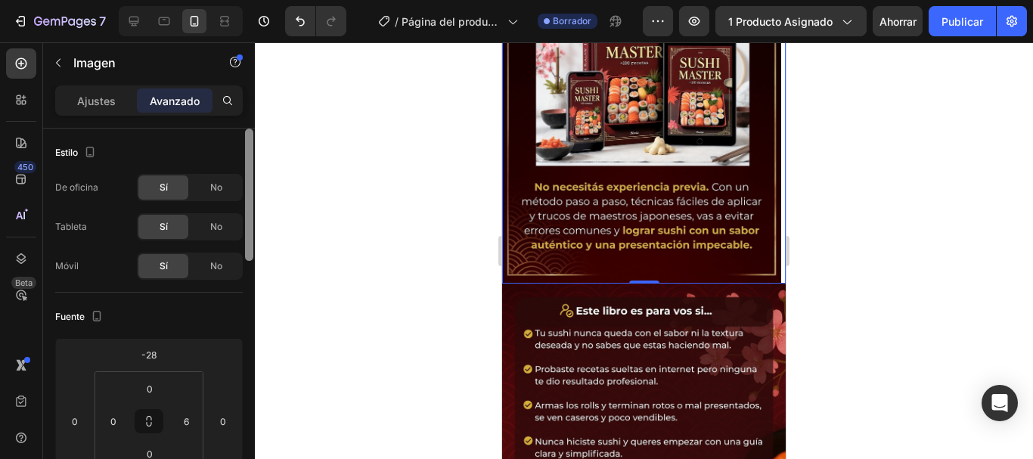
drag, startPoint x: 250, startPoint y: 241, endPoint x: 270, endPoint y: 171, distance: 72.5
click at [270, 0] on div "7 / Página del producto - [DATE][PERSON_NAME] 11:25:19 Borrador Avance 1 produc…" at bounding box center [516, 0] width 1033 height 0
click at [92, 93] on p "Ajustes" at bounding box center [96, 101] width 39 height 16
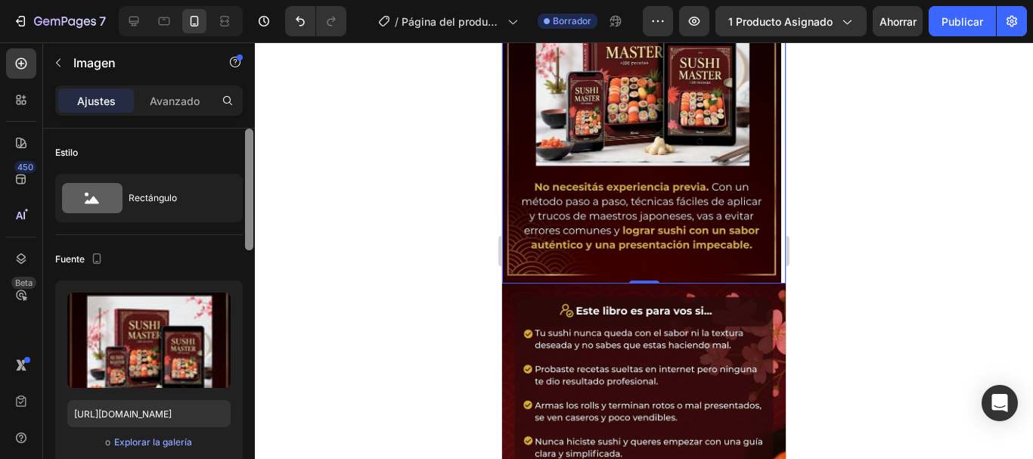
drag, startPoint x: 245, startPoint y: 175, endPoint x: 276, endPoint y: 141, distance: 46.0
click at [276, 0] on div "7 / Página del producto - [DATE][PERSON_NAME] 11:25:19 Borrador Avance 1 produc…" at bounding box center [516, 0] width 1033 height 0
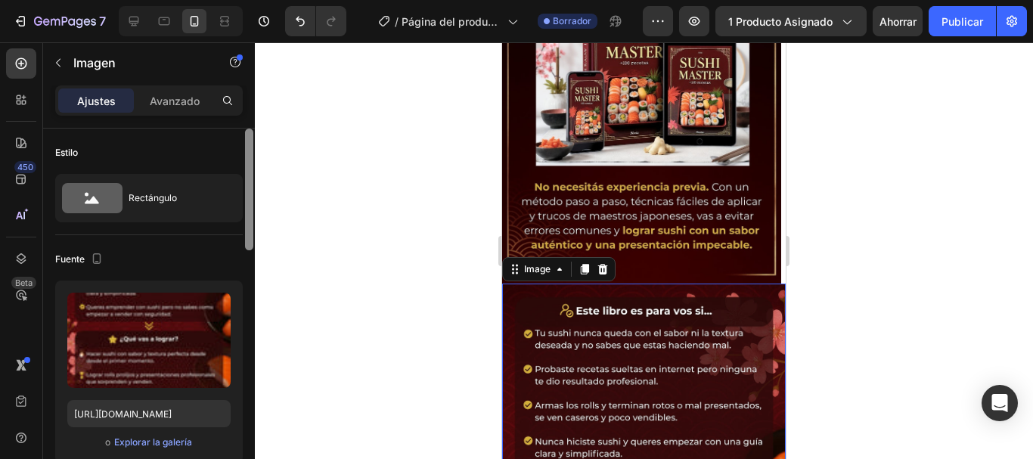
drag, startPoint x: 250, startPoint y: 154, endPoint x: 264, endPoint y: 123, distance: 34.9
click at [264, 0] on div "7 / Página del producto - [DATE][PERSON_NAME] 11:25:19 Borrador Avance 1 produc…" at bounding box center [516, 0] width 1033 height 0
click at [163, 103] on font "Avanzado" at bounding box center [175, 101] width 50 height 13
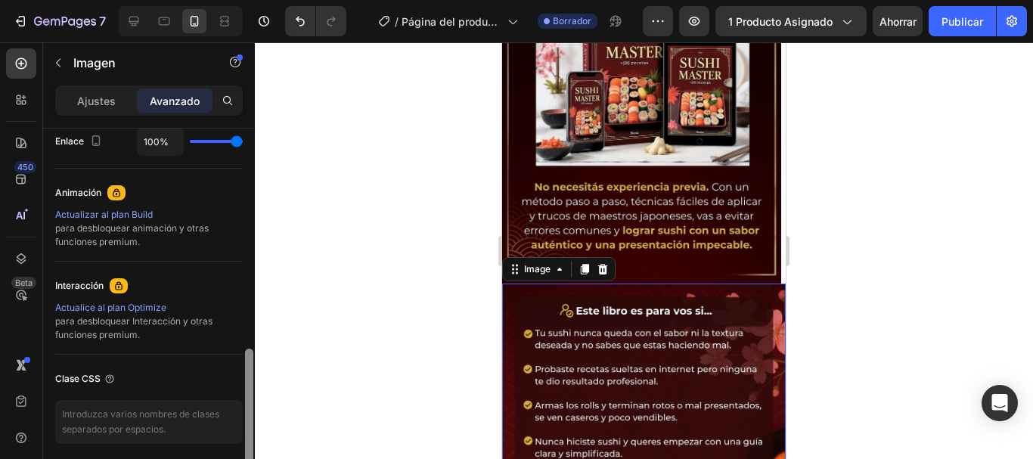
drag, startPoint x: 249, startPoint y: 222, endPoint x: 295, endPoint y: 420, distance: 202.7
click at [264, 0] on div "7 / Página del producto - [DATE][PERSON_NAME] 11:25:19 Borrador Avance 1 produc…" at bounding box center [516, 0] width 1033 height 0
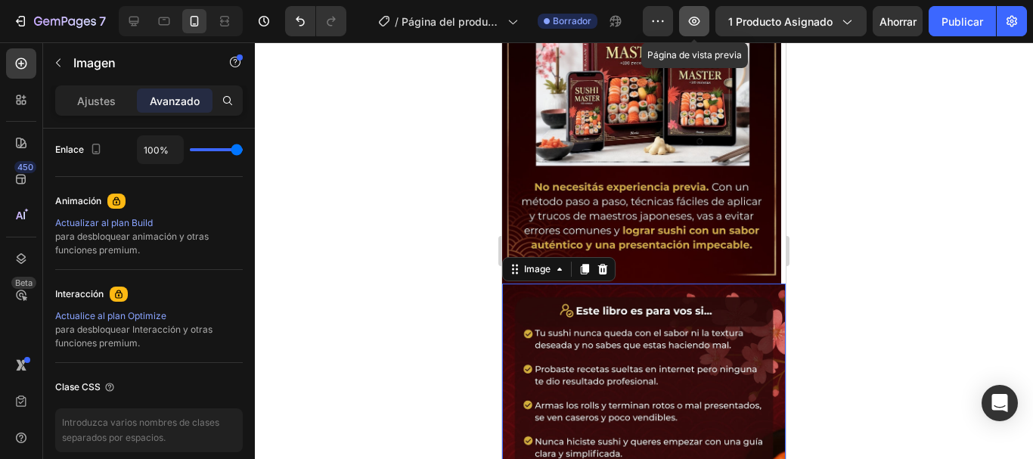
click at [702, 23] on icon "button" at bounding box center [694, 21] width 15 height 15
click at [696, 26] on icon "button" at bounding box center [694, 21] width 15 height 15
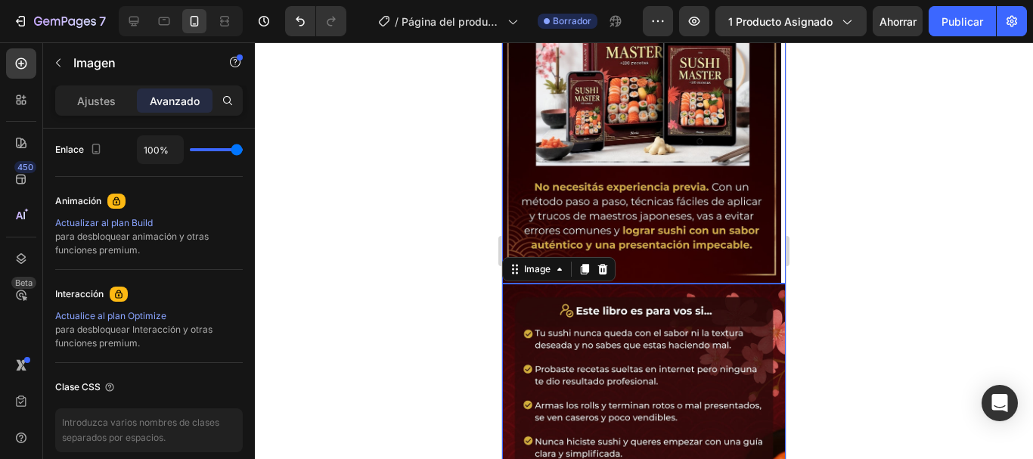
click at [725, 205] on img at bounding box center [641, 60] width 279 height 445
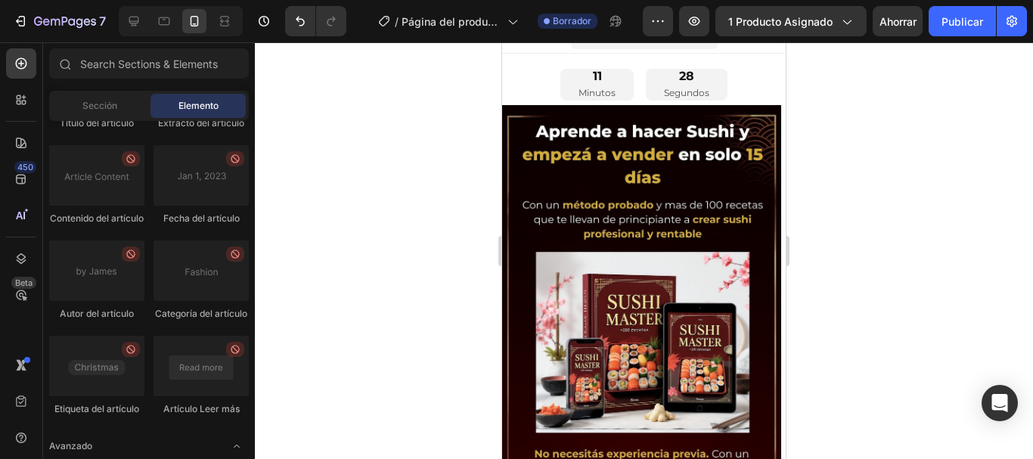
scroll to position [0, 0]
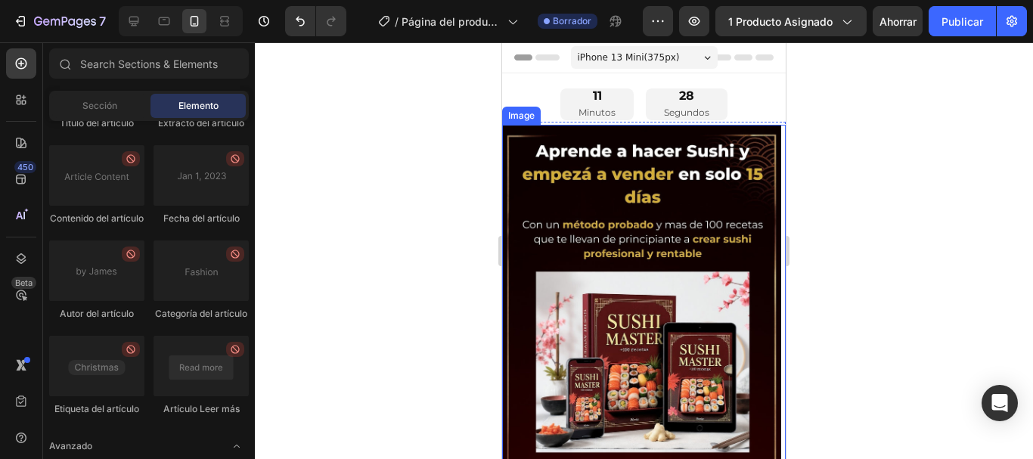
click at [650, 186] on img at bounding box center [641, 347] width 279 height 445
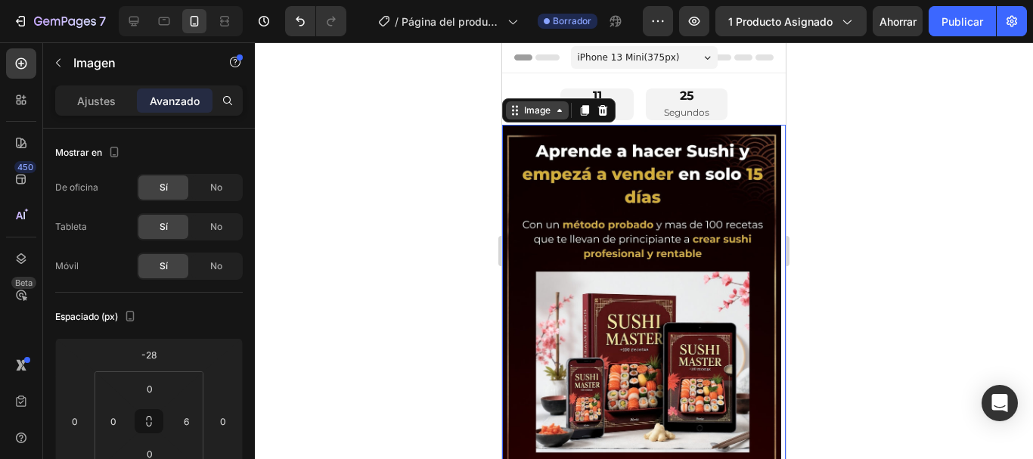
click at [560, 114] on icon at bounding box center [560, 110] width 12 height 12
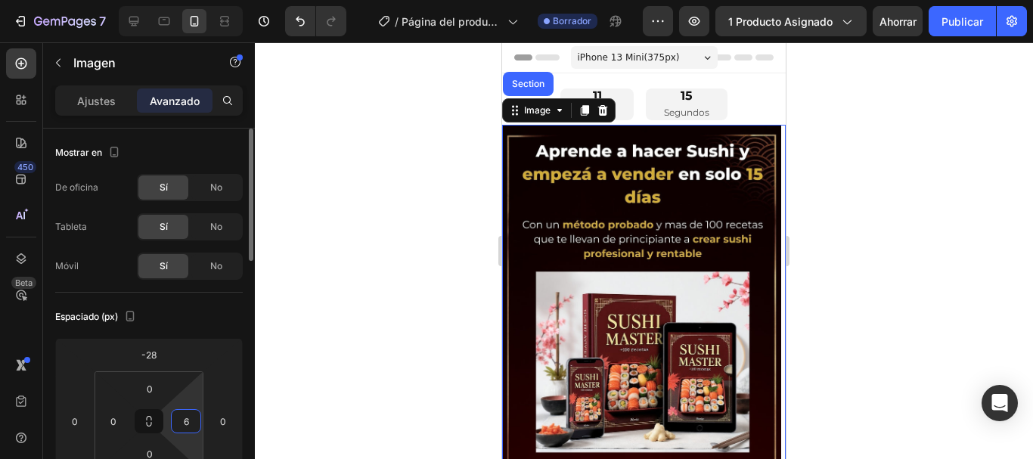
click at [189, 421] on input "6" at bounding box center [186, 421] width 23 height 23
type input "0"
click at [219, 319] on div "Espaciado (px)" at bounding box center [149, 317] width 188 height 24
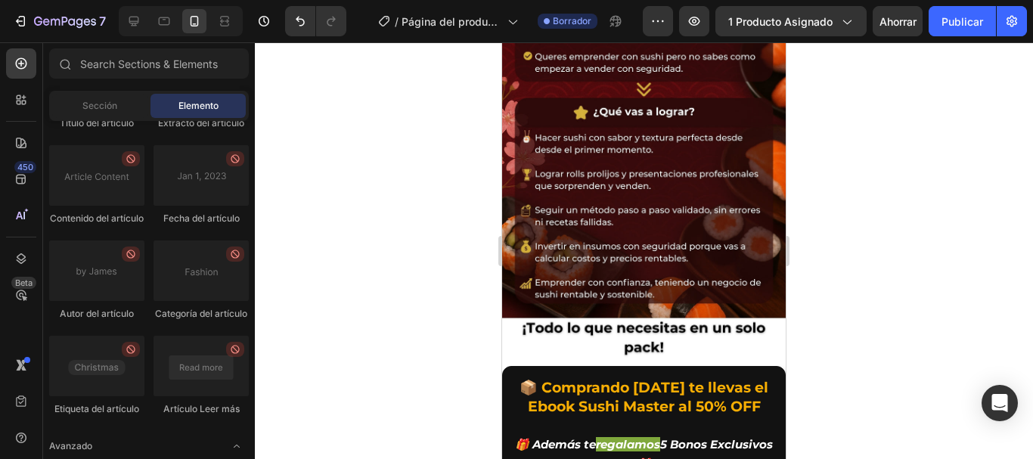
scroll to position [719, 0]
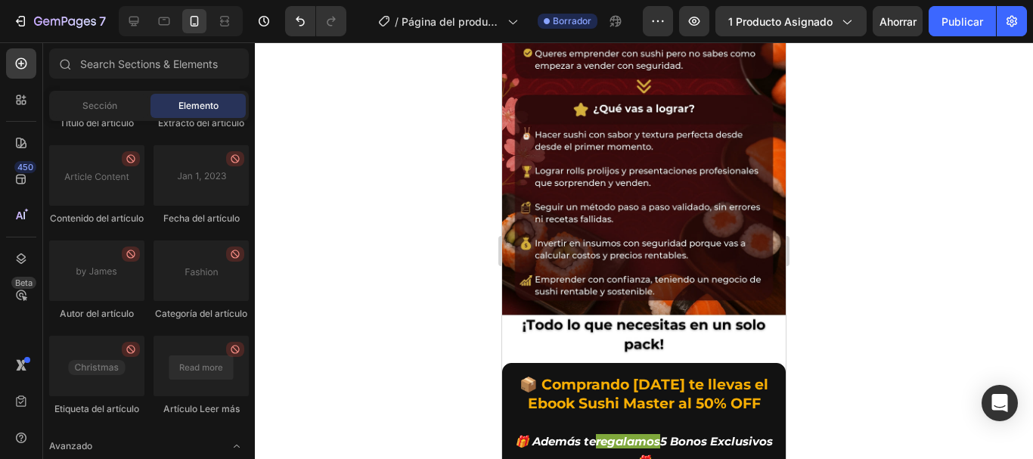
drag, startPoint x: 781, startPoint y: 142, endPoint x: 1294, endPoint y: 371, distance: 562.4
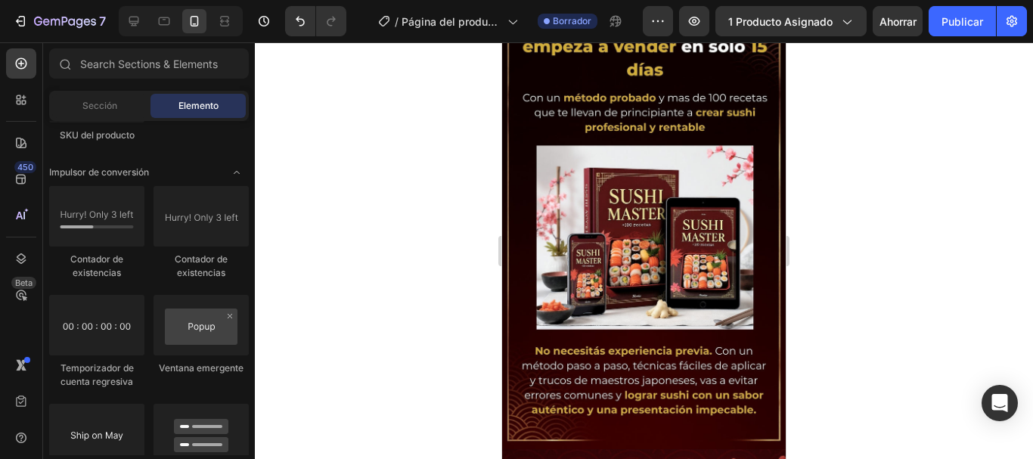
scroll to position [0, 0]
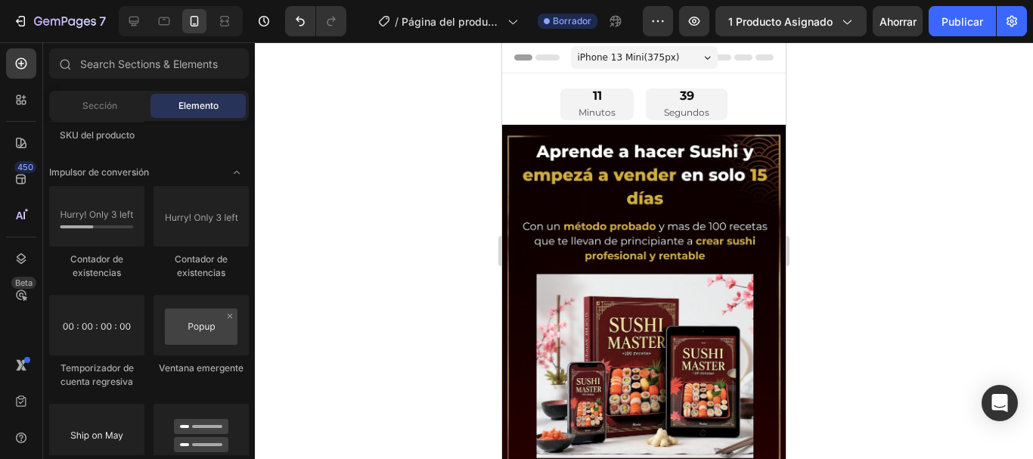
drag, startPoint x: 781, startPoint y: 265, endPoint x: 1295, endPoint y: 103, distance: 539.4
click at [681, 56] on div "iPhone 13 Mini ( 375 px)" at bounding box center [644, 57] width 147 height 23
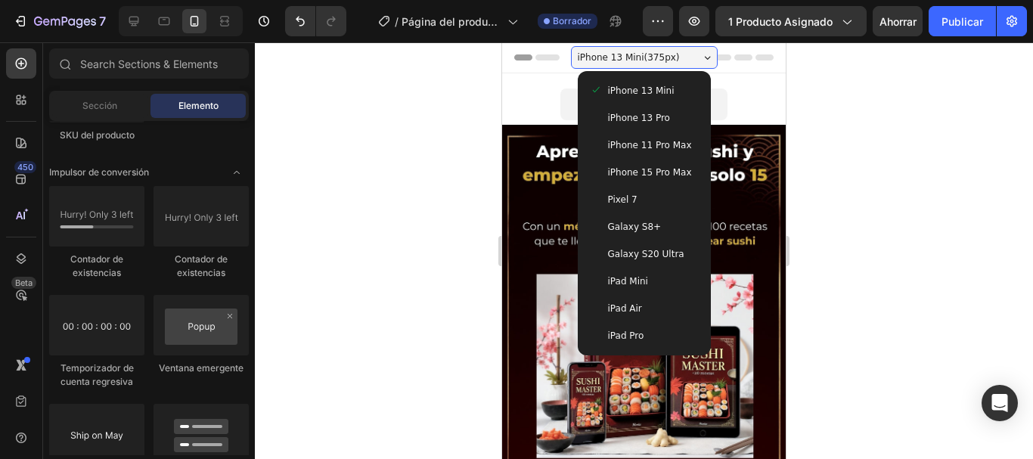
click at [632, 119] on span "iPhone 13 Pro" at bounding box center [639, 117] width 62 height 15
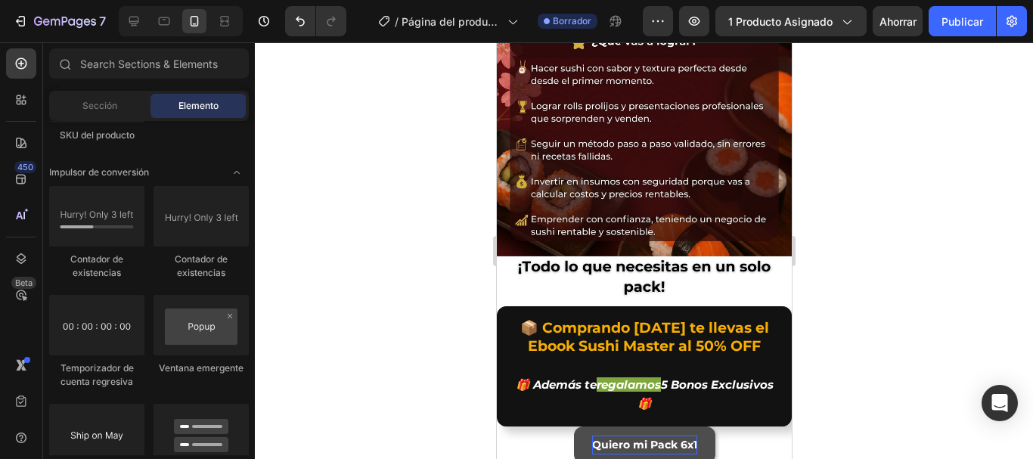
scroll to position [809, 0]
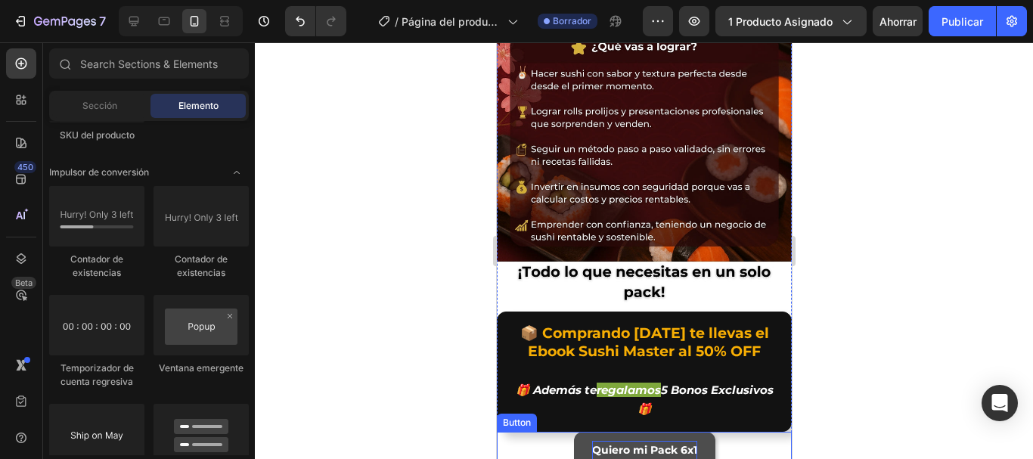
click at [644, 432] on link "Quiero mi Pack 6x1" at bounding box center [643, 450] width 141 height 37
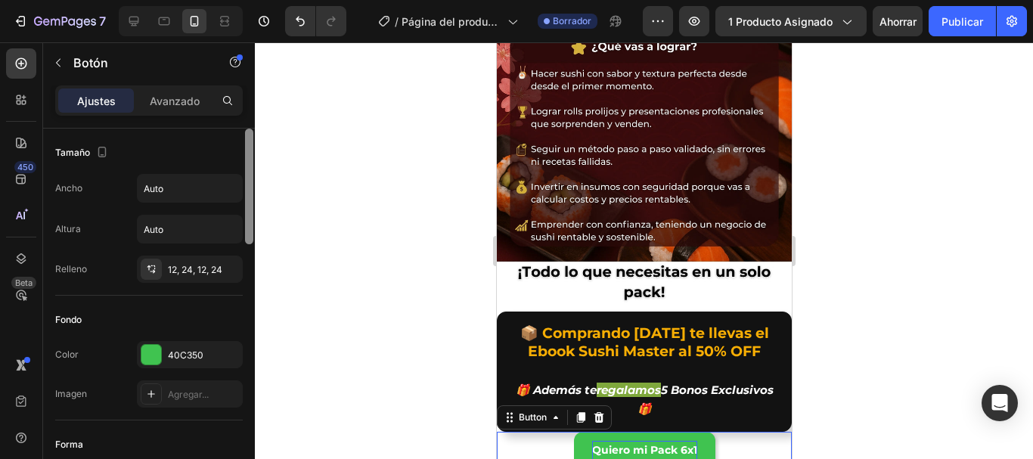
scroll to position [374, 0]
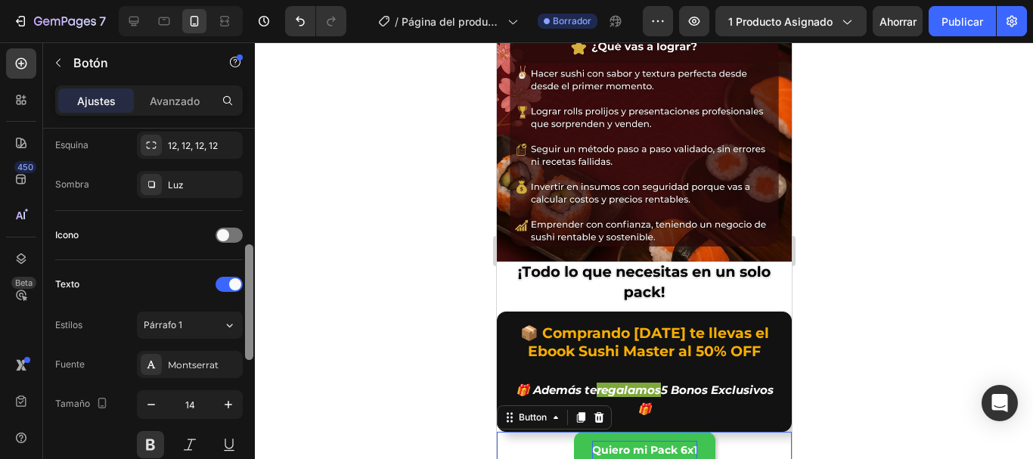
drag, startPoint x: 253, startPoint y: 206, endPoint x: 253, endPoint y: 226, distance: 20.4
click at [253, 226] on div at bounding box center [249, 316] width 11 height 374
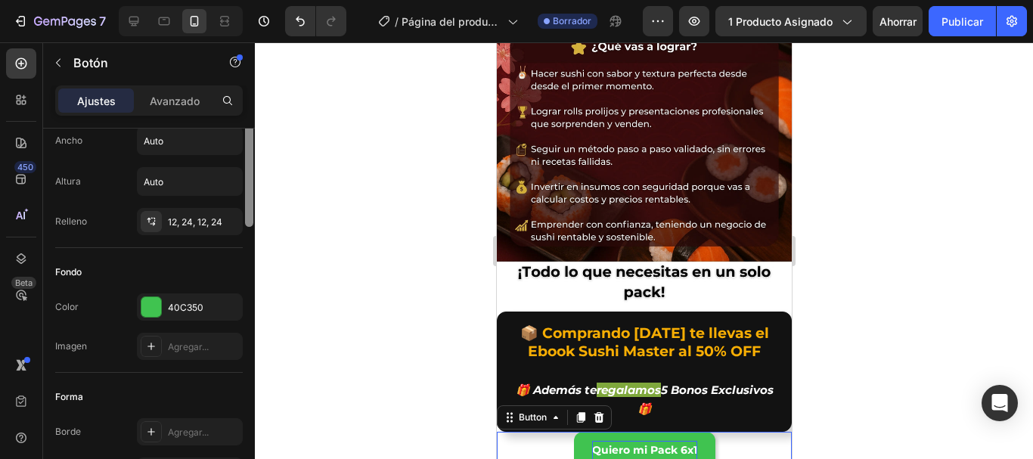
scroll to position [0, 0]
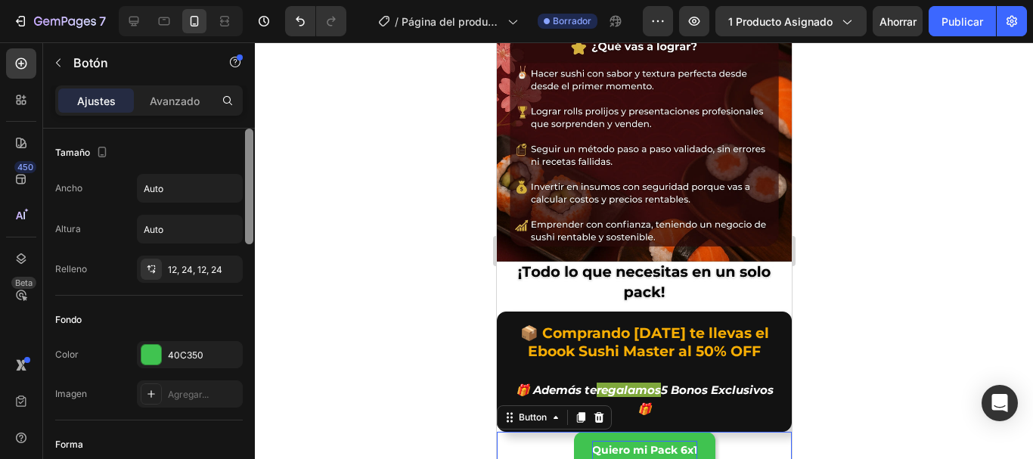
drag, startPoint x: 253, startPoint y: 291, endPoint x: 281, endPoint y: 130, distance: 163.5
click at [281, 0] on div "7 / Página del producto - [DATE][PERSON_NAME] 11:25:19 Borrador Avance 1 produc…" at bounding box center [516, 0] width 1033 height 0
click at [175, 110] on div "Avanzado" at bounding box center [175, 100] width 76 height 24
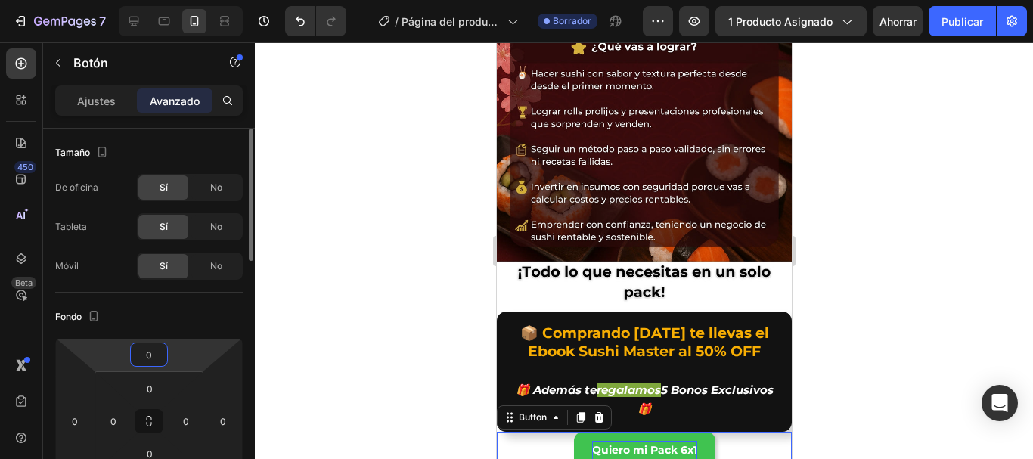
drag, startPoint x: 150, startPoint y: 353, endPoint x: 157, endPoint y: 341, distance: 14.3
click at [157, 341] on div "0 0 0 0" at bounding box center [149, 421] width 188 height 166
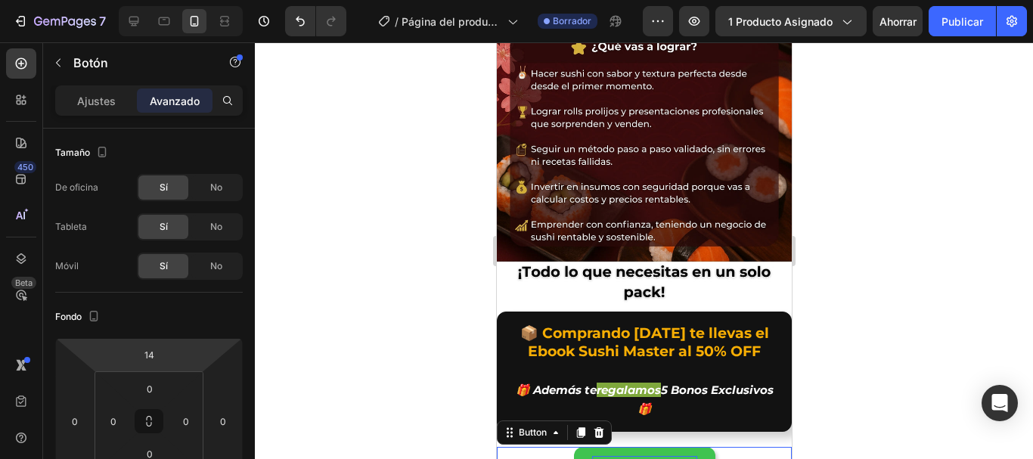
type input "20"
drag, startPoint x: 177, startPoint y: 362, endPoint x: 182, endPoint y: 355, distance: 9.2
click at [182, 0] on html "7 / Página del producto - [DATE][PERSON_NAME] 11:25:19 Borrador Avance 1 produc…" at bounding box center [516, 0] width 1033 height 0
click at [291, 281] on div at bounding box center [644, 250] width 778 height 417
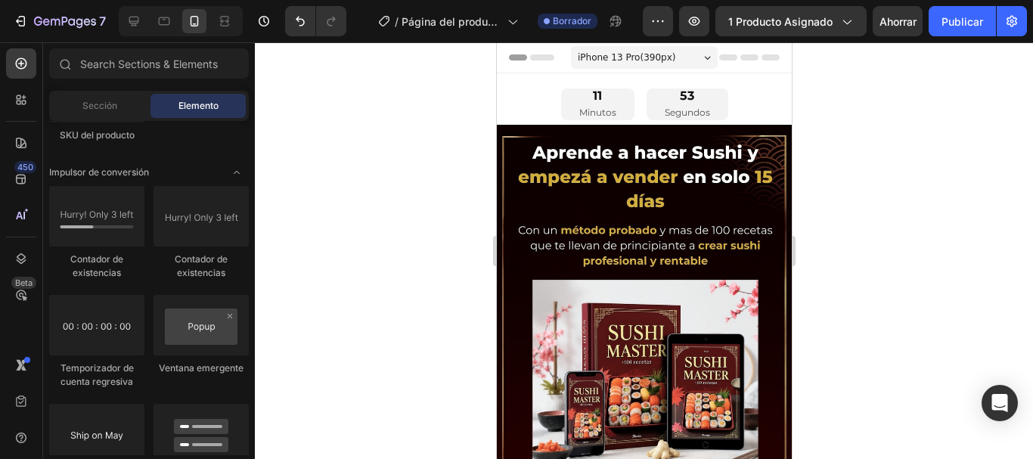
drag, startPoint x: 787, startPoint y: 375, endPoint x: 1295, endPoint y: 124, distance: 566.9
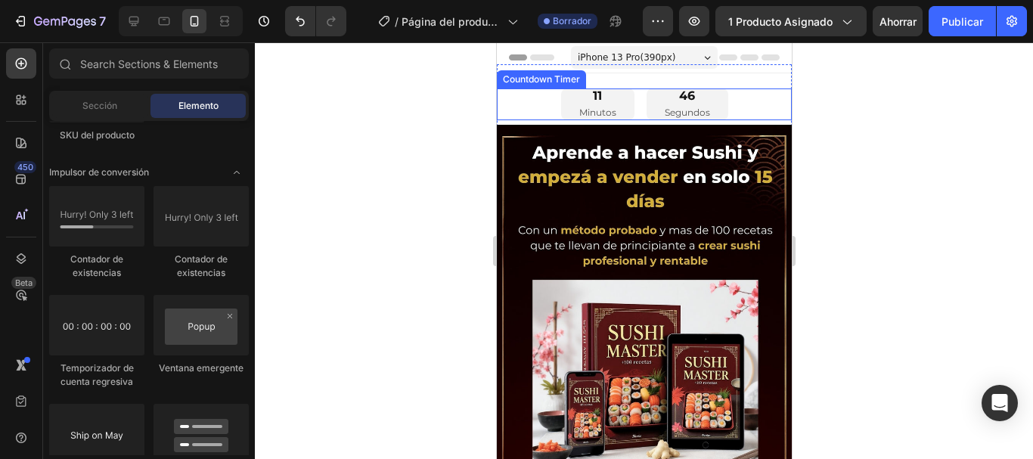
click at [536, 84] on div "11 Minutos 46 Segundos Countdown Timer Section 1" at bounding box center [643, 110] width 295 height 92
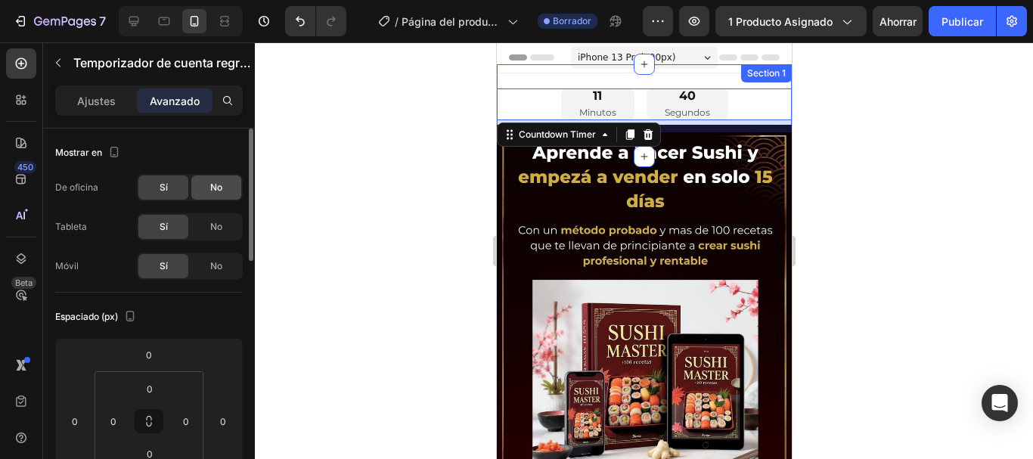
click at [210, 190] on font "No" at bounding box center [216, 187] width 12 height 11
click at [158, 194] on div "Sí" at bounding box center [163, 187] width 50 height 24
click at [211, 225] on font "No" at bounding box center [216, 226] width 12 height 11
click at [169, 227] on div "Sí" at bounding box center [163, 227] width 50 height 24
click at [207, 267] on div "No" at bounding box center [216, 266] width 50 height 24
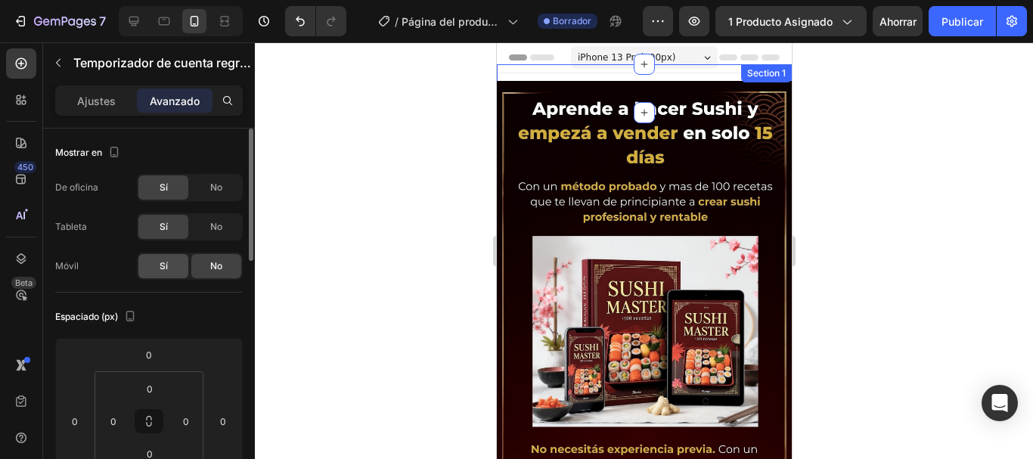
click at [172, 269] on div "Sí" at bounding box center [163, 266] width 50 height 24
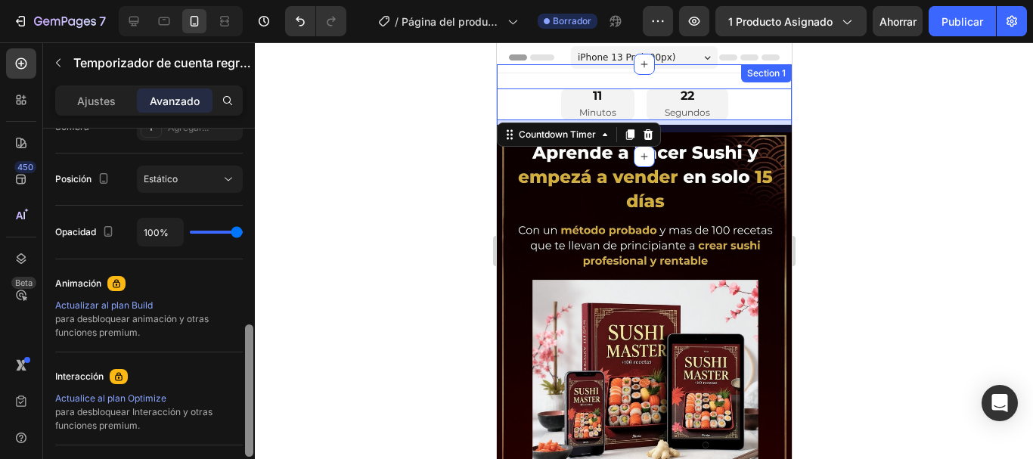
scroll to position [539, 0]
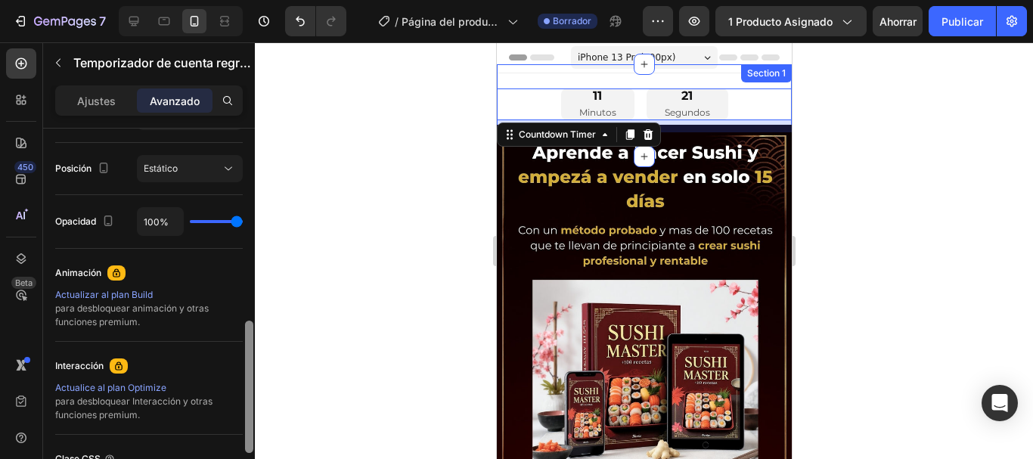
drag, startPoint x: 248, startPoint y: 232, endPoint x: 278, endPoint y: 424, distance: 194.5
click at [278, 0] on div "7 / Página del producto - [DATE][PERSON_NAME] 11:25:19 Borrador Avance 1 produc…" at bounding box center [516, 0] width 1033 height 0
click at [215, 172] on div "Estático" at bounding box center [182, 169] width 77 height 14
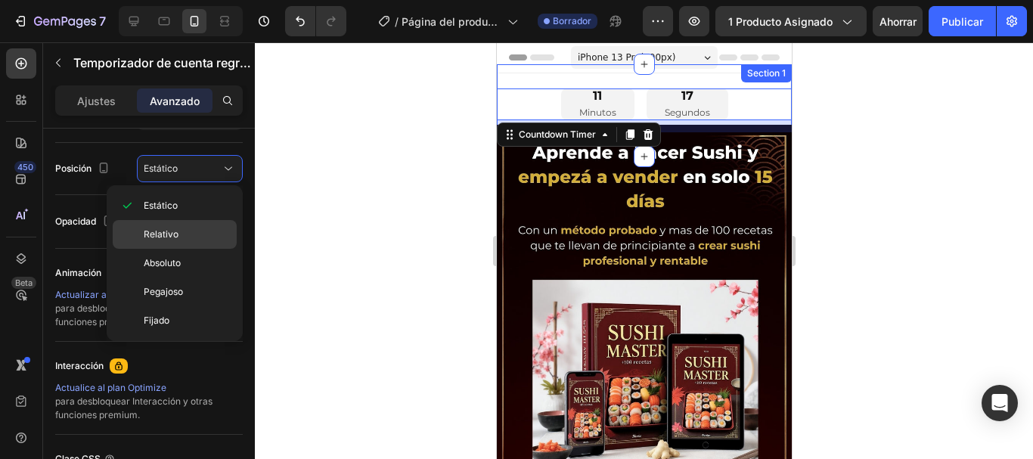
click at [178, 231] on p "Relativo" at bounding box center [187, 235] width 86 height 14
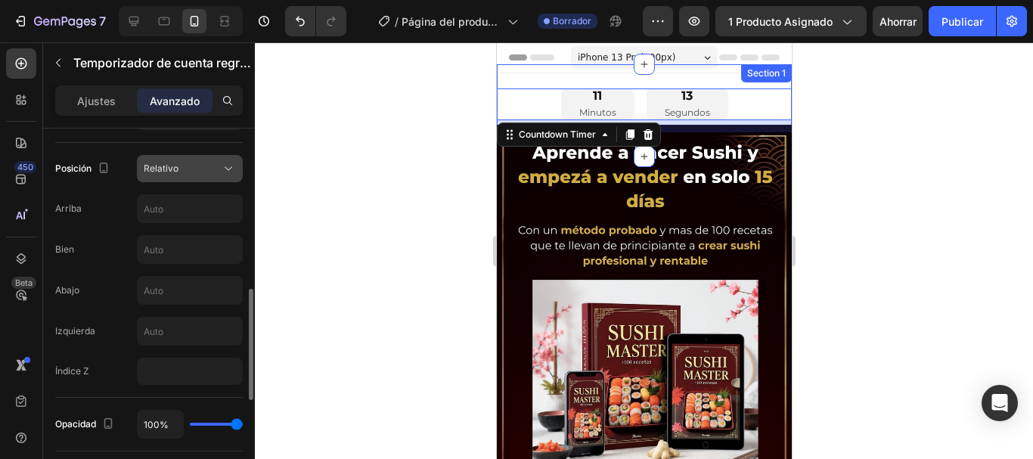
click at [228, 174] on icon at bounding box center [228, 168] width 15 height 15
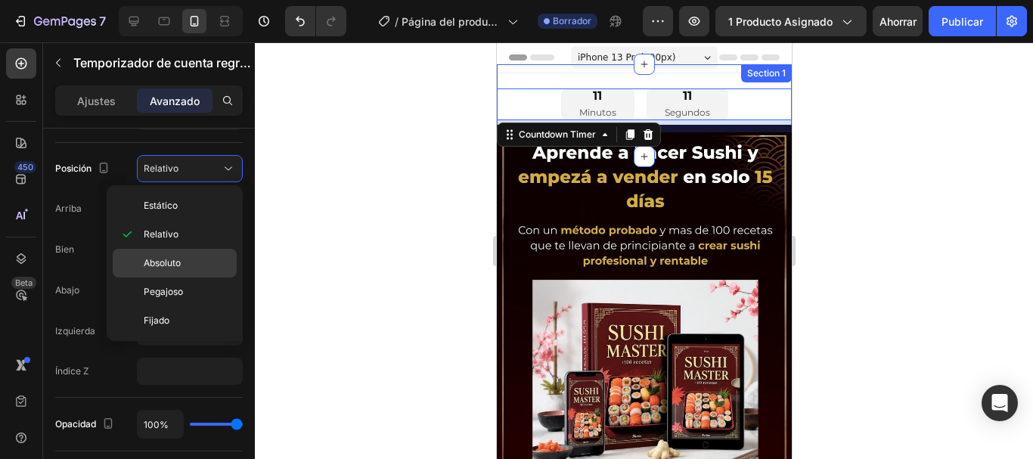
click at [185, 259] on p "Absoluto" at bounding box center [187, 263] width 86 height 14
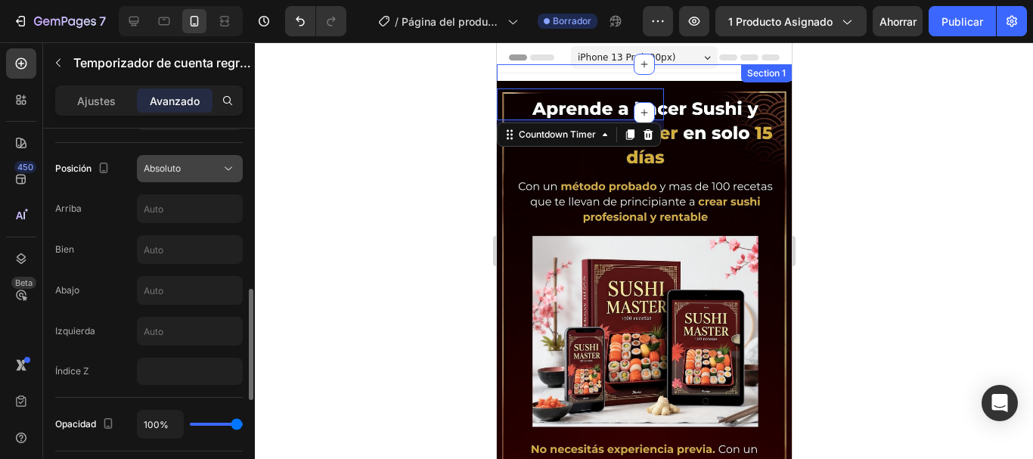
click at [231, 177] on button "Absoluto" at bounding box center [190, 168] width 106 height 27
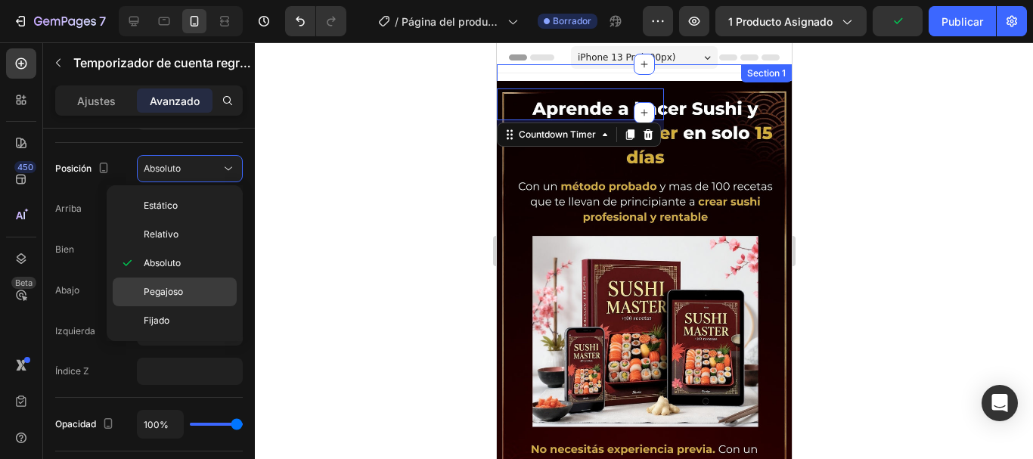
click at [170, 287] on font "Pegajoso" at bounding box center [163, 291] width 39 height 11
type input "0"
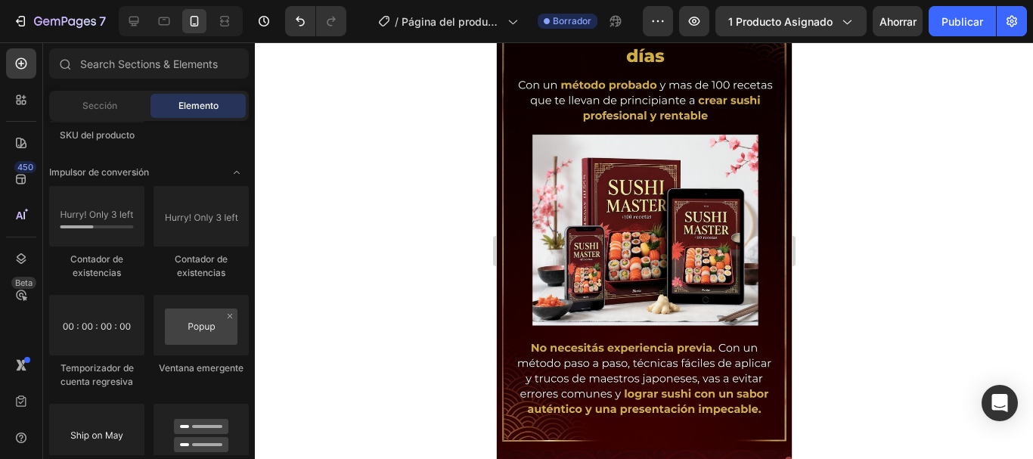
scroll to position [0, 0]
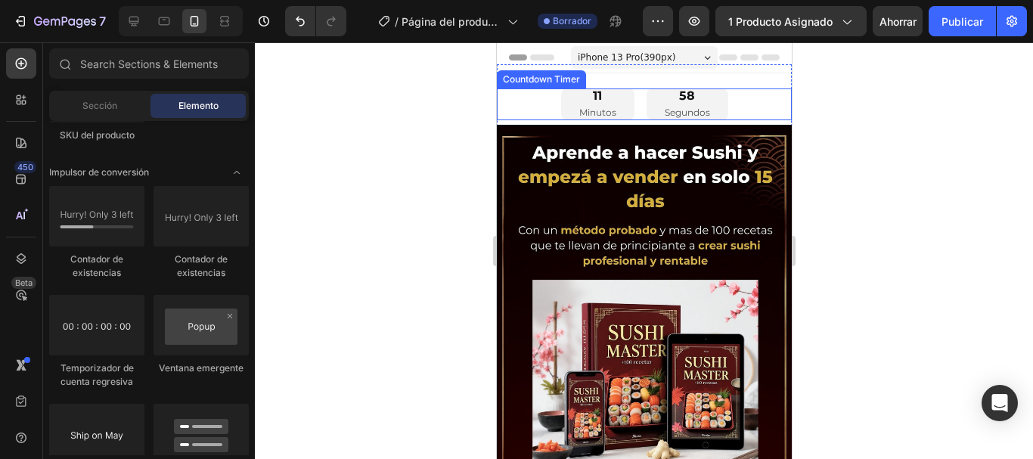
click at [740, 97] on div "11 Minutos 58 Segundos" at bounding box center [643, 104] width 295 height 32
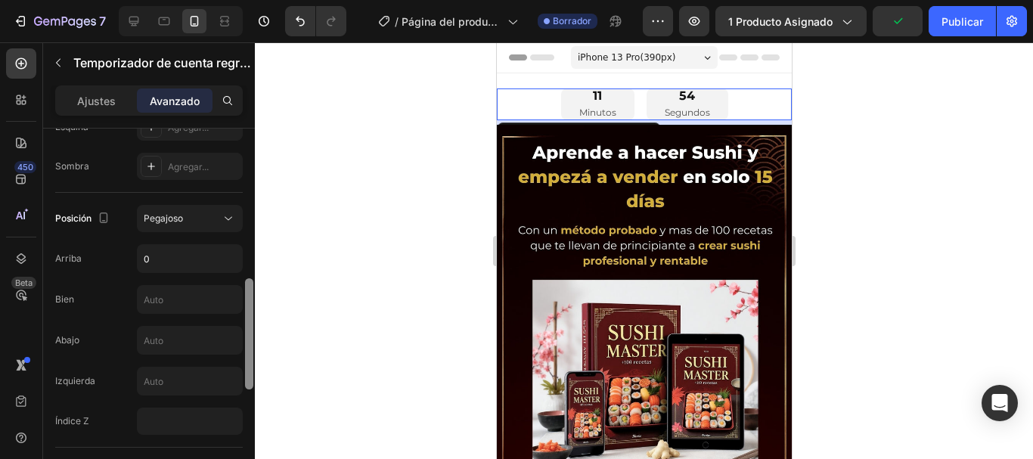
scroll to position [492, 0]
drag, startPoint x: 247, startPoint y: 195, endPoint x: 263, endPoint y: 342, distance: 147.7
click at [263, 0] on div "7 / Página del producto - 27 de agosto, 11:25:19 Borrador Avance 1 producto asi…" at bounding box center [516, 0] width 1033 height 0
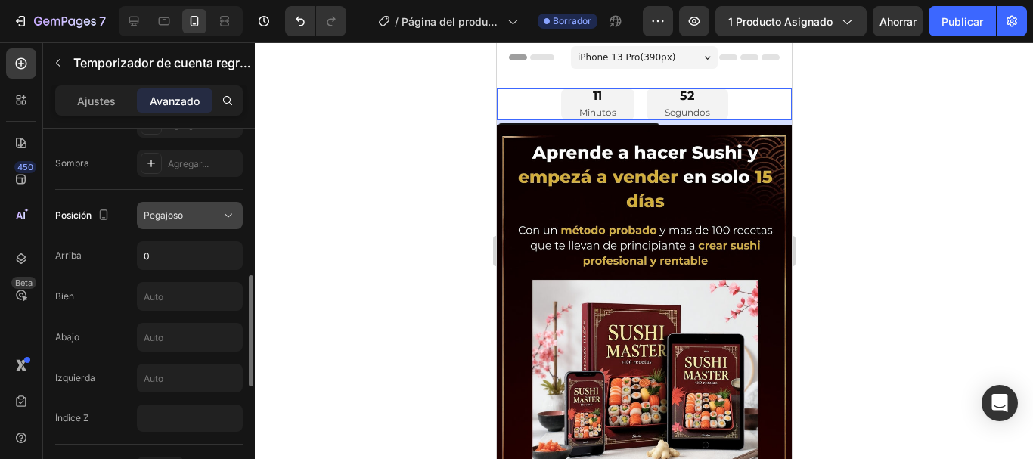
click at [222, 218] on icon at bounding box center [228, 215] width 15 height 15
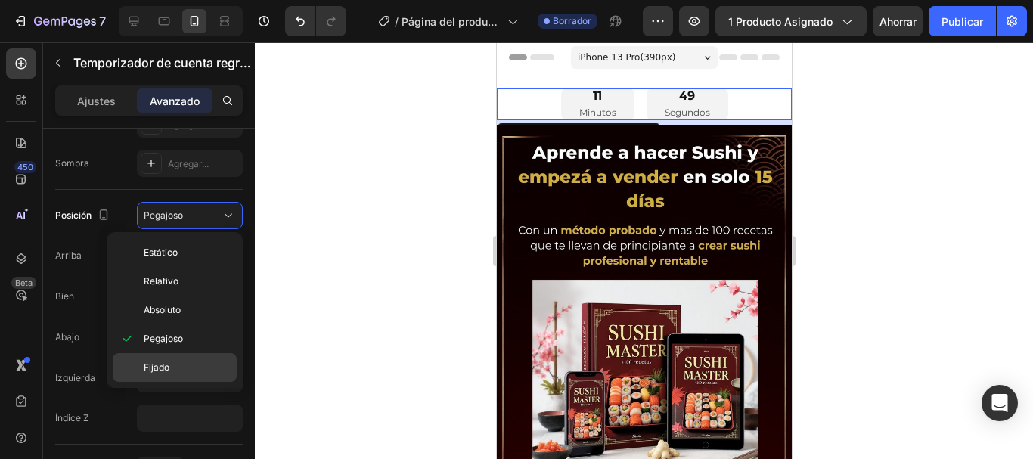
click at [156, 365] on font "Fijado" at bounding box center [157, 367] width 26 height 11
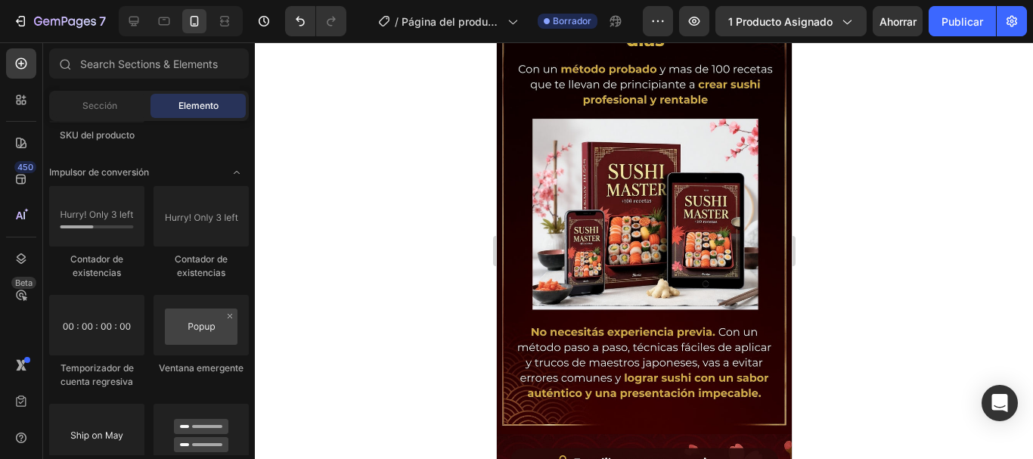
scroll to position [0, 0]
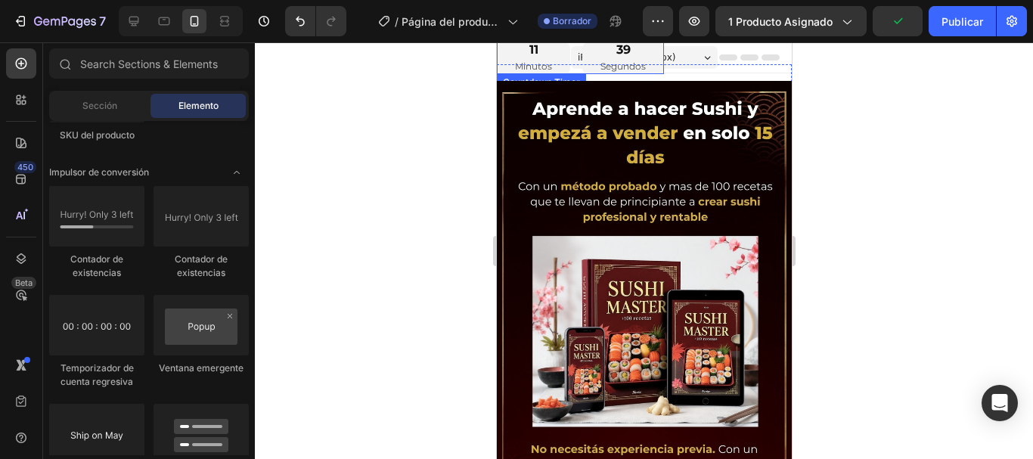
click at [591, 52] on div "39 Segundos" at bounding box center [623, 58] width 82 height 32
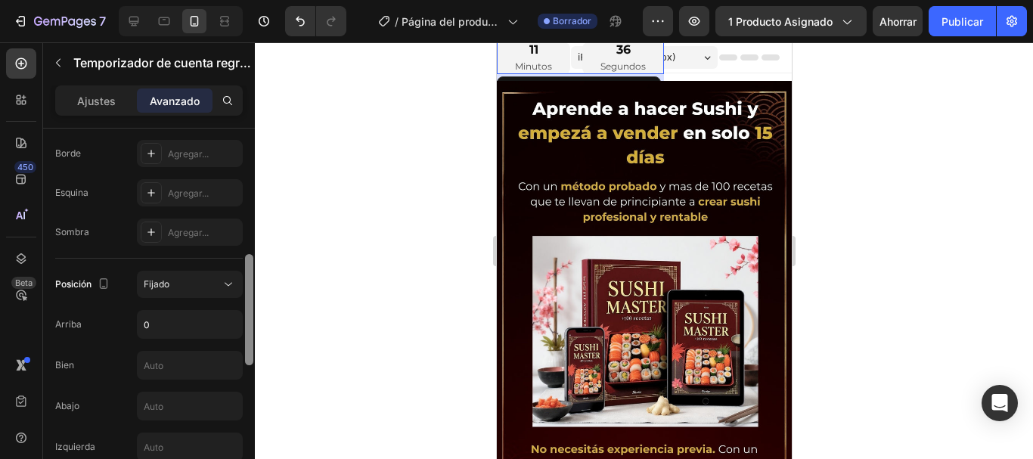
scroll to position [436, 0]
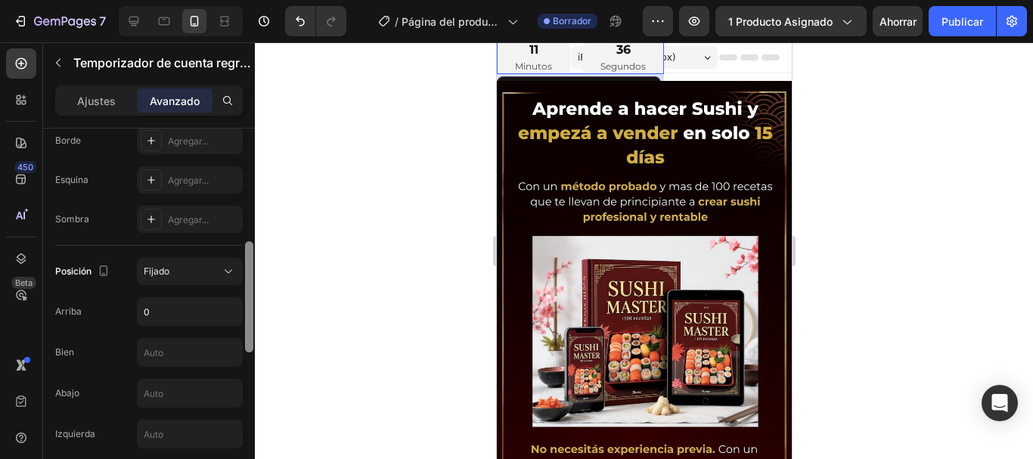
drag, startPoint x: 250, startPoint y: 193, endPoint x: 253, endPoint y: 323, distance: 130.1
click at [253, 323] on div at bounding box center [249, 303] width 11 height 374
click at [209, 270] on div "Fijado" at bounding box center [182, 272] width 77 height 14
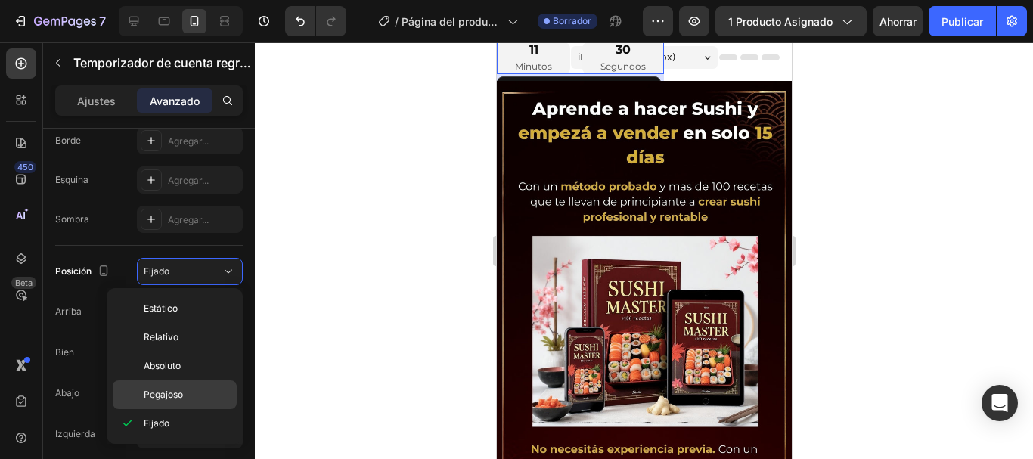
click at [179, 392] on font "Pegajoso" at bounding box center [163, 394] width 39 height 11
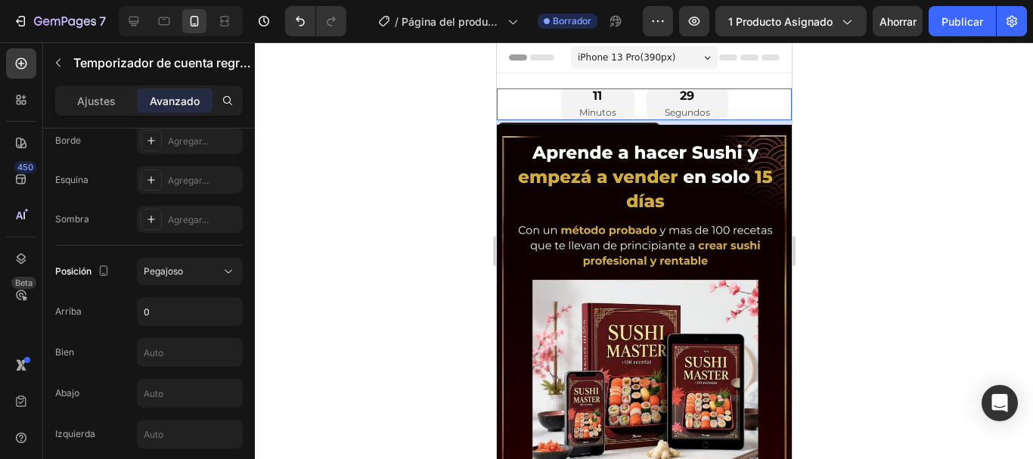
click at [980, 120] on div at bounding box center [644, 250] width 778 height 417
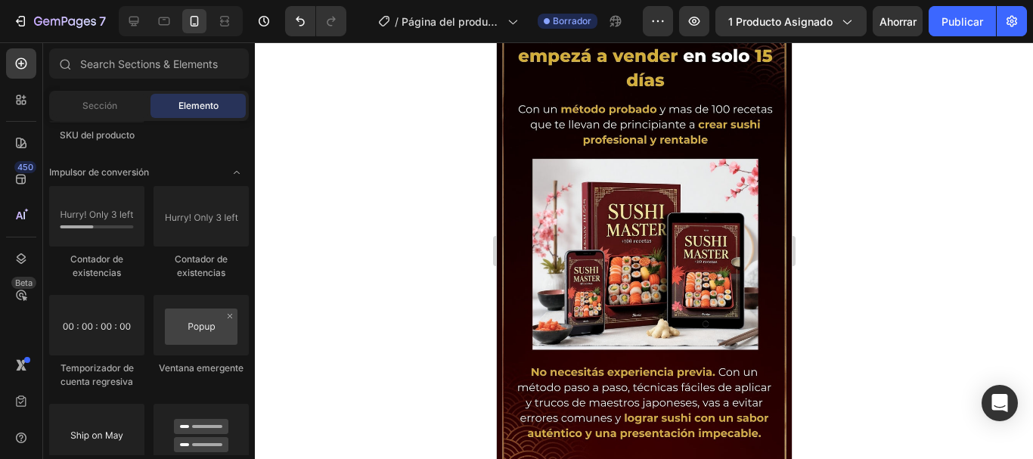
scroll to position [0, 0]
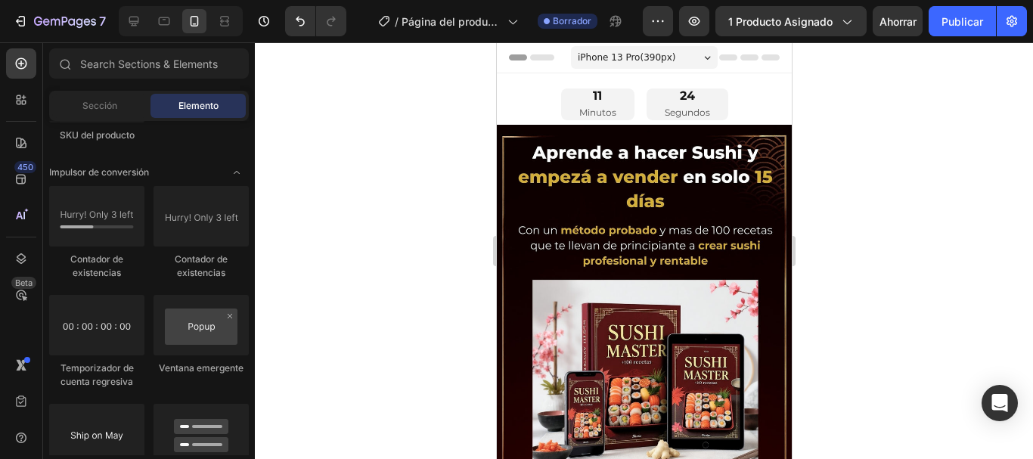
drag, startPoint x: 783, startPoint y: 104, endPoint x: 1299, endPoint y: 102, distance: 516.6
click at [991, 117] on div at bounding box center [644, 250] width 778 height 417
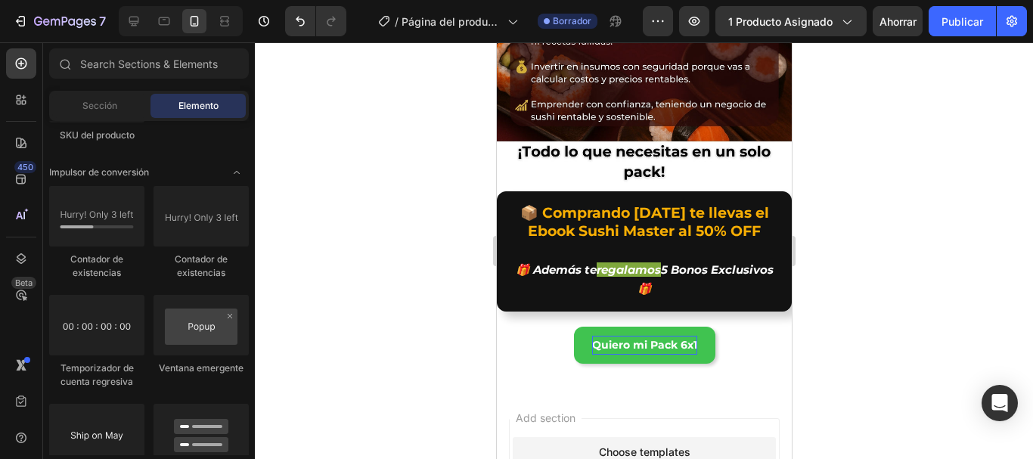
scroll to position [920, 0]
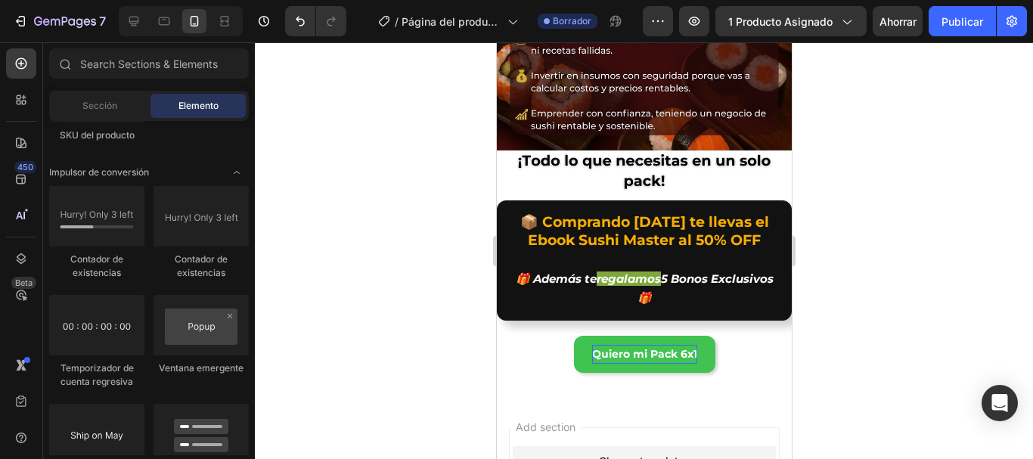
drag, startPoint x: 786, startPoint y: 95, endPoint x: 1350, endPoint y: 368, distance: 626.5
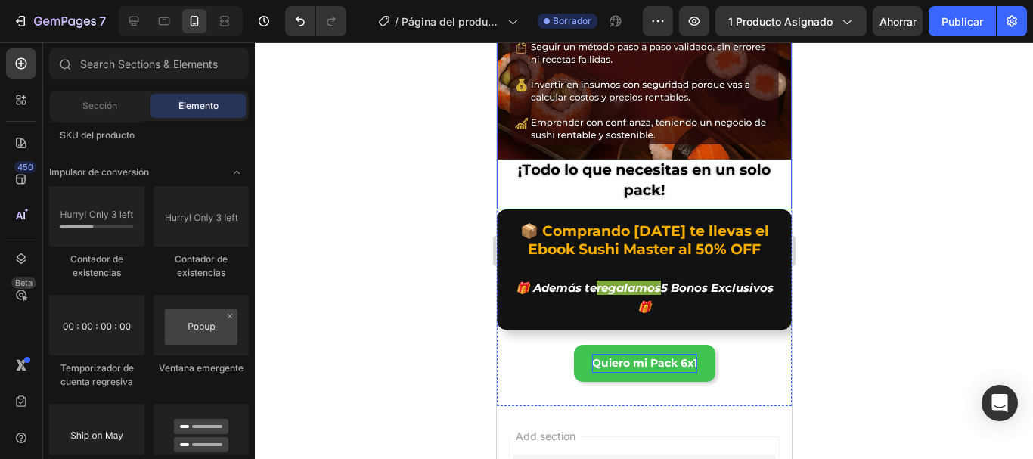
scroll to position [838, 0]
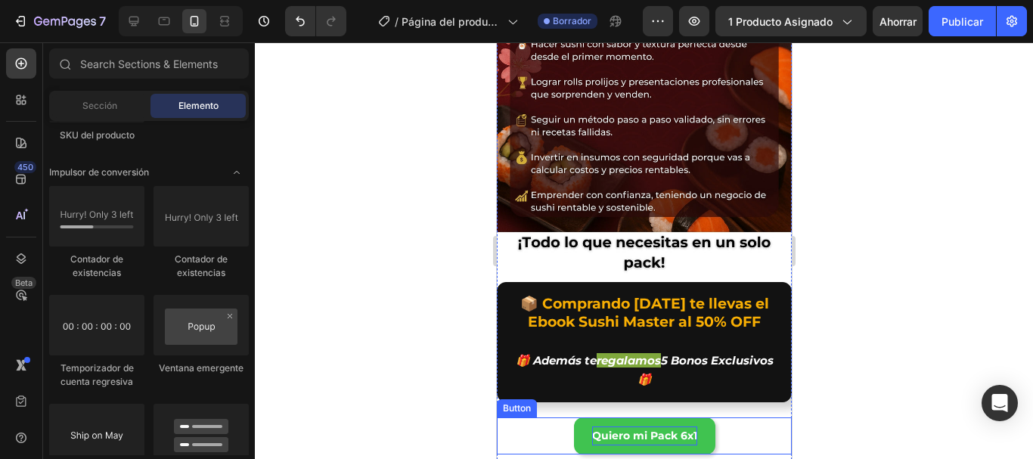
click at [734, 417] on div "Quiero mi Pack 6x1 Button" at bounding box center [643, 435] width 295 height 37
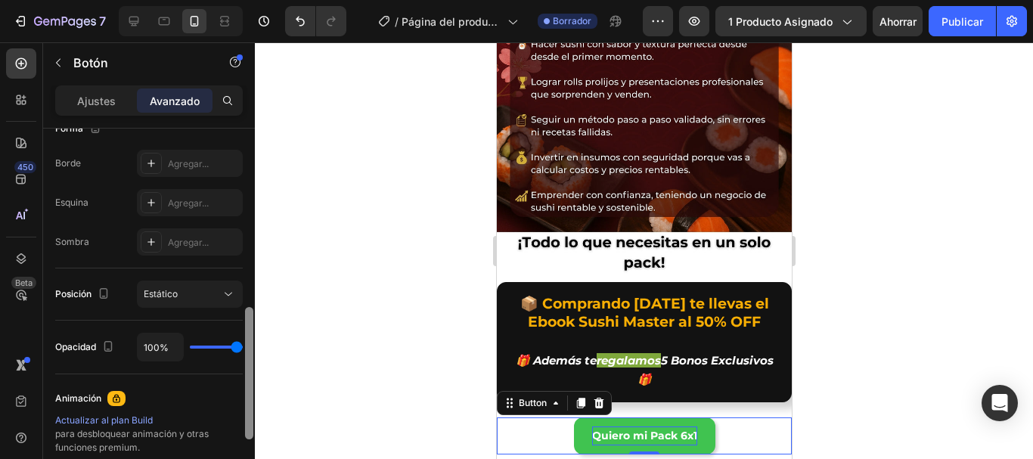
scroll to position [447, 0]
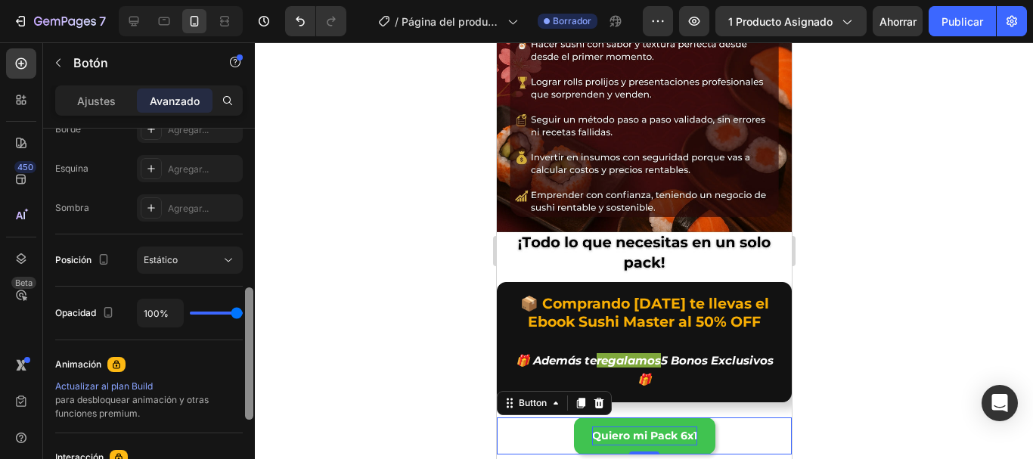
drag, startPoint x: 248, startPoint y: 202, endPoint x: 275, endPoint y: 350, distance: 150.6
click at [275, 0] on div "7 / Página del producto - [DATE][PERSON_NAME] 11:25:19 Borrador Avance 1 produc…" at bounding box center [516, 0] width 1033 height 0
click at [190, 268] on button "Estático" at bounding box center [190, 260] width 106 height 27
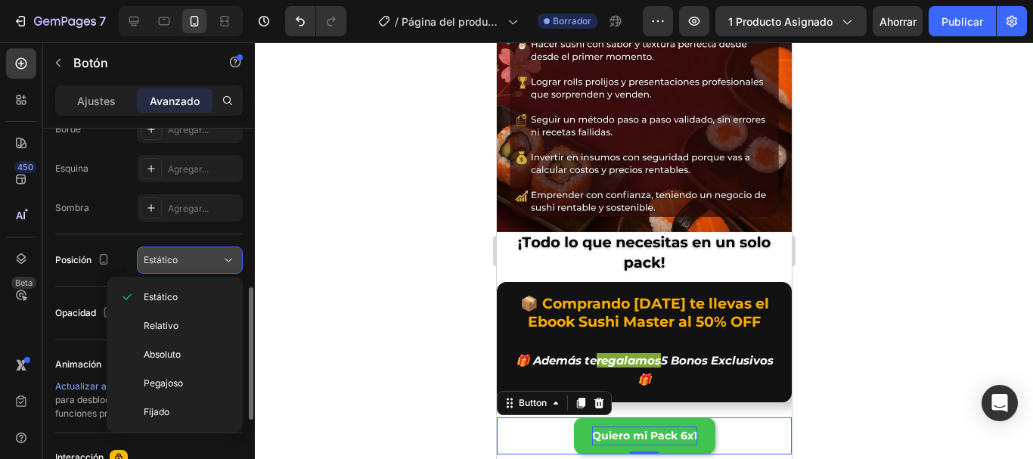
click at [190, 268] on button "Estático" at bounding box center [190, 260] width 106 height 27
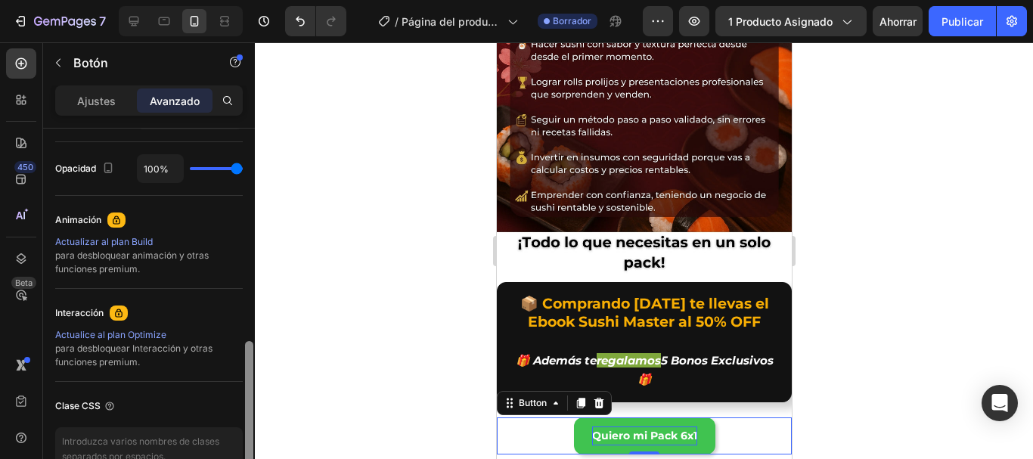
scroll to position [593, 0]
drag, startPoint x: 252, startPoint y: 315, endPoint x: 250, endPoint y: 368, distance: 52.2
click at [250, 368] on div at bounding box center [249, 406] width 8 height 132
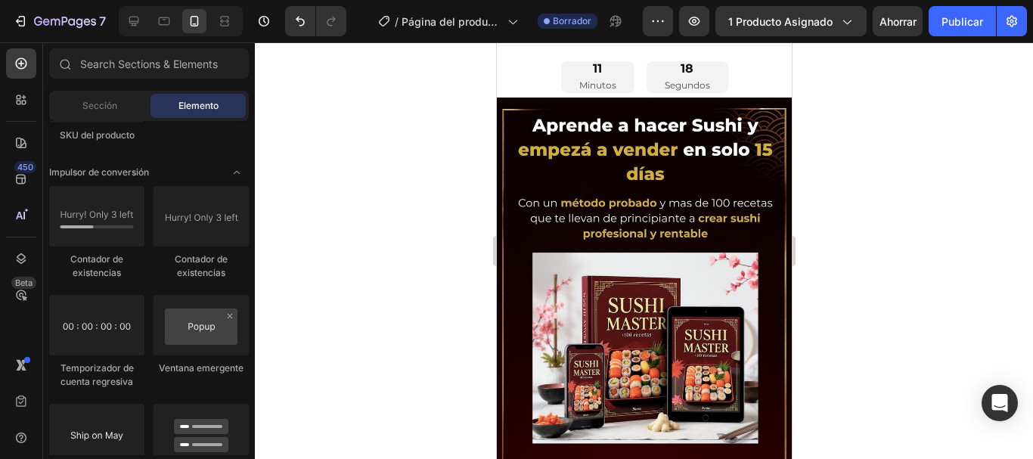
scroll to position [24, 0]
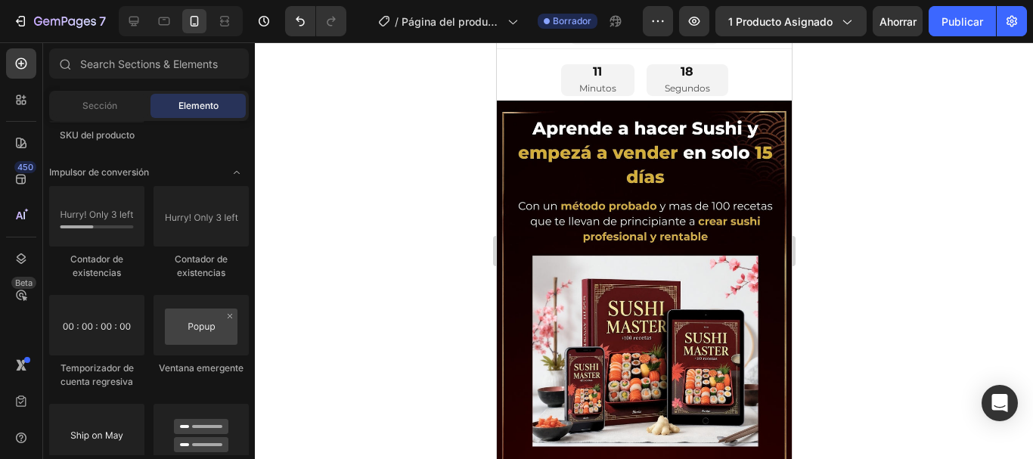
drag, startPoint x: 785, startPoint y: 301, endPoint x: 1290, endPoint y: 139, distance: 530.5
click at [951, 171] on div at bounding box center [644, 250] width 778 height 417
